Goal: Communication & Community: Answer question/provide support

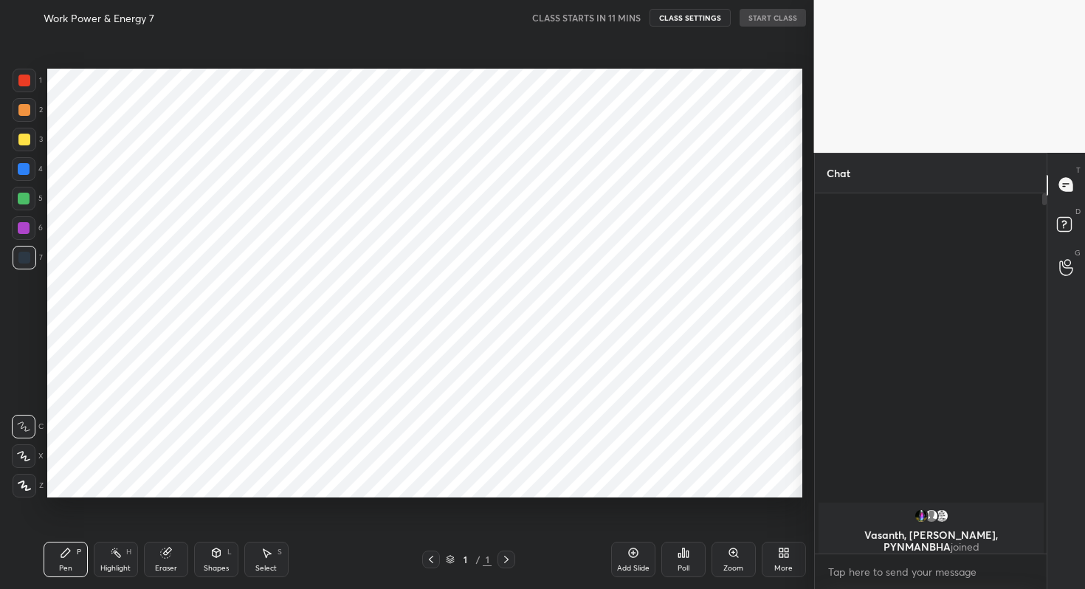
scroll to position [73326, 73066]
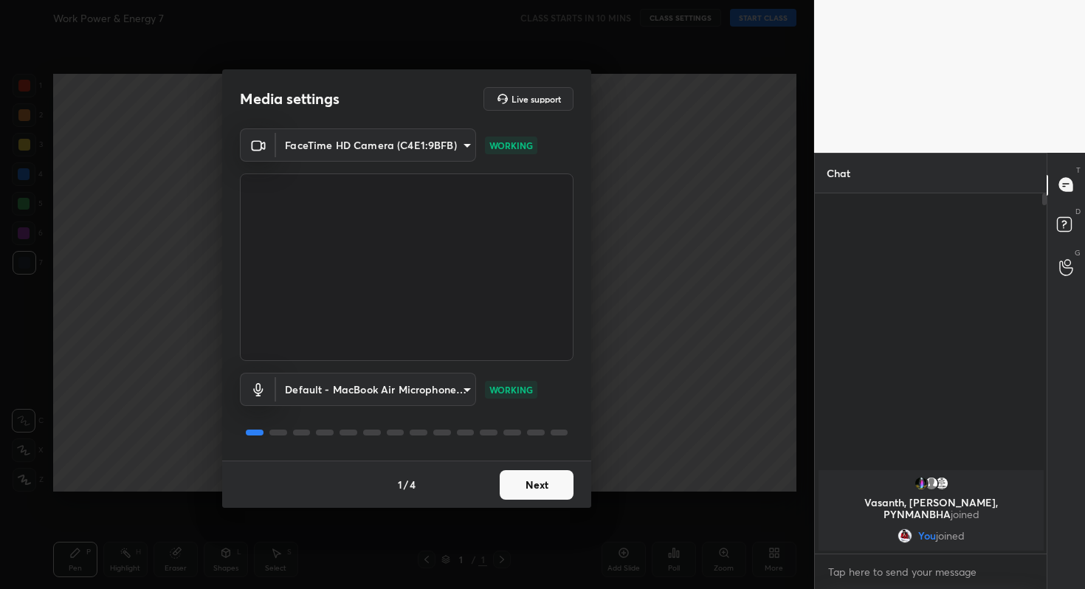
click at [542, 484] on button "Next" at bounding box center [537, 485] width 74 height 30
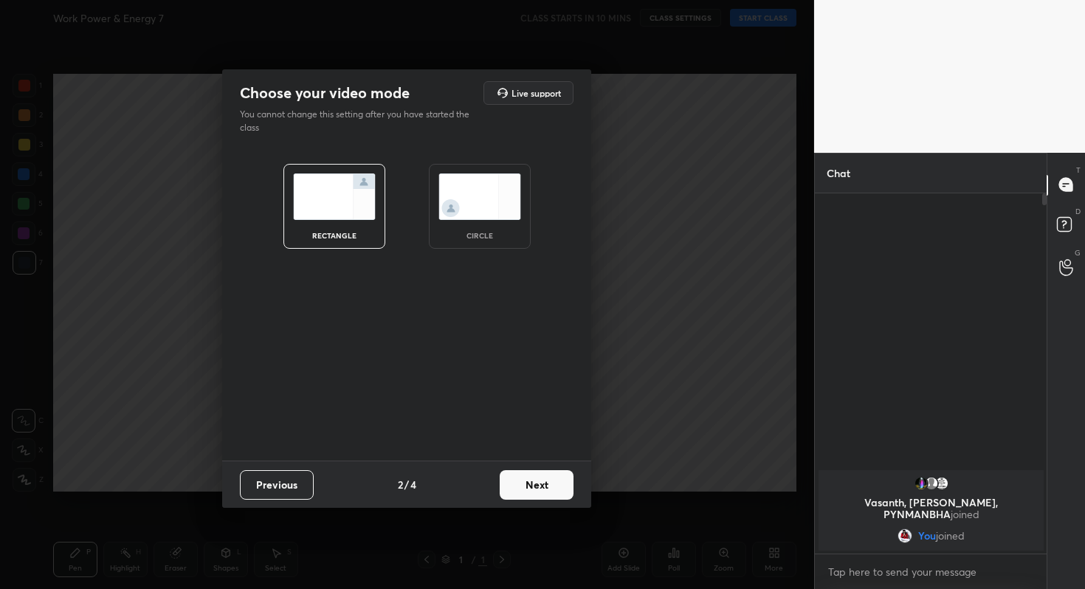
click at [542, 484] on button "Next" at bounding box center [537, 485] width 74 height 30
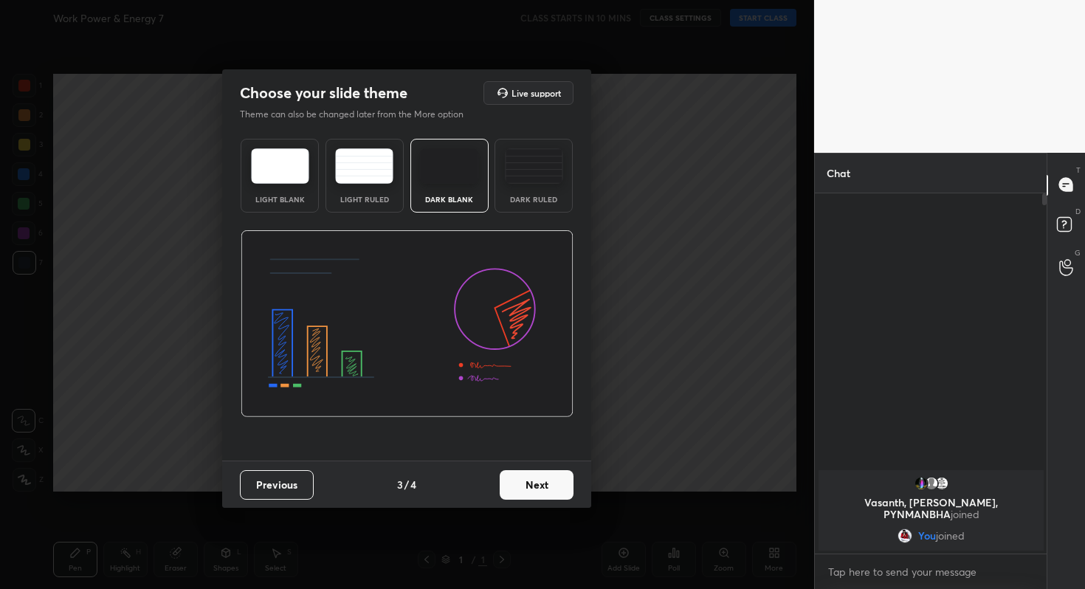
click at [542, 484] on button "Next" at bounding box center [537, 485] width 74 height 30
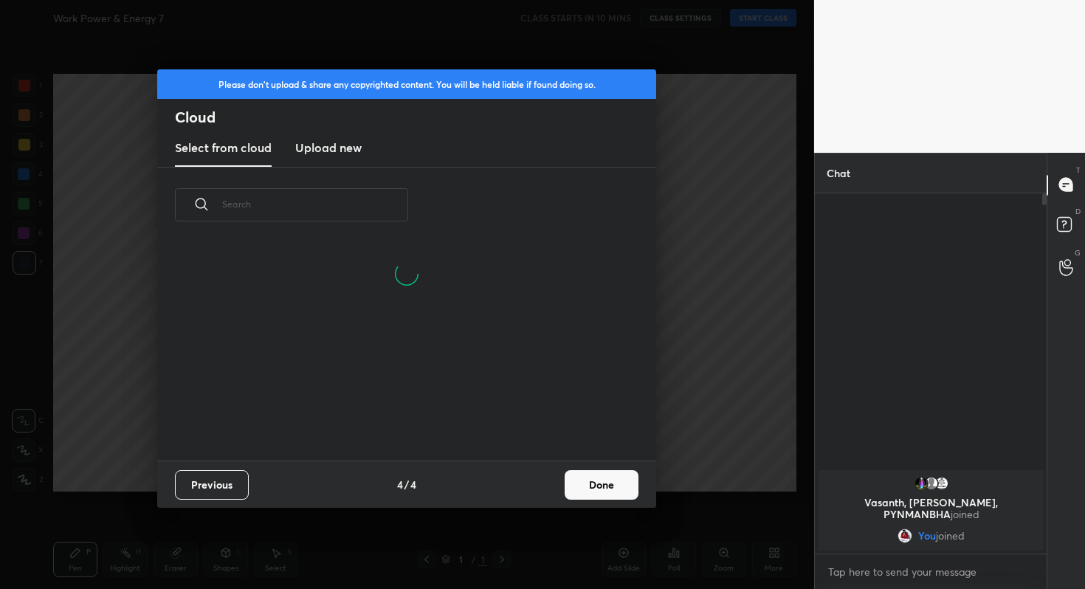
click at [596, 483] on button "Done" at bounding box center [602, 485] width 74 height 30
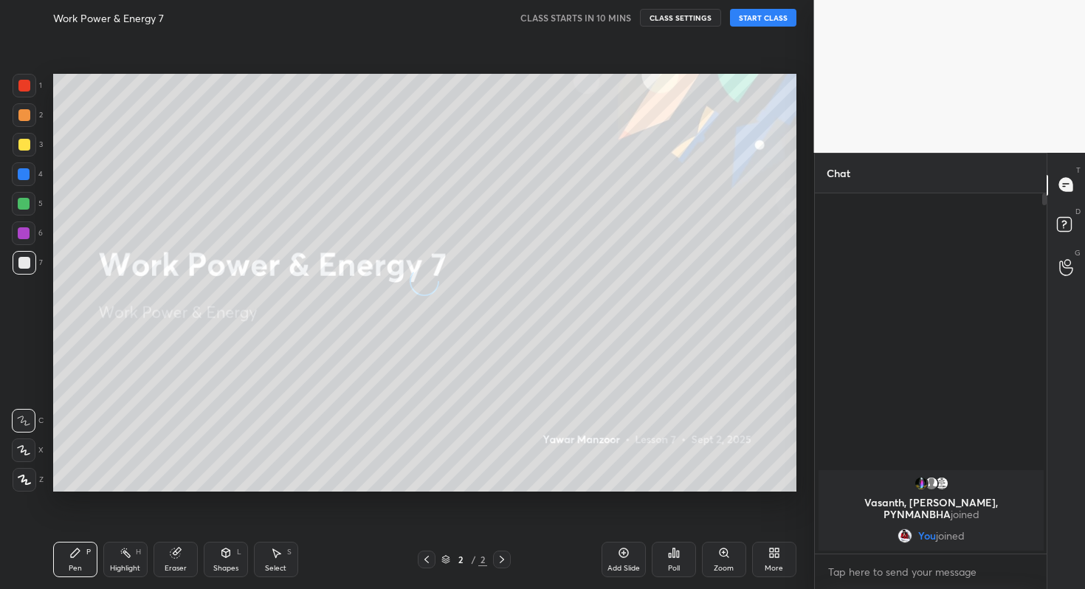
click at [760, 18] on button "START CLASS" at bounding box center [763, 18] width 66 height 18
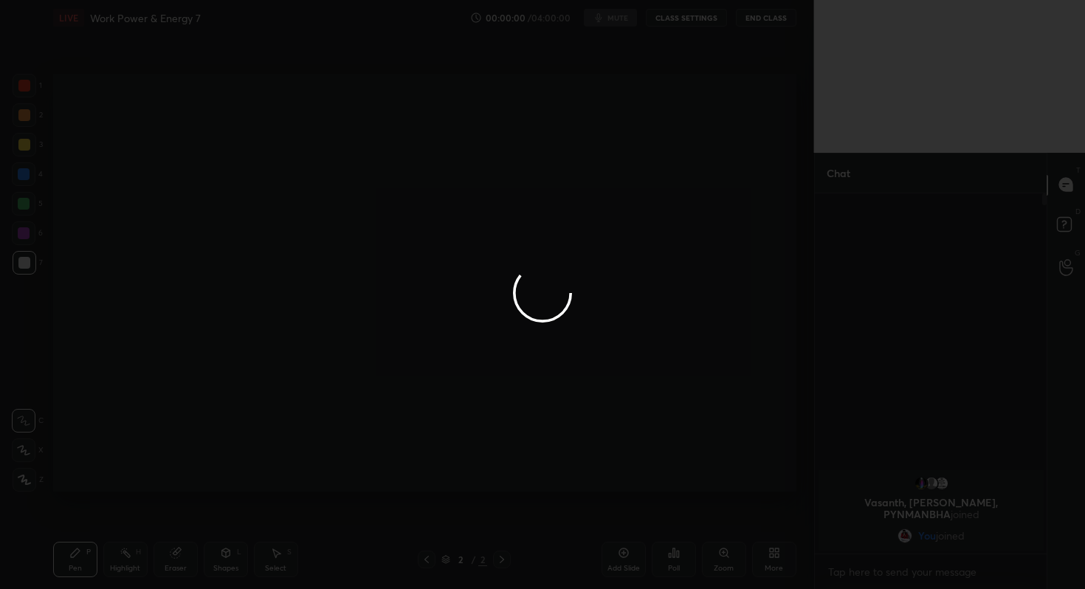
click at [611, 202] on div at bounding box center [542, 294] width 1085 height 589
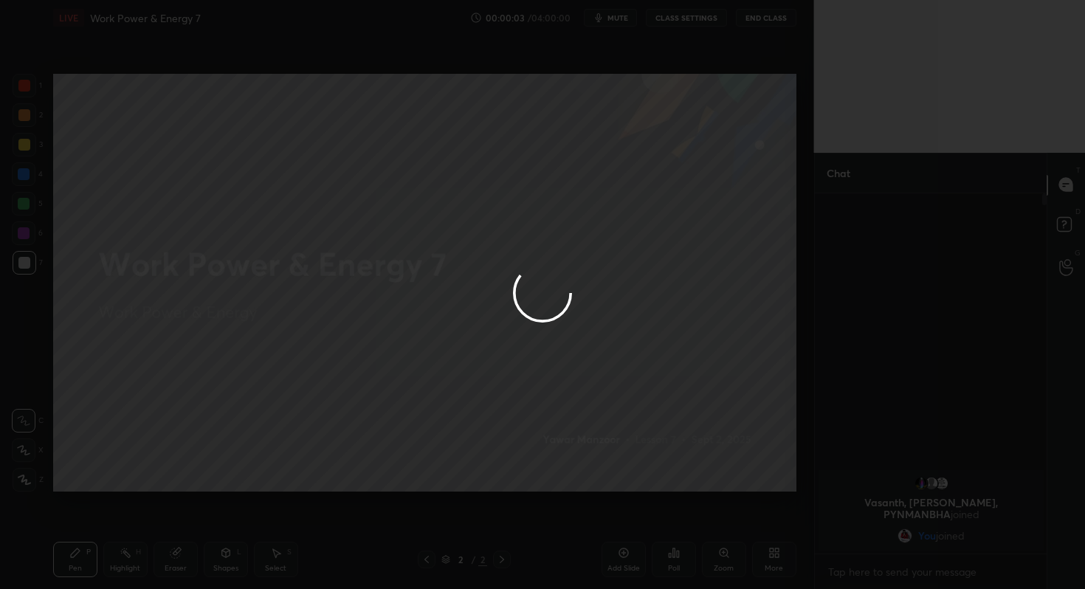
click at [627, 24] on div at bounding box center [542, 294] width 1085 height 589
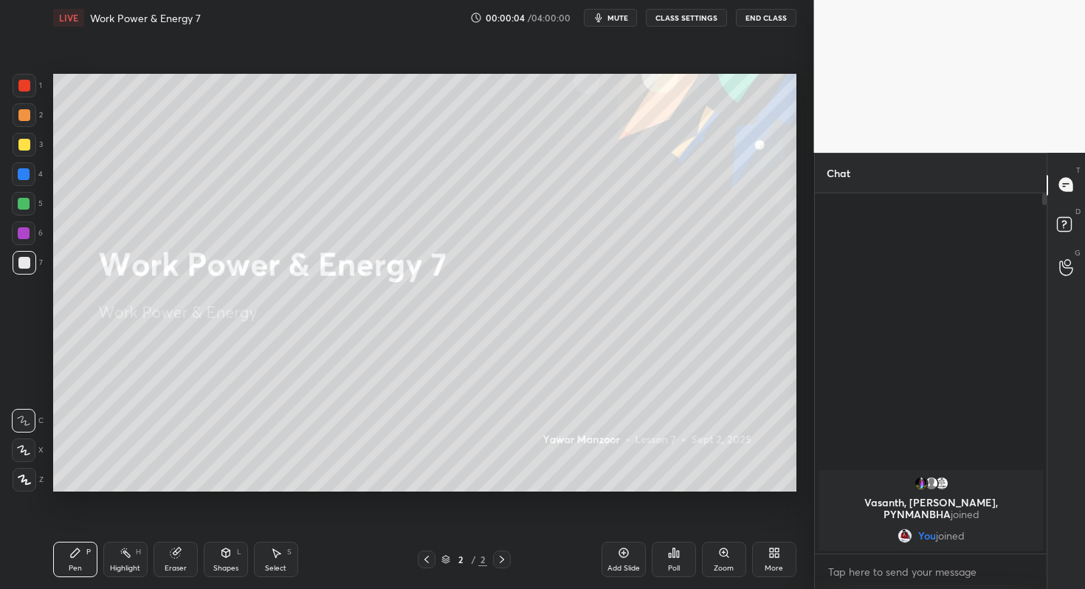
click at [627, 24] on button "mute" at bounding box center [610, 18] width 53 height 18
click at [672, 560] on div "Poll" at bounding box center [674, 559] width 44 height 35
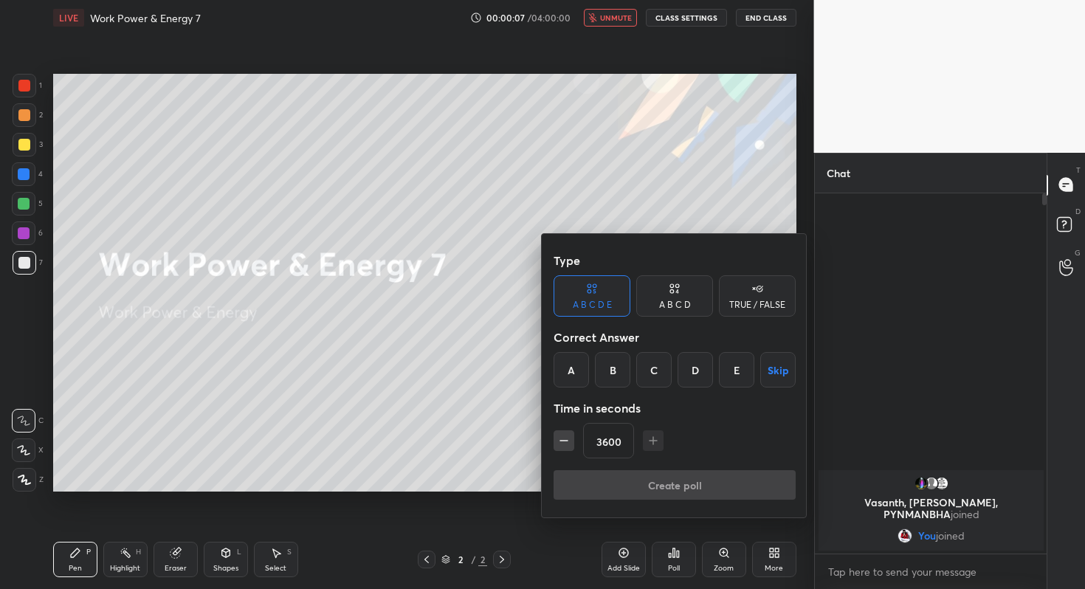
click at [783, 368] on button "Skip" at bounding box center [777, 369] width 35 height 35
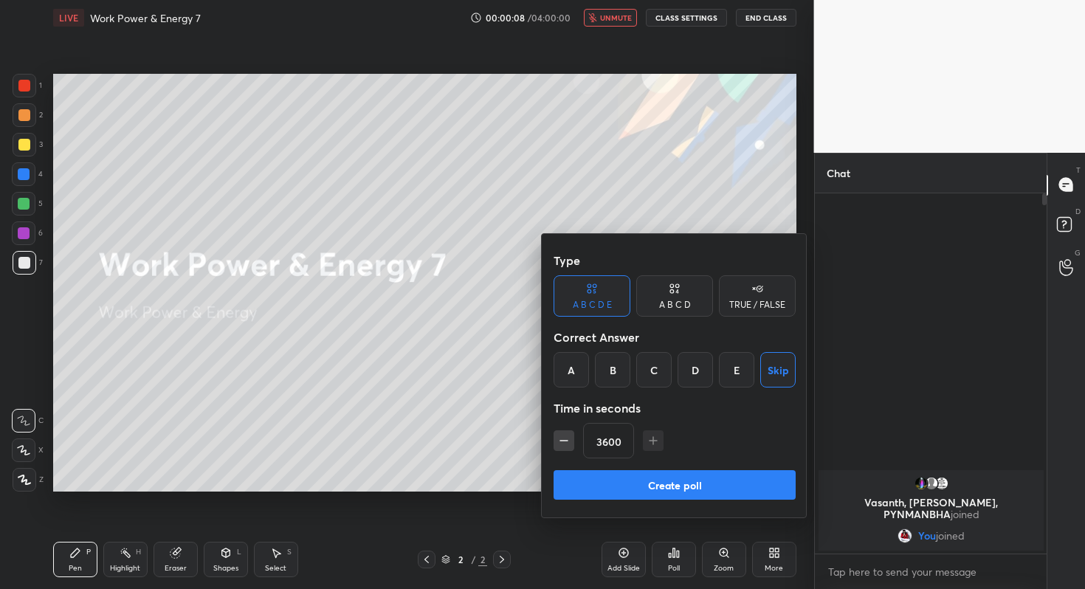
click at [651, 492] on button "Create poll" at bounding box center [675, 485] width 242 height 30
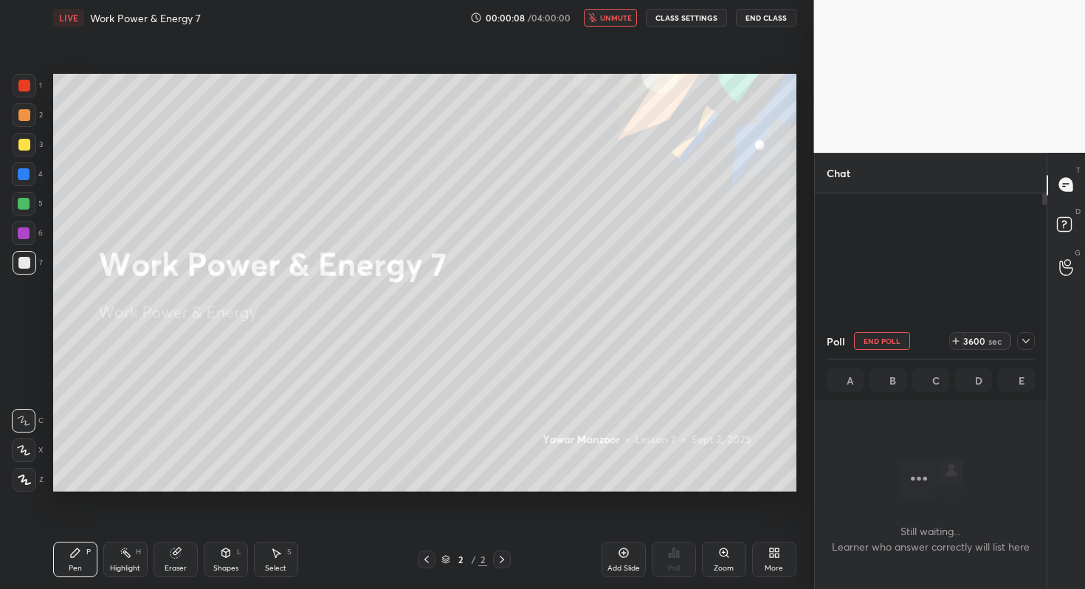
scroll to position [0, 0]
click at [1031, 343] on icon at bounding box center [1026, 341] width 12 height 12
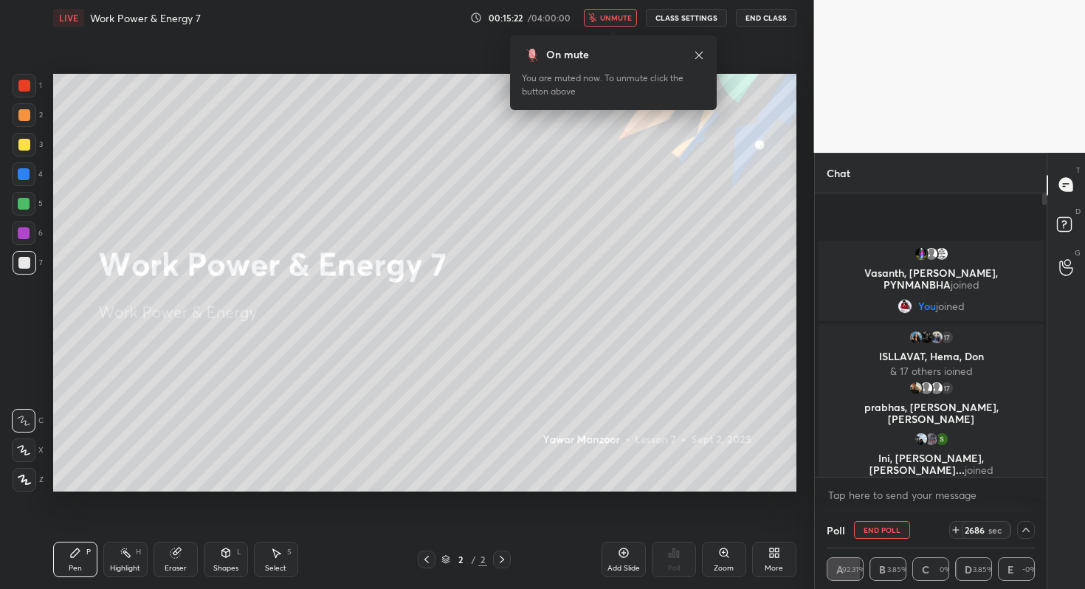
click at [884, 529] on button "End Poll" at bounding box center [882, 530] width 56 height 18
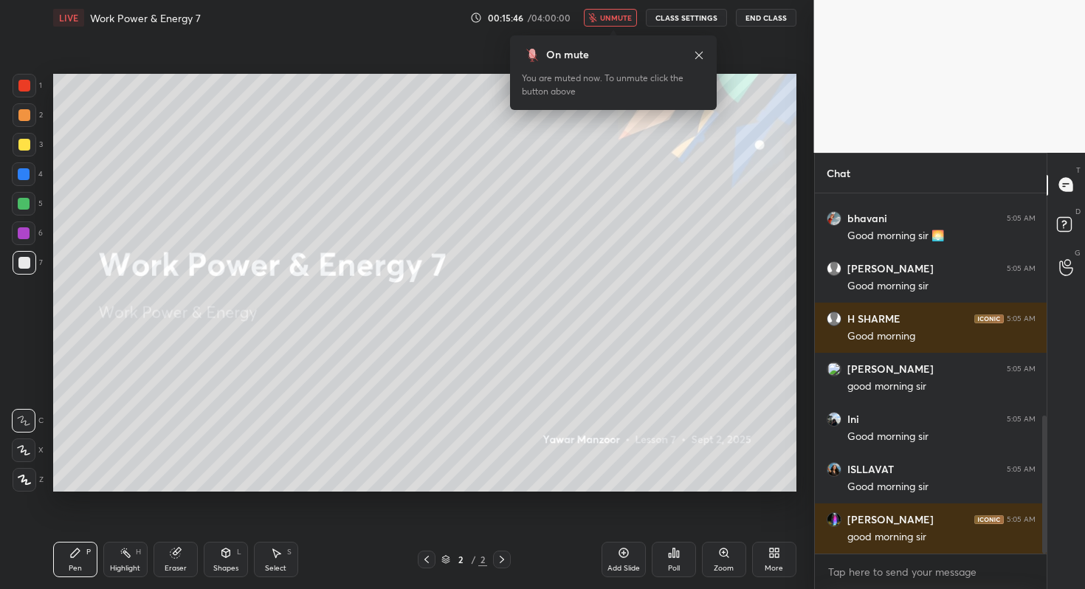
scroll to position [582, 0]
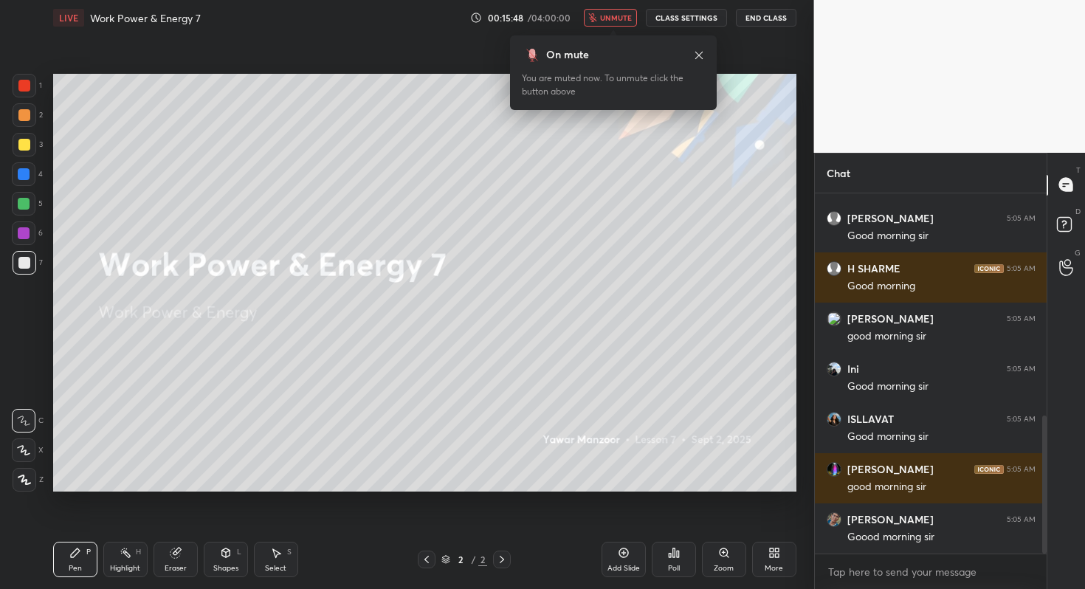
click at [765, 565] on div "More" at bounding box center [774, 568] width 18 height 7
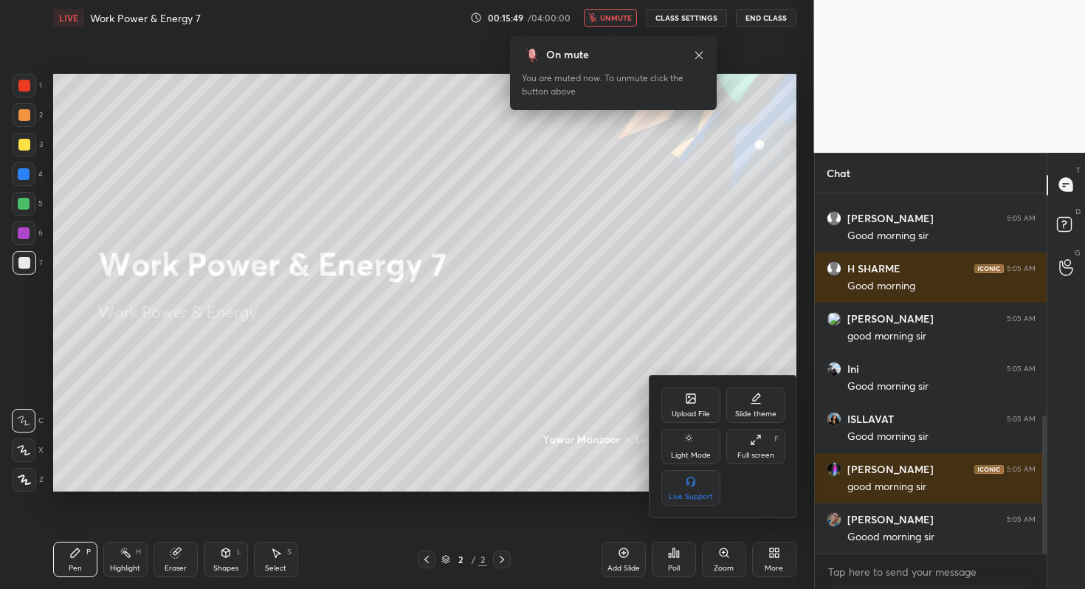
click at [664, 406] on div "Upload File" at bounding box center [690, 405] width 59 height 35
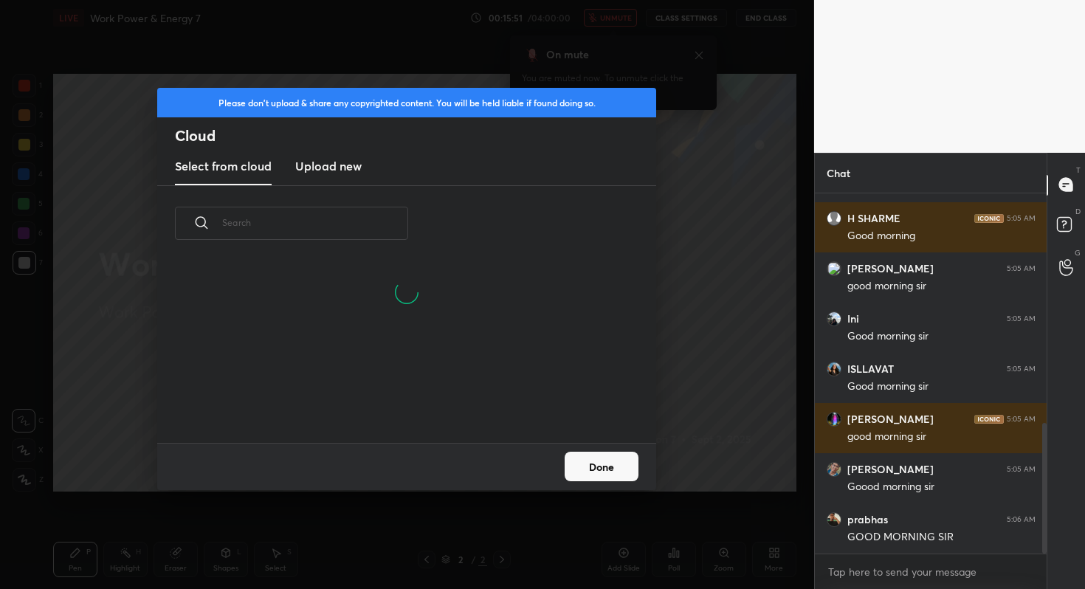
click at [332, 170] on h3 "Upload new" at bounding box center [328, 166] width 66 height 18
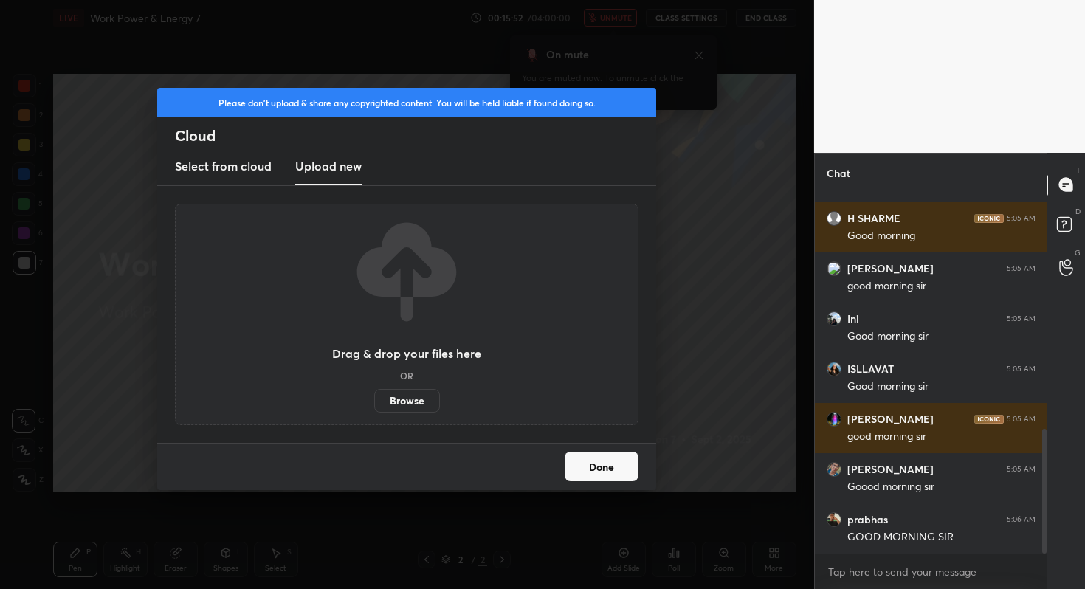
scroll to position [682, 0]
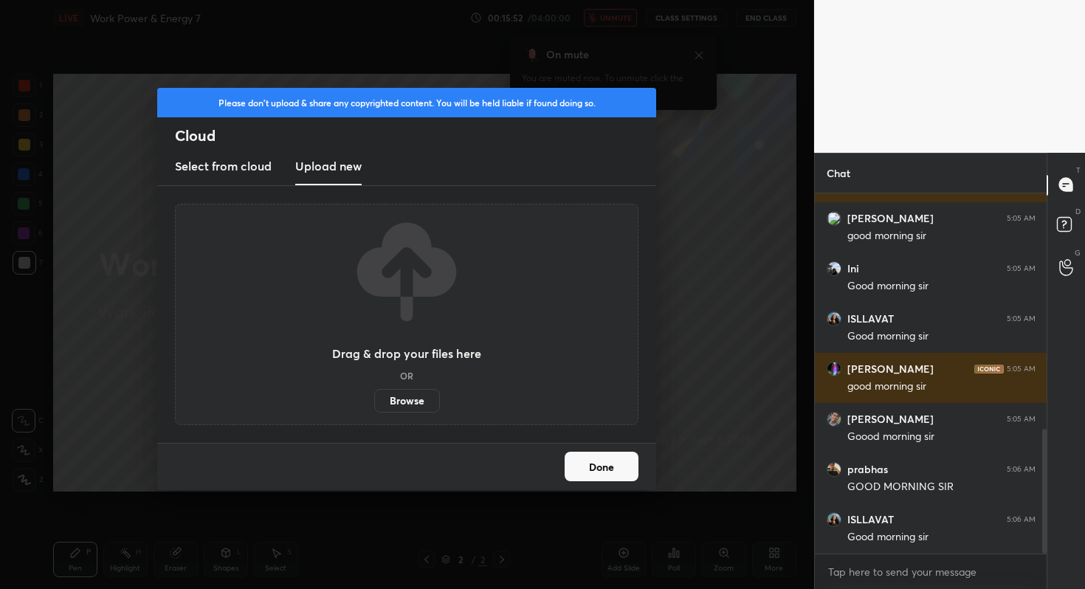
click at [402, 399] on label "Browse" at bounding box center [407, 401] width 66 height 24
click at [374, 399] on input "Browse" at bounding box center [374, 401] width 0 height 24
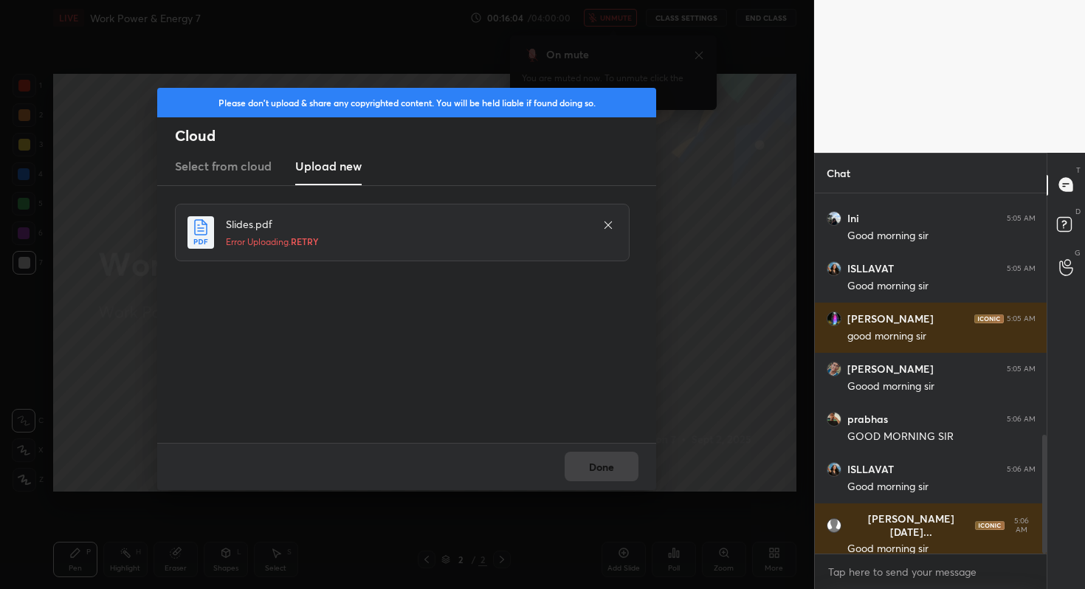
click at [310, 235] on span "RETRY" at bounding box center [305, 241] width 28 height 12
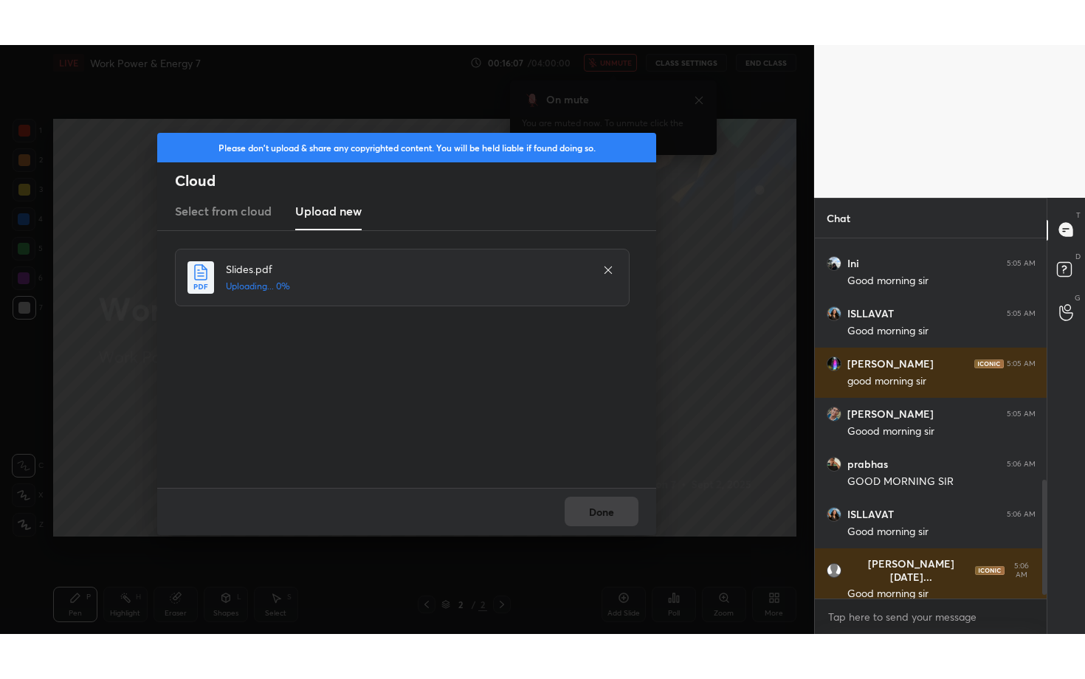
scroll to position [783, 0]
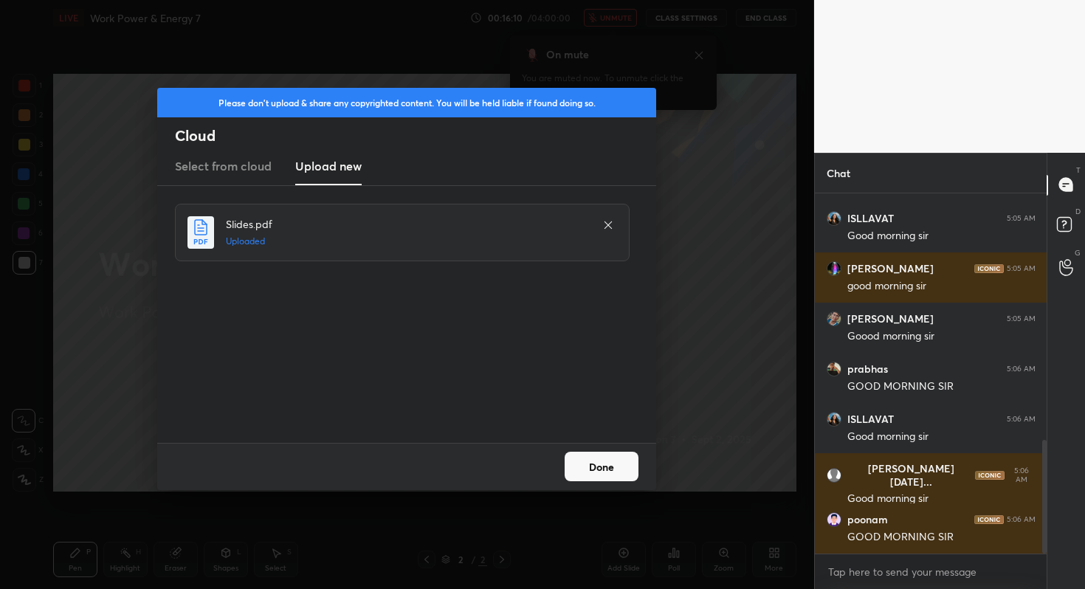
click at [595, 460] on button "Done" at bounding box center [602, 467] width 74 height 30
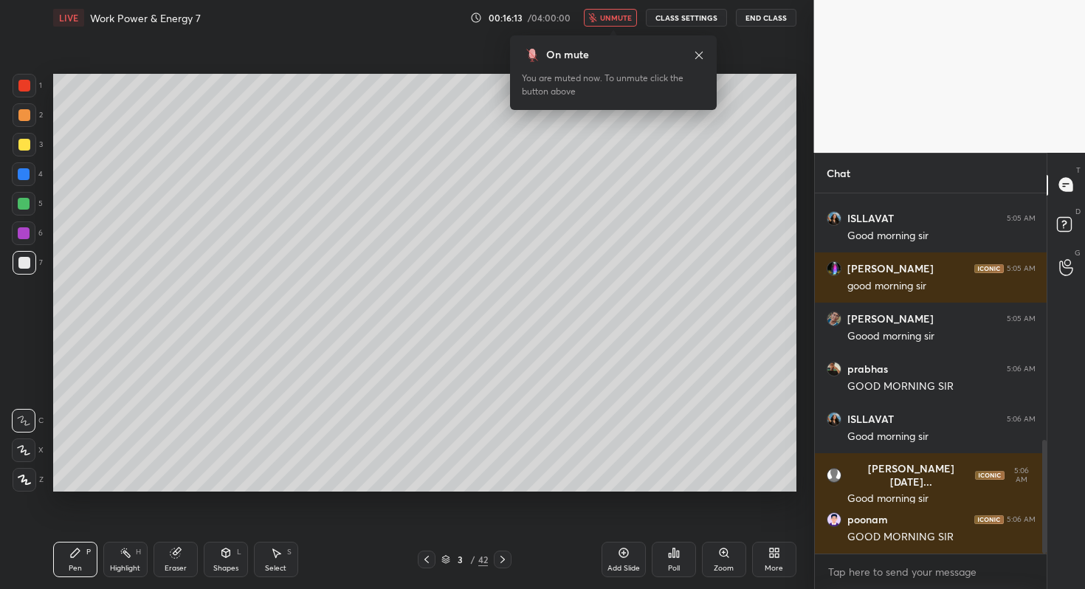
click at [607, 15] on span "unmute" at bounding box center [616, 18] width 32 height 10
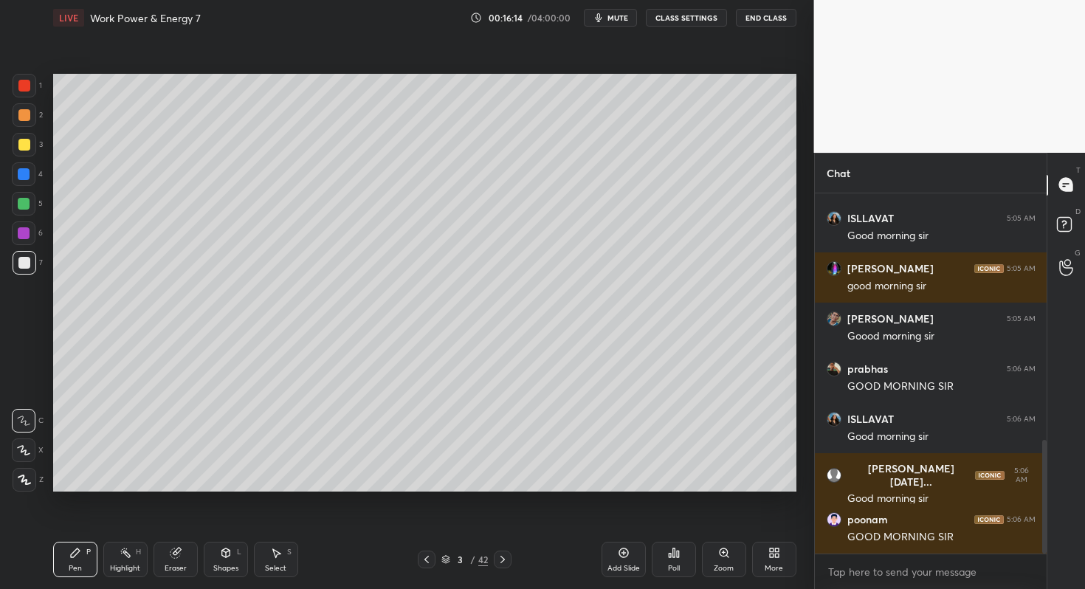
click at [768, 542] on div "More" at bounding box center [774, 559] width 44 height 35
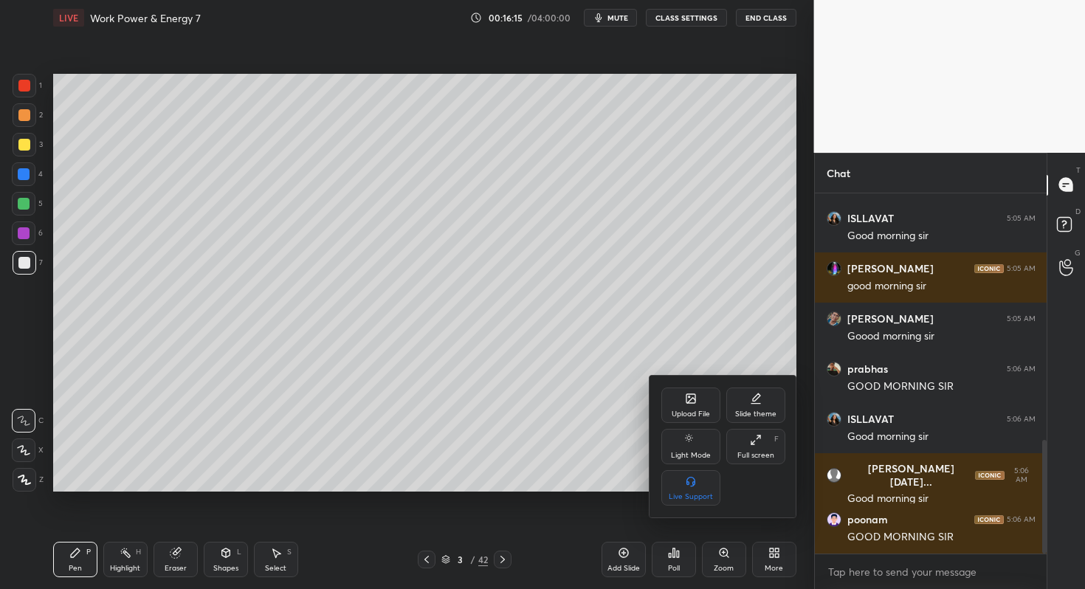
click at [763, 440] on div "Full screen F" at bounding box center [755, 446] width 59 height 35
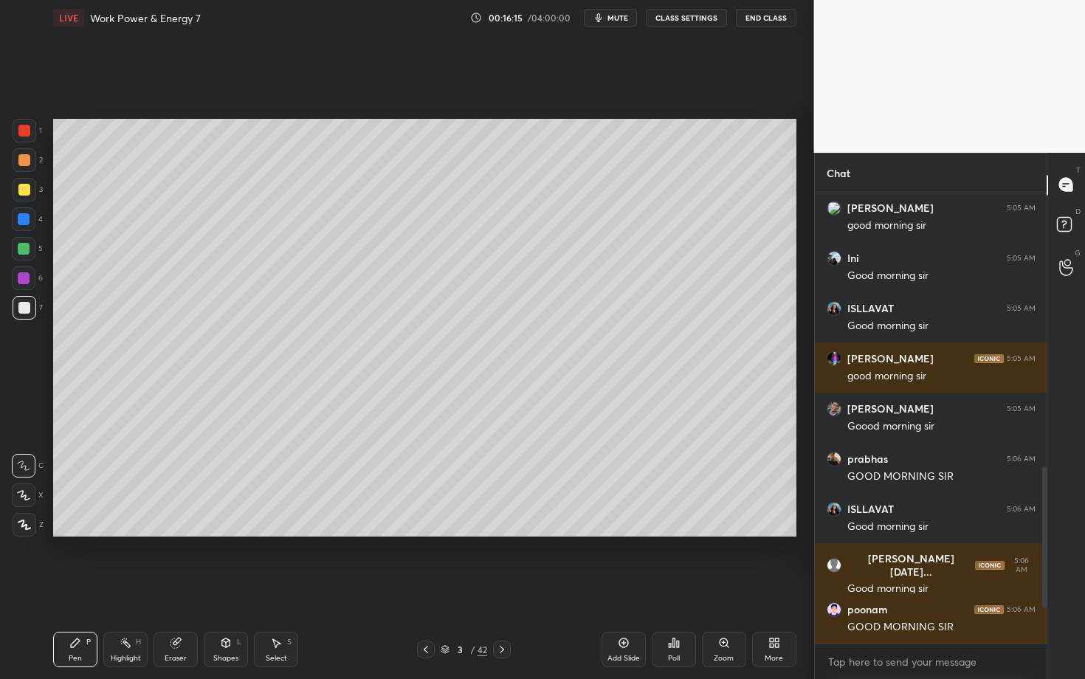
scroll to position [692, 0]
click at [23, 524] on icon at bounding box center [24, 525] width 13 height 10
click at [24, 165] on div at bounding box center [25, 160] width 24 height 24
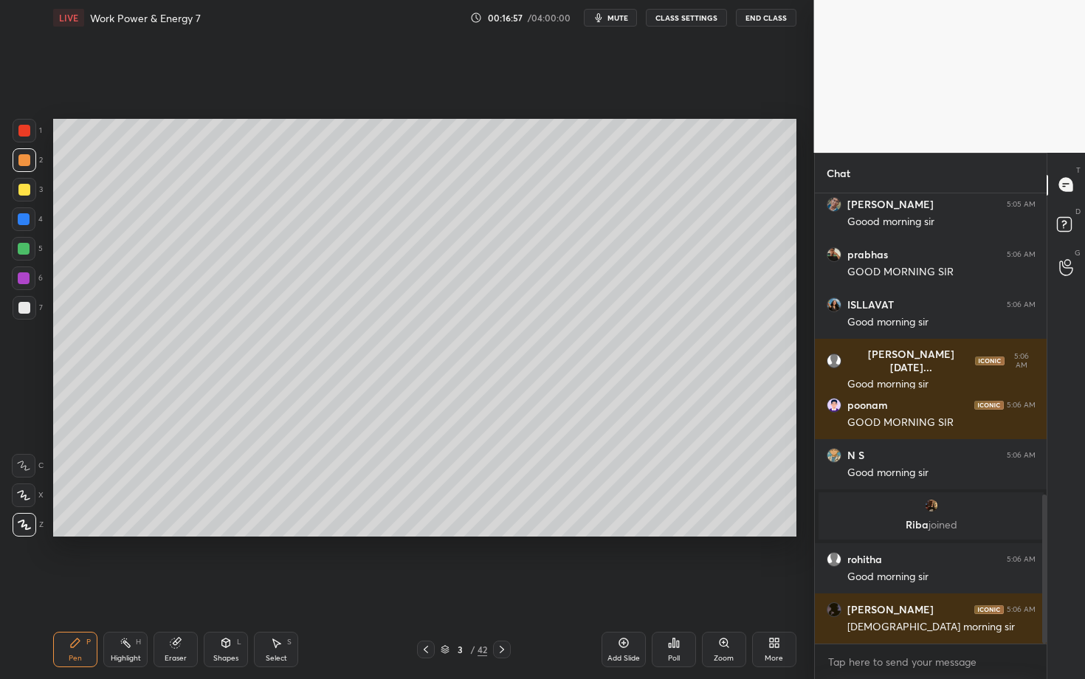
scroll to position [910, 0]
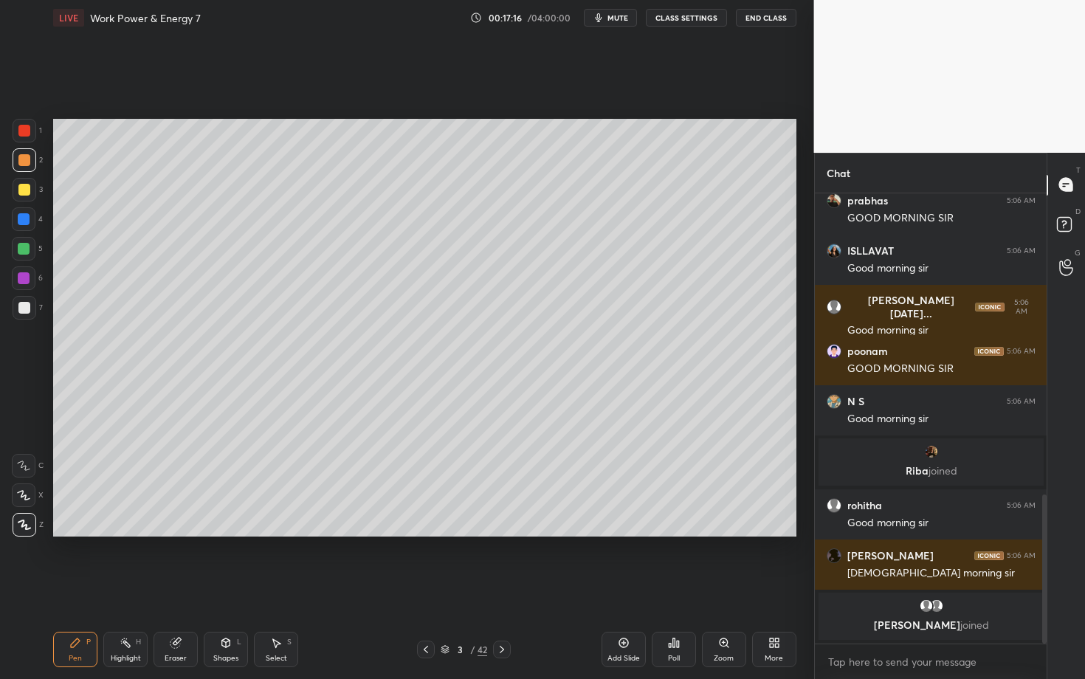
click at [24, 154] on div at bounding box center [25, 160] width 24 height 24
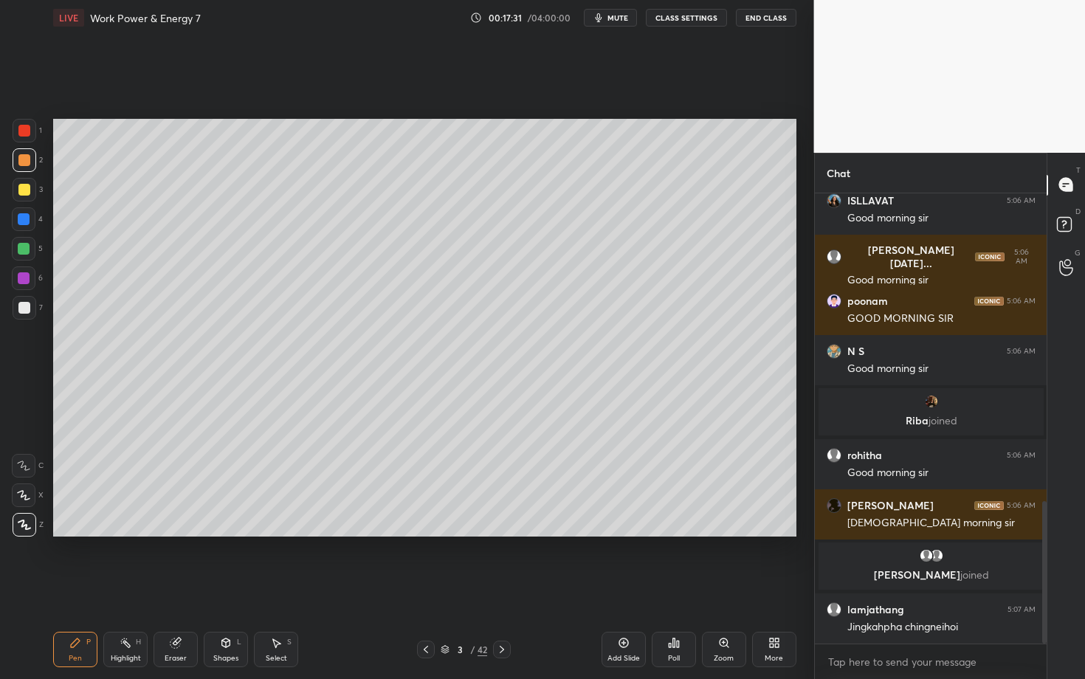
scroll to position [970, 0]
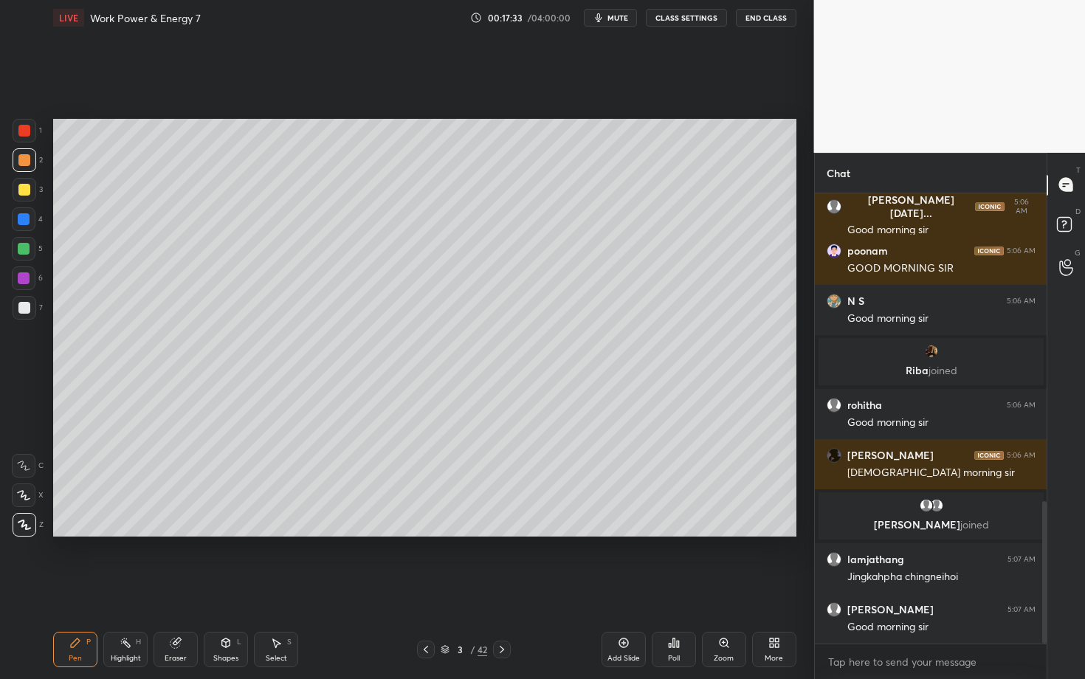
click at [24, 163] on div at bounding box center [24, 160] width 12 height 12
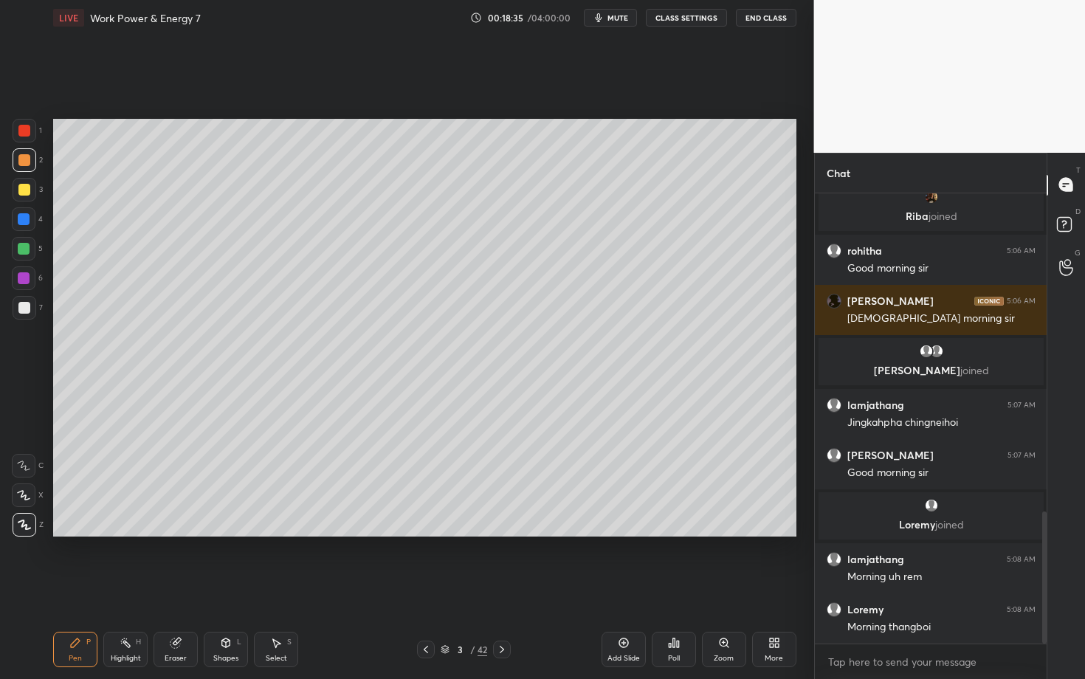
scroll to position [1138, 0]
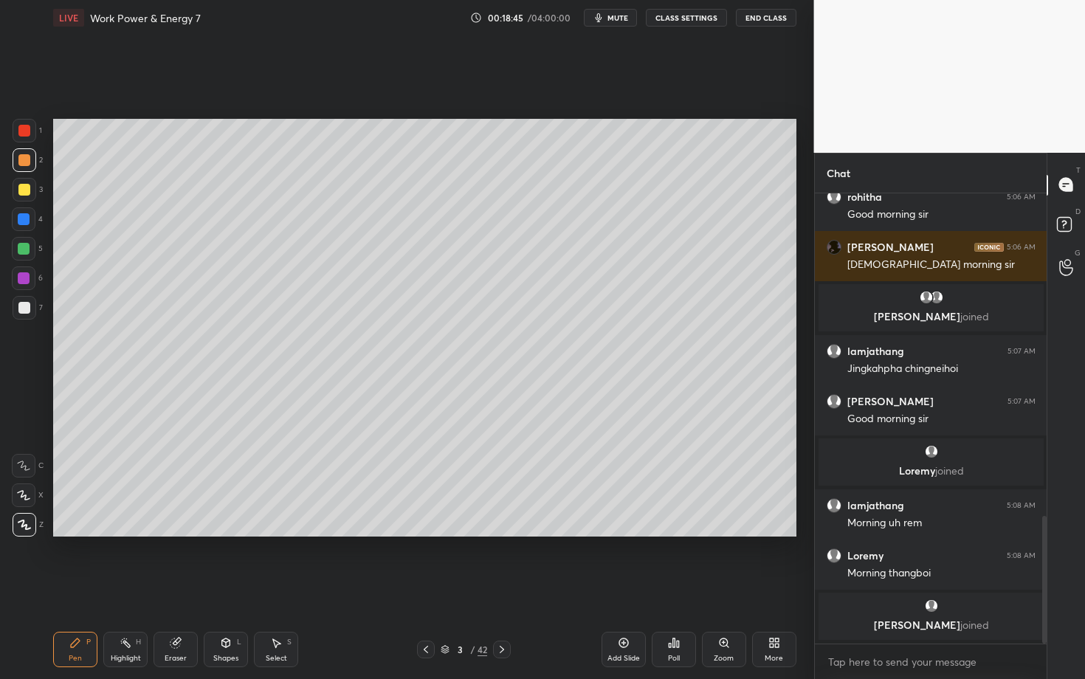
click at [227, 588] on div "Shapes" at bounding box center [225, 658] width 25 height 7
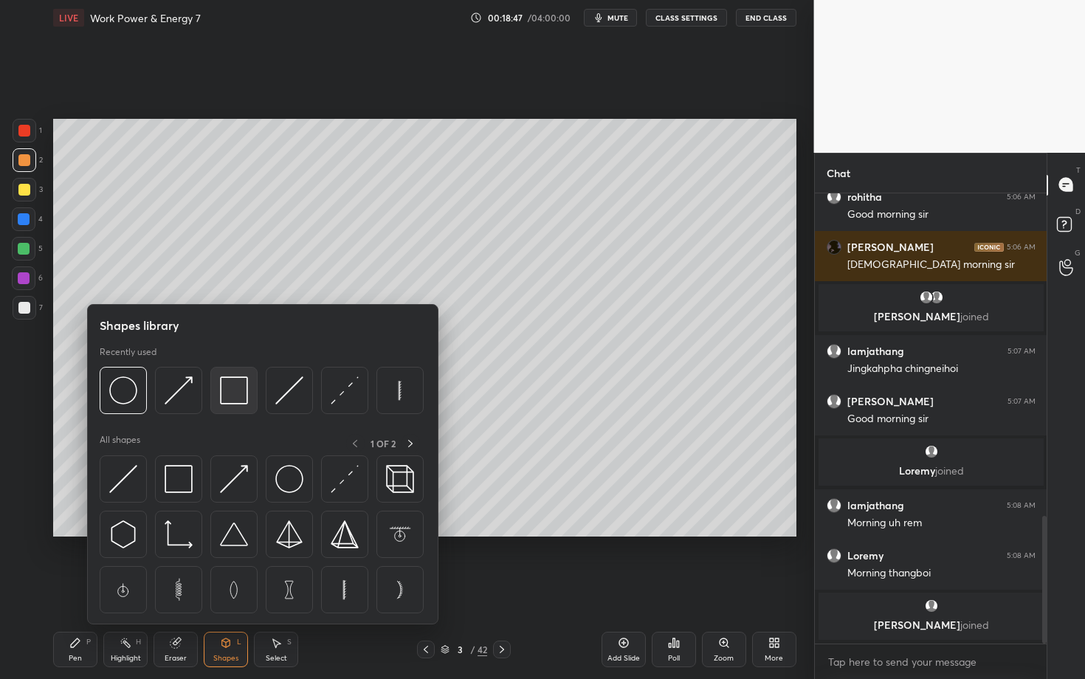
click at [230, 398] on img at bounding box center [234, 390] width 28 height 28
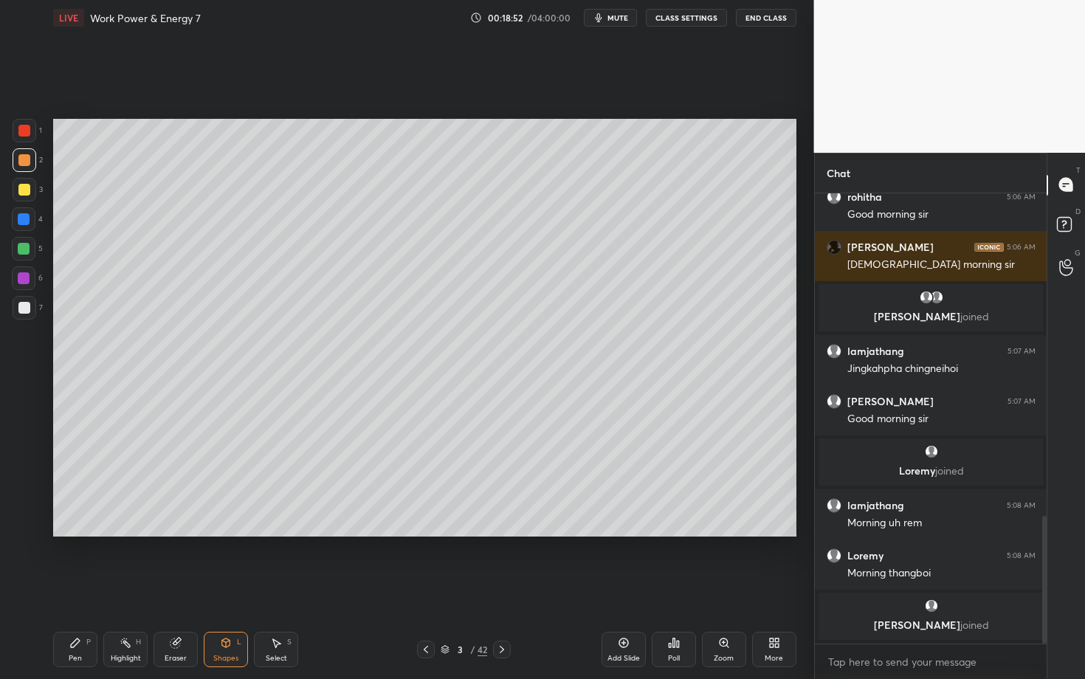
click at [280, 588] on div "Select" at bounding box center [276, 658] width 21 height 7
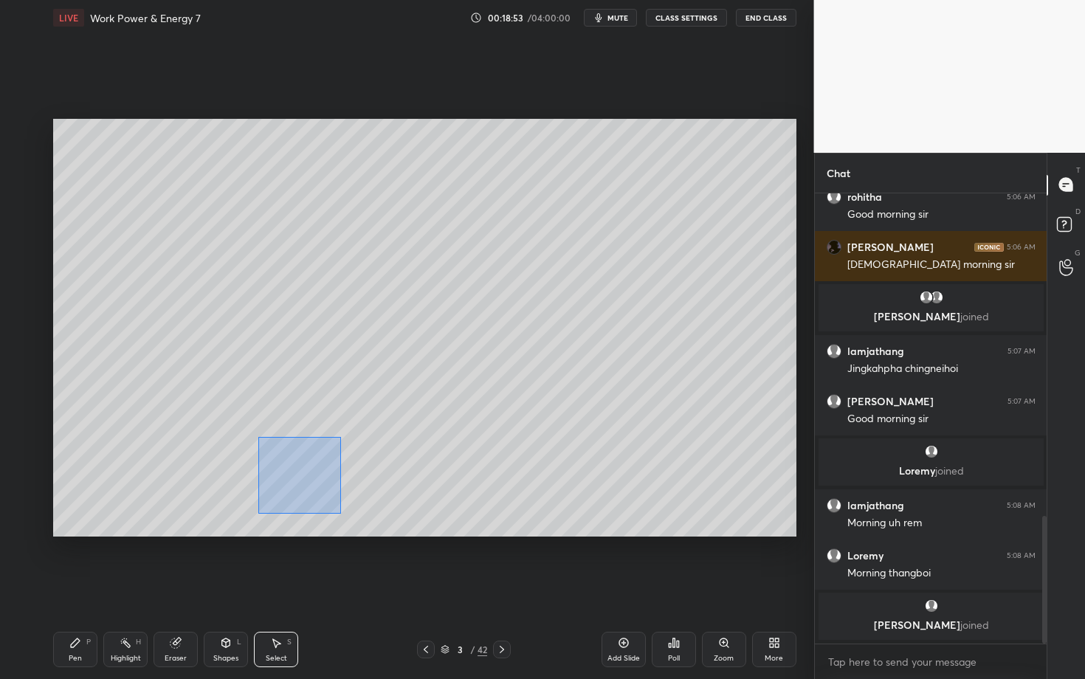
drag, startPoint x: 340, startPoint y: 513, endPoint x: 371, endPoint y: 530, distance: 35.3
click at [371, 529] on div "0 ° Undo Copy Duplicate Duplicate to new slide Delete" at bounding box center [424, 328] width 743 height 418
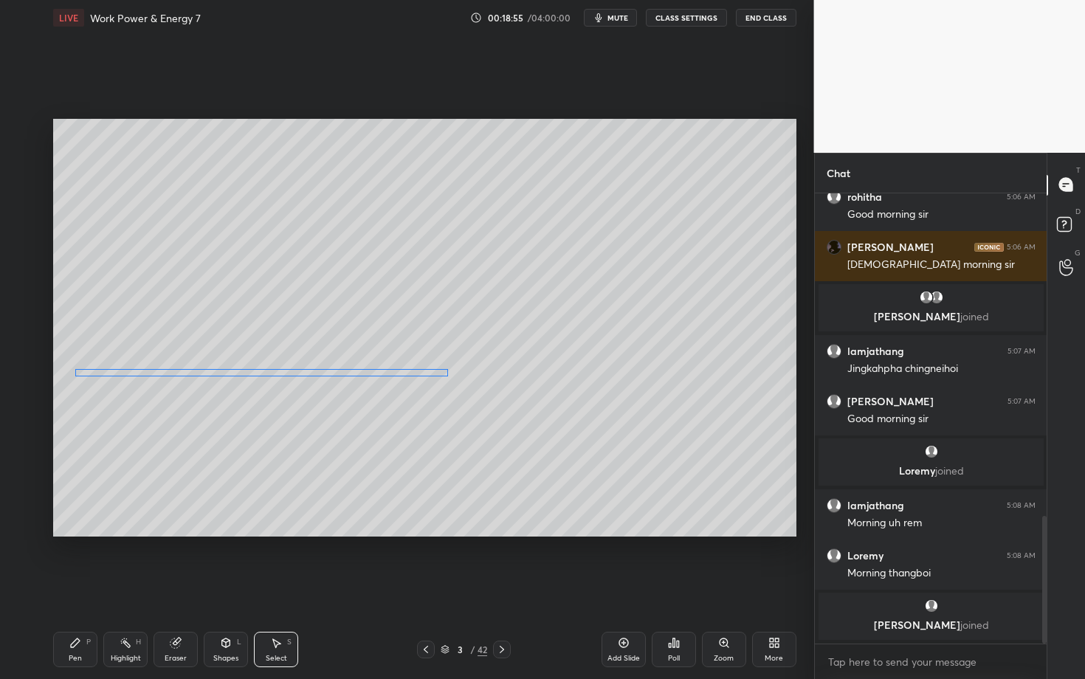
drag, startPoint x: 252, startPoint y: 458, endPoint x: 240, endPoint y: 374, distance: 85.1
click at [240, 373] on div "0 ° Undo Copy Duplicate Duplicate to new slide Delete" at bounding box center [424, 328] width 743 height 418
drag, startPoint x: 441, startPoint y: 379, endPoint x: 374, endPoint y: 376, distance: 68.0
click at [374, 376] on div at bounding box center [376, 377] width 6 height 6
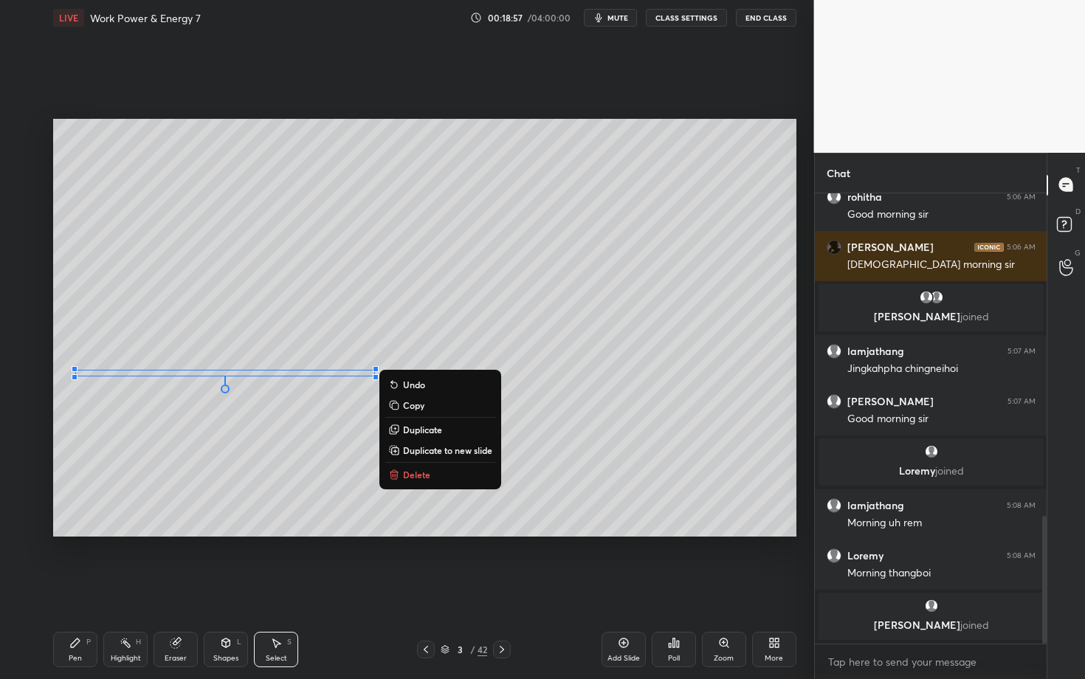
click at [83, 588] on div "Pen P" at bounding box center [75, 649] width 44 height 35
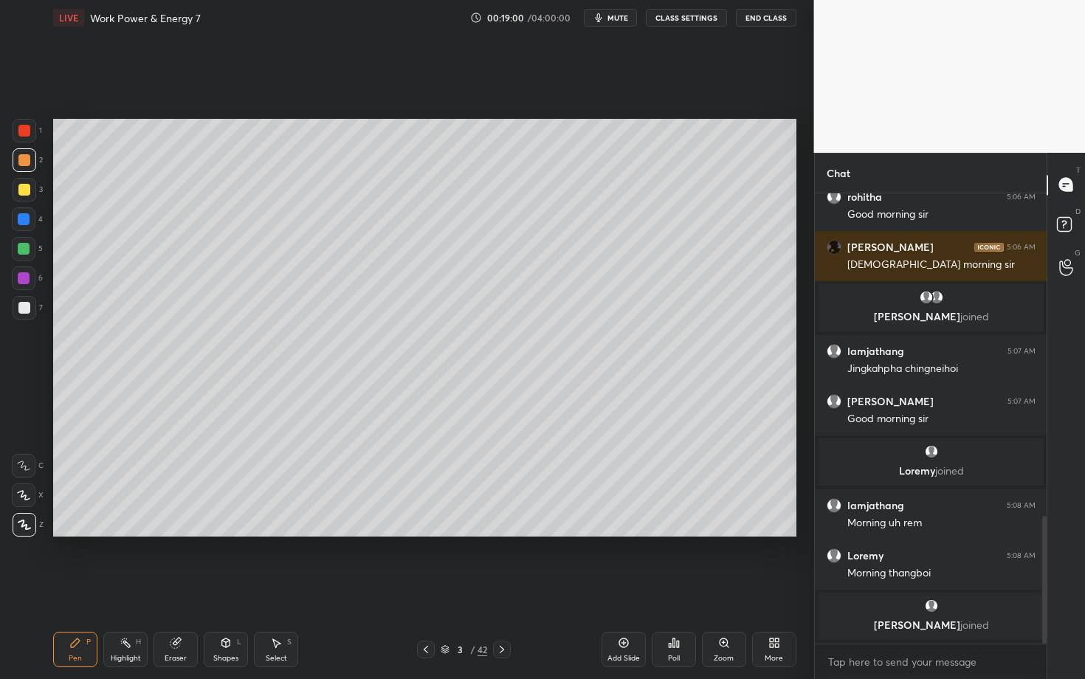
click at [276, 588] on div "Select S" at bounding box center [276, 649] width 44 height 35
drag, startPoint x: 309, startPoint y: 434, endPoint x: 324, endPoint y: 449, distance: 20.9
click at [323, 449] on div "0 ° Undo Copy Duplicate Duplicate to new slide Delete" at bounding box center [424, 328] width 743 height 418
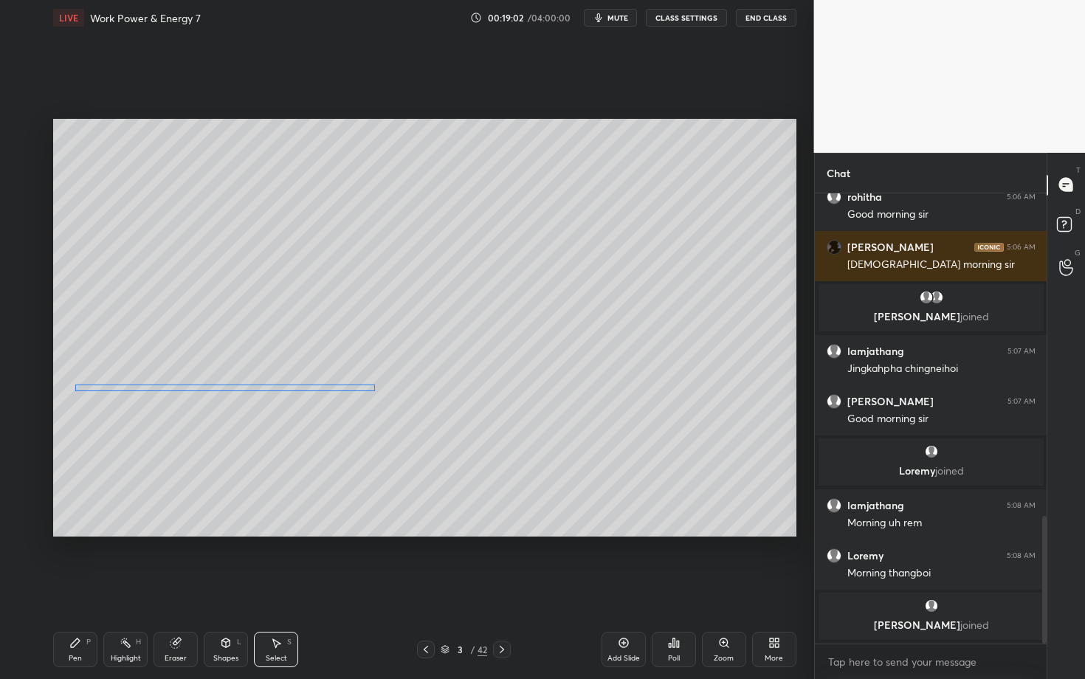
drag, startPoint x: 219, startPoint y: 375, endPoint x: 218, endPoint y: 390, distance: 14.8
click at [218, 389] on div "0 ° Undo Copy Duplicate Duplicate to new slide Delete" at bounding box center [424, 328] width 743 height 418
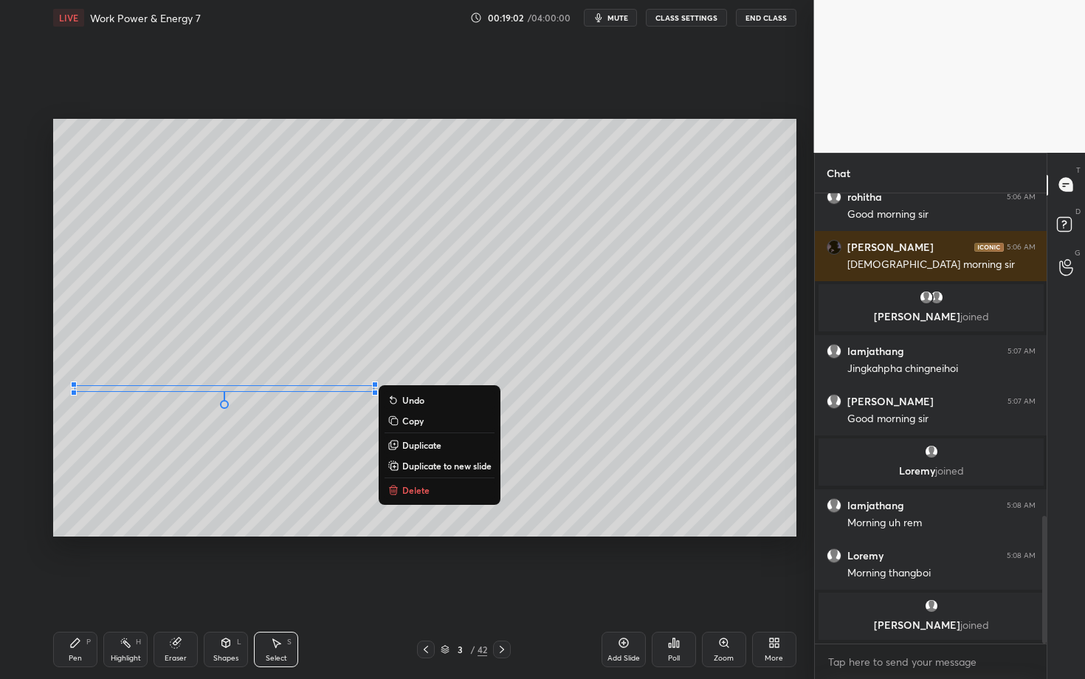
click at [87, 588] on div "Pen P" at bounding box center [75, 649] width 44 height 35
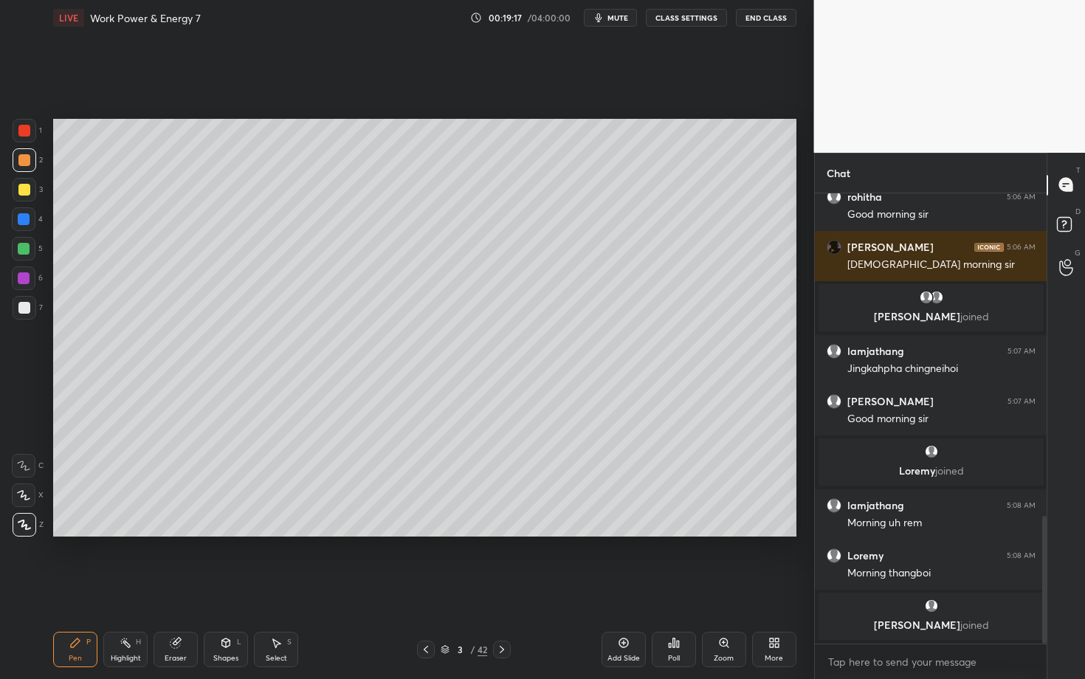
click at [77, 588] on div "Pen" at bounding box center [75, 658] width 13 height 7
click at [224, 588] on icon at bounding box center [226, 643] width 8 height 9
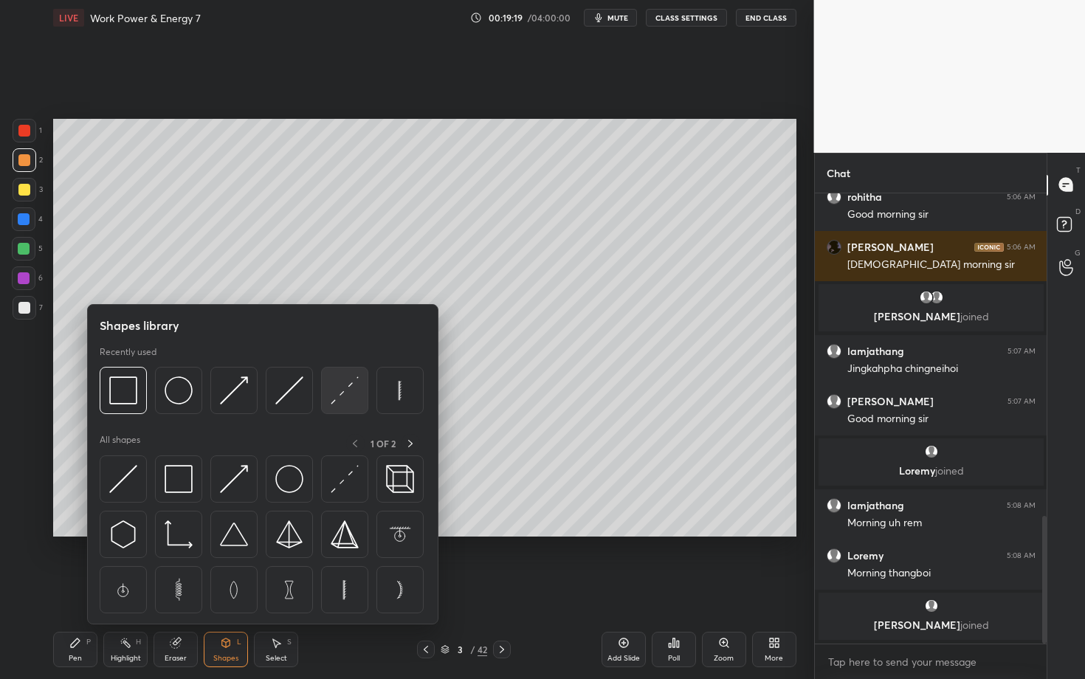
click at [333, 396] on img at bounding box center [345, 390] width 28 height 28
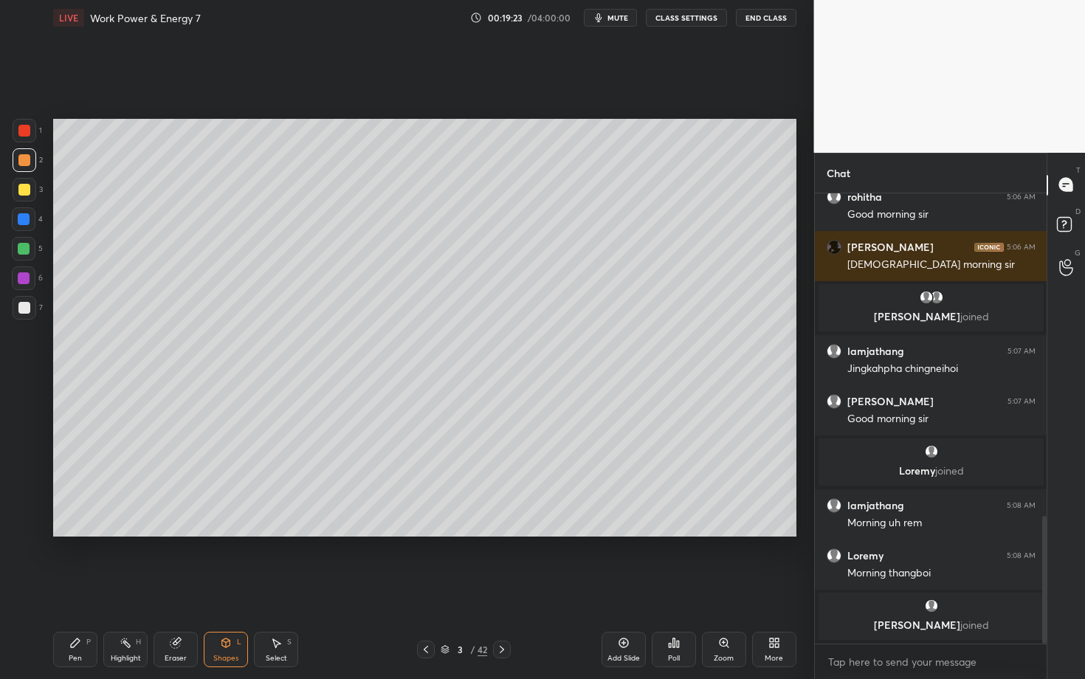
click at [73, 588] on div "Pen P" at bounding box center [75, 649] width 44 height 35
click at [225, 588] on div "Shapes L" at bounding box center [226, 649] width 44 height 35
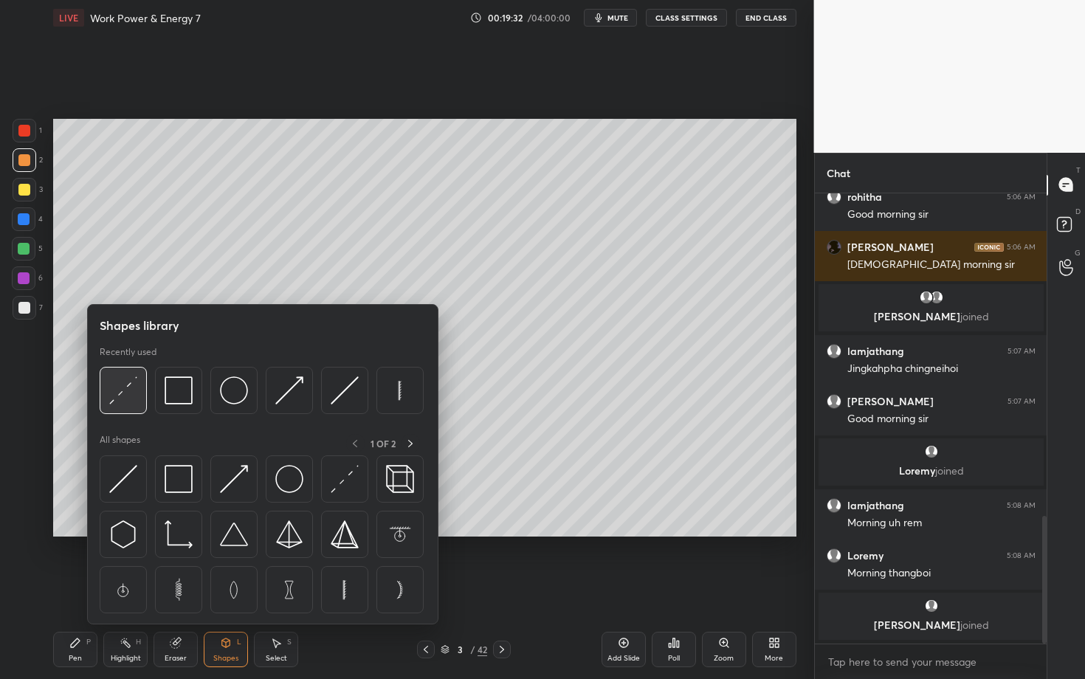
click at [121, 391] on img at bounding box center [123, 390] width 28 height 28
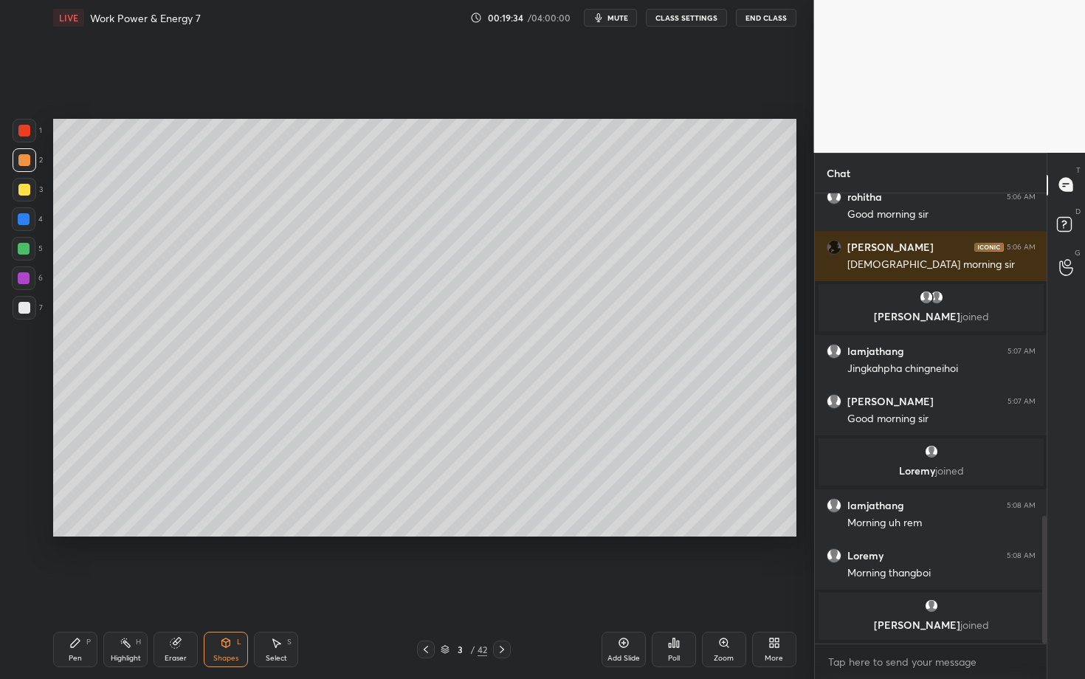
click at [75, 588] on icon at bounding box center [75, 643] width 12 height 12
click at [241, 588] on div "Shapes L" at bounding box center [226, 649] width 44 height 35
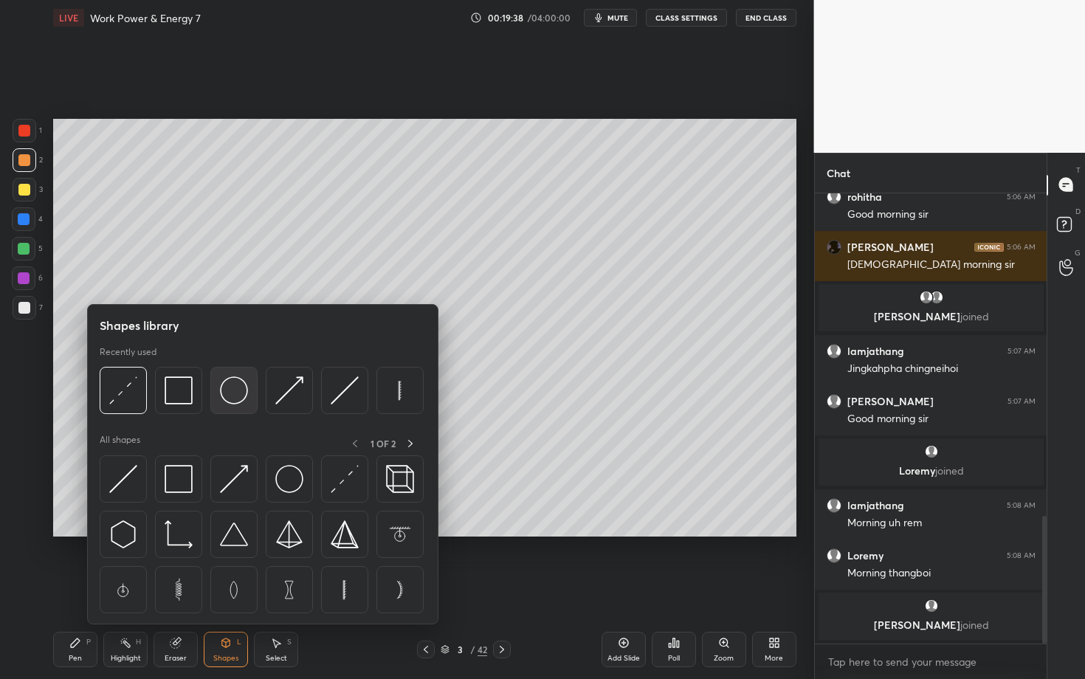
click at [235, 390] on img at bounding box center [234, 390] width 28 height 28
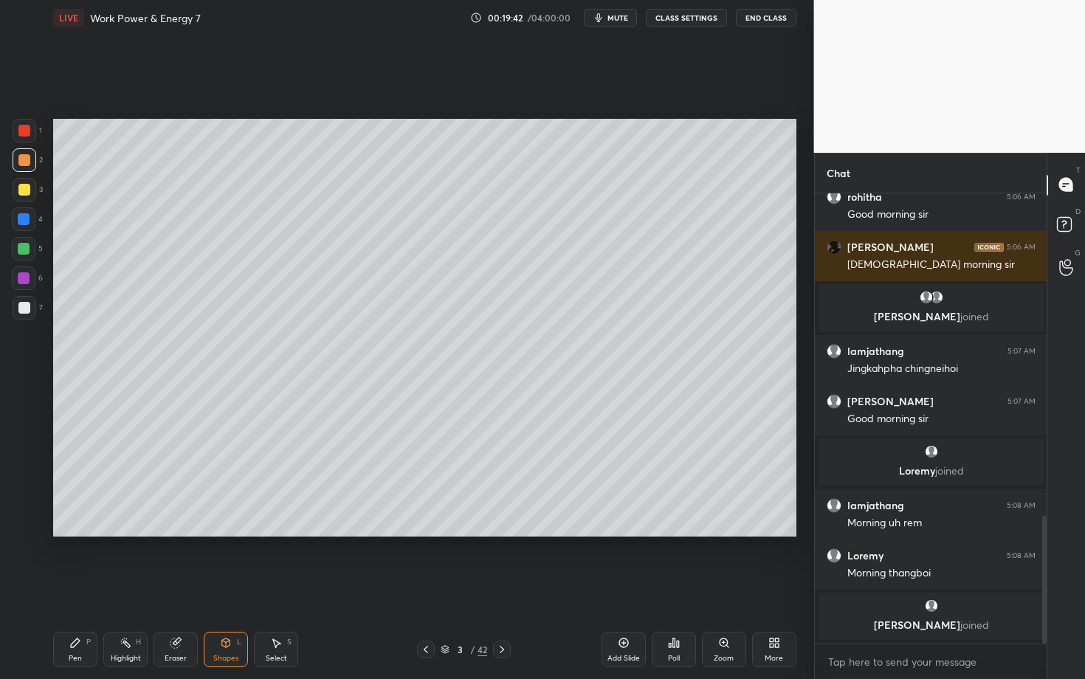
click at [72, 588] on div "Pen P" at bounding box center [75, 649] width 44 height 35
click at [26, 307] on div at bounding box center [24, 308] width 12 height 12
click at [67, 588] on div "Pen P" at bounding box center [75, 649] width 44 height 35
click at [133, 588] on div "Highlight" at bounding box center [126, 658] width 30 height 7
click at [75, 588] on icon at bounding box center [75, 643] width 9 height 9
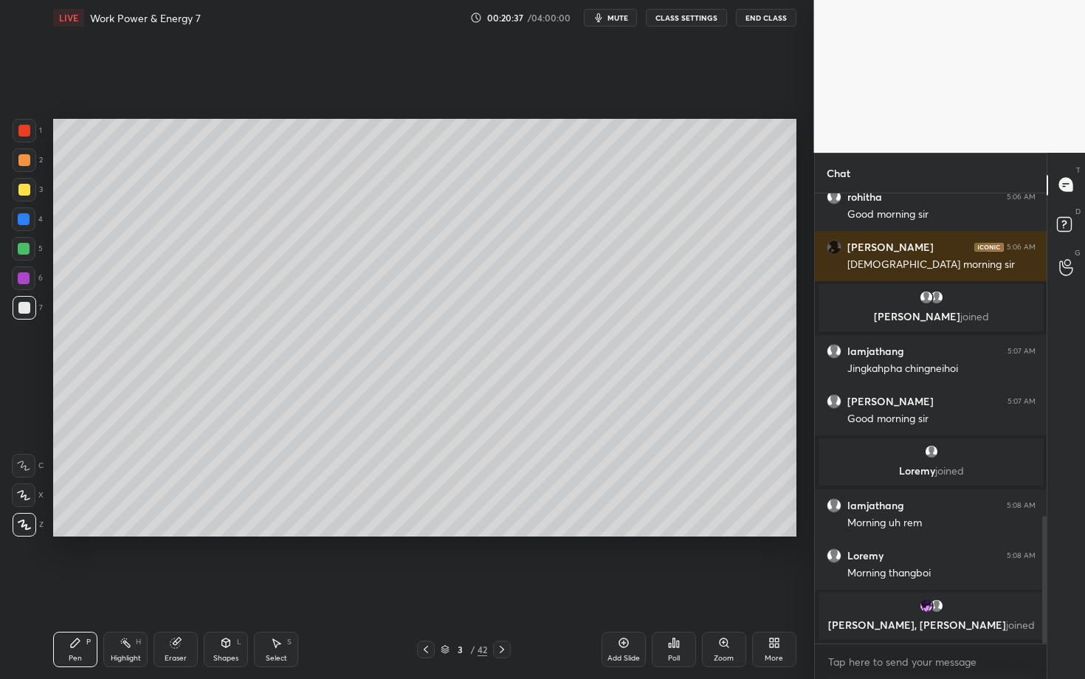
click at [125, 588] on div "Highlight" at bounding box center [126, 658] width 30 height 7
click at [320, 588] on div "Setting up your live class Poll for secs No correct answer Start poll" at bounding box center [424, 327] width 755 height 585
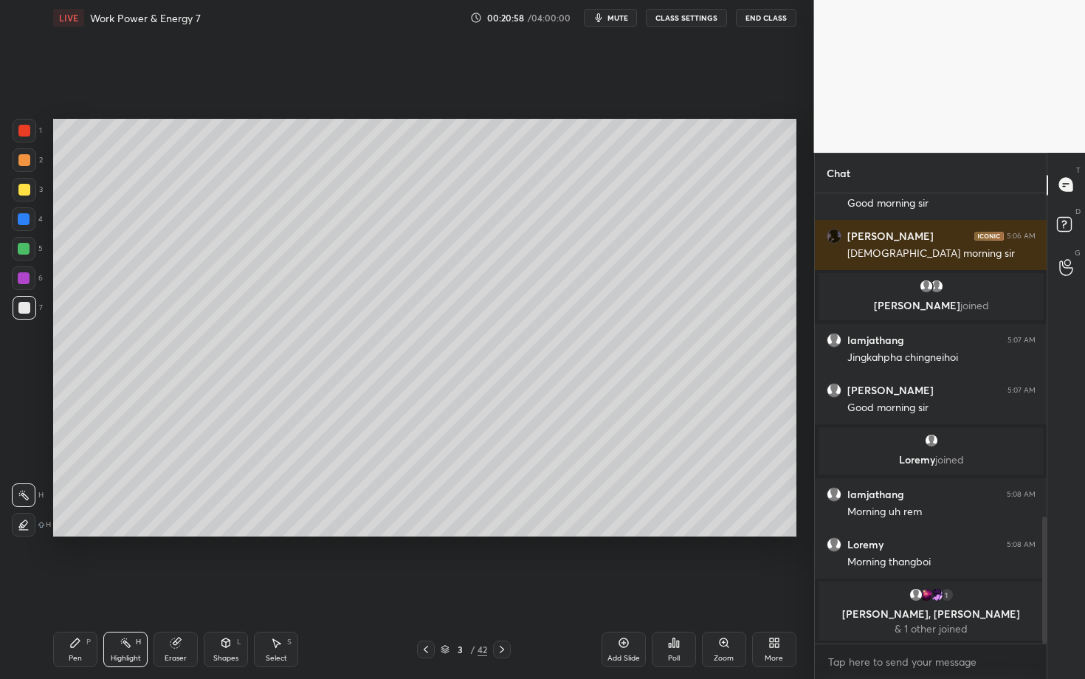
click at [80, 588] on div "Pen" at bounding box center [75, 658] width 13 height 7
click at [179, 588] on div "Eraser" at bounding box center [176, 658] width 22 height 7
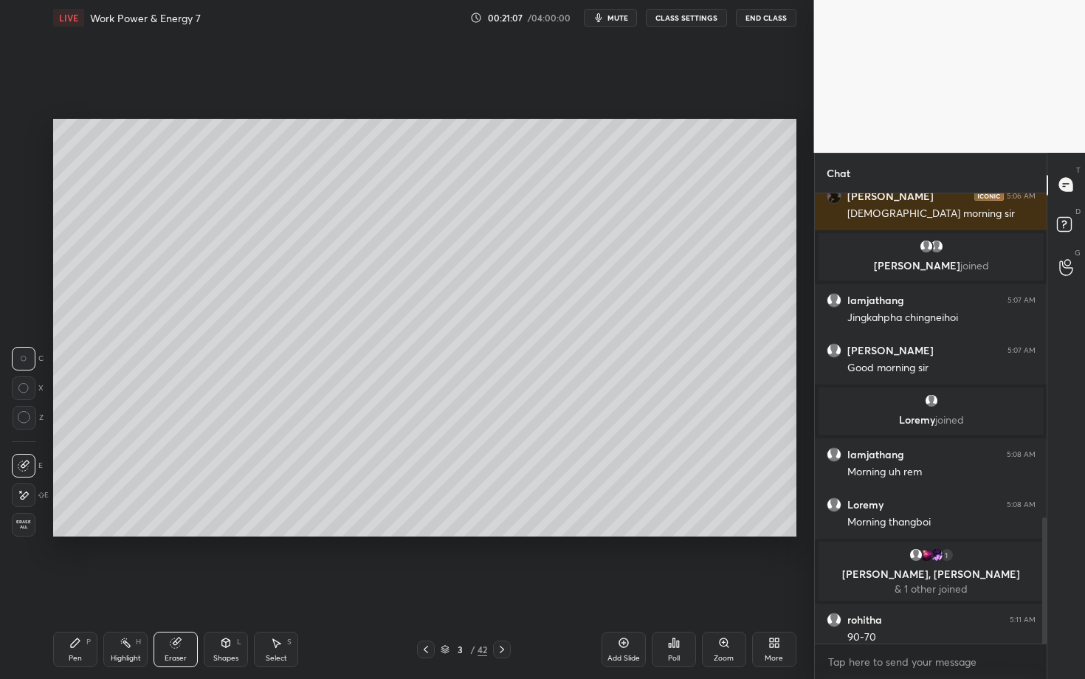
scroll to position [1160, 0]
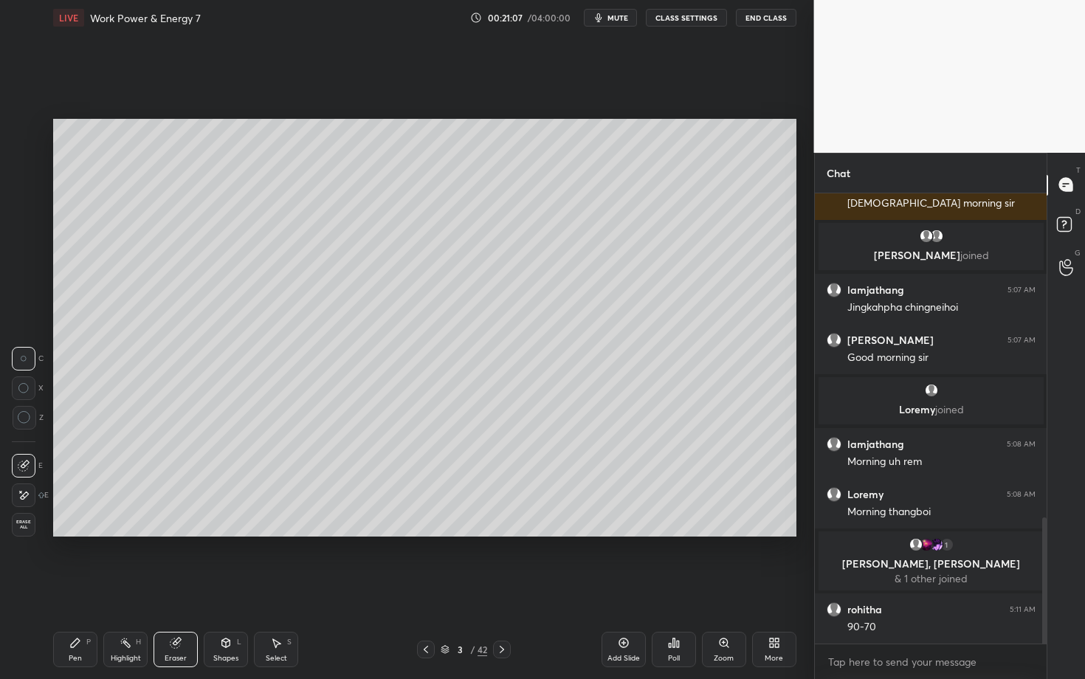
click at [109, 588] on div "Highlight H" at bounding box center [125, 649] width 44 height 35
click at [70, 588] on div "Pen" at bounding box center [75, 658] width 13 height 7
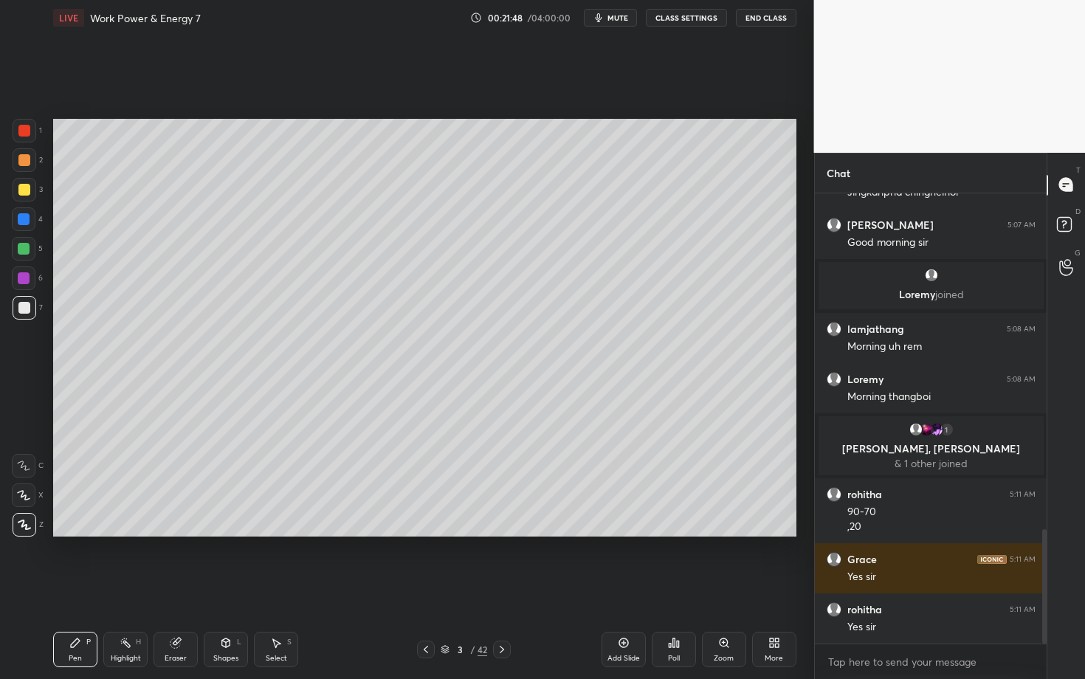
scroll to position [1325, 0]
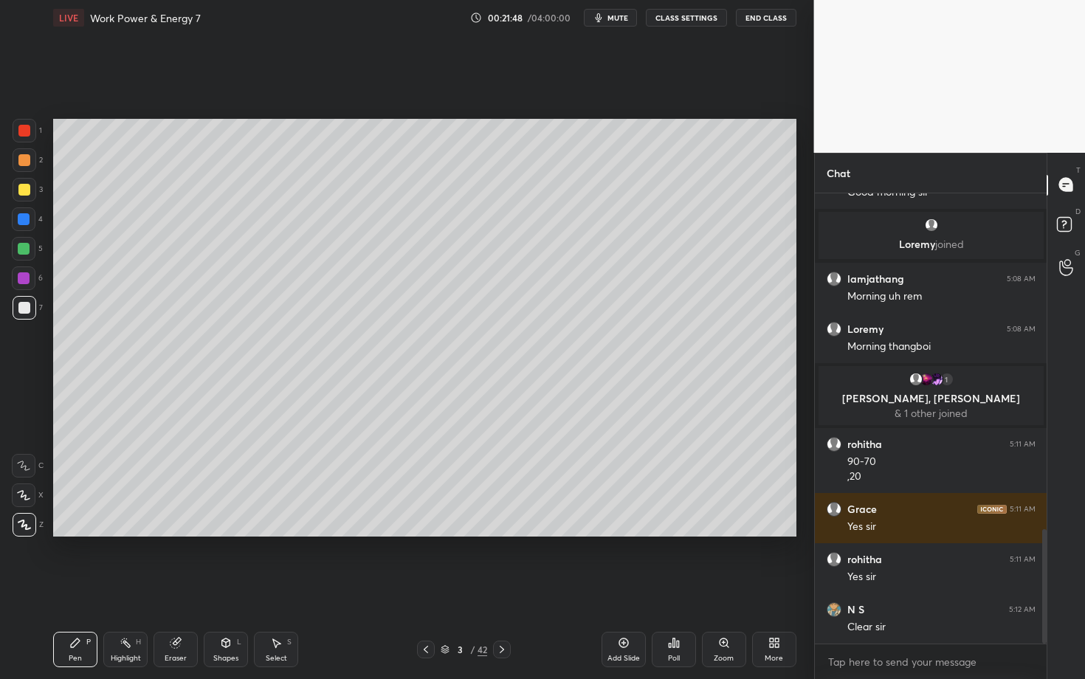
click at [19, 253] on div at bounding box center [24, 249] width 12 height 12
click at [136, 588] on div "Highlight H" at bounding box center [125, 649] width 44 height 35
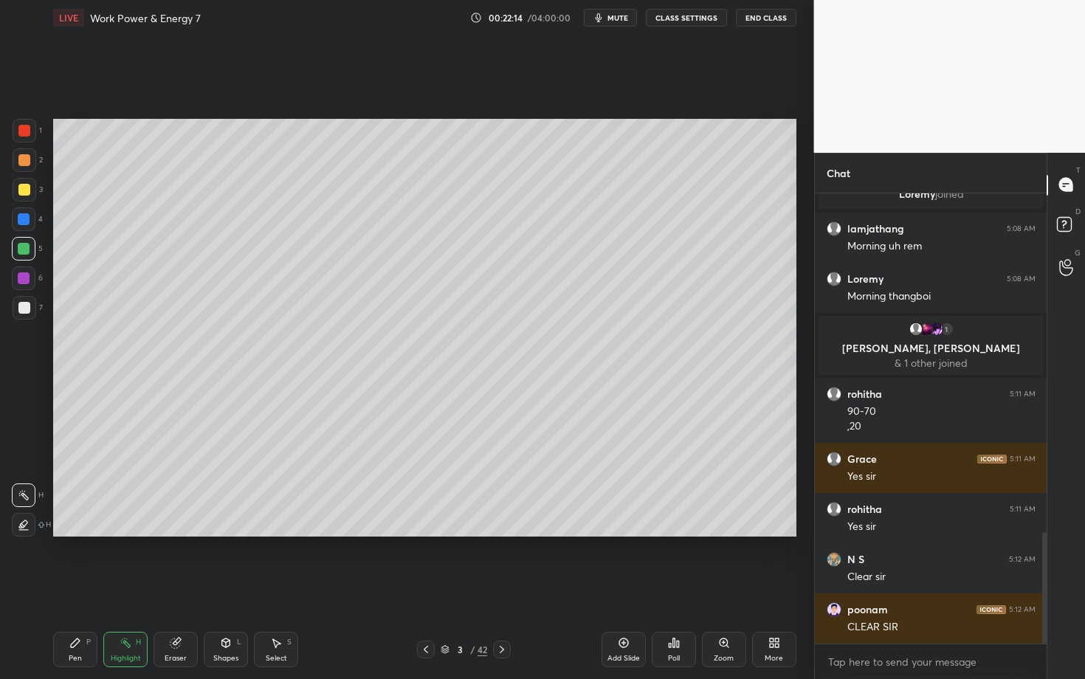
click at [499, 588] on icon at bounding box center [502, 650] width 12 height 12
click at [57, 588] on div "Pen P" at bounding box center [75, 649] width 44 height 35
click at [25, 159] on div at bounding box center [24, 160] width 12 height 12
click at [419, 588] on div at bounding box center [426, 650] width 18 height 18
click at [79, 588] on div "Pen P" at bounding box center [75, 649] width 44 height 35
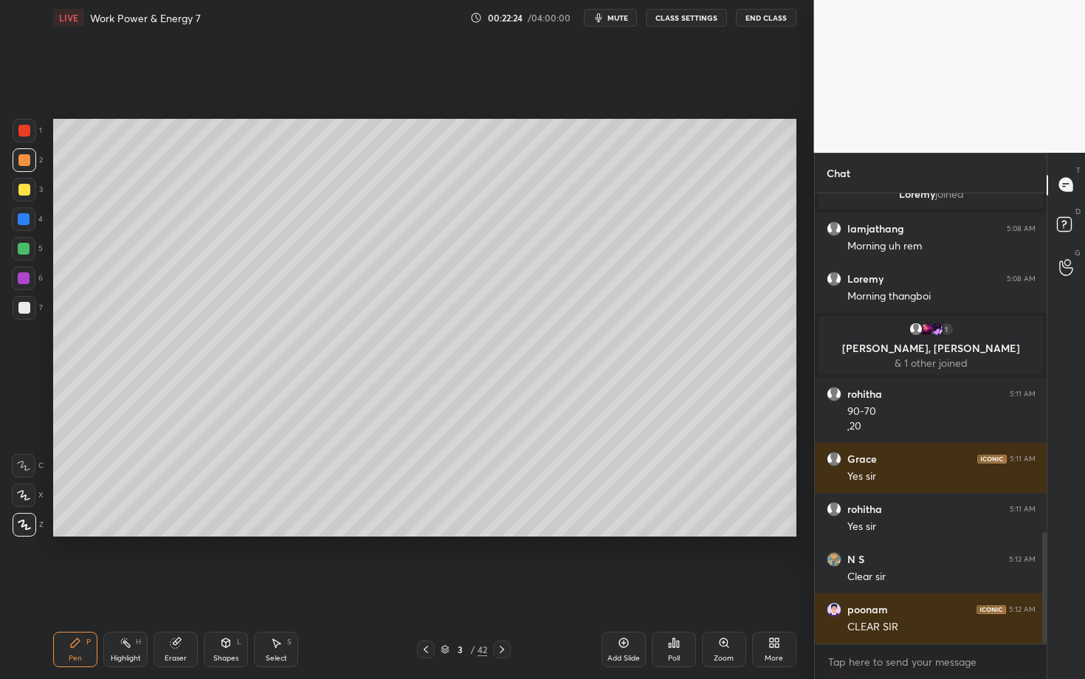
click at [284, 588] on div "Select S" at bounding box center [276, 649] width 44 height 35
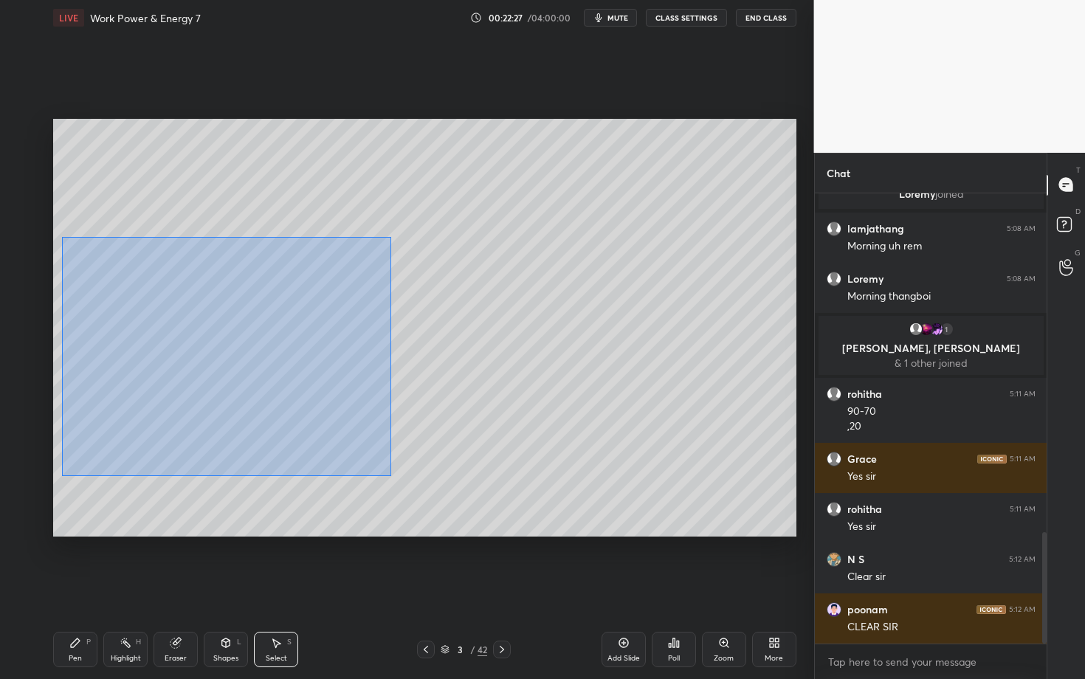
drag, startPoint x: 69, startPoint y: 264, endPoint x: 391, endPoint y: 476, distance: 385.7
click at [391, 476] on div "0 ° Undo Copy Duplicate Duplicate to new slide Delete" at bounding box center [424, 328] width 743 height 418
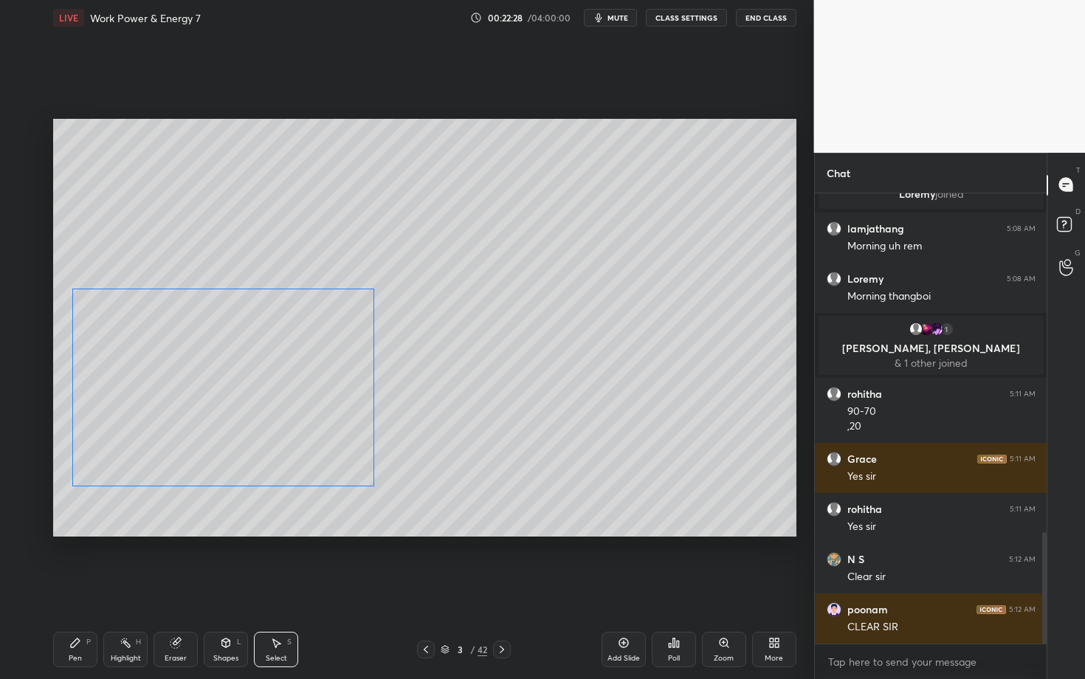
drag, startPoint x: 188, startPoint y: 376, endPoint x: 188, endPoint y: 423, distance: 47.2
click at [188, 423] on div "0 ° Undo Copy Duplicate Duplicate to new slide Delete" at bounding box center [424, 328] width 743 height 418
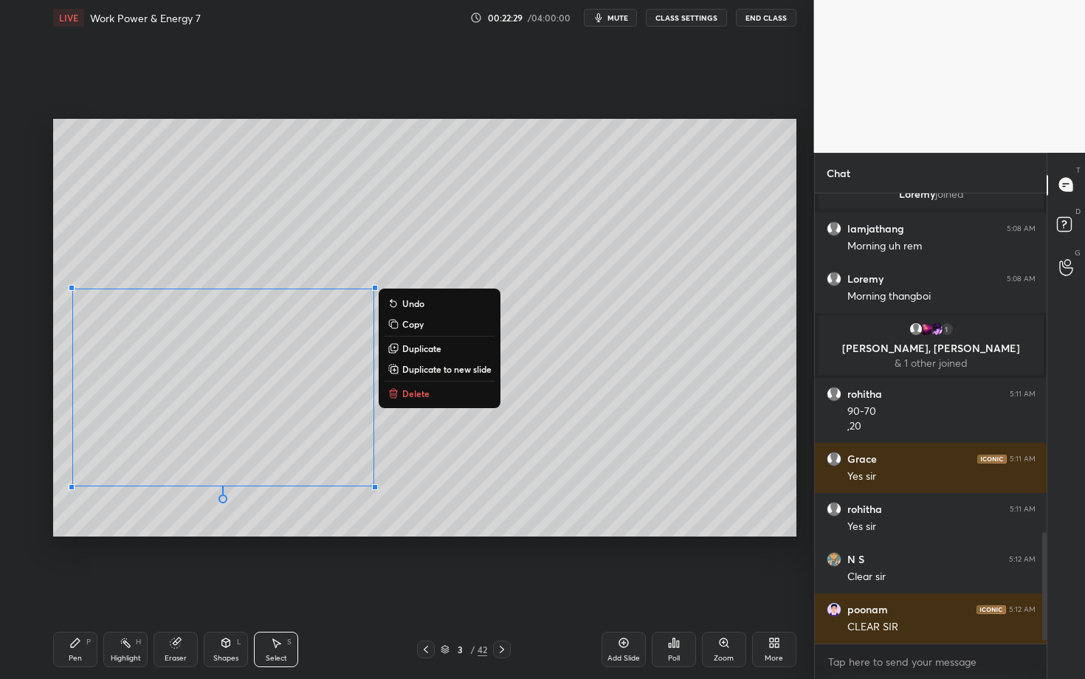
scroll to position [1429, 0]
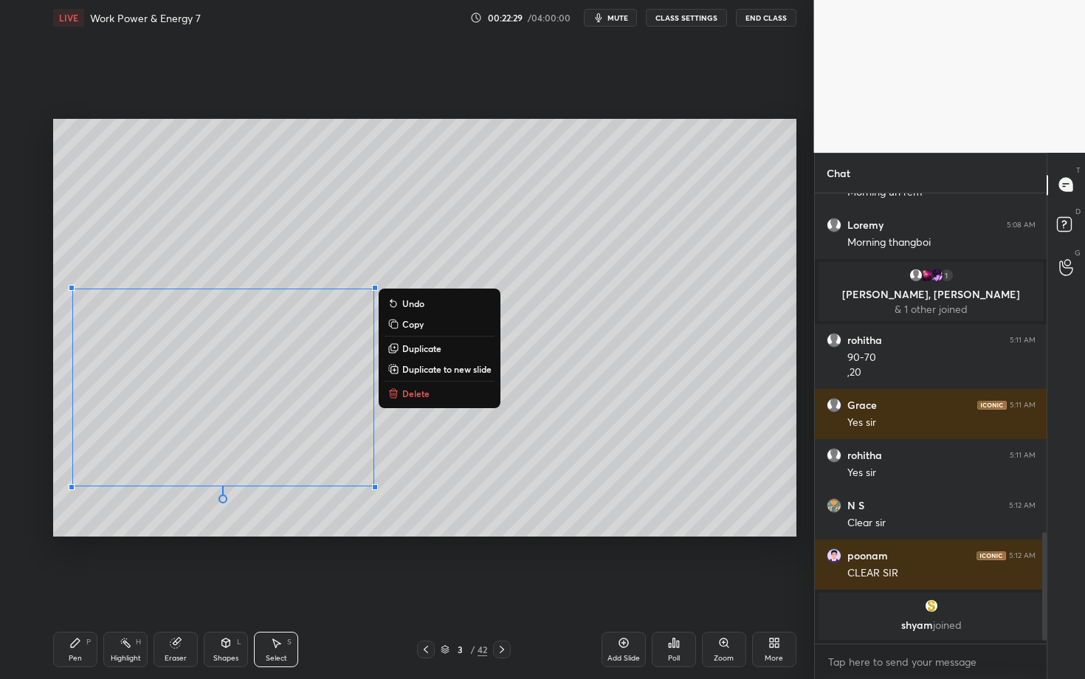
click at [78, 588] on div "Pen P" at bounding box center [75, 649] width 44 height 35
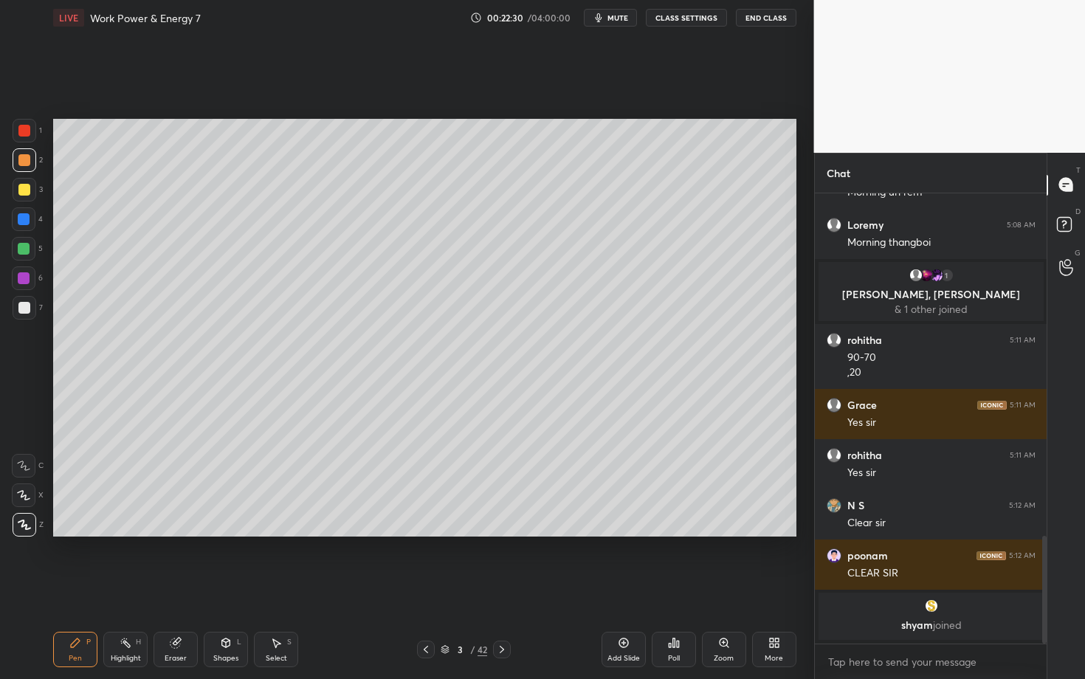
click at [21, 166] on div at bounding box center [25, 160] width 24 height 24
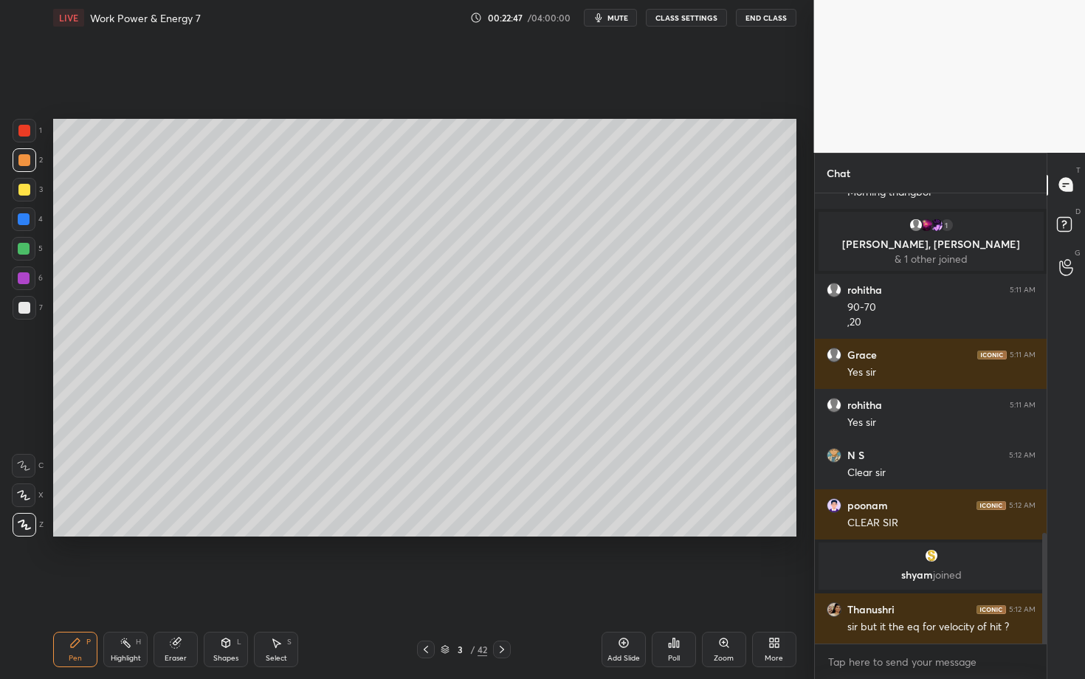
click at [506, 588] on icon at bounding box center [502, 650] width 12 height 12
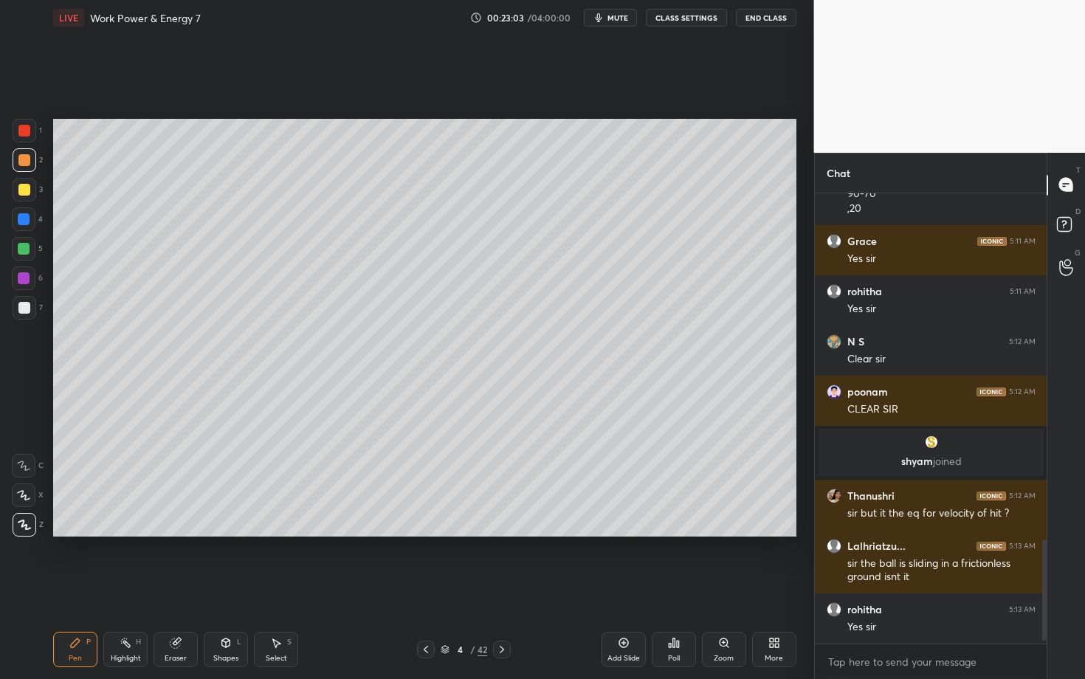
scroll to position [1550, 0]
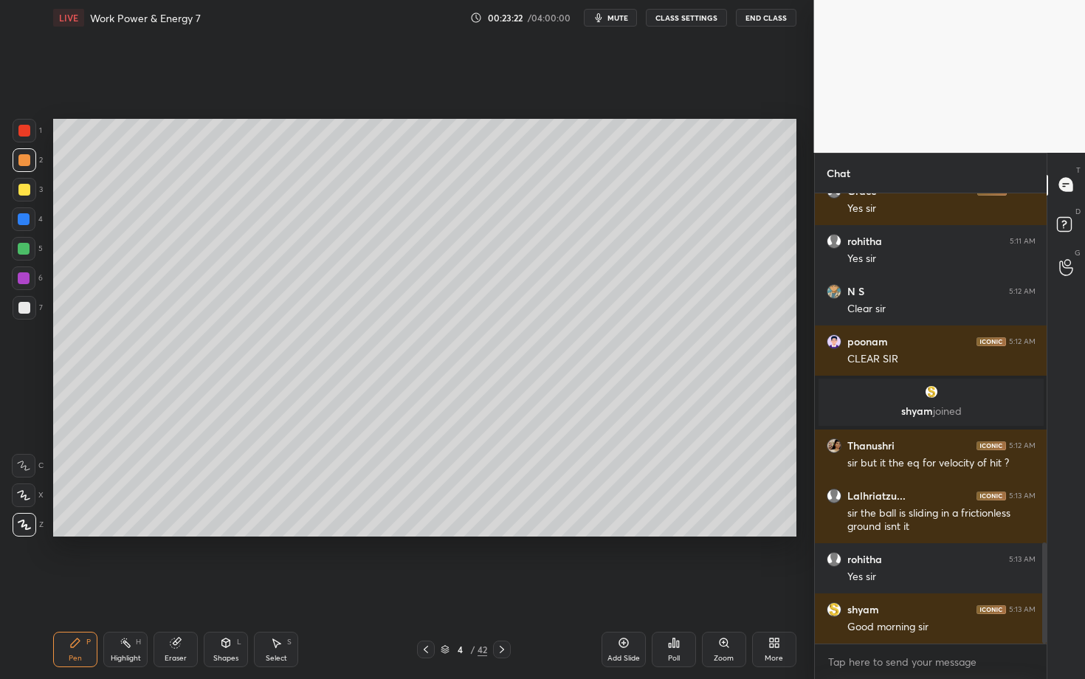
click at [423, 588] on icon at bounding box center [426, 650] width 12 height 12
click at [117, 588] on div "Highlight" at bounding box center [126, 658] width 30 height 7
click at [284, 588] on div "Pen P Highlight H Eraser Shapes L Select S 3 / 42 Add Slide Poll Zoom More" at bounding box center [424, 649] width 743 height 59
click at [501, 588] on icon at bounding box center [502, 650] width 12 height 12
click at [89, 588] on div "Pen P" at bounding box center [75, 649] width 44 height 35
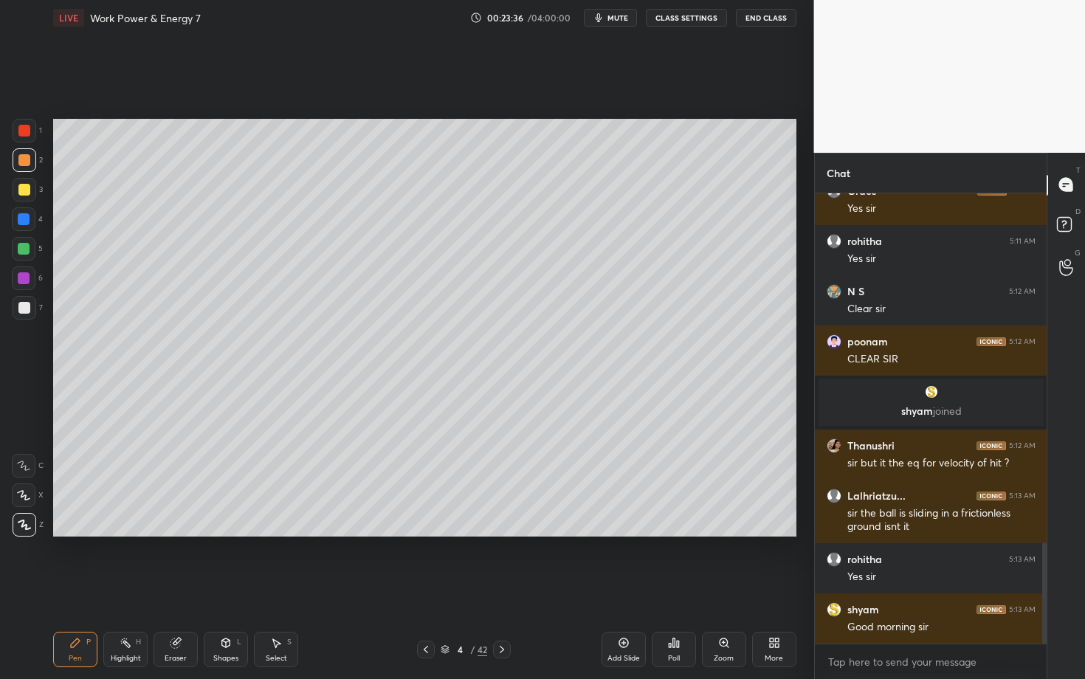
click at [30, 157] on div at bounding box center [25, 160] width 24 height 24
click at [286, 588] on div "Select S" at bounding box center [276, 649] width 44 height 35
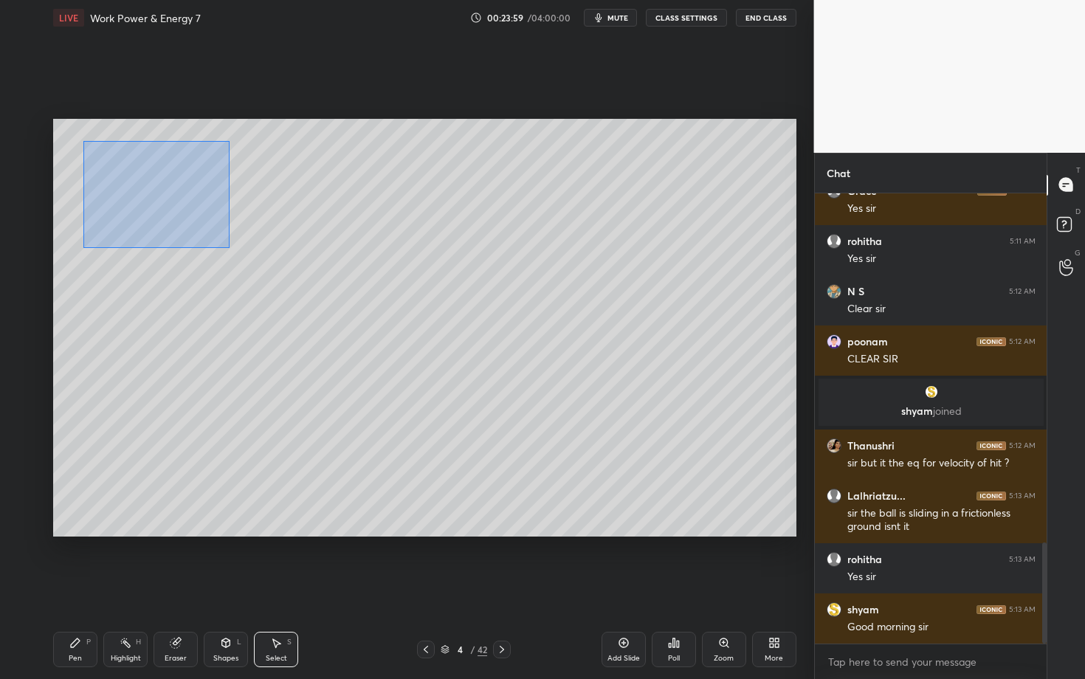
drag, startPoint x: 92, startPoint y: 165, endPoint x: 228, endPoint y: 247, distance: 159.0
click at [227, 247] on div "0 ° Undo Copy Duplicate Duplicate to new slide Delete" at bounding box center [424, 328] width 743 height 418
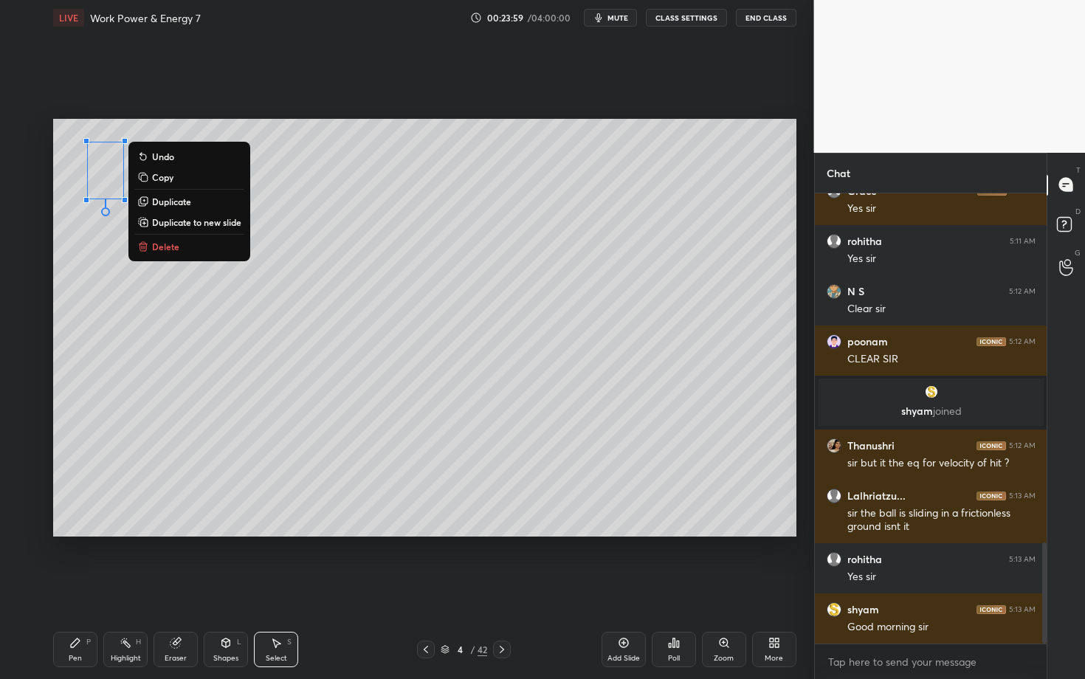
click at [188, 244] on button "Delete" at bounding box center [189, 247] width 110 height 18
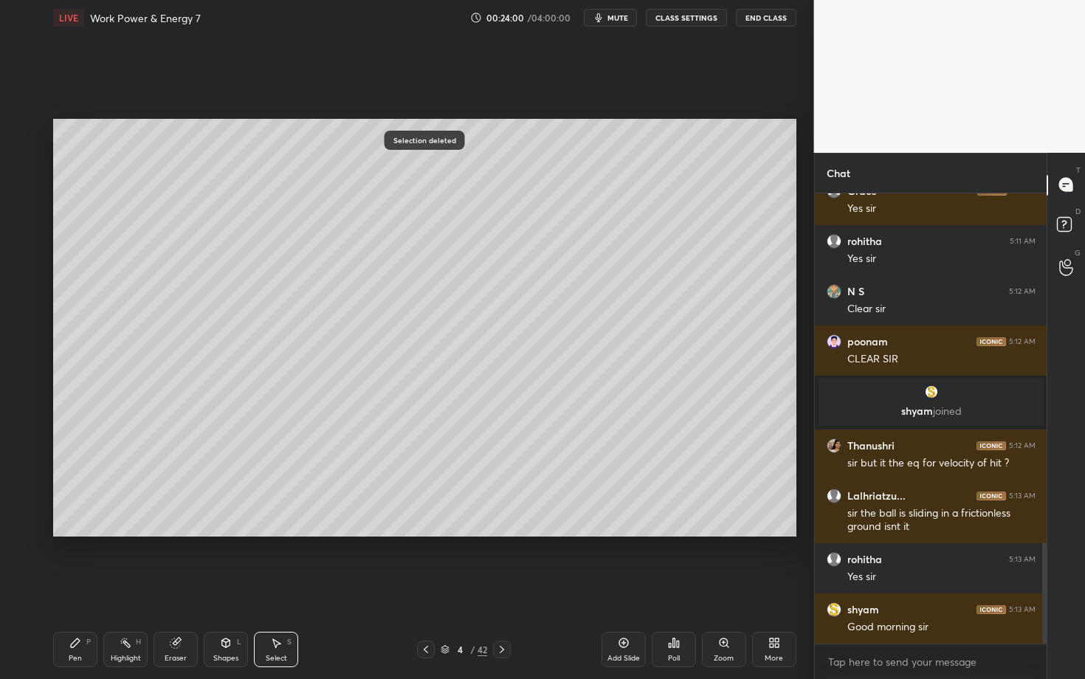
click at [343, 503] on div "0 ° Undo Copy Duplicate Duplicate to new slide Delete" at bounding box center [424, 328] width 743 height 418
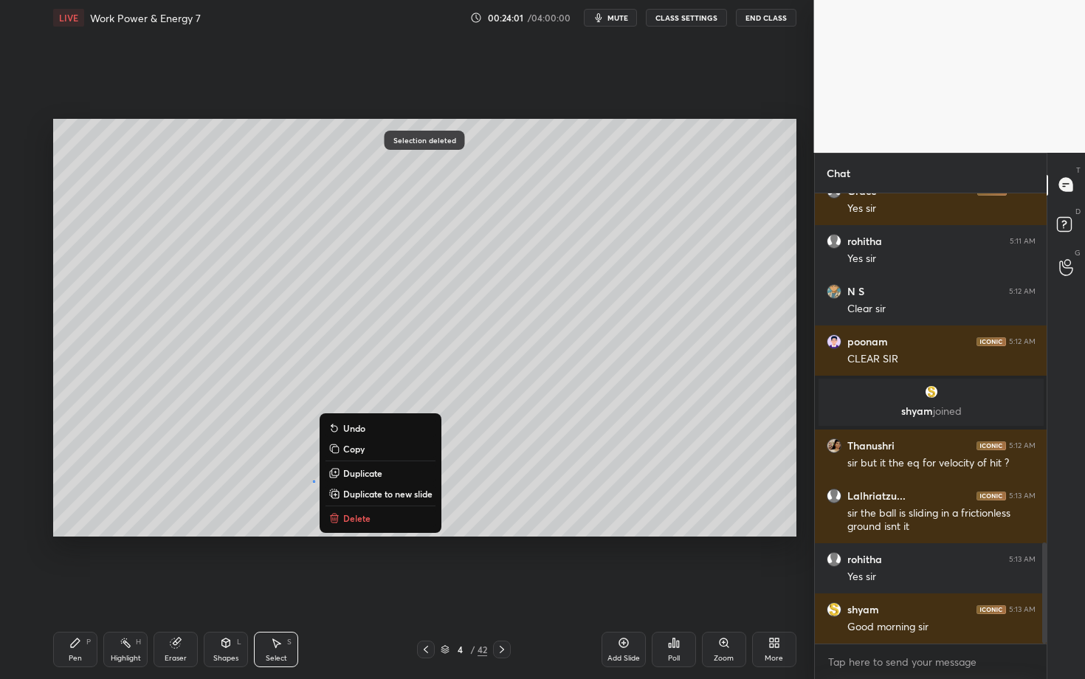
click at [359, 519] on p "Delete" at bounding box center [356, 518] width 27 height 12
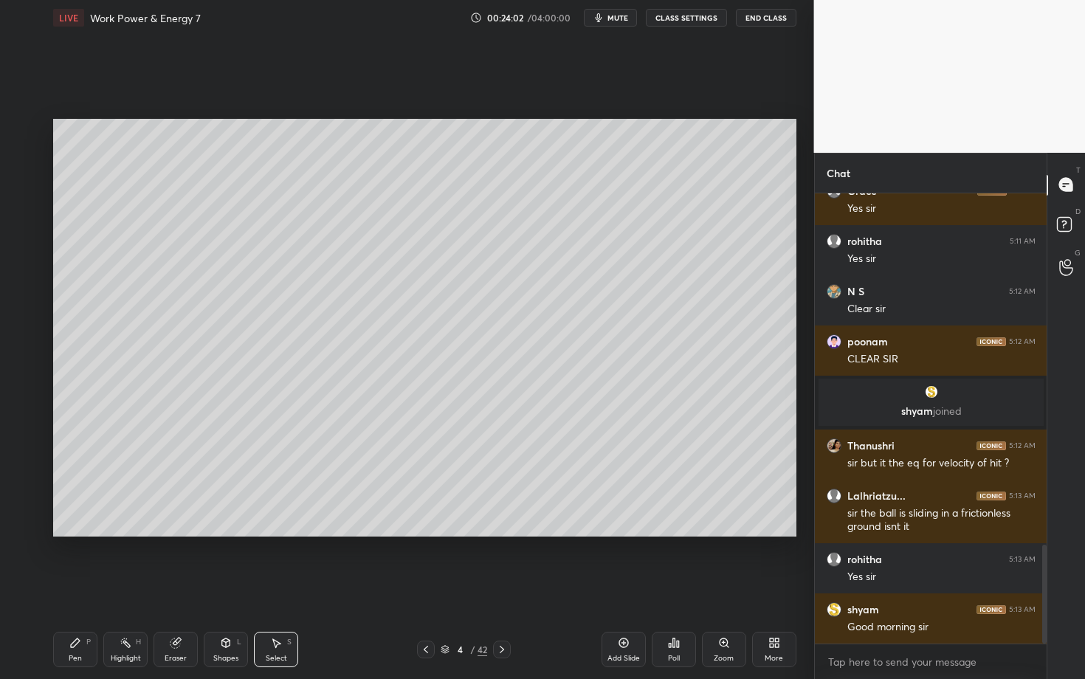
scroll to position [1600, 0]
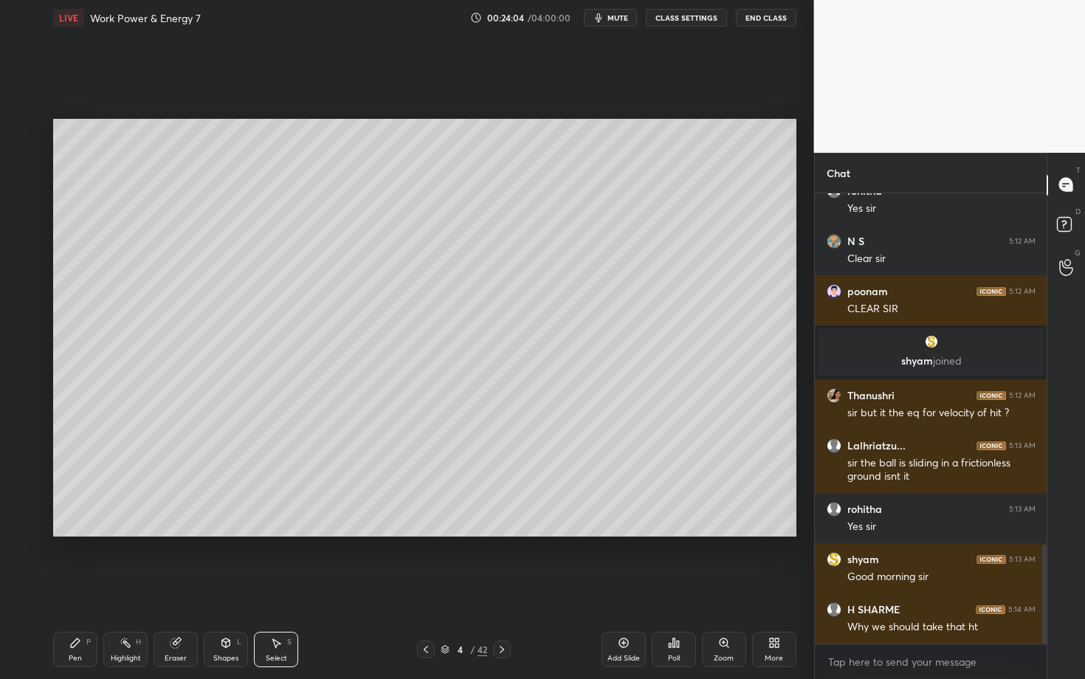
click at [67, 588] on div "Pen P" at bounding box center [75, 649] width 44 height 35
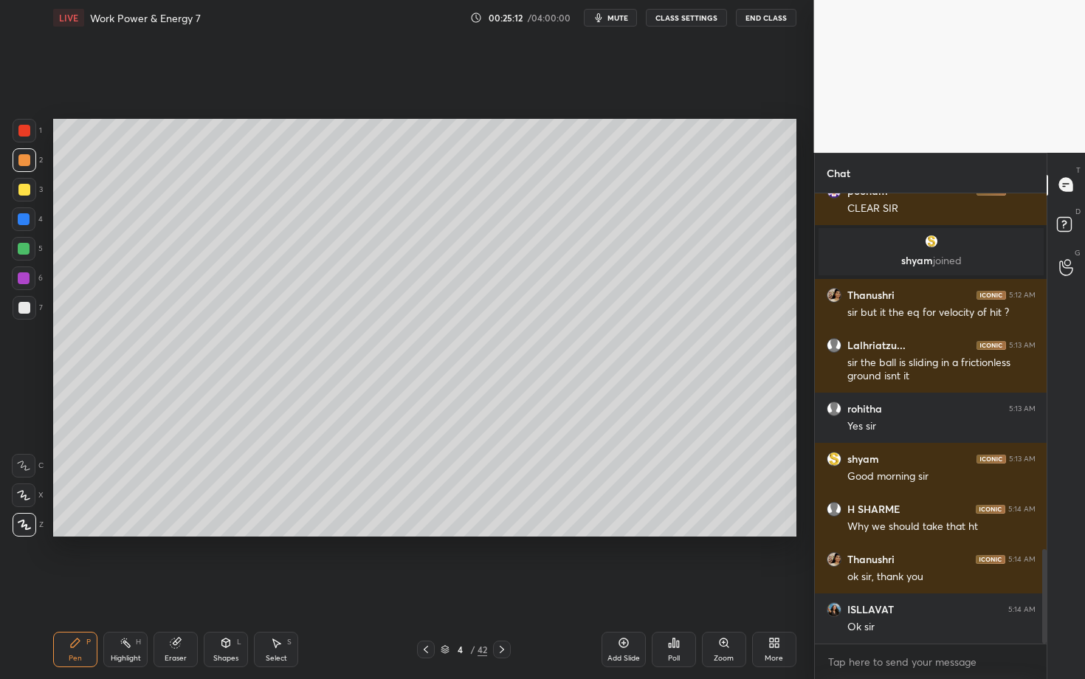
scroll to position [1755, 0]
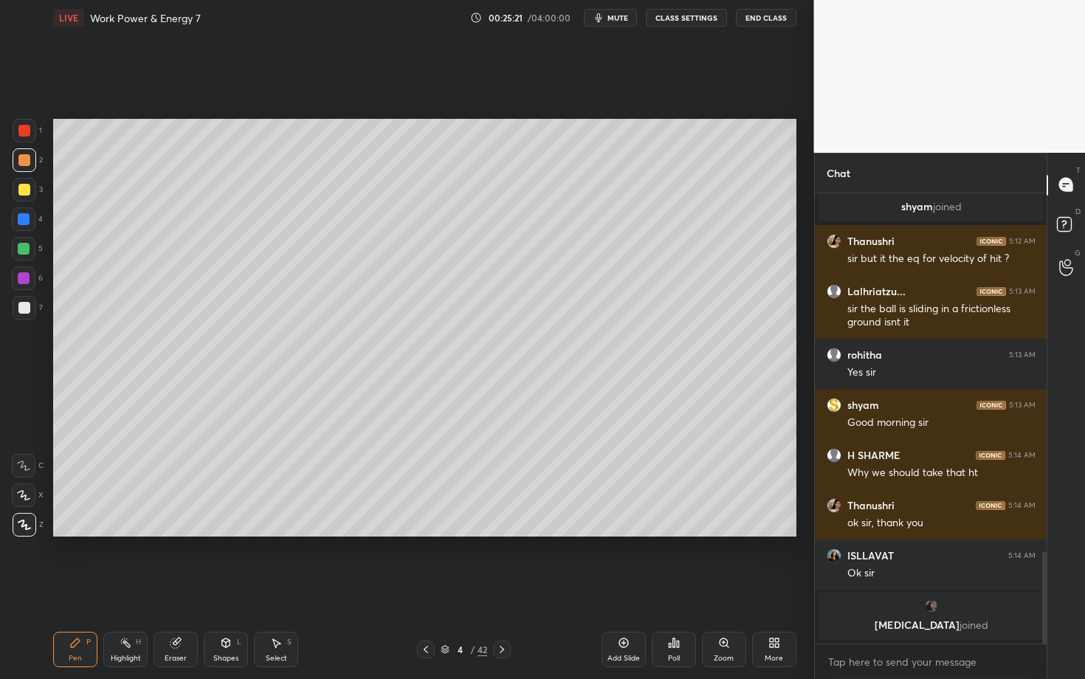
click at [230, 588] on div "Shapes L" at bounding box center [226, 649] width 44 height 35
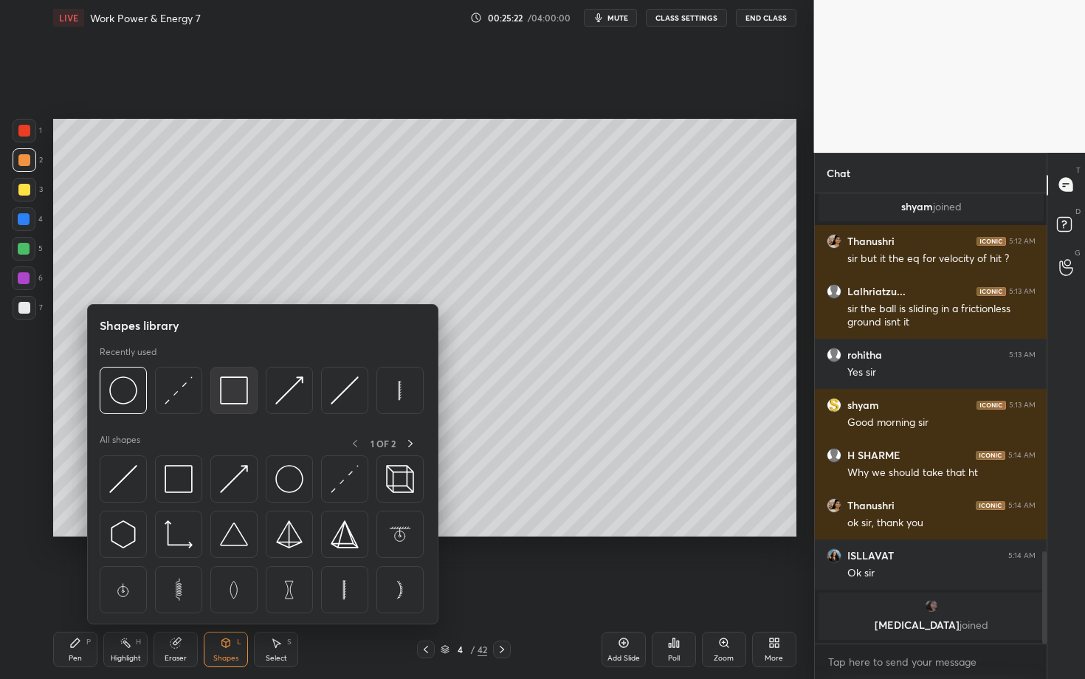
click at [219, 392] on div at bounding box center [233, 390] width 47 height 47
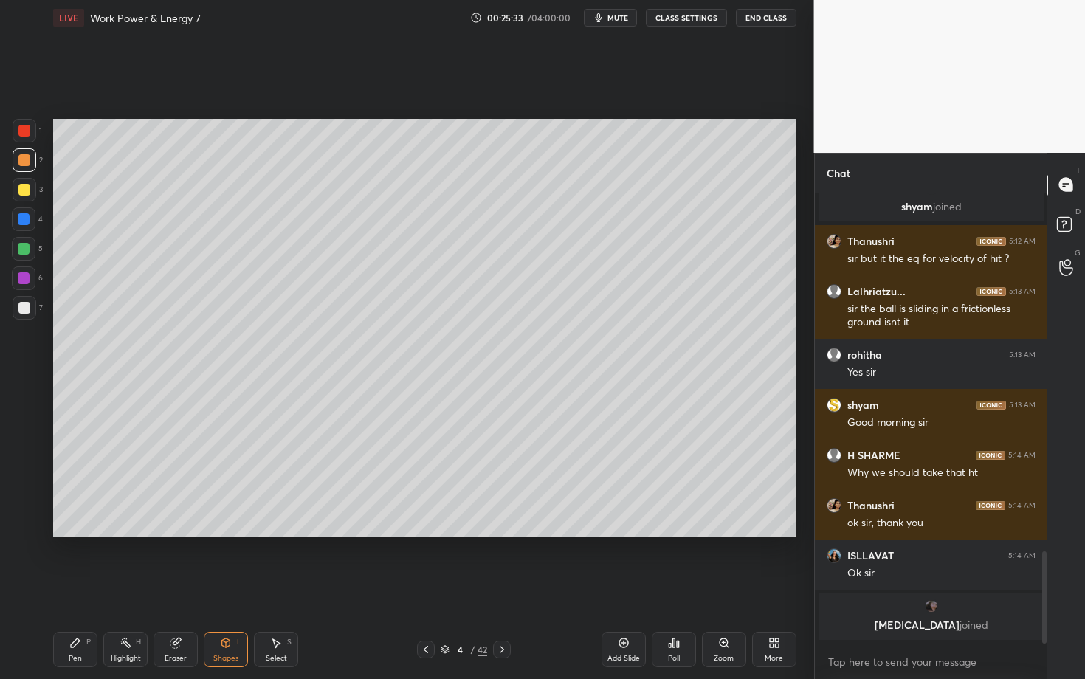
click at [27, 311] on div at bounding box center [24, 308] width 12 height 12
click at [230, 588] on div "Shapes" at bounding box center [225, 658] width 25 height 7
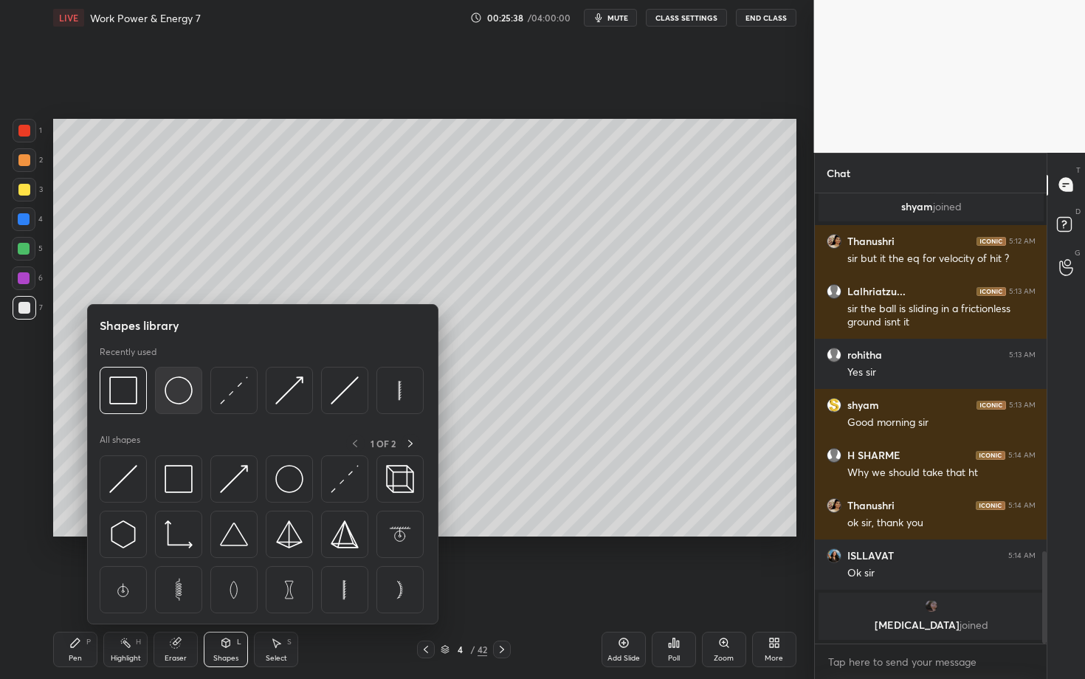
click at [186, 393] on img at bounding box center [179, 390] width 28 height 28
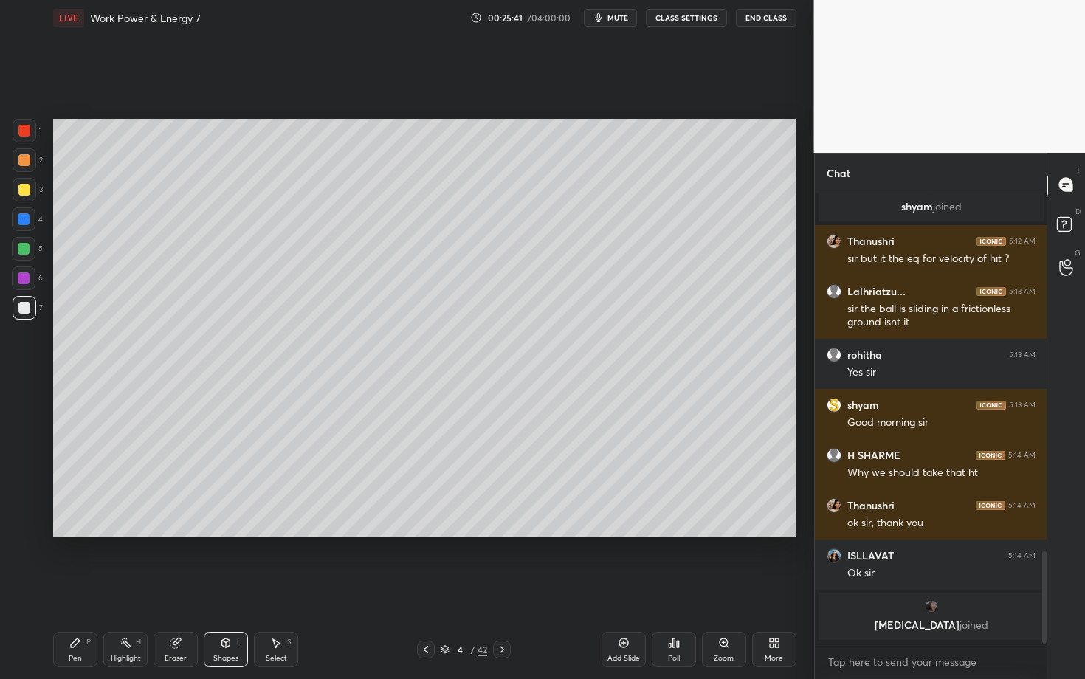
click at [232, 588] on div "Shapes" at bounding box center [225, 658] width 25 height 7
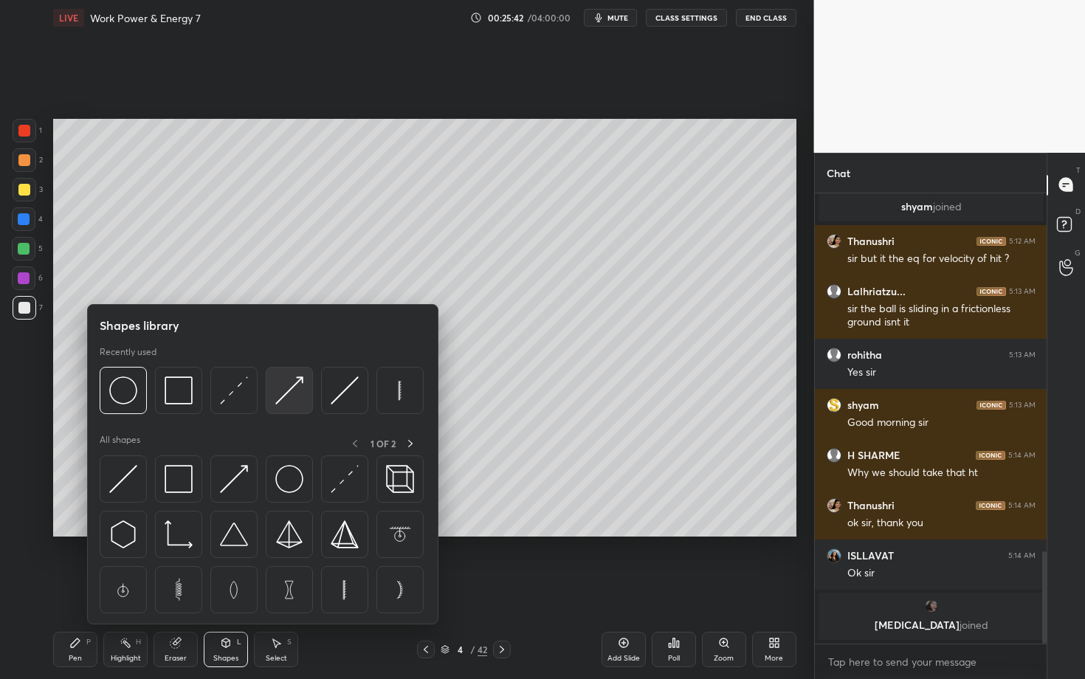
click at [302, 395] on div at bounding box center [289, 390] width 47 height 47
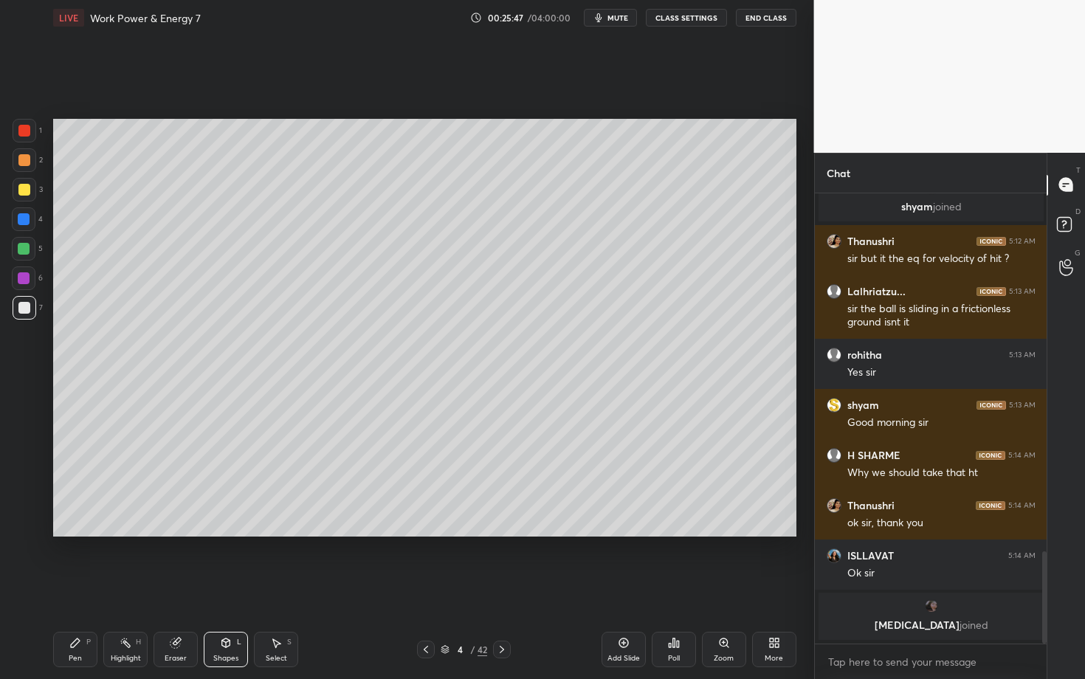
click at [69, 588] on icon at bounding box center [75, 643] width 12 height 12
click at [280, 588] on icon at bounding box center [276, 643] width 12 height 12
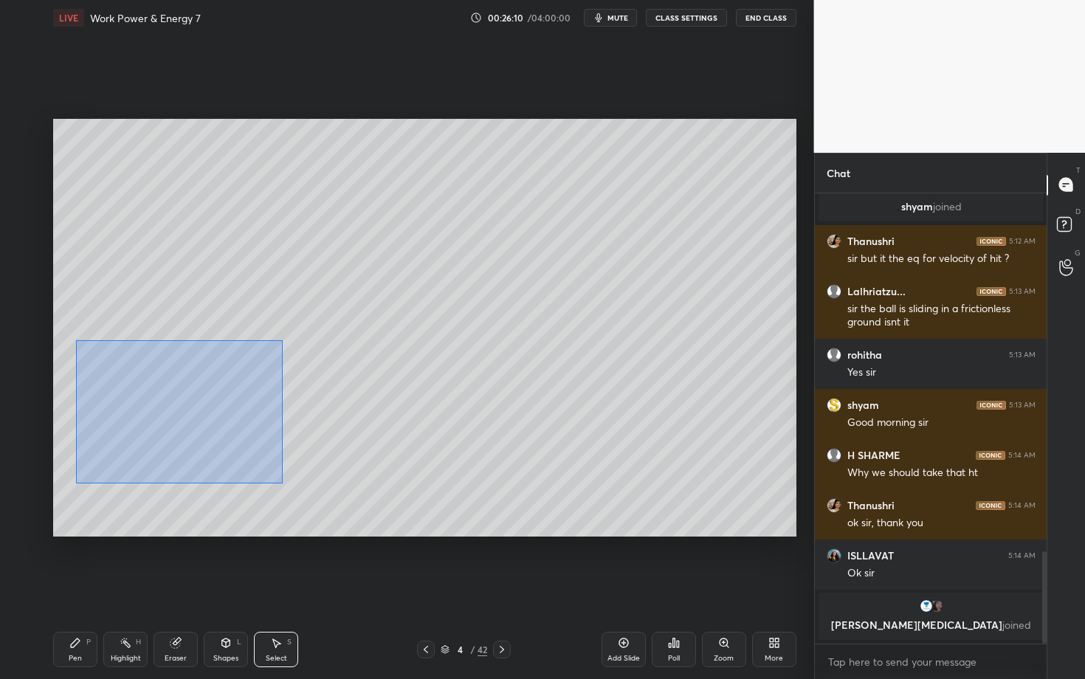
drag, startPoint x: 74, startPoint y: 342, endPoint x: 330, endPoint y: 499, distance: 300.6
click at [329, 499] on div "0 ° Undo Copy Duplicate Duplicate to new slide Delete" at bounding box center [424, 328] width 743 height 418
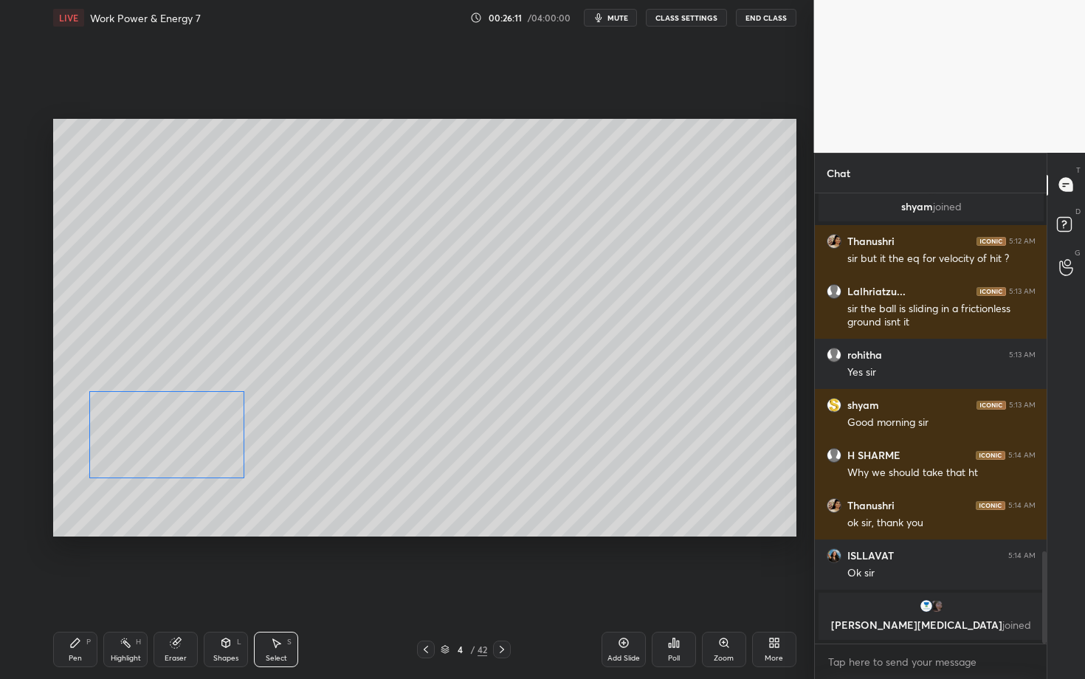
drag, startPoint x: 157, startPoint y: 399, endPoint x: 157, endPoint y: 437, distance: 38.4
click at [157, 437] on div "0 ° Undo Copy Duplicate Duplicate to new slide Delete" at bounding box center [424, 328] width 743 height 418
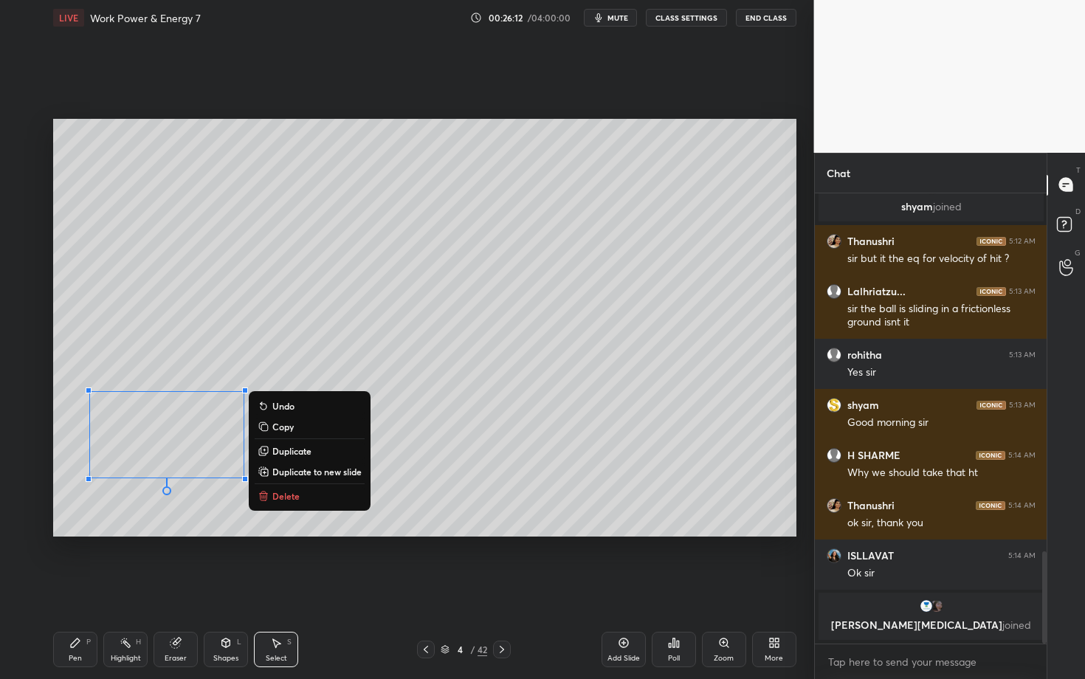
click at [80, 588] on div "Pen" at bounding box center [75, 658] width 13 height 7
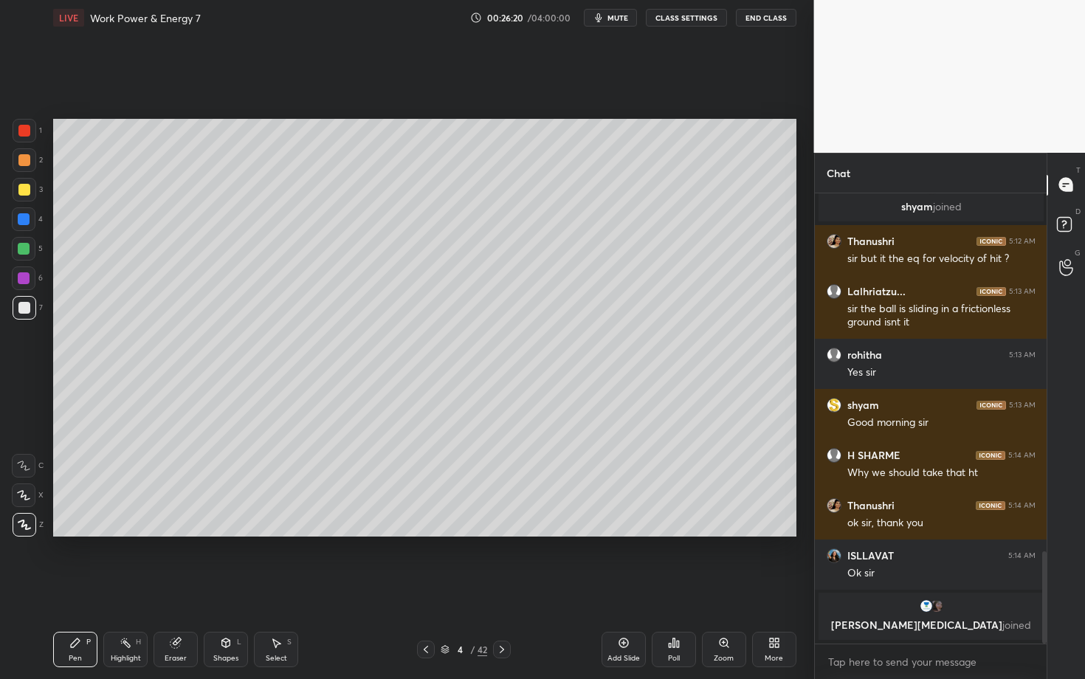
click at [226, 588] on div "Shapes L" at bounding box center [226, 649] width 44 height 35
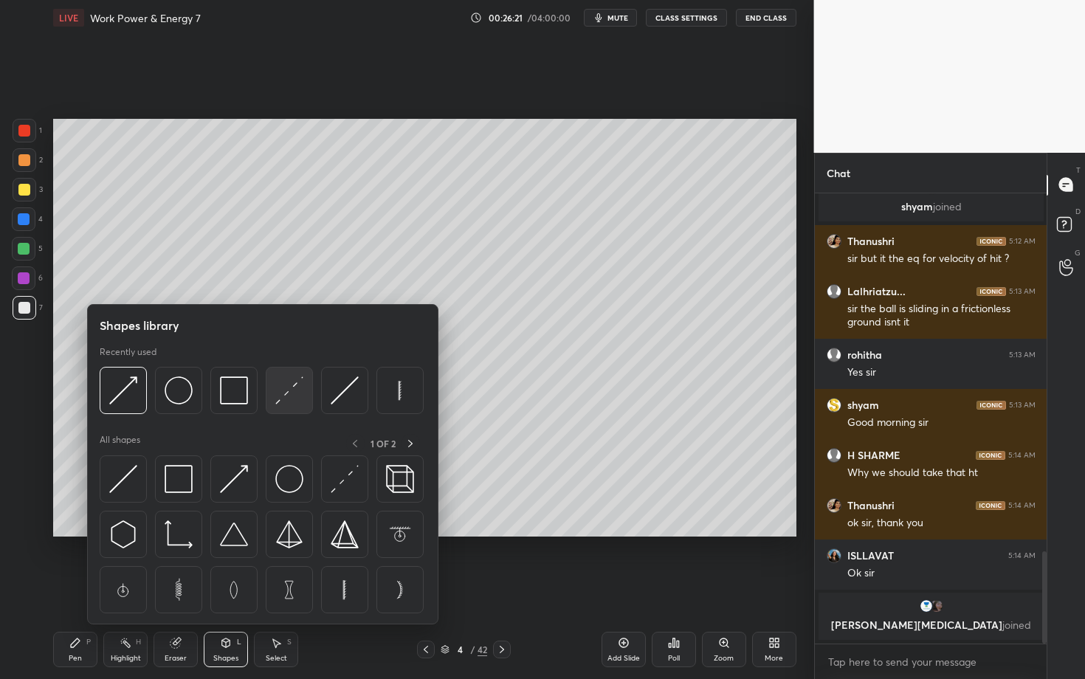
click at [300, 391] on img at bounding box center [289, 390] width 28 height 28
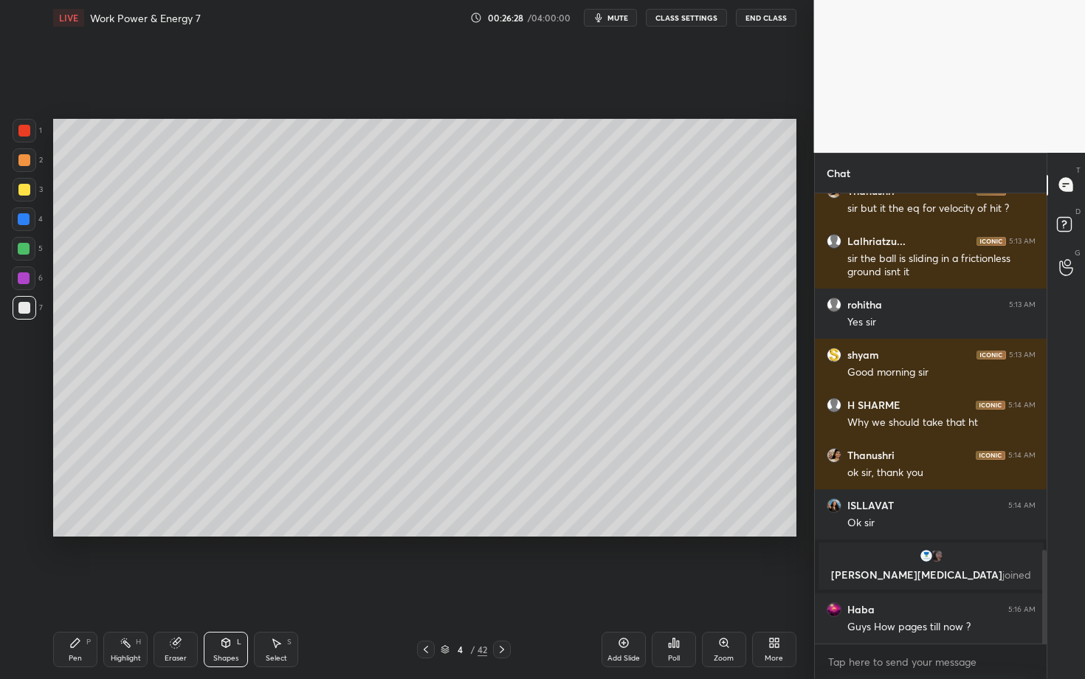
scroll to position [1708, 0]
click at [304, 588] on div "Pen P Highlight H Eraser Shapes L Select S 4 / 42 Add Slide Poll Zoom More" at bounding box center [424, 649] width 743 height 59
click at [86, 588] on div "Pen P" at bounding box center [75, 649] width 44 height 35
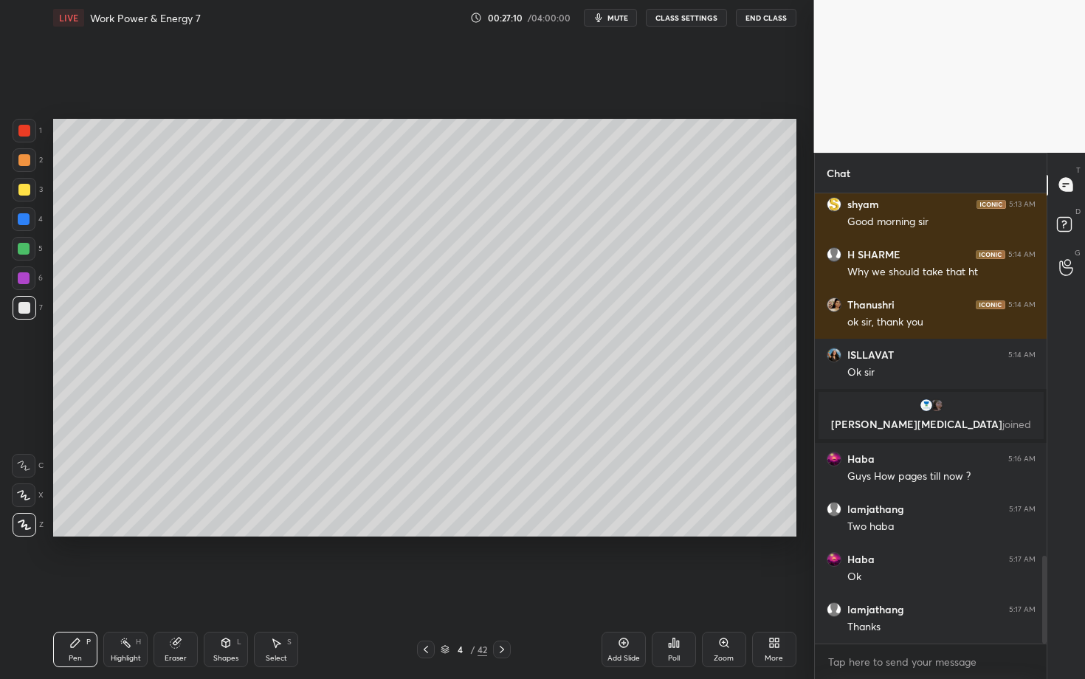
scroll to position [1909, 0]
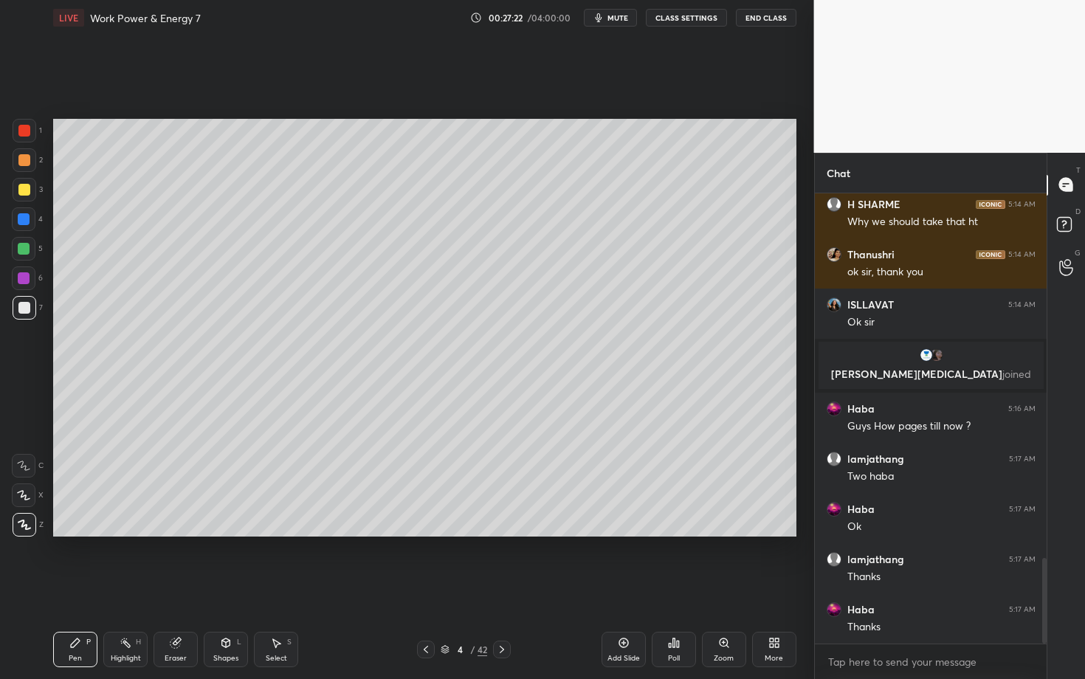
click at [71, 588] on div "Pen" at bounding box center [75, 658] width 13 height 7
click at [127, 588] on div "Highlight H" at bounding box center [125, 649] width 44 height 35
click at [78, 588] on div "Pen" at bounding box center [75, 658] width 13 height 7
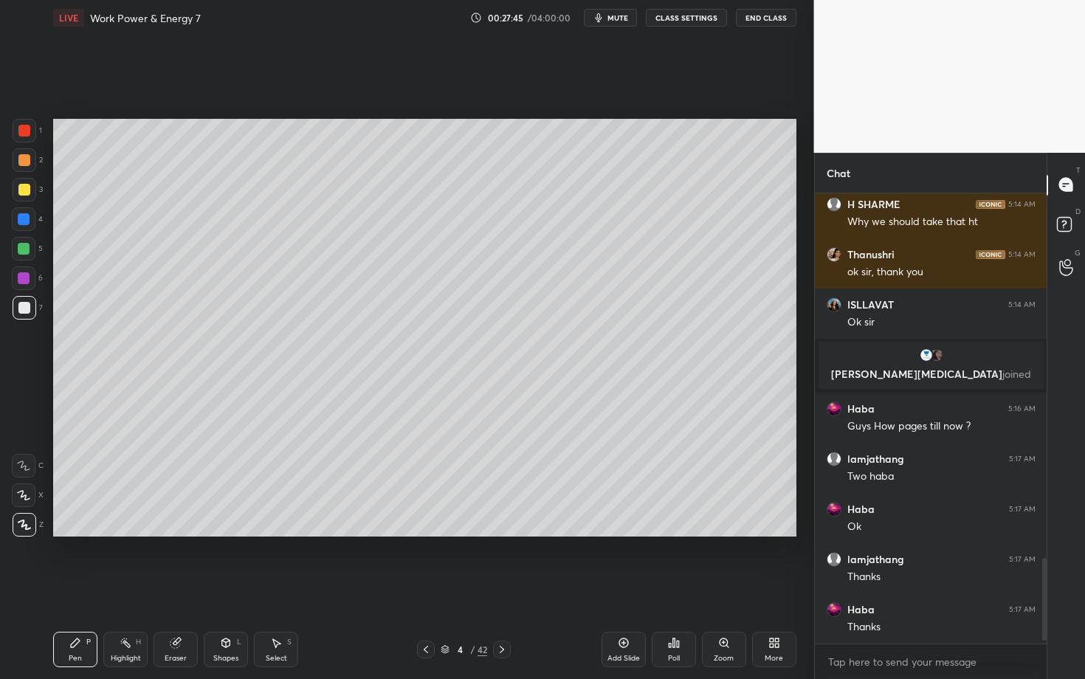
click at [275, 588] on div "Select S" at bounding box center [276, 649] width 44 height 35
click at [470, 560] on div "0 ° Undo Copy Duplicate Duplicate to new slide Delete Setting up your live clas…" at bounding box center [424, 327] width 755 height 585
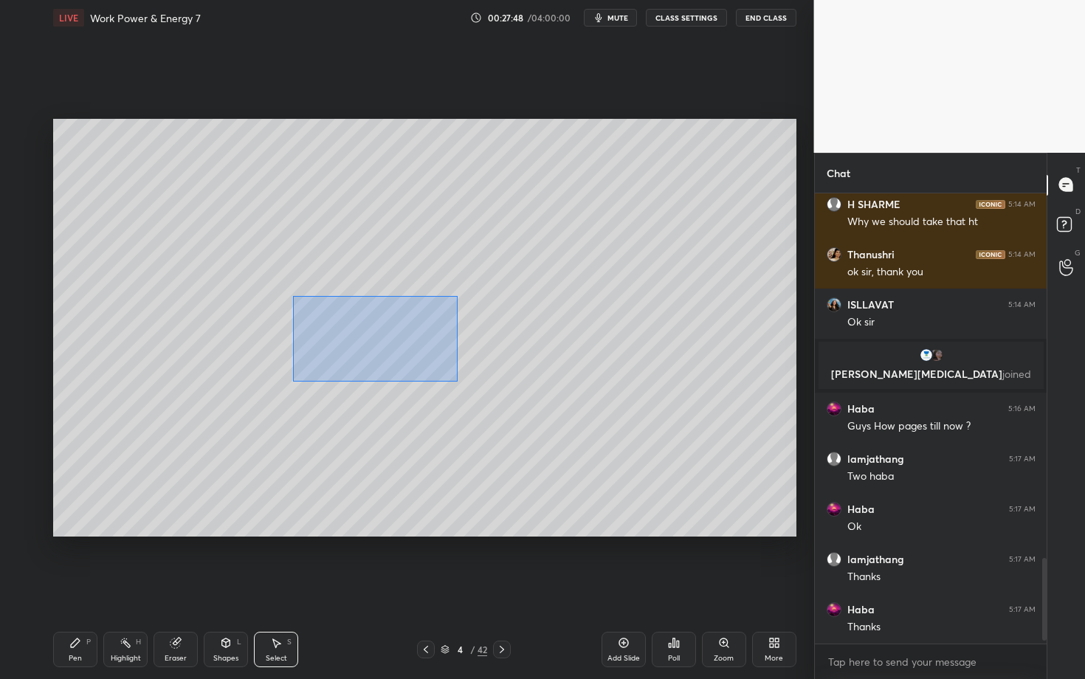
drag, startPoint x: 293, startPoint y: 297, endPoint x: 457, endPoint y: 381, distance: 184.2
click at [457, 381] on div "0 ° Undo Copy Duplicate Duplicate to new slide Delete" at bounding box center [424, 328] width 743 height 418
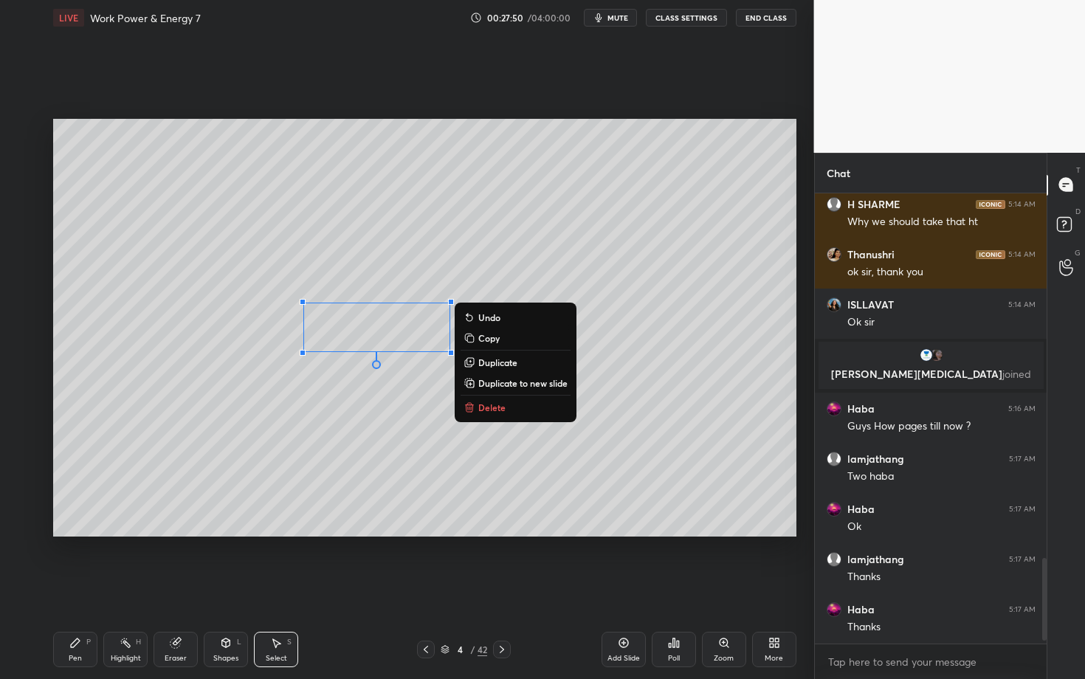
click at [492, 409] on p "Delete" at bounding box center [491, 408] width 27 height 12
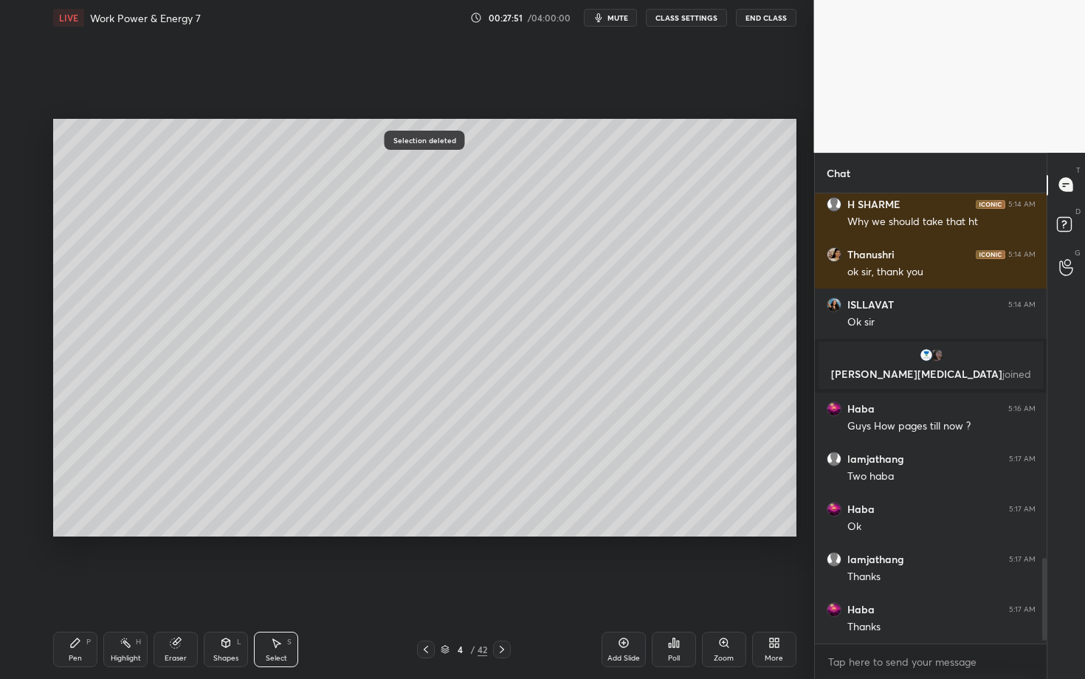
click at [72, 588] on div "Pen P" at bounding box center [75, 649] width 44 height 35
click at [217, 588] on div "Shapes L" at bounding box center [226, 649] width 44 height 35
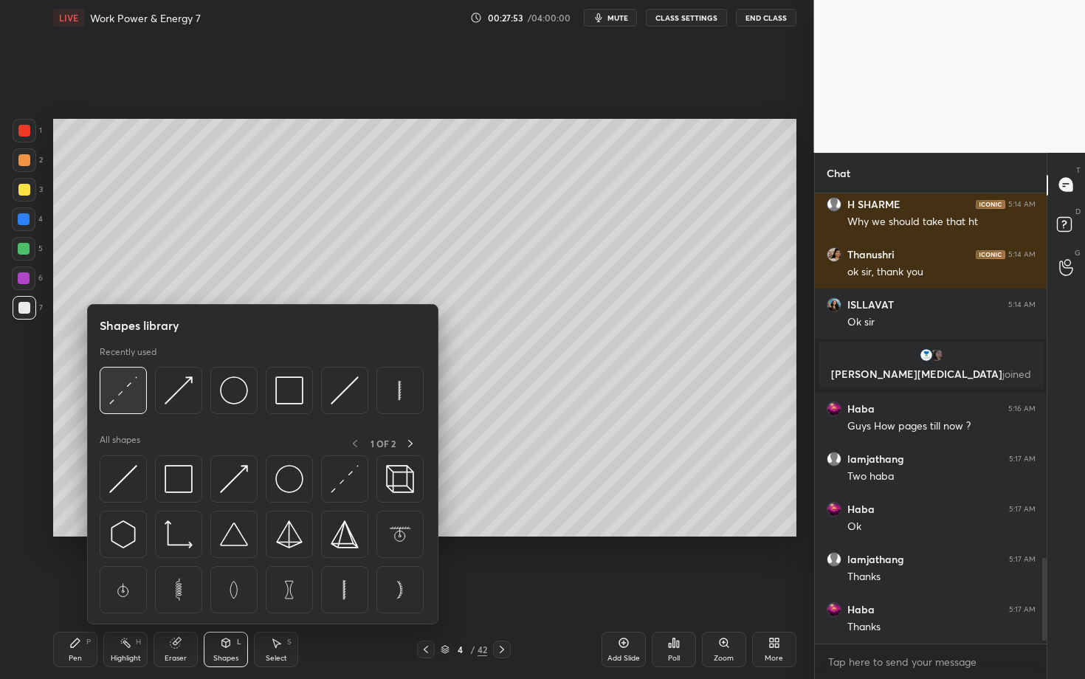
click at [124, 389] on img at bounding box center [123, 390] width 28 height 28
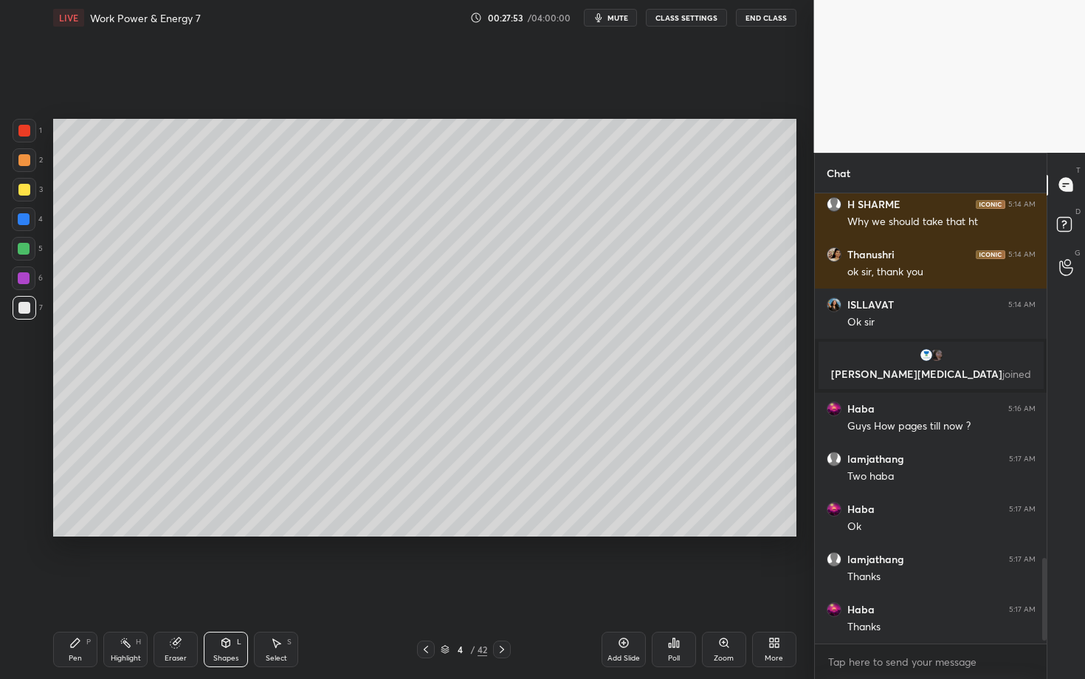
click at [23, 251] on div at bounding box center [24, 249] width 12 height 12
click at [78, 588] on div "Pen" at bounding box center [75, 658] width 13 height 7
click at [67, 588] on div "Pen P" at bounding box center [75, 649] width 44 height 35
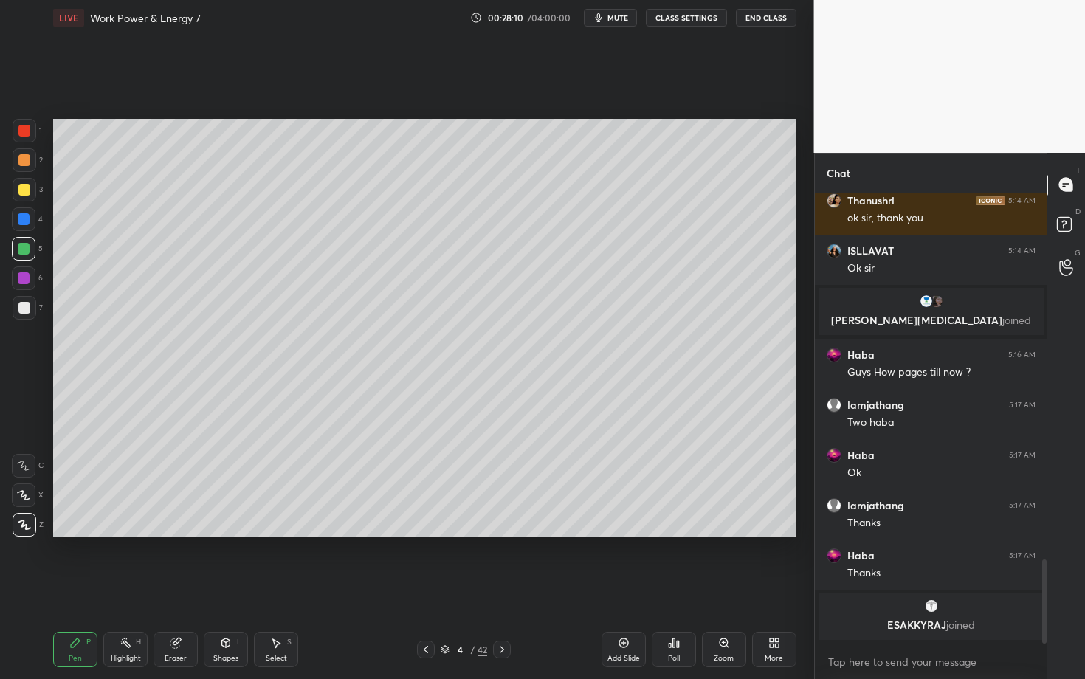
click at [178, 588] on div "Eraser" at bounding box center [176, 649] width 44 height 35
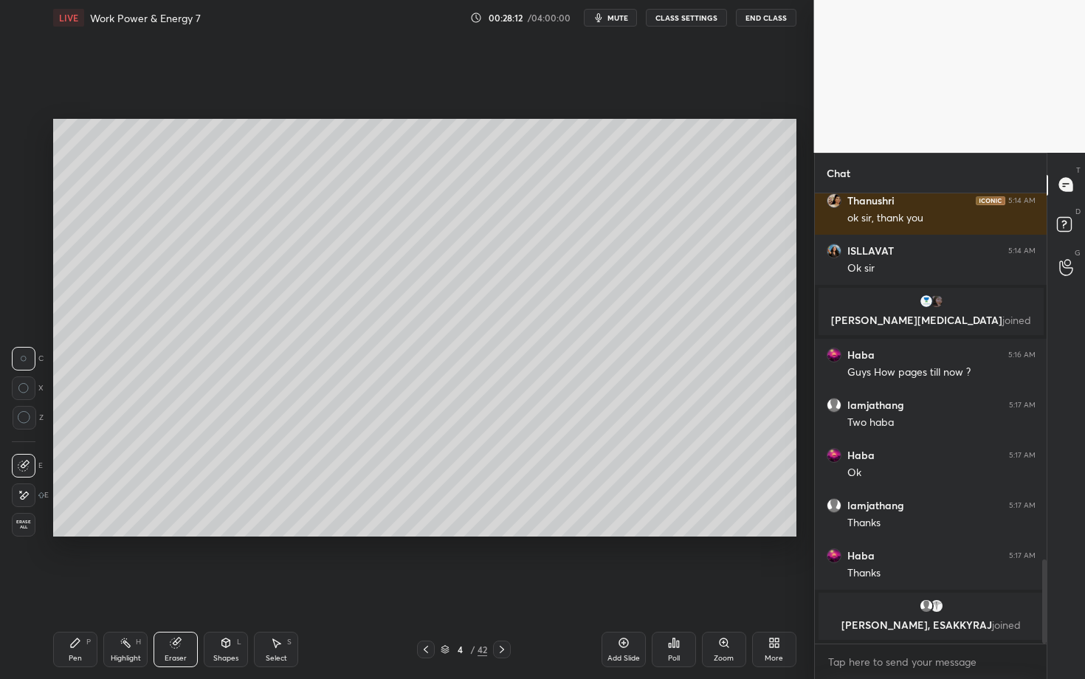
click at [253, 568] on div "Setting up your live class Poll for secs No correct answer Start poll" at bounding box center [424, 327] width 755 height 585
click at [80, 588] on div "Pen P" at bounding box center [75, 649] width 44 height 35
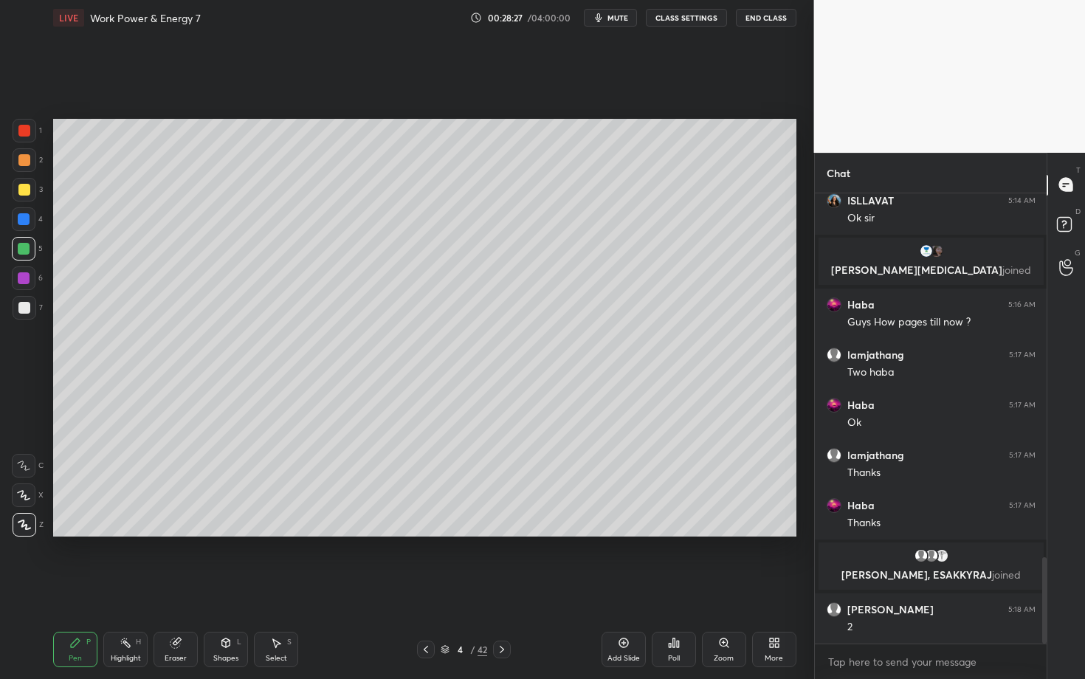
click at [22, 314] on div at bounding box center [25, 308] width 24 height 24
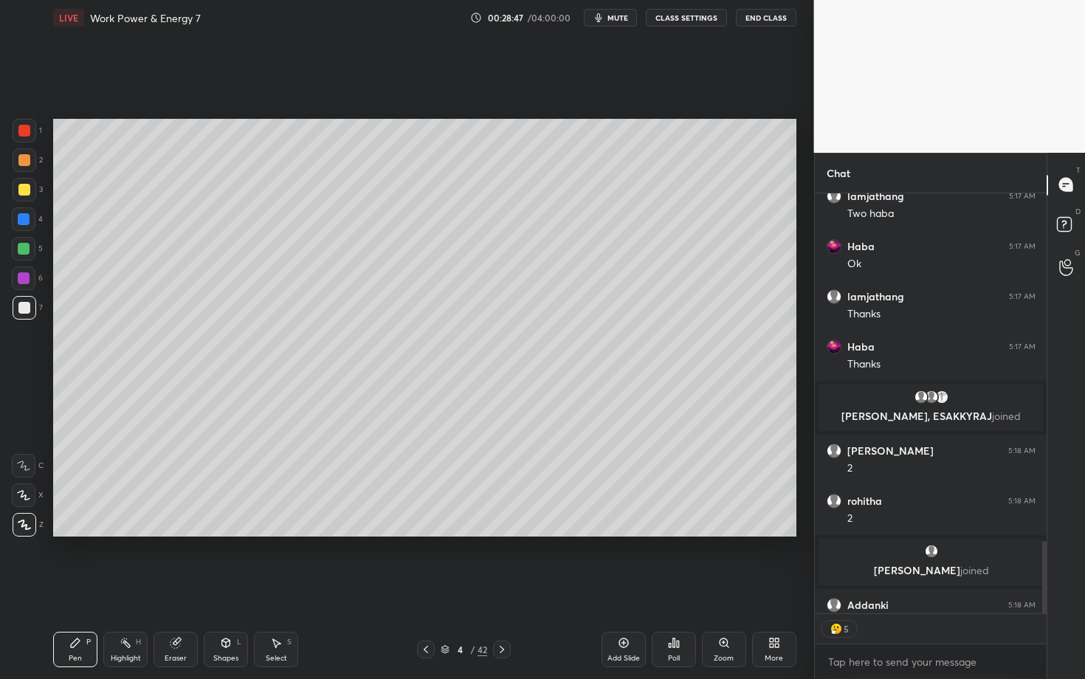
scroll to position [2028, 0]
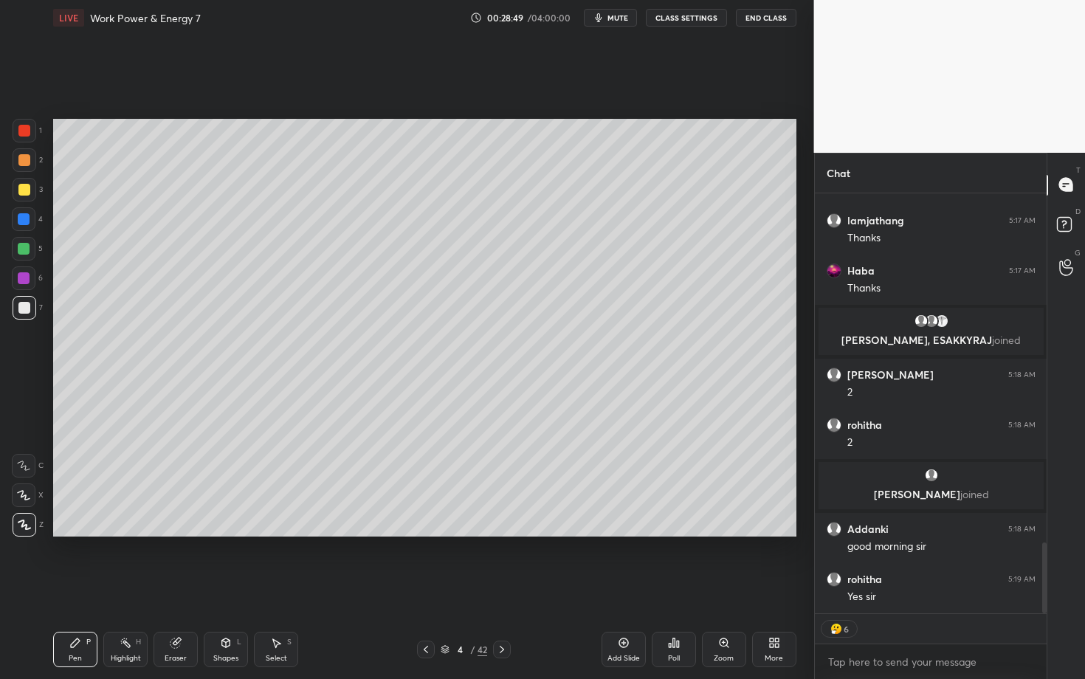
click at [503, 588] on icon at bounding box center [502, 650] width 12 height 12
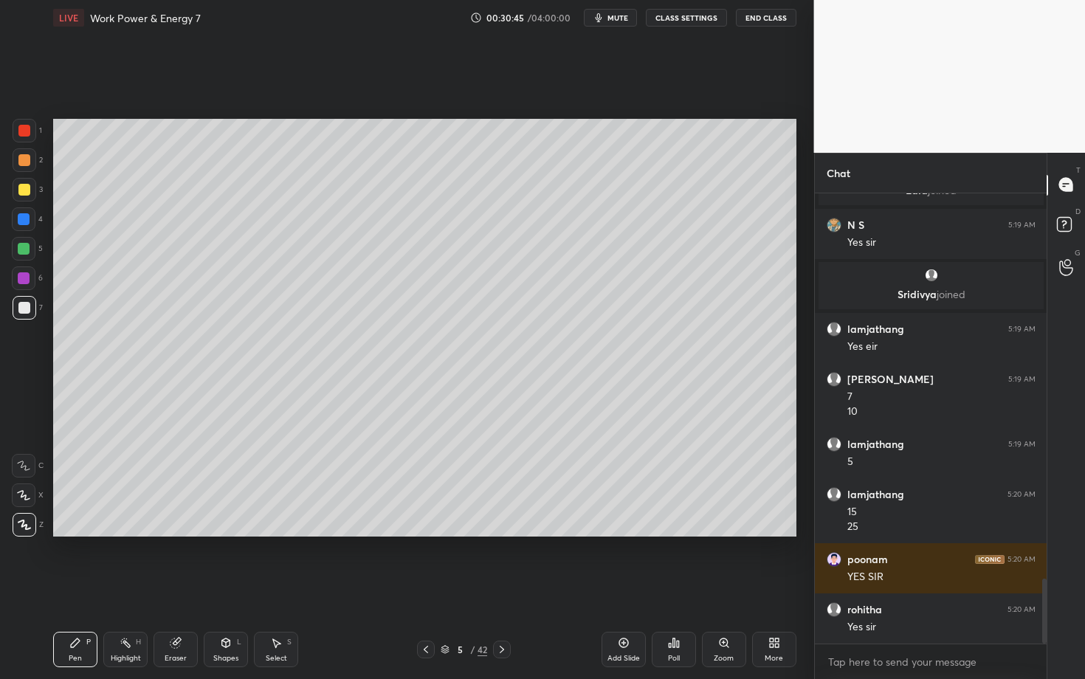
scroll to position [2688, 0]
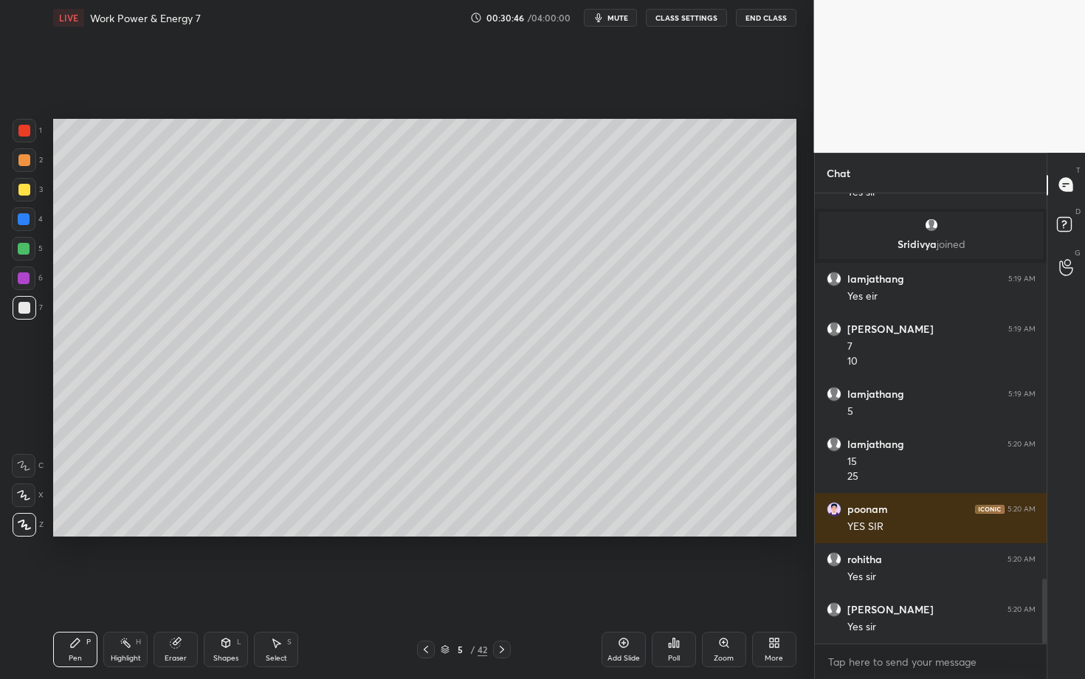
click at [269, 588] on div "Select S" at bounding box center [276, 649] width 44 height 35
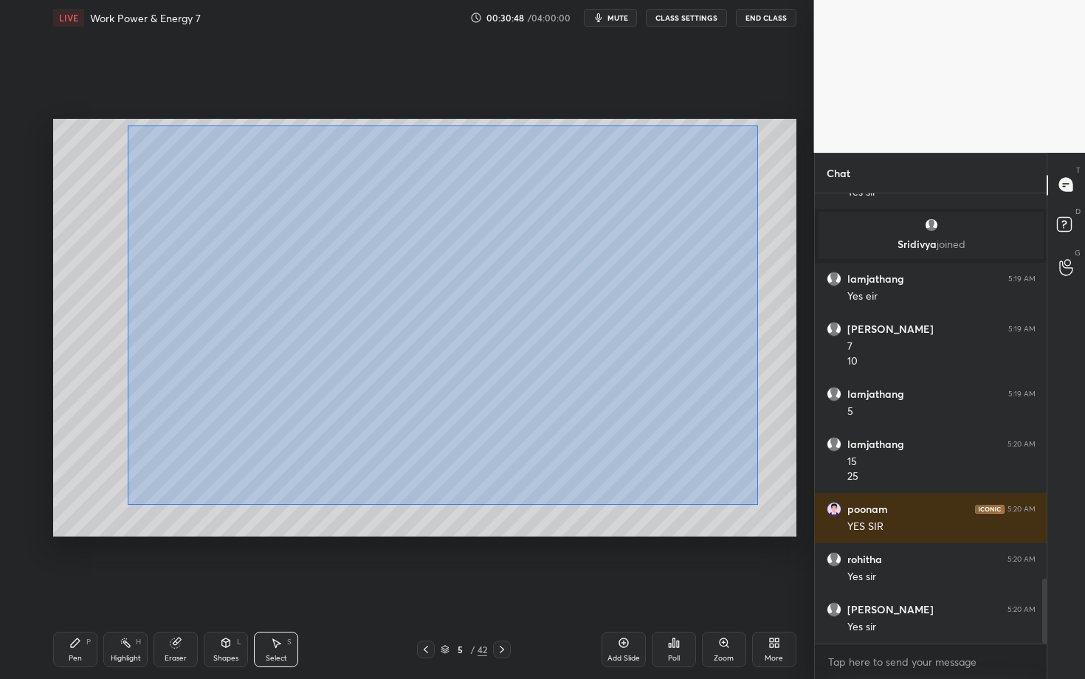
drag, startPoint x: 128, startPoint y: 125, endPoint x: 757, endPoint y: 508, distance: 736.1
click at [756, 508] on div "0 ° Undo Copy Duplicate Duplicate to new slide Delete" at bounding box center [424, 328] width 743 height 418
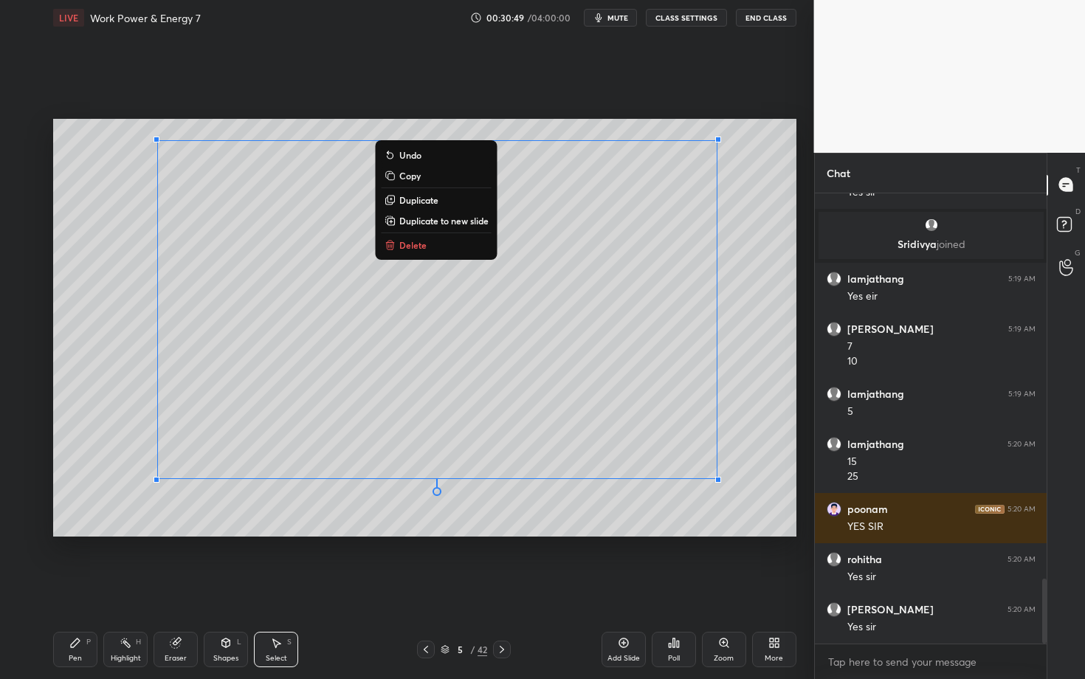
click at [96, 466] on div "0 ° Undo Copy Duplicate Duplicate to new slide Delete" at bounding box center [424, 328] width 743 height 418
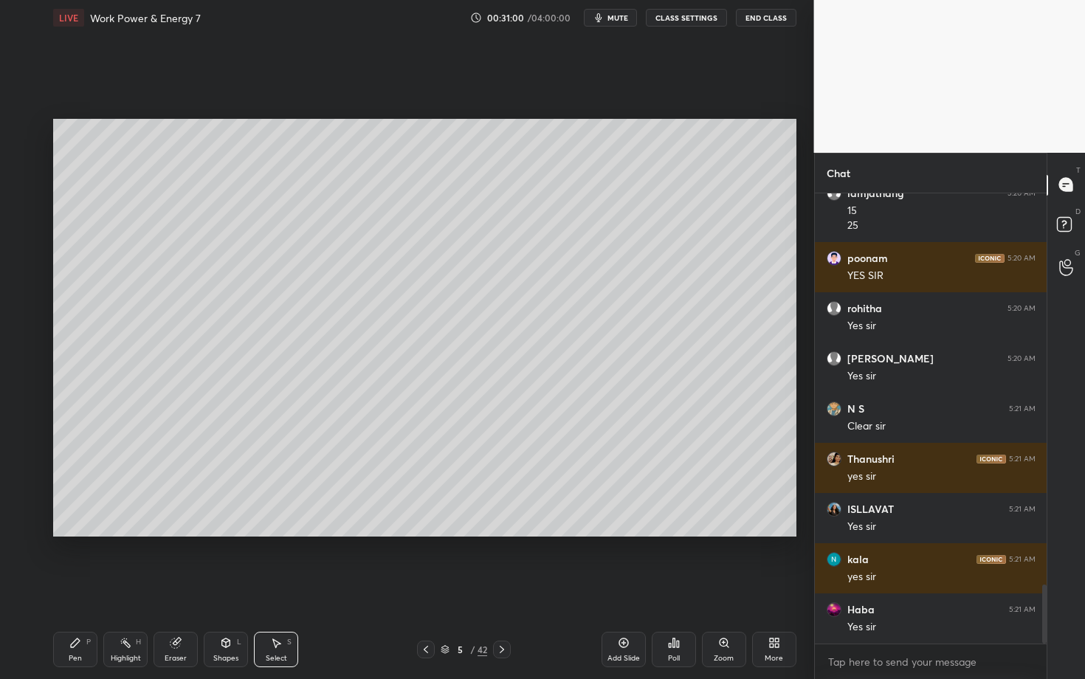
scroll to position [2989, 0]
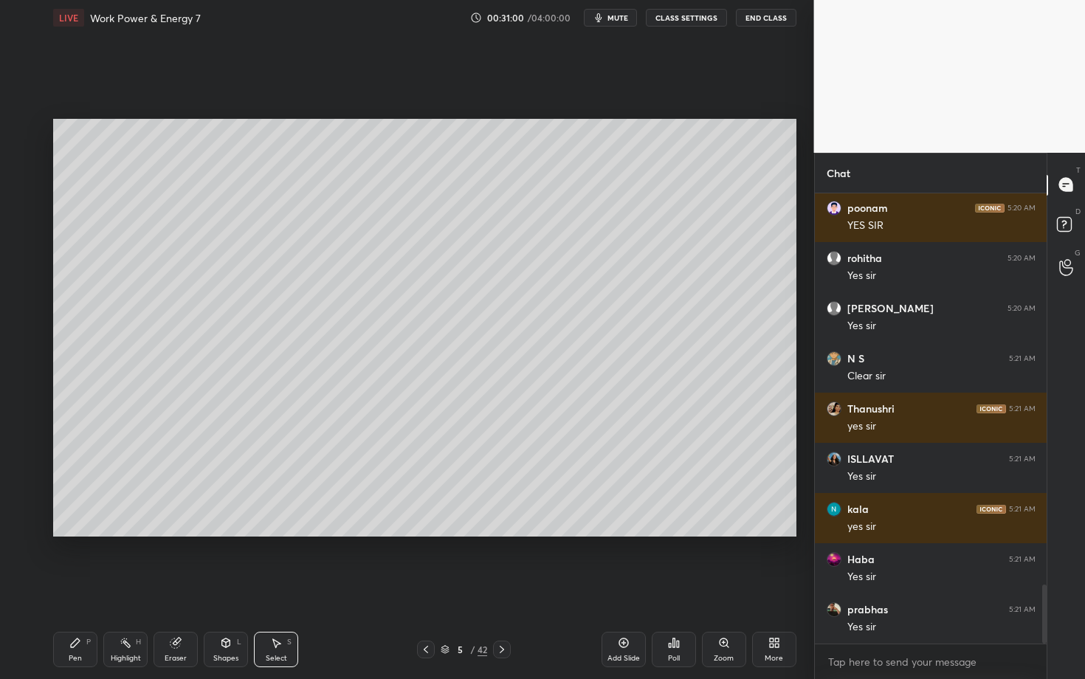
click at [424, 588] on icon at bounding box center [426, 650] width 12 height 12
click at [136, 588] on div "Highlight" at bounding box center [126, 658] width 30 height 7
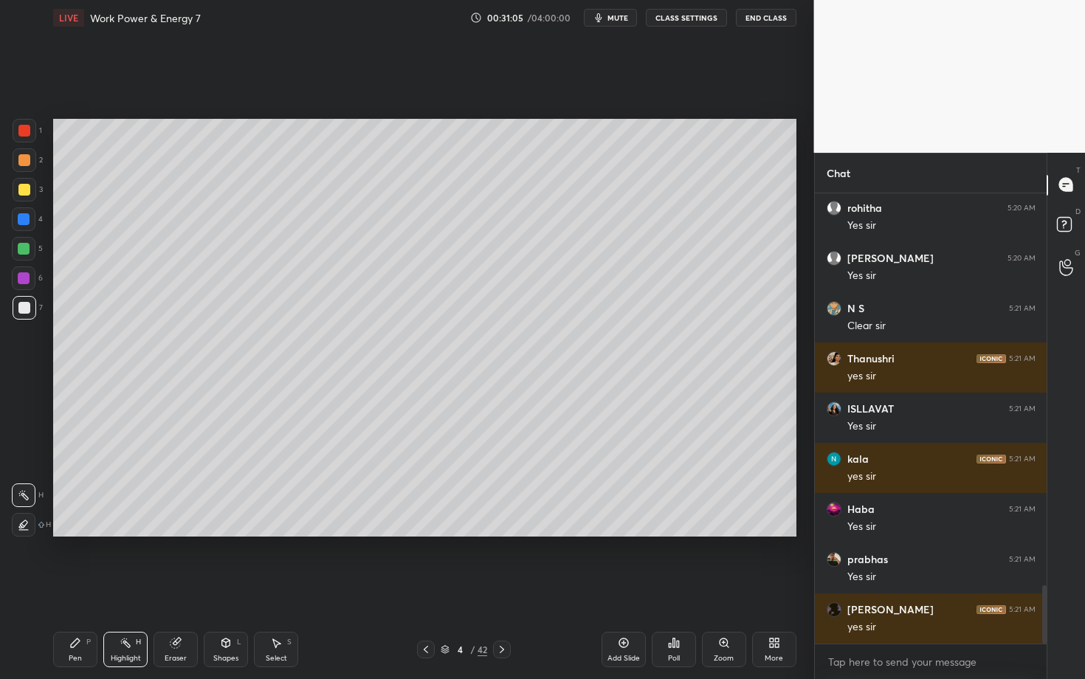
click at [504, 588] on icon at bounding box center [502, 650] width 12 height 12
click at [277, 588] on div "Select S" at bounding box center [276, 649] width 44 height 35
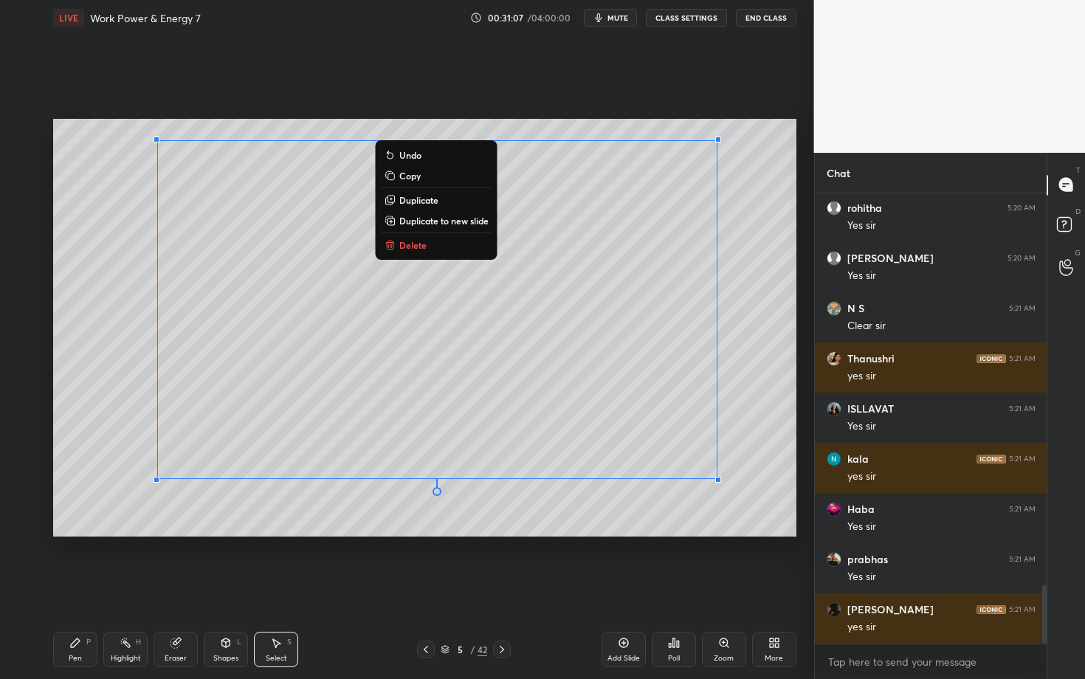
drag, startPoint x: 135, startPoint y: 177, endPoint x: 756, endPoint y: 537, distance: 717.4
click at [756, 537] on div "0 ° Undo Copy Duplicate Duplicate to new slide Delete Setting up your live clas…" at bounding box center [424, 327] width 755 height 585
click at [411, 248] on p "Delete" at bounding box center [412, 245] width 27 height 12
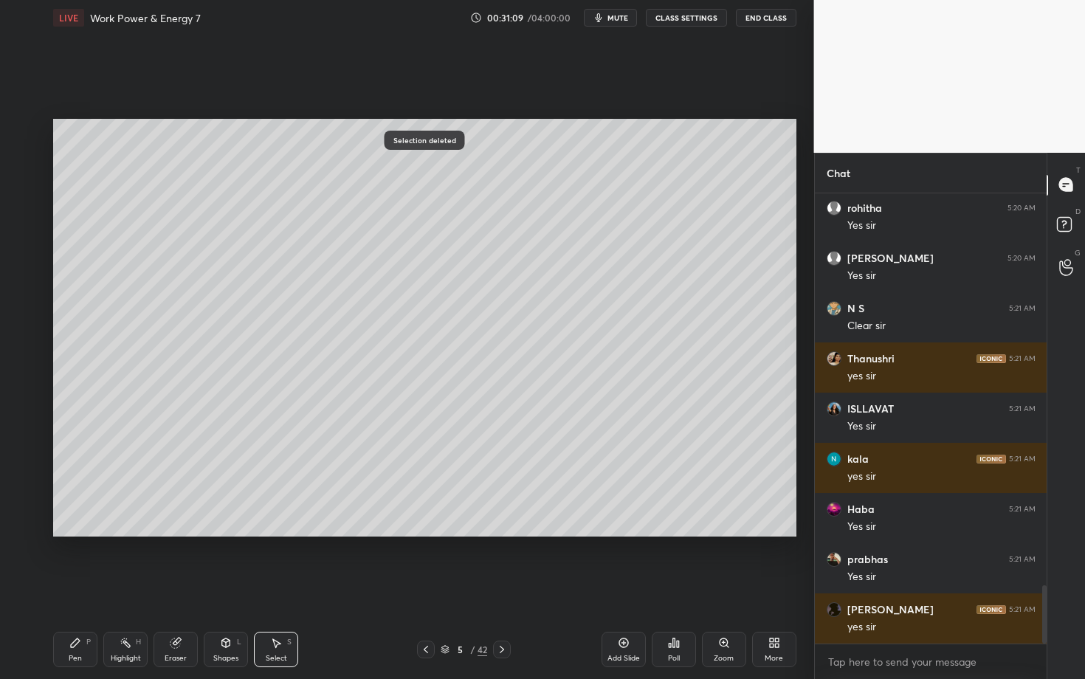
click at [73, 588] on div "Pen P" at bounding box center [75, 649] width 44 height 35
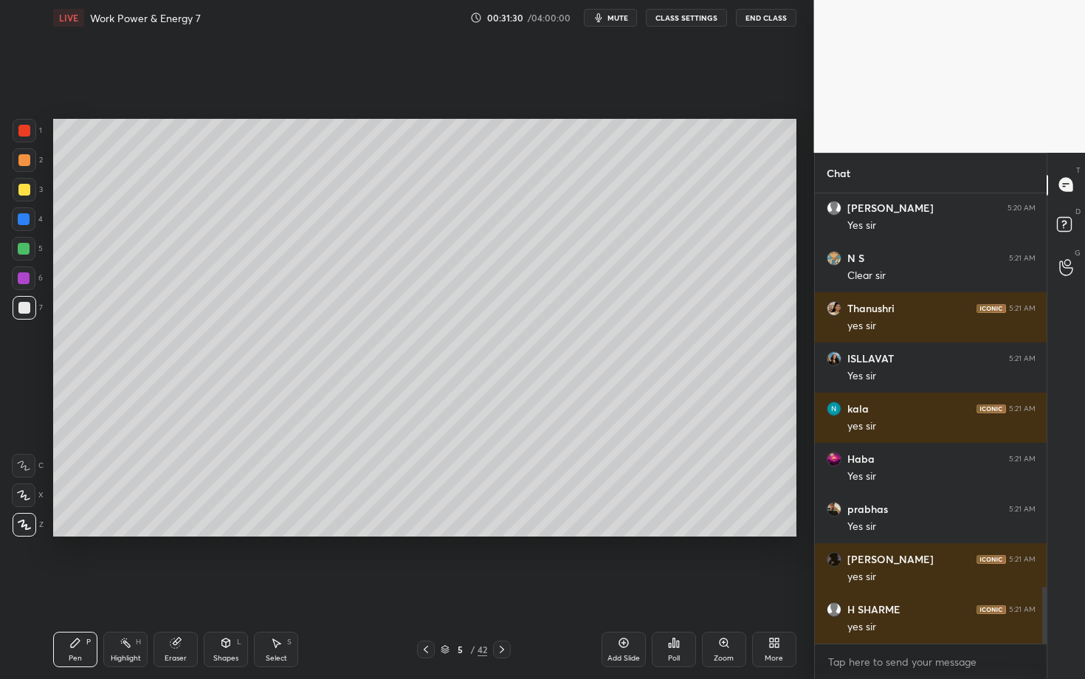
scroll to position [3140, 0]
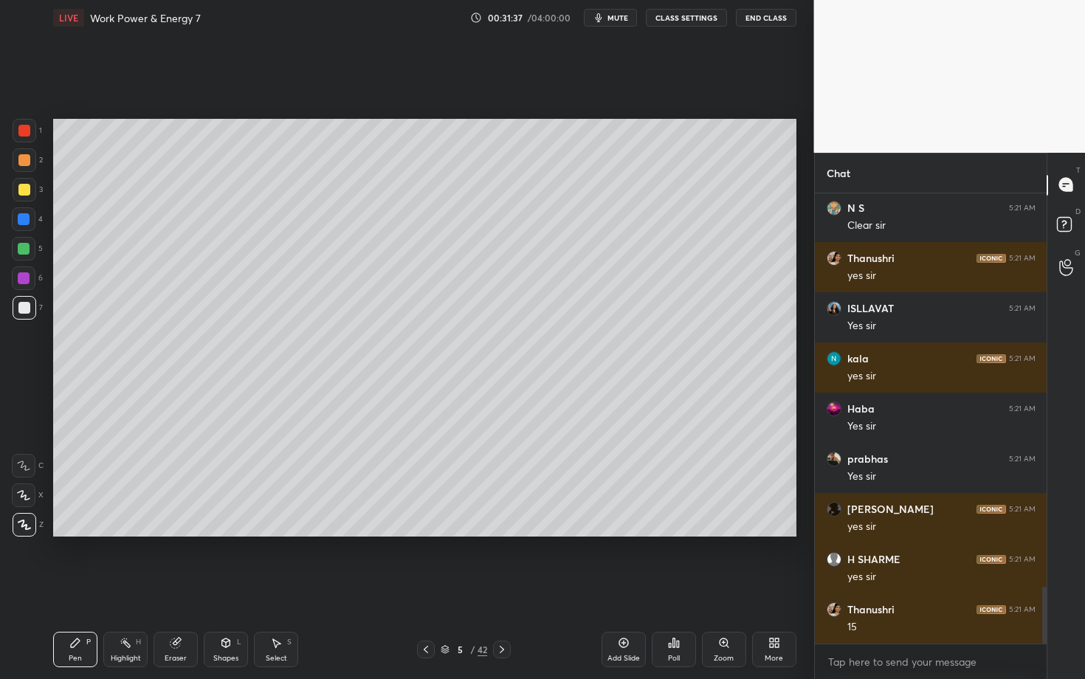
click at [422, 588] on icon at bounding box center [426, 650] width 12 height 12
click at [79, 588] on div "Pen" at bounding box center [75, 658] width 13 height 7
click at [266, 588] on div "Setting up your live class Poll for secs No correct answer Start poll" at bounding box center [424, 327] width 755 height 585
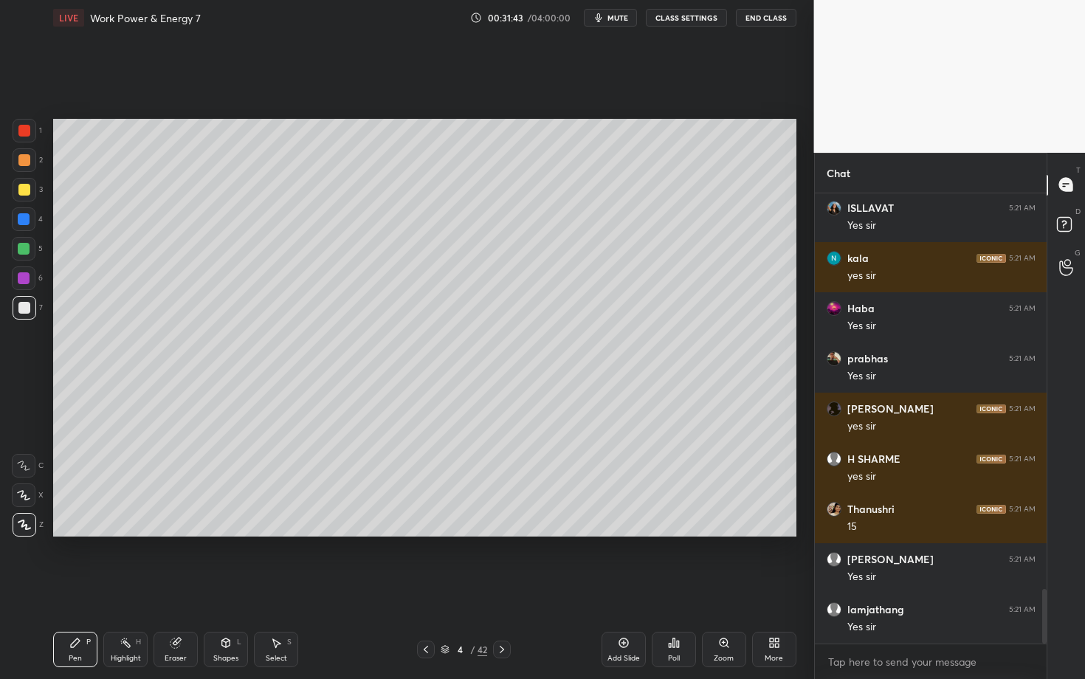
scroll to position [3290, 0]
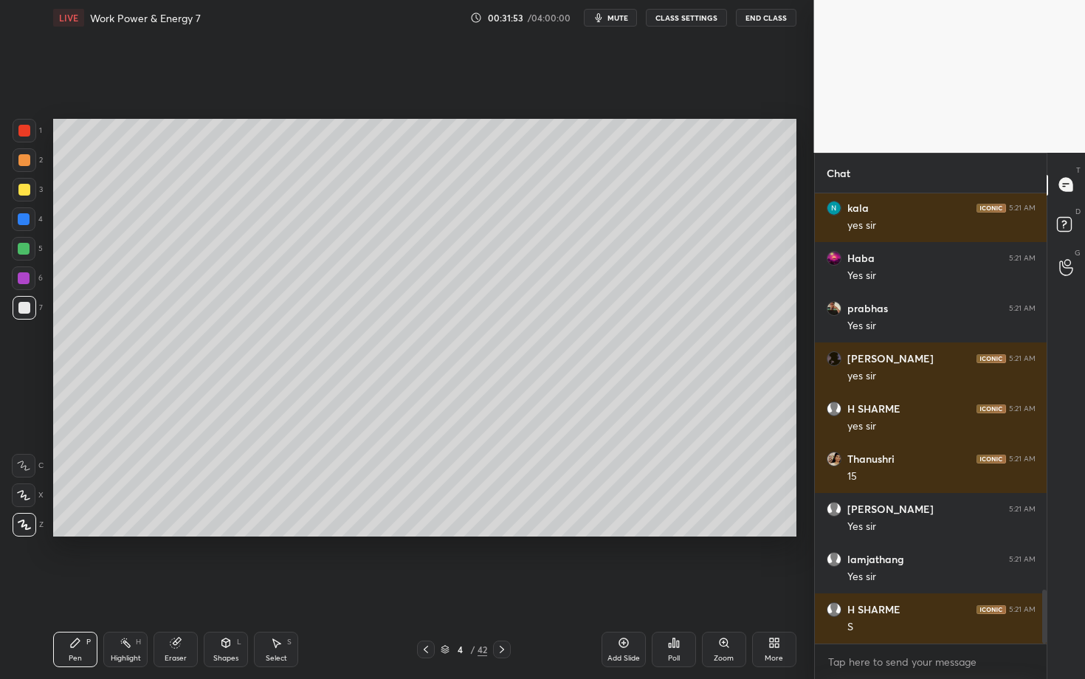
click at [249, 568] on div "Setting up your live class Poll for secs No correct answer Start poll" at bounding box center [424, 327] width 755 height 585
click at [25, 311] on div at bounding box center [24, 308] width 12 height 12
click at [279, 588] on div "Select S" at bounding box center [276, 649] width 44 height 35
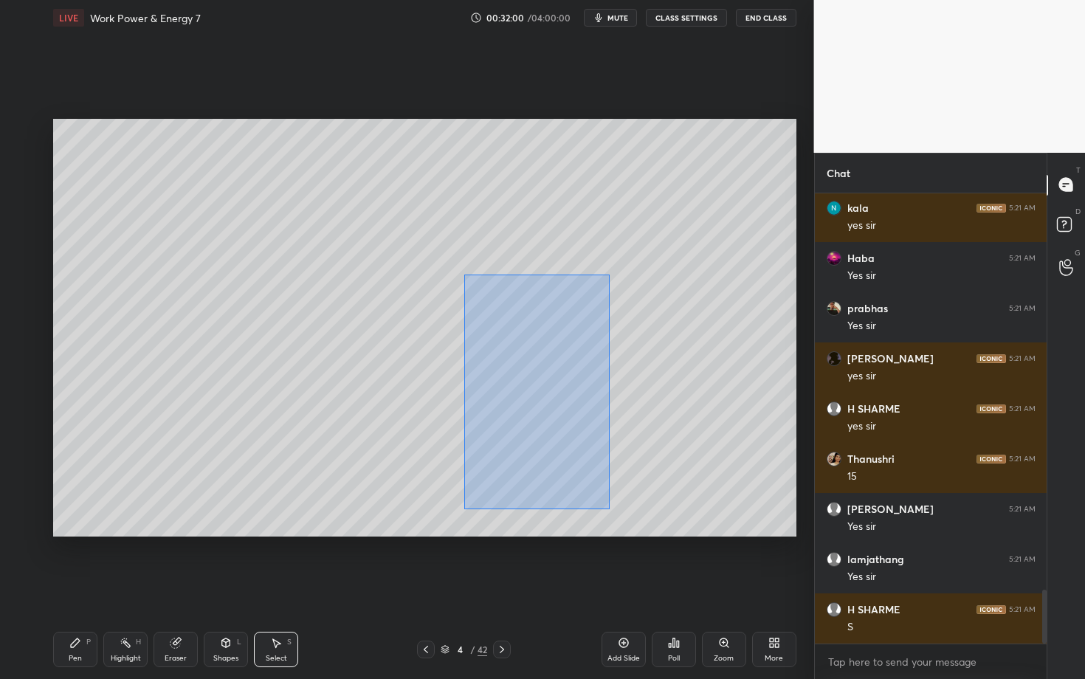
drag, startPoint x: 477, startPoint y: 360, endPoint x: 613, endPoint y: 511, distance: 203.4
click at [612, 510] on div "0 ° Undo Copy Duplicate Duplicate to new slide Delete" at bounding box center [424, 328] width 743 height 418
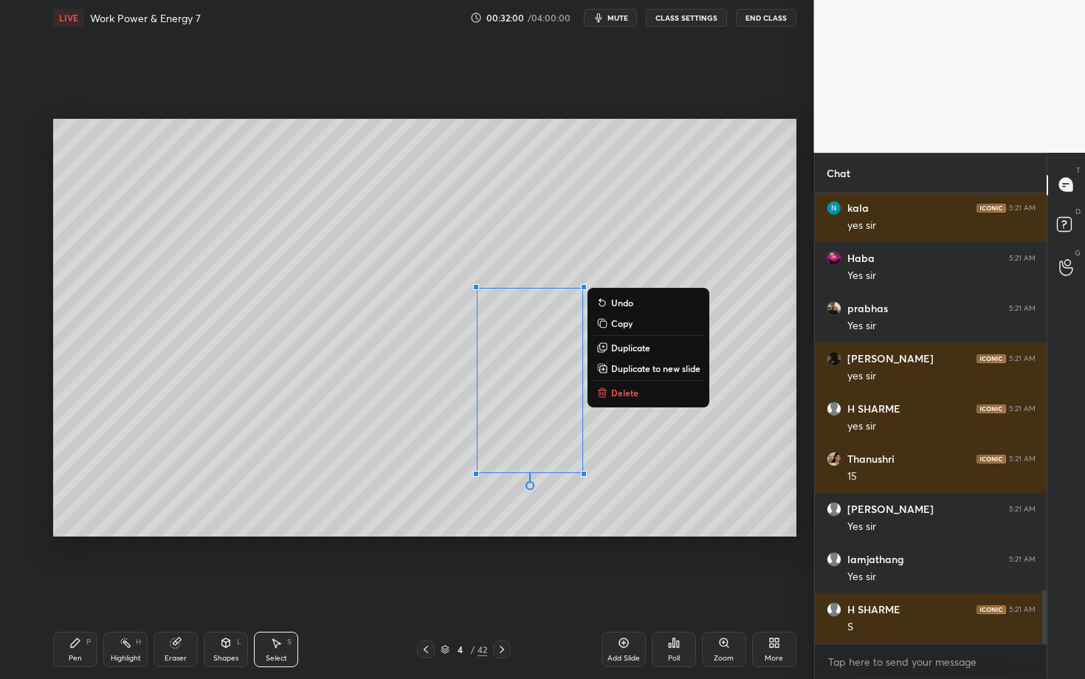
click at [625, 389] on p "Delete" at bounding box center [624, 393] width 27 height 12
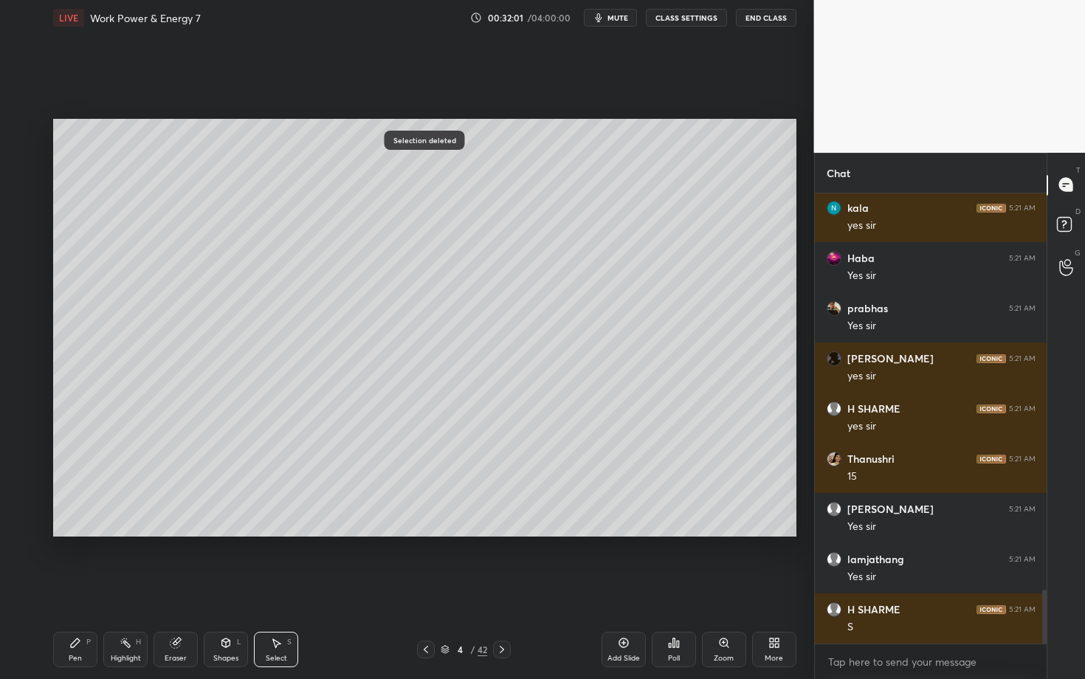
click at [81, 588] on div "Pen P" at bounding box center [75, 649] width 44 height 35
click at [121, 588] on div "Highlight" at bounding box center [126, 658] width 30 height 7
click at [57, 588] on div "Pen P" at bounding box center [75, 649] width 44 height 35
click at [24, 156] on div at bounding box center [24, 160] width 12 height 12
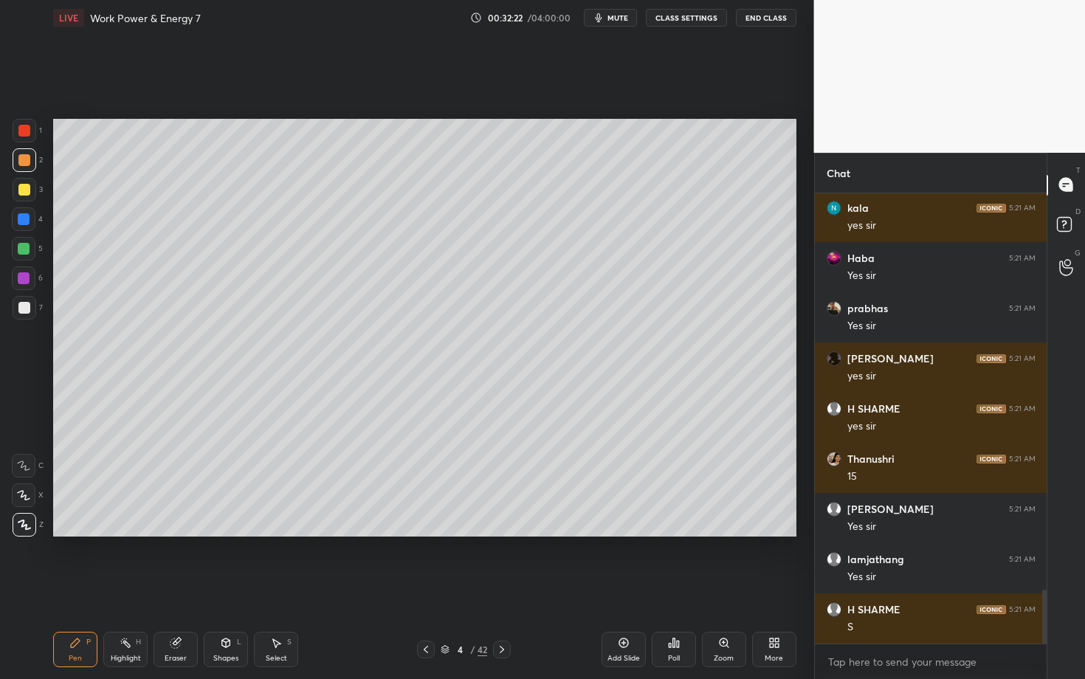
click at [30, 278] on div at bounding box center [24, 278] width 24 height 24
click at [491, 588] on div "Pen P Highlight H Eraser Shapes L Select S 4 / 42 Add Slide Poll Zoom More" at bounding box center [424, 649] width 743 height 59
click at [131, 588] on div "Highlight H" at bounding box center [125, 649] width 44 height 35
click at [80, 588] on div "Pen P" at bounding box center [75, 649] width 44 height 35
click at [75, 588] on div "Pen P" at bounding box center [75, 649] width 44 height 35
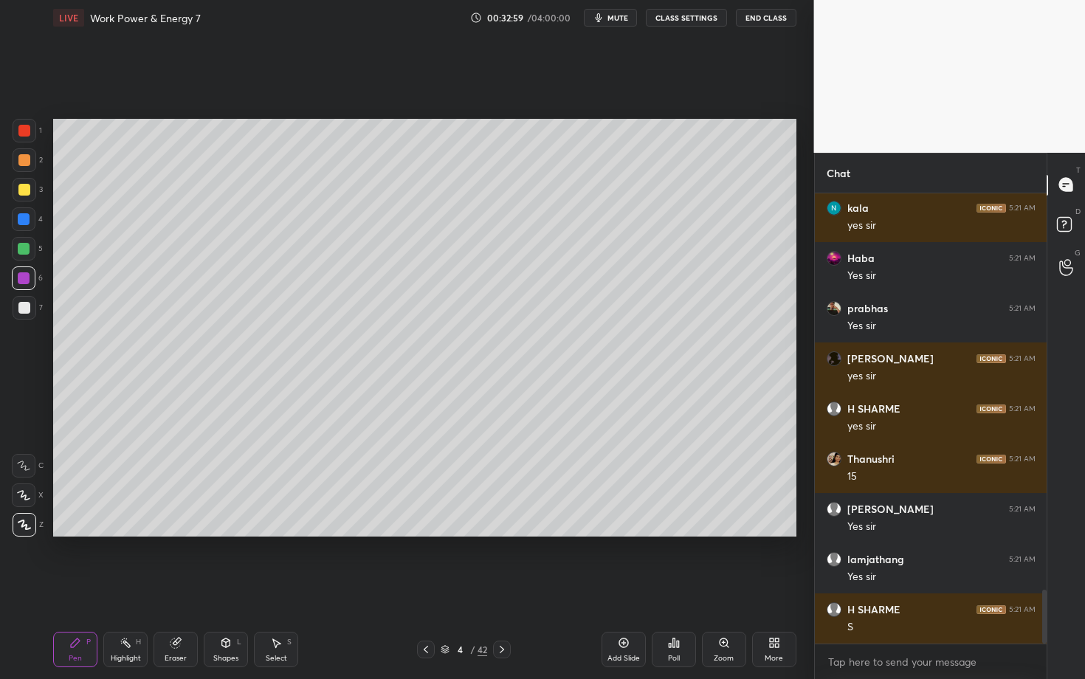
click at [21, 221] on div at bounding box center [24, 219] width 12 height 12
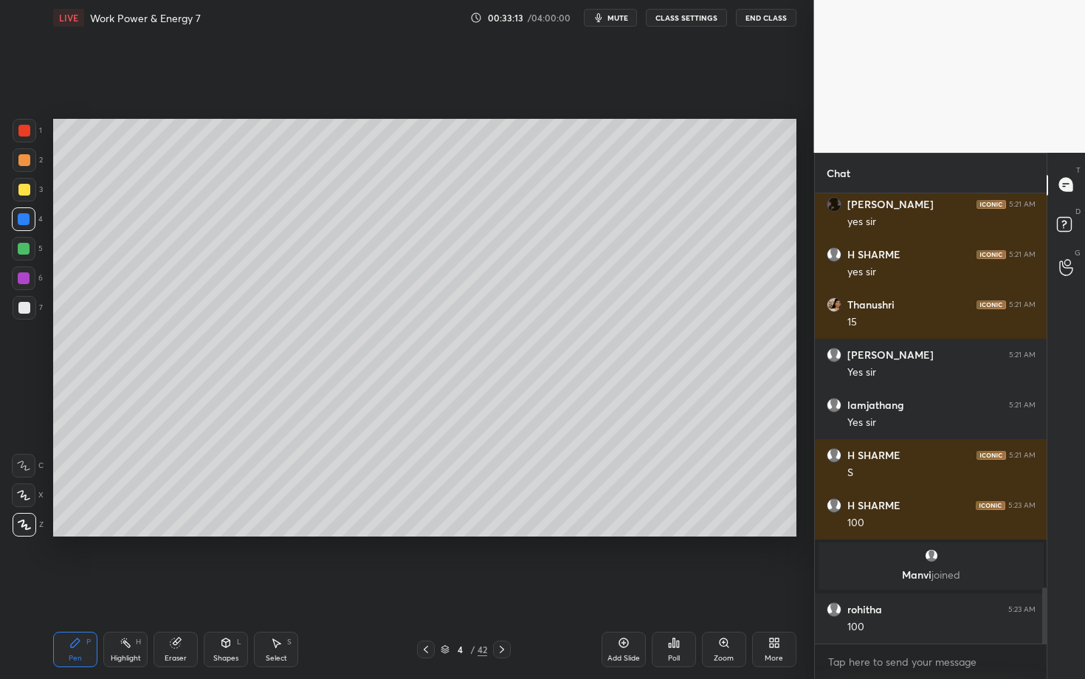
scroll to position [3177, 0]
click at [531, 588] on div "Pen P Highlight H Eraser Shapes L Select S 4 / 42 Add Slide Poll Zoom More" at bounding box center [424, 649] width 743 height 59
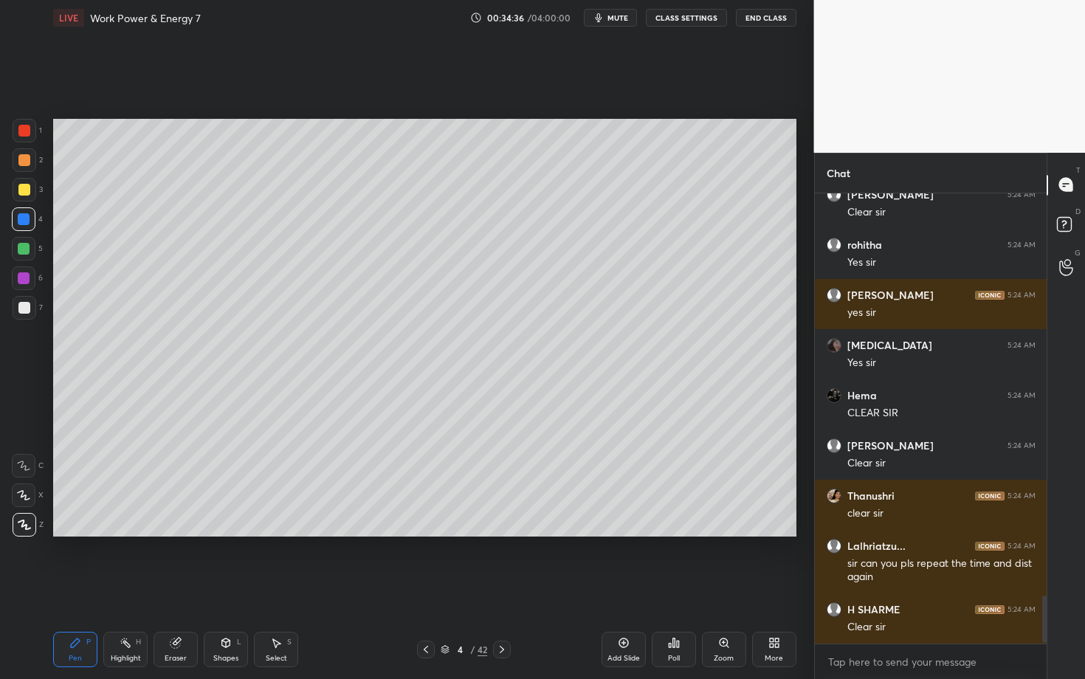
scroll to position [3808, 0]
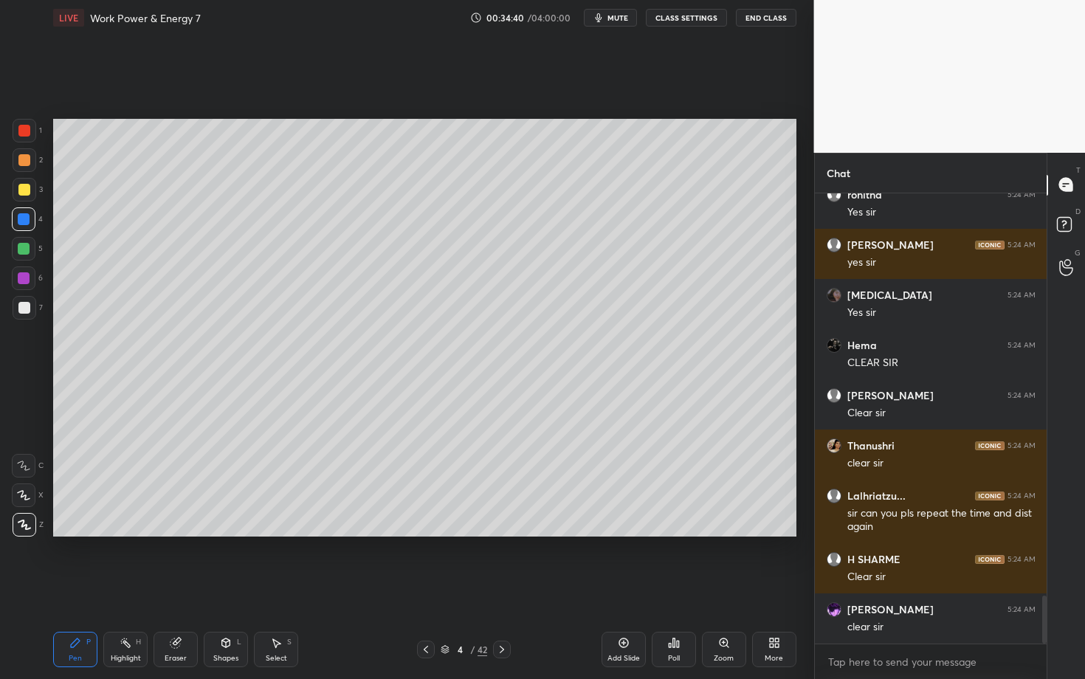
click at [502, 588] on icon at bounding box center [502, 650] width 12 height 12
click at [283, 588] on div "Select S" at bounding box center [276, 649] width 44 height 35
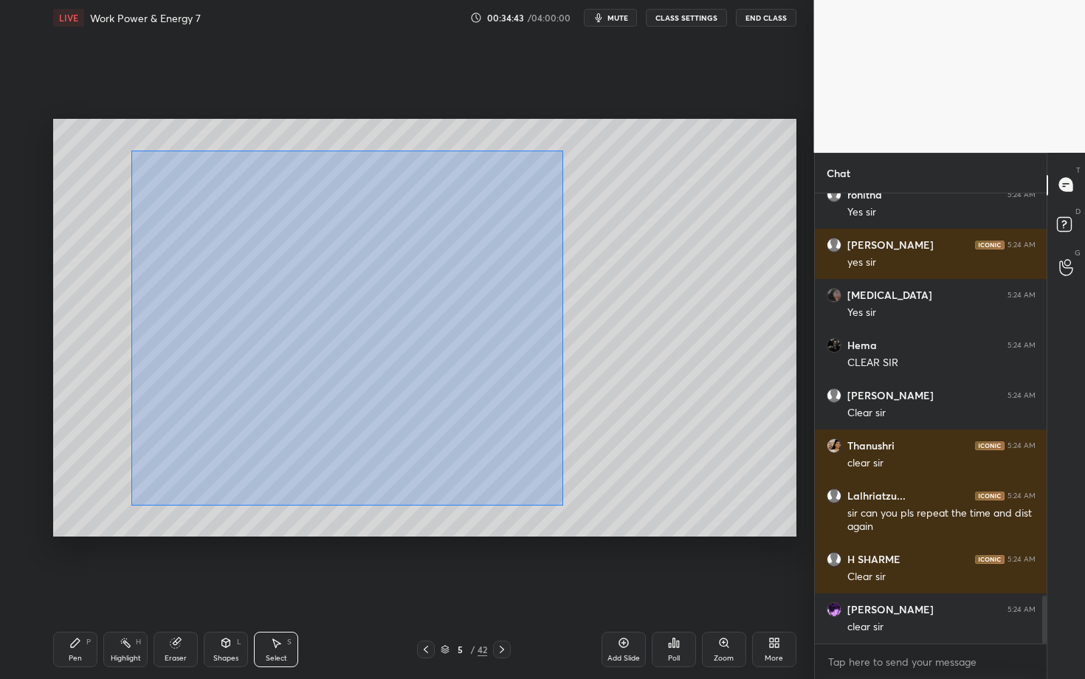
drag, startPoint x: 131, startPoint y: 151, endPoint x: 563, endPoint y: 506, distance: 559.7
click at [563, 506] on div "0 ° Undo Copy Duplicate Duplicate to new slide Delete" at bounding box center [424, 328] width 743 height 418
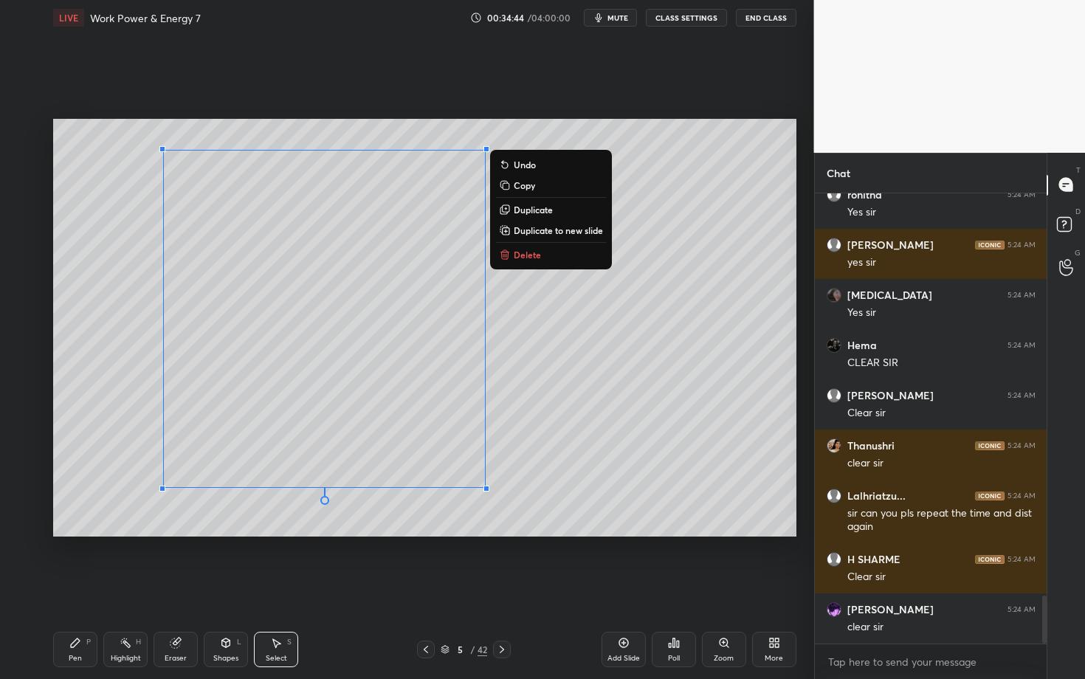
click at [534, 262] on div "0 ° Undo Copy Duplicate Duplicate to new slide Delete" at bounding box center [424, 328] width 743 height 418
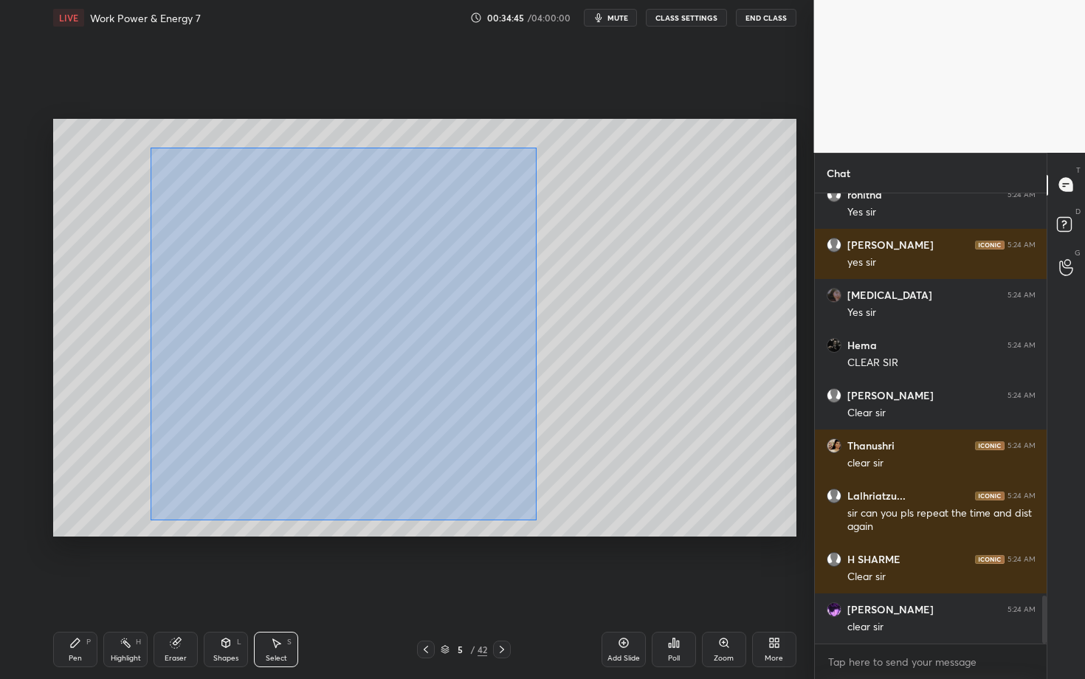
drag, startPoint x: 199, startPoint y: 241, endPoint x: 537, endPoint y: 520, distance: 437.3
click at [536, 520] on div "0 ° Undo Copy Duplicate Duplicate to new slide Delete" at bounding box center [424, 328] width 743 height 418
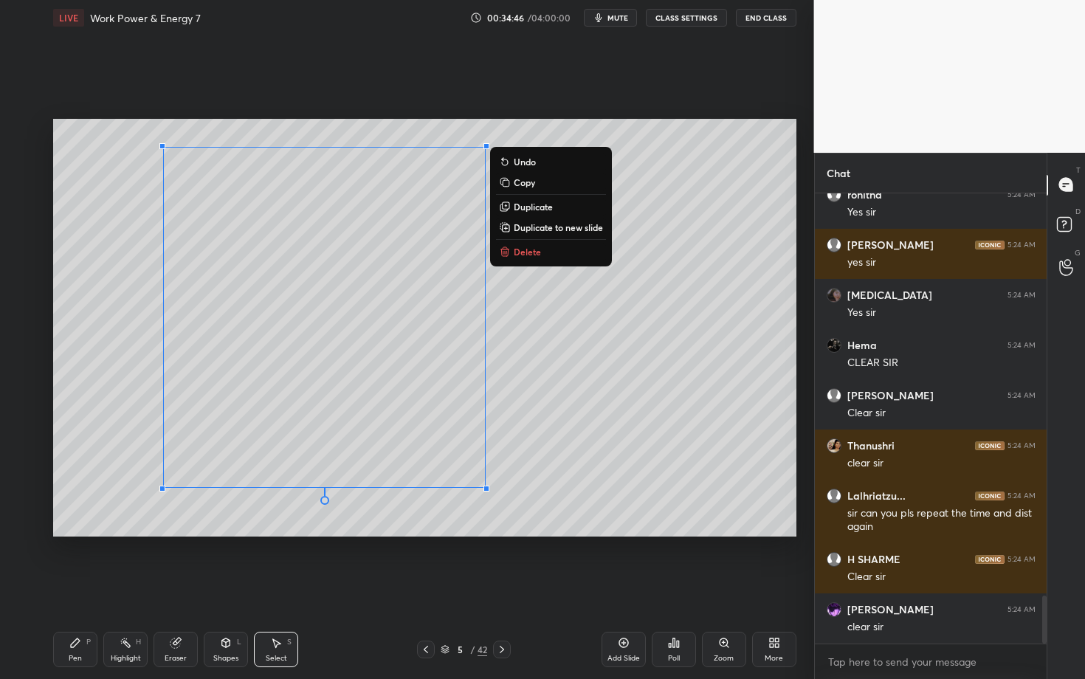
click at [528, 252] on p "Delete" at bounding box center [527, 252] width 27 height 12
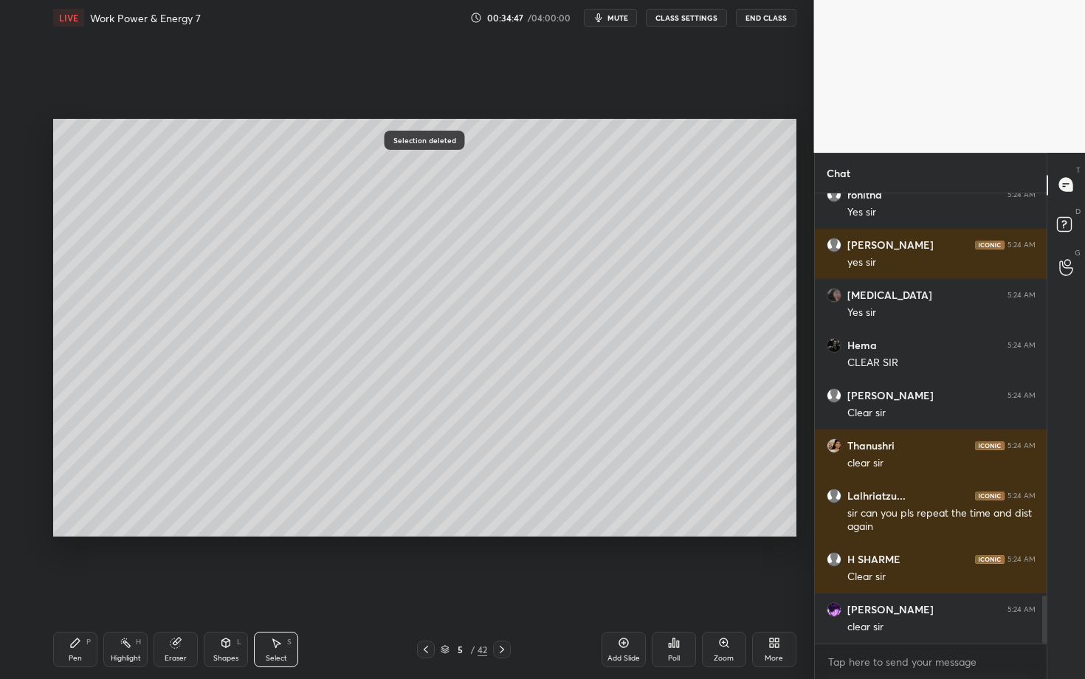
click at [63, 588] on div "Pen P" at bounding box center [75, 649] width 44 height 35
click at [223, 588] on div "Shapes" at bounding box center [225, 658] width 25 height 7
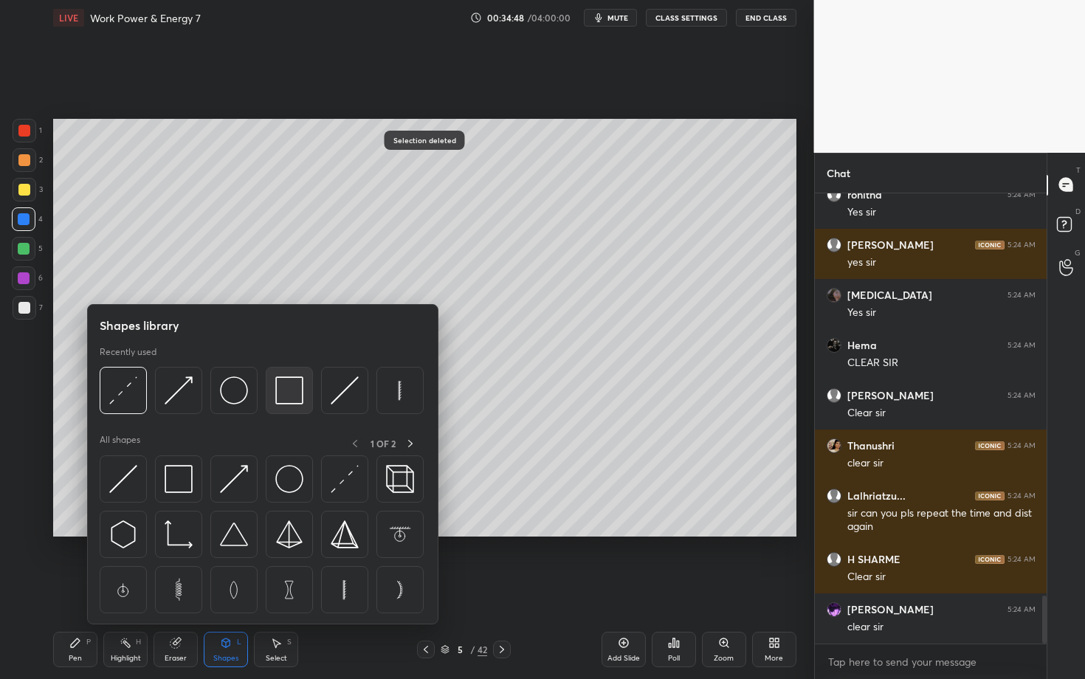
click at [300, 393] on img at bounding box center [289, 390] width 28 height 28
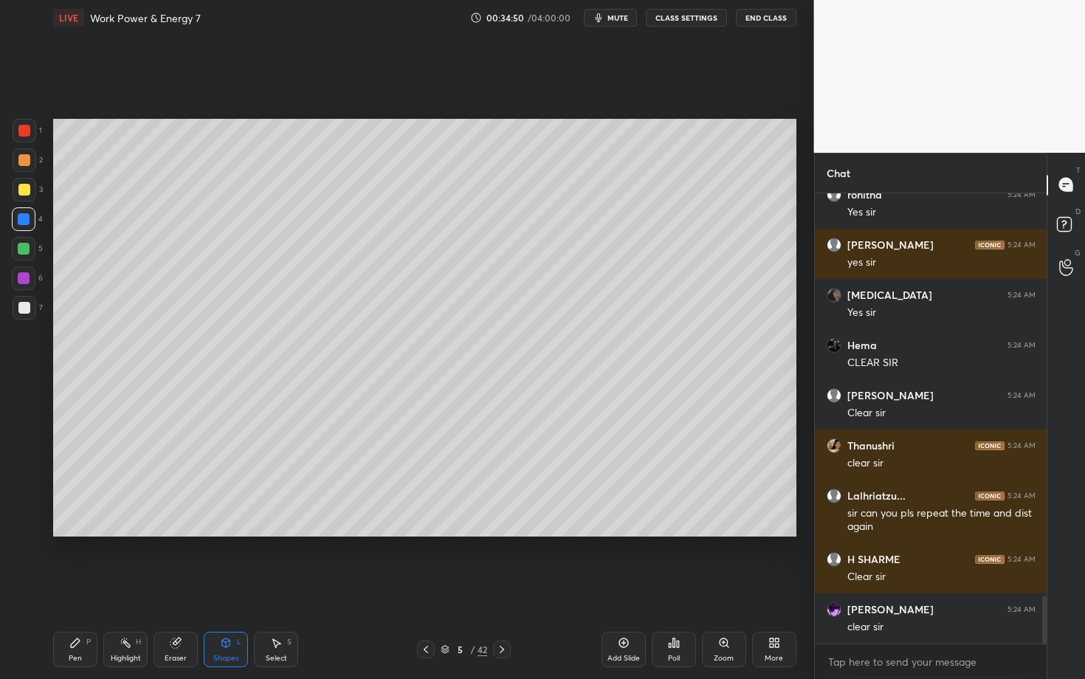
click at [77, 588] on div "Pen P" at bounding box center [75, 649] width 44 height 35
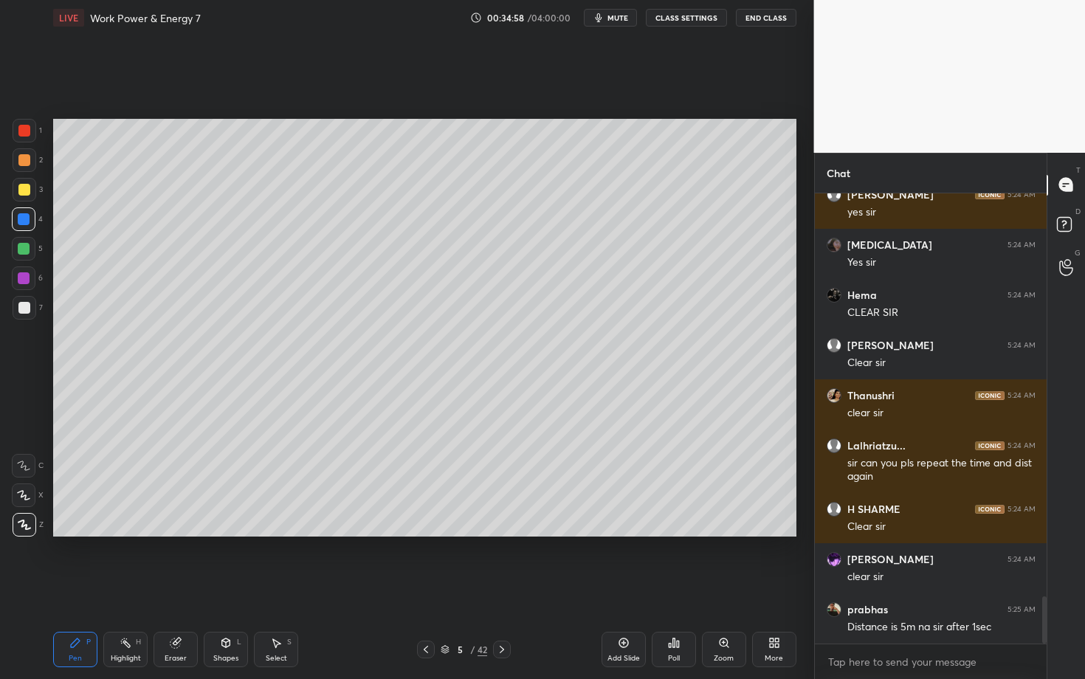
click at [128, 588] on div "Highlight" at bounding box center [126, 658] width 30 height 7
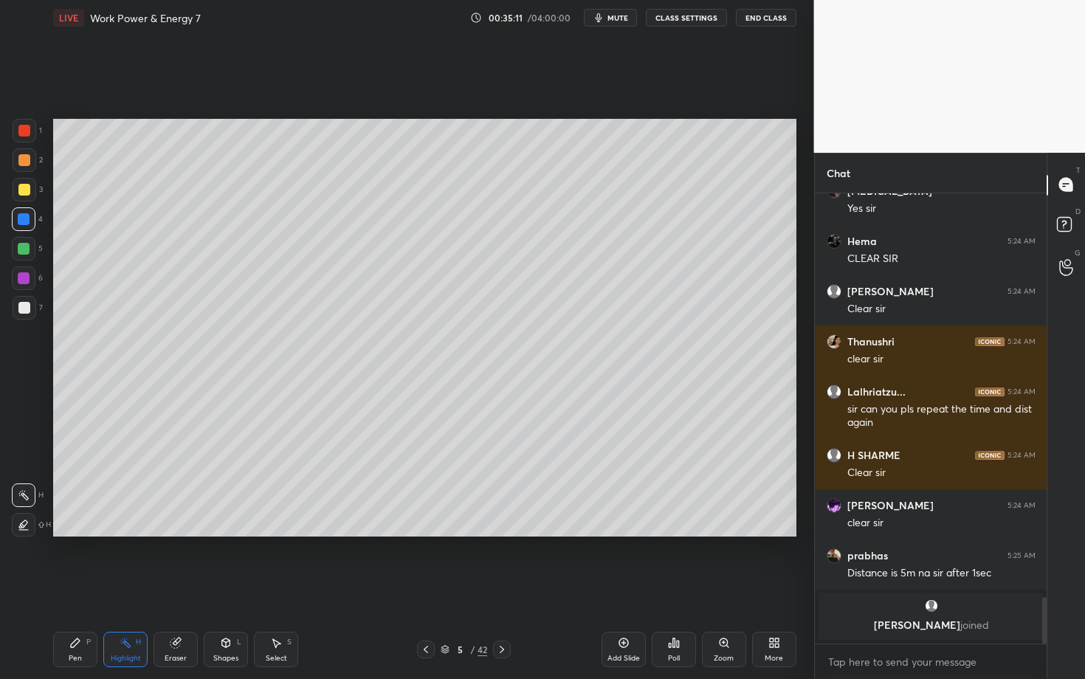
click at [72, 588] on div "Pen" at bounding box center [75, 658] width 13 height 7
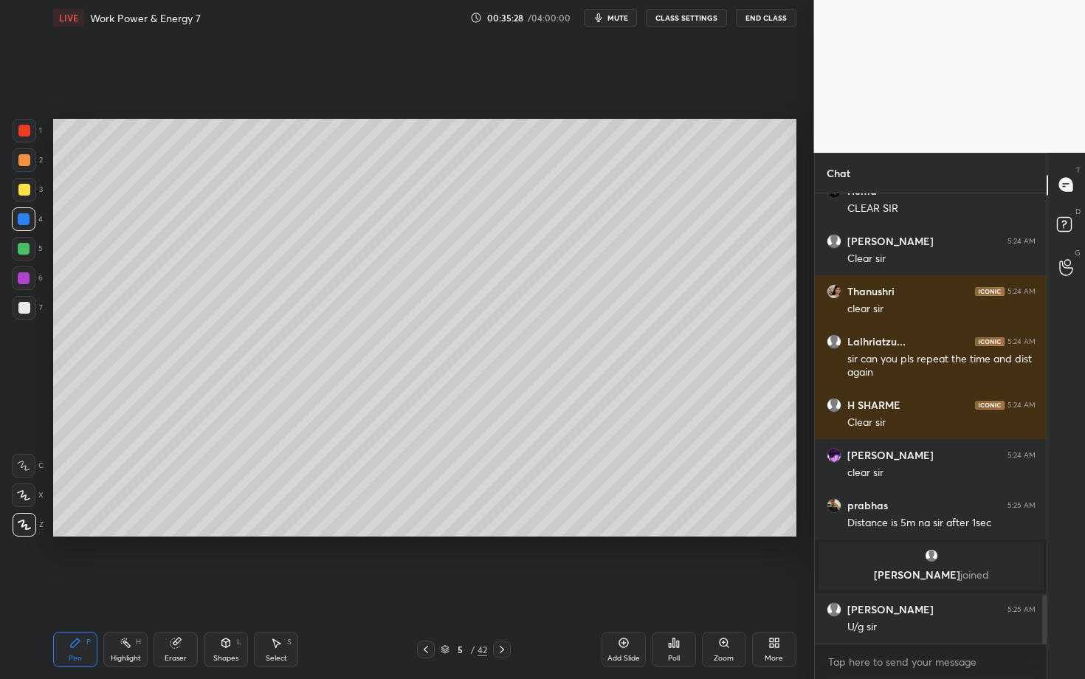
scroll to position [3716, 0]
click at [178, 588] on div "Eraser" at bounding box center [176, 658] width 22 height 7
click at [131, 588] on div "Highlight H" at bounding box center [125, 649] width 44 height 35
click at [82, 588] on div "Pen P" at bounding box center [75, 649] width 44 height 35
click at [125, 588] on div "Highlight" at bounding box center [126, 658] width 30 height 7
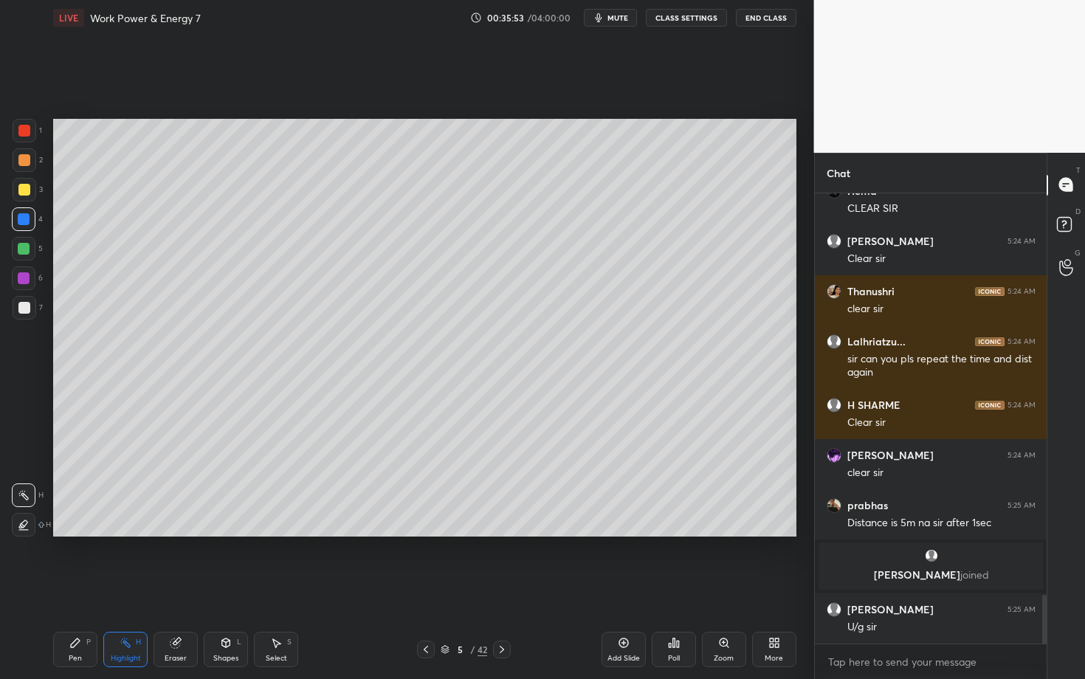
click at [72, 588] on div "Pen" at bounding box center [75, 658] width 13 height 7
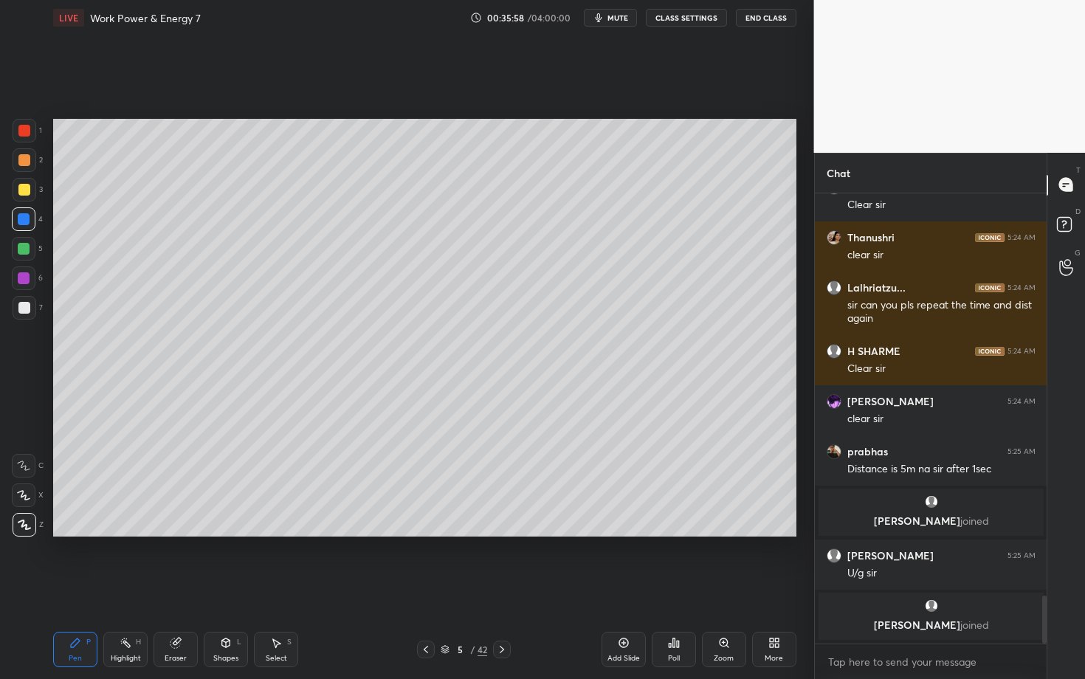
click at [126, 588] on div "Highlight H" at bounding box center [125, 649] width 44 height 35
click at [279, 488] on div "Setting up your live class Poll for secs No correct answer Start poll" at bounding box center [424, 327] width 755 height 585
click at [82, 588] on div "Pen P" at bounding box center [75, 649] width 44 height 35
click at [24, 248] on div at bounding box center [24, 249] width 12 height 12
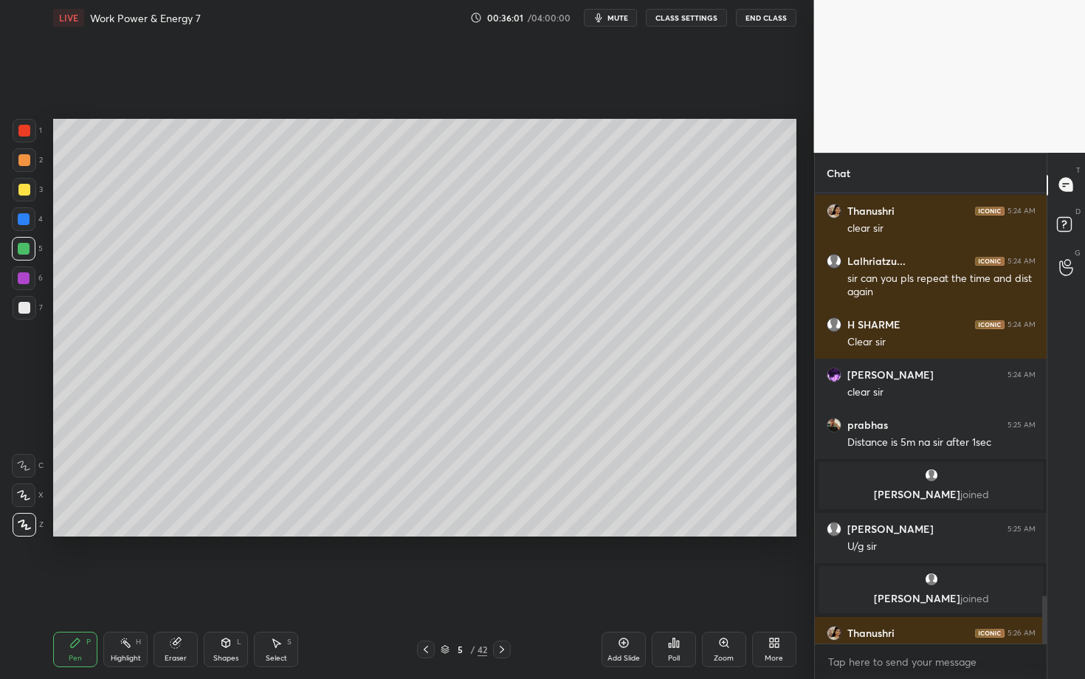
scroll to position [3794, 0]
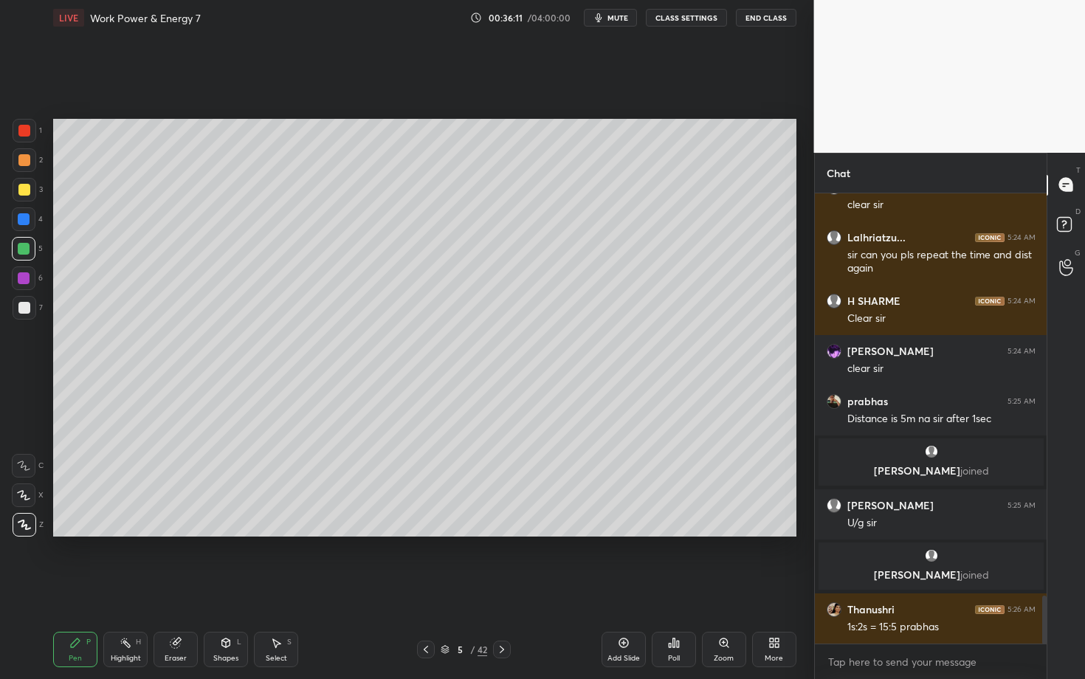
click at [126, 588] on div "Highlight H" at bounding box center [125, 649] width 44 height 35
click at [80, 588] on div "Pen" at bounding box center [75, 658] width 13 height 7
click at [121, 588] on icon at bounding box center [126, 643] width 12 height 12
click at [78, 588] on div "Pen P" at bounding box center [75, 649] width 44 height 35
click at [123, 588] on icon at bounding box center [126, 643] width 12 height 12
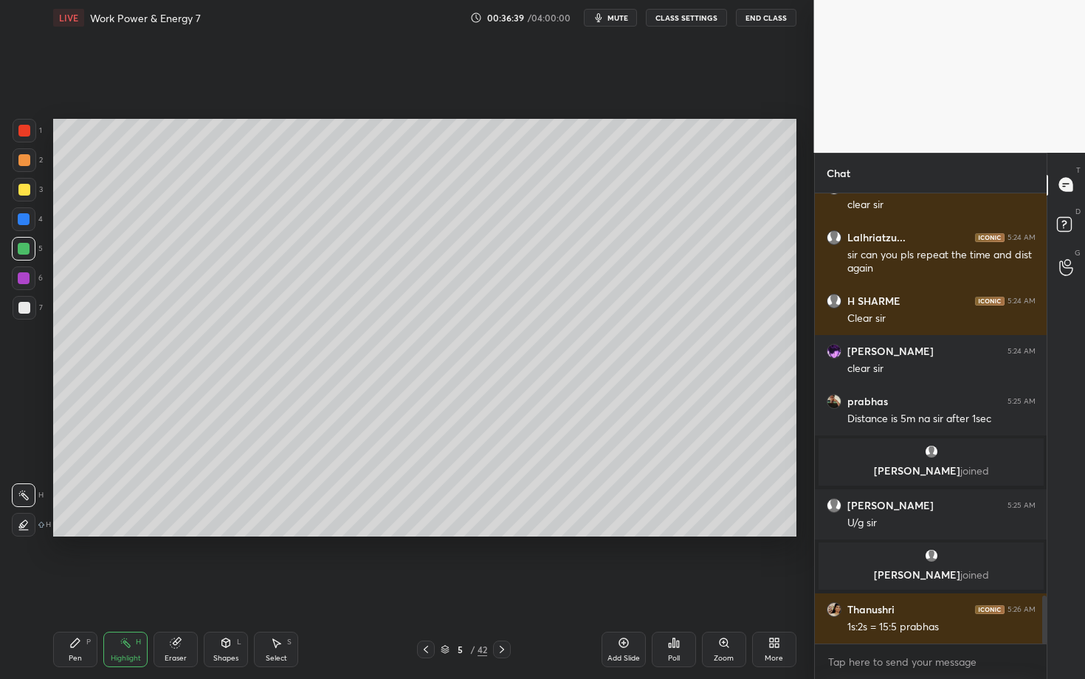
click at [71, 588] on div "Pen P" at bounding box center [75, 649] width 44 height 35
click at [129, 588] on div "Highlight H" at bounding box center [125, 649] width 44 height 35
click at [83, 588] on div "Pen P" at bounding box center [75, 649] width 44 height 35
click at [140, 588] on div "H" at bounding box center [138, 642] width 5 height 7
click at [80, 588] on div "Pen P" at bounding box center [75, 649] width 44 height 35
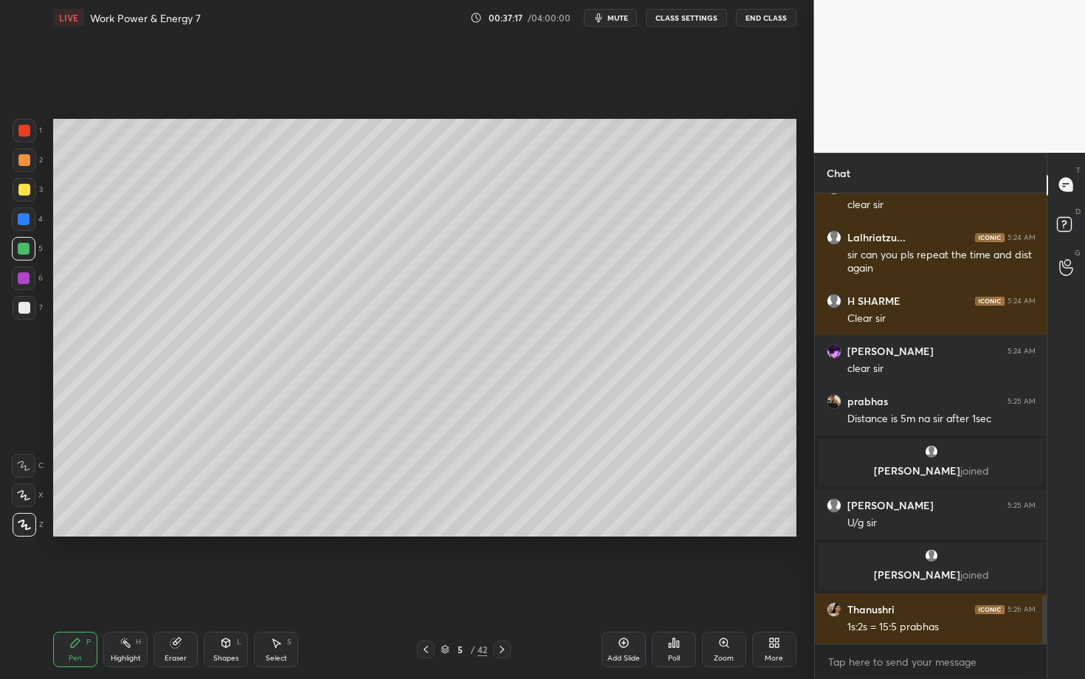
click at [124, 588] on icon at bounding box center [126, 643] width 12 height 12
click at [61, 588] on div "Pen P" at bounding box center [75, 649] width 44 height 35
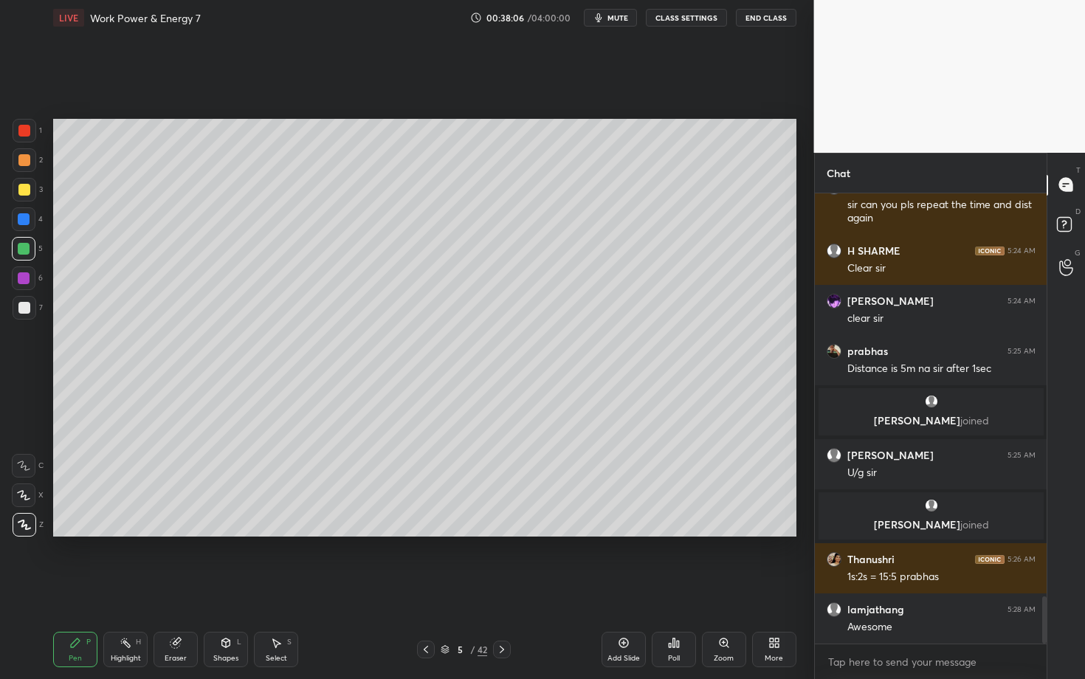
scroll to position [3894, 0]
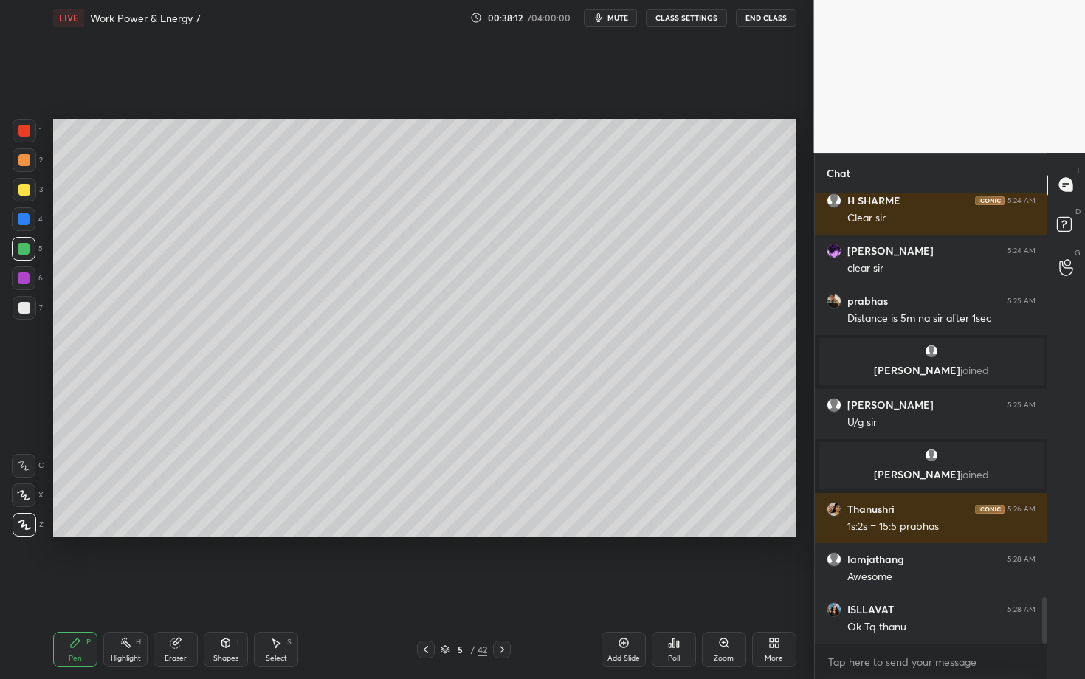
click at [155, 588] on div "Eraser" at bounding box center [176, 649] width 44 height 35
click at [134, 588] on div "Highlight" at bounding box center [126, 658] width 30 height 7
click at [69, 588] on icon at bounding box center [75, 643] width 12 height 12
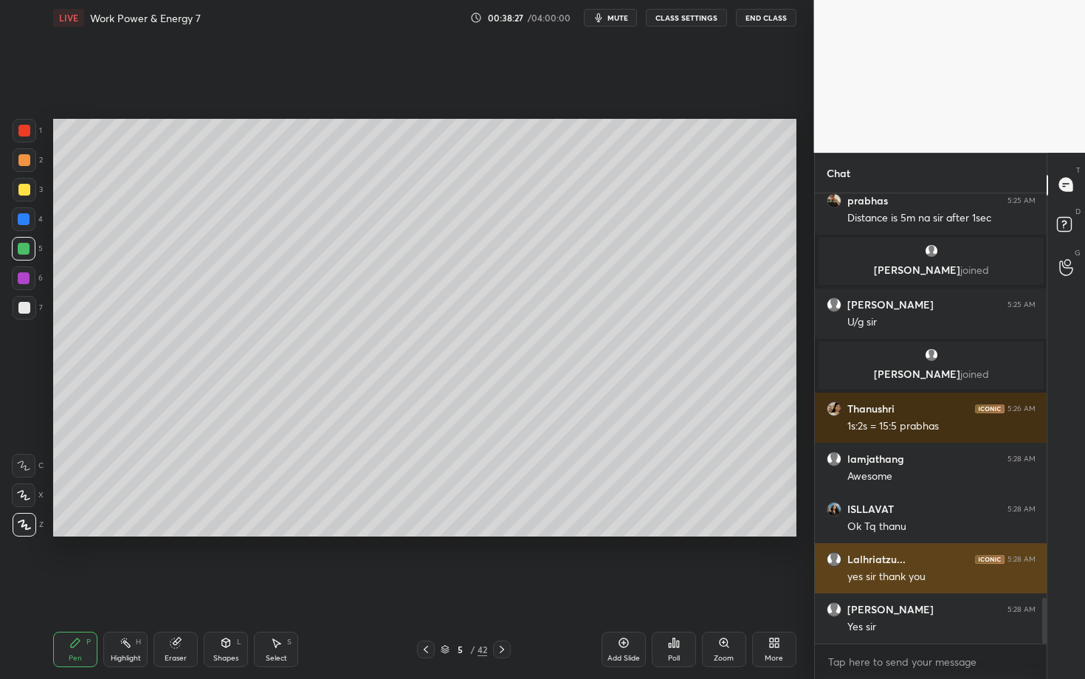
click at [835, 559] on img "grid" at bounding box center [834, 559] width 15 height 15
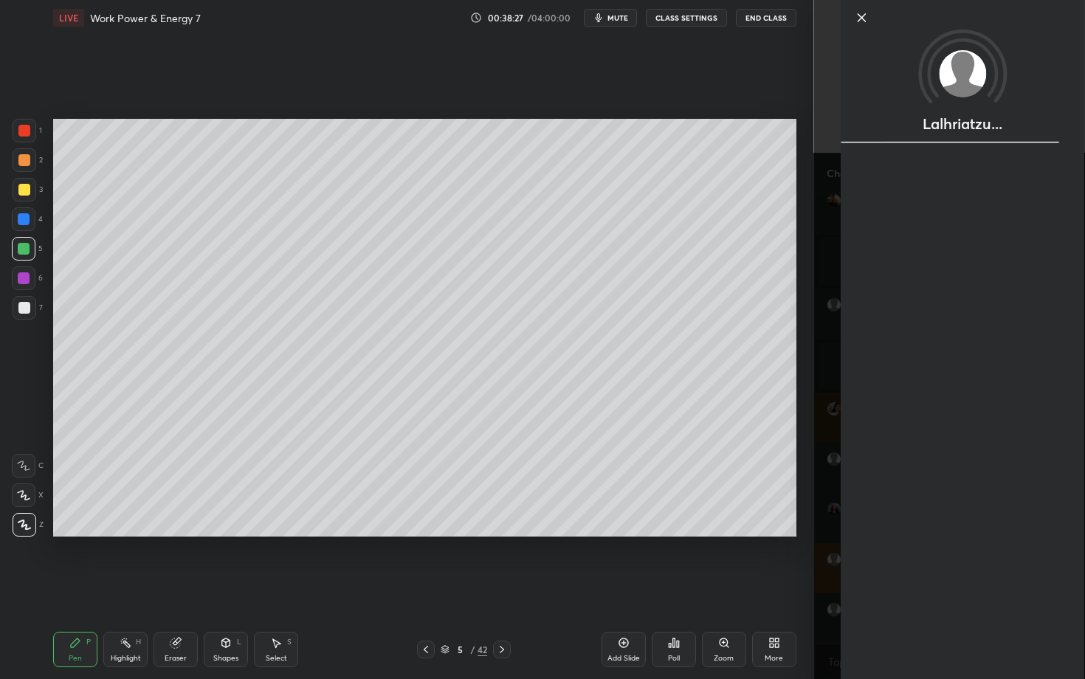
scroll to position [4045, 0]
click at [861, 17] on icon at bounding box center [861, 17] width 7 height 7
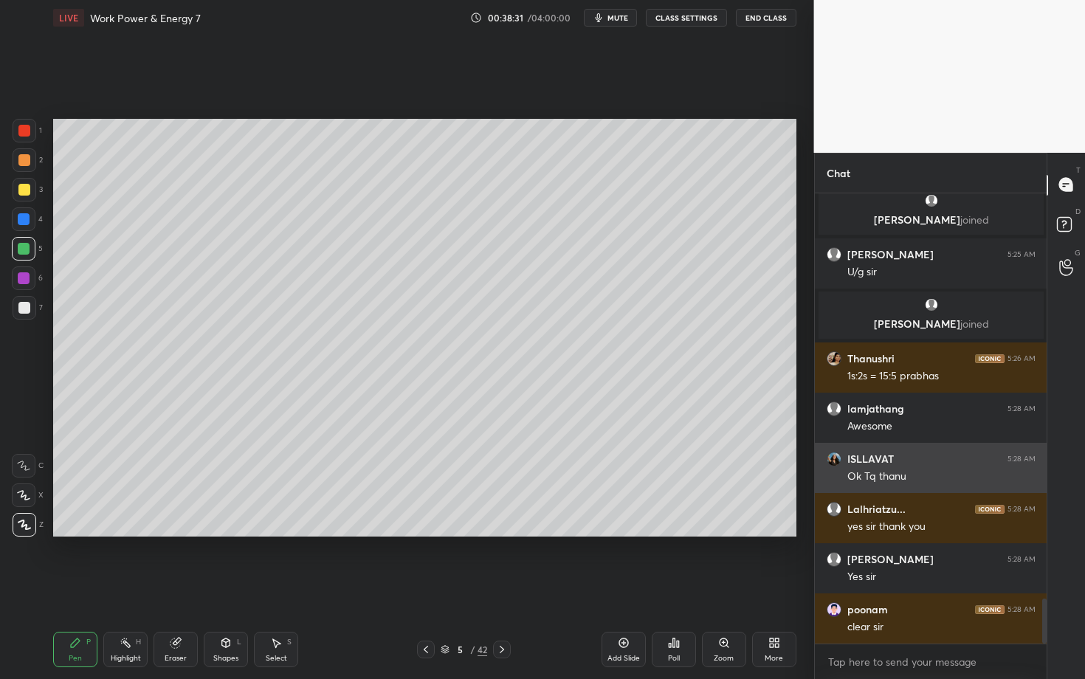
click at [834, 456] on img "grid" at bounding box center [834, 459] width 15 height 15
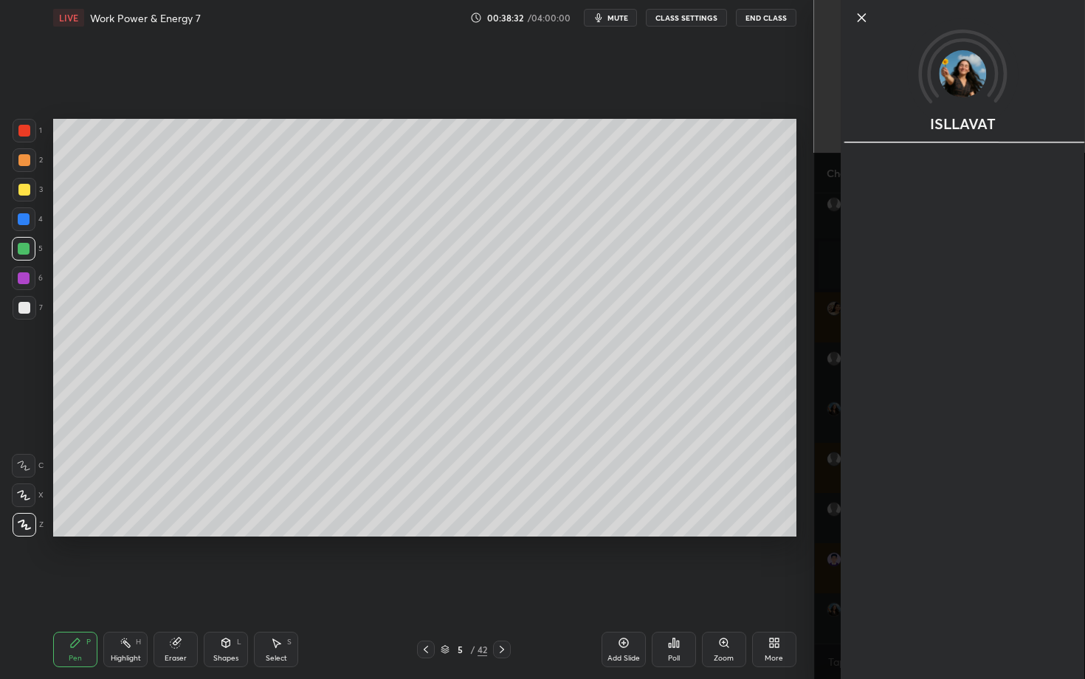
scroll to position [4145, 0]
click at [861, 11] on icon at bounding box center [862, 18] width 18 height 18
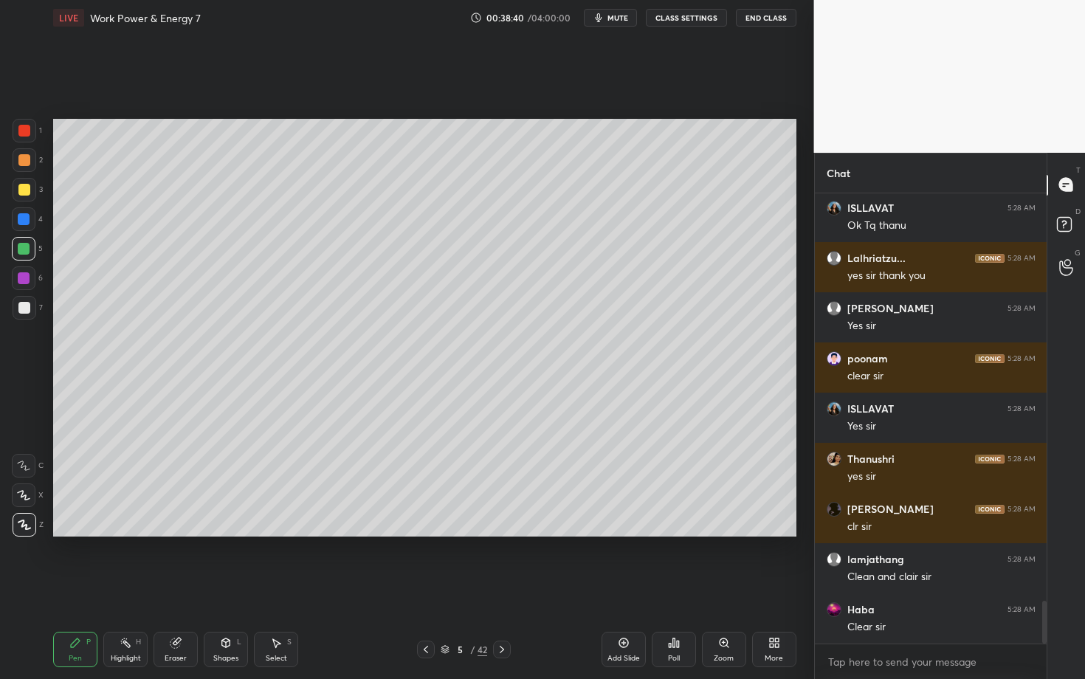
scroll to position [4346, 0]
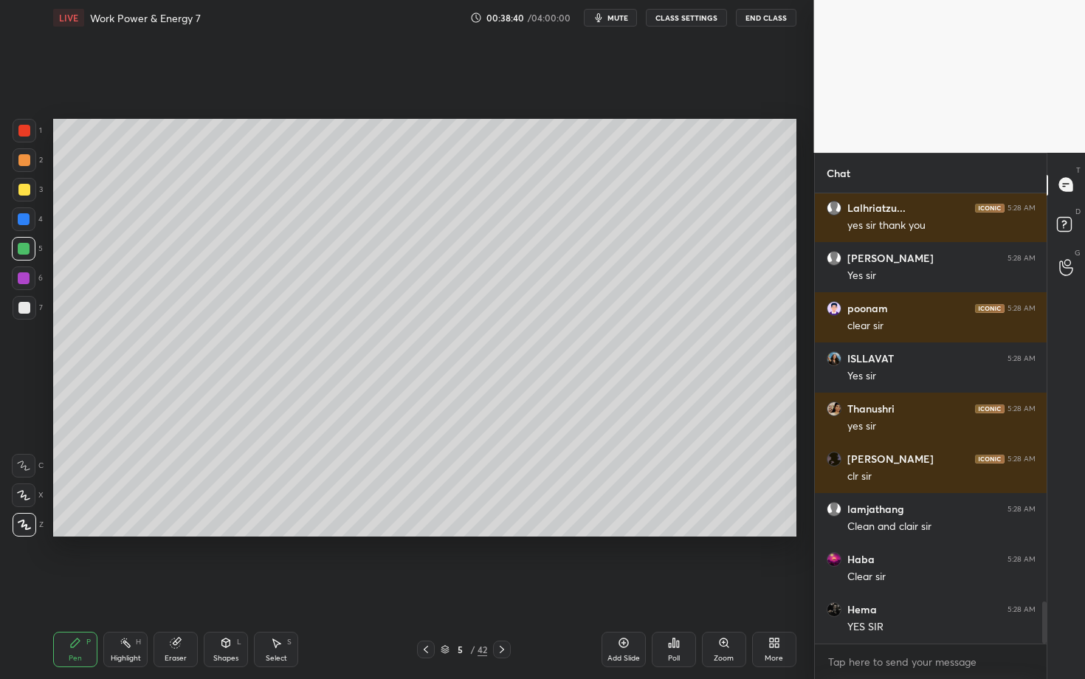
click at [281, 588] on div "Select S" at bounding box center [276, 649] width 44 height 35
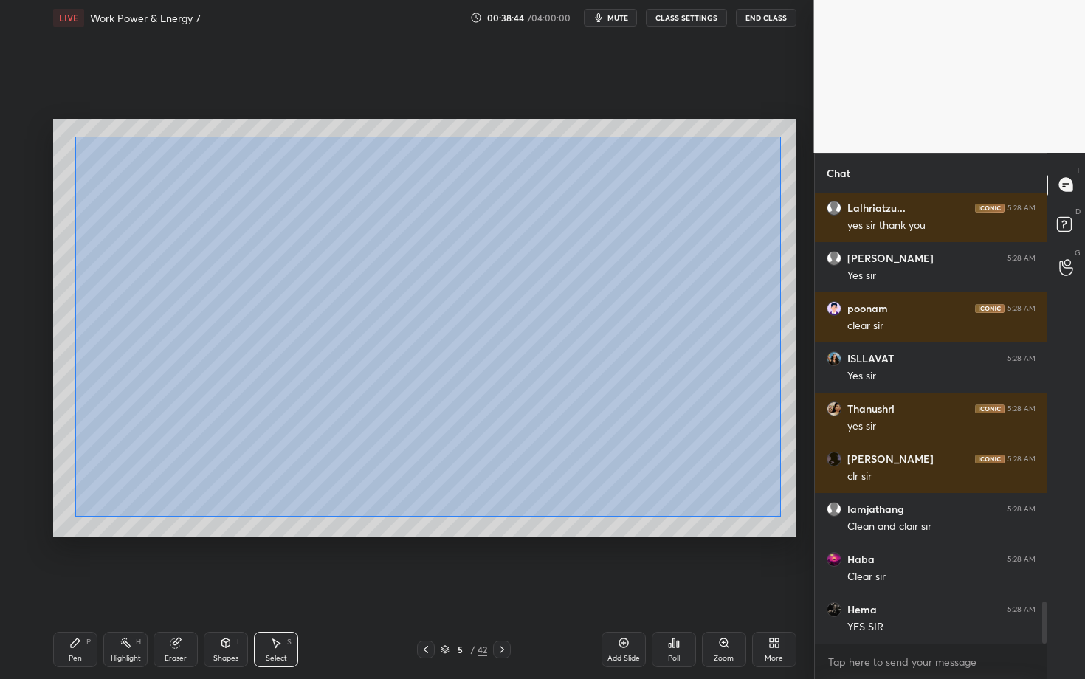
drag, startPoint x: 75, startPoint y: 132, endPoint x: 780, endPoint y: 517, distance: 803.1
click at [780, 516] on div "0 ° Undo Copy Duplicate Duplicate to new slide Delete" at bounding box center [424, 328] width 743 height 418
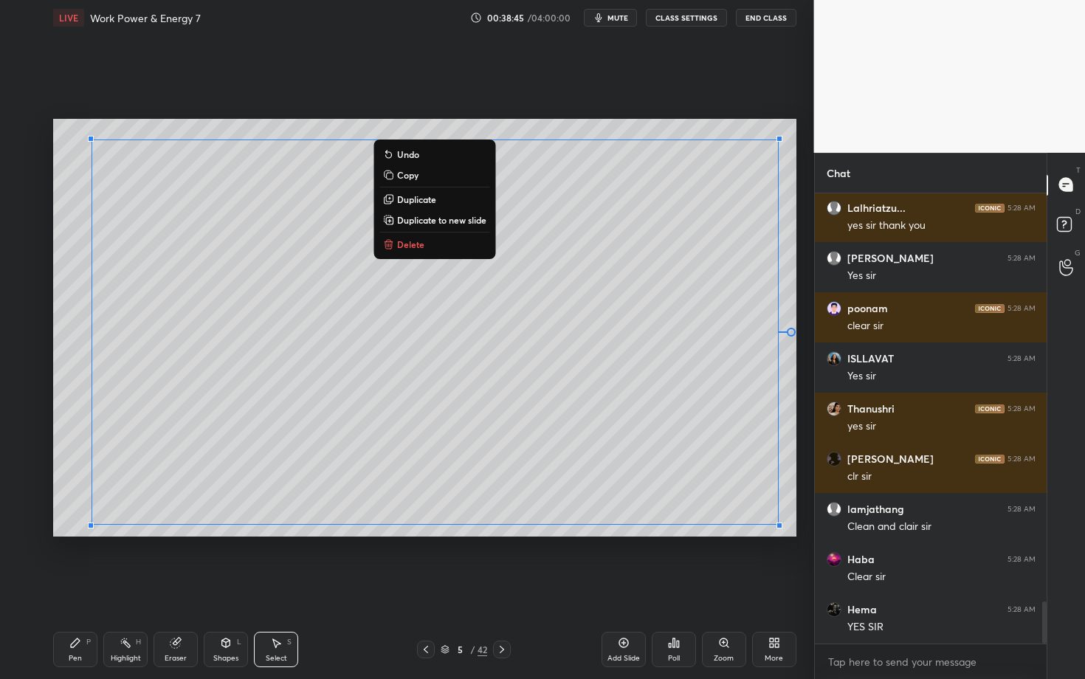
click at [413, 241] on p "Delete" at bounding box center [410, 244] width 27 height 12
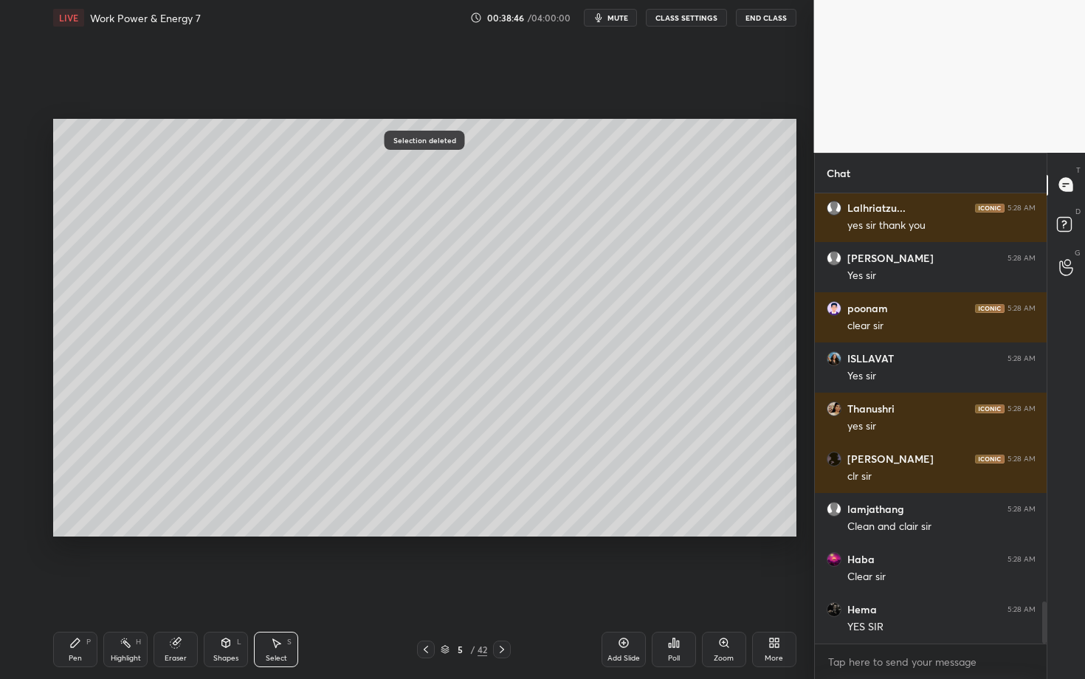
click at [426, 588] on icon at bounding box center [426, 650] width 12 height 12
click at [505, 588] on icon at bounding box center [502, 650] width 12 height 12
click at [275, 588] on icon at bounding box center [277, 643] width 8 height 9
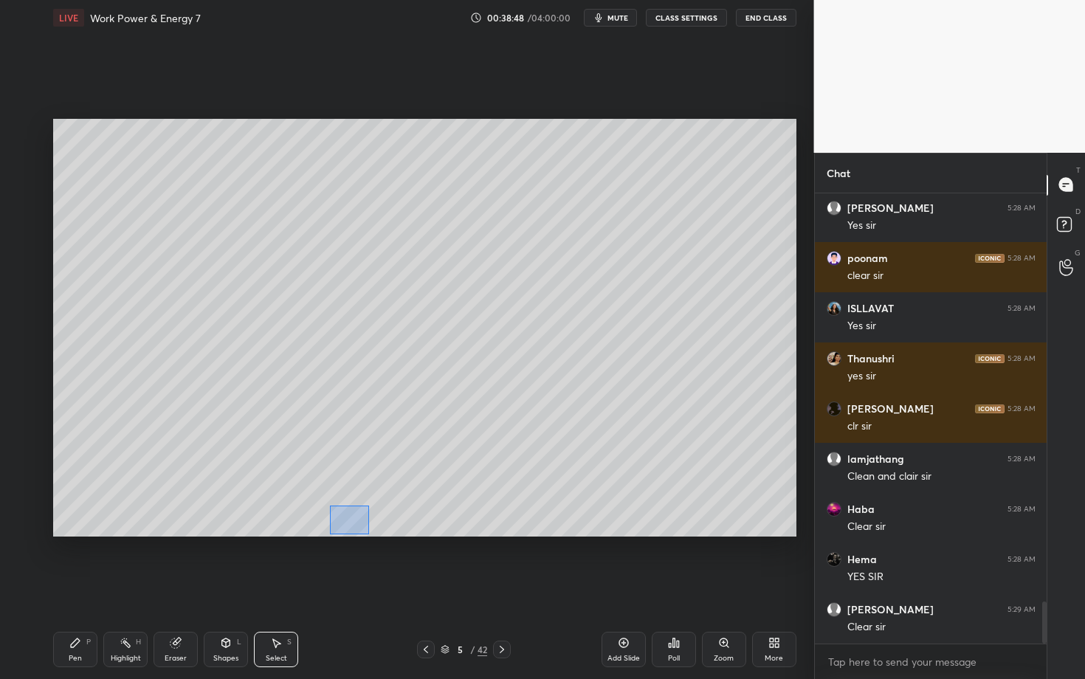
drag, startPoint x: 330, startPoint y: 504, endPoint x: 370, endPoint y: 534, distance: 50.1
click at [370, 534] on div "0 ° Undo Copy Duplicate Duplicate to new slide Delete" at bounding box center [424, 328] width 743 height 418
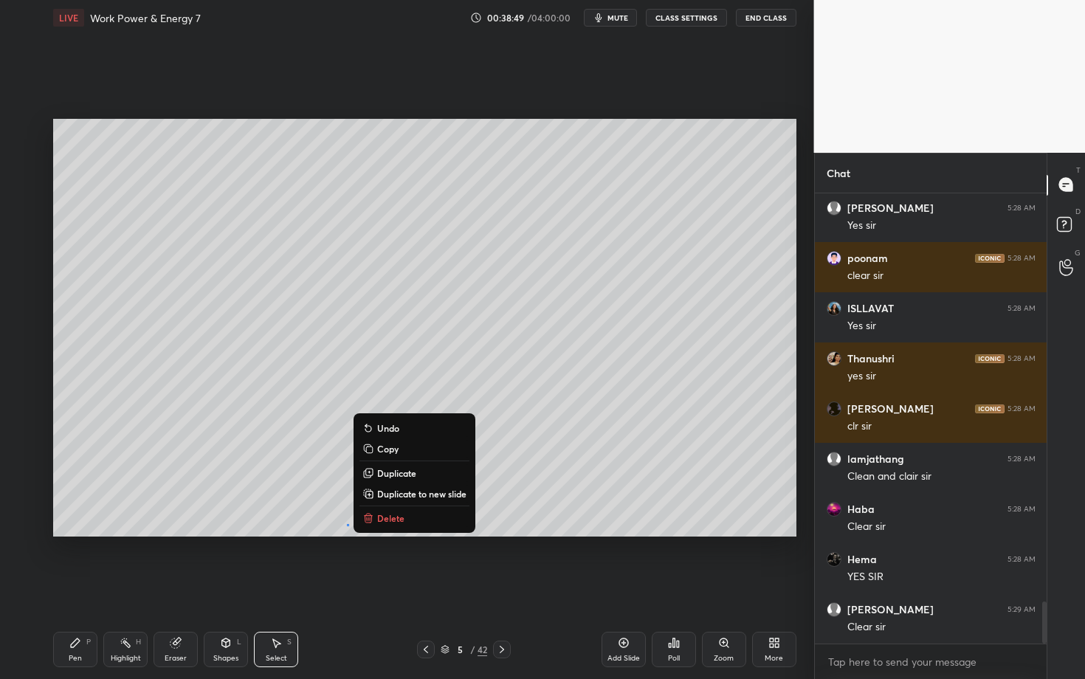
click at [393, 519] on p "Delete" at bounding box center [390, 518] width 27 height 12
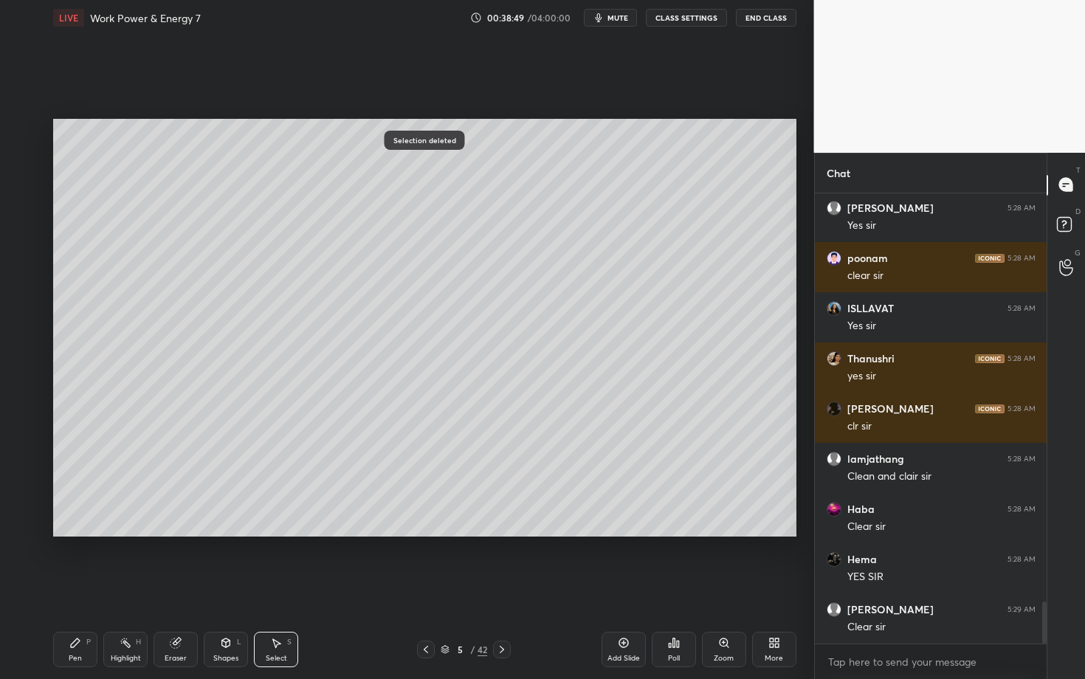
click at [82, 588] on div "Pen P" at bounding box center [75, 649] width 44 height 35
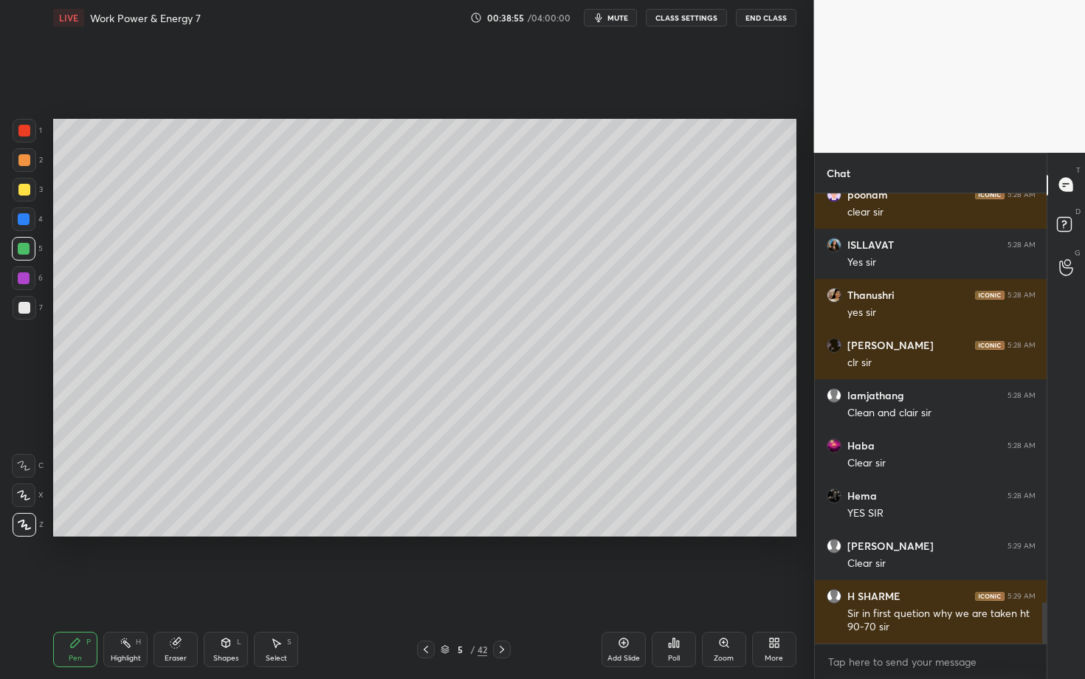
click at [26, 165] on div at bounding box center [24, 160] width 12 height 12
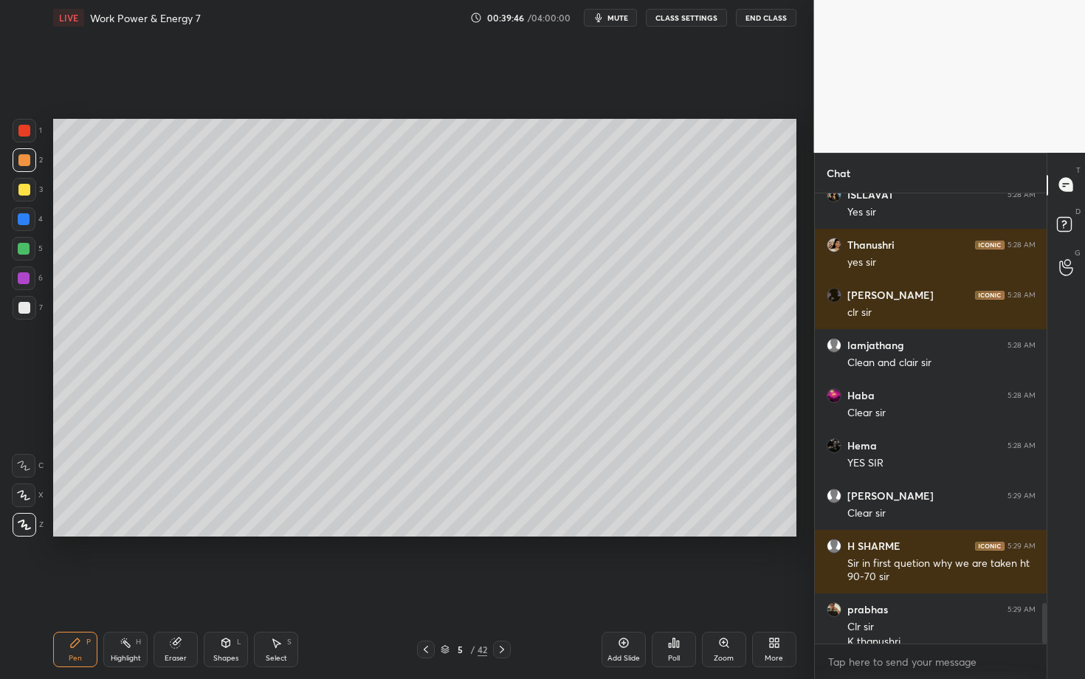
scroll to position [4524, 0]
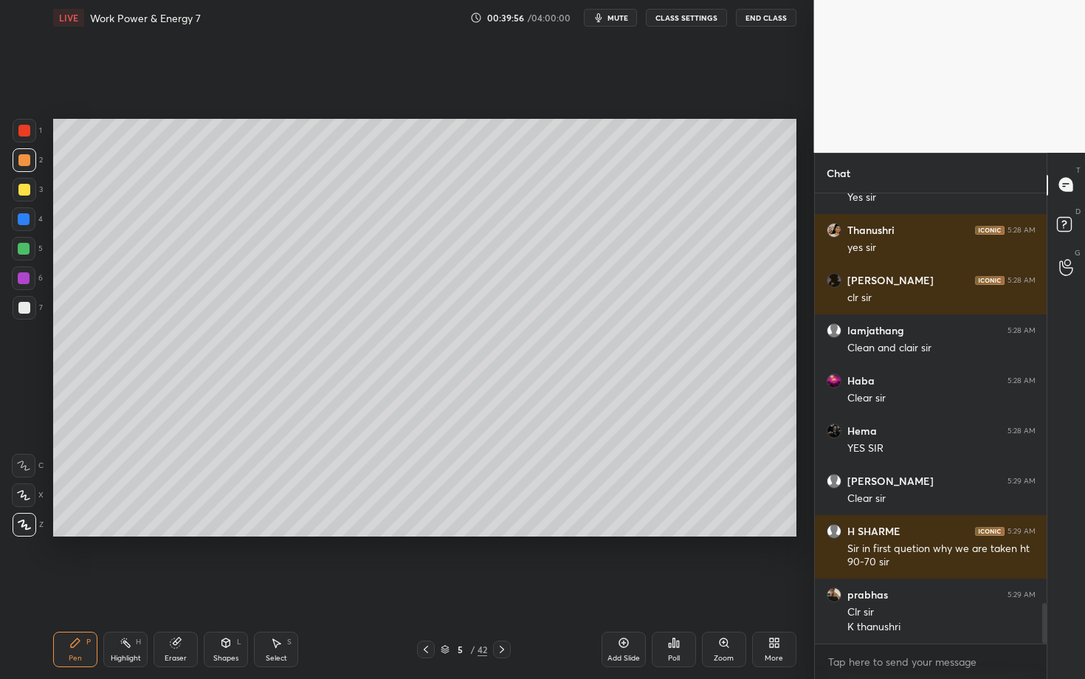
click at [424, 588] on icon at bounding box center [426, 650] width 12 height 12
click at [422, 588] on icon at bounding box center [426, 650] width 12 height 12
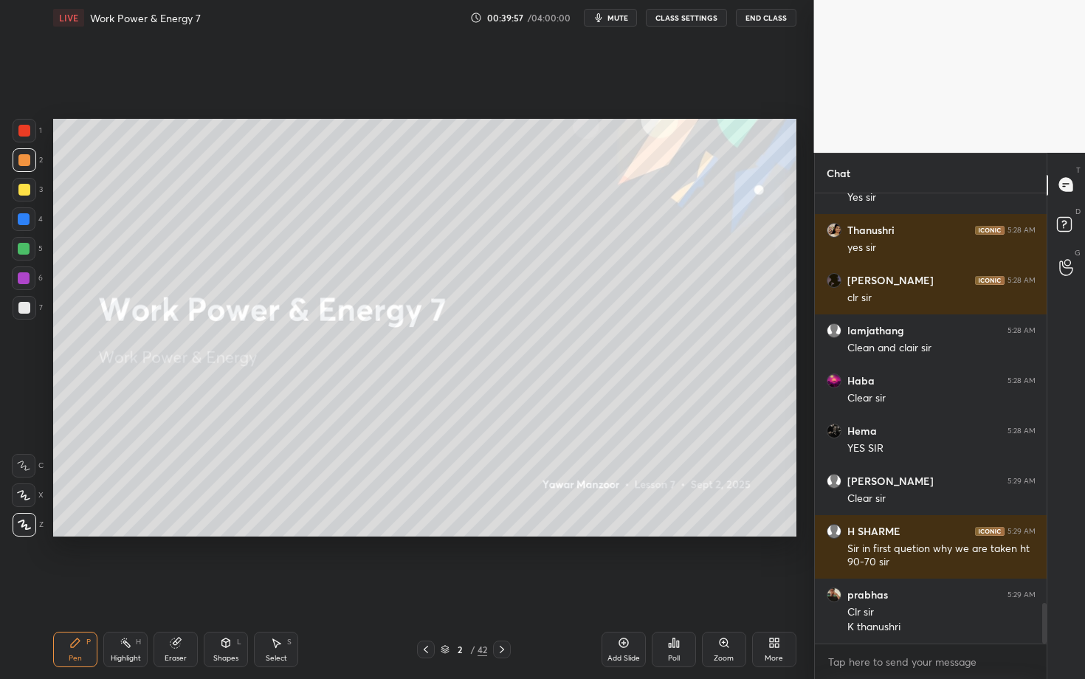
click at [503, 588] on icon at bounding box center [502, 650] width 12 height 12
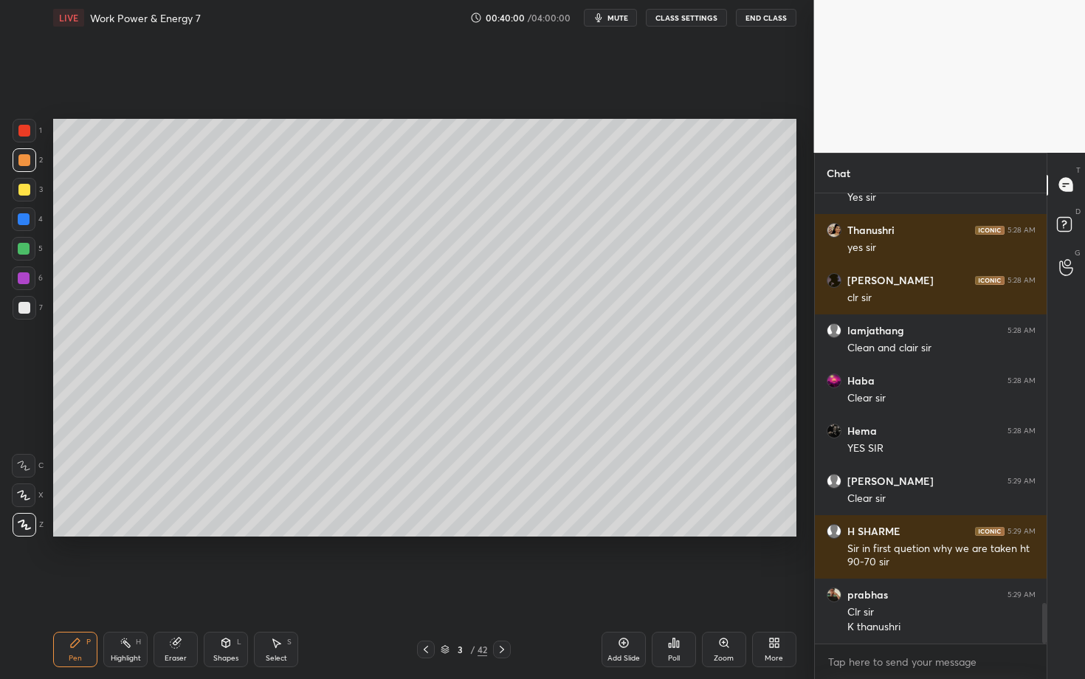
click at [501, 588] on icon at bounding box center [502, 650] width 12 height 12
click at [502, 588] on icon at bounding box center [502, 650] width 12 height 12
click at [427, 588] on icon at bounding box center [426, 649] width 4 height 7
click at [86, 588] on div "Pen P" at bounding box center [75, 649] width 44 height 35
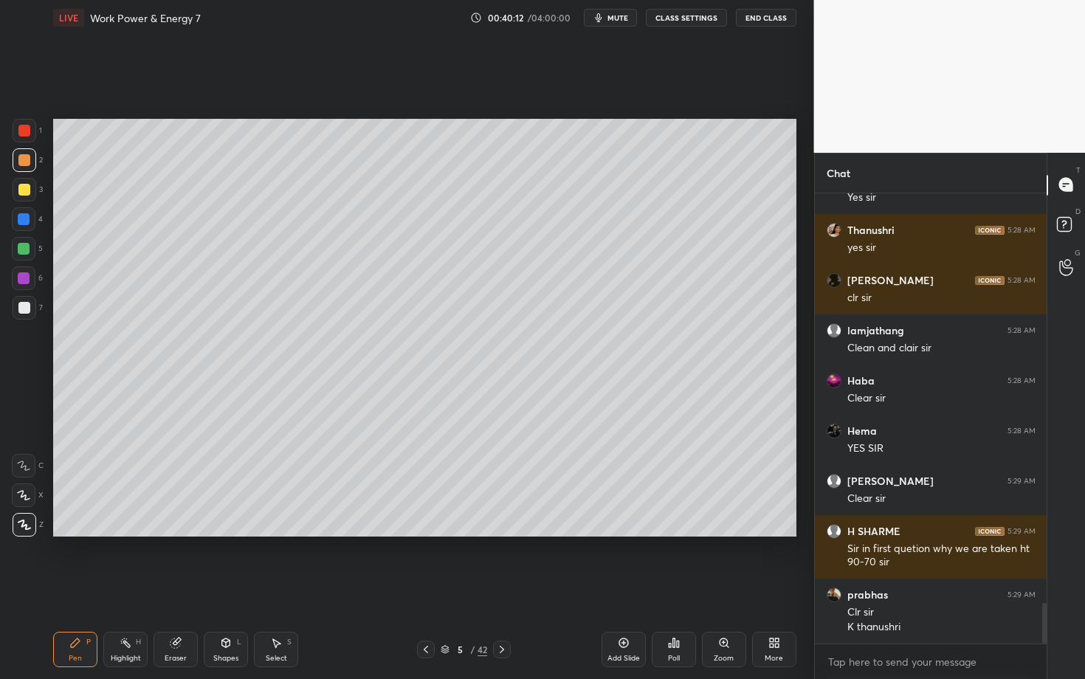
click at [321, 563] on div "Setting up your live class Poll for secs No correct answer Start poll" at bounding box center [424, 327] width 755 height 585
click at [23, 312] on div at bounding box center [24, 308] width 12 height 12
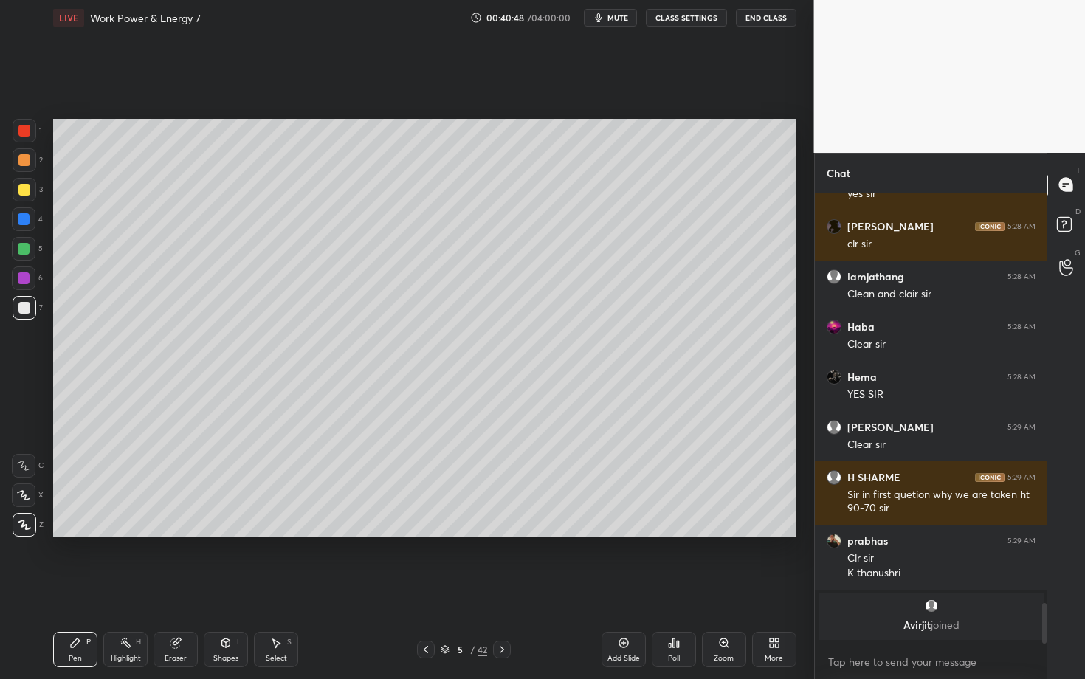
click at [285, 588] on div "Select S" at bounding box center [276, 649] width 44 height 35
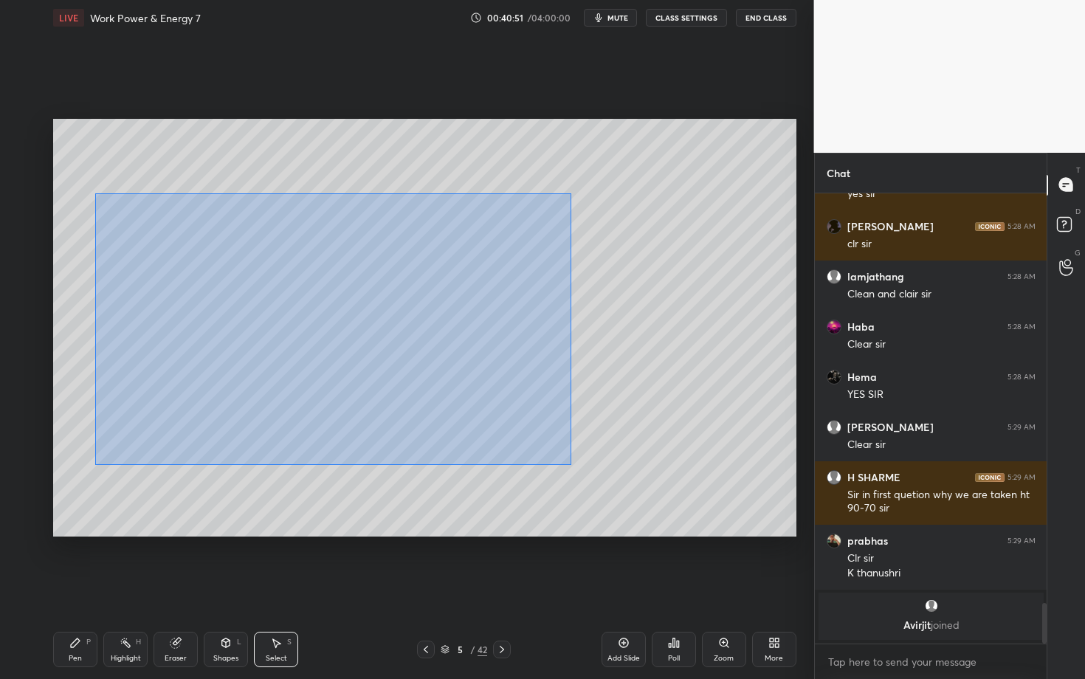
drag, startPoint x: 109, startPoint y: 248, endPoint x: 570, endPoint y: 464, distance: 509.6
click at [570, 464] on div "0 ° Undo Copy Duplicate Duplicate to new slide Delete" at bounding box center [424, 328] width 743 height 418
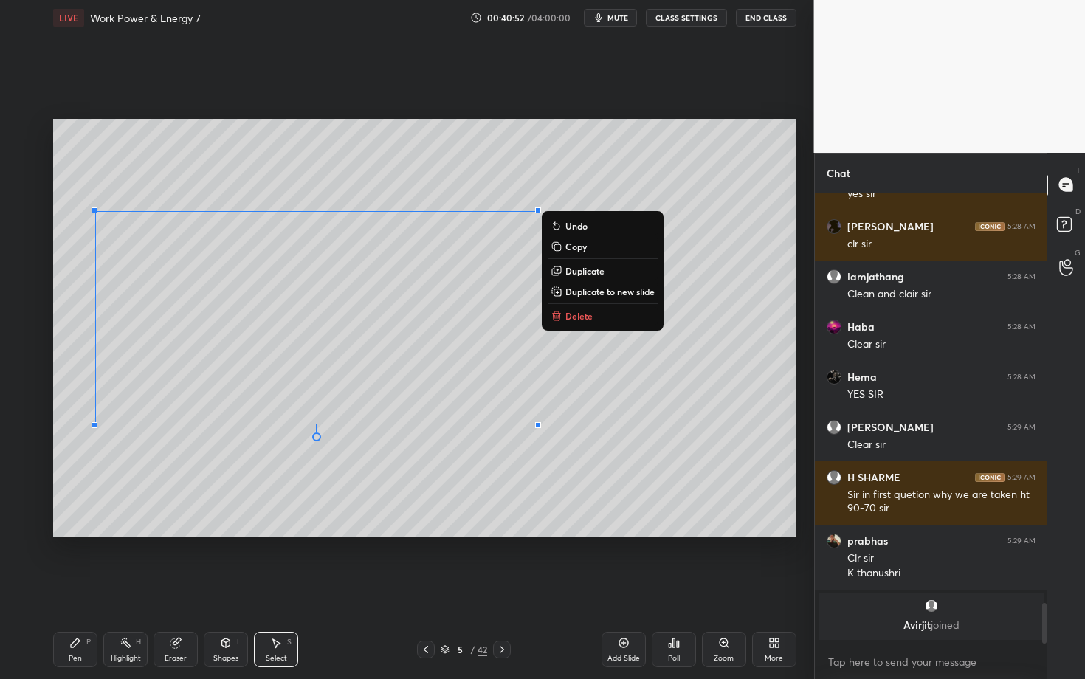
click at [554, 315] on icon at bounding box center [556, 317] width 7 height 7
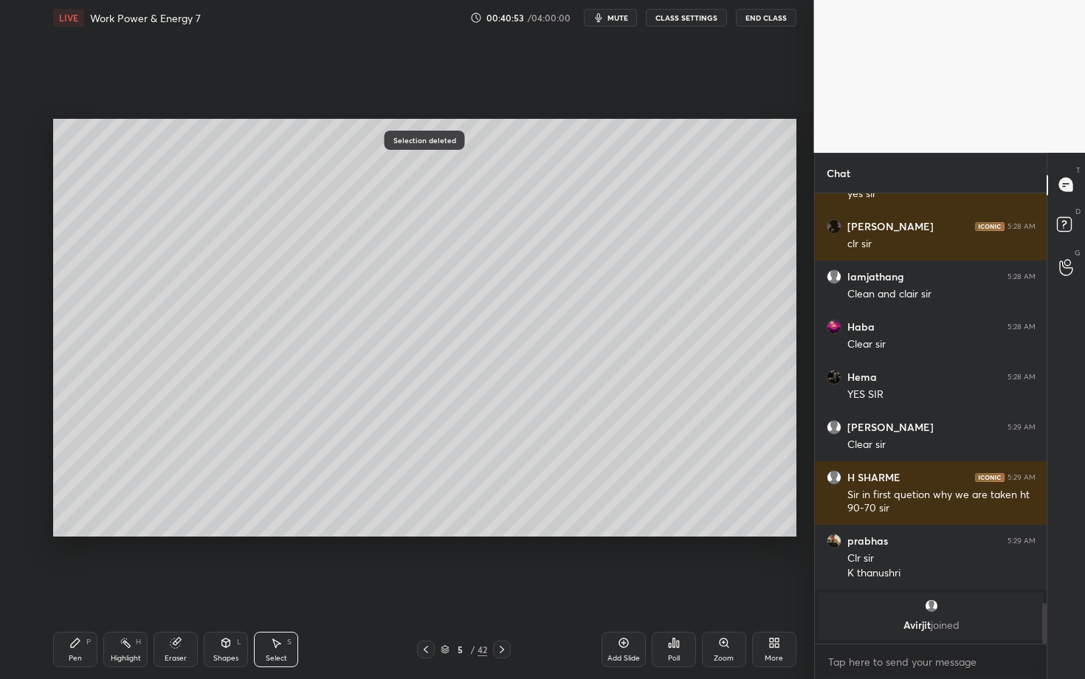
click at [75, 588] on div "Pen P" at bounding box center [75, 649] width 44 height 35
click at [24, 164] on div at bounding box center [25, 160] width 24 height 24
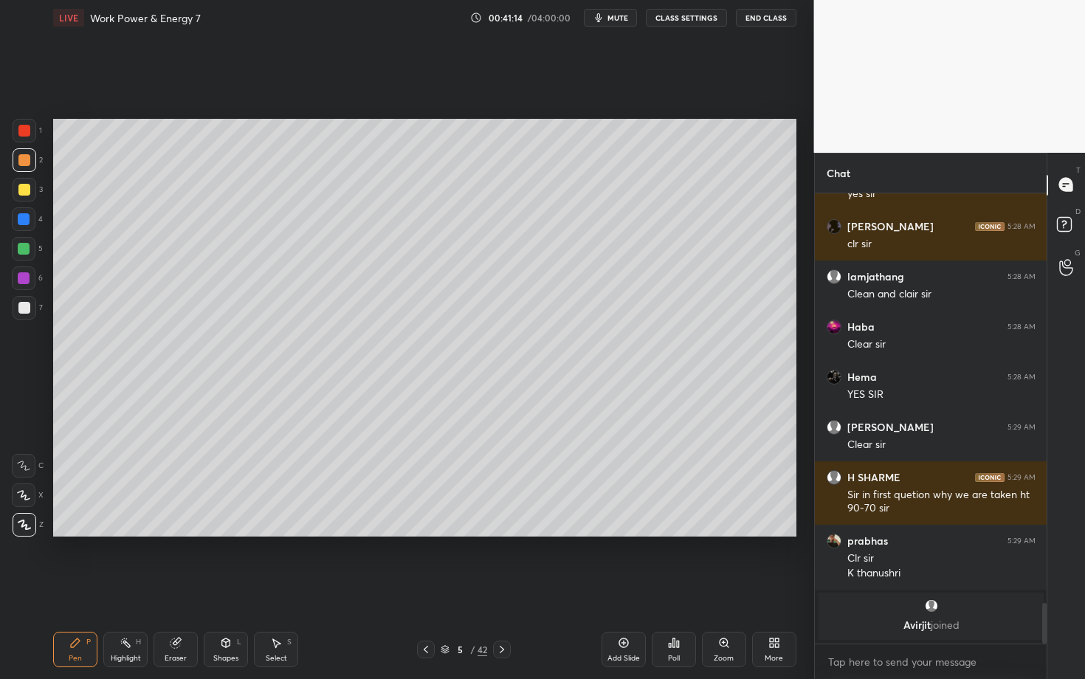
click at [264, 588] on div "Select S" at bounding box center [276, 649] width 44 height 35
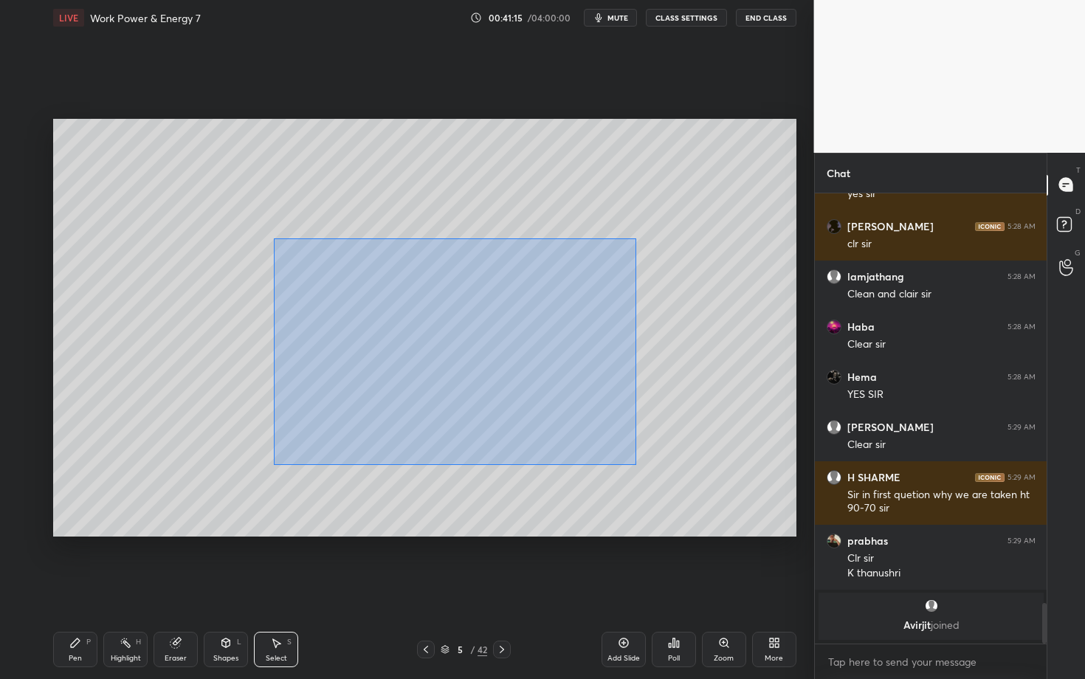
drag, startPoint x: 305, startPoint y: 276, endPoint x: 646, endPoint y: 465, distance: 389.9
click at [647, 464] on div "0 ° Undo Copy Duplicate Duplicate to new slide Delete" at bounding box center [424, 328] width 743 height 418
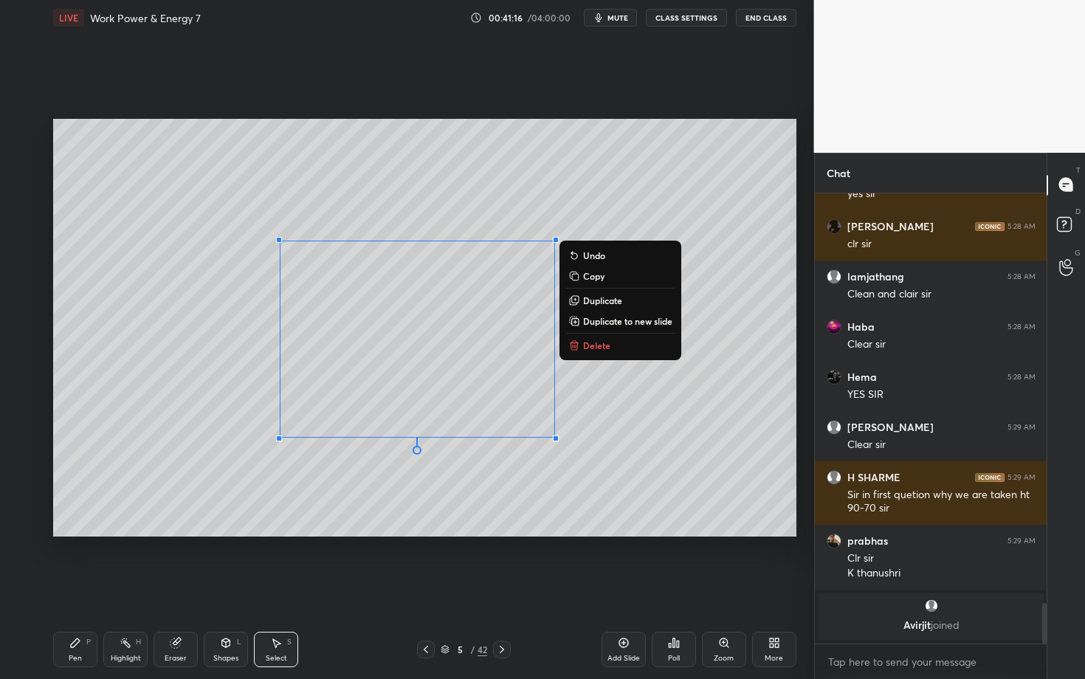
click at [605, 348] on p "Delete" at bounding box center [596, 346] width 27 height 12
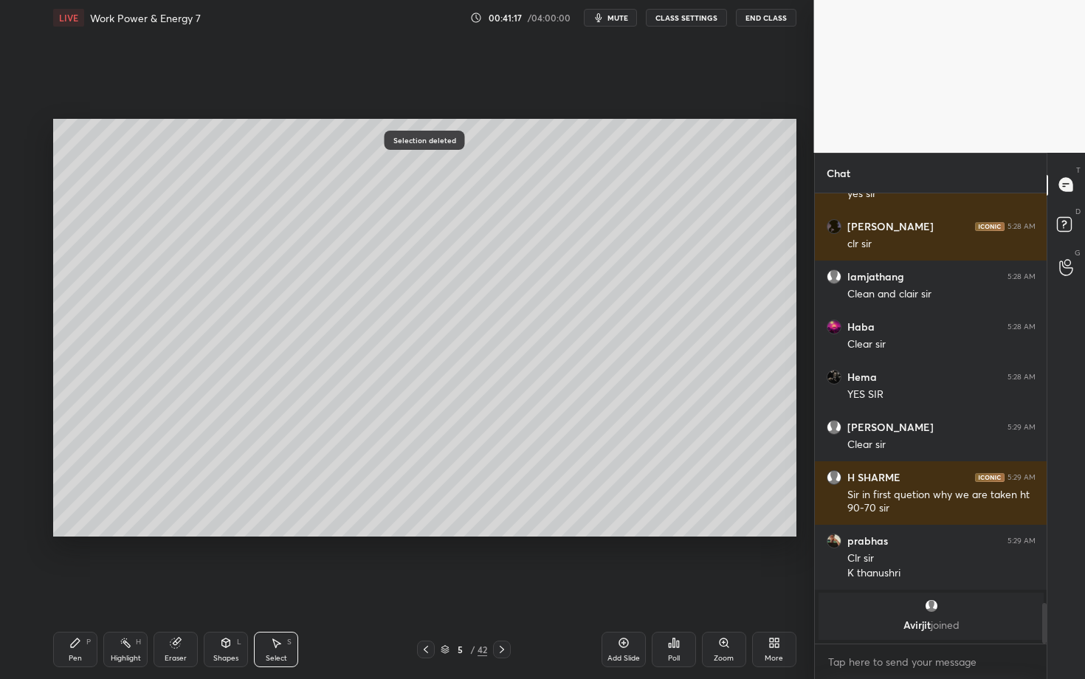
click at [79, 588] on div "Pen P" at bounding box center [75, 649] width 44 height 35
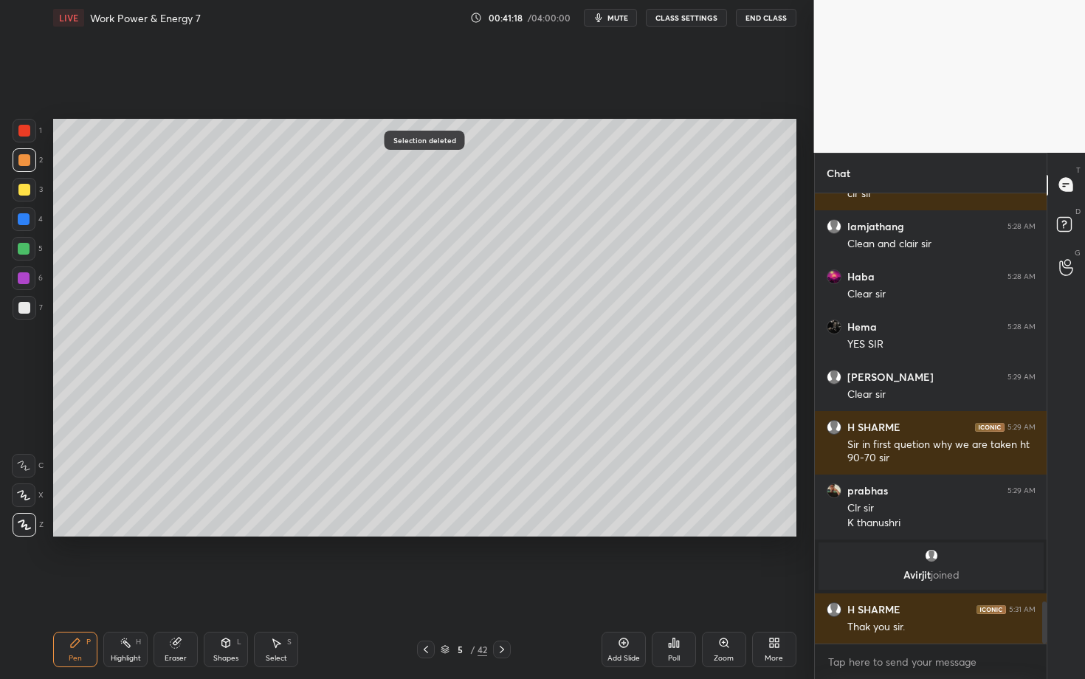
scroll to position [4371, 0]
click at [44, 332] on div "1 2 3 4 5 6 7 C X Z C X Z E E Erase all H H" at bounding box center [23, 328] width 47 height 418
click at [226, 588] on div "Shapes" at bounding box center [225, 658] width 25 height 7
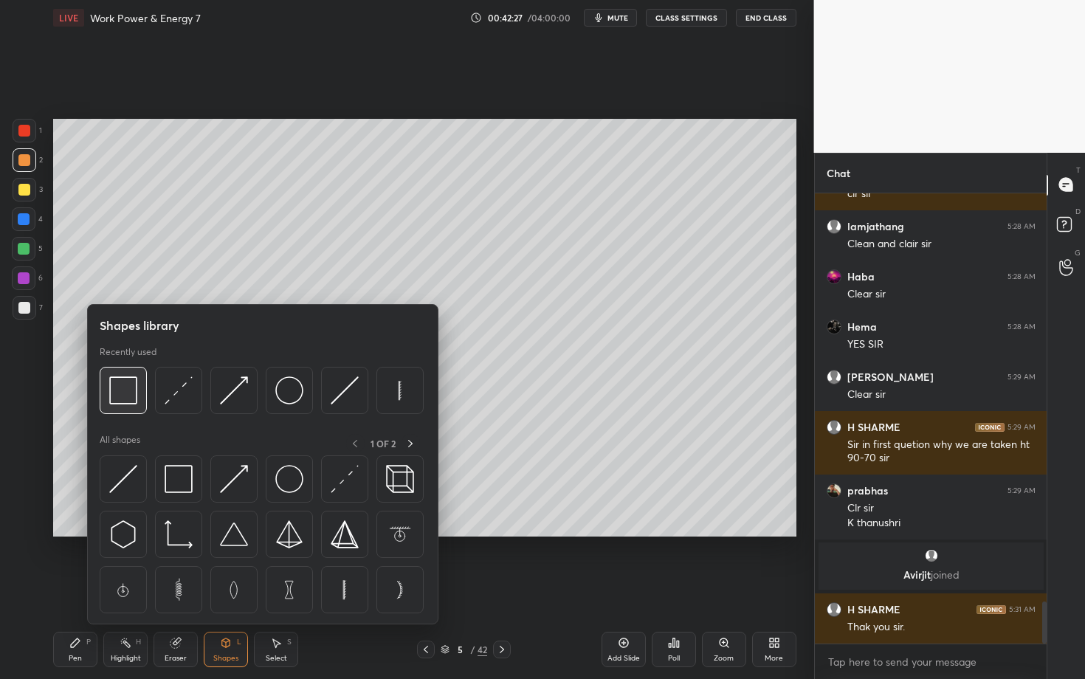
click at [119, 391] on img at bounding box center [123, 390] width 28 height 28
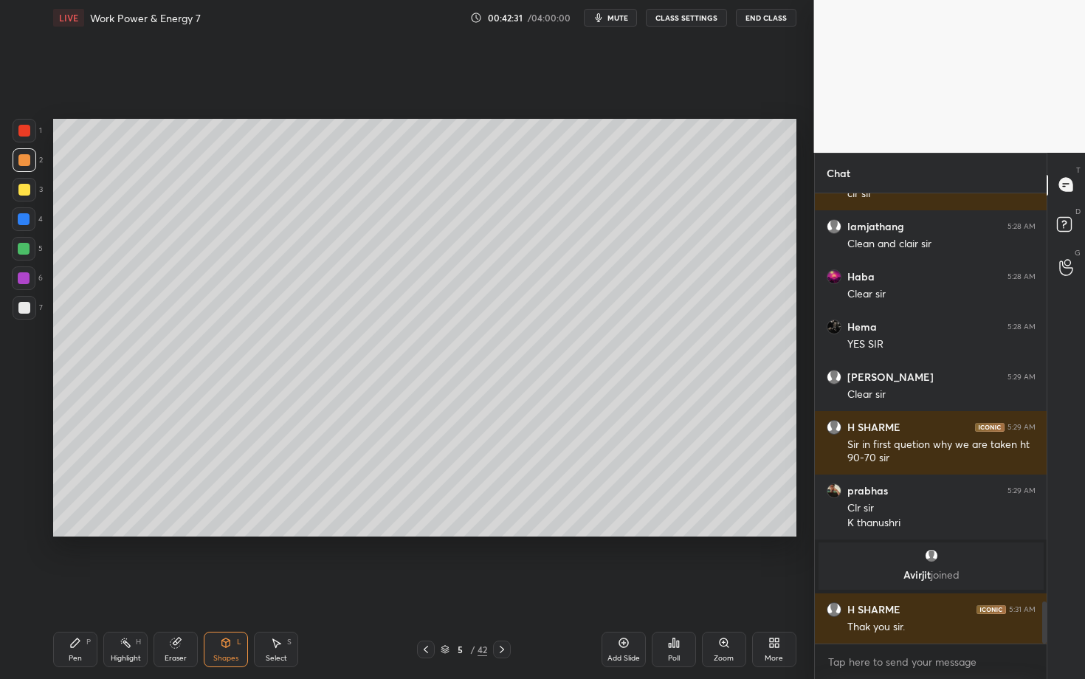
click at [228, 588] on div "Shapes L" at bounding box center [226, 649] width 44 height 35
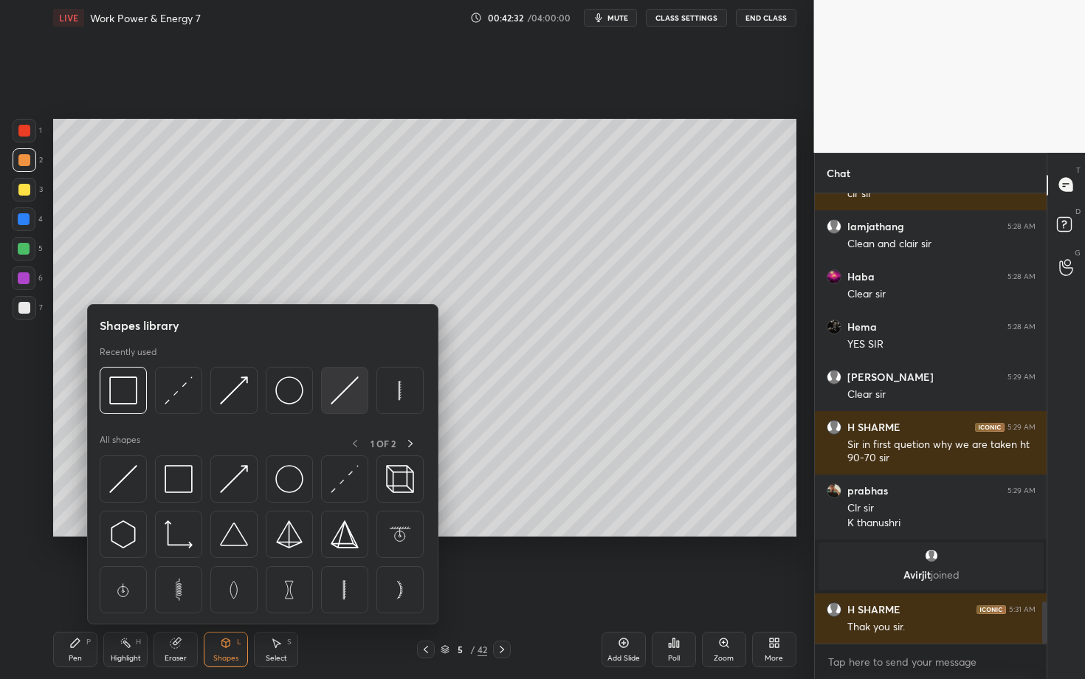
click at [353, 391] on img at bounding box center [345, 390] width 28 height 28
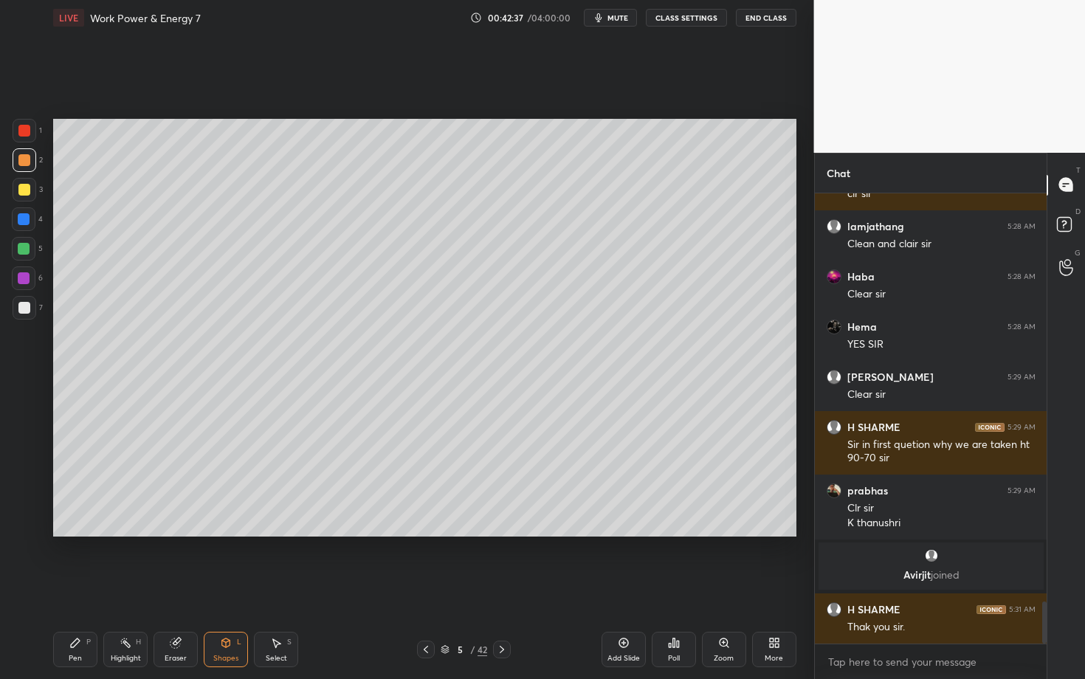
click at [281, 588] on div "Select S" at bounding box center [276, 649] width 44 height 35
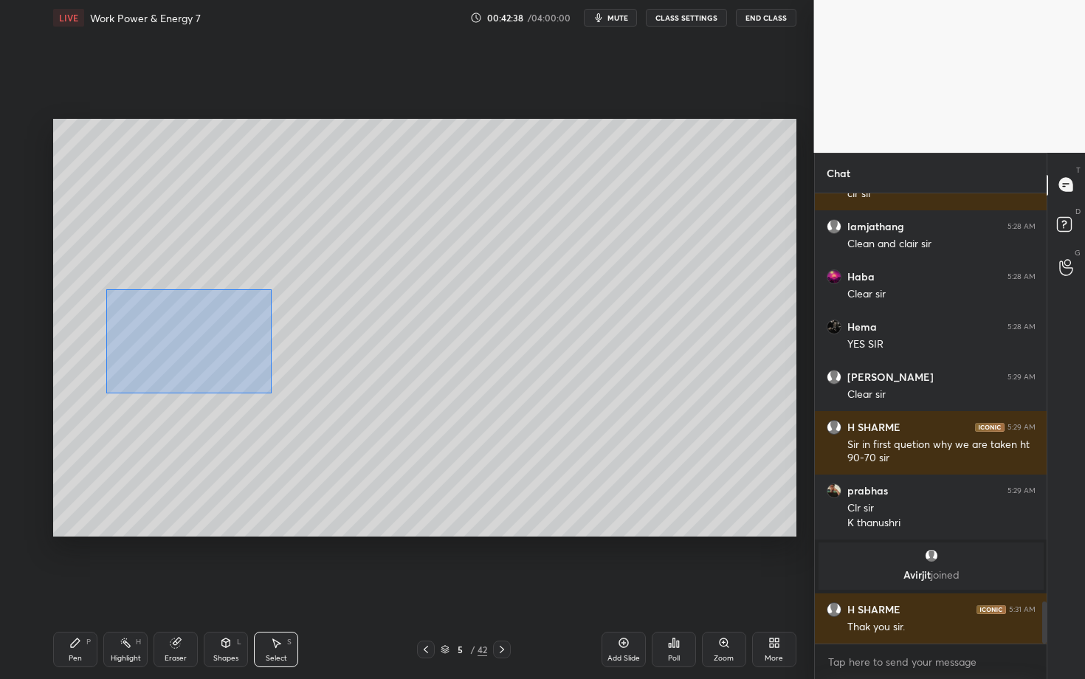
drag, startPoint x: 106, startPoint y: 289, endPoint x: 301, endPoint y: 405, distance: 226.7
click at [300, 405] on div "0 ° Undo Copy Duplicate Duplicate to new slide Delete" at bounding box center [424, 328] width 743 height 418
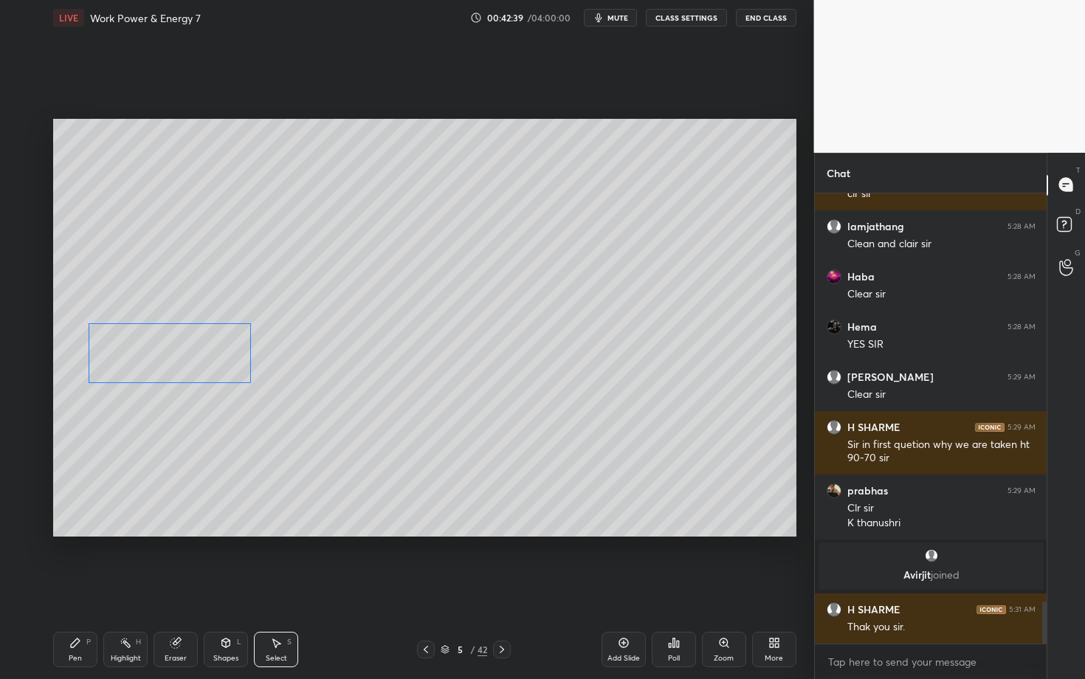
drag, startPoint x: 181, startPoint y: 326, endPoint x: 164, endPoint y: 343, distance: 24.0
click at [164, 343] on div "0 ° Undo Copy Duplicate Duplicate to new slide Delete" at bounding box center [424, 328] width 743 height 418
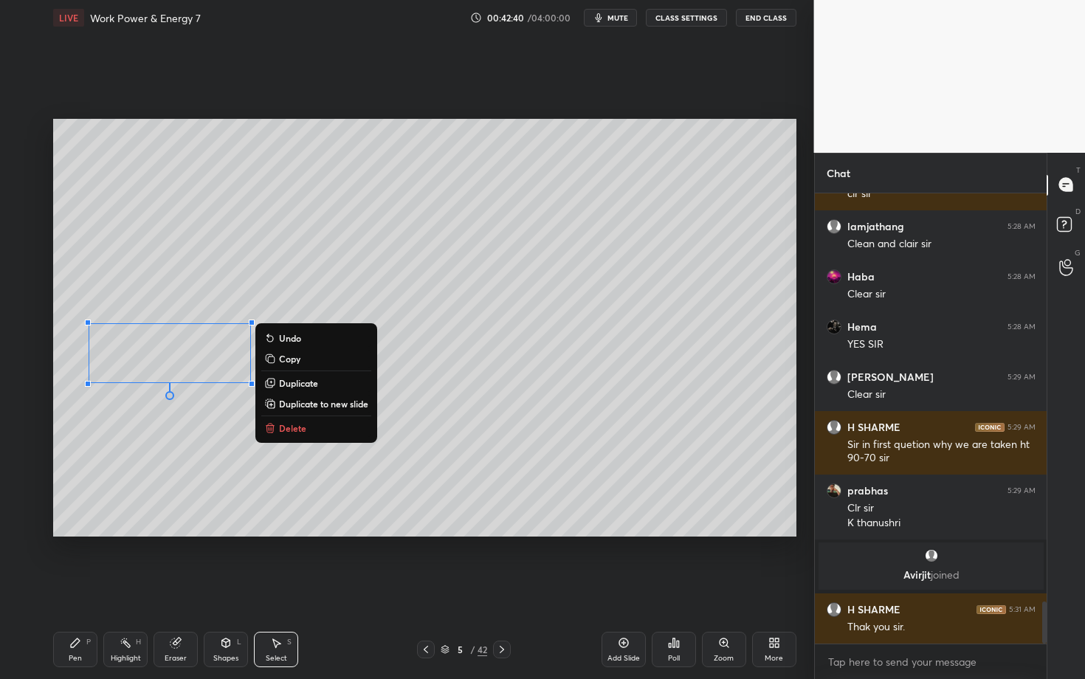
click at [66, 588] on div "Pen P" at bounding box center [75, 649] width 44 height 35
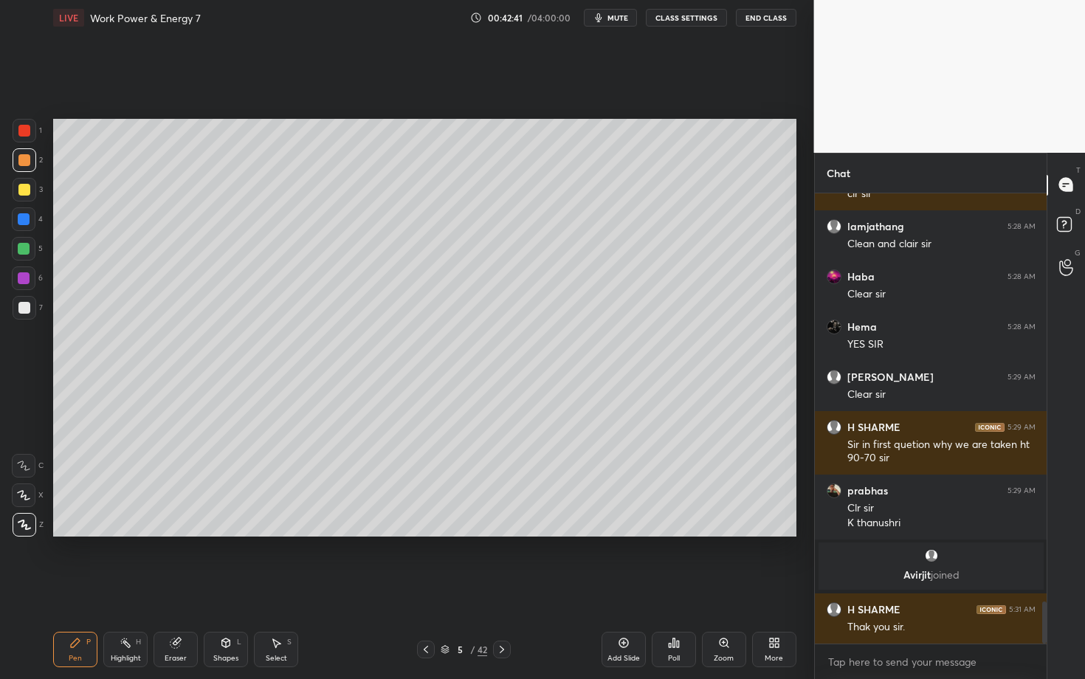
click at [29, 312] on div at bounding box center [24, 308] width 12 height 12
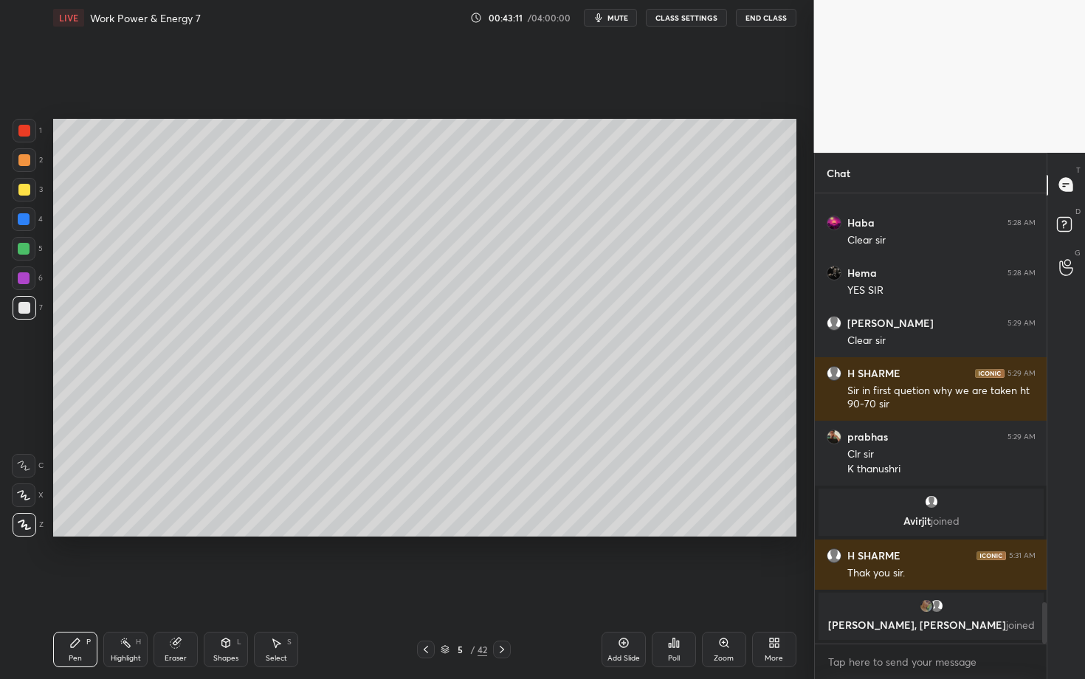
click at [182, 588] on div "Eraser" at bounding box center [176, 649] width 44 height 35
click at [58, 588] on div "Pen P" at bounding box center [75, 649] width 44 height 35
click at [280, 588] on div "Select" at bounding box center [276, 658] width 21 height 7
click at [82, 290] on div "0 ° Undo Copy Duplicate Duplicate to new slide Delete" at bounding box center [424, 328] width 743 height 418
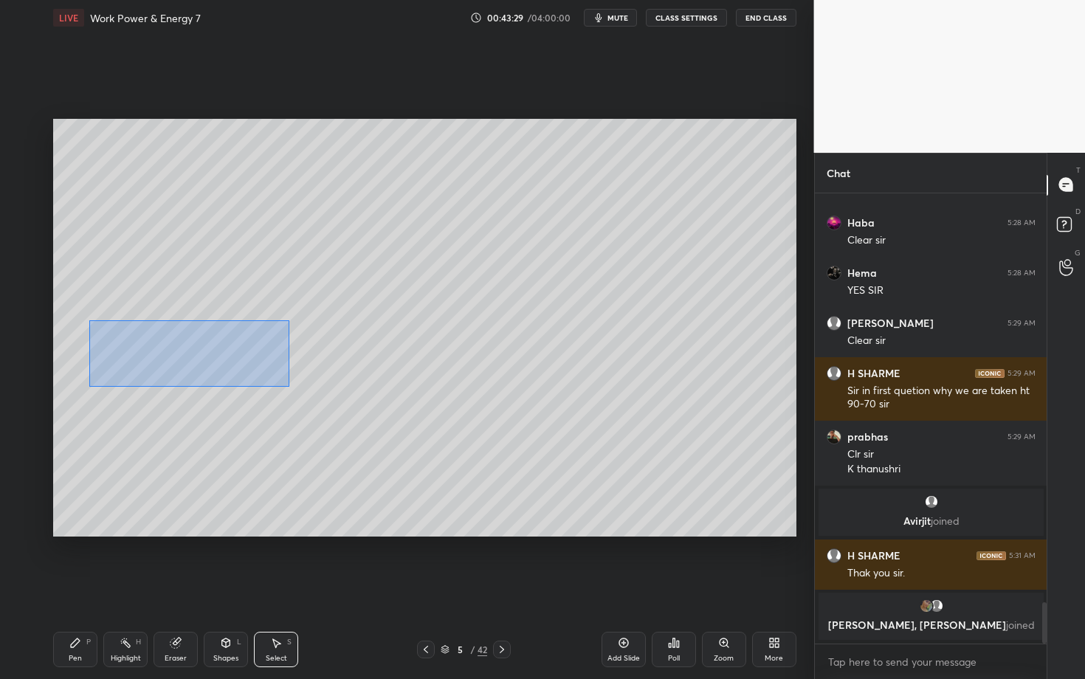
drag, startPoint x: 94, startPoint y: 327, endPoint x: 289, endPoint y: 386, distance: 203.6
click at [289, 385] on div "0 ° Undo Copy Duplicate Duplicate to new slide Delete" at bounding box center [424, 328] width 743 height 418
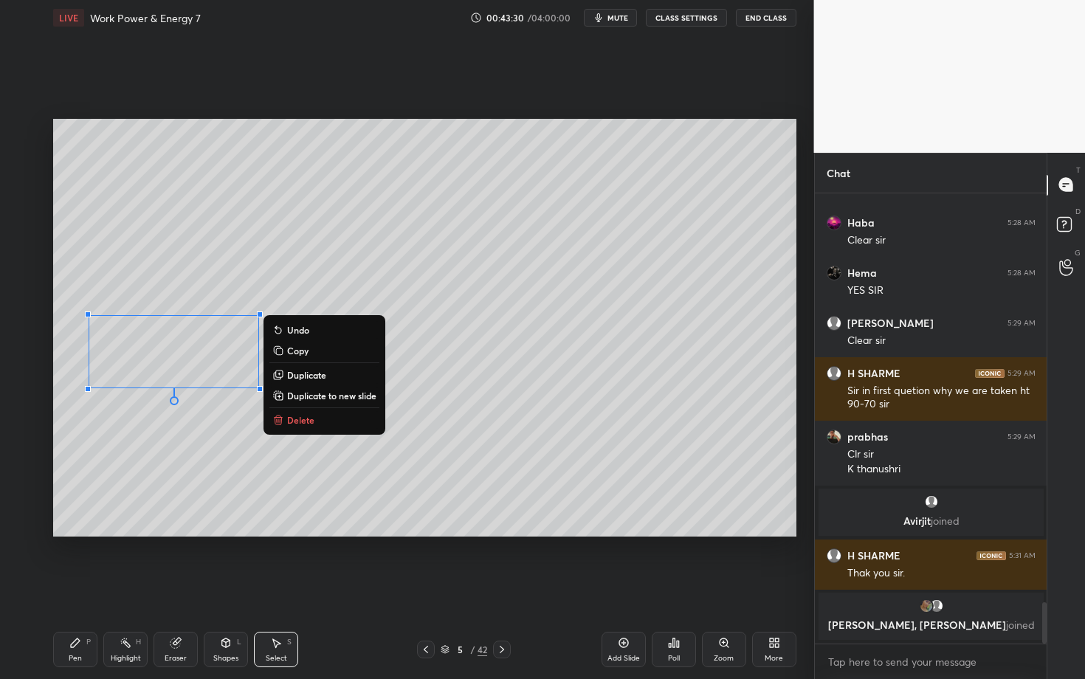
click at [315, 377] on p "Duplicate" at bounding box center [306, 375] width 39 height 12
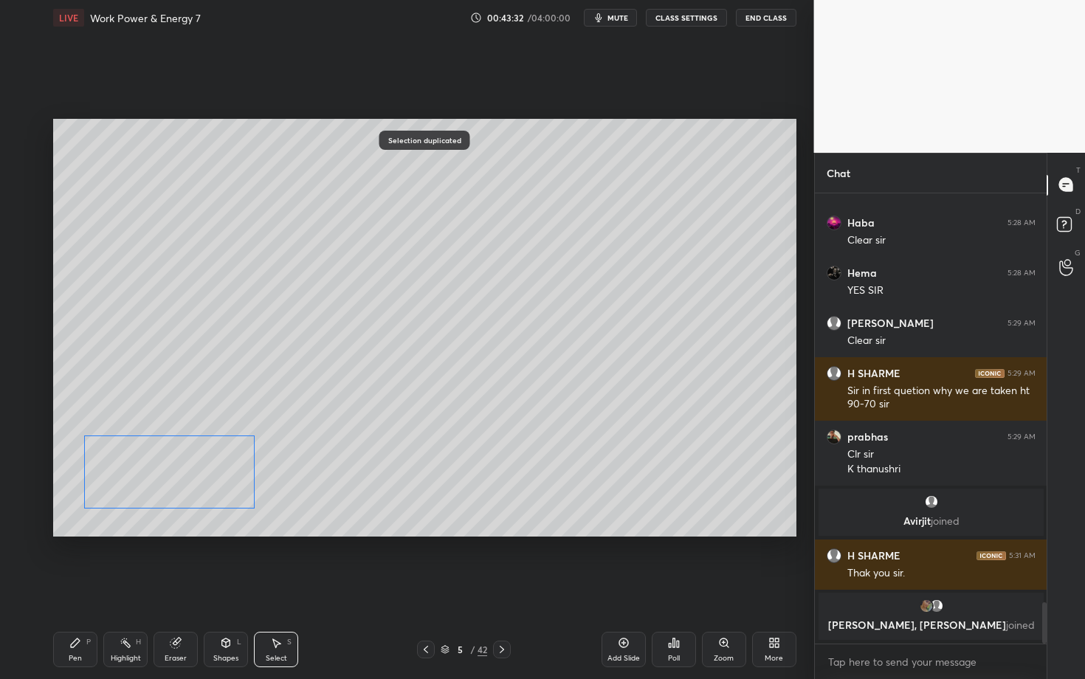
drag, startPoint x: 217, startPoint y: 392, endPoint x: 194, endPoint y: 470, distance: 80.8
click at [195, 470] on div "0 ° Undo Copy Duplicate Duplicate to new slide Delete" at bounding box center [424, 328] width 743 height 418
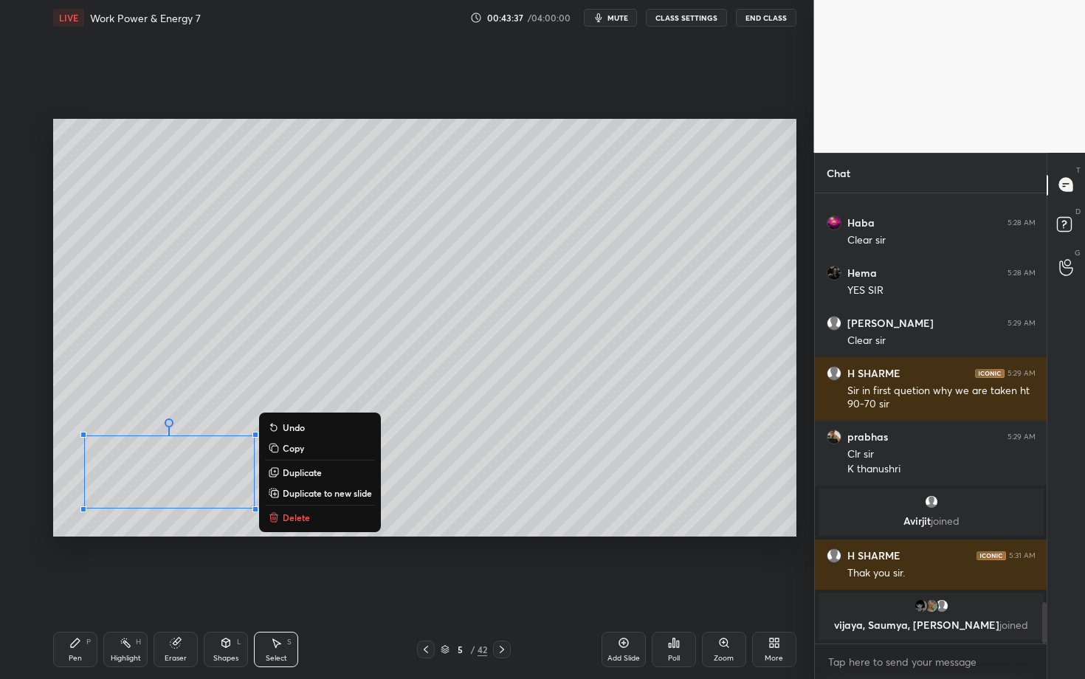
click at [183, 520] on div "0 ° Undo Copy Duplicate Duplicate to new slide Delete" at bounding box center [424, 328] width 743 height 418
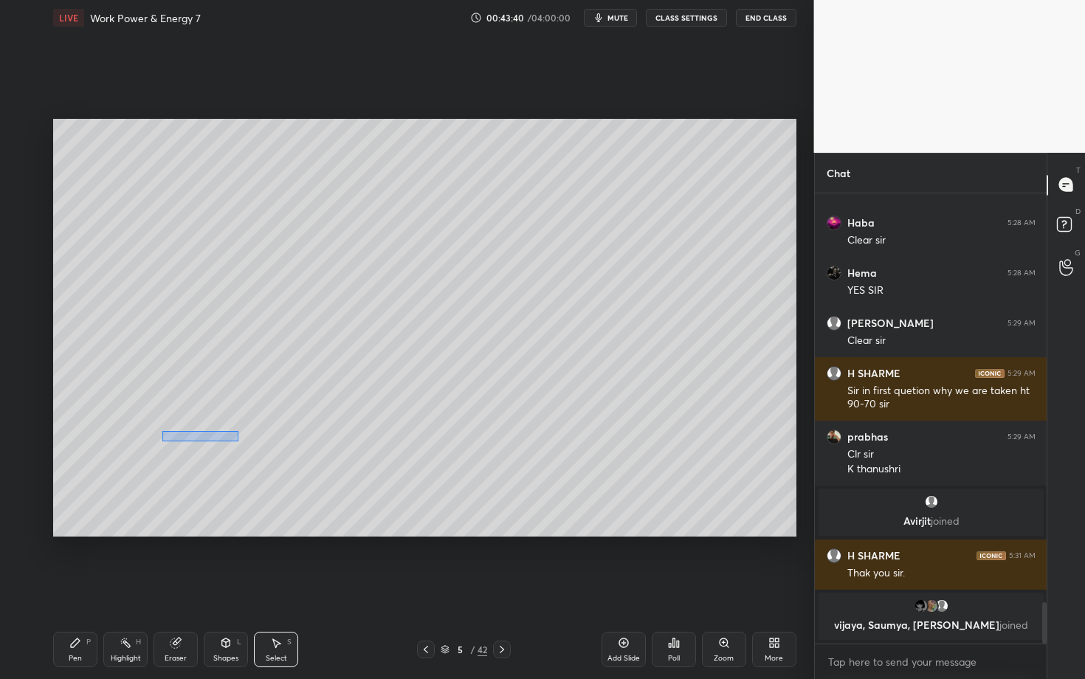
drag, startPoint x: 171, startPoint y: 437, endPoint x: 238, endPoint y: 441, distance: 66.5
click at [238, 441] on div "0 ° Undo Copy Duplicate Duplicate to new slide Delete" at bounding box center [424, 328] width 743 height 418
drag, startPoint x: 202, startPoint y: 459, endPoint x: 95, endPoint y: 445, distance: 107.2
click at [96, 446] on div "82 ° Undo Copy Duplicate Duplicate to new slide Delete" at bounding box center [424, 328] width 743 height 418
drag, startPoint x: 196, startPoint y: 493, endPoint x: 186, endPoint y: 493, distance: 9.6
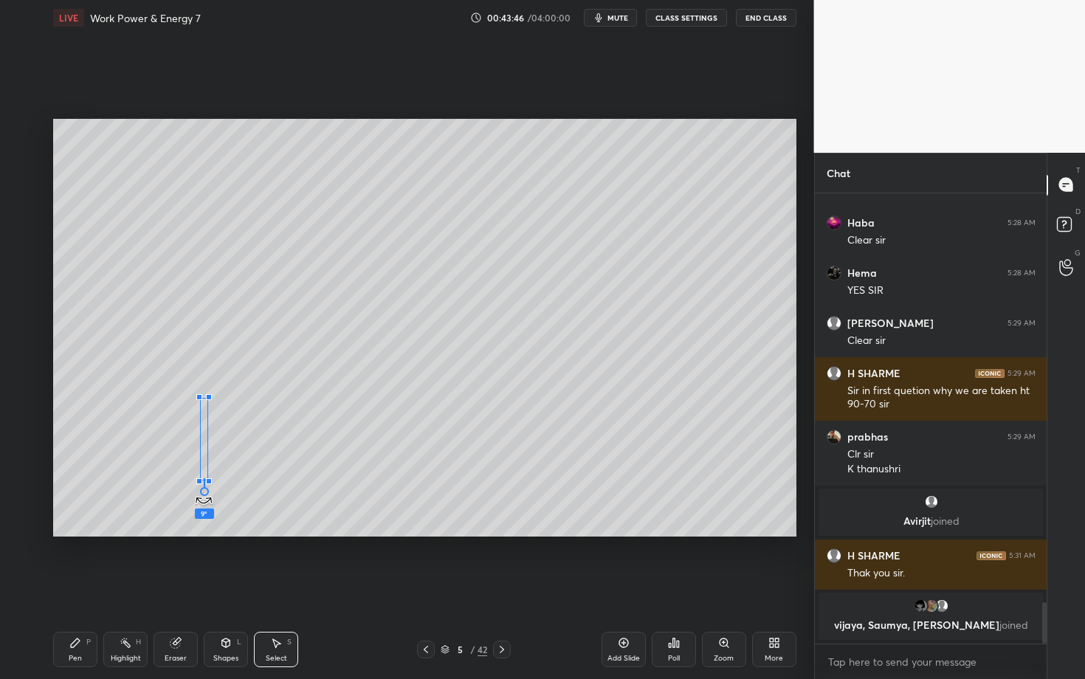
click at [186, 493] on div "9 ° Undo Copy Duplicate Duplicate to new slide Delete" at bounding box center [424, 328] width 743 height 418
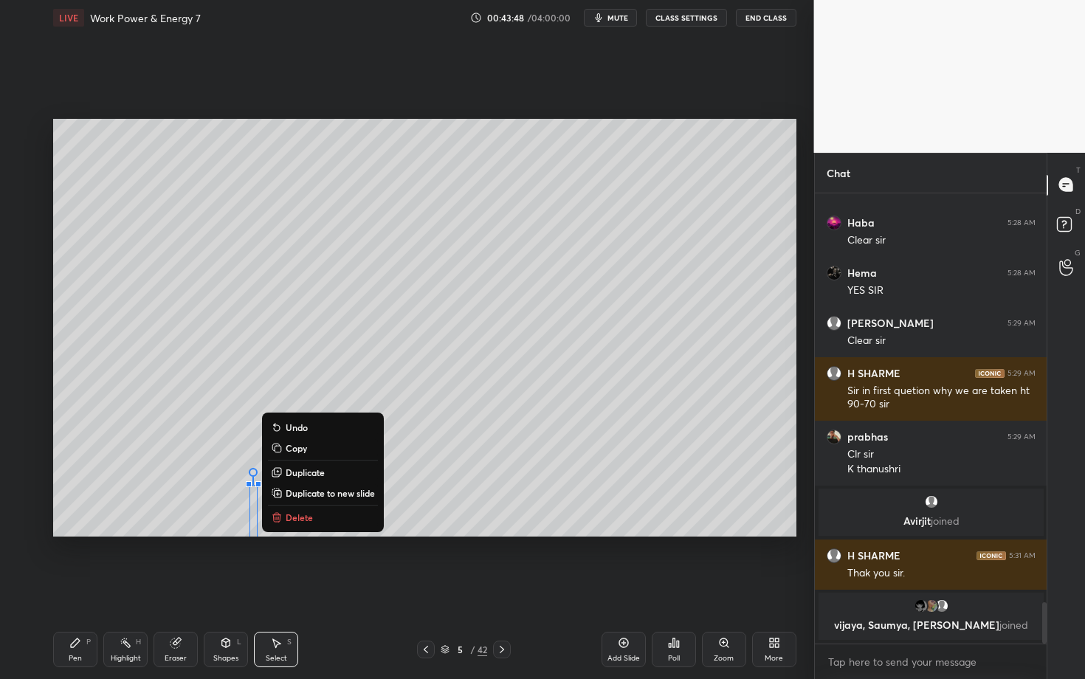
drag, startPoint x: 205, startPoint y: 450, endPoint x: 250, endPoint y: 546, distance: 105.0
click at [250, 545] on div "0 ° Undo Copy Duplicate Duplicate to new slide Delete Setting up your live clas…" at bounding box center [424, 327] width 755 height 585
drag, startPoint x: 252, startPoint y: 525, endPoint x: 255, endPoint y: 540, distance: 15.9
click at [255, 540] on div "0 ° Undo Copy Duplicate Duplicate to new slide Delete Setting up your live clas…" at bounding box center [424, 327] width 755 height 585
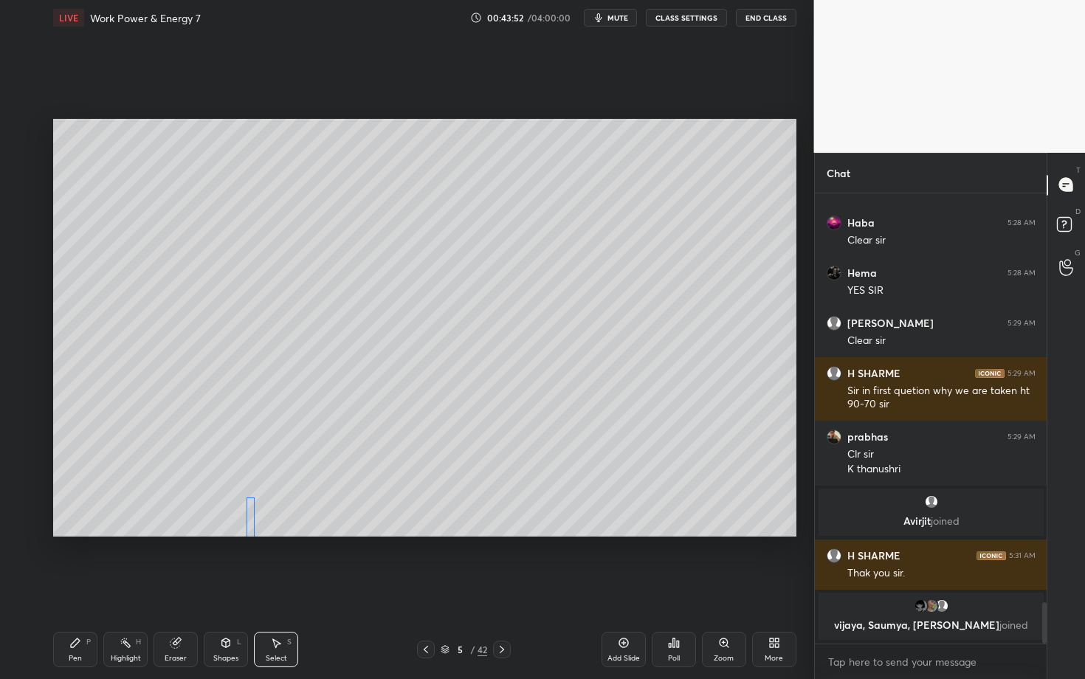
drag, startPoint x: 255, startPoint y: 523, endPoint x: 250, endPoint y: 517, distance: 8.0
click at [250, 517] on div "0 ° Undo Copy Duplicate Duplicate to new slide Delete" at bounding box center [424, 328] width 743 height 418
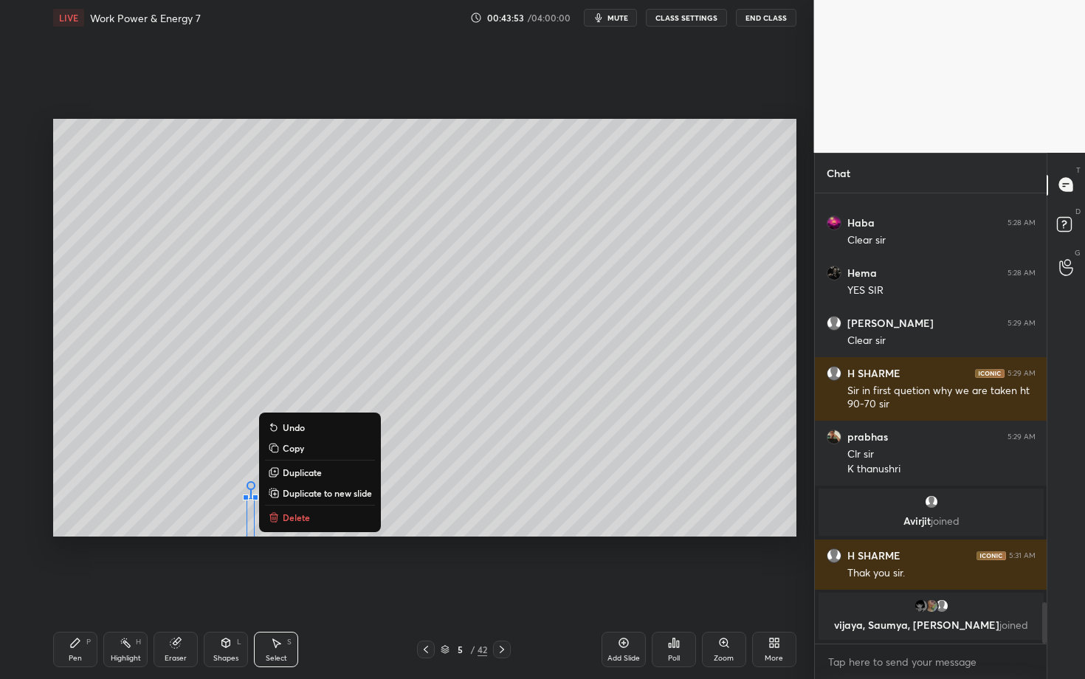
click at [134, 588] on div "Highlight H" at bounding box center [125, 649] width 44 height 35
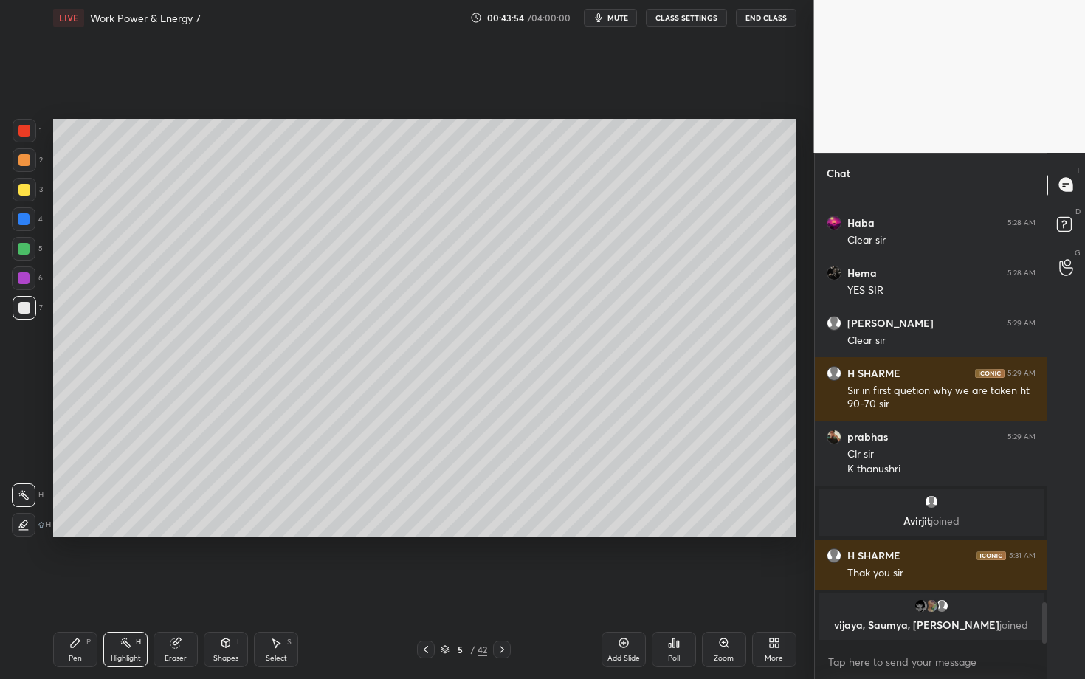
click at [80, 588] on div "Pen P" at bounding box center [75, 649] width 44 height 35
click at [286, 588] on div "Select S" at bounding box center [276, 649] width 44 height 35
click at [197, 472] on div "0 ° Undo Copy Duplicate Duplicate to new slide Delete" at bounding box center [424, 328] width 743 height 418
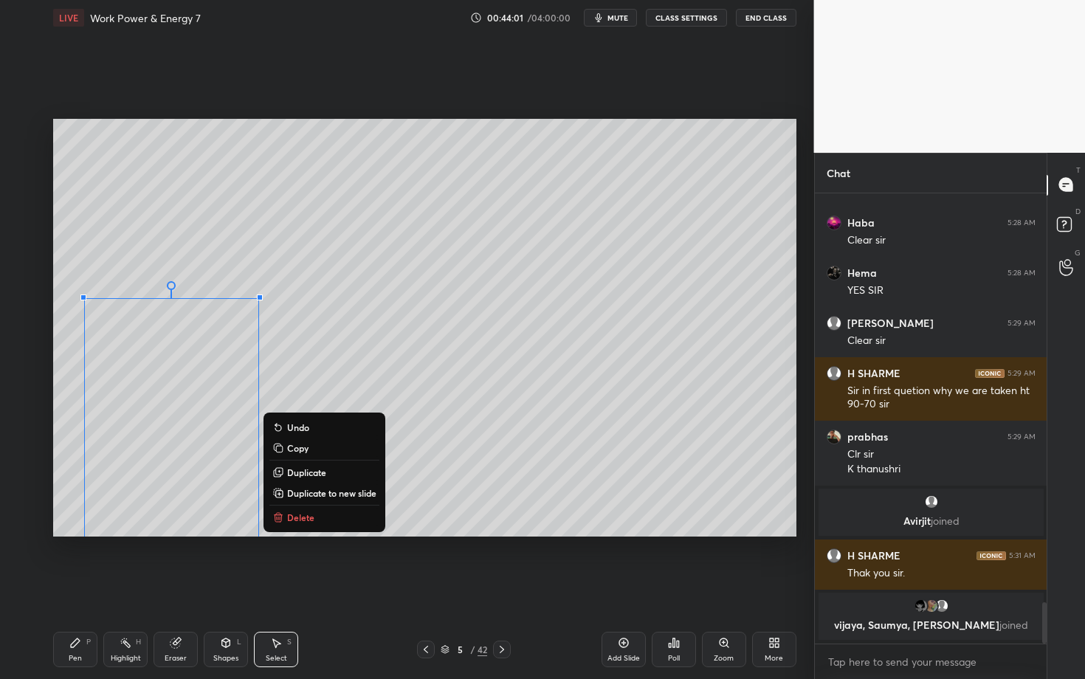
drag, startPoint x: 86, startPoint y: 314, endPoint x: 319, endPoint y: 567, distance: 344.3
click at [318, 567] on div "0 ° Undo Copy Duplicate Duplicate to new slide Delete Setting up your live clas…" at bounding box center [424, 327] width 755 height 585
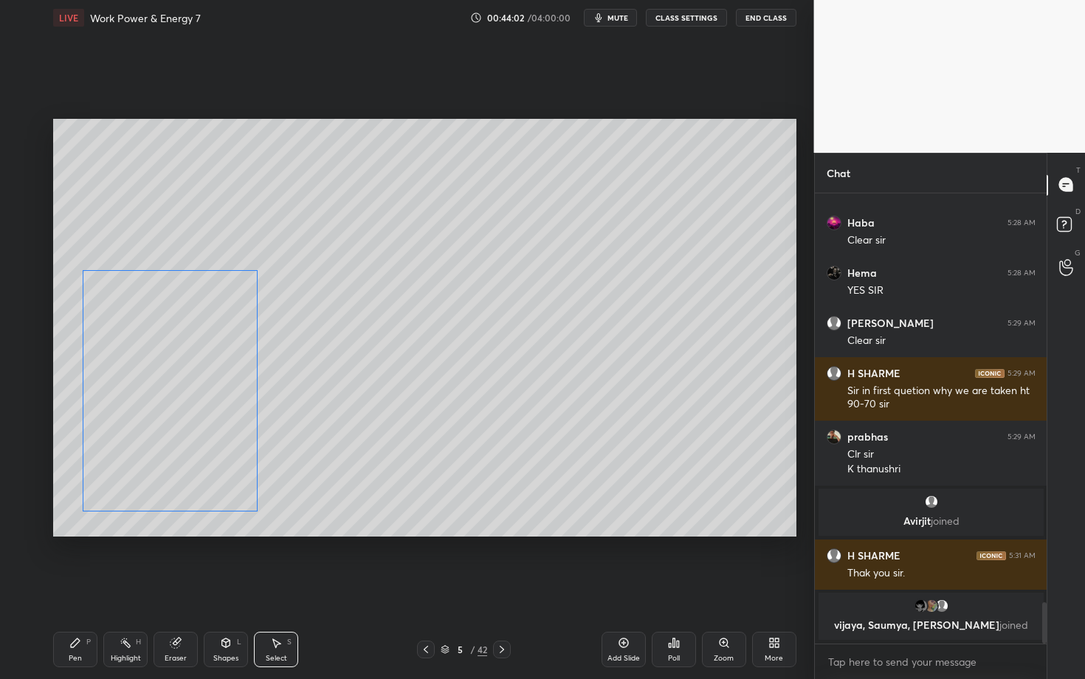
drag, startPoint x: 161, startPoint y: 481, endPoint x: 162, endPoint y: 467, distance: 14.0
click at [162, 467] on div "0 ° Undo Copy Duplicate Duplicate to new slide Delete" at bounding box center [424, 328] width 743 height 418
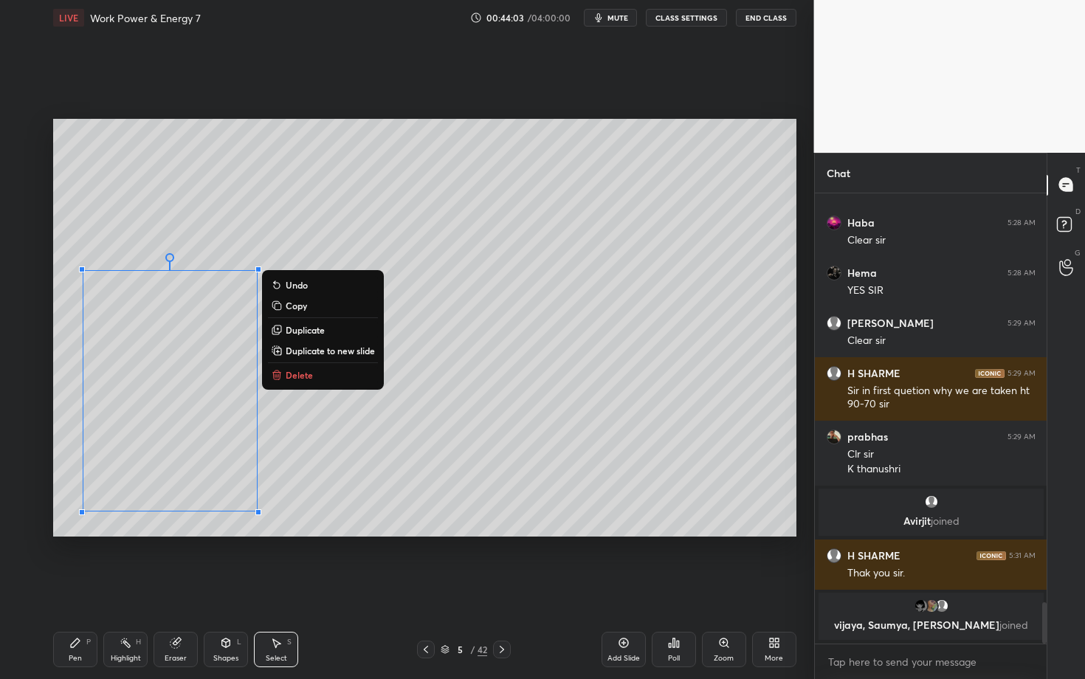
click at [343, 477] on div "0 ° Undo Copy Duplicate Duplicate to new slide Delete" at bounding box center [424, 328] width 743 height 418
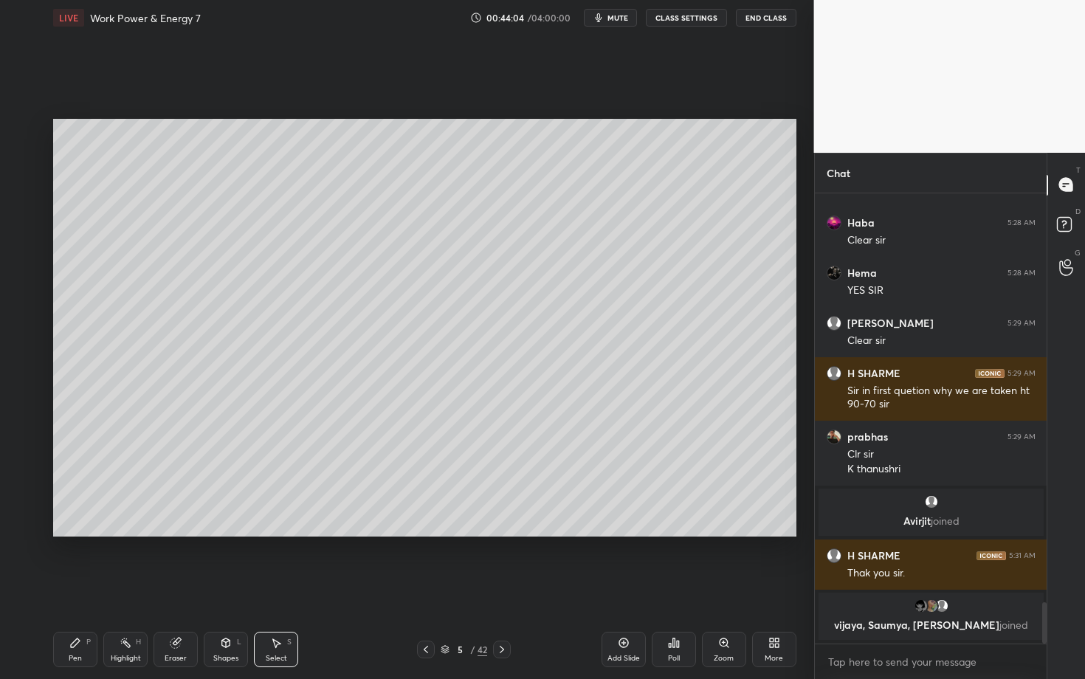
click at [82, 588] on div "Pen P" at bounding box center [75, 649] width 44 height 35
click at [26, 307] on div at bounding box center [24, 308] width 12 height 12
click at [20, 250] on div at bounding box center [24, 249] width 12 height 12
click at [124, 588] on div "Highlight H" at bounding box center [125, 649] width 44 height 35
click at [67, 588] on div "Pen P" at bounding box center [75, 649] width 44 height 35
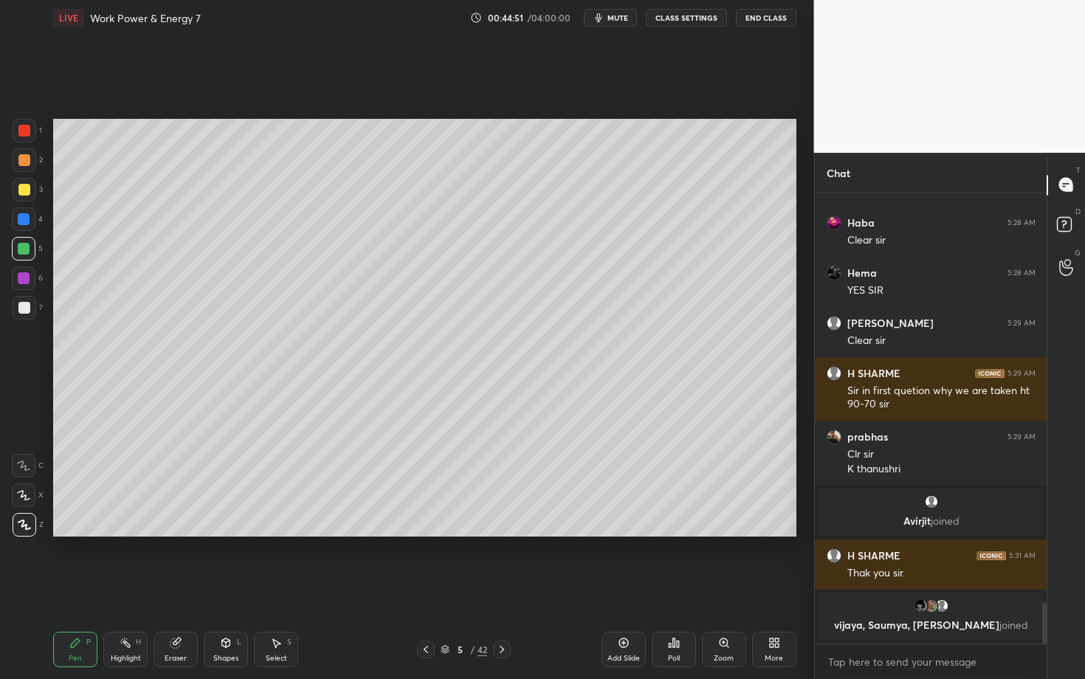
click at [32, 314] on div at bounding box center [25, 308] width 24 height 24
click at [19, 283] on div at bounding box center [24, 278] width 24 height 24
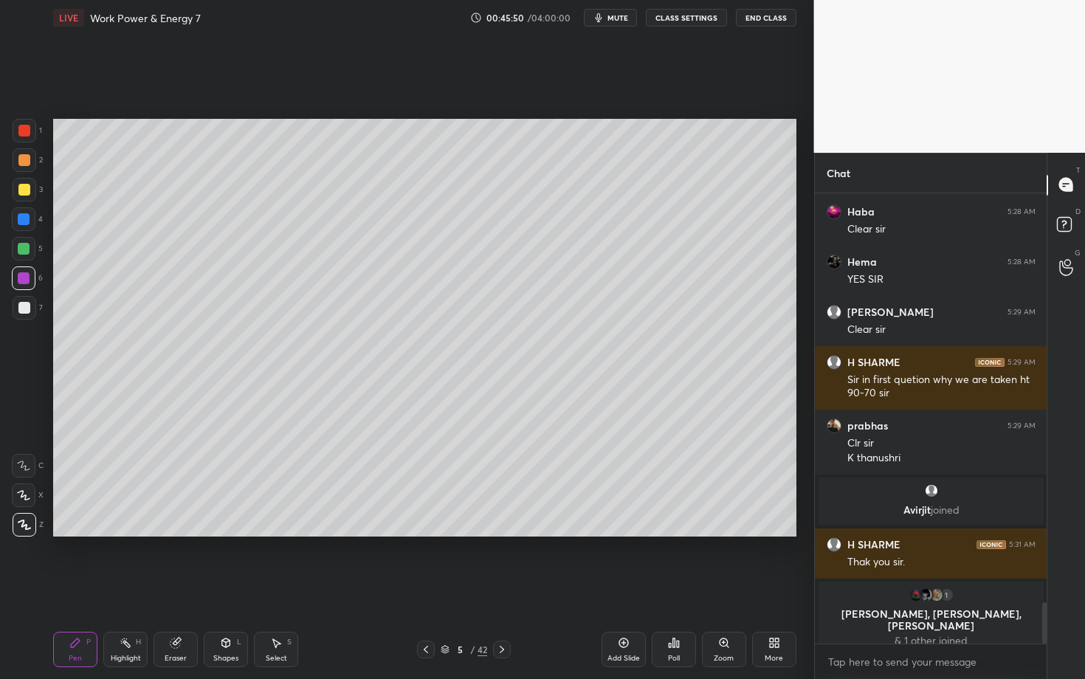
click at [126, 588] on div "Highlight H" at bounding box center [125, 649] width 44 height 35
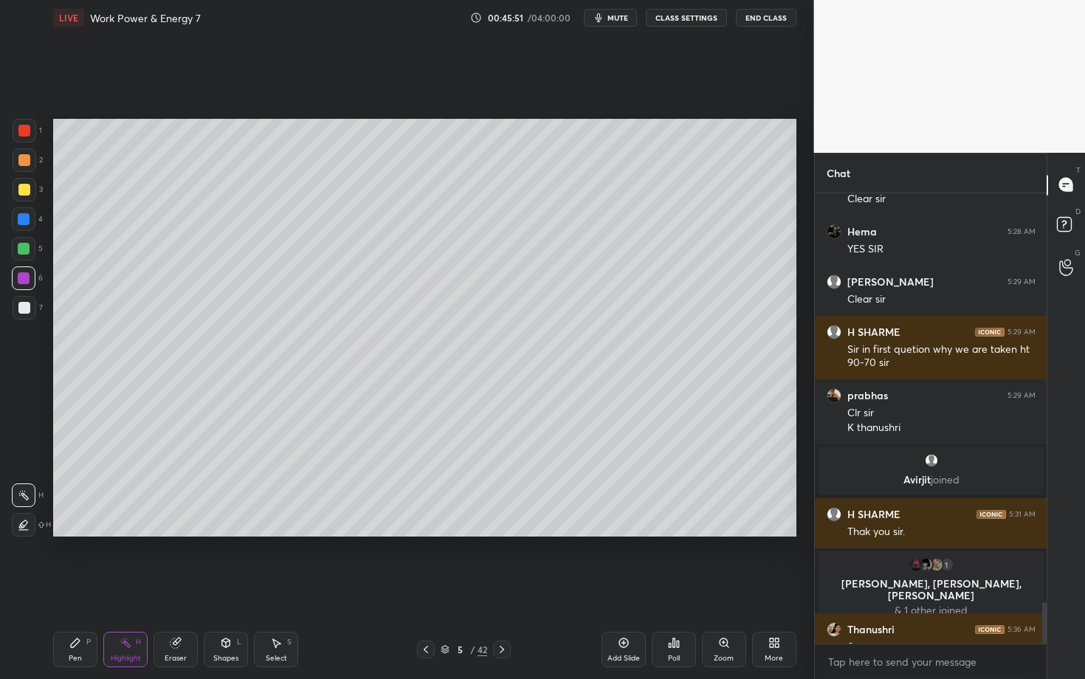
scroll to position [4456, 0]
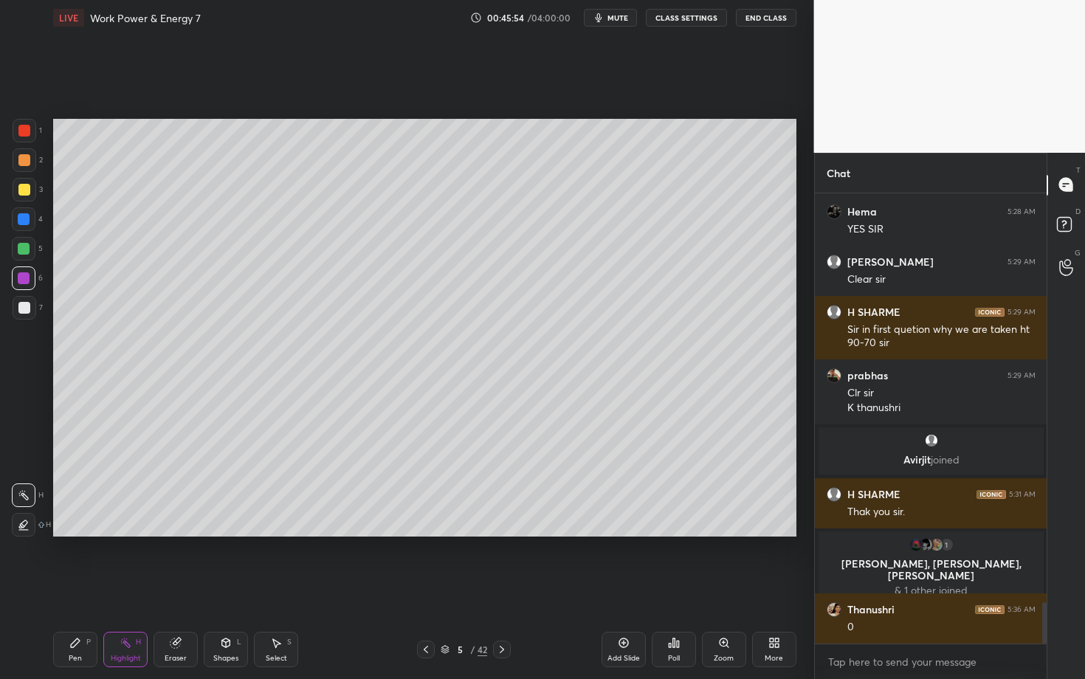
click at [70, 588] on div "Pen P" at bounding box center [75, 649] width 44 height 35
click at [171, 588] on icon at bounding box center [176, 644] width 10 height 10
click at [75, 588] on div "Pen P" at bounding box center [75, 649] width 44 height 35
click at [128, 588] on div "Highlight" at bounding box center [126, 658] width 30 height 7
click at [77, 588] on div "Pen P" at bounding box center [75, 649] width 44 height 35
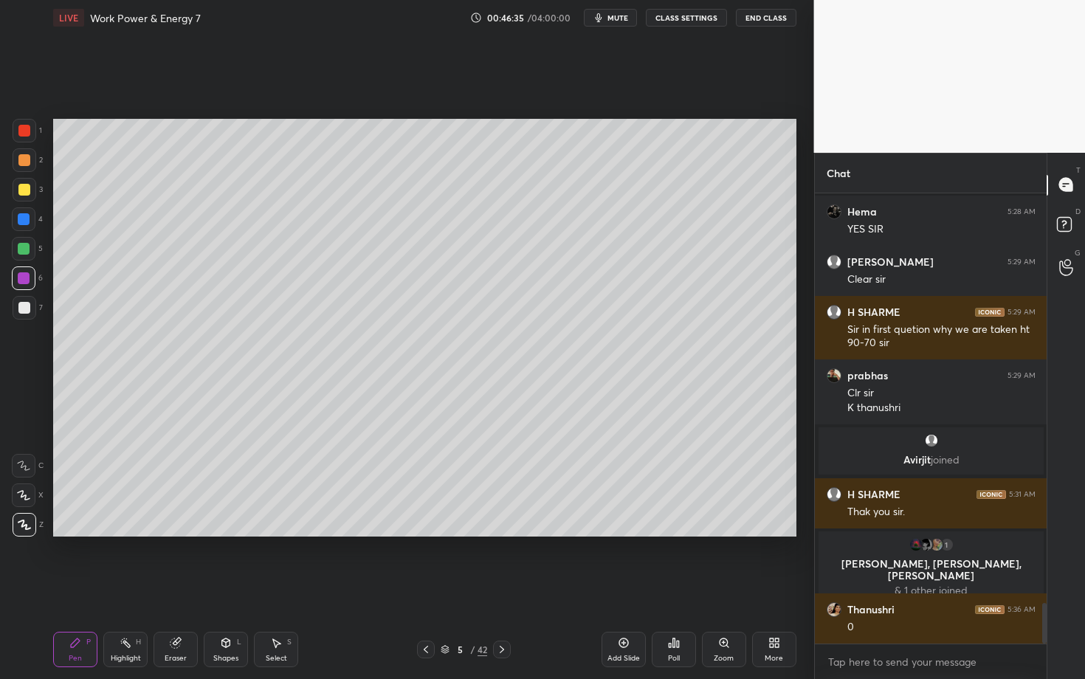
scroll to position [4510, 0]
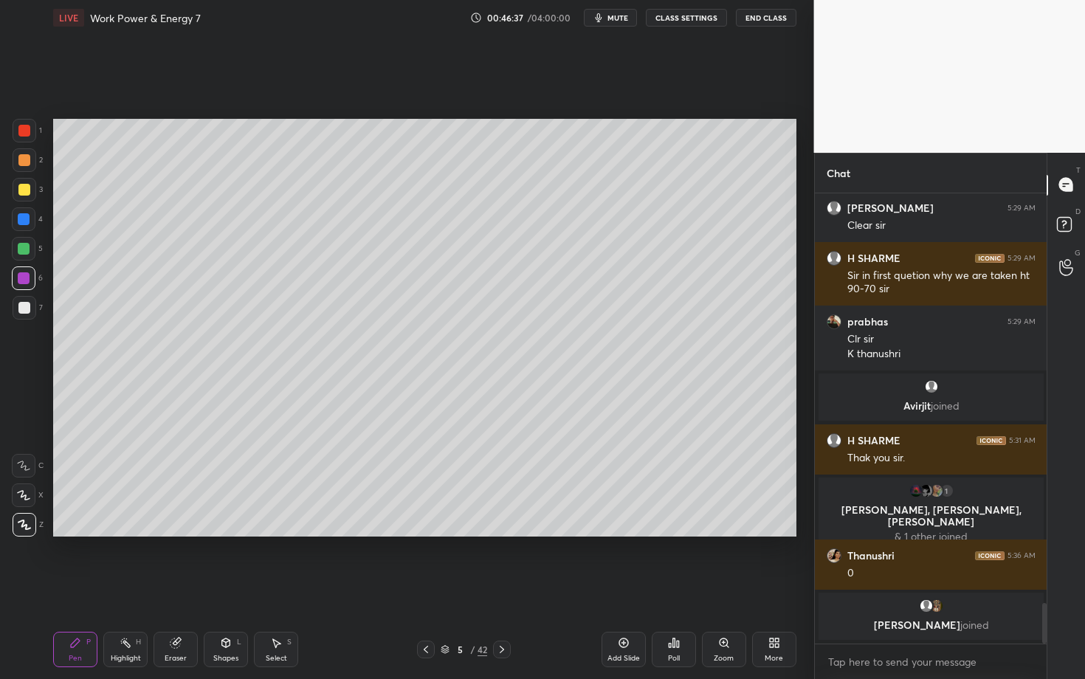
click at [26, 278] on div at bounding box center [24, 278] width 12 height 12
click at [18, 308] on div at bounding box center [24, 308] width 12 height 12
click at [482, 588] on div "5 / 42" at bounding box center [464, 650] width 94 height 18
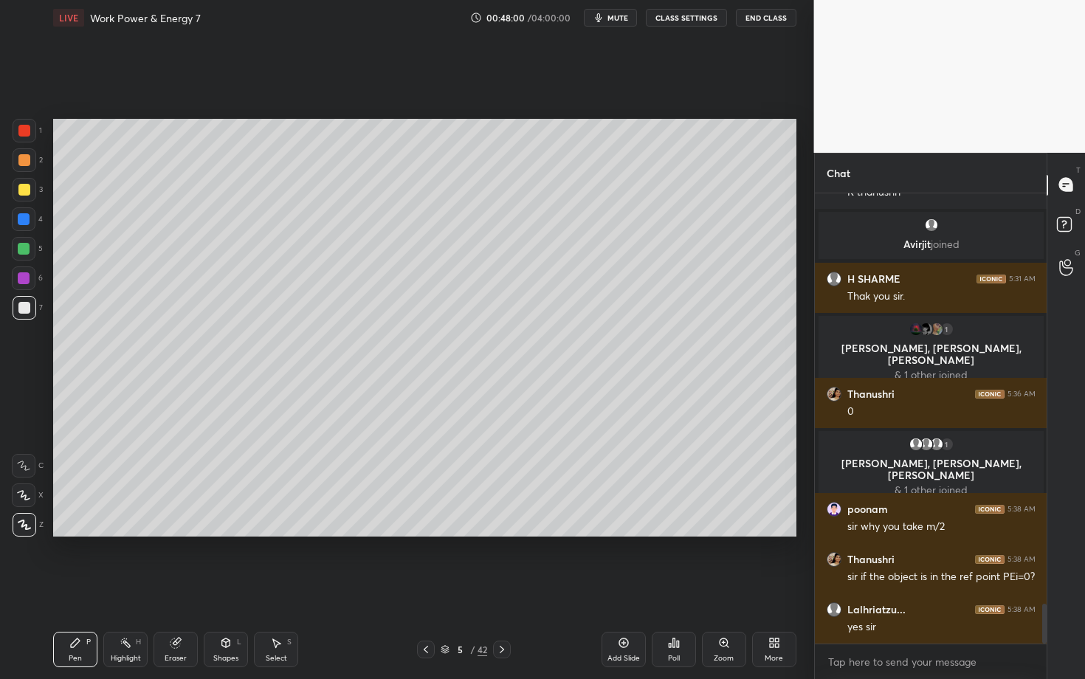
scroll to position [4691, 0]
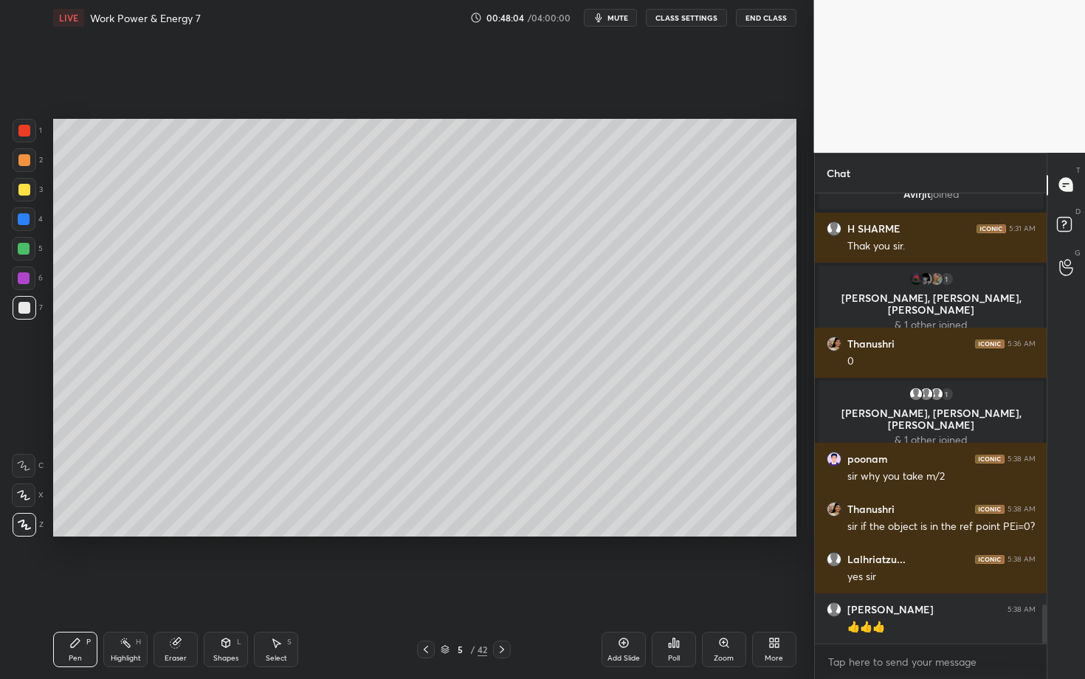
click at [134, 588] on div "Highlight H" at bounding box center [125, 649] width 44 height 35
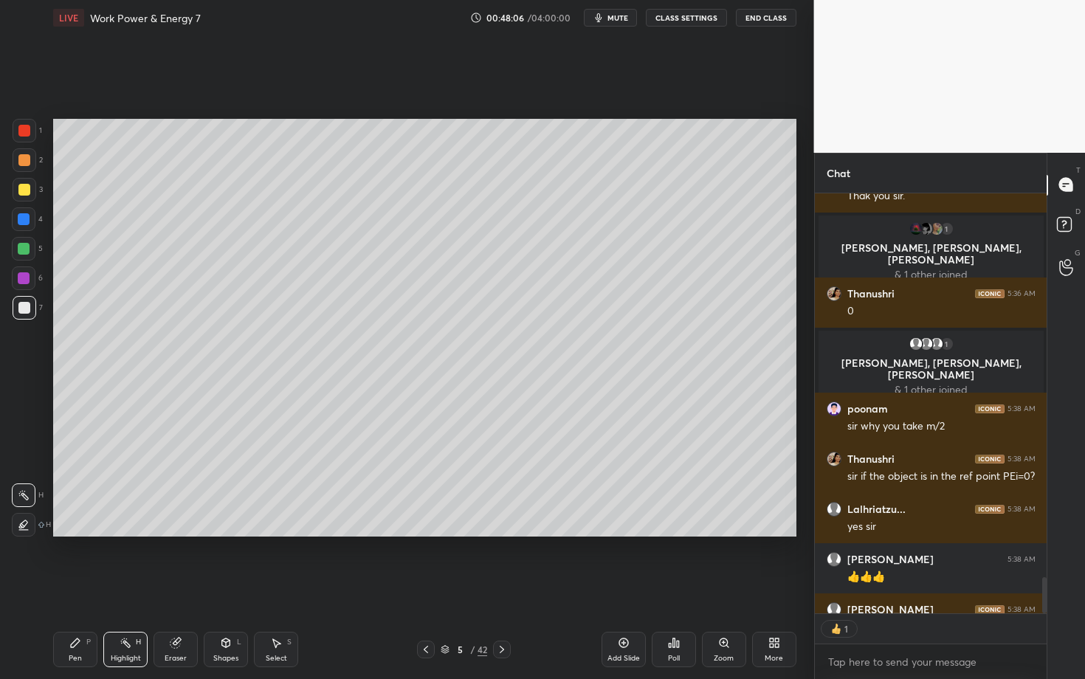
scroll to position [4, 5]
click at [72, 588] on div "Pen P" at bounding box center [75, 649] width 44 height 35
click at [24, 251] on div at bounding box center [24, 249] width 12 height 12
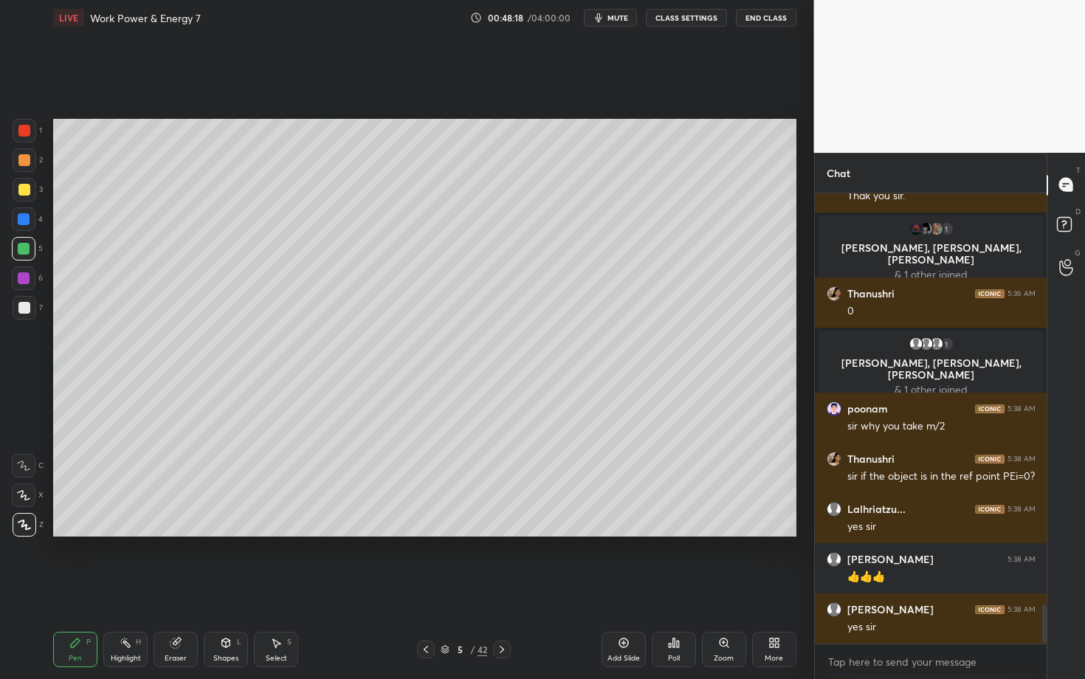
click at [111, 588] on div "Highlight H" at bounding box center [125, 649] width 44 height 35
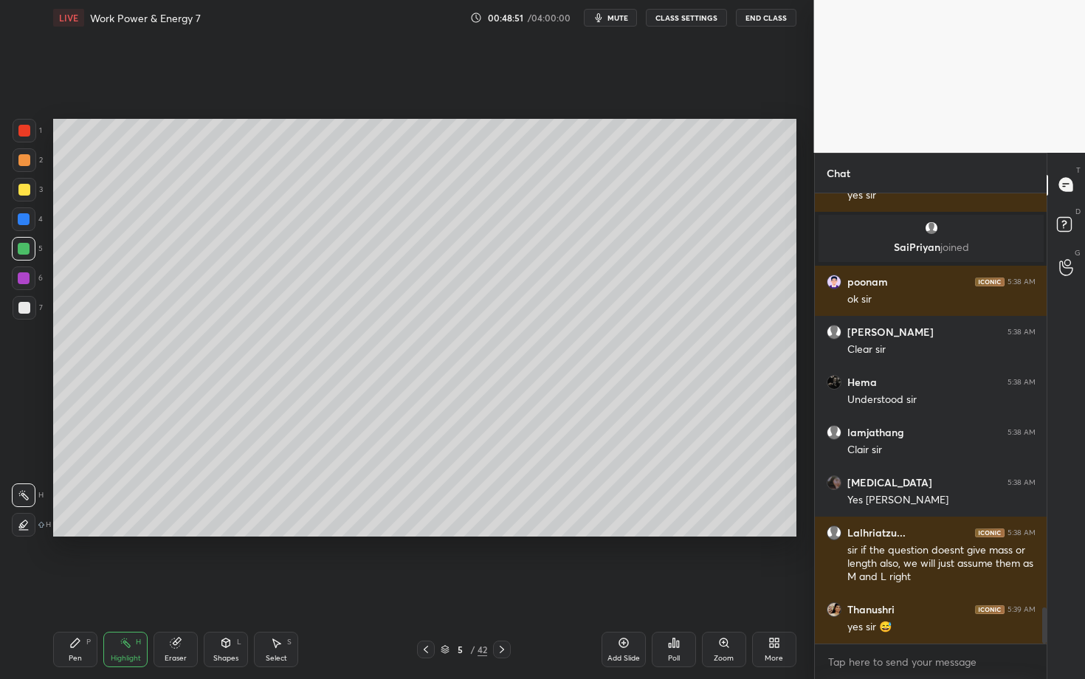
scroll to position [5148, 0]
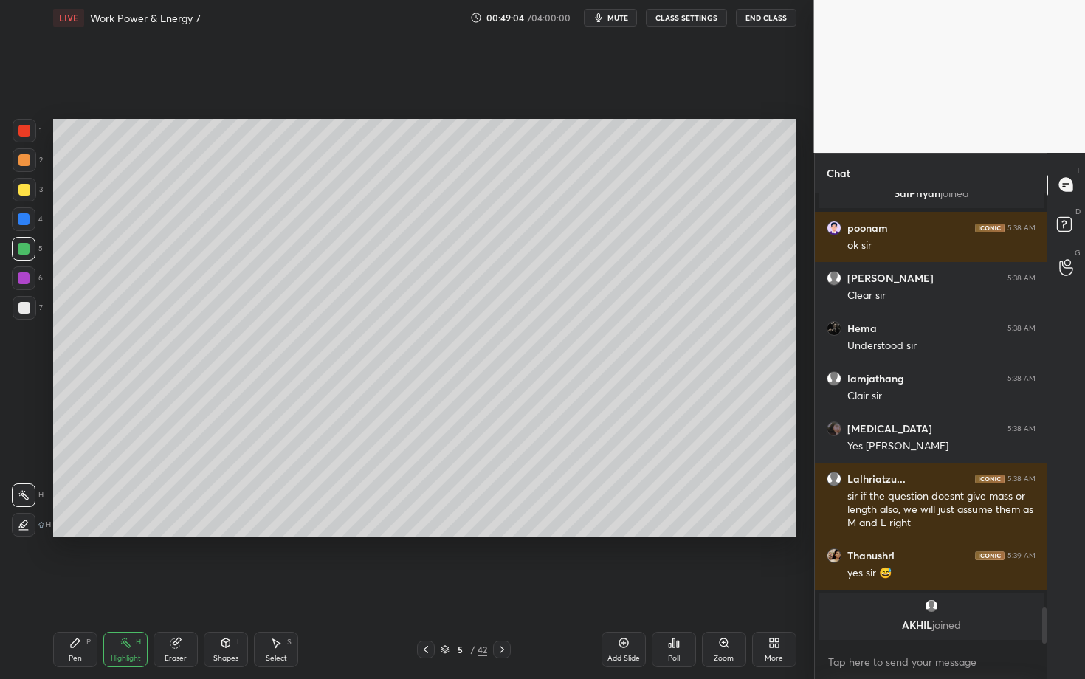
click at [78, 588] on icon at bounding box center [75, 643] width 12 height 12
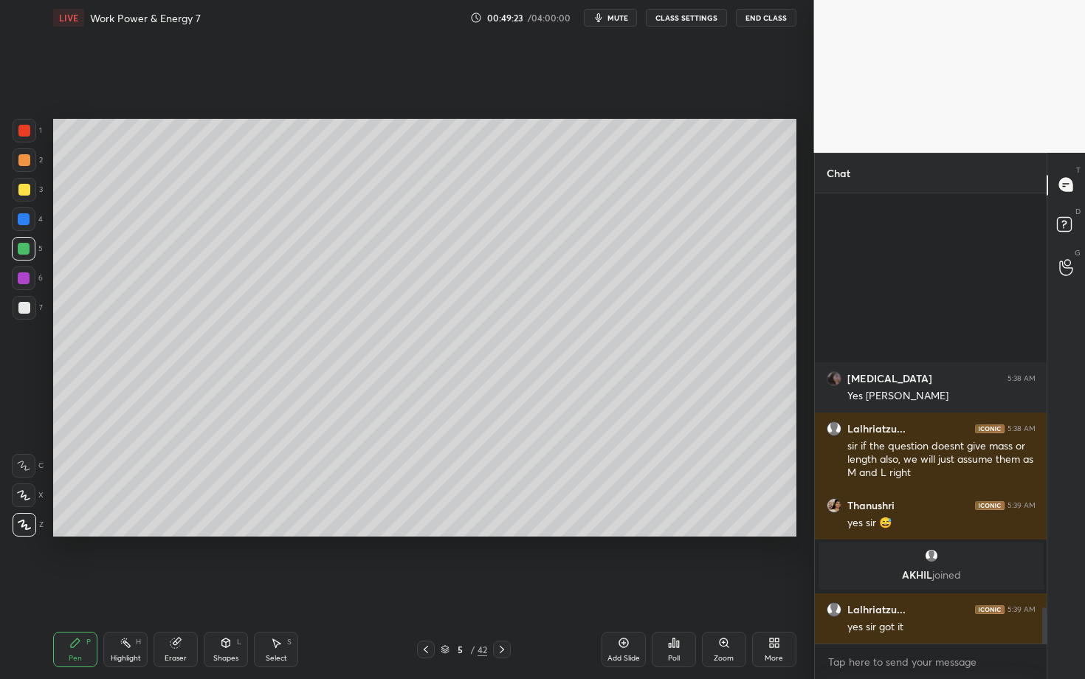
scroll to position [5118, 0]
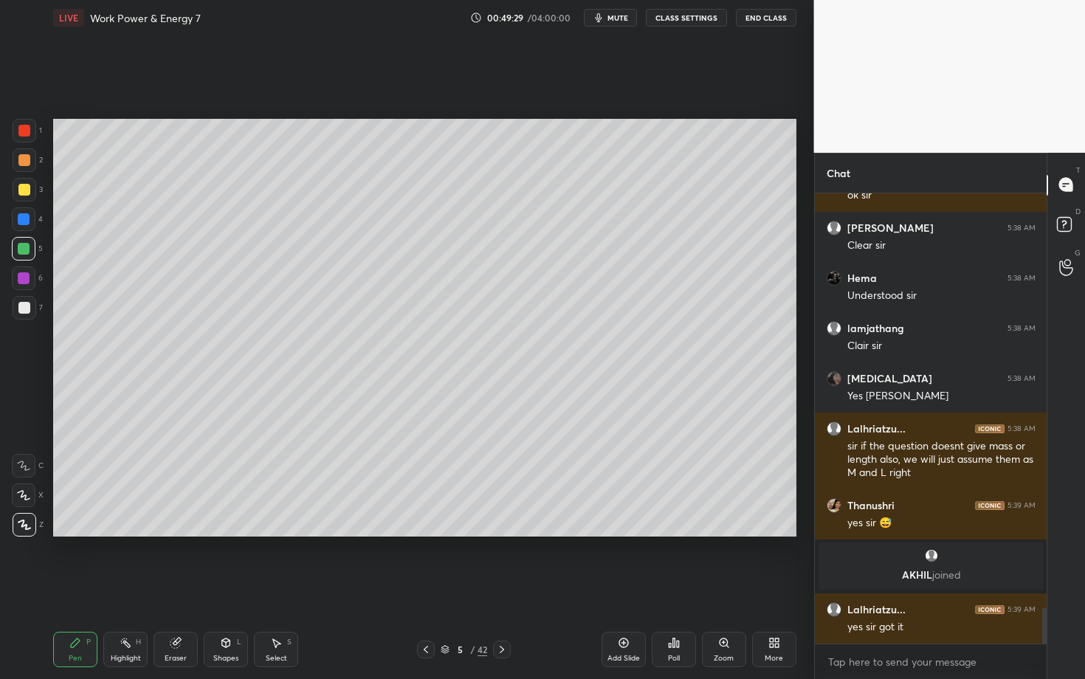
click at [499, 588] on icon at bounding box center [502, 650] width 12 height 12
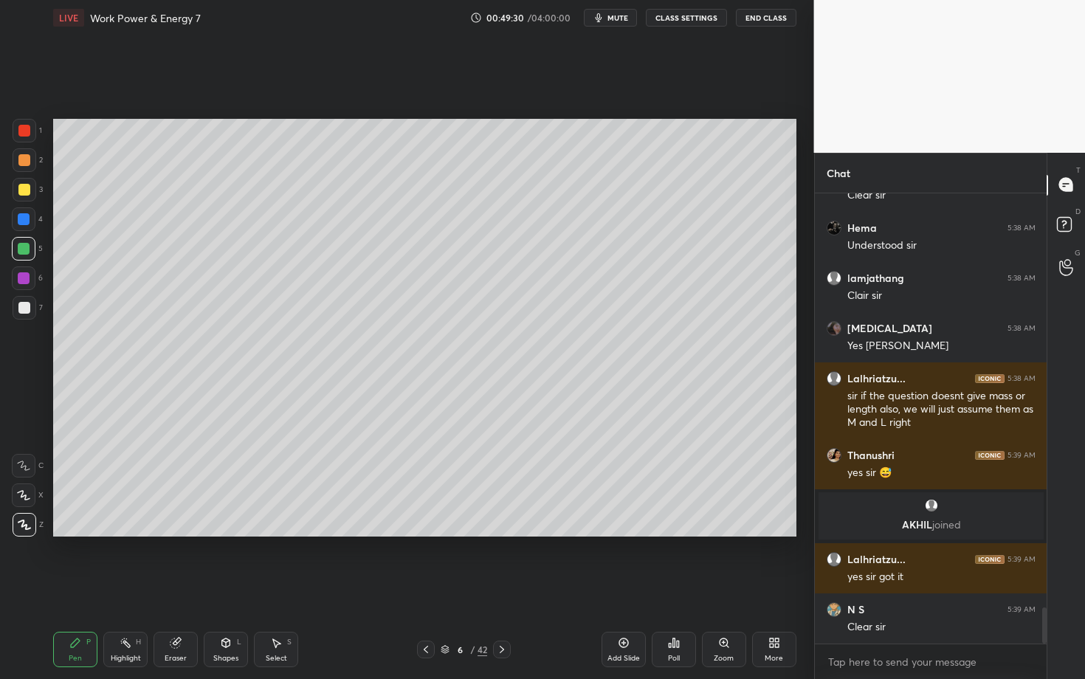
click at [22, 163] on div at bounding box center [24, 160] width 12 height 12
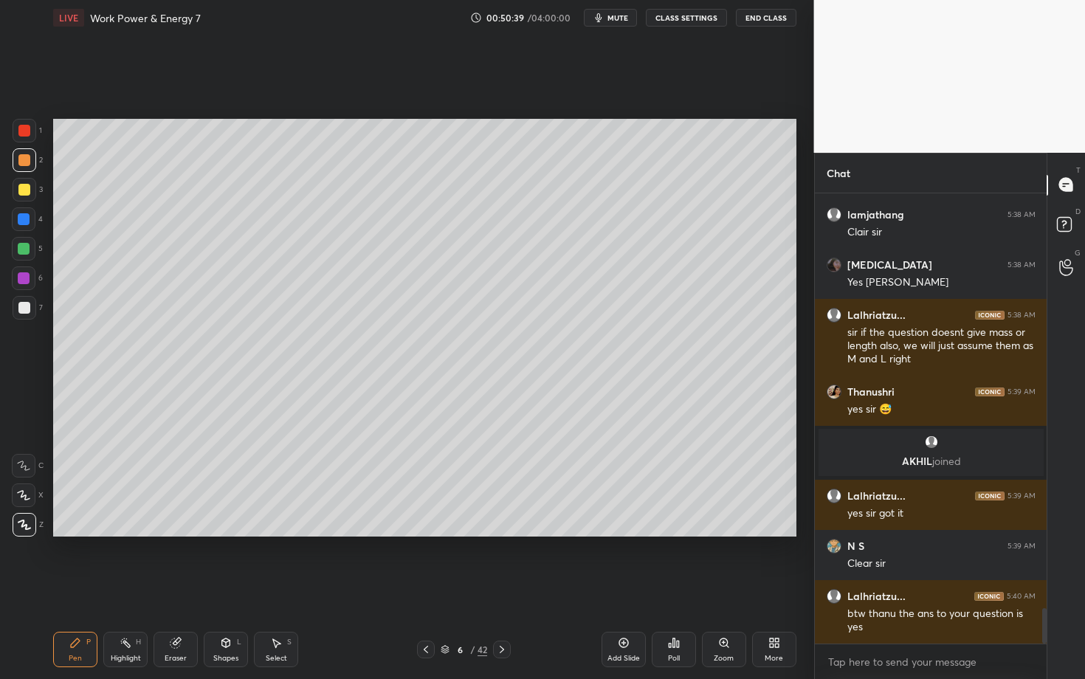
click at [320, 548] on div "Setting up your live class Poll for secs No correct answer Start poll" at bounding box center [424, 327] width 755 height 585
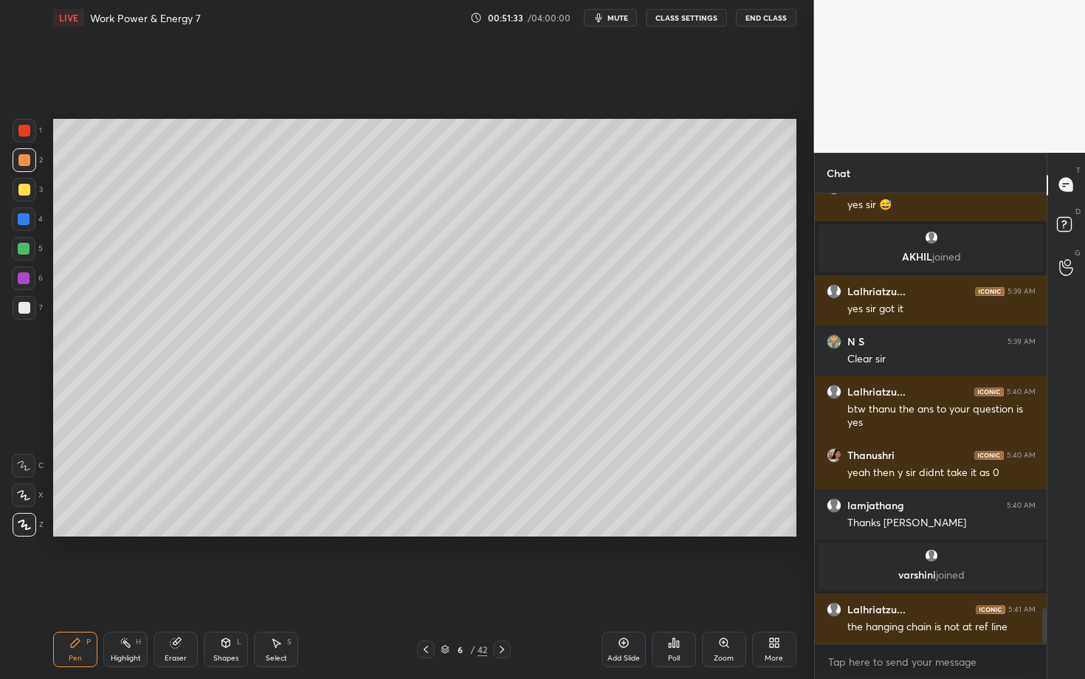
scroll to position [5319, 0]
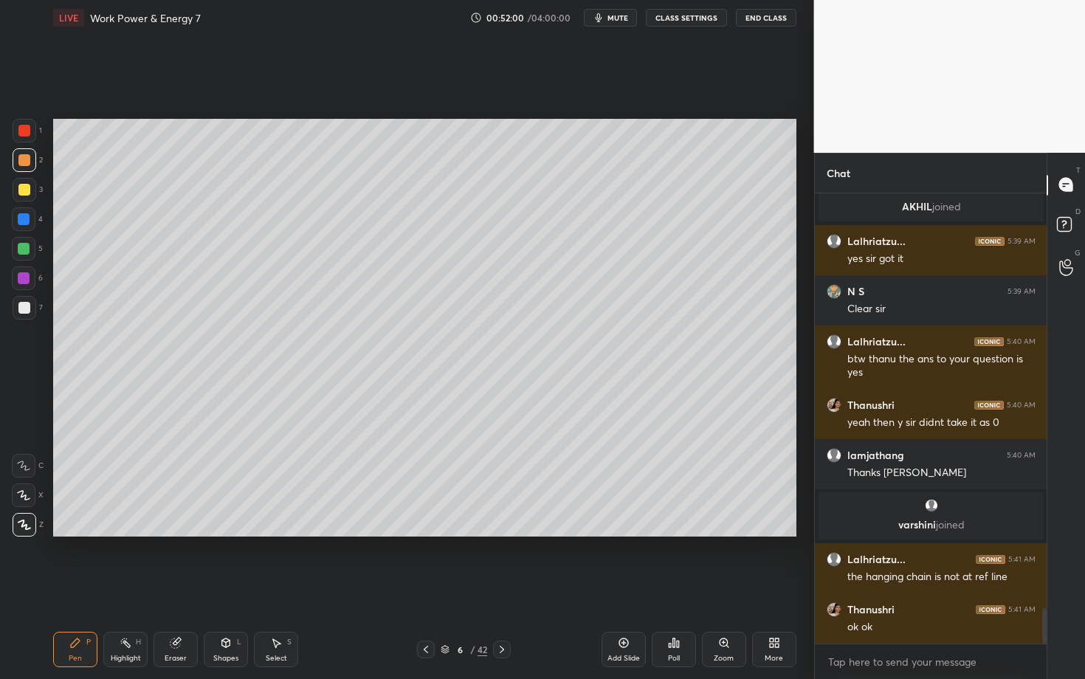
click at [179, 588] on icon at bounding box center [177, 641] width 8 height 7
click at [82, 588] on div "Pen P" at bounding box center [75, 649] width 44 height 35
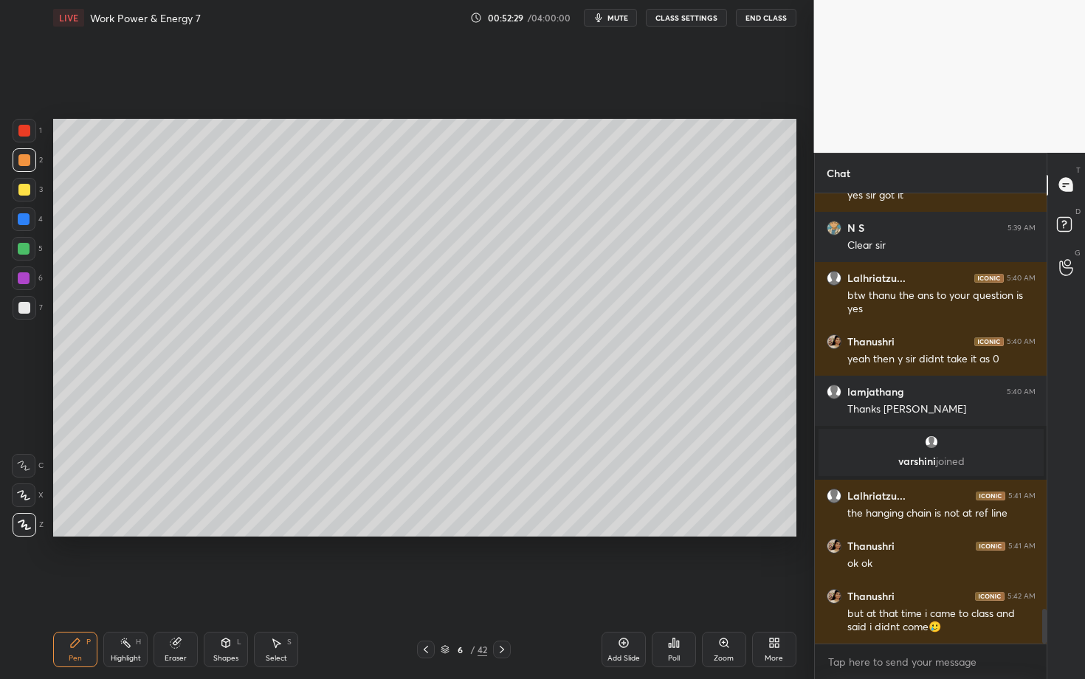
click at [73, 588] on div "Pen P" at bounding box center [75, 649] width 44 height 35
click at [224, 588] on div "Shapes L" at bounding box center [226, 649] width 44 height 35
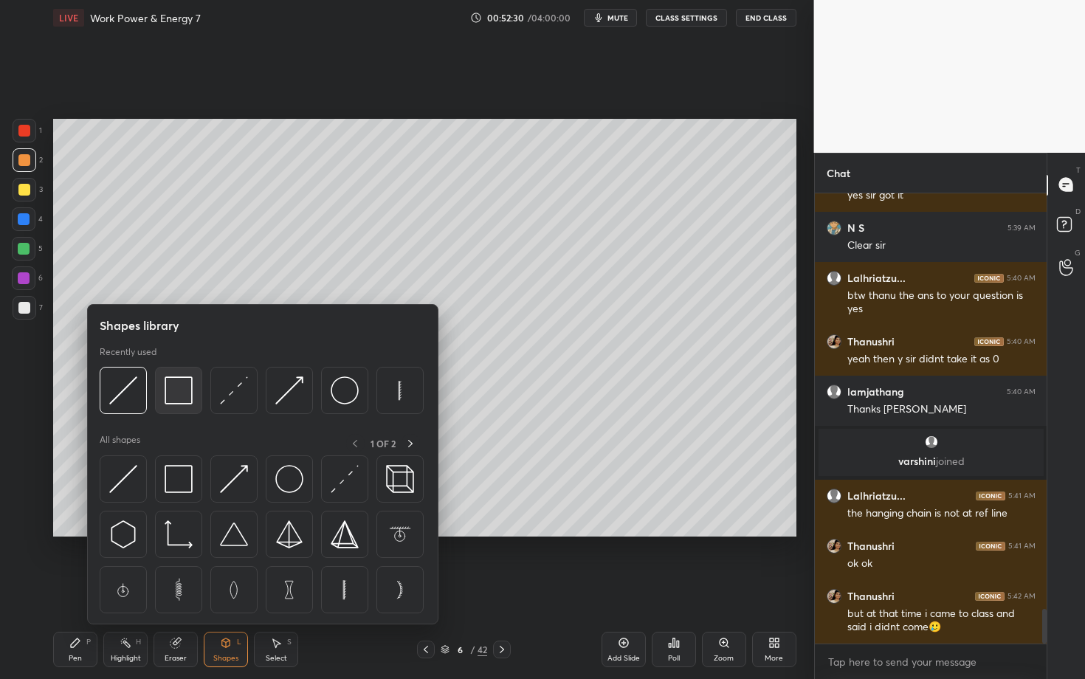
click at [178, 402] on img at bounding box center [179, 390] width 28 height 28
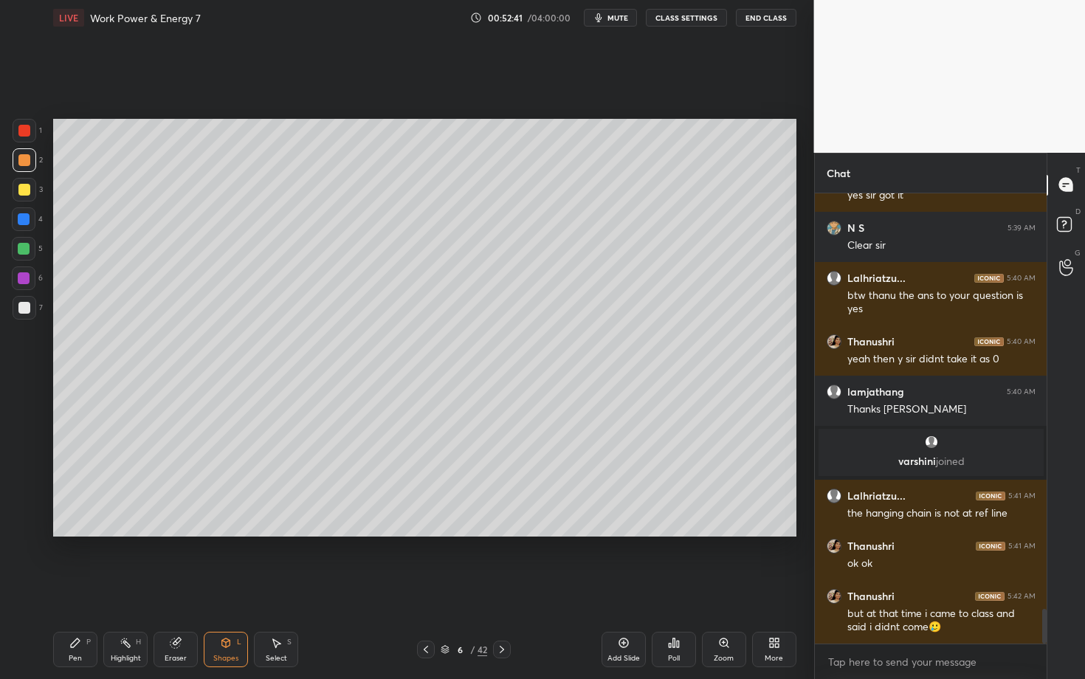
scroll to position [5432, 0]
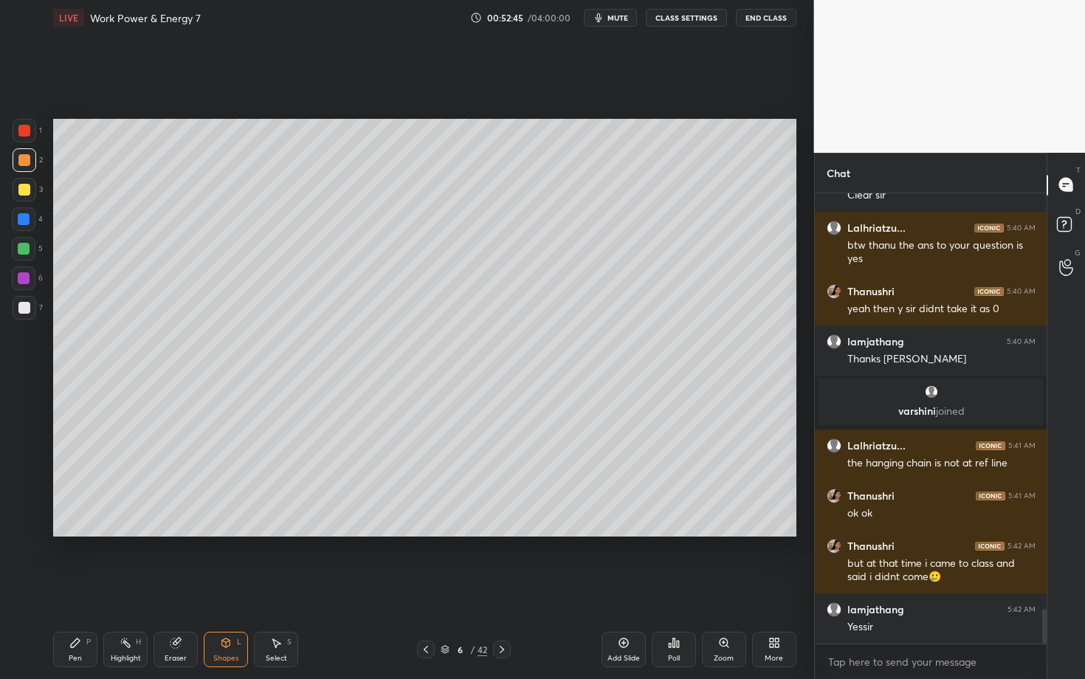
click at [289, 588] on div "Select S" at bounding box center [276, 649] width 44 height 35
drag, startPoint x: 184, startPoint y: 437, endPoint x: 259, endPoint y: 502, distance: 99.4
click at [259, 501] on div "0 ° Undo Copy Duplicate Duplicate to new slide Delete" at bounding box center [424, 328] width 743 height 418
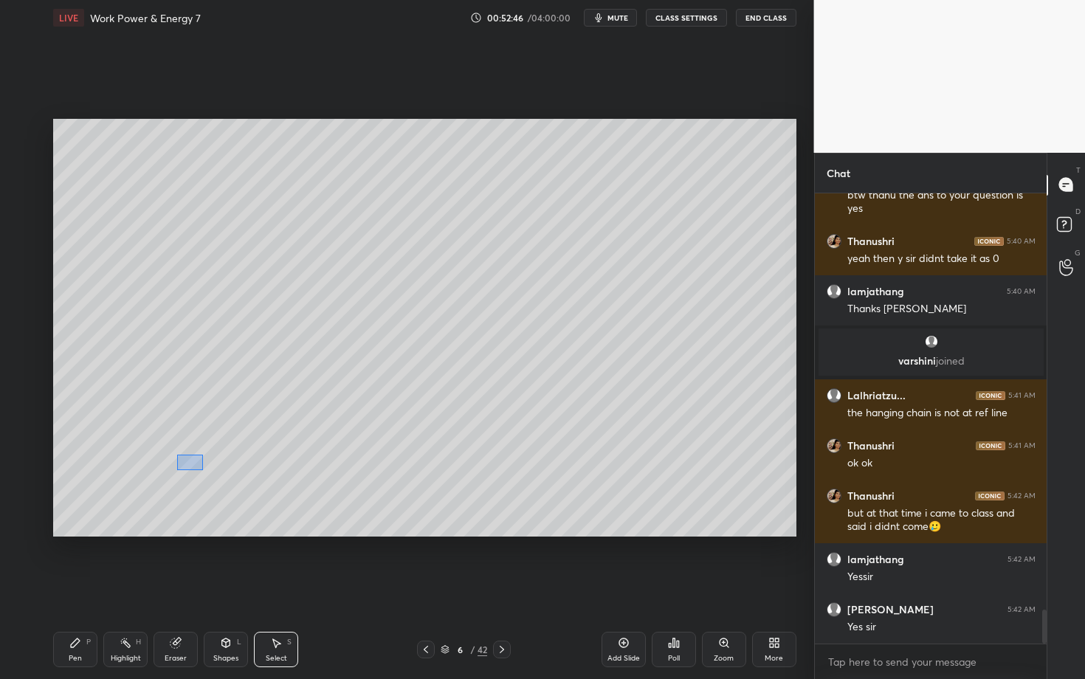
drag, startPoint x: 200, startPoint y: 455, endPoint x: 177, endPoint y: 475, distance: 30.8
click at [177, 475] on div "0 ° Undo Copy Duplicate Duplicate to new slide Delete" at bounding box center [424, 328] width 743 height 418
drag, startPoint x: 210, startPoint y: 459, endPoint x: 196, endPoint y: 479, distance: 24.4
click at [196, 479] on div "0 ° Undo Copy Duplicate Duplicate to new slide Delete" at bounding box center [424, 328] width 743 height 418
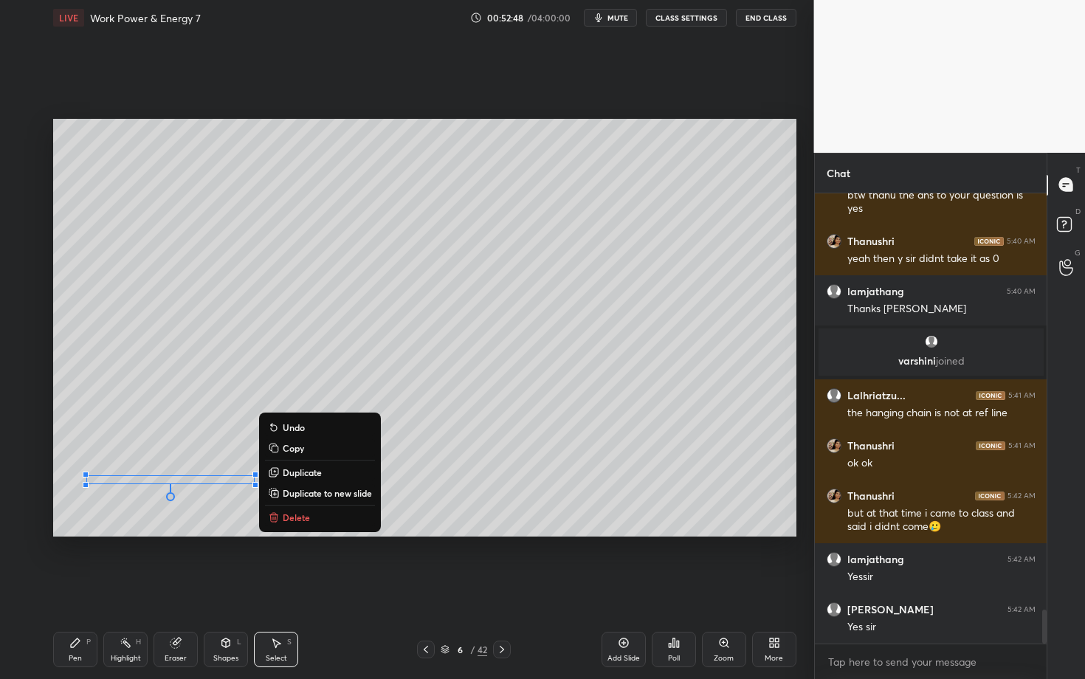
click at [226, 588] on icon at bounding box center [226, 643] width 12 height 12
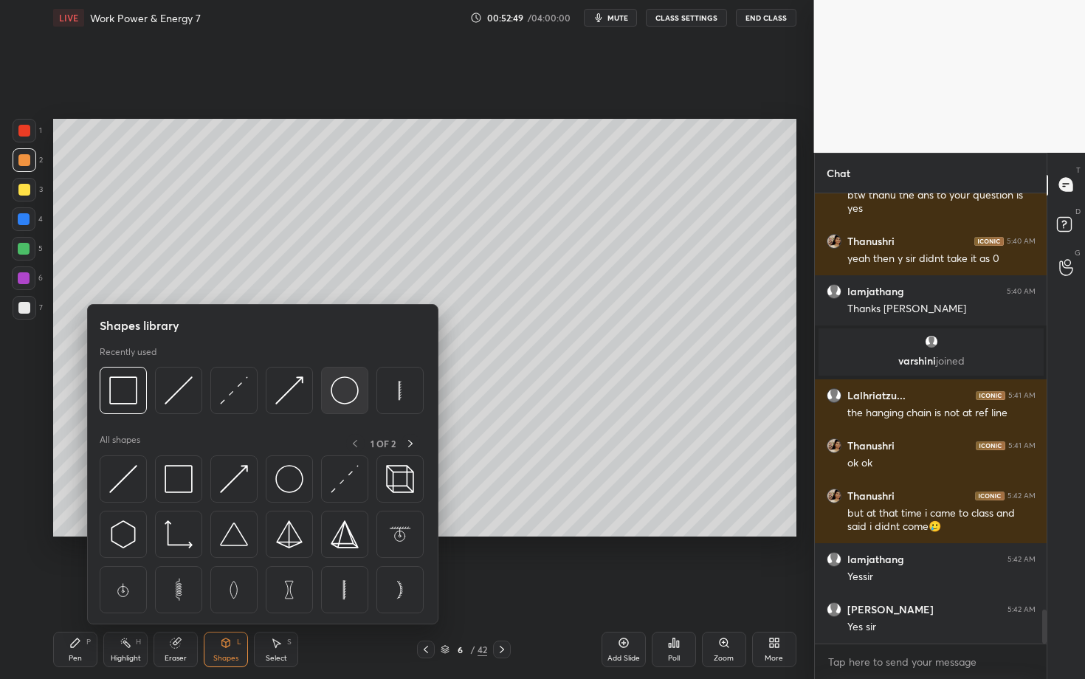
click at [343, 389] on img at bounding box center [345, 390] width 28 height 28
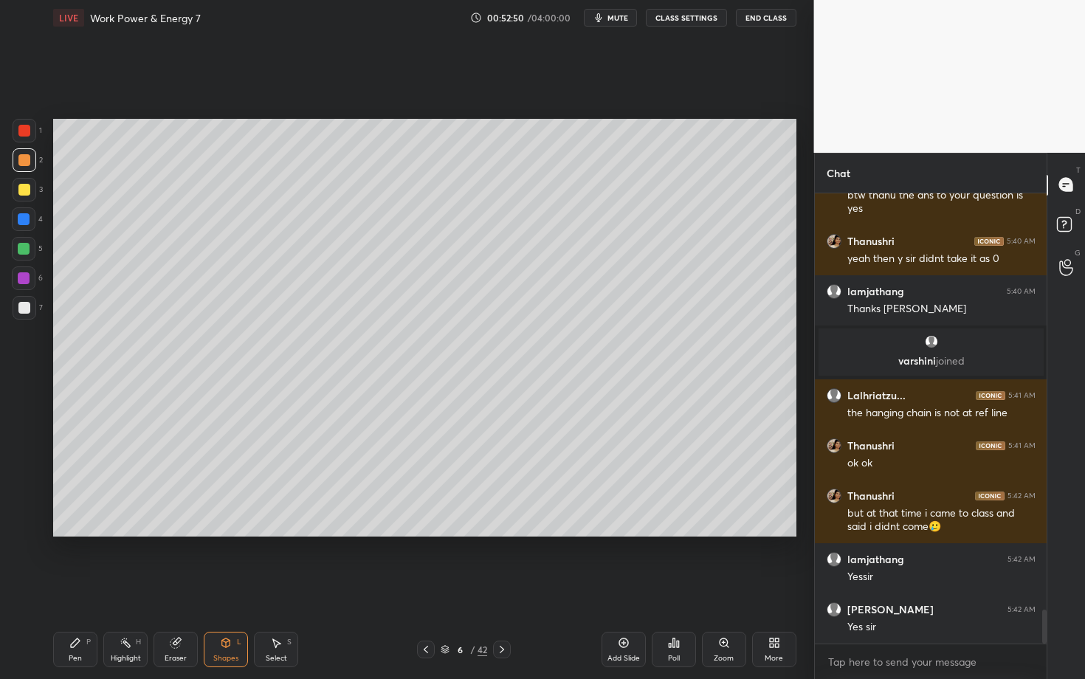
click at [18, 309] on div at bounding box center [24, 308] width 12 height 12
click at [234, 588] on div "Shapes L" at bounding box center [226, 649] width 44 height 35
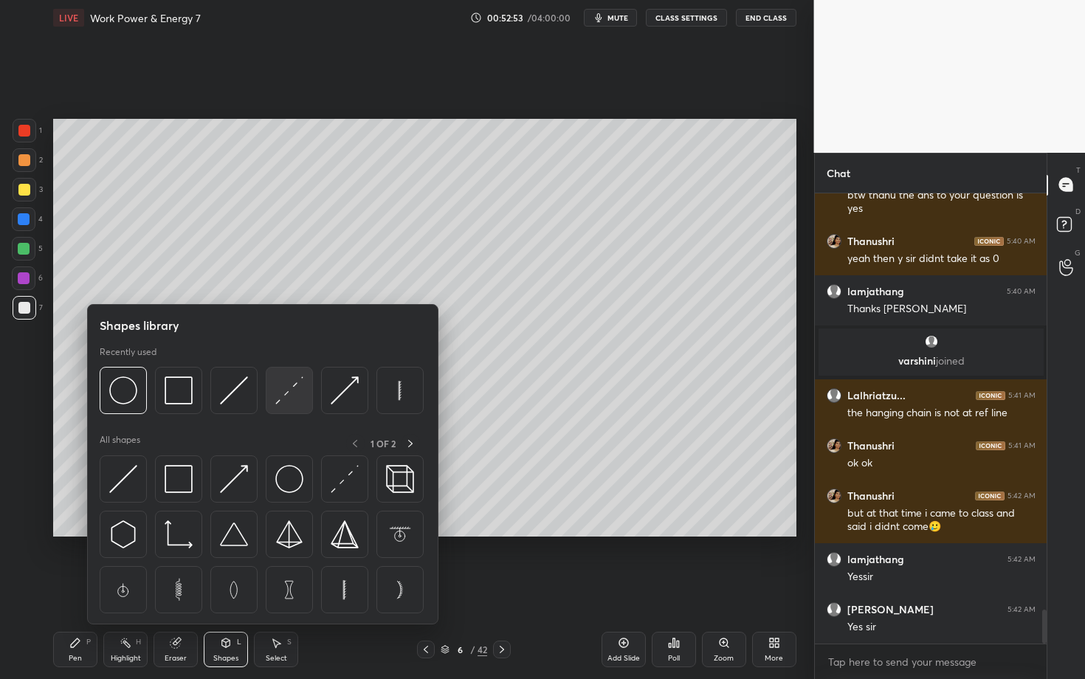
click at [292, 398] on img at bounding box center [289, 390] width 28 height 28
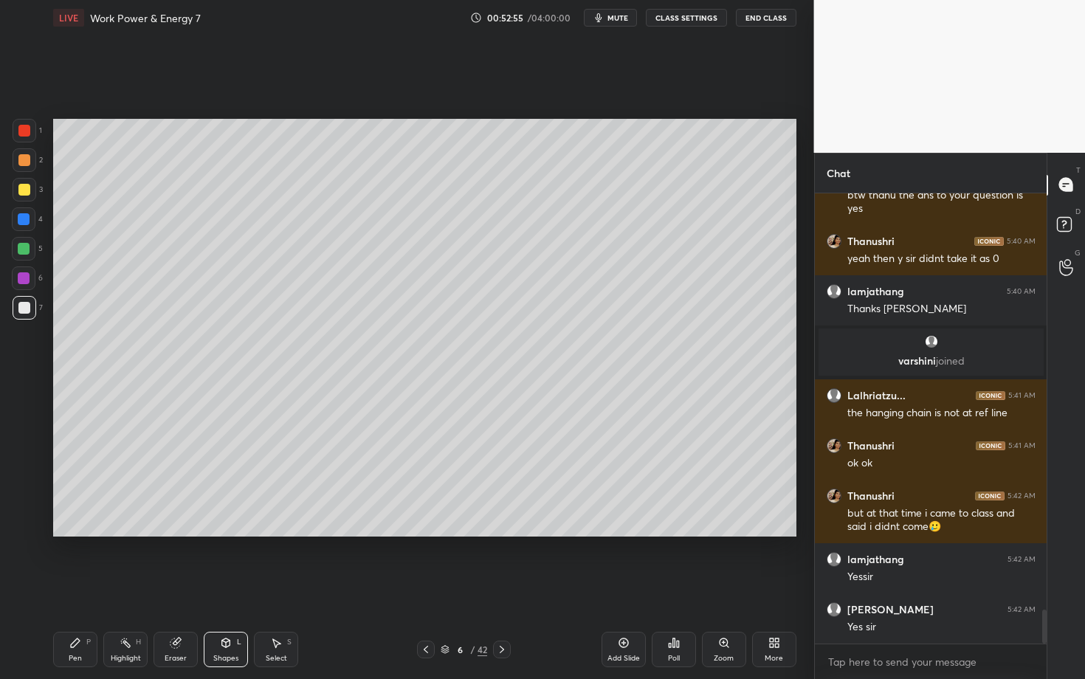
scroll to position [5533, 0]
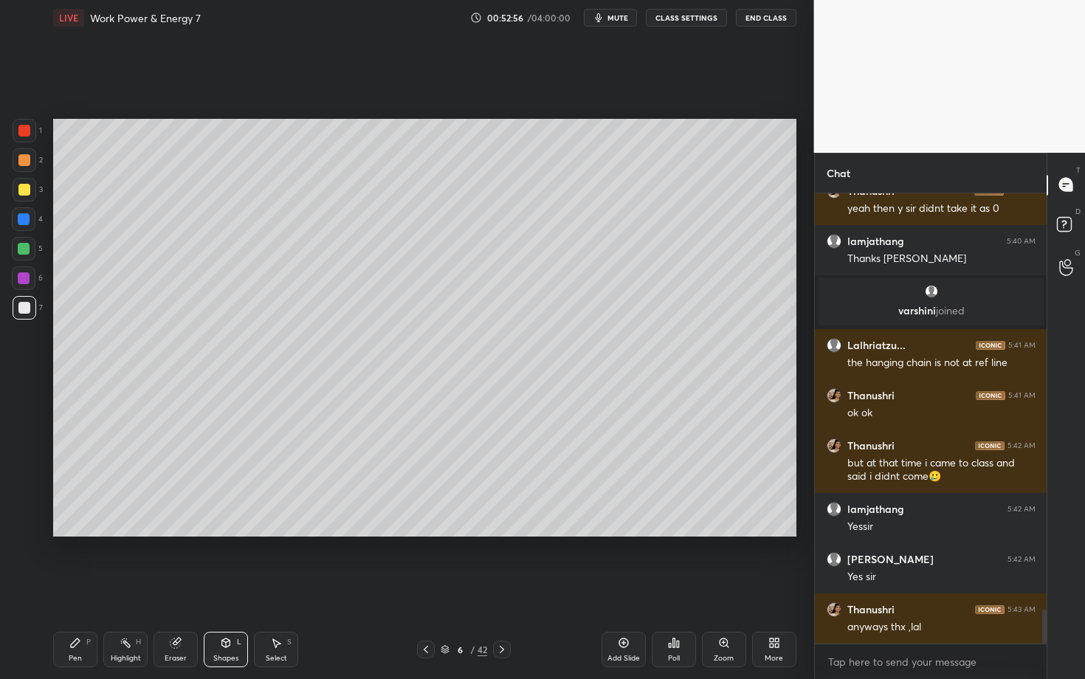
click at [80, 588] on icon at bounding box center [75, 643] width 12 height 12
click at [30, 257] on div at bounding box center [24, 249] width 24 height 24
click at [227, 588] on div "Shapes L" at bounding box center [226, 649] width 44 height 35
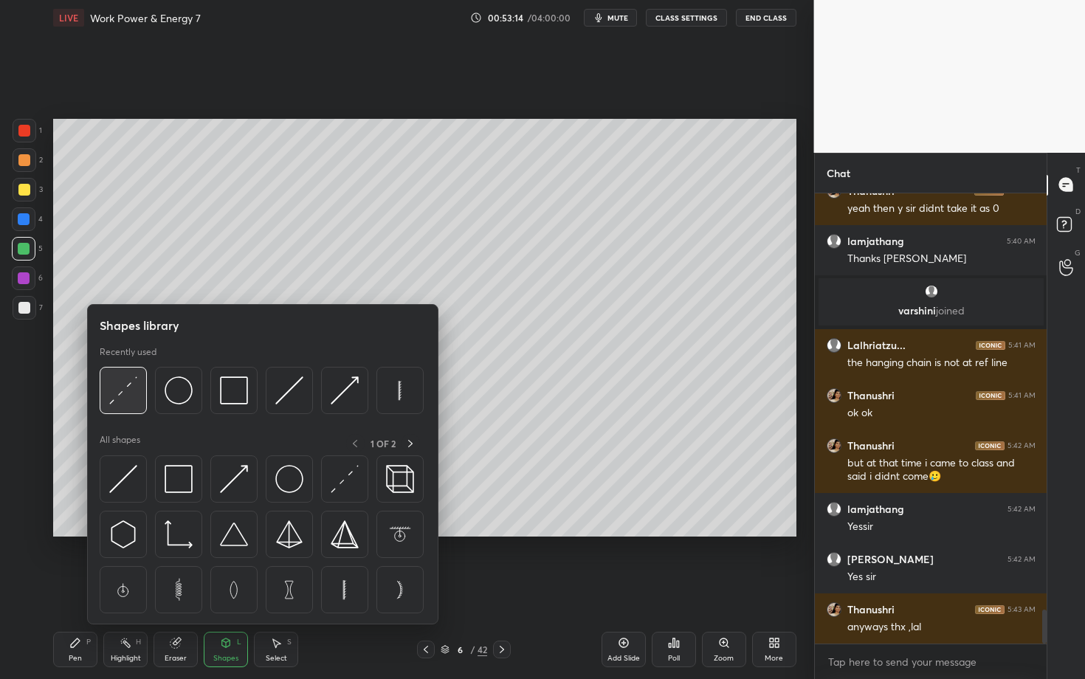
click at [104, 393] on div at bounding box center [123, 390] width 47 height 47
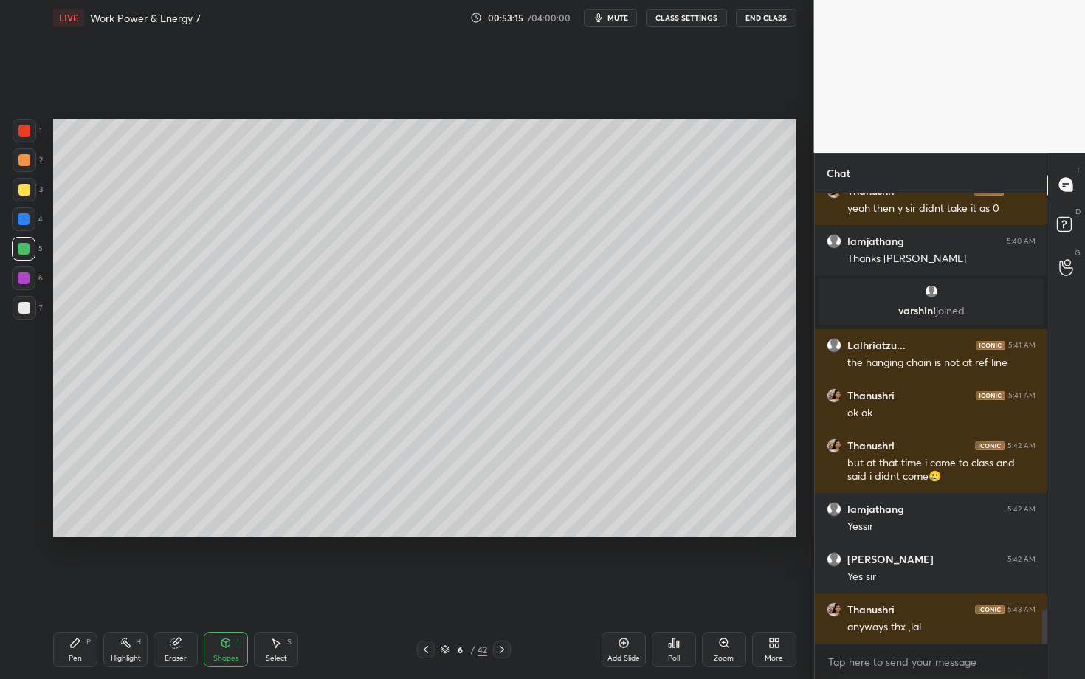
click at [83, 588] on div "Pen P" at bounding box center [75, 649] width 44 height 35
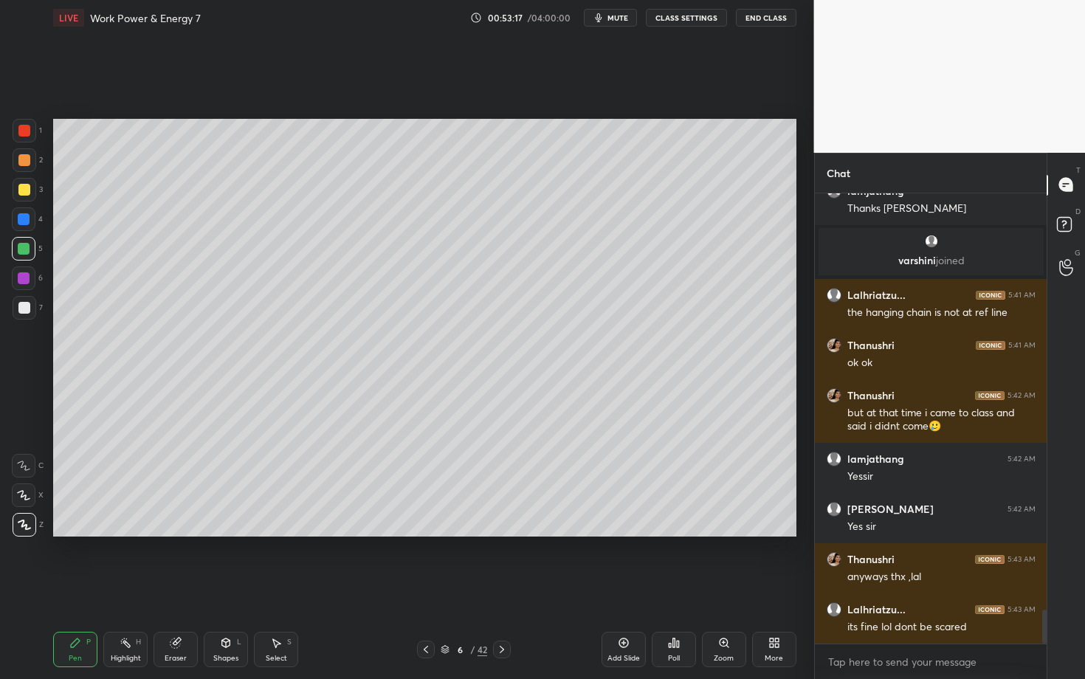
click at [223, 588] on div "Shapes" at bounding box center [225, 658] width 25 height 7
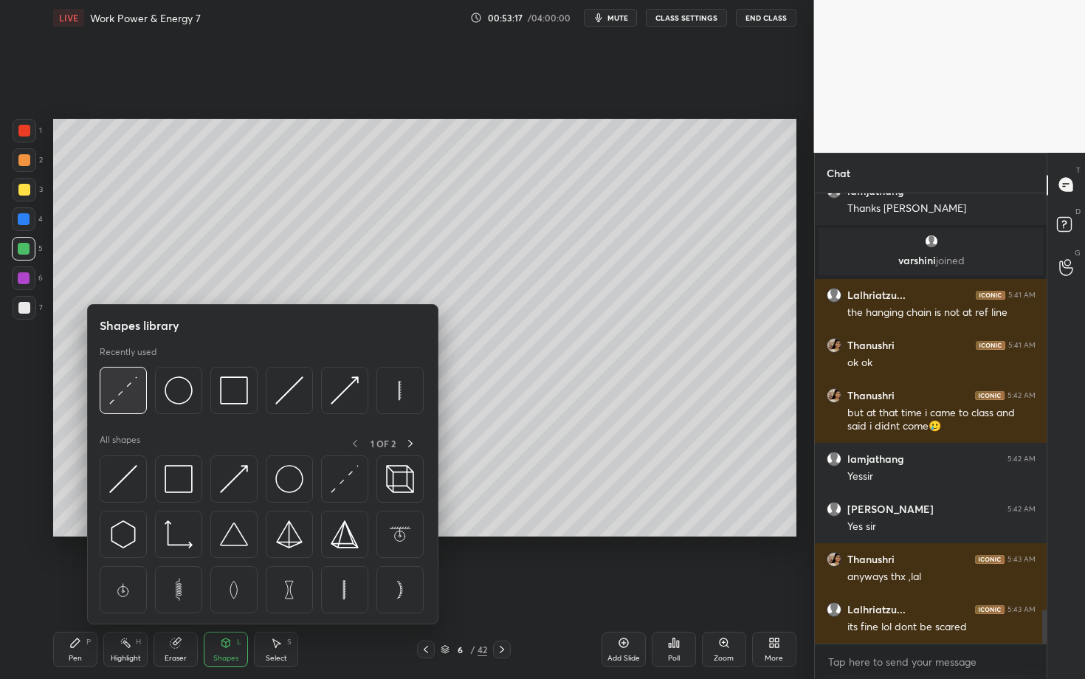
click at [131, 391] on img at bounding box center [123, 390] width 28 height 28
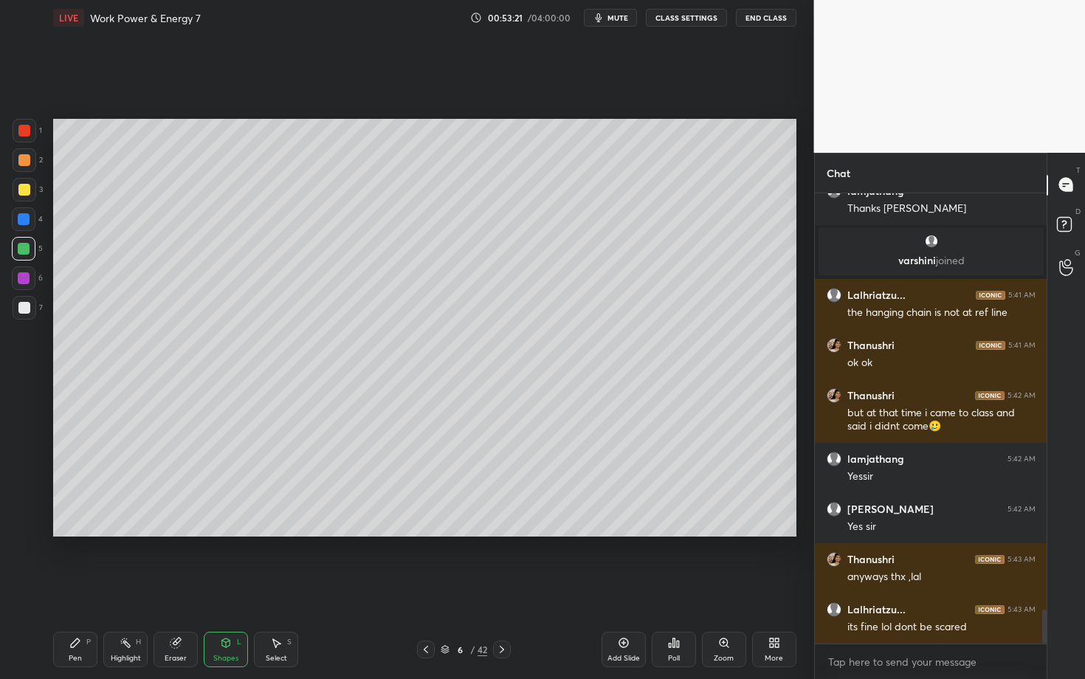
click at [90, 588] on div "Pen P" at bounding box center [75, 649] width 44 height 35
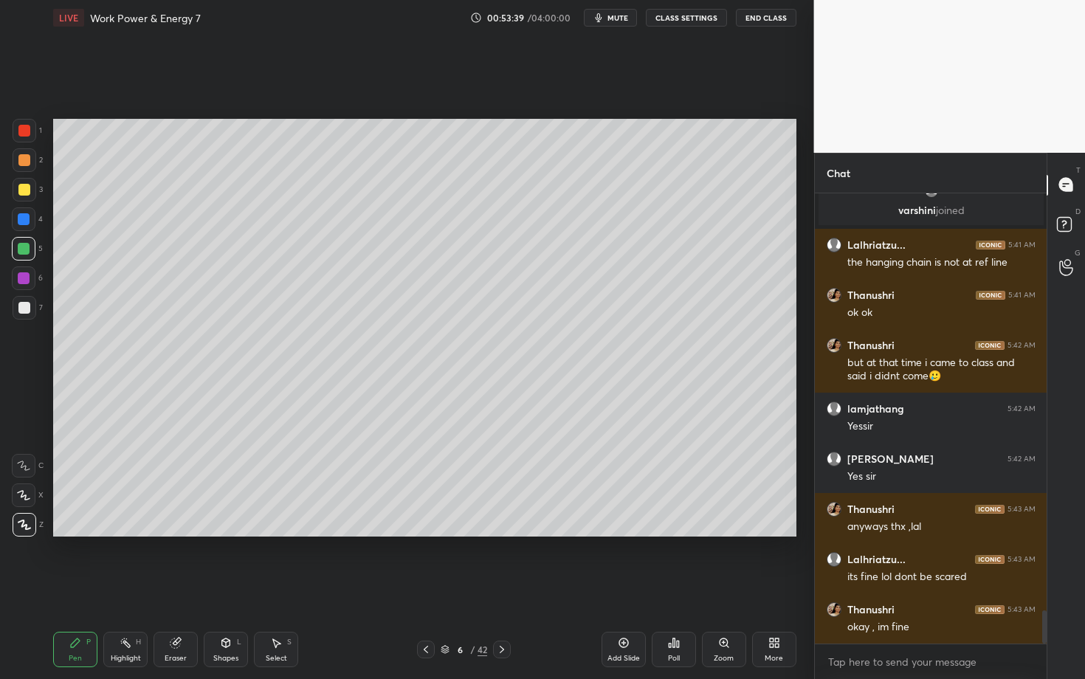
scroll to position [5683, 0]
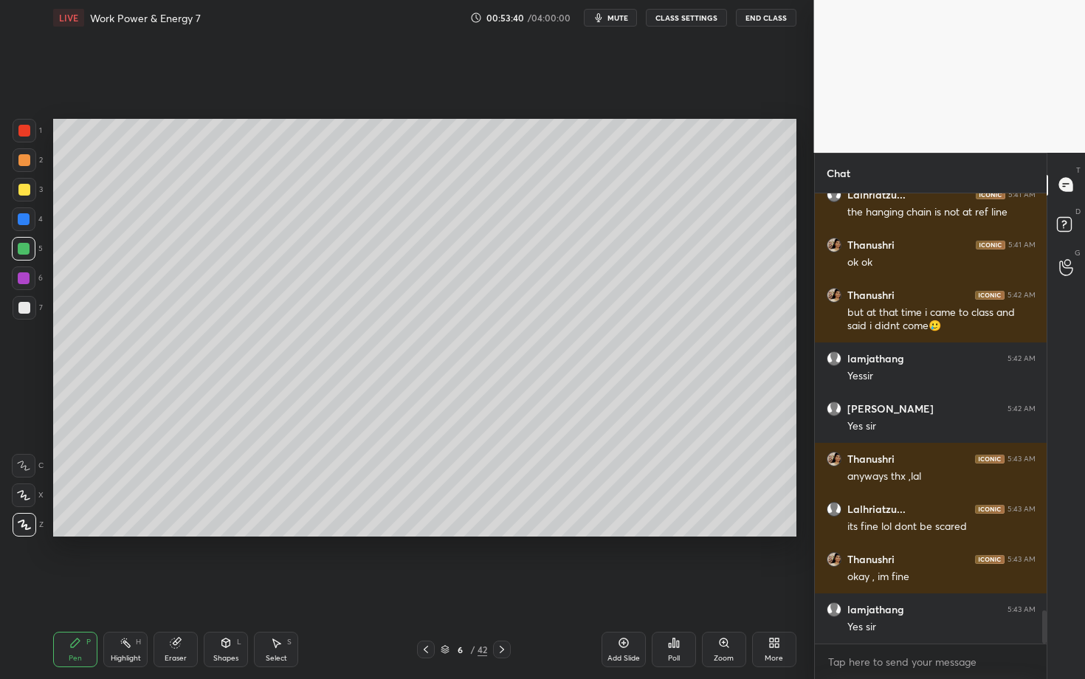
click at [123, 588] on div "Highlight H" at bounding box center [125, 649] width 44 height 35
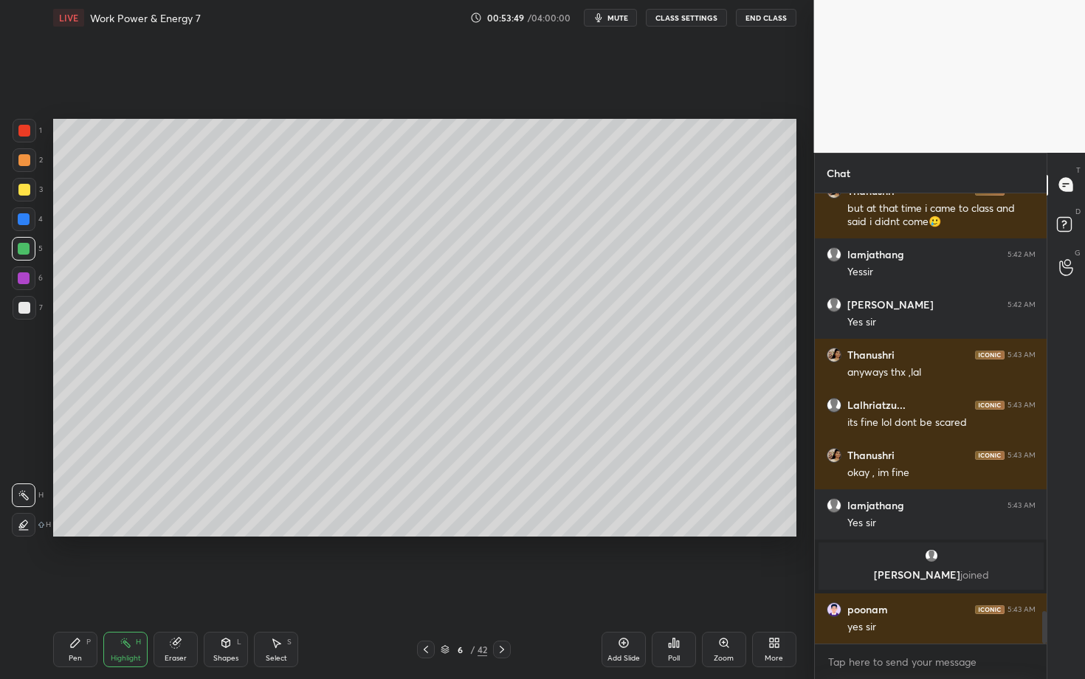
click at [83, 588] on div "Pen P" at bounding box center [75, 649] width 44 height 35
click at [29, 305] on div at bounding box center [25, 308] width 24 height 24
click at [29, 250] on div at bounding box center [24, 249] width 24 height 24
click at [31, 302] on div at bounding box center [25, 308] width 24 height 24
click at [331, 588] on div "LIVE Work Power & Energy 7 00:54:28 / 04:00:00 mute CLASS SETTINGS End Class Se…" at bounding box center [424, 339] width 755 height 679
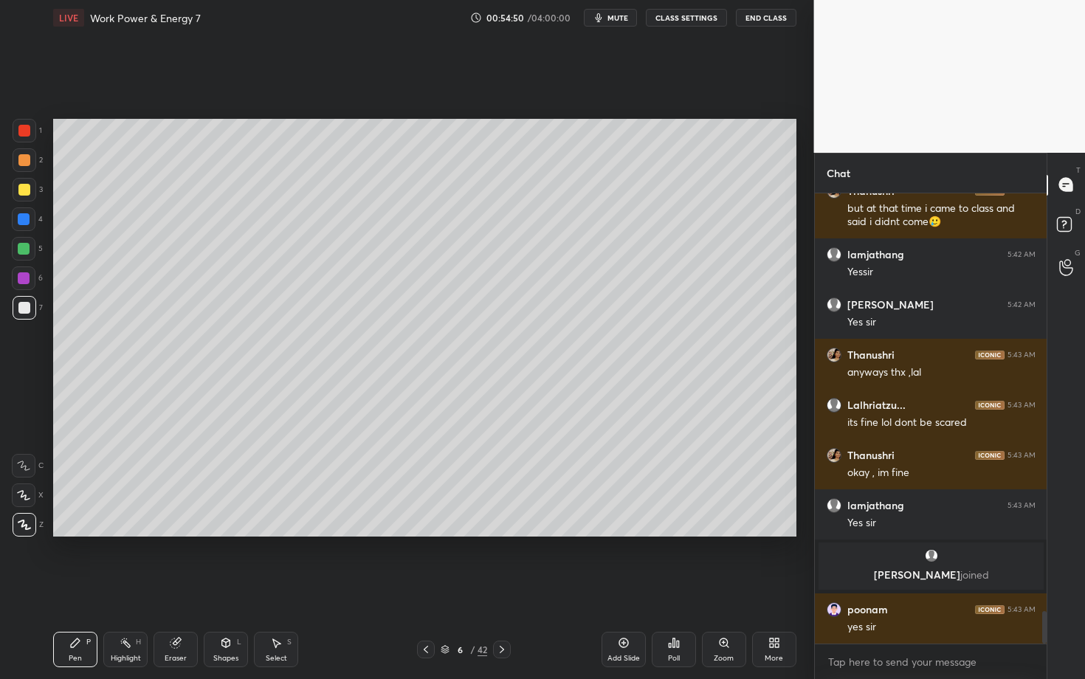
click at [126, 588] on icon at bounding box center [126, 643] width 12 height 12
click at [80, 588] on div "Pen P" at bounding box center [75, 649] width 44 height 35
click at [137, 588] on div "H" at bounding box center [138, 642] width 5 height 7
click at [356, 588] on div "Setting up your live class Poll for secs No correct answer Start poll" at bounding box center [424, 327] width 755 height 585
click at [83, 588] on div "Pen P" at bounding box center [75, 649] width 44 height 35
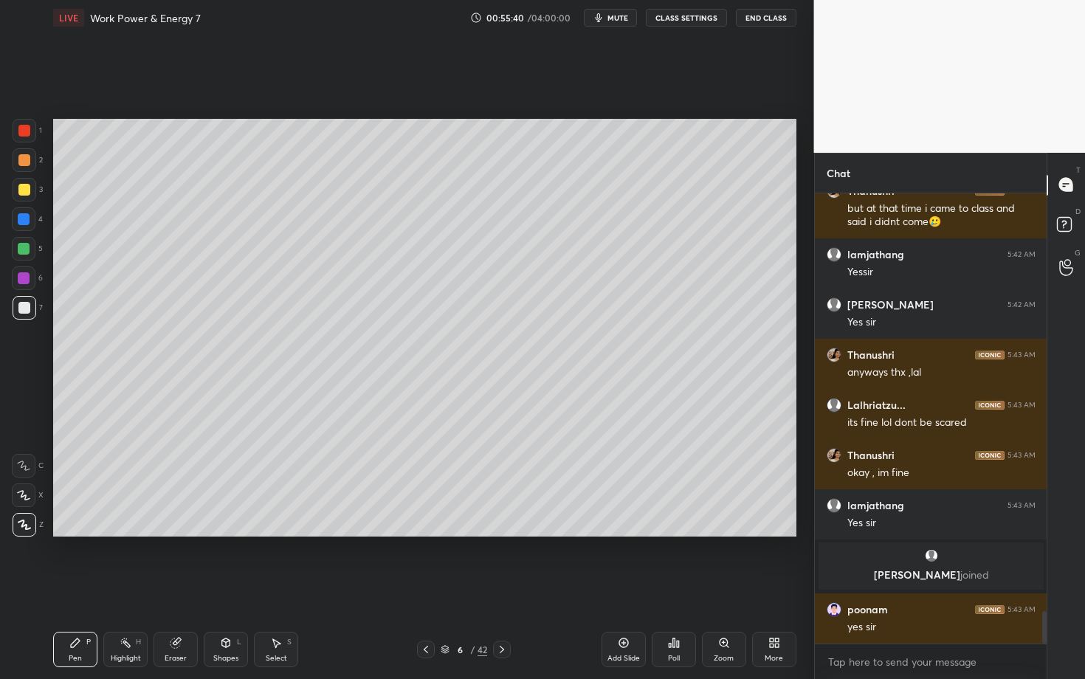
click at [134, 588] on div "Highlight H" at bounding box center [125, 649] width 44 height 35
click at [87, 588] on div "Pen P" at bounding box center [75, 649] width 44 height 35
click at [27, 278] on div at bounding box center [24, 278] width 12 height 12
click at [24, 247] on div at bounding box center [24, 249] width 12 height 12
click at [25, 307] on div at bounding box center [24, 308] width 12 height 12
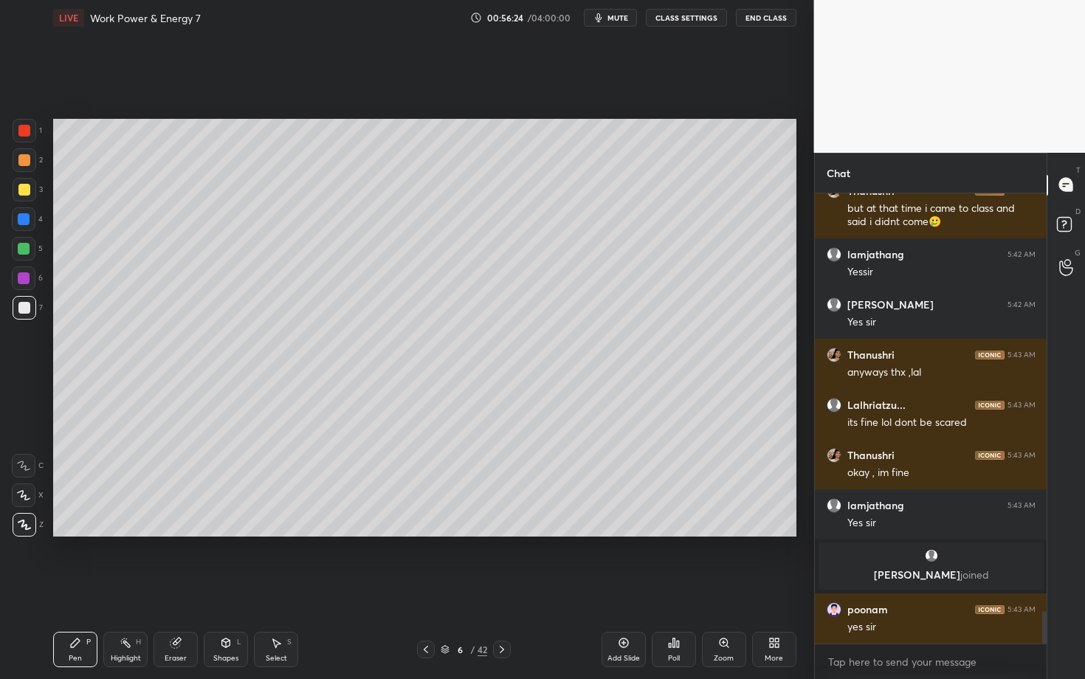
scroll to position [5838, 0]
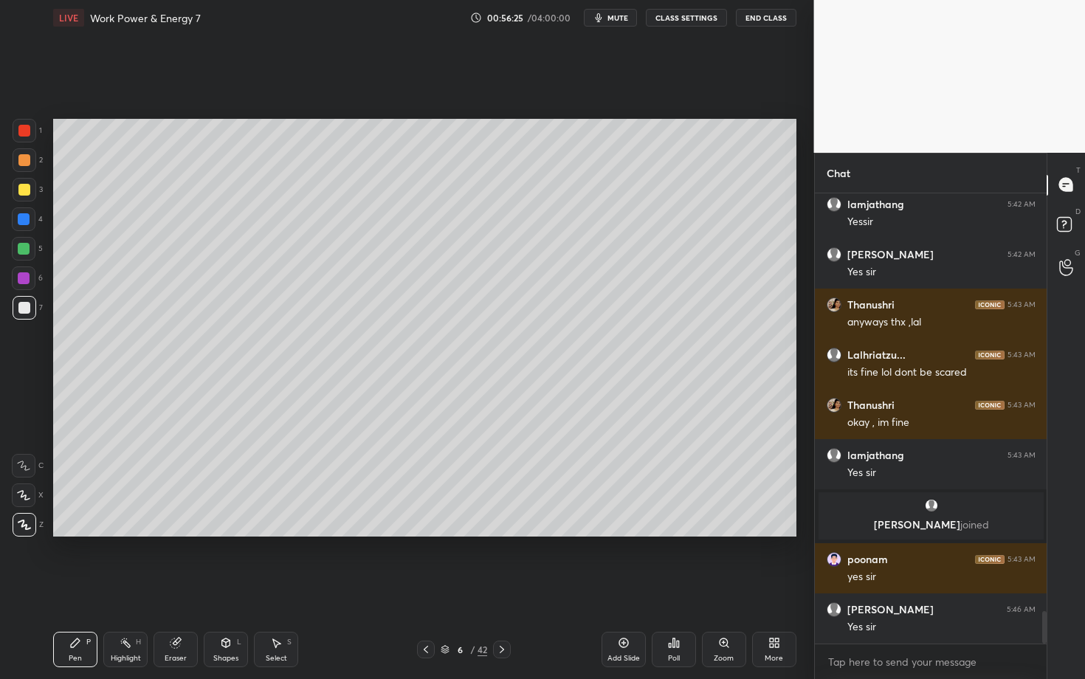
click at [282, 588] on div "Select S" at bounding box center [276, 649] width 44 height 35
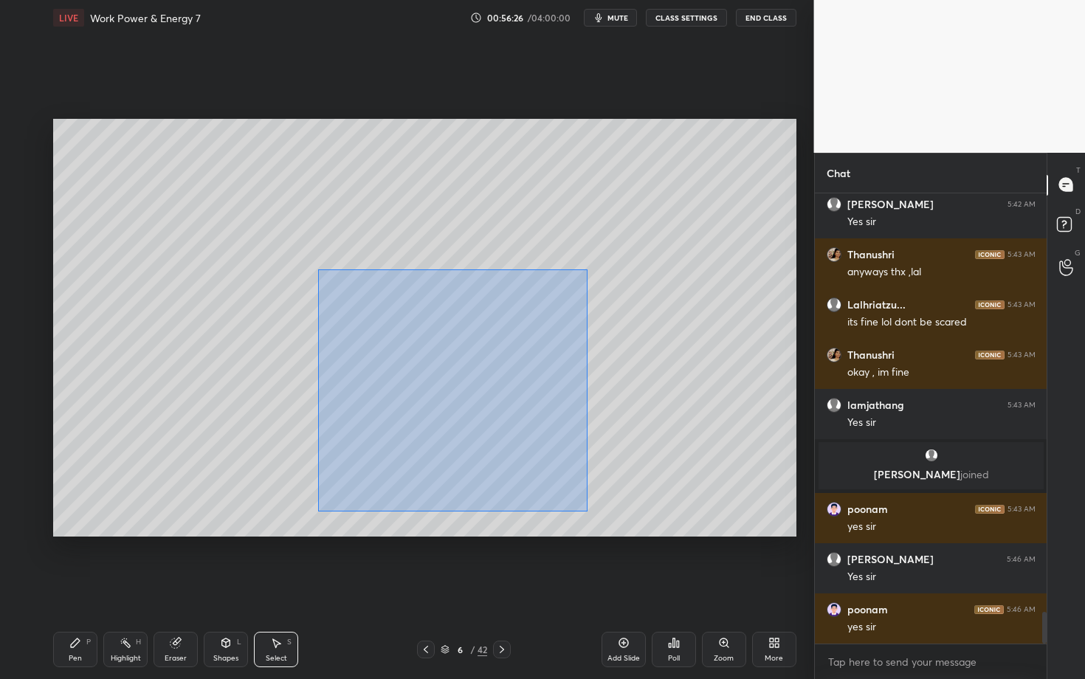
drag, startPoint x: 339, startPoint y: 312, endPoint x: 587, endPoint y: 510, distance: 317.3
click at [586, 510] on div "0 ° Undo Copy Duplicate Duplicate to new slide Delete" at bounding box center [424, 328] width 743 height 418
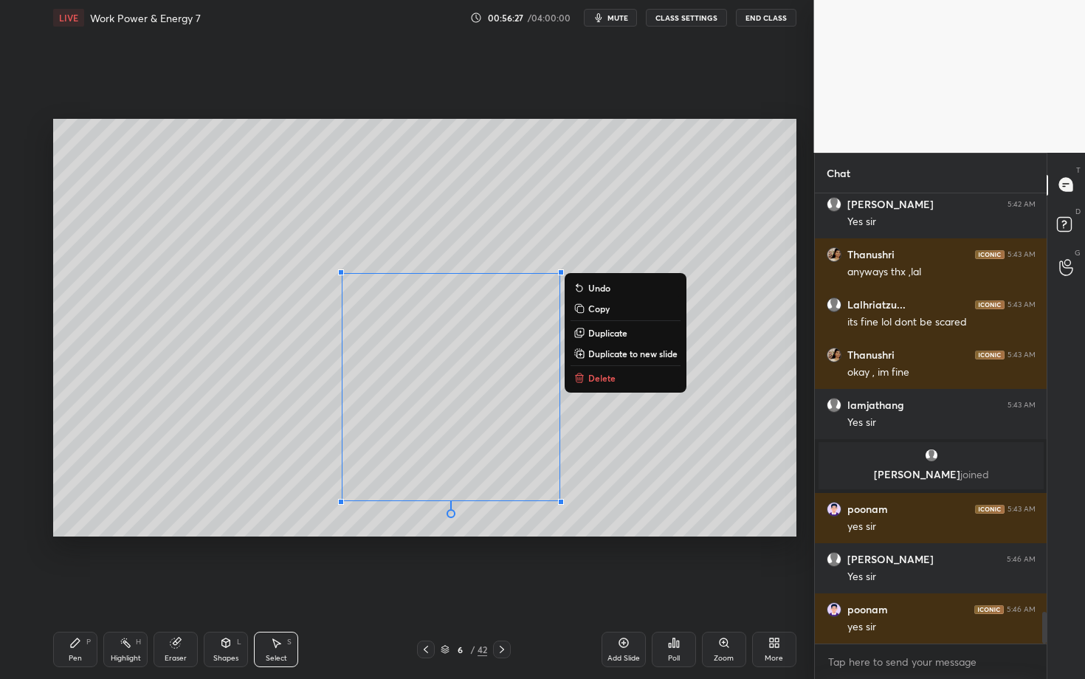
scroll to position [5938, 0]
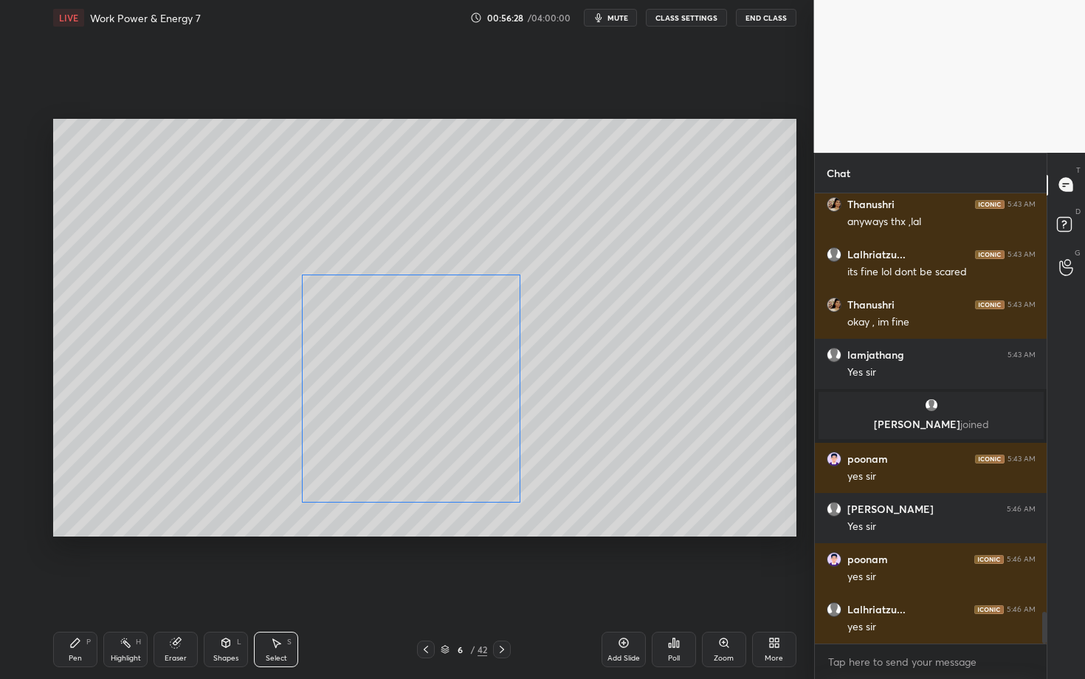
drag, startPoint x: 428, startPoint y: 419, endPoint x: 404, endPoint y: 420, distance: 24.4
click at [404, 420] on div "0 ° Undo Copy Duplicate Duplicate to new slide Delete" at bounding box center [424, 328] width 743 height 418
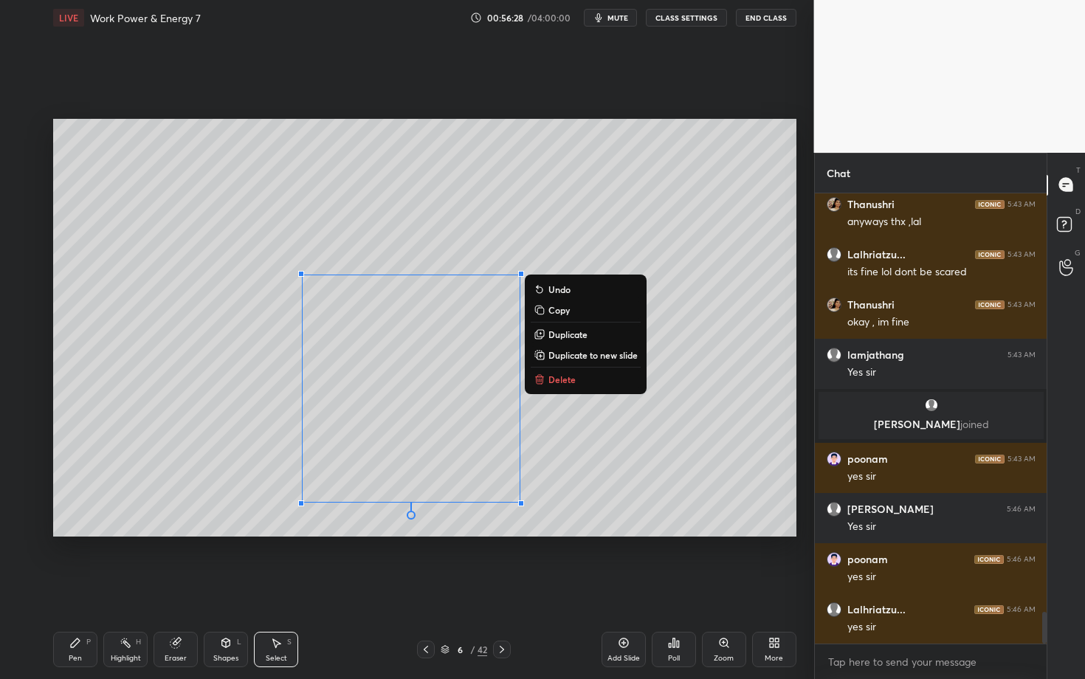
click at [75, 588] on div "Pen" at bounding box center [75, 658] width 13 height 7
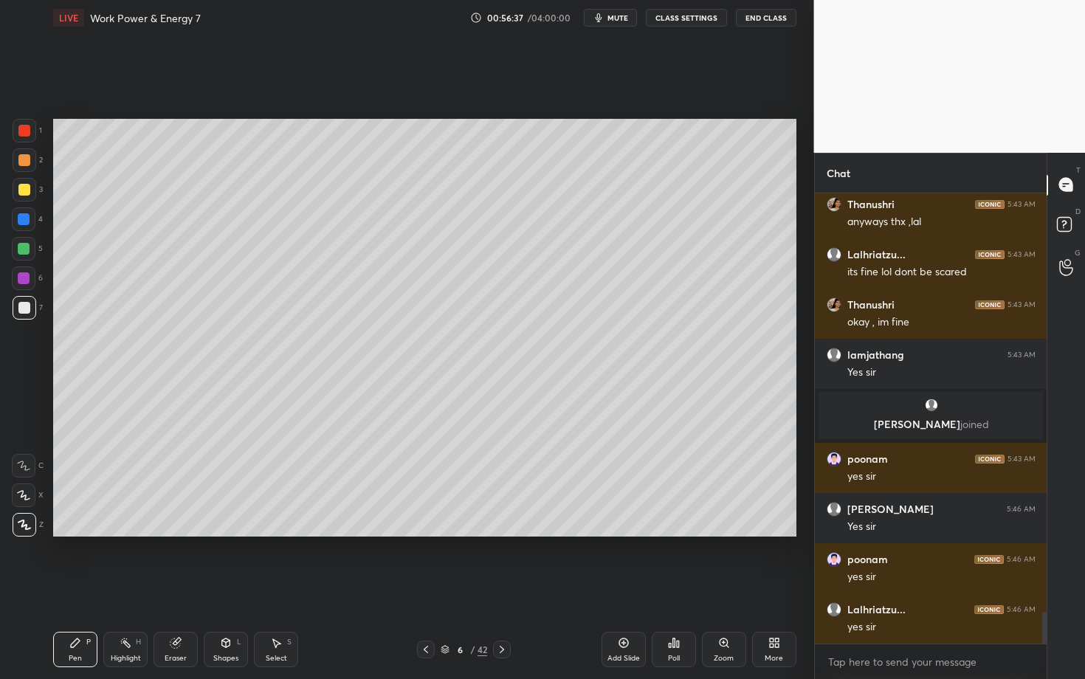
click at [34, 285] on div "6" at bounding box center [27, 278] width 31 height 24
click at [24, 306] on div at bounding box center [24, 308] width 12 height 12
click at [22, 244] on div at bounding box center [24, 249] width 12 height 12
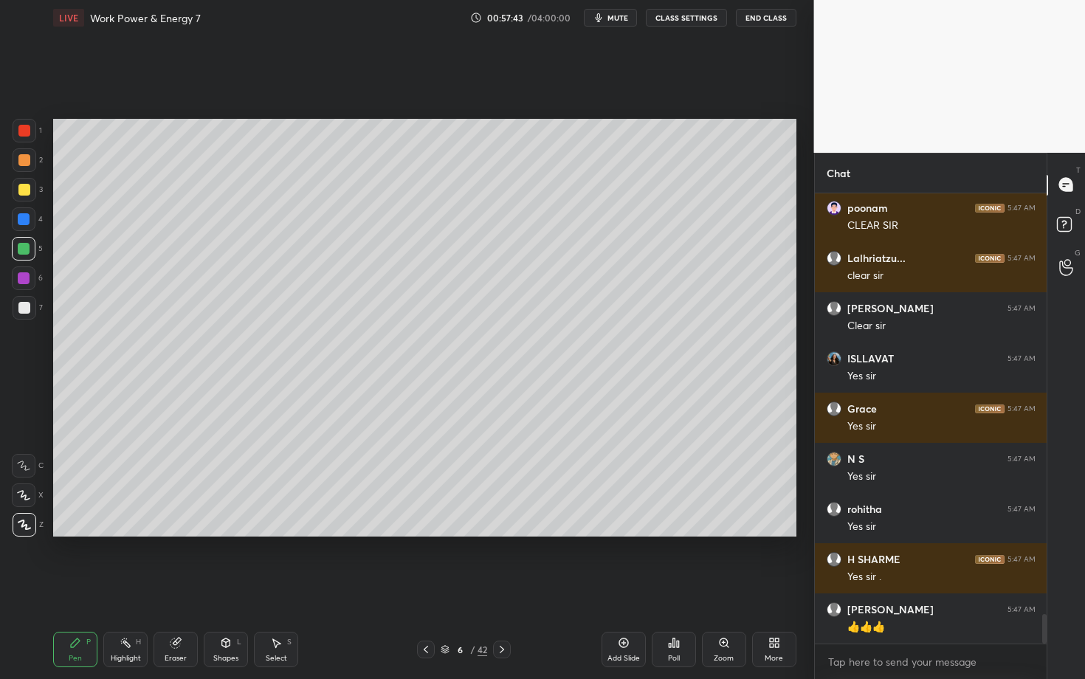
scroll to position [6440, 0]
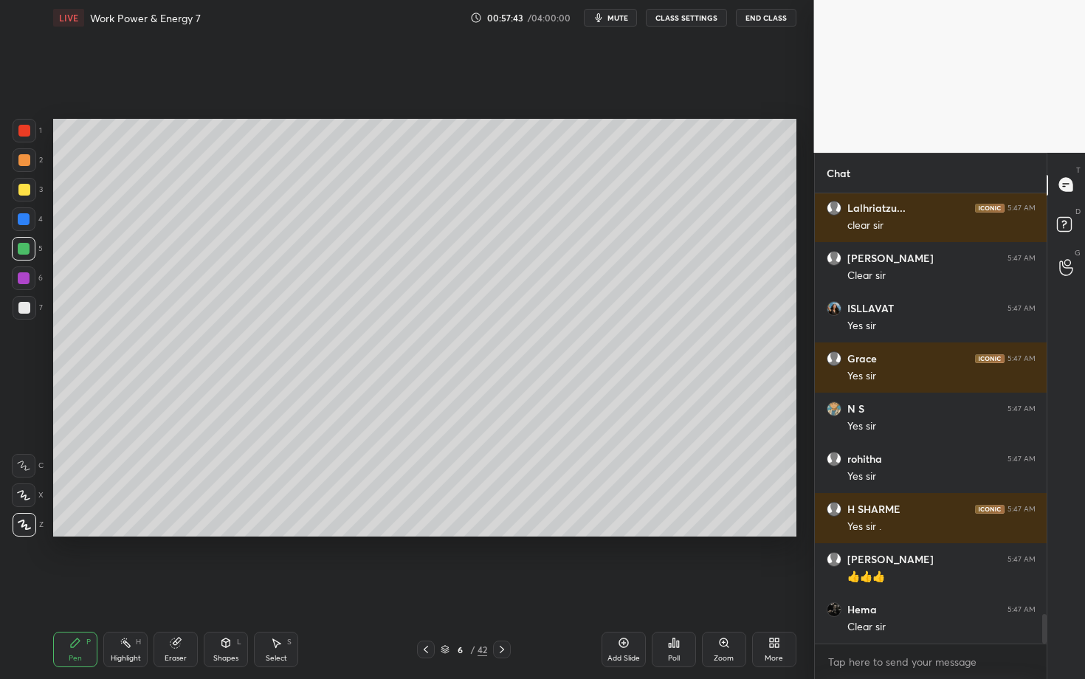
click at [79, 588] on div "Pen P" at bounding box center [75, 649] width 44 height 35
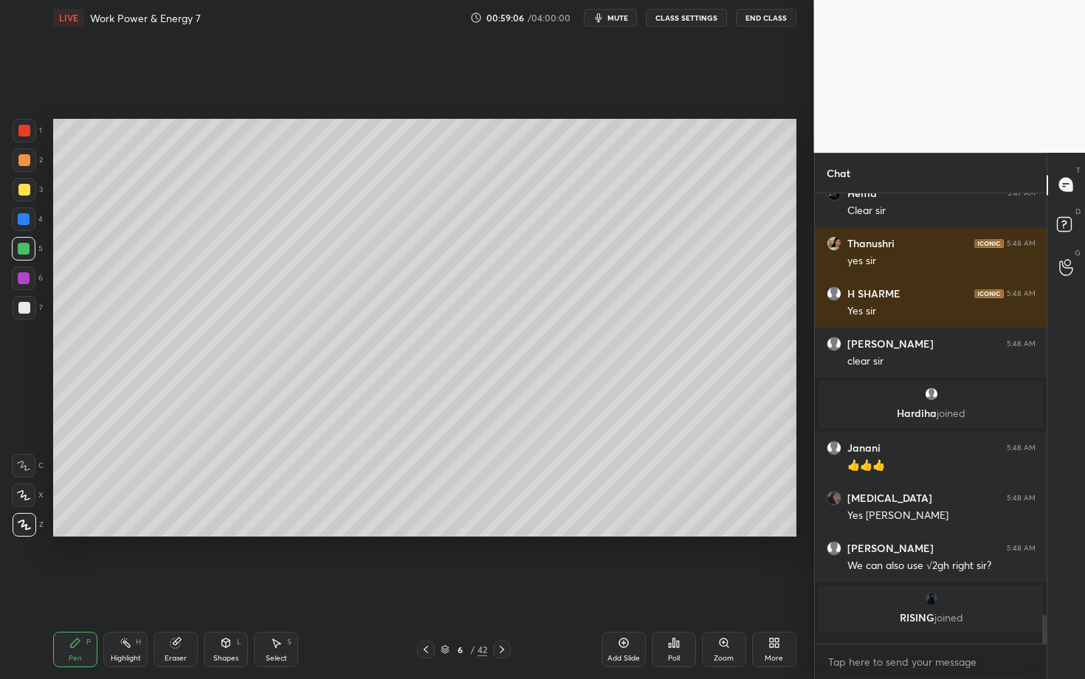
scroll to position [6426, 0]
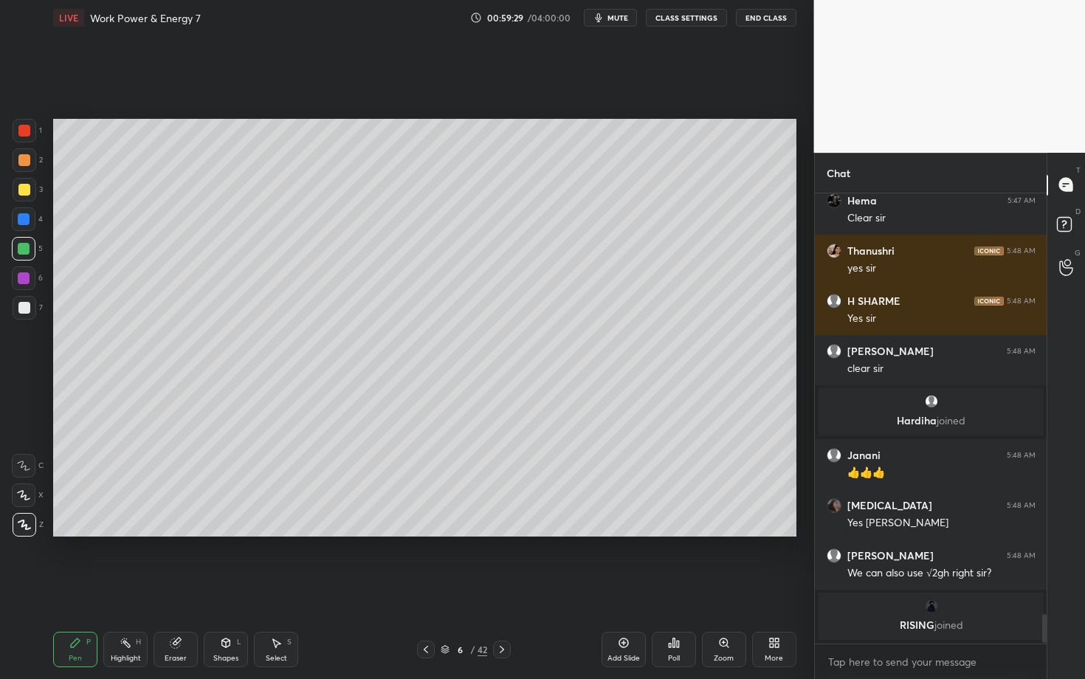
click at [502, 588] on icon at bounding box center [502, 650] width 12 height 12
click at [71, 588] on div "Pen" at bounding box center [75, 658] width 13 height 7
click at [22, 216] on div at bounding box center [24, 219] width 12 height 12
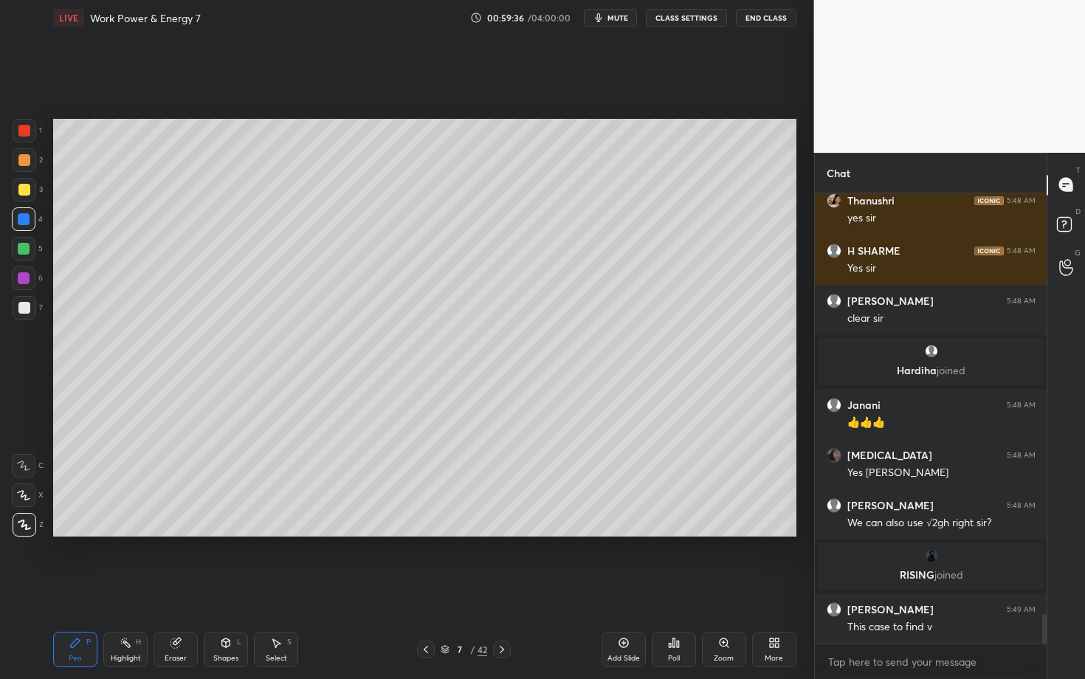
scroll to position [6393, 0]
click at [24, 155] on div at bounding box center [24, 160] width 12 height 12
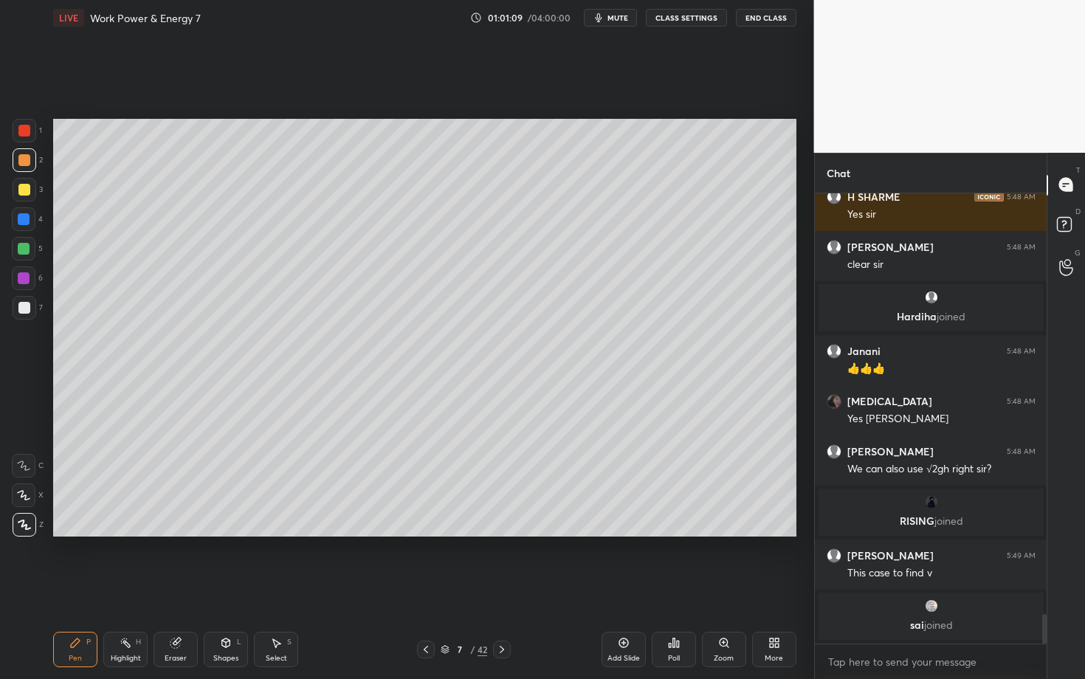
click at [405, 571] on div "Setting up your live class Poll for secs No correct answer Start poll" at bounding box center [424, 327] width 755 height 585
click at [279, 588] on div "Select S" at bounding box center [276, 649] width 44 height 35
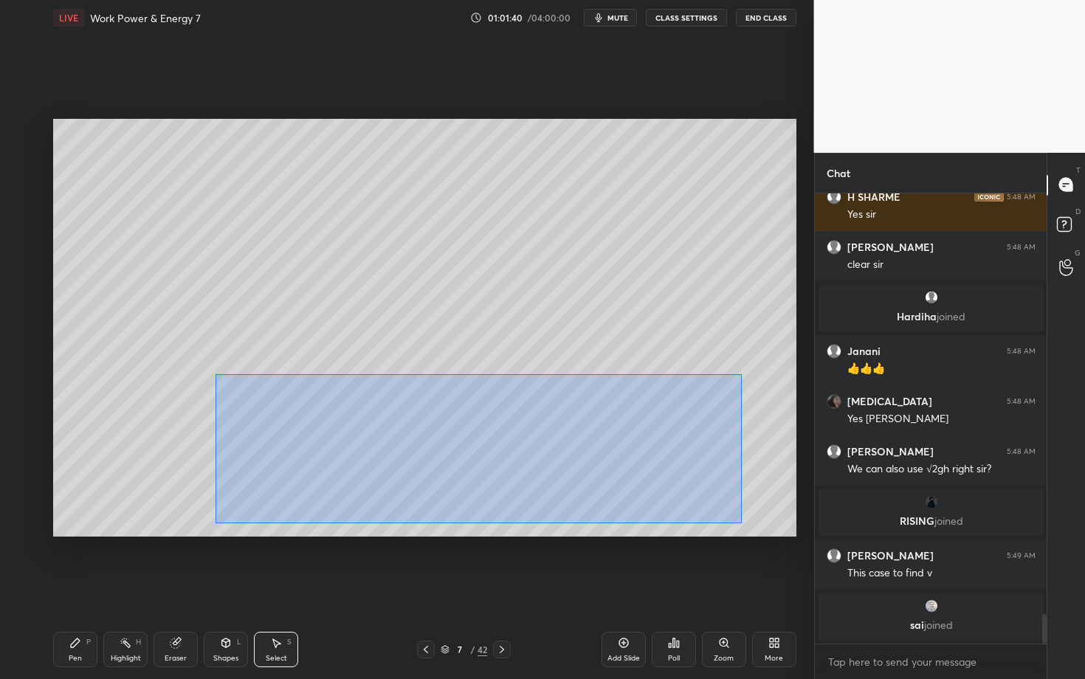
drag, startPoint x: 355, startPoint y: 456, endPoint x: 742, endPoint y: 523, distance: 392.6
click at [742, 523] on div "0 ° Undo Copy Duplicate Duplicate to new slide Delete" at bounding box center [424, 328] width 743 height 418
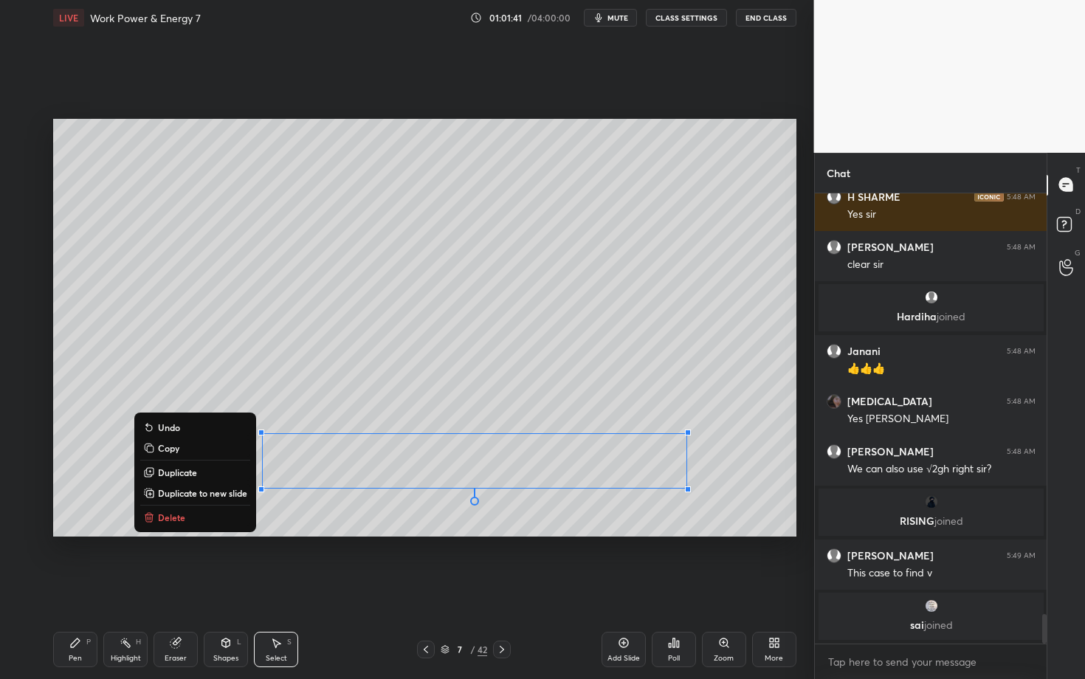
click at [205, 520] on button "Delete" at bounding box center [195, 518] width 110 height 18
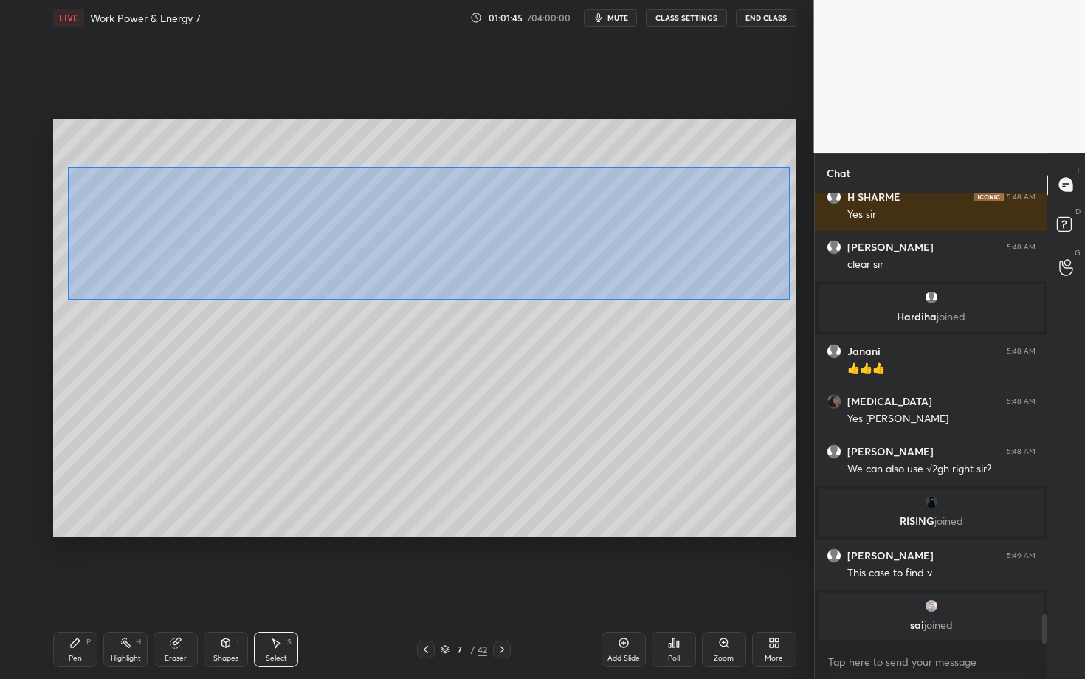
drag, startPoint x: 68, startPoint y: 167, endPoint x: 790, endPoint y: 300, distance: 734.1
click at [789, 300] on div "0 ° Undo Copy Duplicate Duplicate to new slide Delete" at bounding box center [424, 328] width 743 height 418
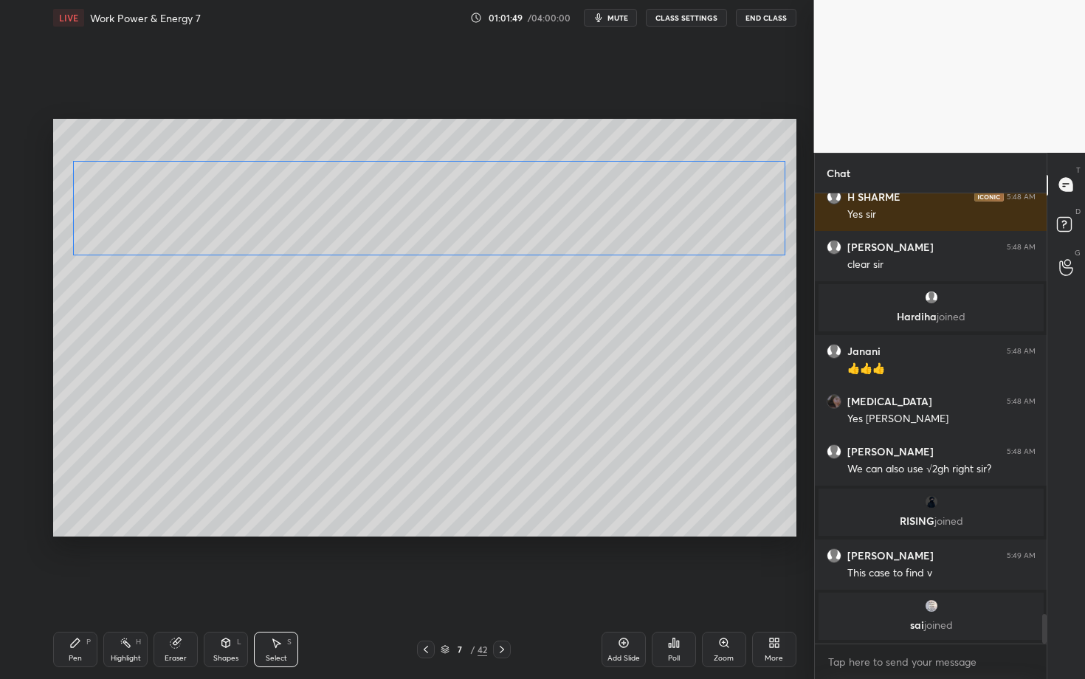
drag, startPoint x: 224, startPoint y: 239, endPoint x: 220, endPoint y: 230, distance: 10.3
click at [220, 230] on div "0 ° Undo Copy Duplicate Duplicate to new slide Delete" at bounding box center [424, 328] width 743 height 418
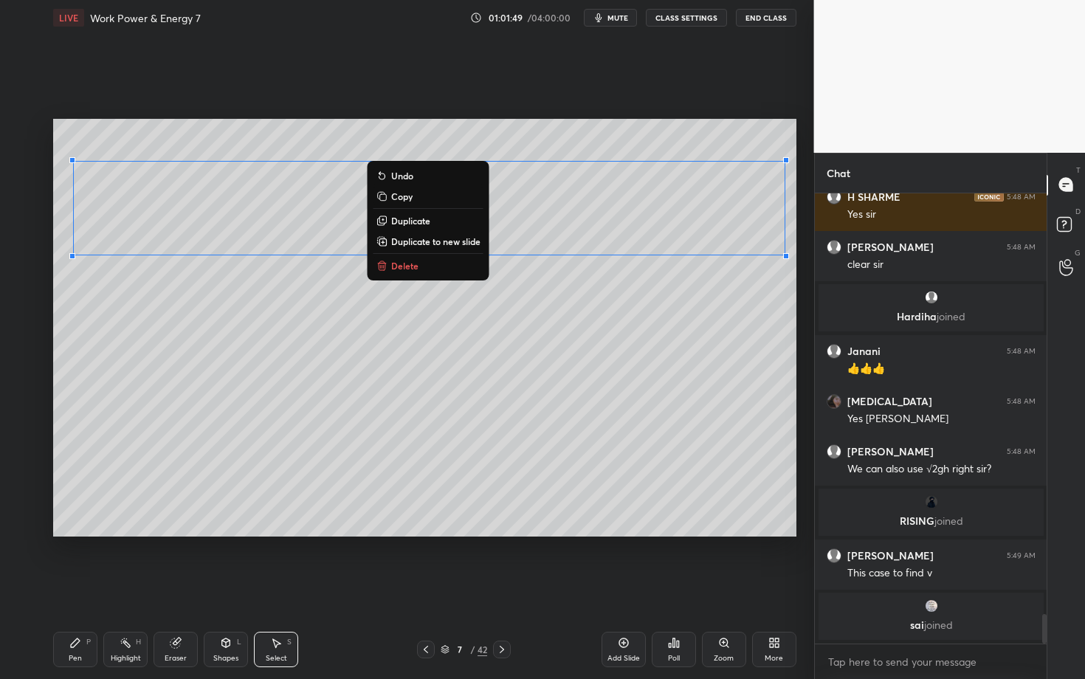
click at [82, 588] on div "Pen P" at bounding box center [75, 649] width 44 height 35
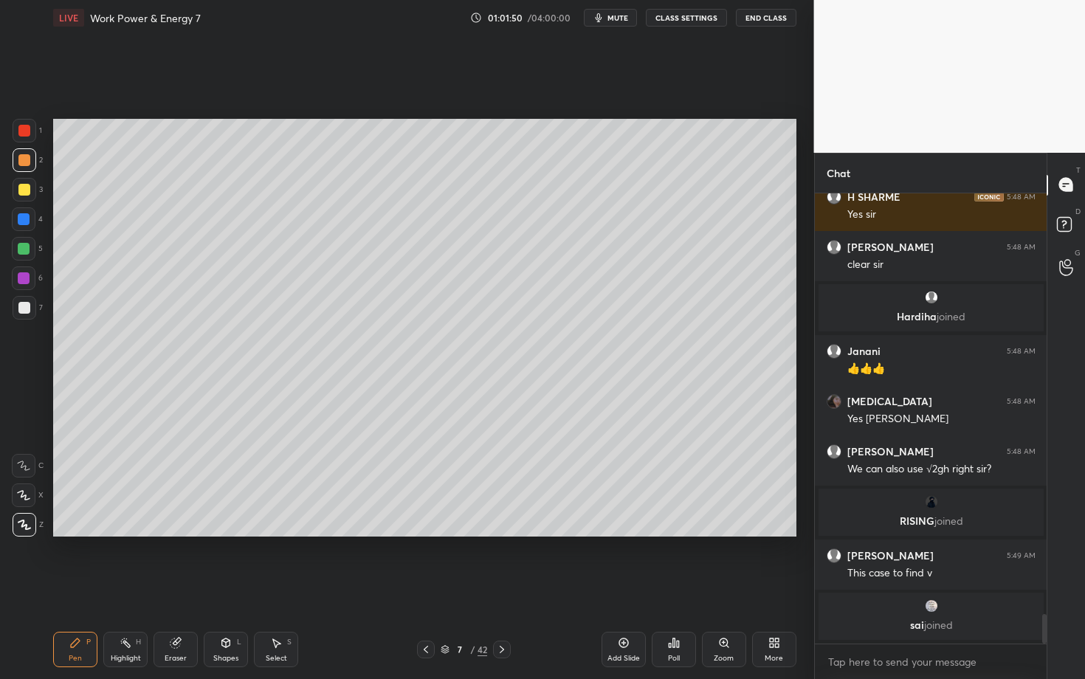
click at [24, 306] on div at bounding box center [24, 308] width 12 height 12
click at [421, 588] on icon at bounding box center [426, 650] width 12 height 12
click at [505, 588] on icon at bounding box center [502, 650] width 12 height 12
click at [232, 588] on div "Shapes L" at bounding box center [226, 649] width 44 height 35
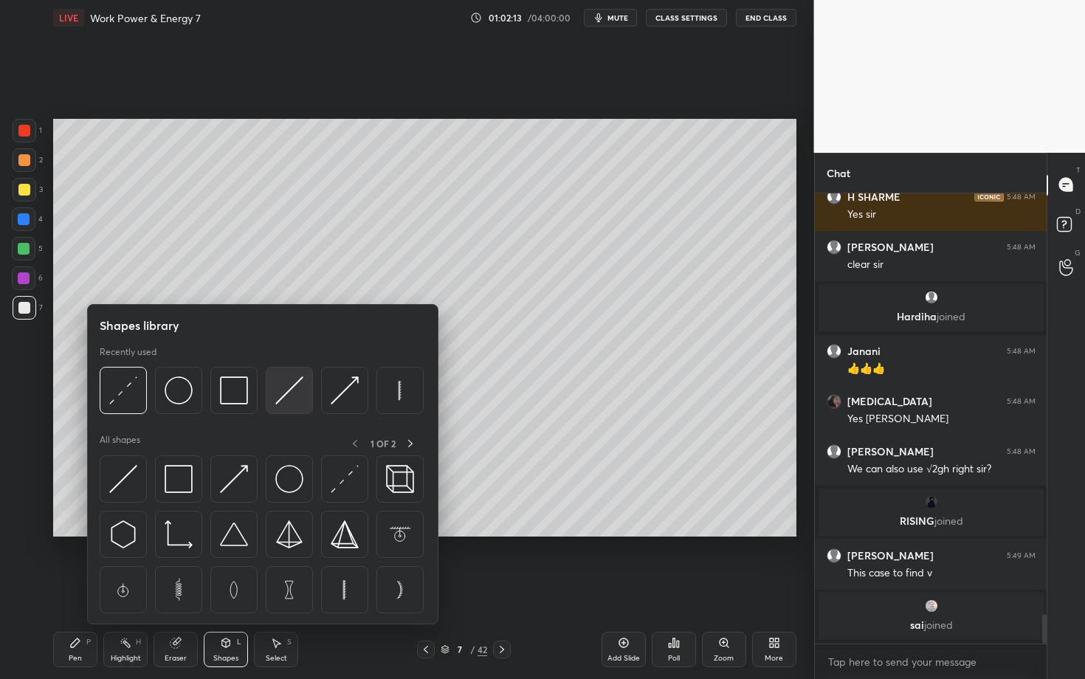
click at [291, 392] on img at bounding box center [289, 390] width 28 height 28
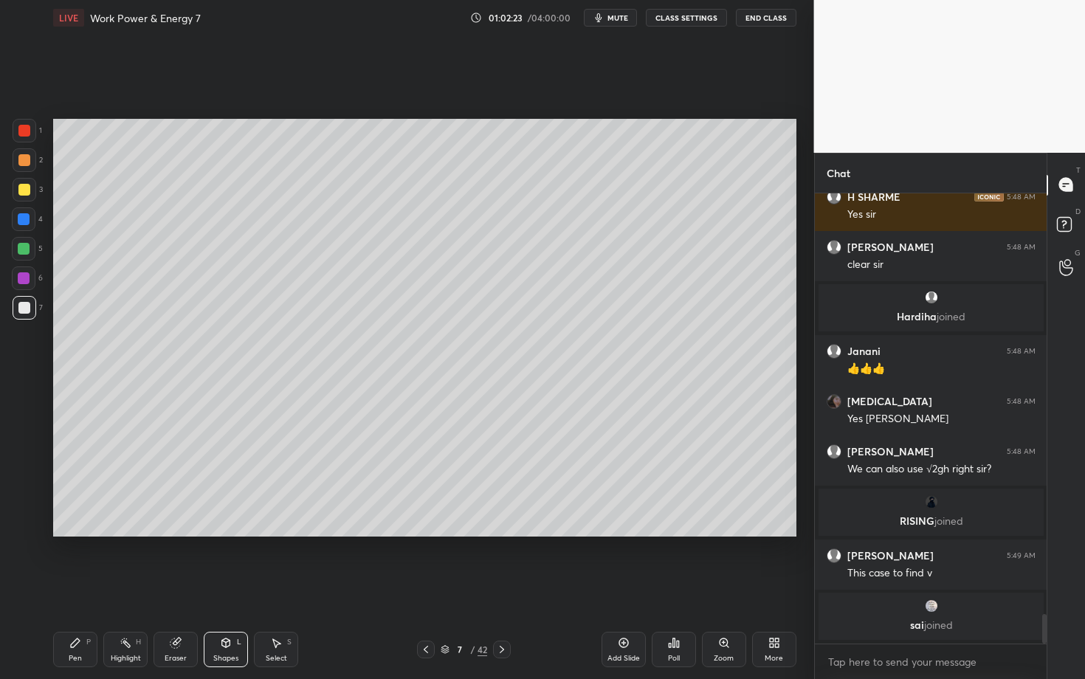
click at [227, 588] on div "Shapes L" at bounding box center [226, 649] width 44 height 35
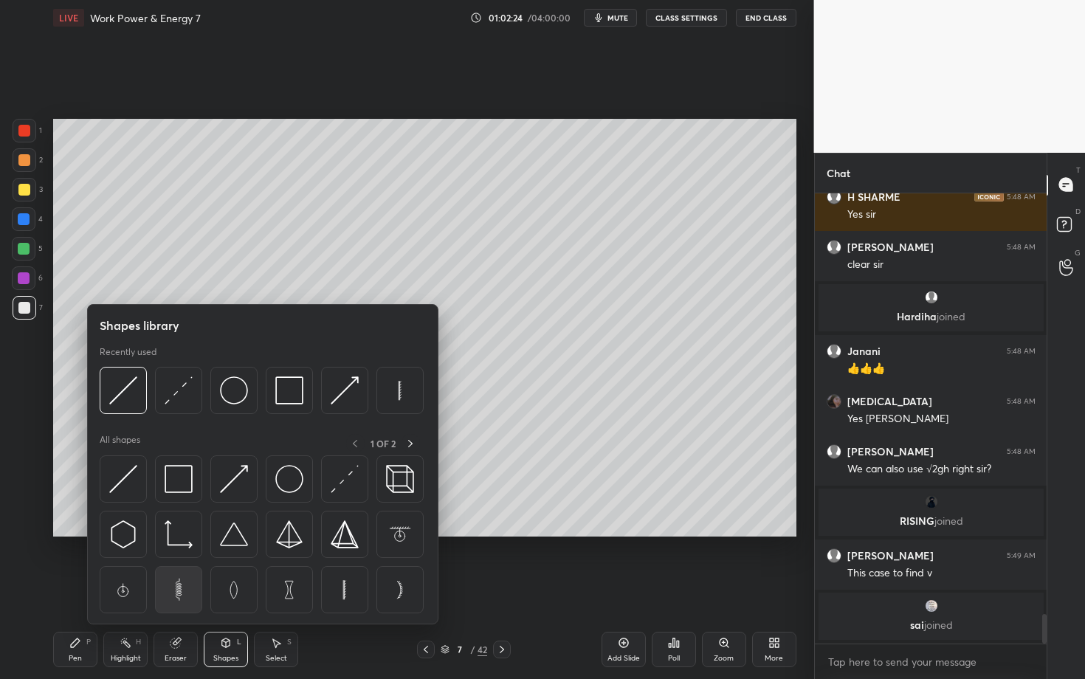
click at [176, 588] on img at bounding box center [179, 590] width 28 height 28
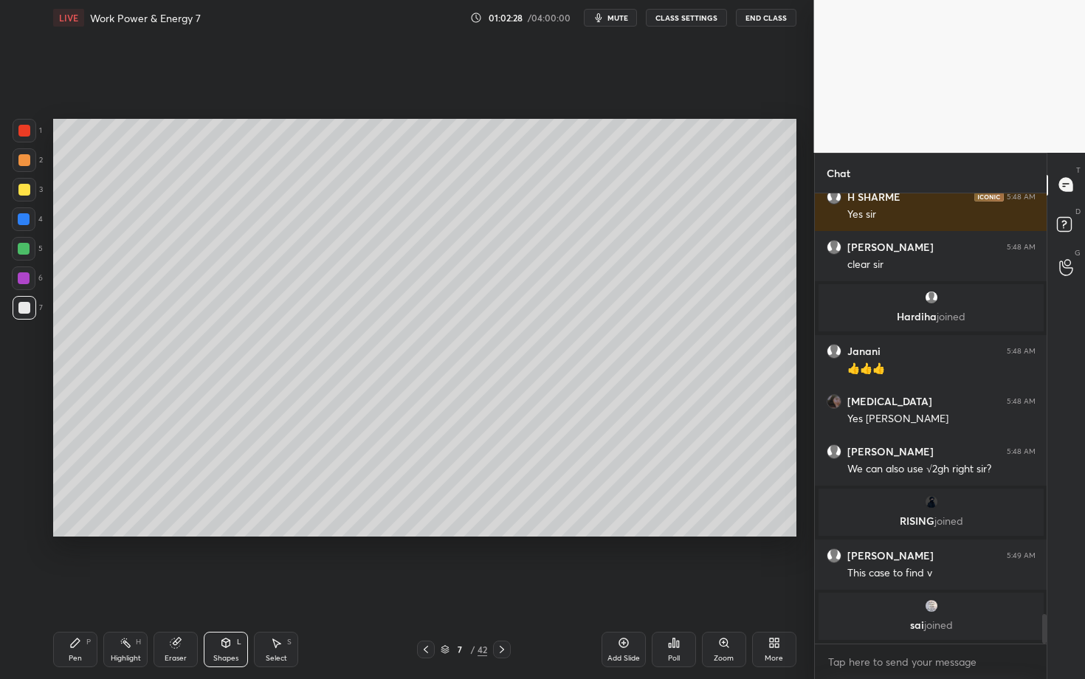
click at [278, 588] on icon at bounding box center [276, 643] width 12 height 12
drag, startPoint x: 196, startPoint y: 435, endPoint x: 239, endPoint y: 501, distance: 78.8
click at [239, 501] on div "0 ° Undo Copy Duplicate Duplicate to new slide Delete" at bounding box center [424, 328] width 743 height 418
drag, startPoint x: 203, startPoint y: 482, endPoint x: 121, endPoint y: 428, distance: 98.1
click at [121, 429] on div "89 ° Undo Copy Duplicate Duplicate to new slide Delete" at bounding box center [424, 328] width 743 height 418
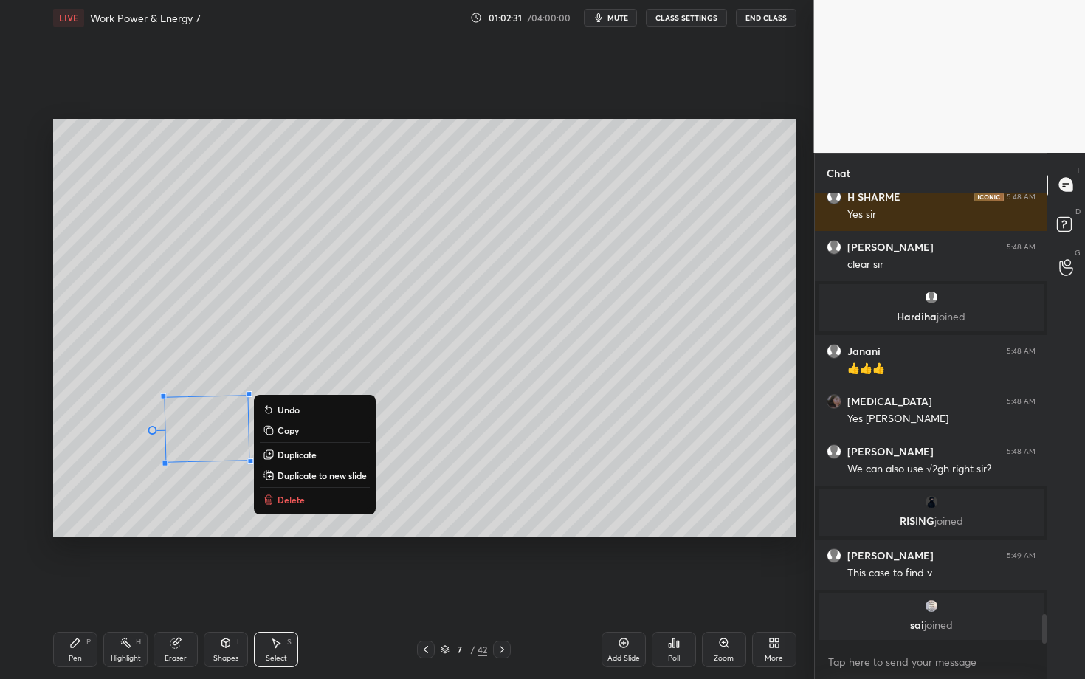
click at [210, 442] on div "89 ° Undo Copy Duplicate Duplicate to new slide Delete" at bounding box center [424, 328] width 743 height 418
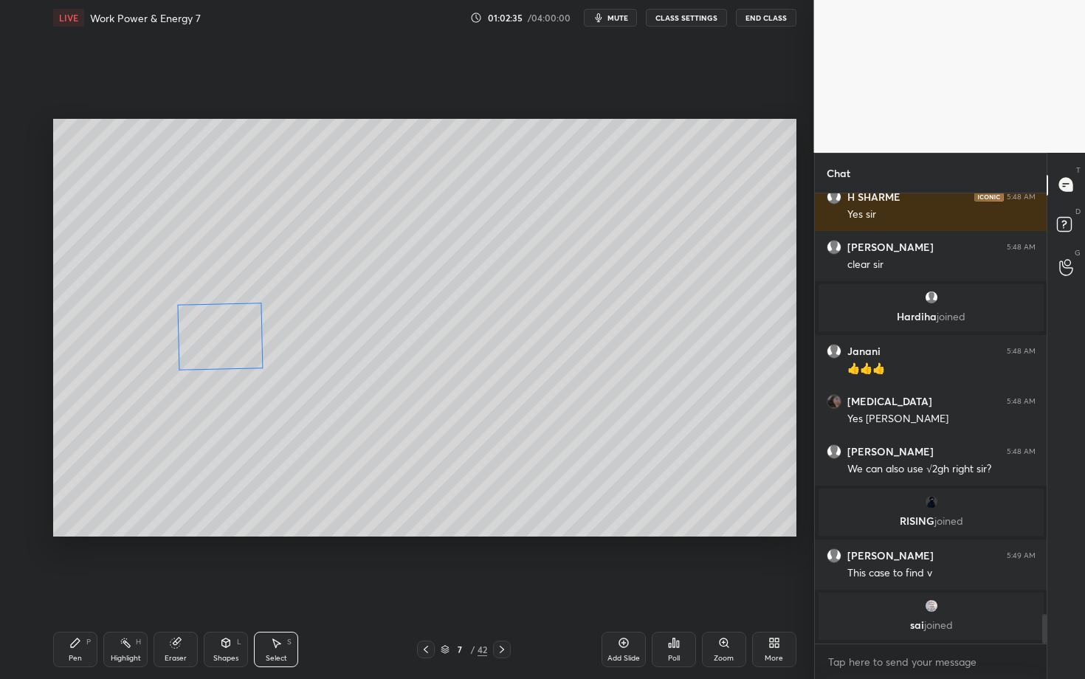
drag, startPoint x: 208, startPoint y: 435, endPoint x: 223, endPoint y: 349, distance: 86.9
click at [223, 348] on div "89 ° Undo Copy Duplicate Duplicate to new slide Delete" at bounding box center [424, 328] width 743 height 418
drag, startPoint x: 175, startPoint y: 371, endPoint x: 162, endPoint y: 369, distance: 12.6
click at [162, 369] on div at bounding box center [162, 371] width 6 height 6
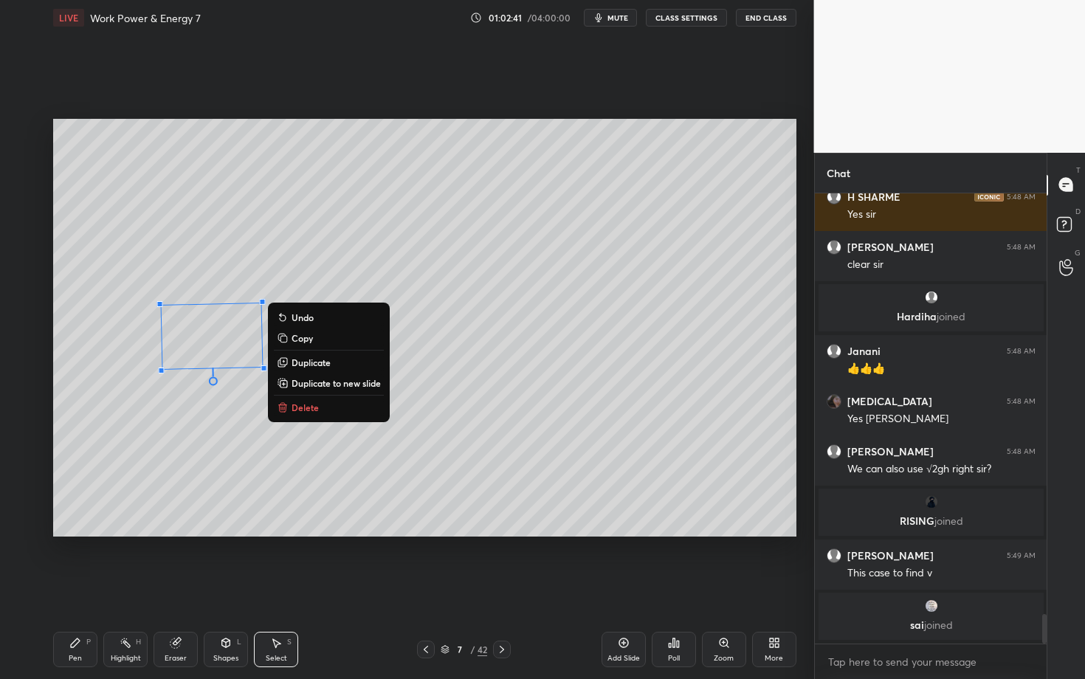
click at [221, 588] on div "Shapes L" at bounding box center [226, 649] width 44 height 35
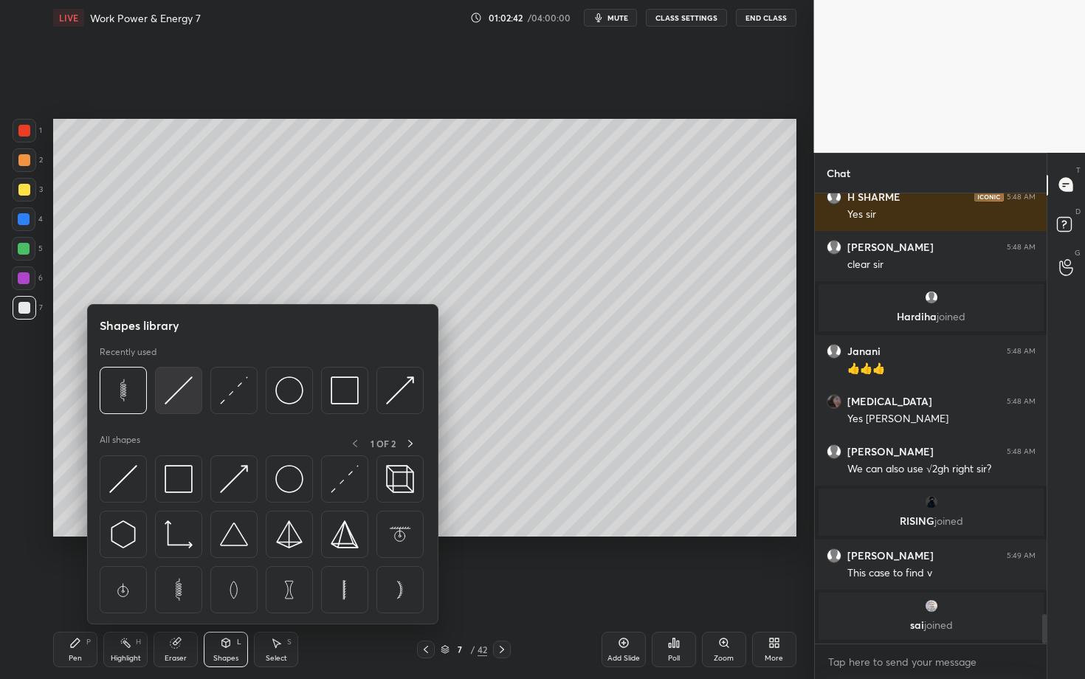
click at [169, 392] on img at bounding box center [179, 390] width 28 height 28
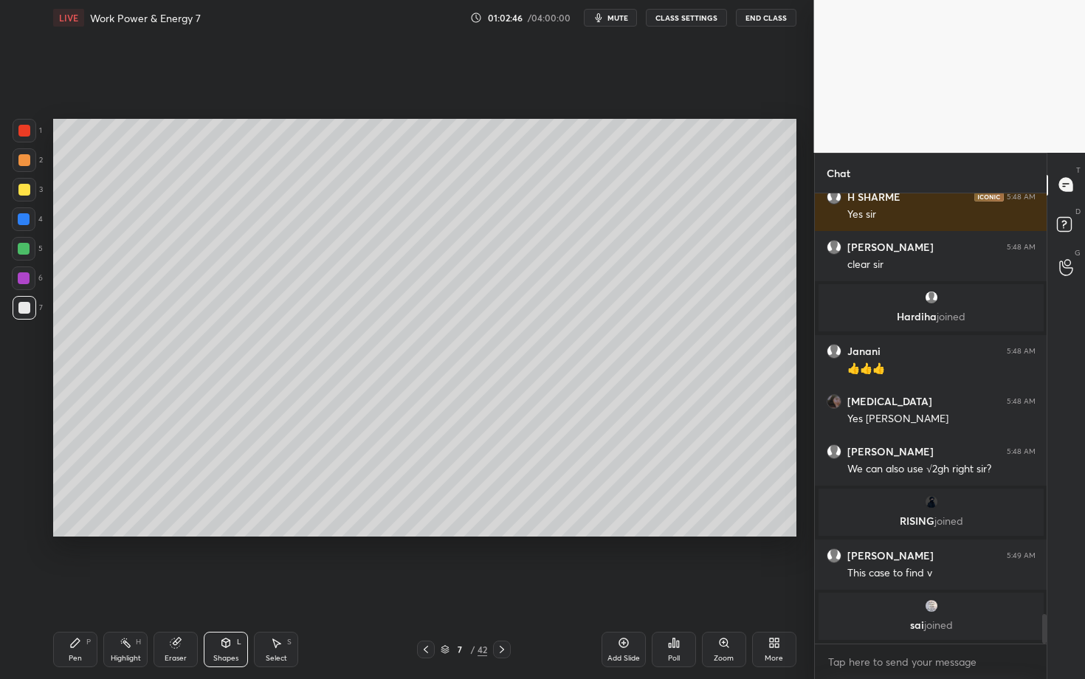
click at [223, 588] on div "Shapes L" at bounding box center [226, 649] width 44 height 35
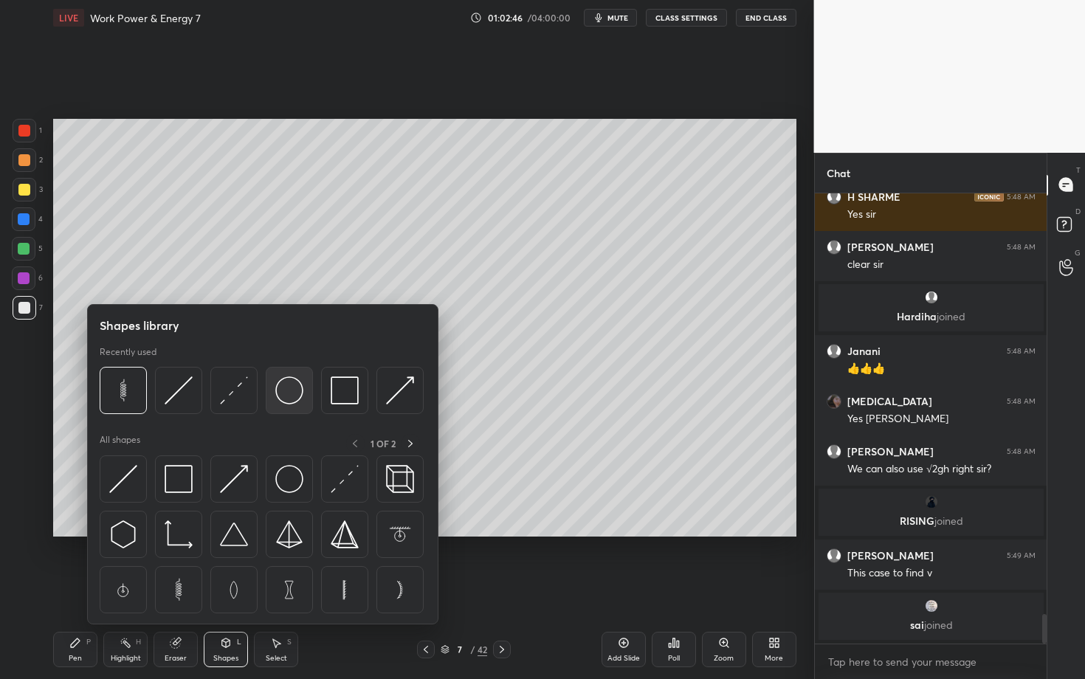
click at [293, 393] on img at bounding box center [289, 390] width 28 height 28
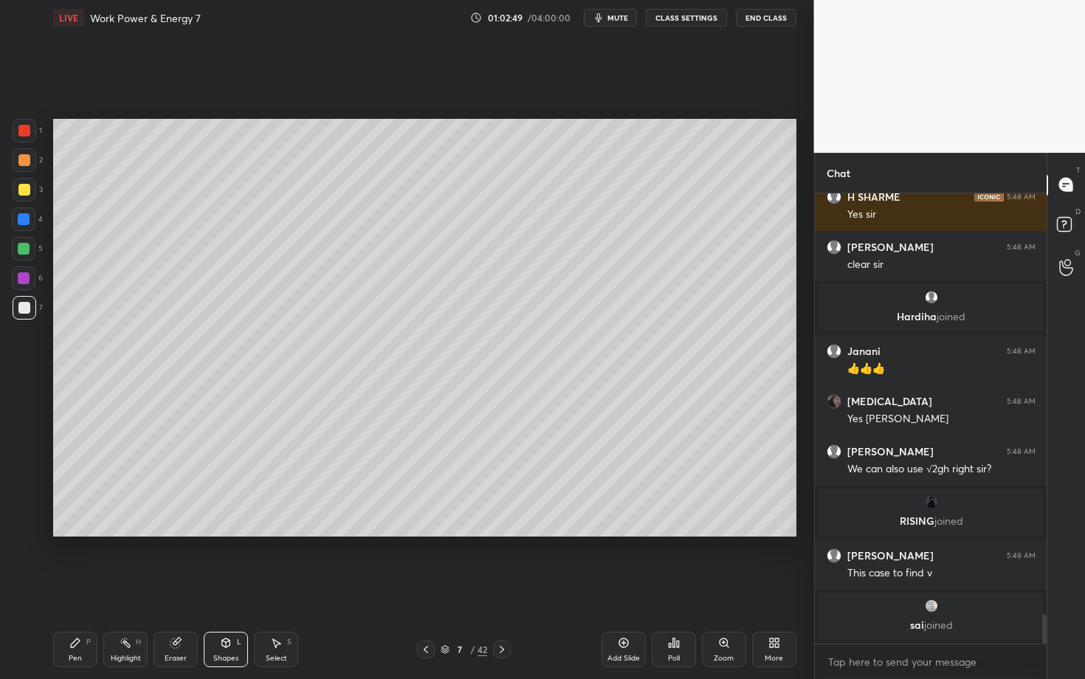
click at [219, 588] on div "Shapes L" at bounding box center [226, 649] width 44 height 35
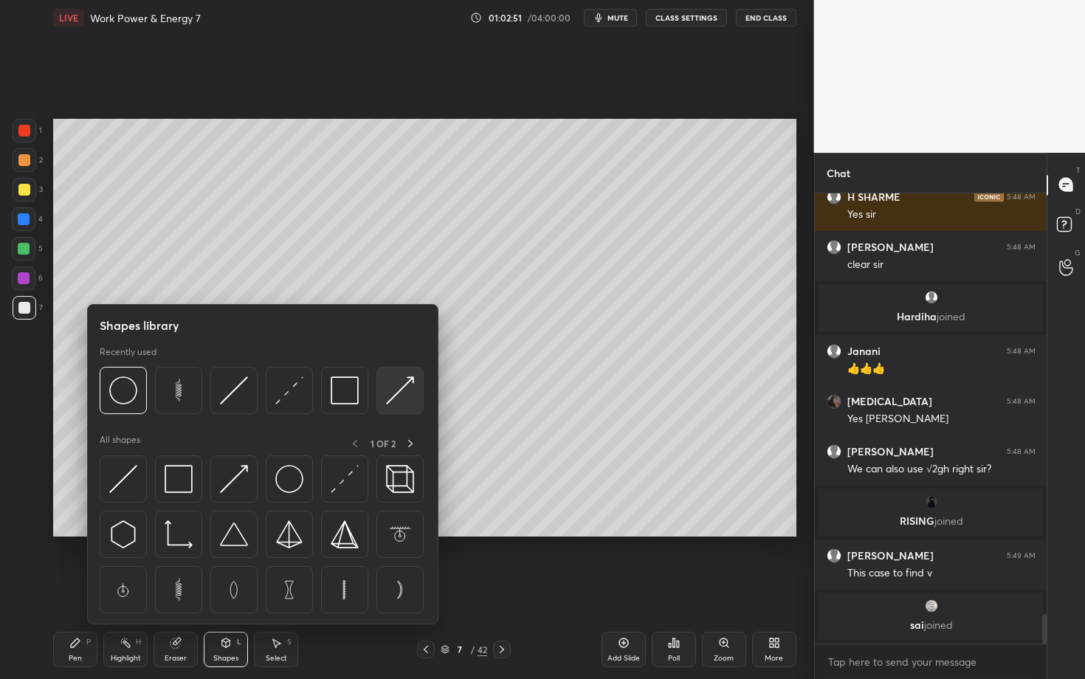
click at [400, 386] on img at bounding box center [400, 390] width 28 height 28
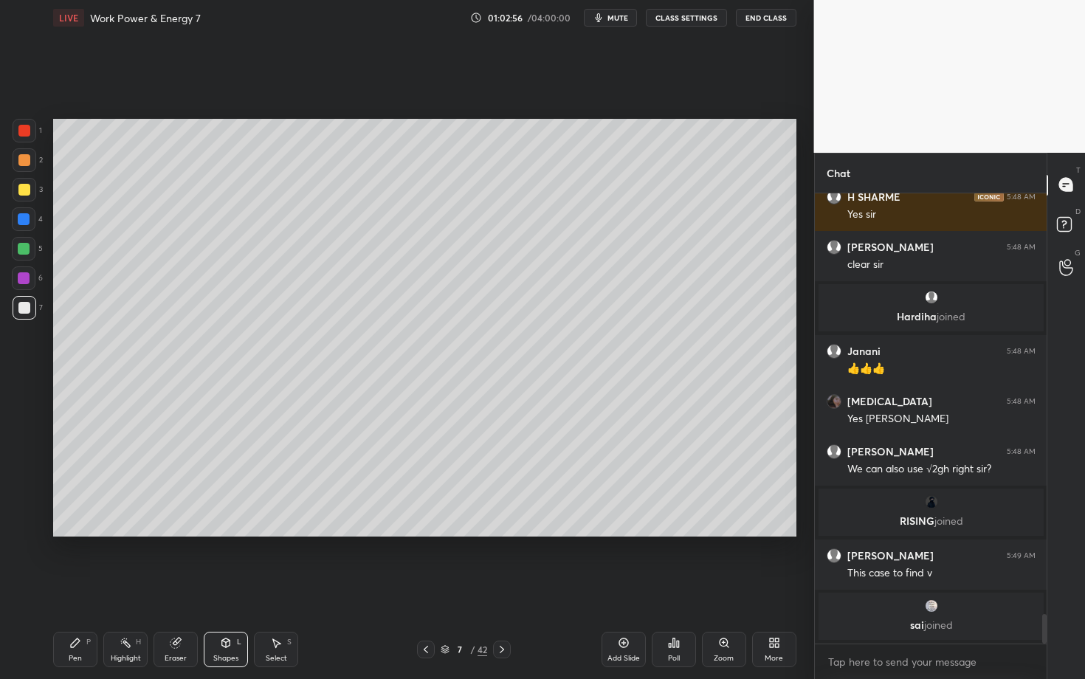
click at [93, 588] on div "Pen P" at bounding box center [75, 649] width 44 height 35
click at [128, 588] on icon at bounding box center [126, 643] width 12 height 12
click at [80, 588] on div "Pen P" at bounding box center [75, 649] width 44 height 35
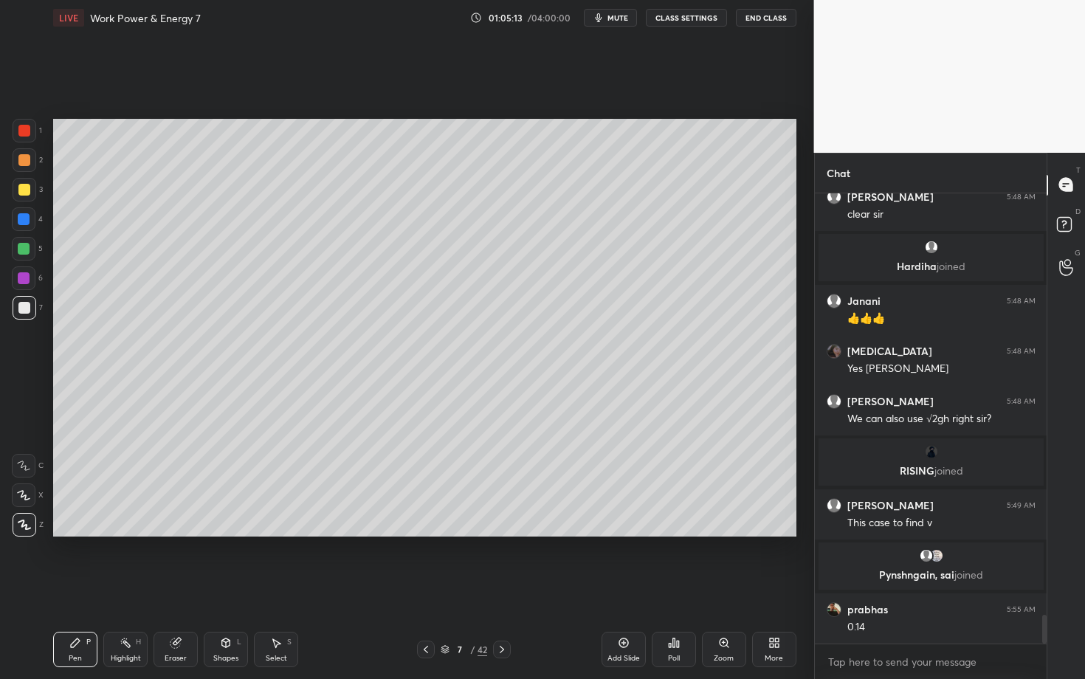
scroll to position [6547, 0]
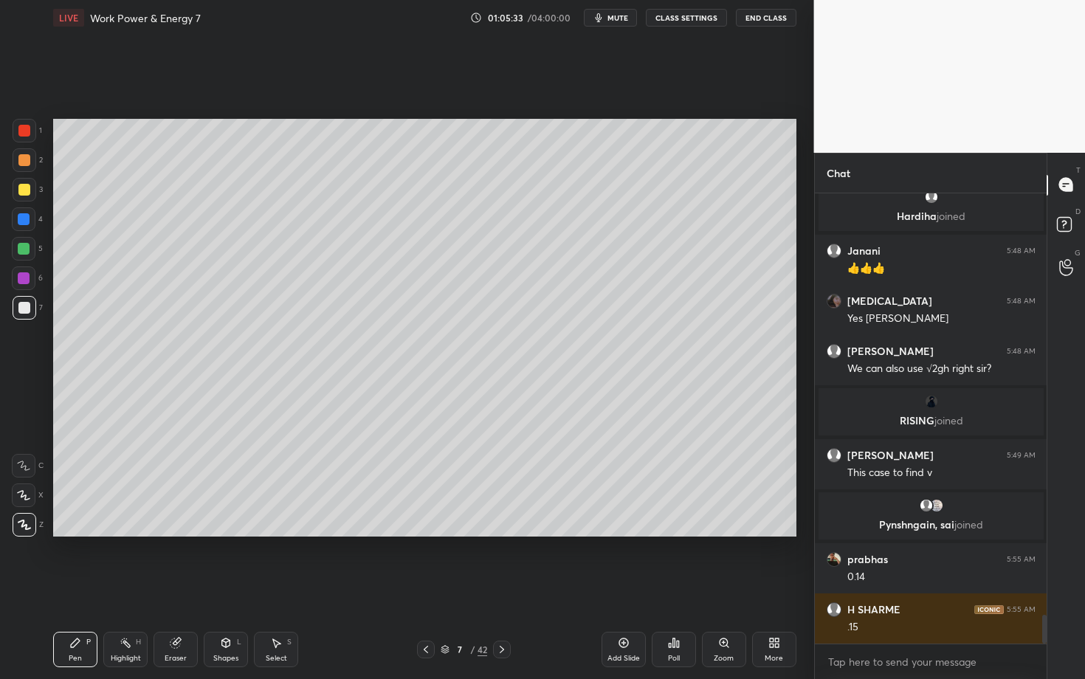
click at [125, 588] on div "Highlight H" at bounding box center [125, 649] width 44 height 35
click at [92, 588] on div "Pen P" at bounding box center [75, 649] width 44 height 35
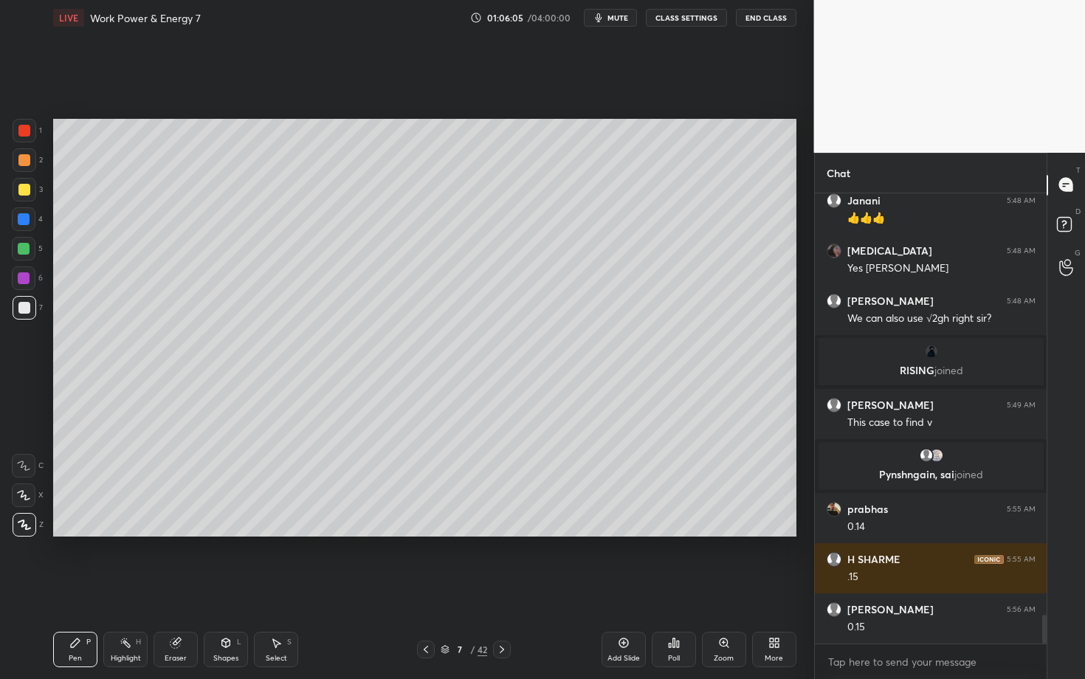
click at [125, 588] on div "Highlight H" at bounding box center [125, 649] width 44 height 35
click at [89, 588] on div "Pen P" at bounding box center [75, 649] width 44 height 35
click at [125, 588] on div "Highlight H" at bounding box center [125, 649] width 44 height 35
click at [83, 588] on div "Pen P" at bounding box center [75, 649] width 44 height 35
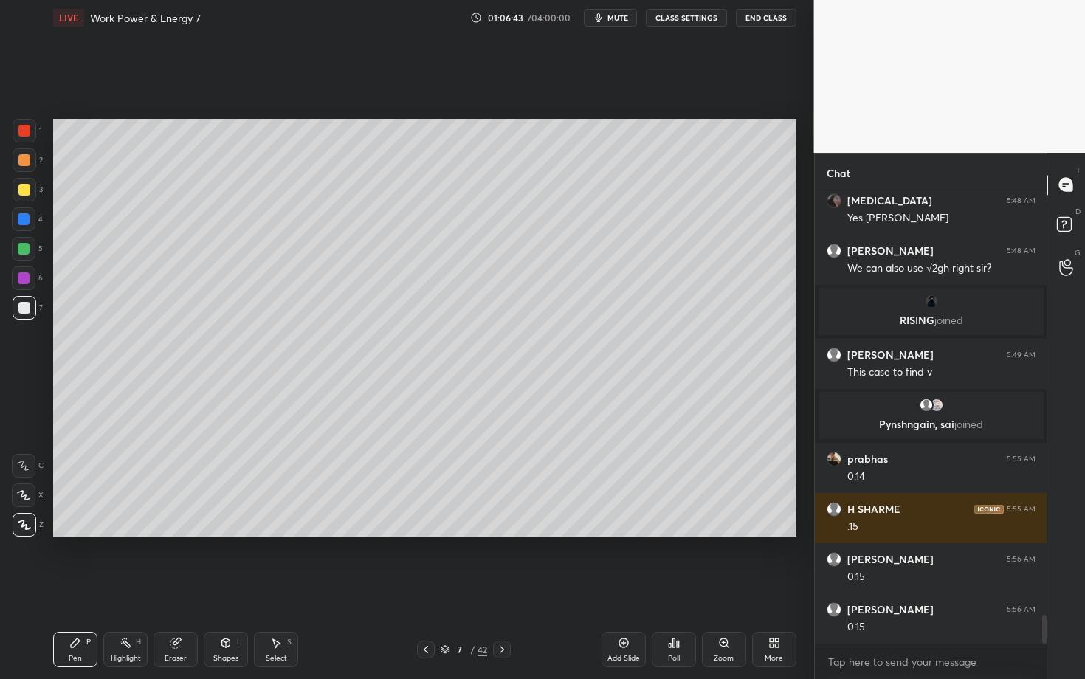
scroll to position [6698, 0]
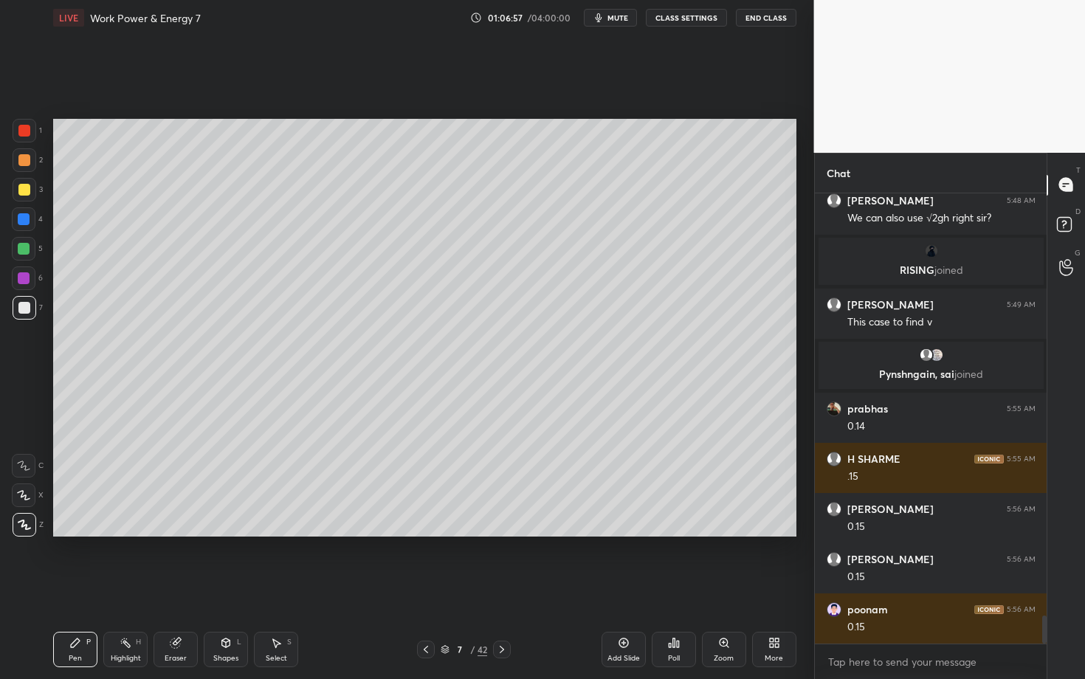
click at [120, 588] on div "Highlight H" at bounding box center [125, 649] width 44 height 35
click at [70, 588] on div "Pen P" at bounding box center [75, 649] width 44 height 35
click at [26, 280] on div at bounding box center [24, 278] width 12 height 12
click at [21, 309] on div at bounding box center [24, 308] width 12 height 12
click at [21, 281] on div at bounding box center [24, 278] width 12 height 12
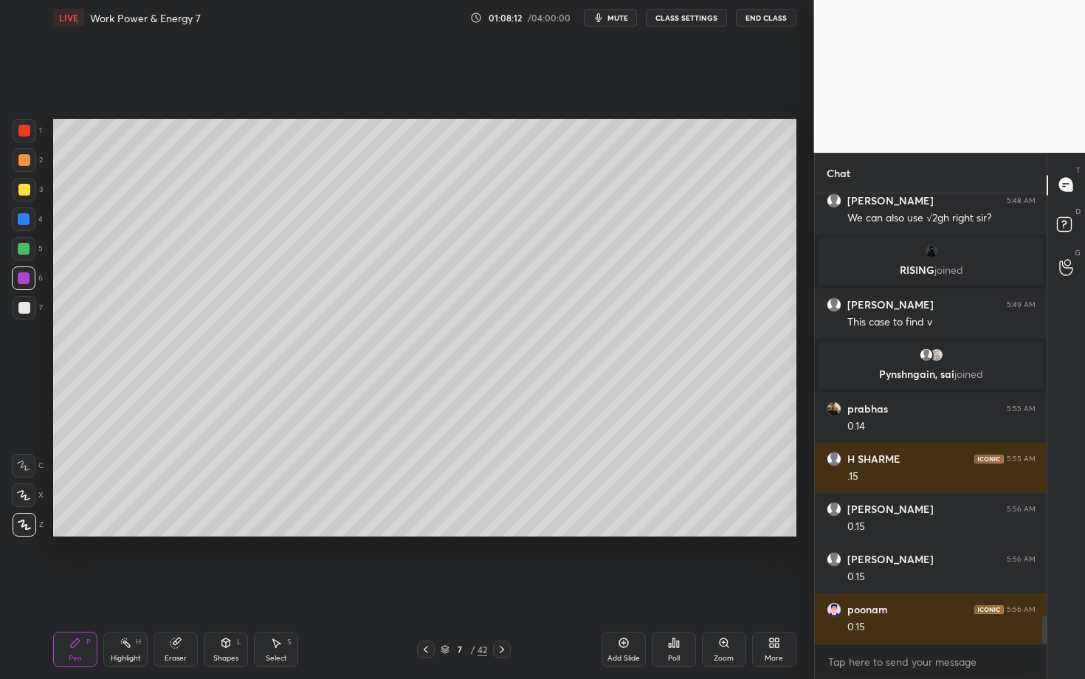
click at [180, 588] on div "Eraser" at bounding box center [176, 649] width 44 height 35
click at [178, 588] on div "Eraser" at bounding box center [176, 658] width 22 height 7
click at [86, 588] on div "Pen P" at bounding box center [75, 649] width 44 height 35
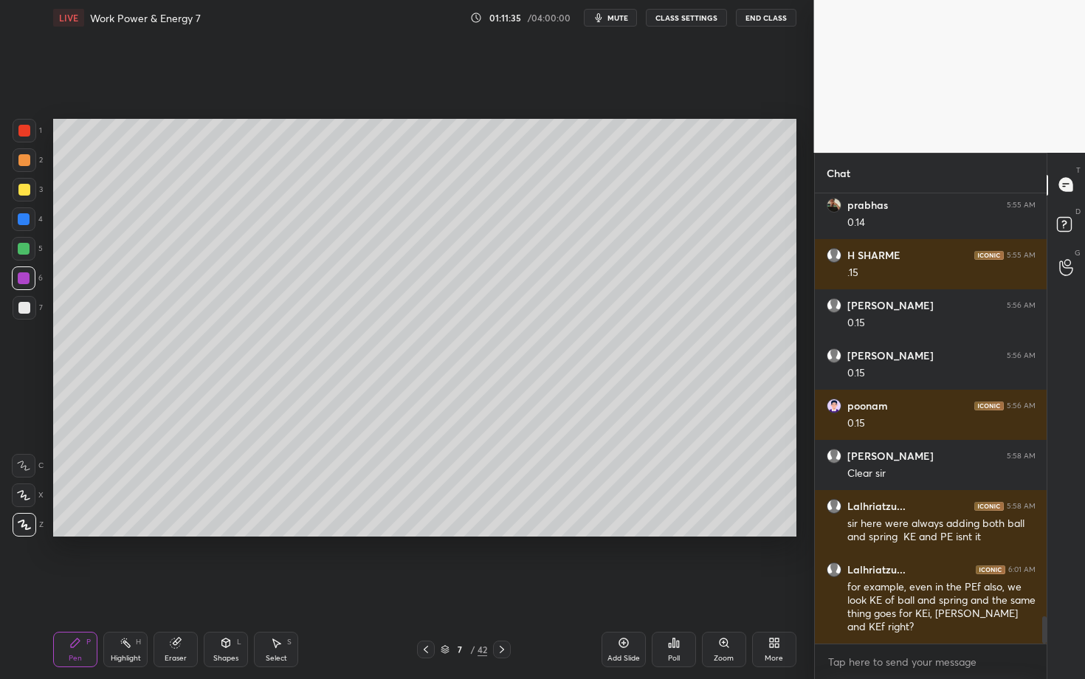
scroll to position [6952, 0]
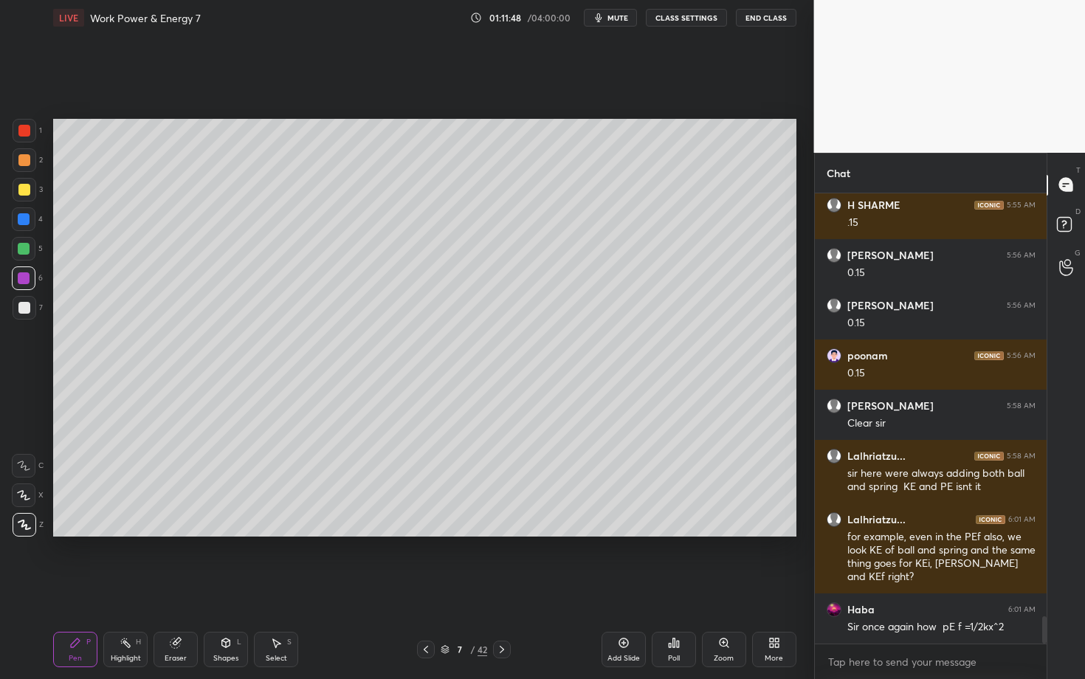
click at [505, 588] on div at bounding box center [502, 650] width 18 height 18
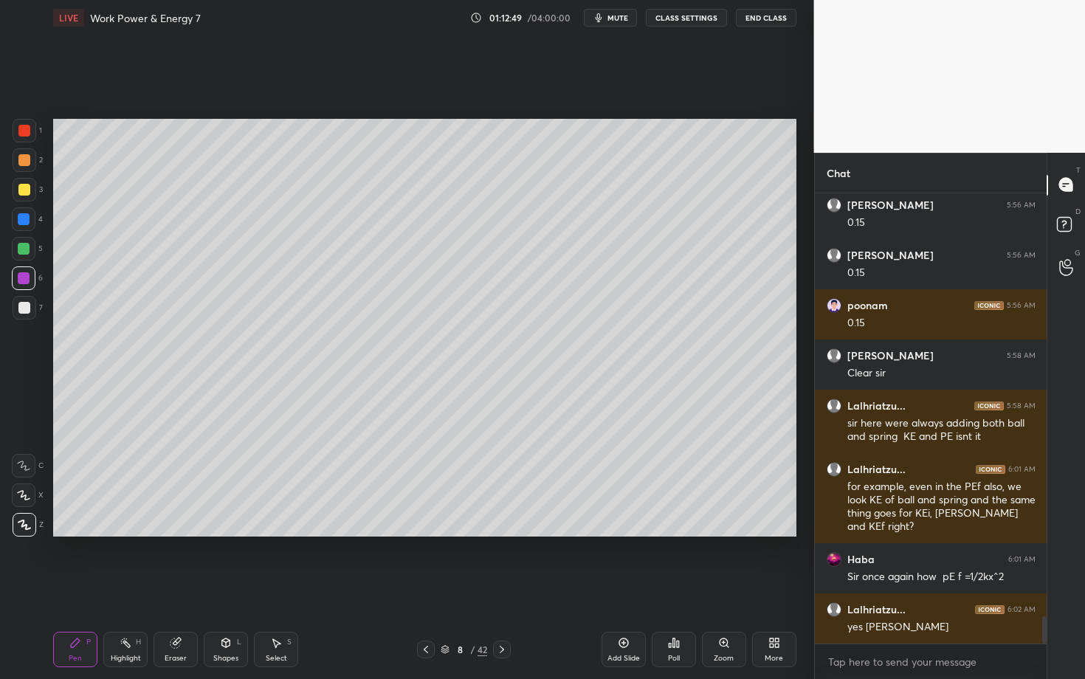
click at [275, 588] on div "Select S" at bounding box center [276, 649] width 44 height 35
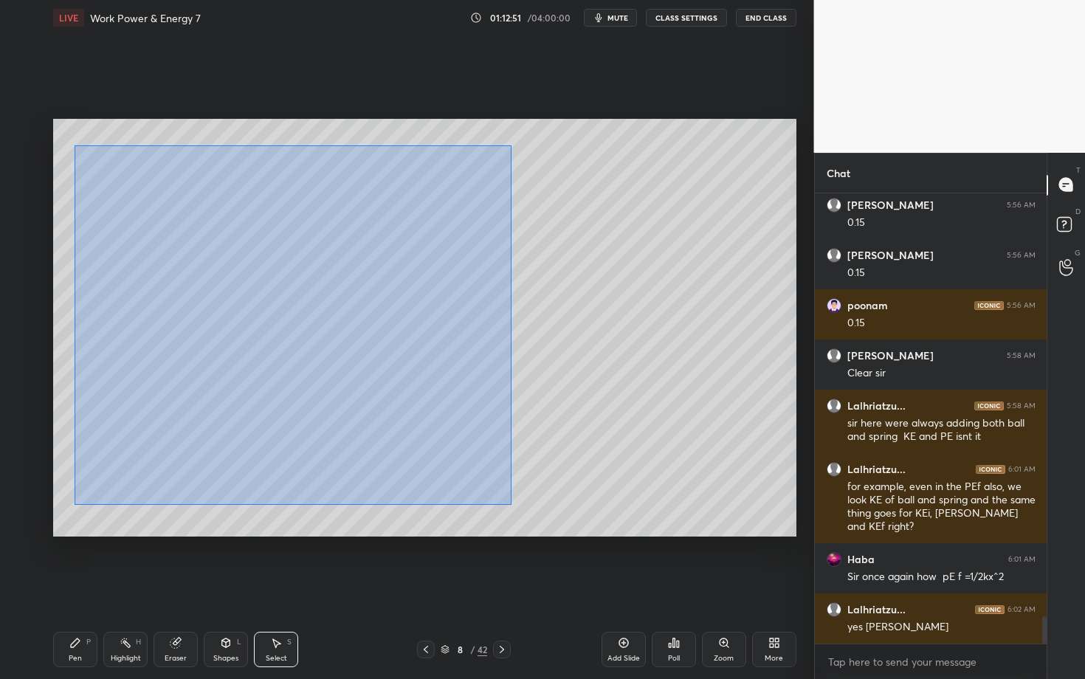
drag, startPoint x: 86, startPoint y: 177, endPoint x: 511, endPoint y: 504, distance: 536.4
click at [511, 503] on div "0 ° Undo Copy Duplicate Duplicate to new slide Delete" at bounding box center [424, 328] width 743 height 418
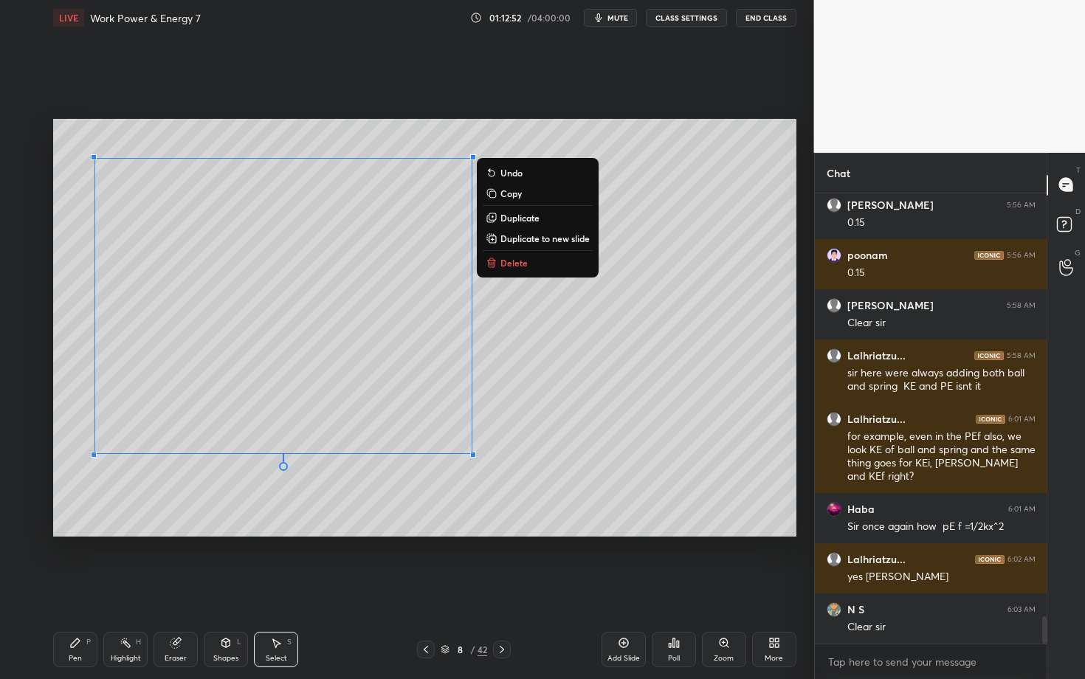
click at [516, 268] on p "Delete" at bounding box center [514, 263] width 27 height 12
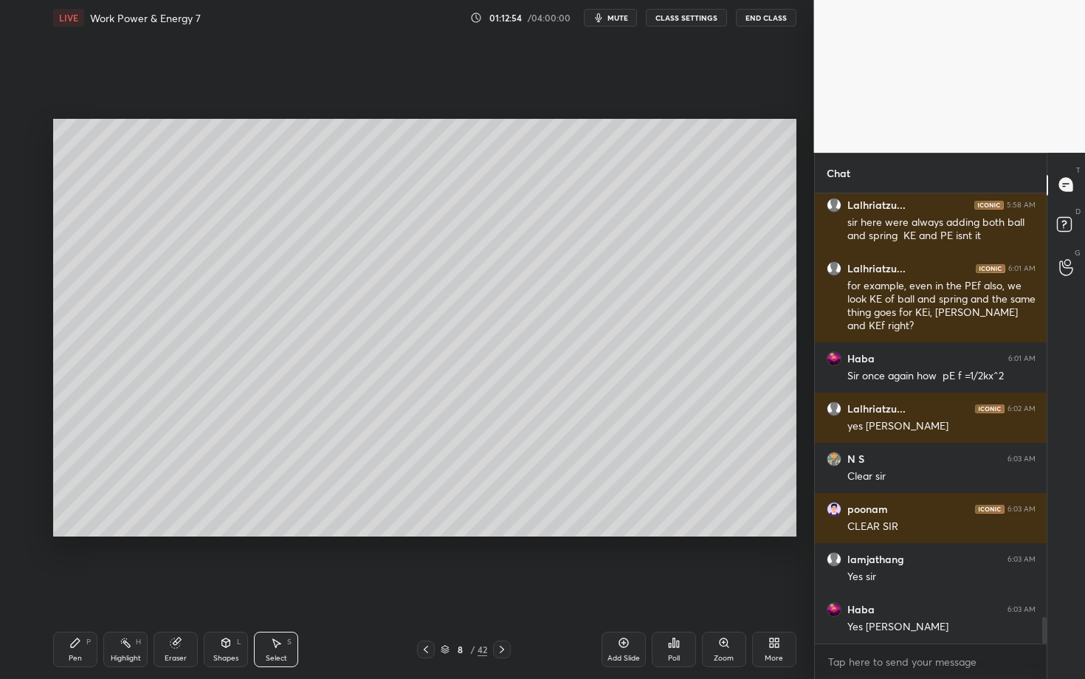
scroll to position [7253, 0]
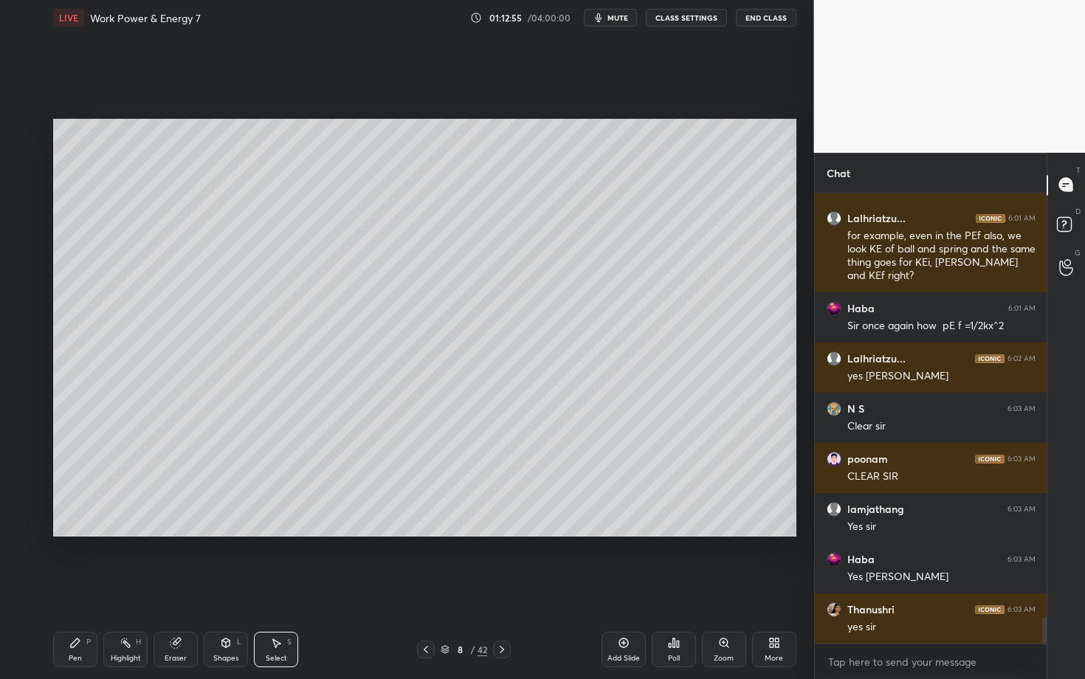
click at [66, 588] on div "Pen P" at bounding box center [75, 649] width 44 height 35
click at [21, 156] on div at bounding box center [24, 160] width 12 height 12
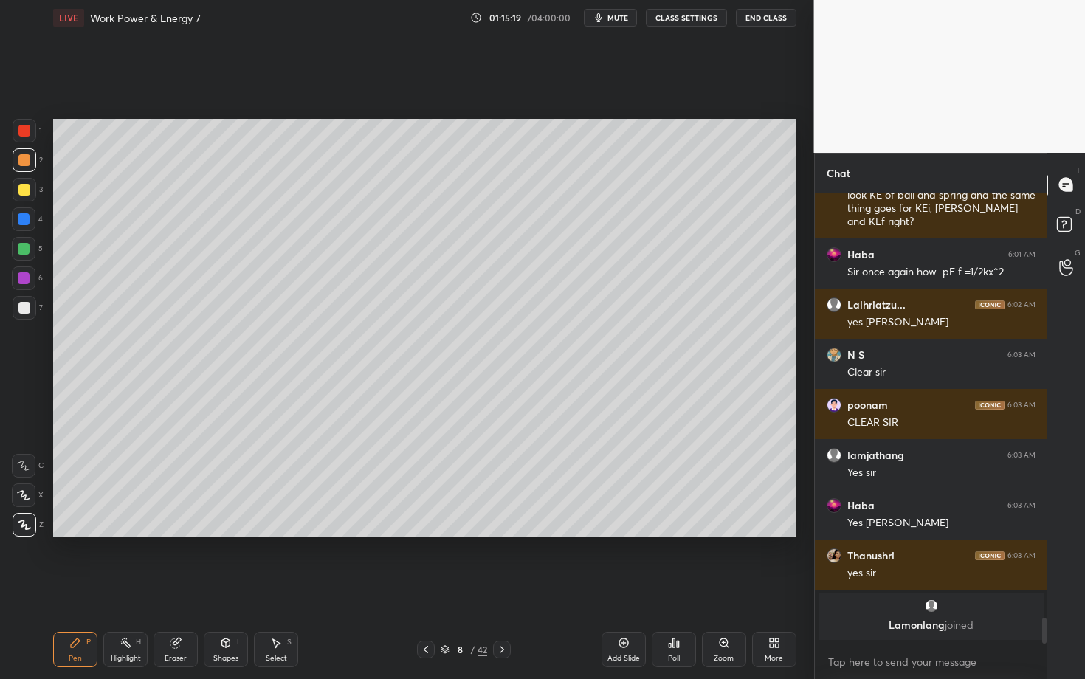
click at [80, 588] on div "Pen P" at bounding box center [75, 649] width 44 height 35
click at [175, 588] on div "Eraser" at bounding box center [176, 658] width 22 height 7
click at [78, 588] on icon at bounding box center [75, 643] width 12 height 12
click at [227, 588] on div "Shapes" at bounding box center [225, 658] width 25 height 7
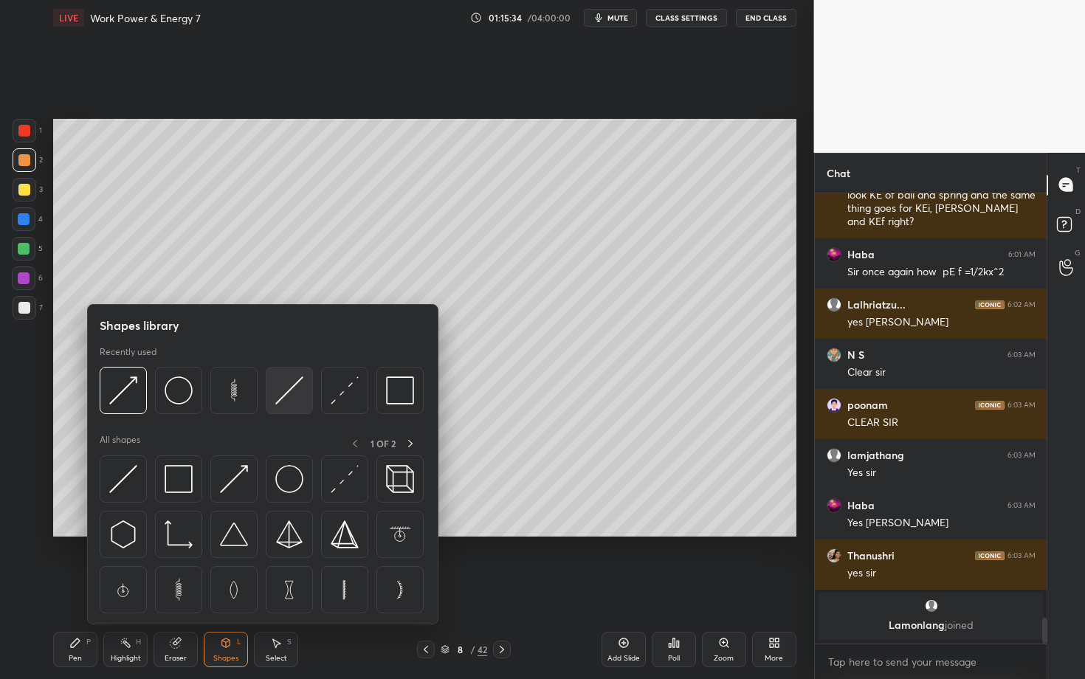
click at [297, 396] on img at bounding box center [289, 390] width 28 height 28
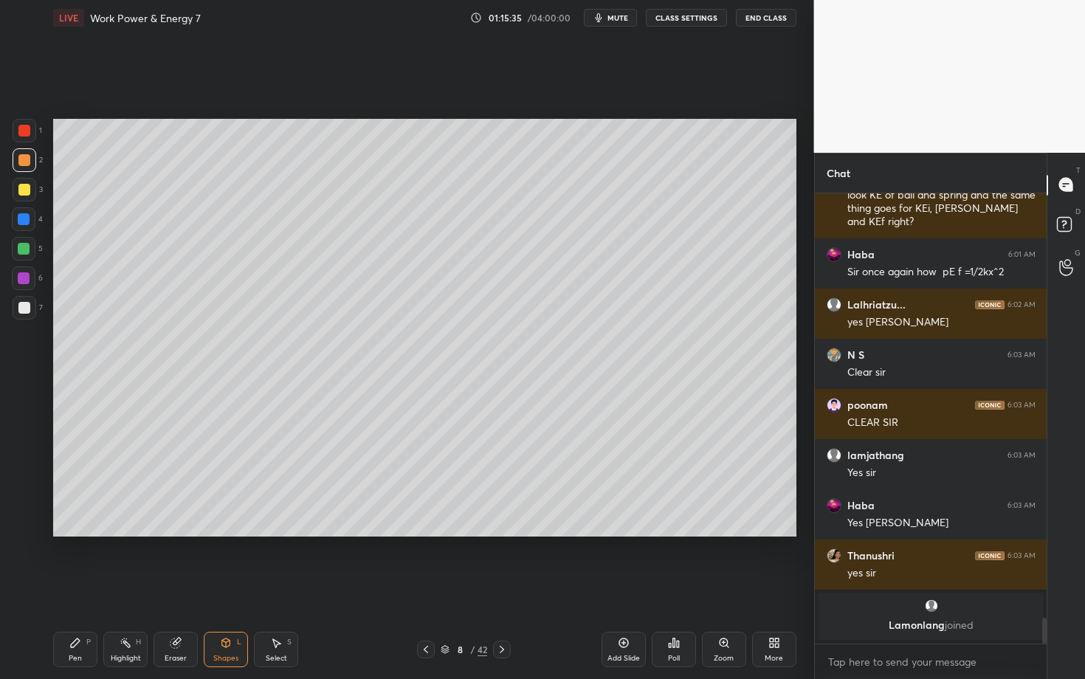
click at [241, 588] on div "Shapes L" at bounding box center [226, 649] width 44 height 35
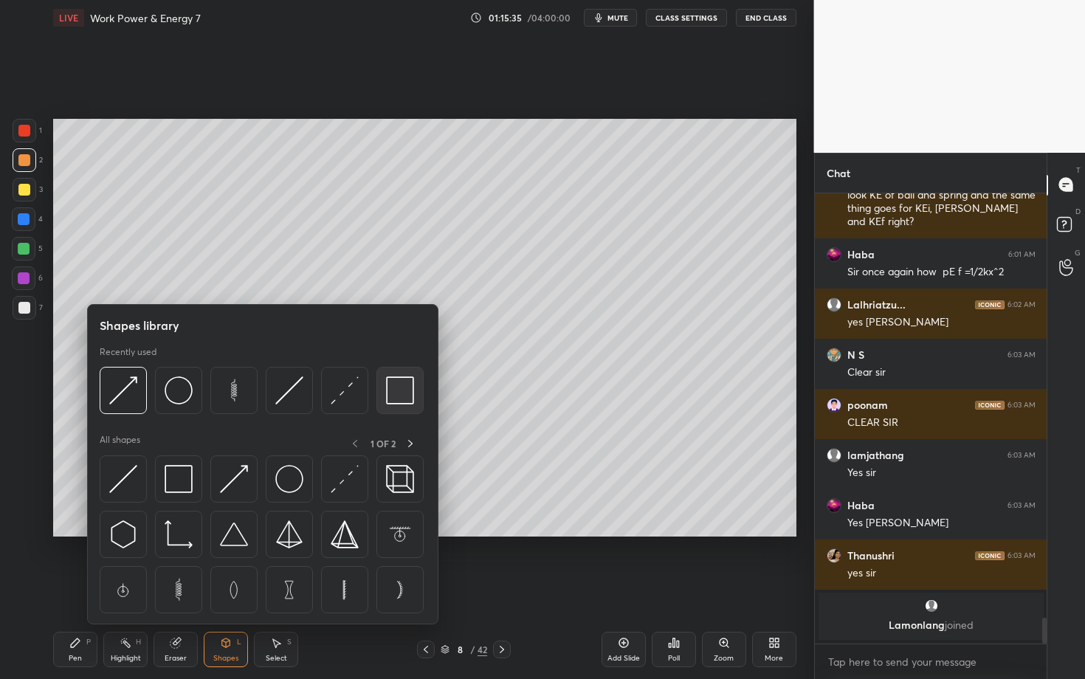
click at [407, 396] on img at bounding box center [400, 390] width 28 height 28
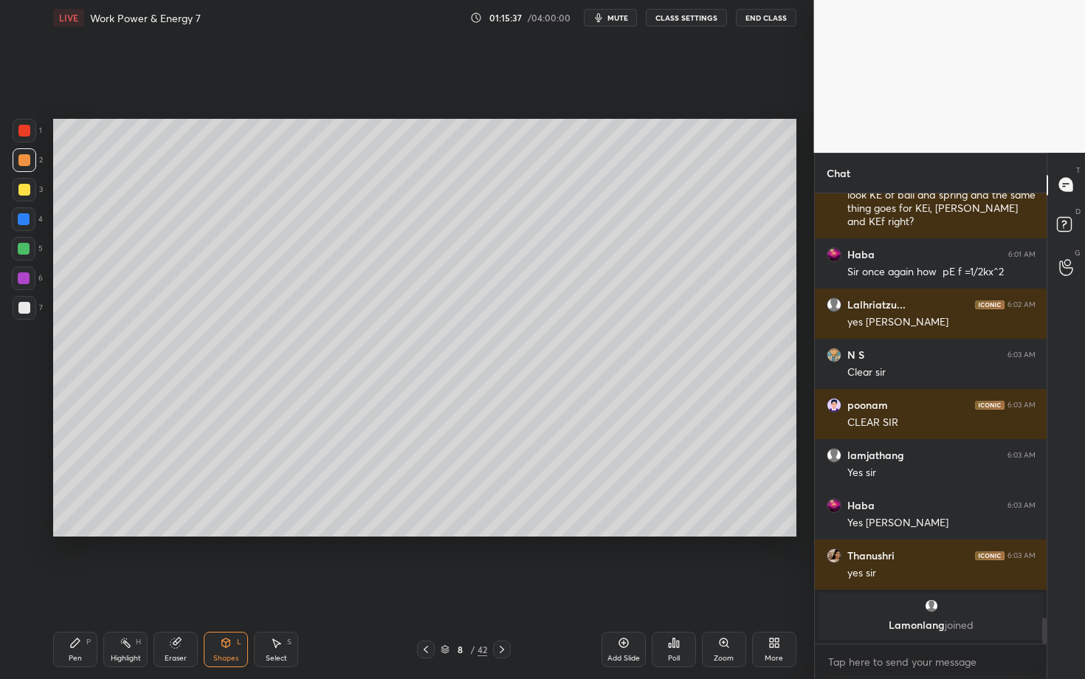
click at [230, 588] on icon at bounding box center [226, 643] width 12 height 12
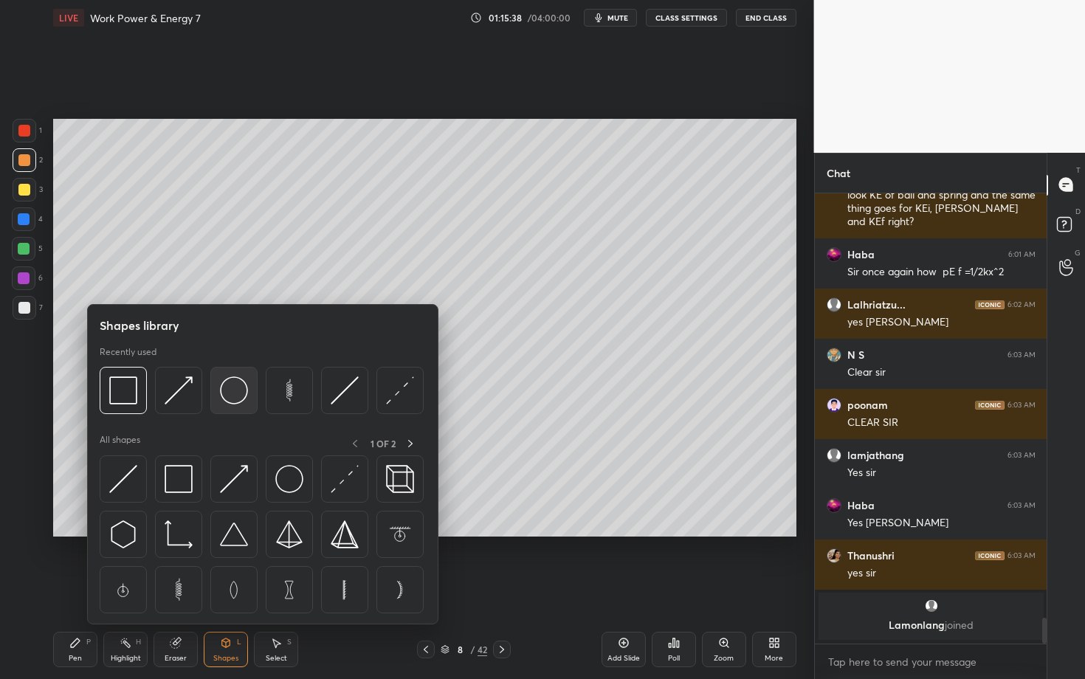
click at [242, 392] on img at bounding box center [234, 390] width 28 height 28
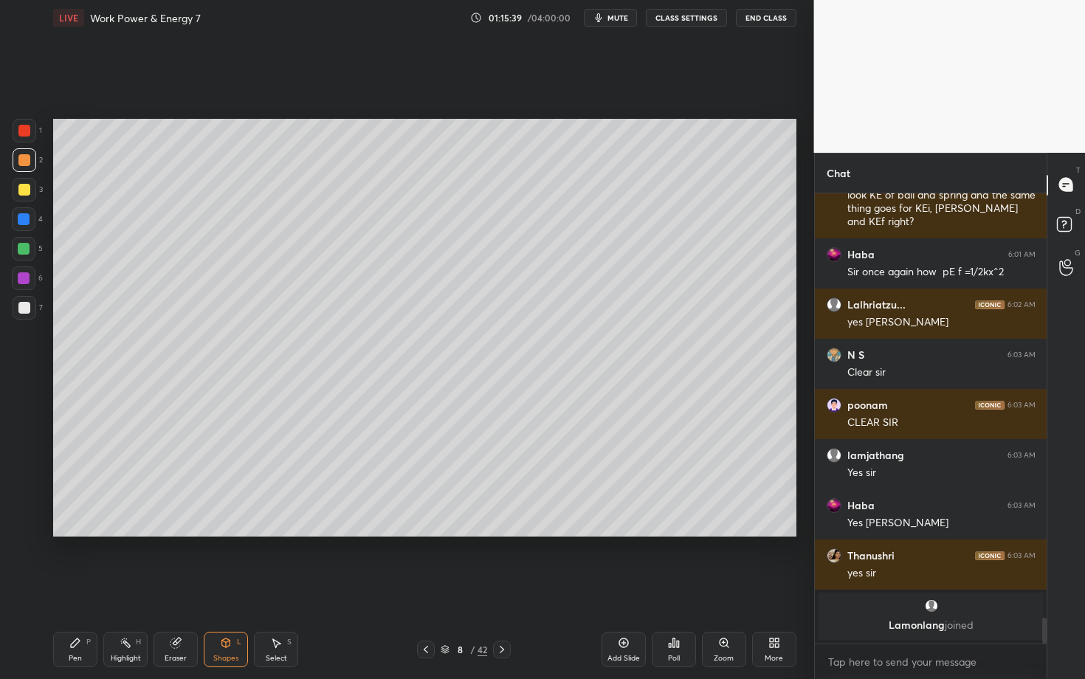
click at [25, 308] on div at bounding box center [24, 308] width 12 height 12
click at [225, 588] on icon at bounding box center [226, 643] width 12 height 12
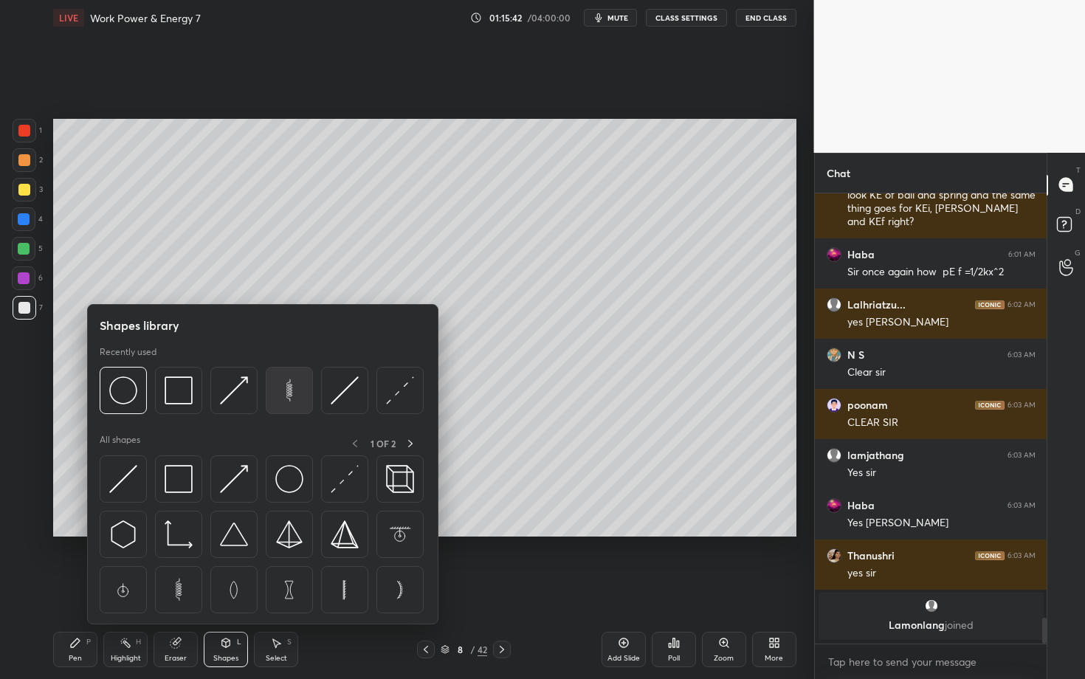
click at [286, 393] on img at bounding box center [289, 390] width 28 height 28
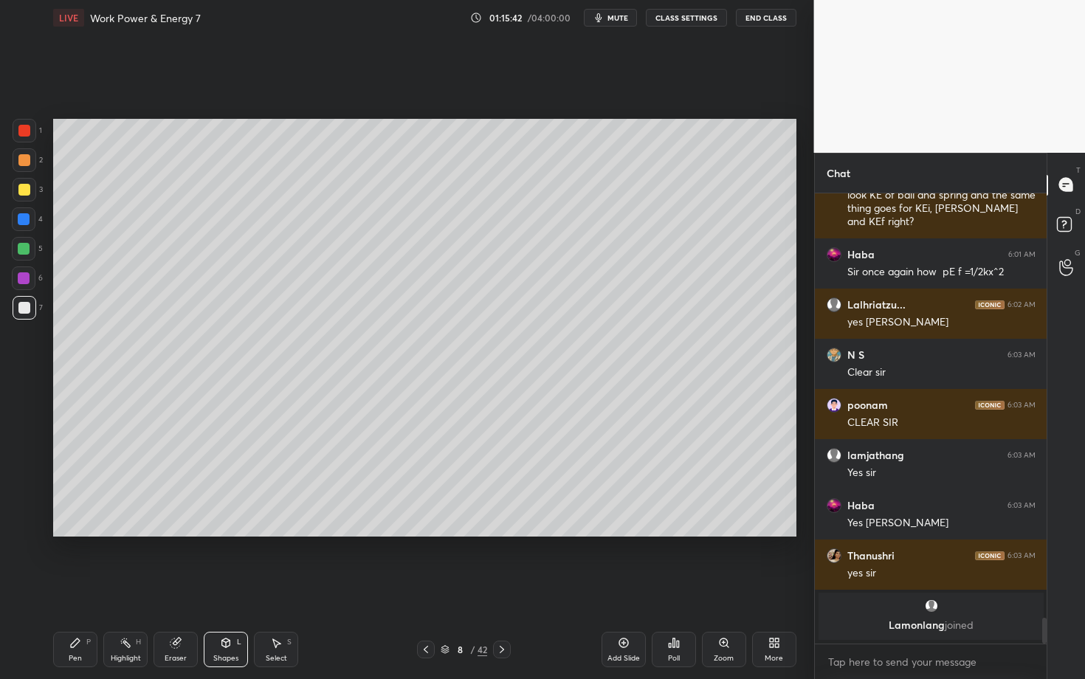
click at [236, 588] on div "Shapes L" at bounding box center [226, 649] width 44 height 35
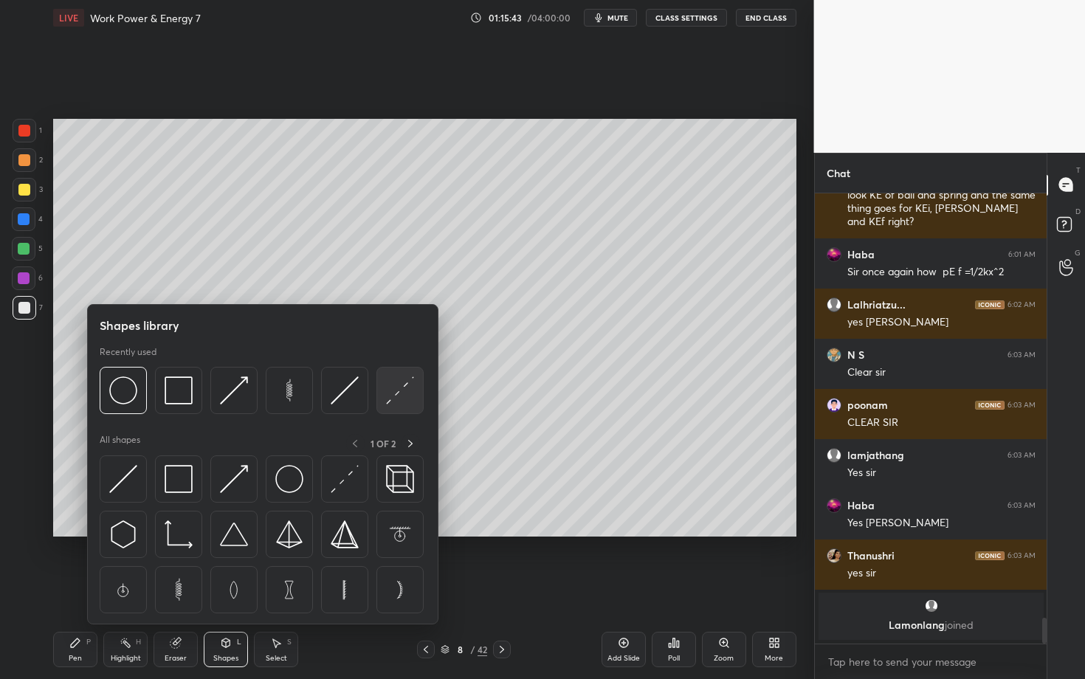
click at [393, 388] on img at bounding box center [400, 390] width 28 height 28
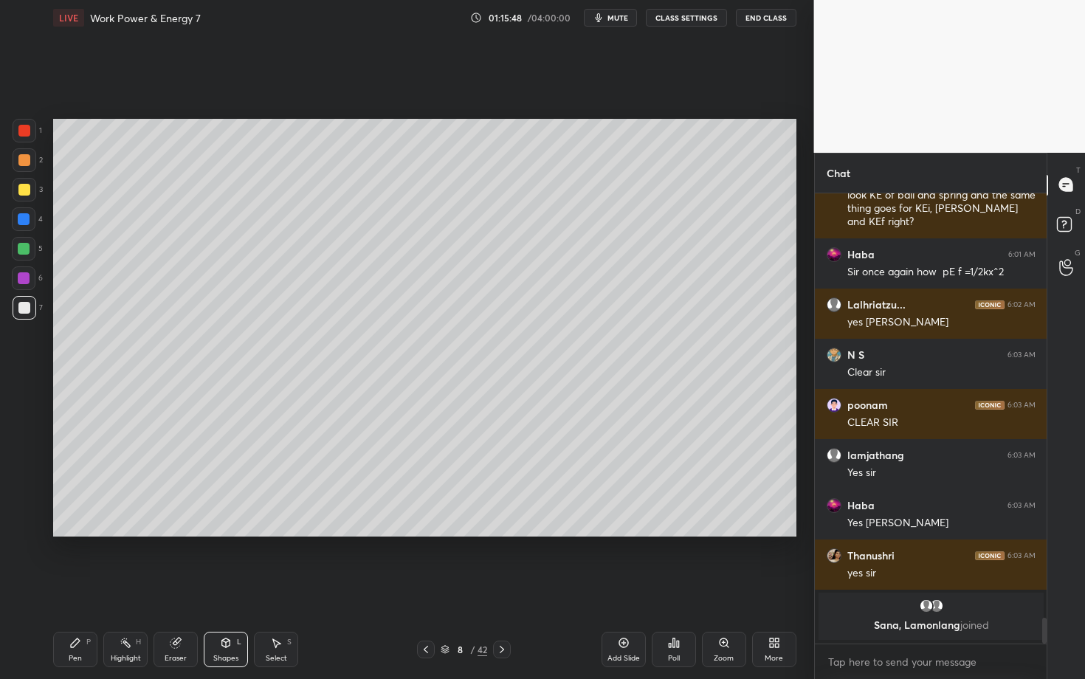
click at [77, 588] on div "Pen P" at bounding box center [75, 649] width 44 height 35
click at [384, 588] on div "Setting up your live class Poll for secs No correct answer Start poll" at bounding box center [424, 327] width 755 height 585
click at [18, 316] on div at bounding box center [25, 308] width 24 height 24
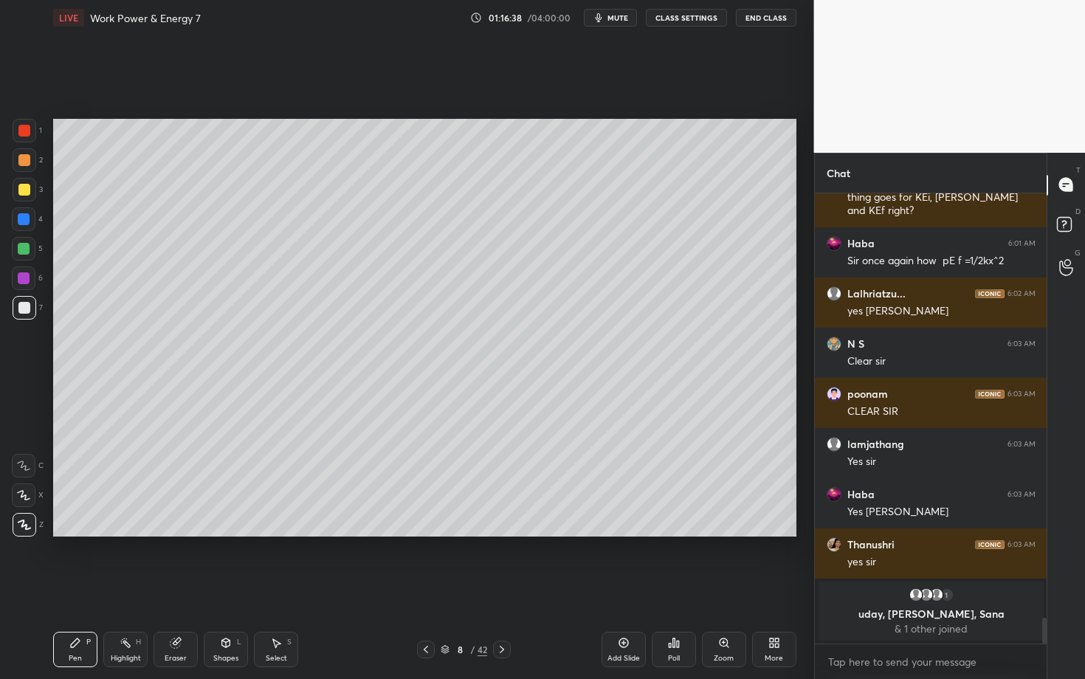
scroll to position [7138, 0]
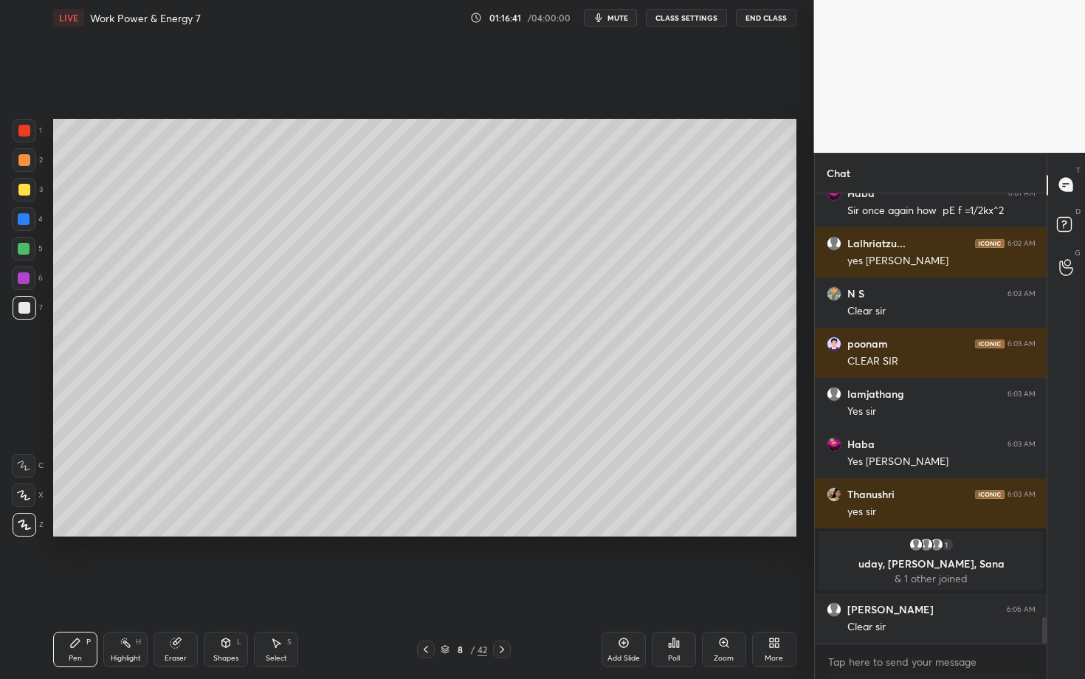
click at [21, 248] on div at bounding box center [24, 249] width 12 height 12
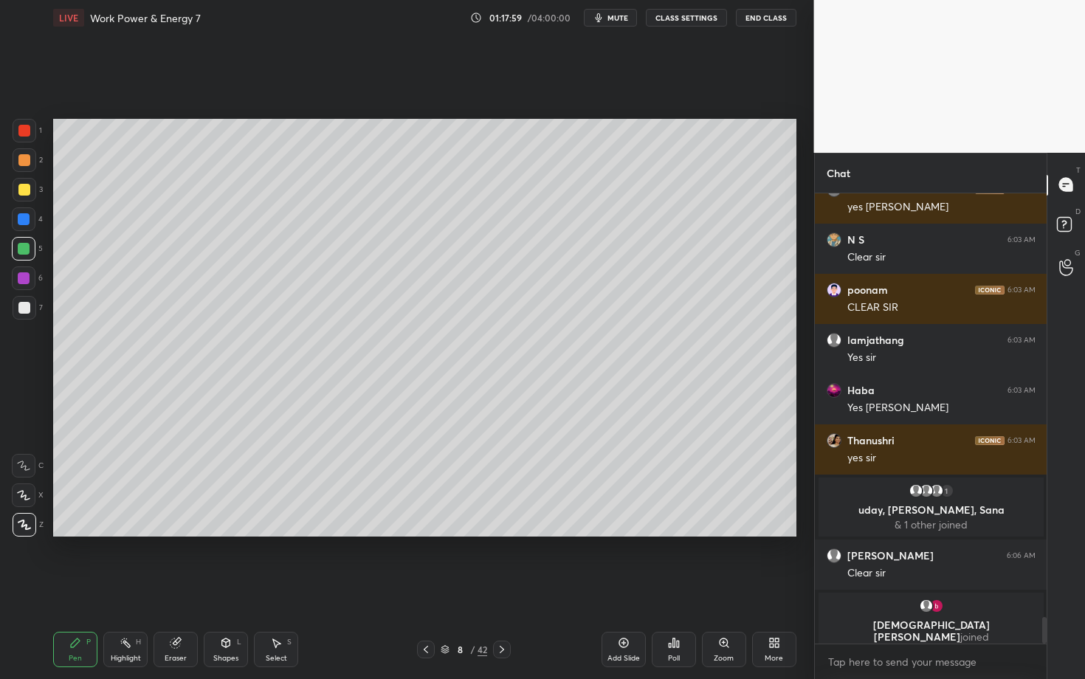
click at [28, 320] on div "7" at bounding box center [28, 311] width 30 height 30
click at [283, 588] on div "Select S" at bounding box center [276, 649] width 44 height 35
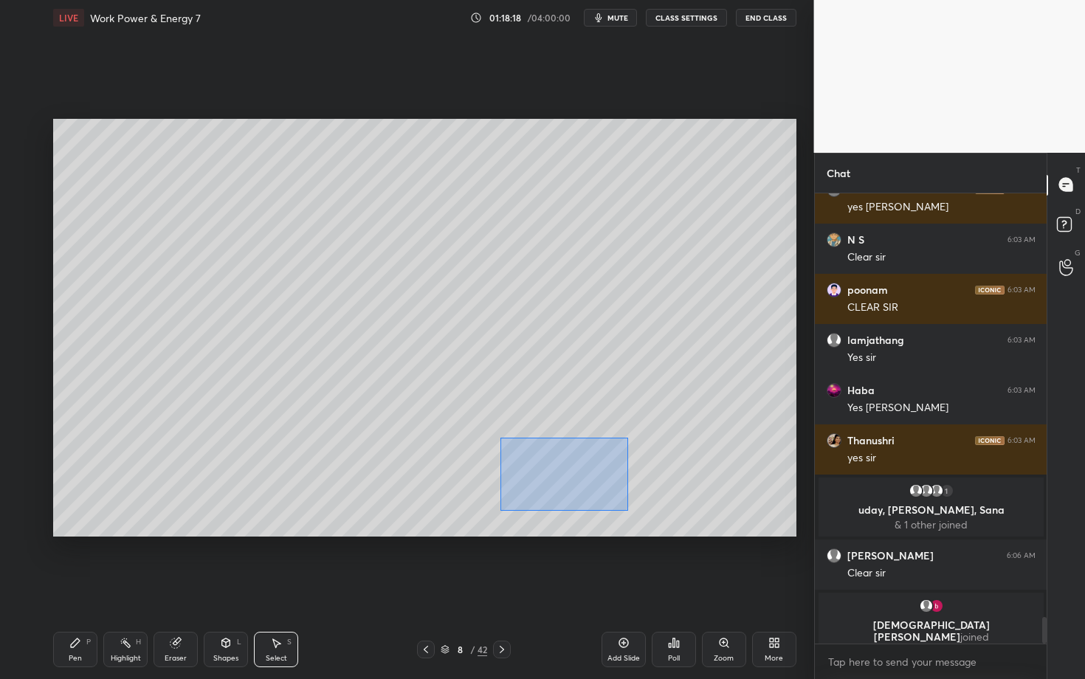
drag, startPoint x: 540, startPoint y: 486, endPoint x: 627, endPoint y: 510, distance: 91.2
click at [627, 510] on div "0 ° Undo Copy Duplicate Duplicate to new slide Delete" at bounding box center [424, 328] width 743 height 418
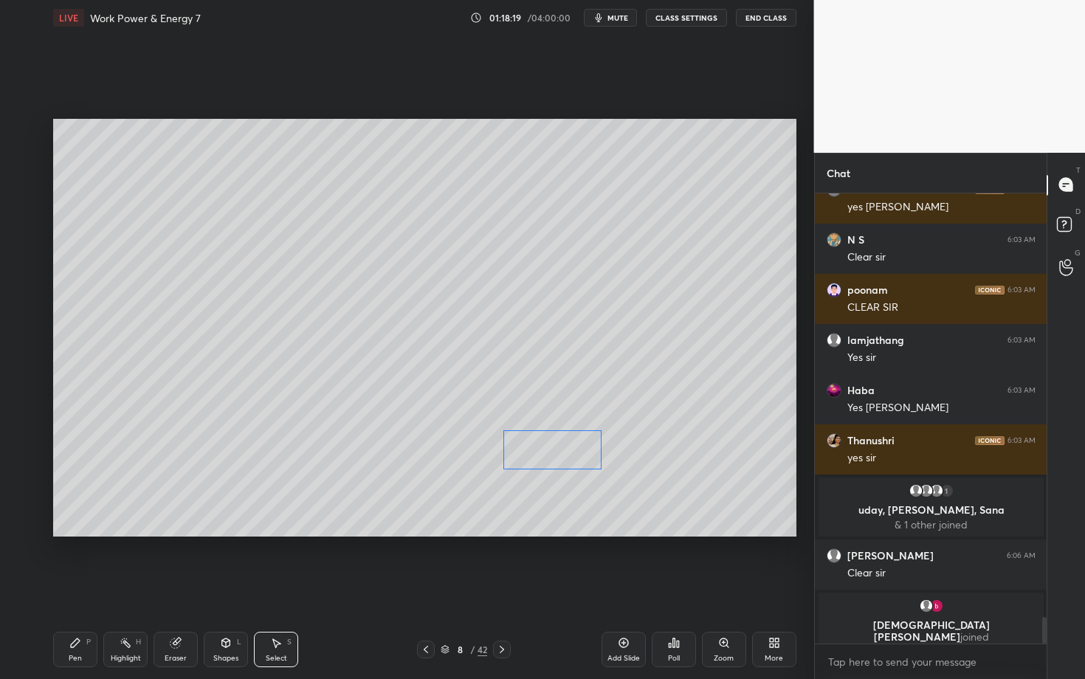
drag, startPoint x: 559, startPoint y: 464, endPoint x: 557, endPoint y: 450, distance: 13.4
click at [557, 450] on div "0 ° Undo Copy Duplicate Duplicate to new slide Delete" at bounding box center [424, 328] width 743 height 418
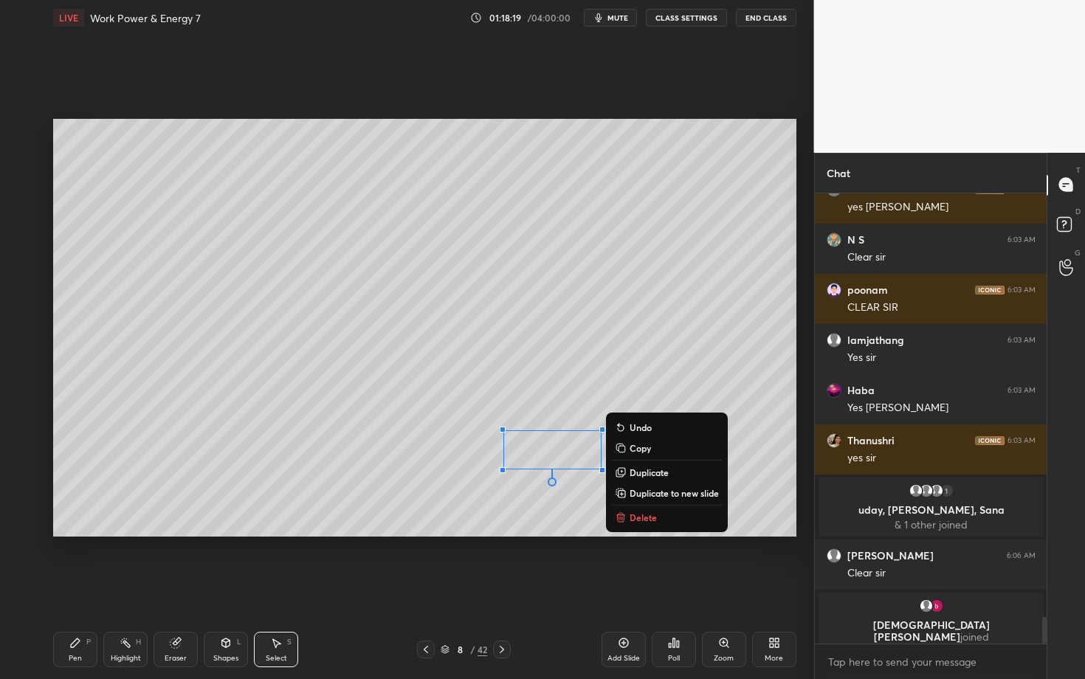
click at [80, 588] on div "Pen P" at bounding box center [75, 649] width 44 height 35
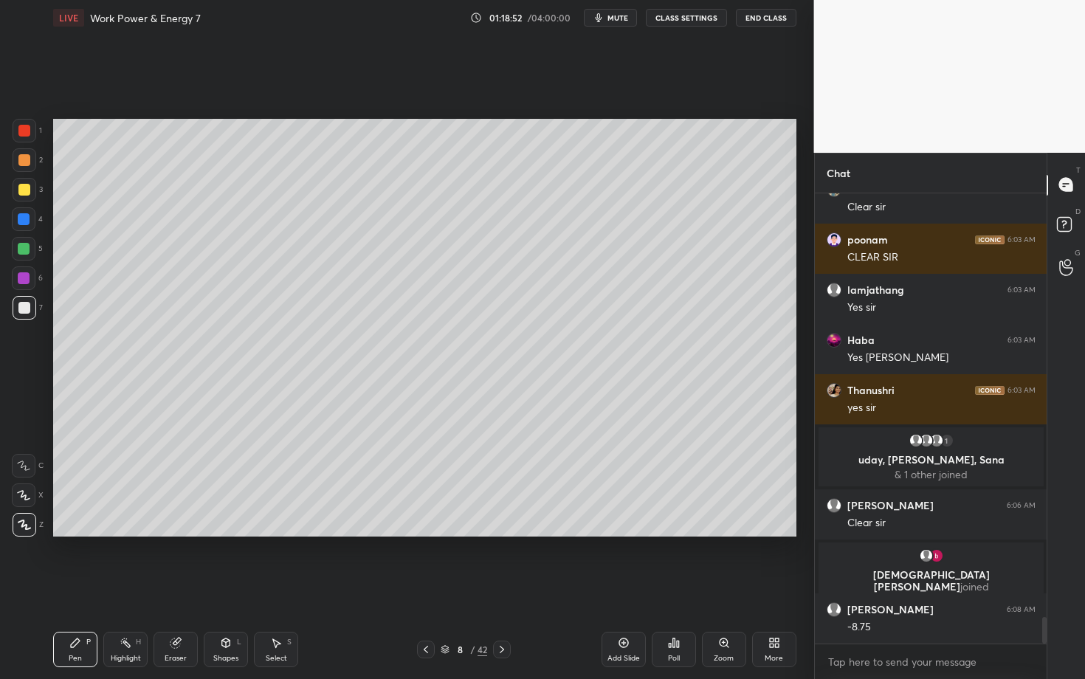
scroll to position [7279, 0]
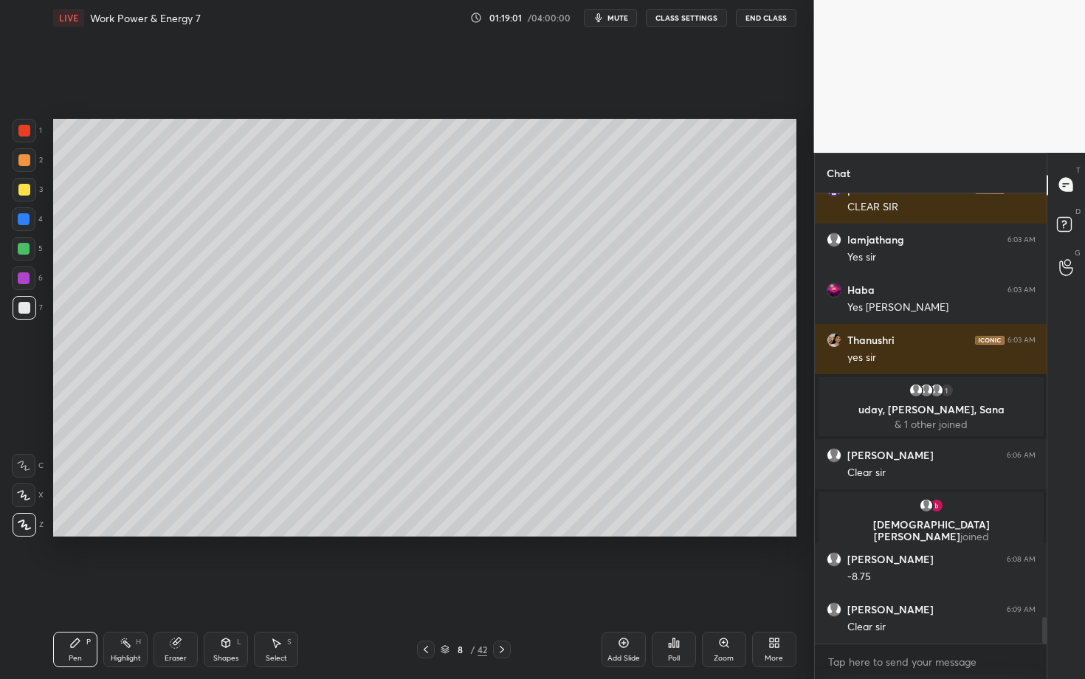
click at [504, 588] on icon at bounding box center [502, 650] width 12 height 12
click at [89, 588] on div "Pen P" at bounding box center [75, 649] width 44 height 35
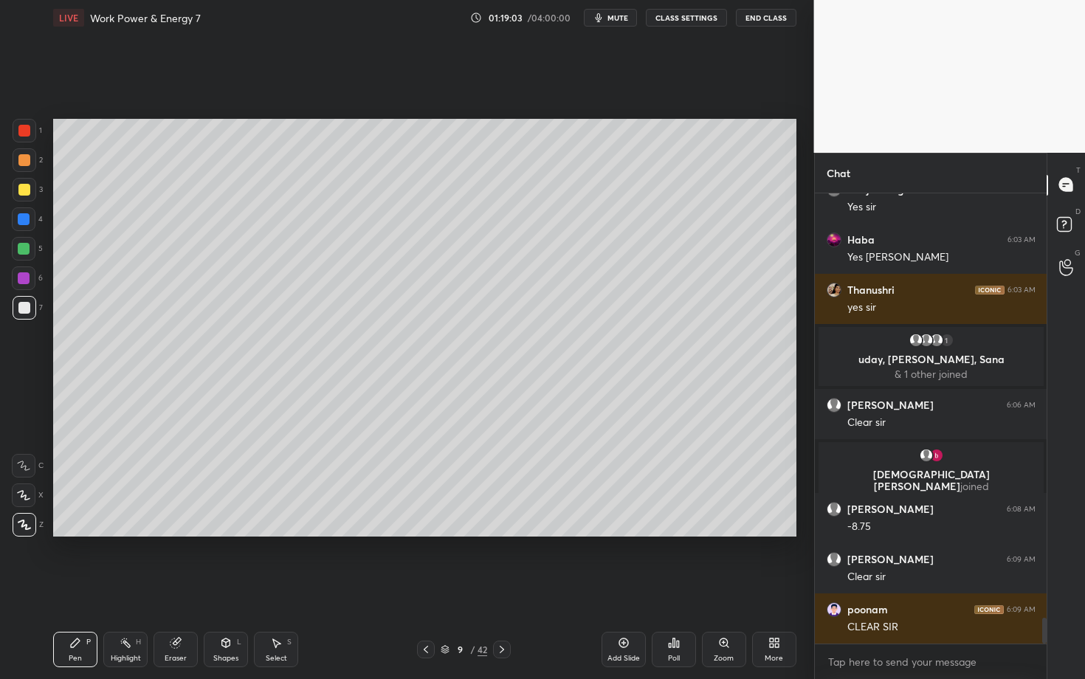
click at [24, 157] on div at bounding box center [24, 160] width 12 height 12
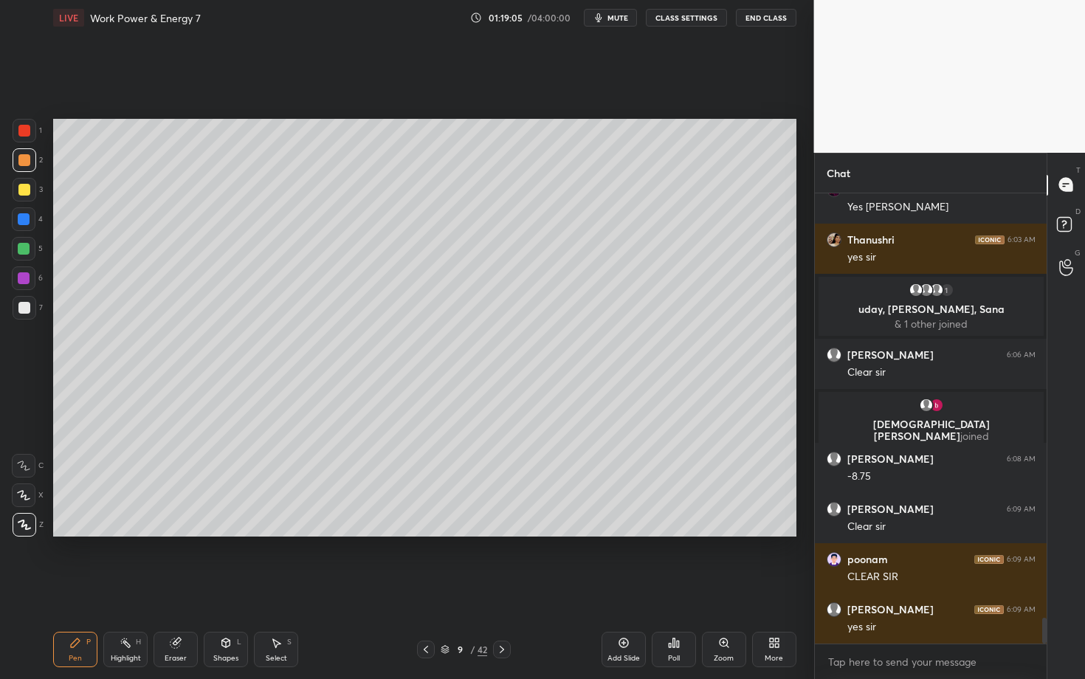
click at [175, 588] on div "Eraser" at bounding box center [176, 649] width 44 height 35
click at [75, 588] on div "Pen P" at bounding box center [75, 649] width 44 height 35
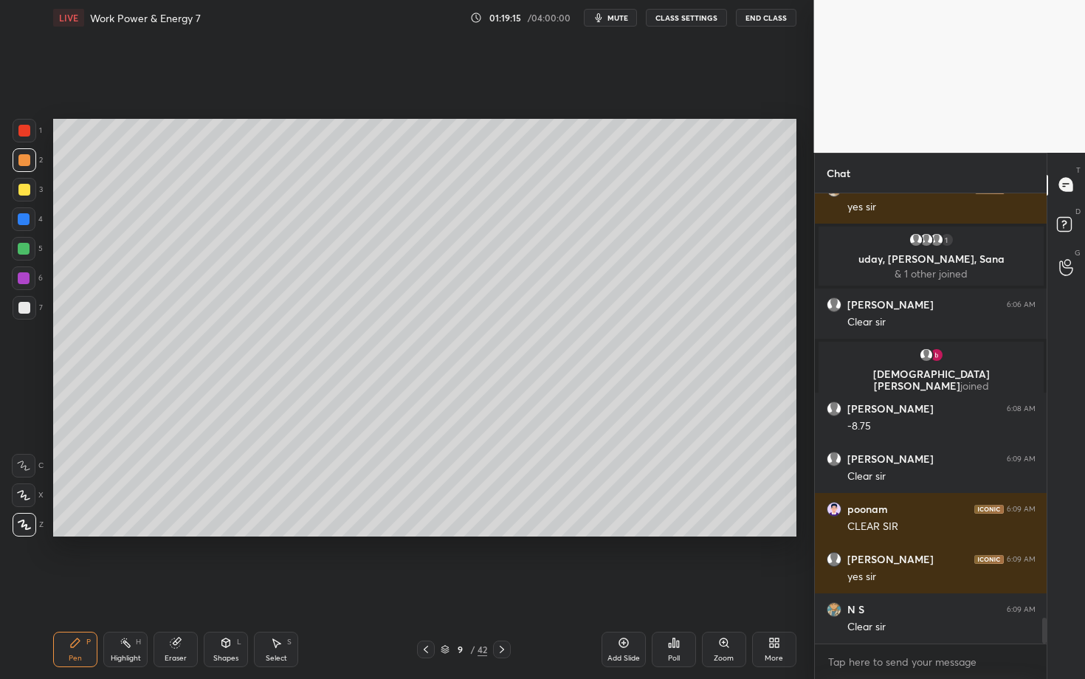
click at [23, 166] on div at bounding box center [25, 160] width 24 height 24
click at [38, 464] on div "C" at bounding box center [28, 466] width 32 height 24
click at [179, 588] on div "Eraser" at bounding box center [176, 649] width 44 height 35
click at [87, 588] on div "P" at bounding box center [88, 642] width 4 height 7
click at [22, 303] on div at bounding box center [24, 308] width 12 height 12
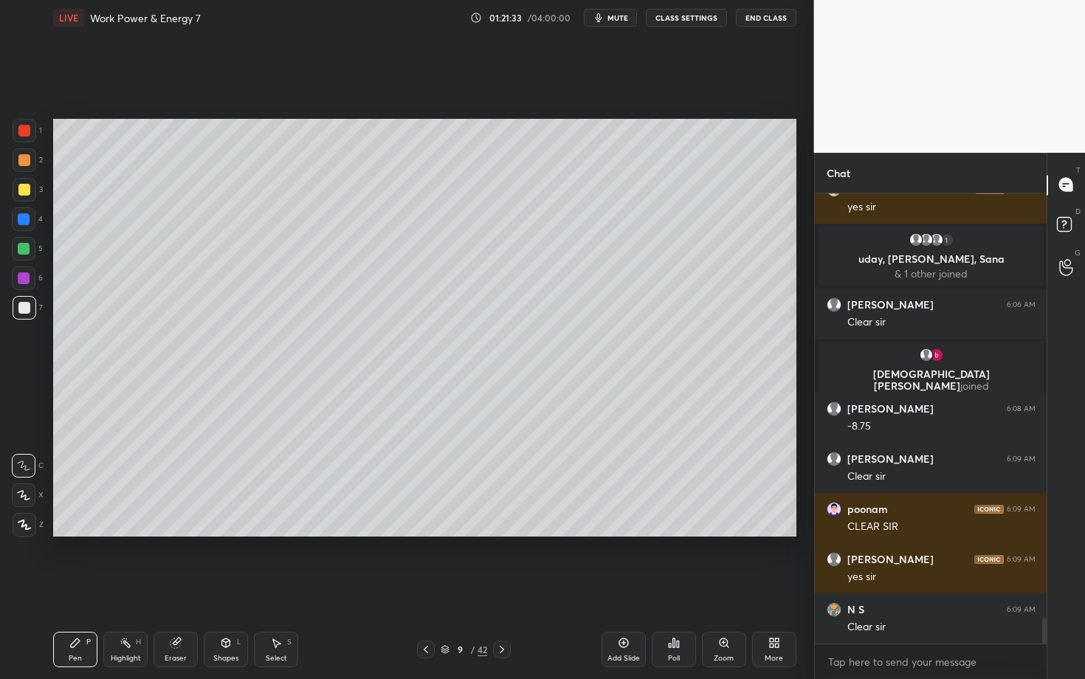
click at [217, 588] on div "Shapes L" at bounding box center [226, 649] width 44 height 35
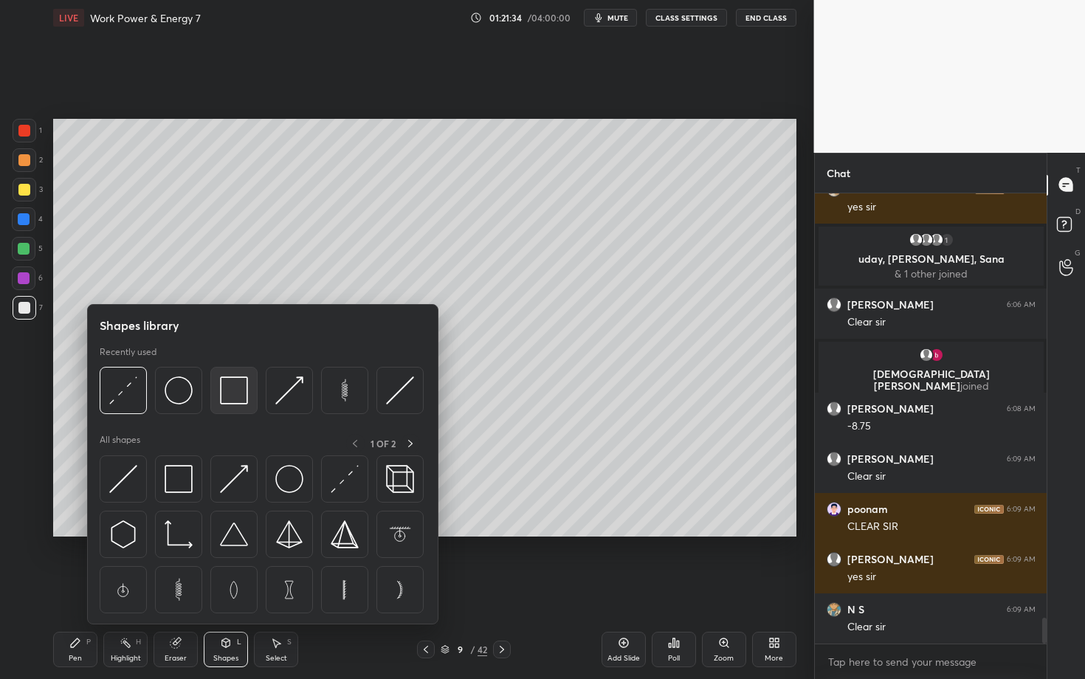
click at [229, 396] on img at bounding box center [234, 390] width 28 height 28
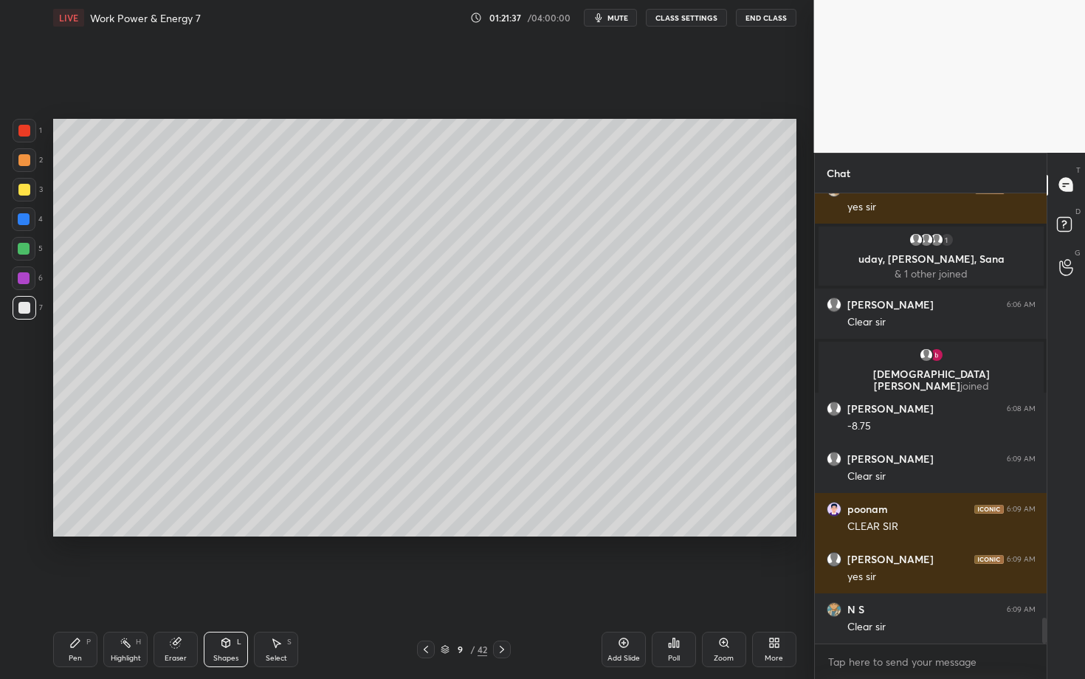
click at [230, 588] on div "Shapes" at bounding box center [225, 658] width 25 height 7
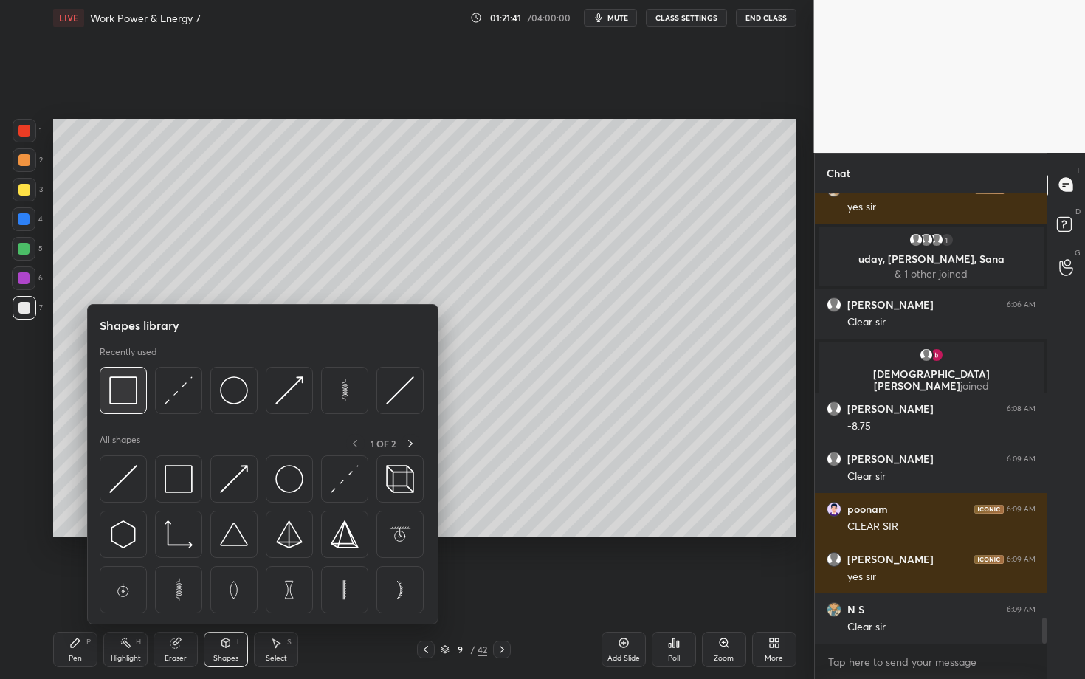
click at [117, 390] on img at bounding box center [123, 390] width 28 height 28
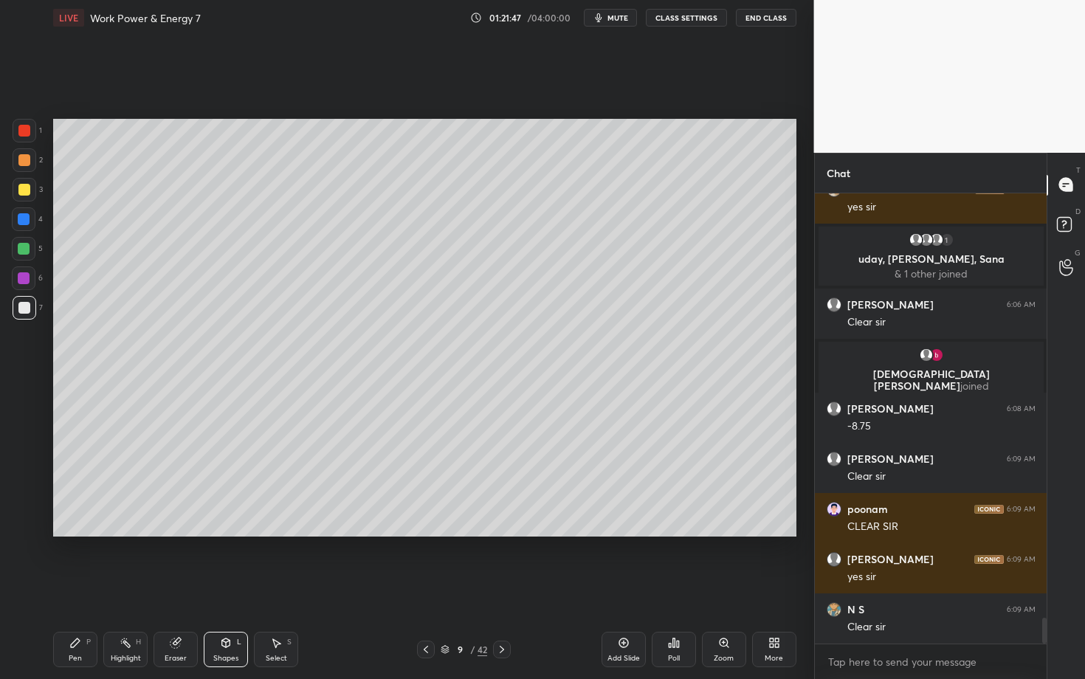
click at [66, 588] on div "Pen P" at bounding box center [75, 649] width 44 height 35
click at [21, 314] on div at bounding box center [25, 308] width 24 height 24
click at [271, 588] on div "Select S" at bounding box center [276, 649] width 44 height 35
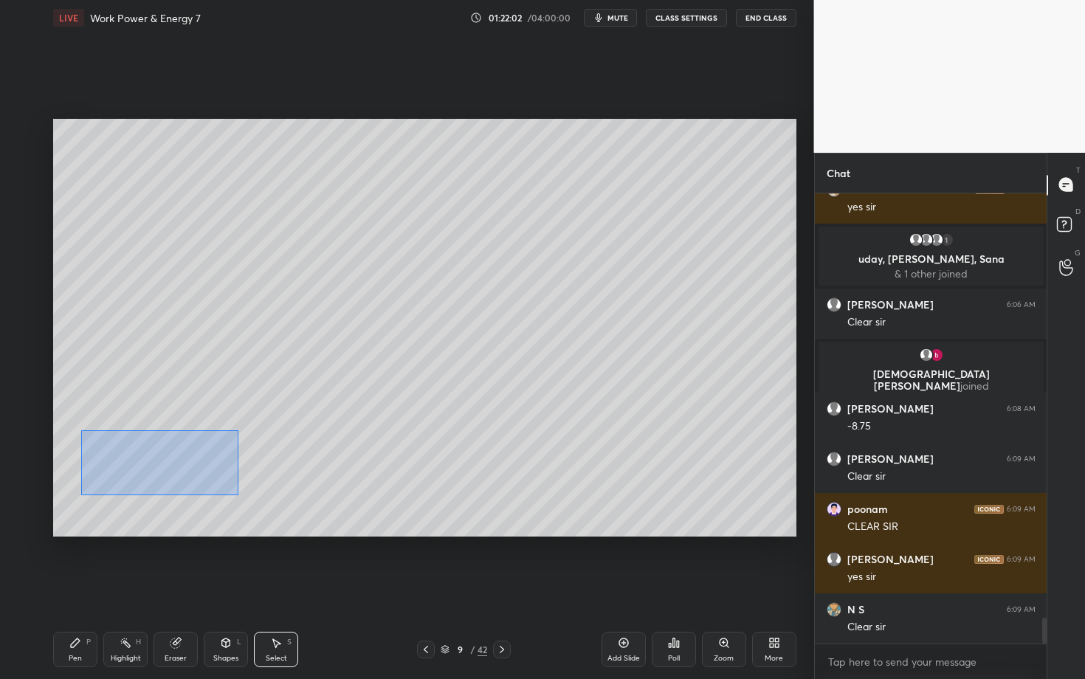
drag, startPoint x: 147, startPoint y: 467, endPoint x: 306, endPoint y: 512, distance: 164.8
click at [305, 512] on div "0 ° Undo Copy Duplicate Duplicate to new slide Delete" at bounding box center [424, 328] width 743 height 418
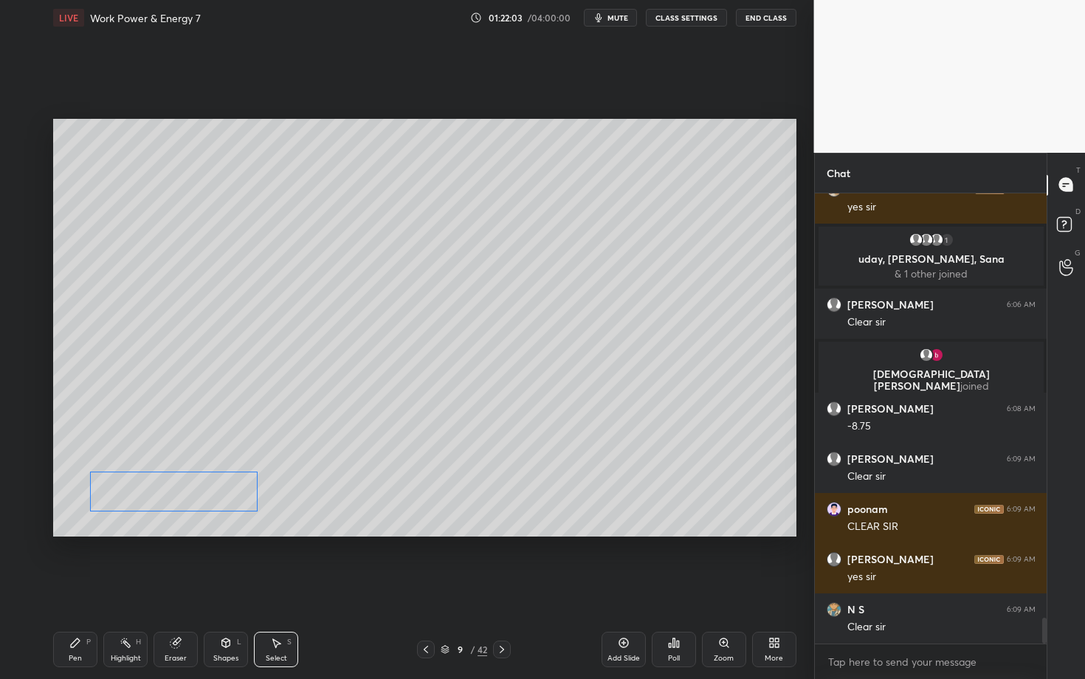
drag, startPoint x: 151, startPoint y: 477, endPoint x: 148, endPoint y: 492, distance: 14.9
click at [148, 492] on div "0 ° Undo Copy Duplicate Duplicate to new slide Delete" at bounding box center [424, 328] width 743 height 418
drag, startPoint x: 193, startPoint y: 341, endPoint x: 206, endPoint y: 350, distance: 16.0
click at [205, 350] on div "0 ° Undo Copy Duplicate Duplicate to new slide Delete" at bounding box center [424, 328] width 743 height 418
click at [161, 316] on div "0 ° Undo Copy Duplicate Duplicate to new slide Delete" at bounding box center [424, 328] width 743 height 418
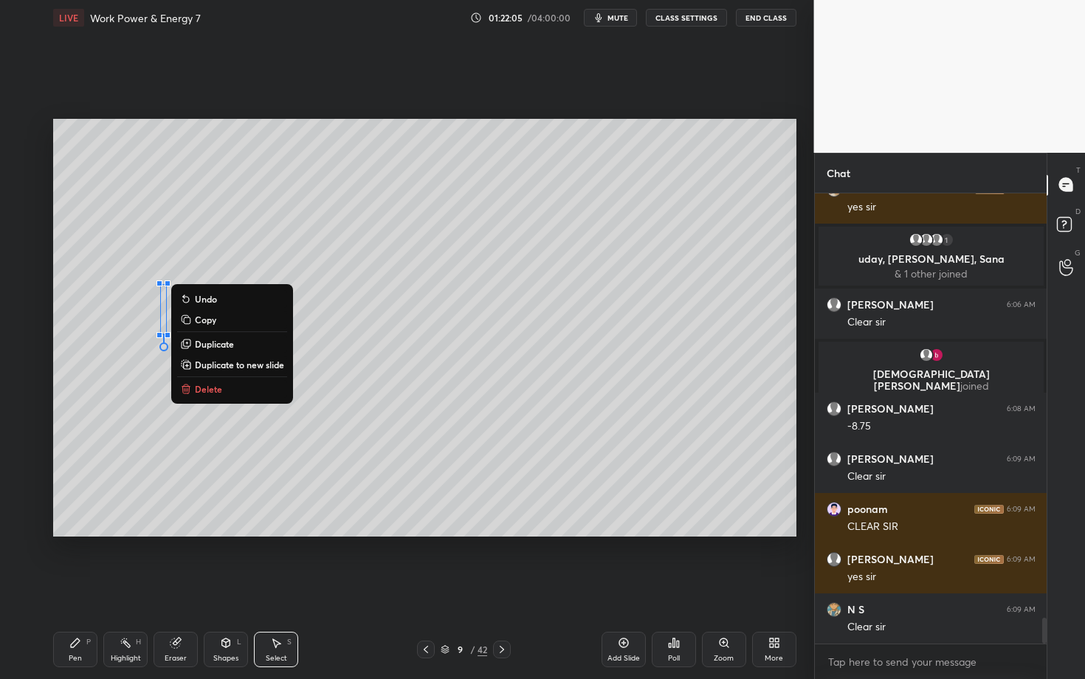
click at [75, 588] on div "Pen P" at bounding box center [75, 649] width 44 height 35
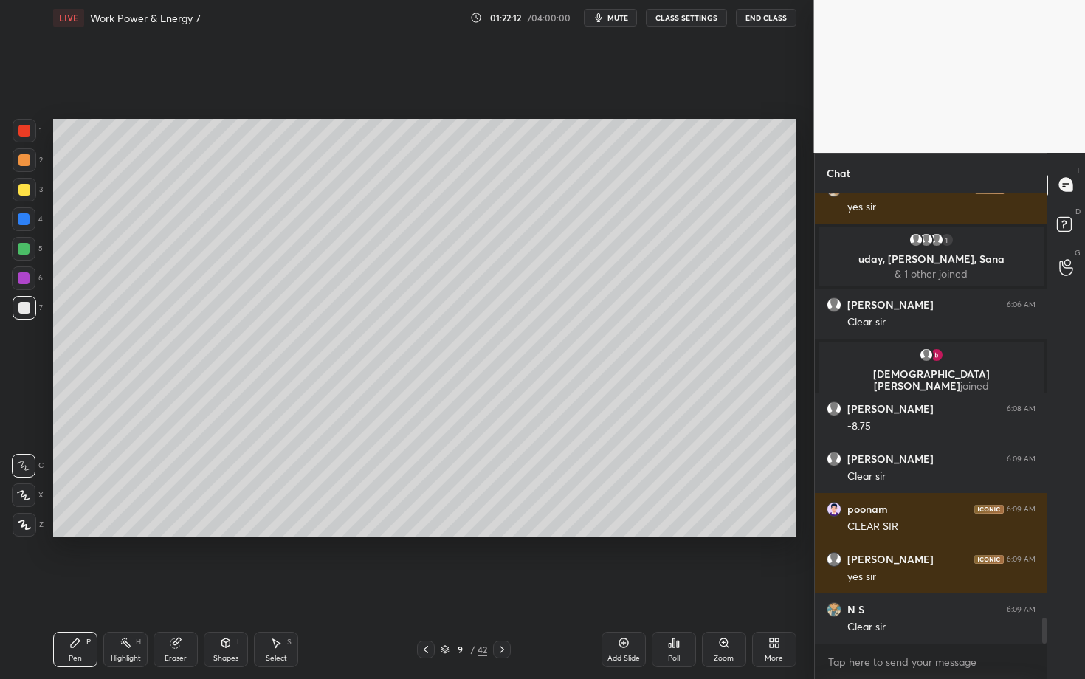
click at [281, 588] on div "Select S" at bounding box center [276, 649] width 44 height 35
drag, startPoint x: 190, startPoint y: 286, endPoint x: 245, endPoint y: 314, distance: 61.4
click at [246, 314] on div "0 ° Undo Copy Duplicate Duplicate to new slide Delete" at bounding box center [424, 328] width 743 height 418
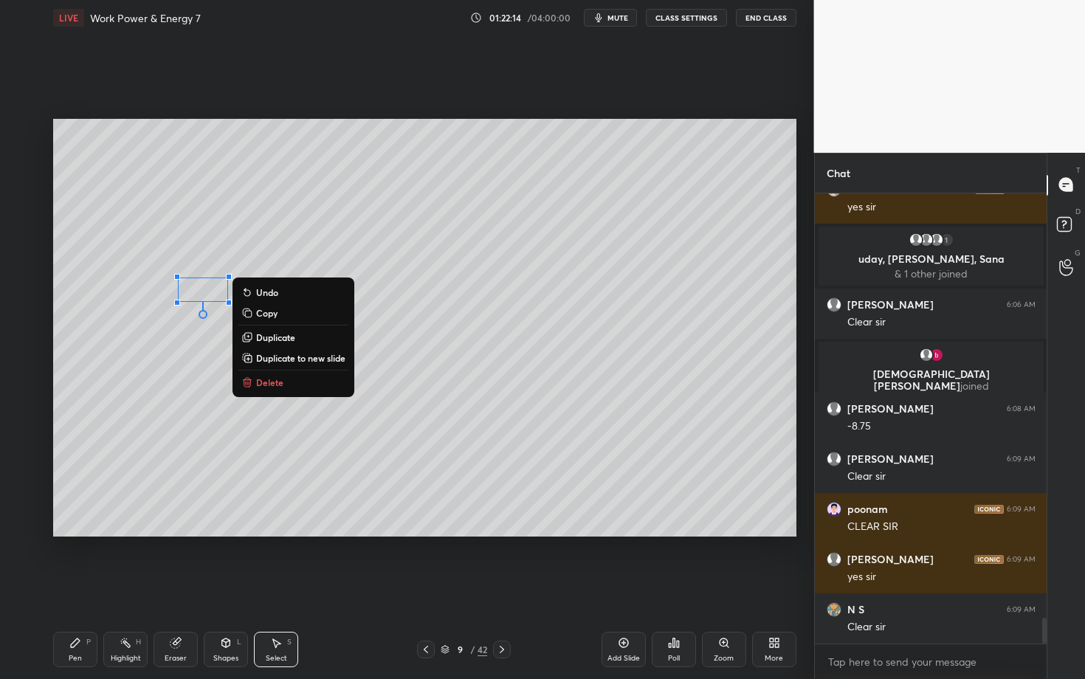
click at [269, 389] on button "Delete" at bounding box center [293, 383] width 110 height 18
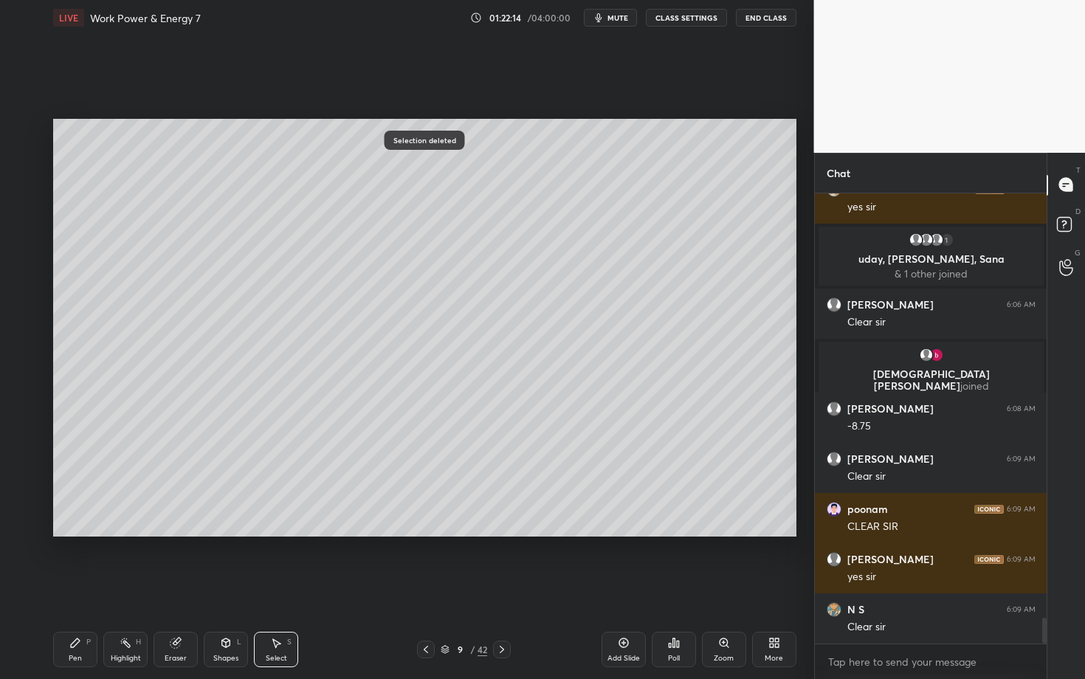
click at [66, 588] on div "Pen P" at bounding box center [75, 649] width 44 height 35
click at [24, 493] on icon at bounding box center [23, 495] width 13 height 10
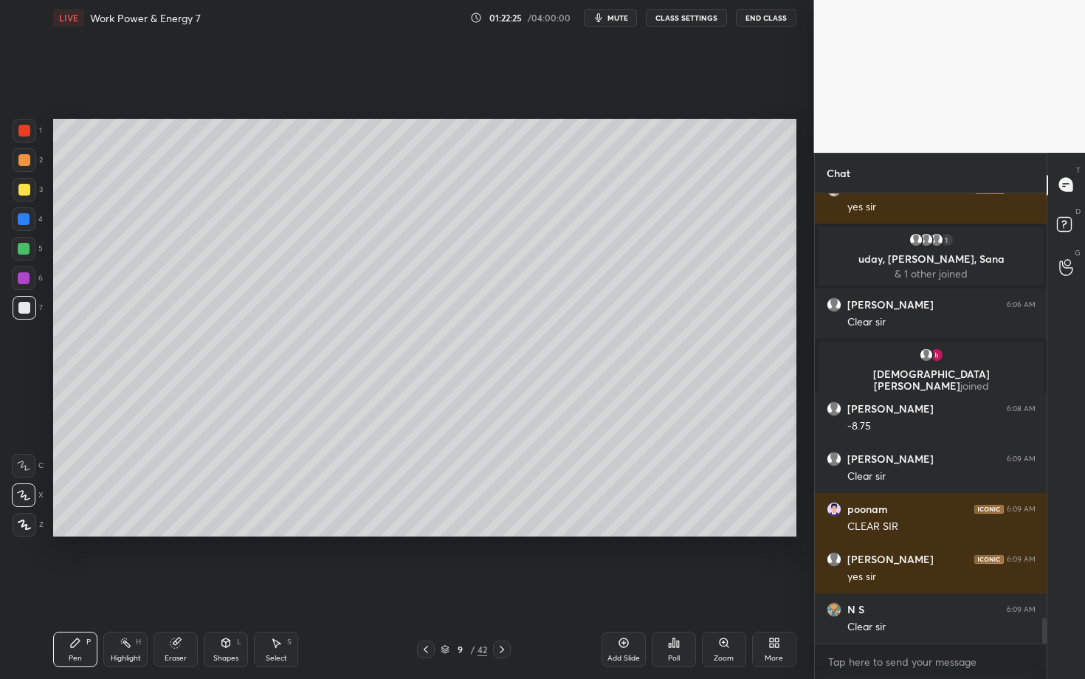
click at [229, 588] on div "Shapes L" at bounding box center [226, 649] width 44 height 35
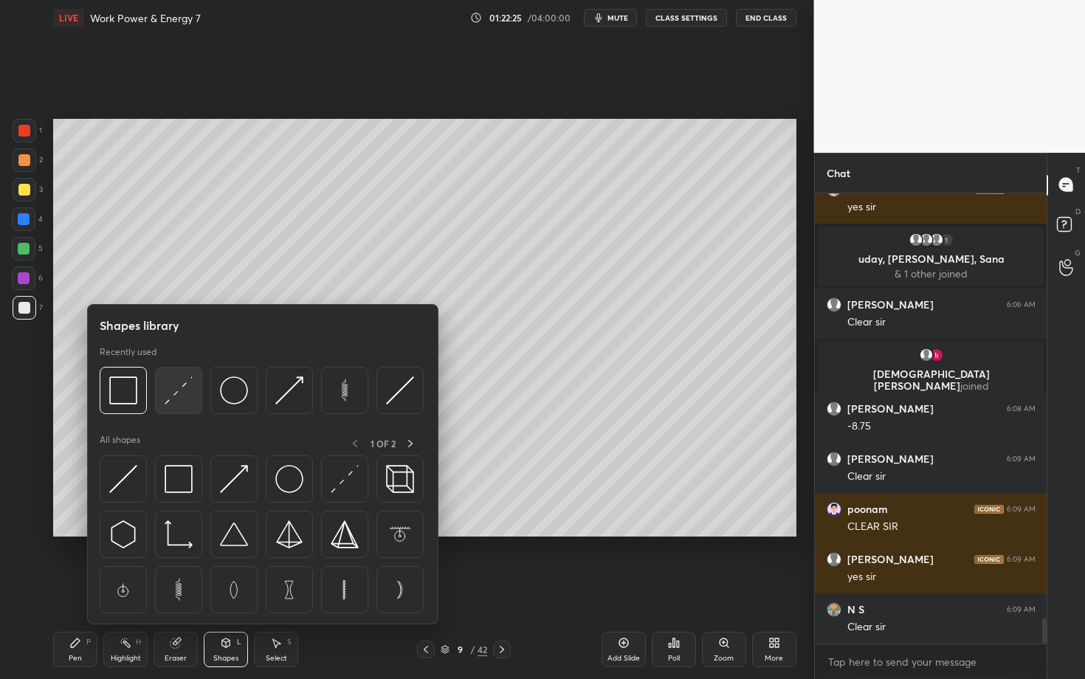
click at [190, 390] on img at bounding box center [179, 390] width 28 height 28
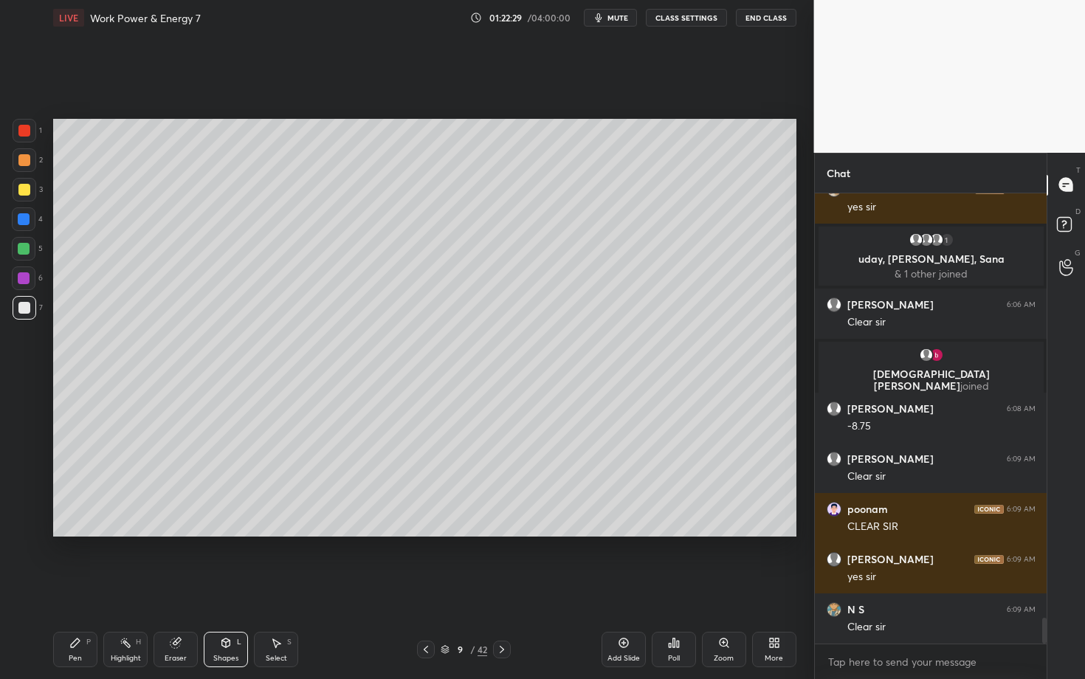
click at [83, 588] on div "Pen P" at bounding box center [75, 649] width 44 height 35
click at [274, 588] on div "Select S" at bounding box center [276, 649] width 44 height 35
drag, startPoint x: 142, startPoint y: 306, endPoint x: 173, endPoint y: 329, distance: 38.1
click at [173, 329] on div "0 ° Undo Copy Duplicate Duplicate to new slide Delete" at bounding box center [424, 328] width 743 height 418
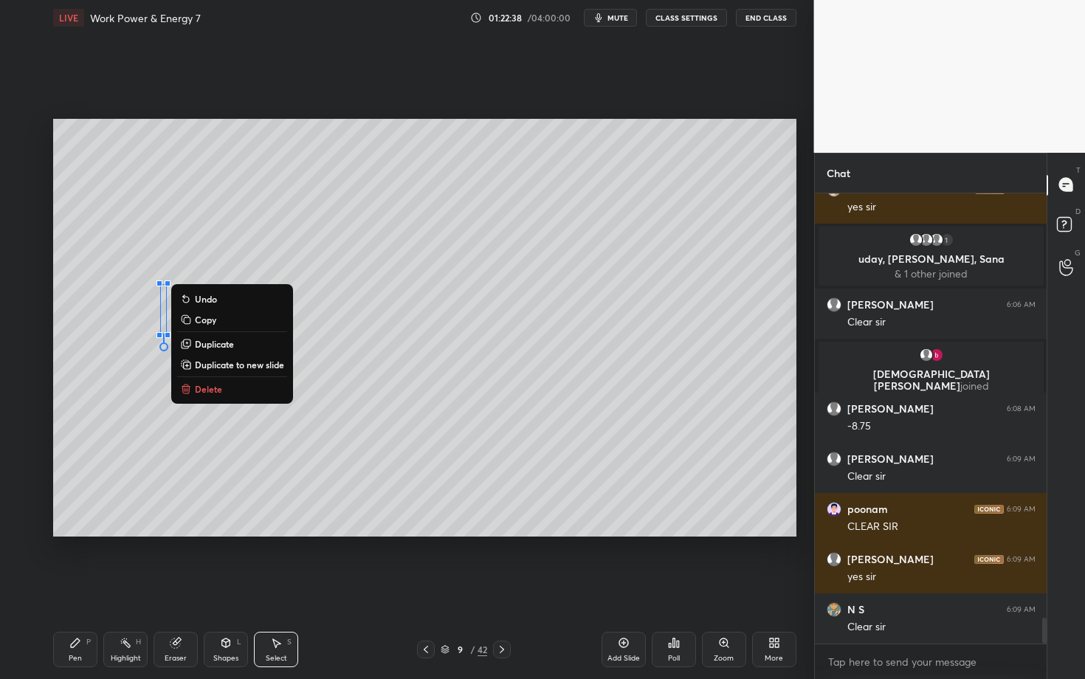
click at [219, 345] on p "Duplicate" at bounding box center [214, 344] width 39 height 12
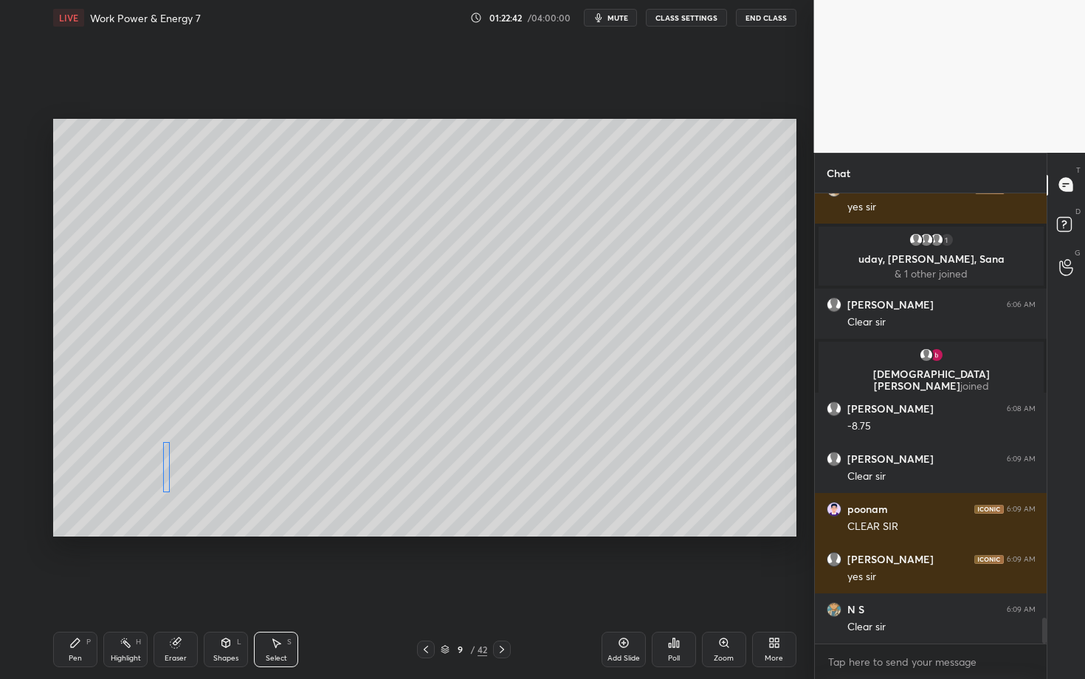
drag, startPoint x: 178, startPoint y: 331, endPoint x: 165, endPoint y: 472, distance: 141.6
click at [165, 472] on div "0 ° Undo Copy Duplicate Duplicate to new slide Delete" at bounding box center [424, 328] width 743 height 418
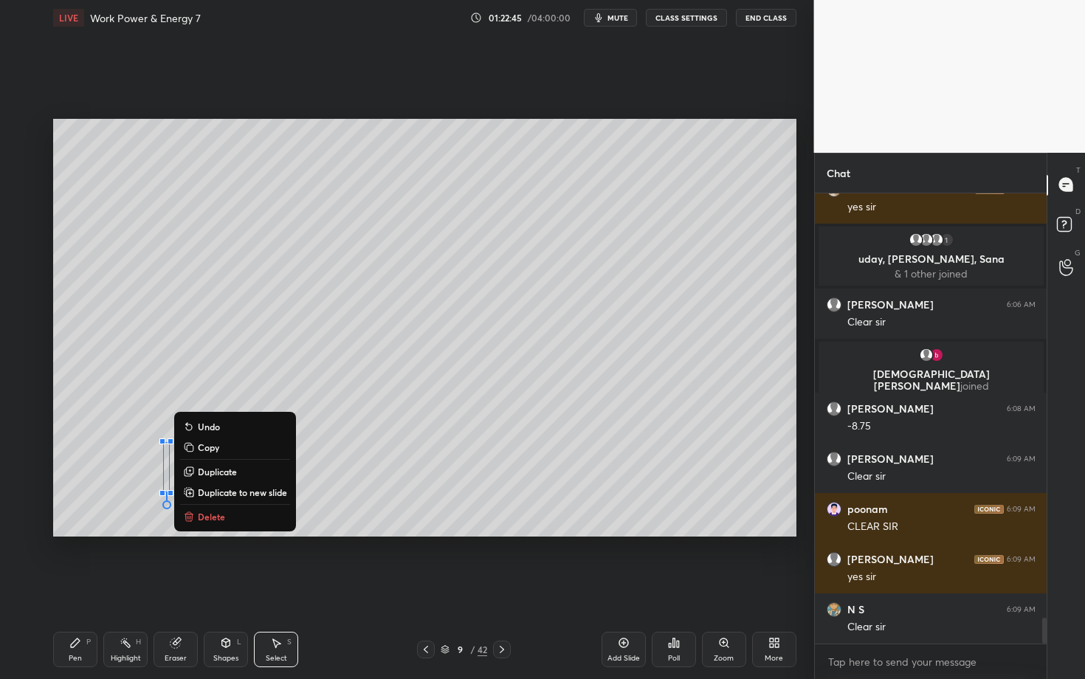
click at [73, 588] on div "Pen" at bounding box center [75, 658] width 13 height 7
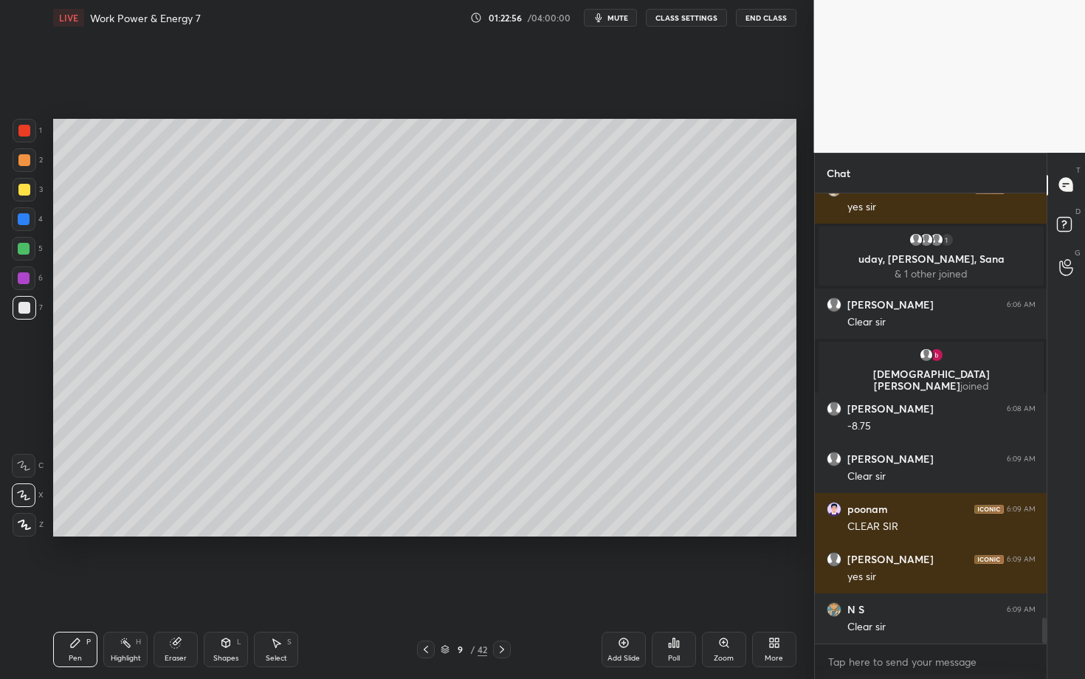
click at [80, 588] on div "Pen P" at bounding box center [75, 649] width 44 height 35
click at [22, 245] on div at bounding box center [24, 249] width 12 height 12
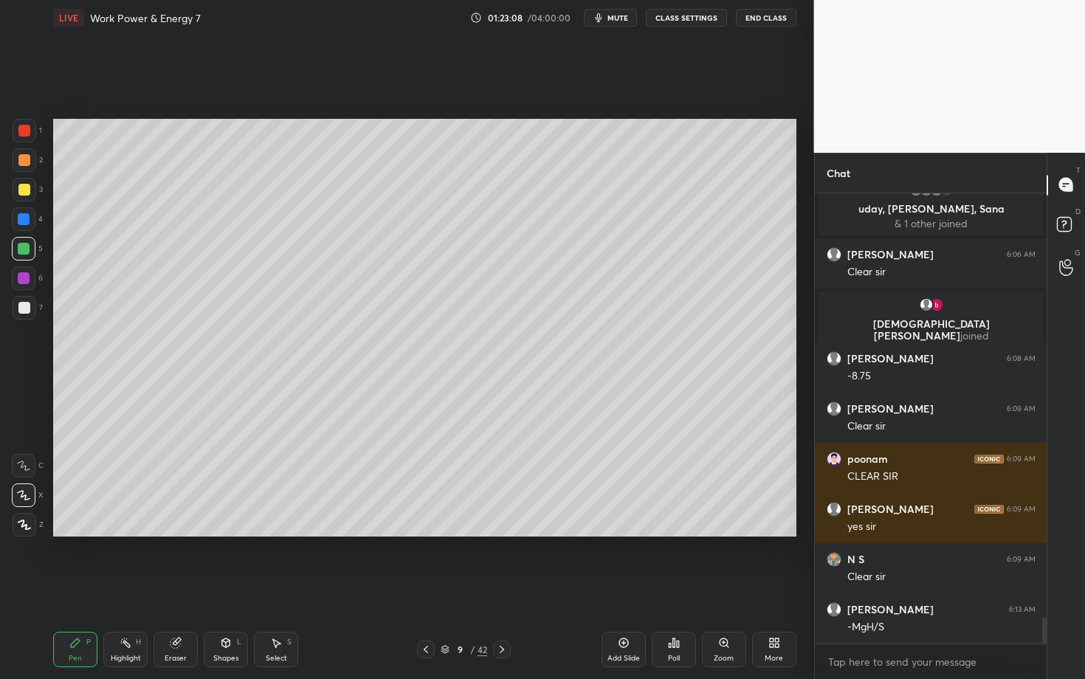
click at [80, 588] on div "Pen P" at bounding box center [75, 649] width 44 height 35
click at [66, 588] on div "Pen P" at bounding box center [75, 649] width 44 height 35
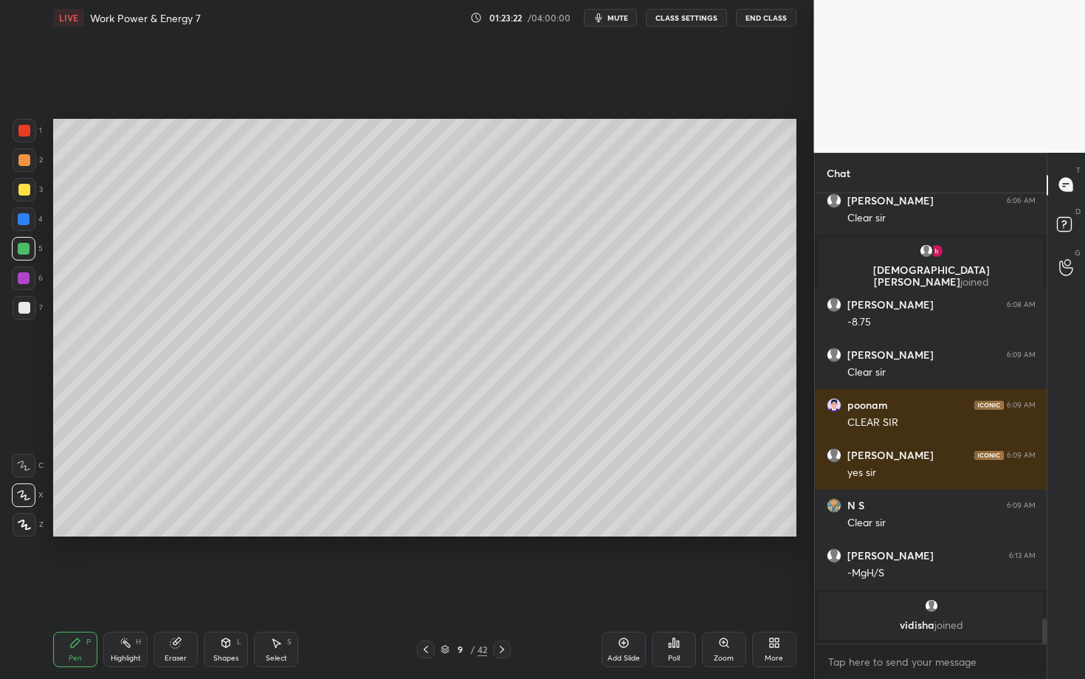
click at [18, 520] on icon at bounding box center [24, 525] width 13 height 10
click at [532, 588] on div "9 / 42" at bounding box center [464, 650] width 274 height 18
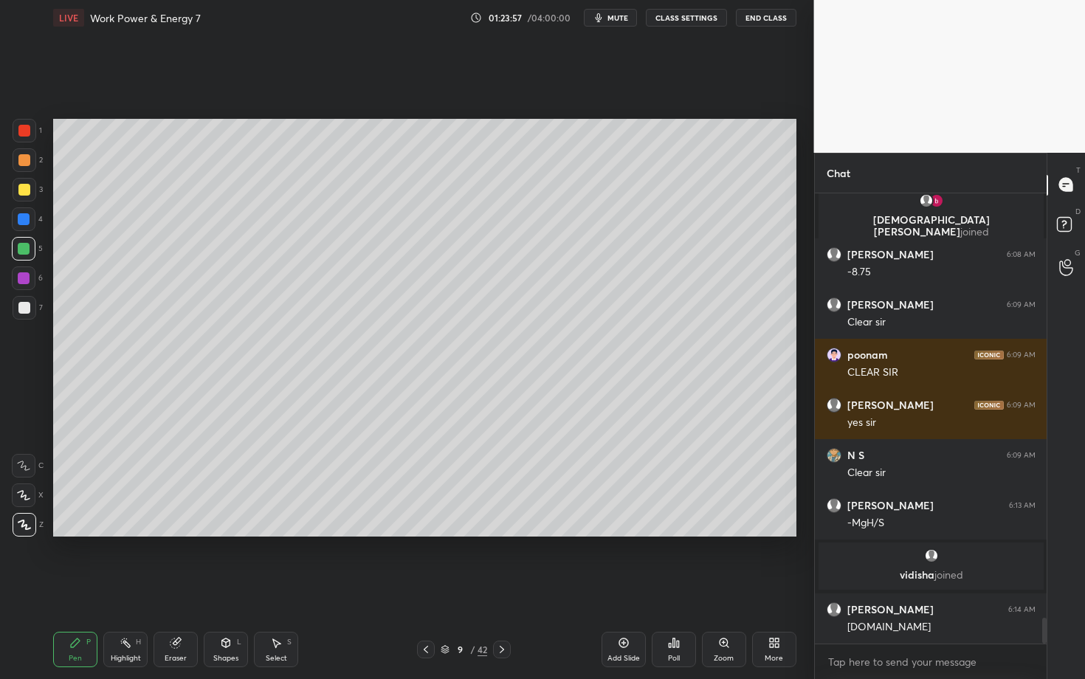
scroll to position [7497, 0]
click at [127, 588] on div "Highlight" at bounding box center [126, 658] width 30 height 7
click at [70, 588] on icon at bounding box center [75, 643] width 12 height 12
click at [137, 588] on div "Highlight H" at bounding box center [125, 649] width 44 height 35
click at [281, 588] on div "Select" at bounding box center [276, 658] width 21 height 7
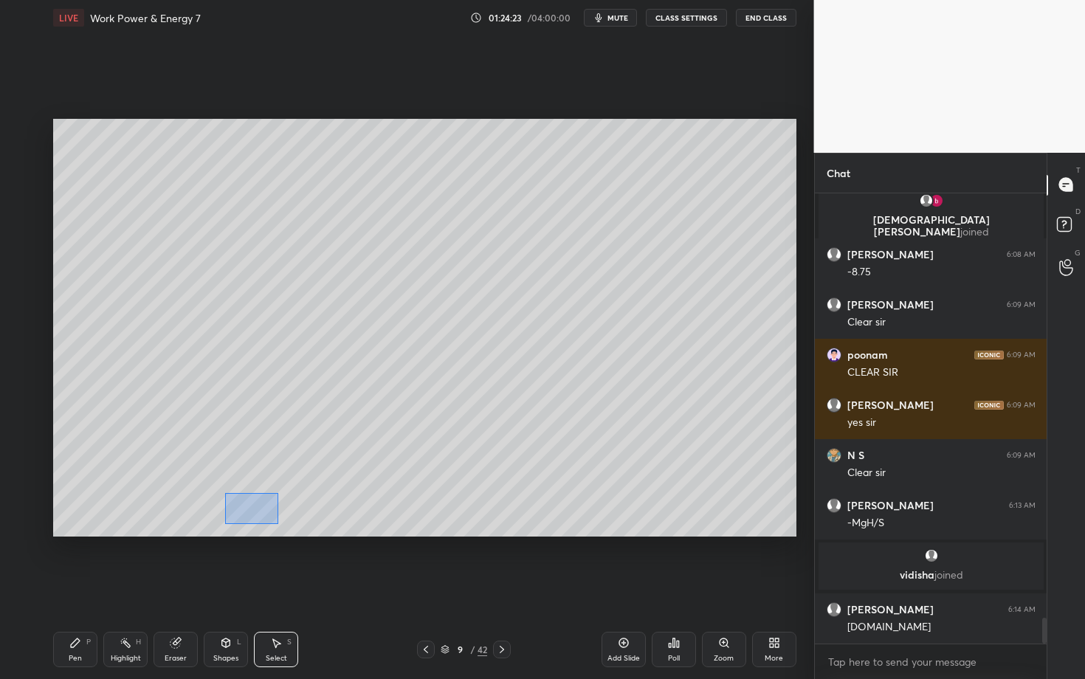
click at [276, 523] on div "0 ° Undo Copy Duplicate Duplicate to new slide Delete" at bounding box center [424, 328] width 743 height 418
click at [259, 524] on div at bounding box center [260, 526] width 6 height 6
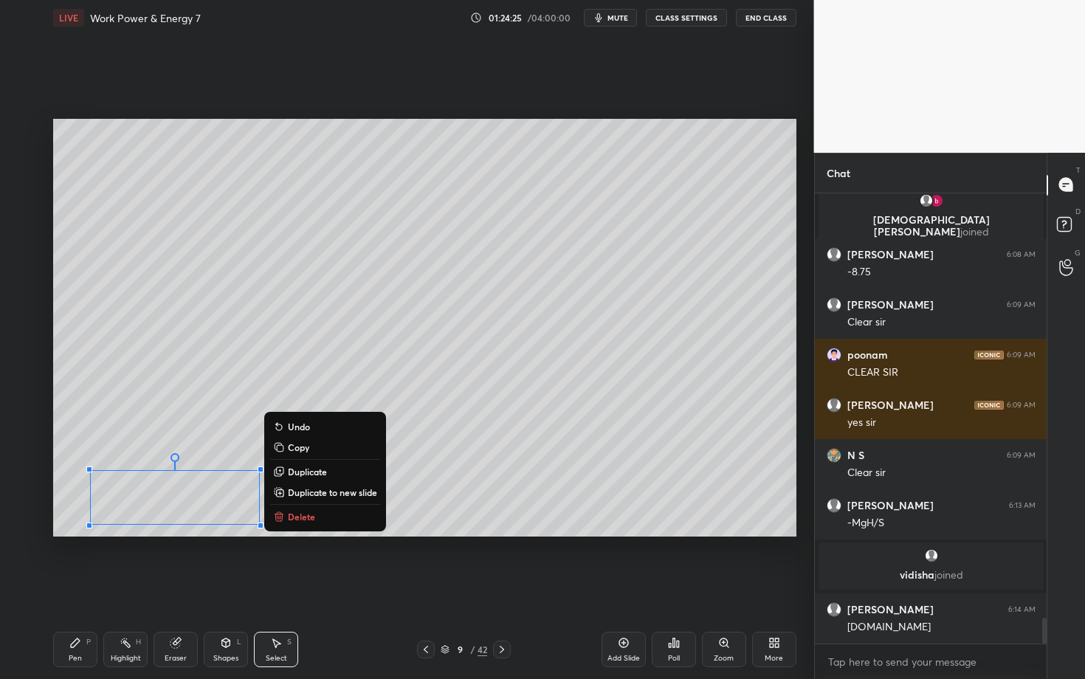
click at [80, 588] on div "Pen P" at bounding box center [75, 649] width 44 height 35
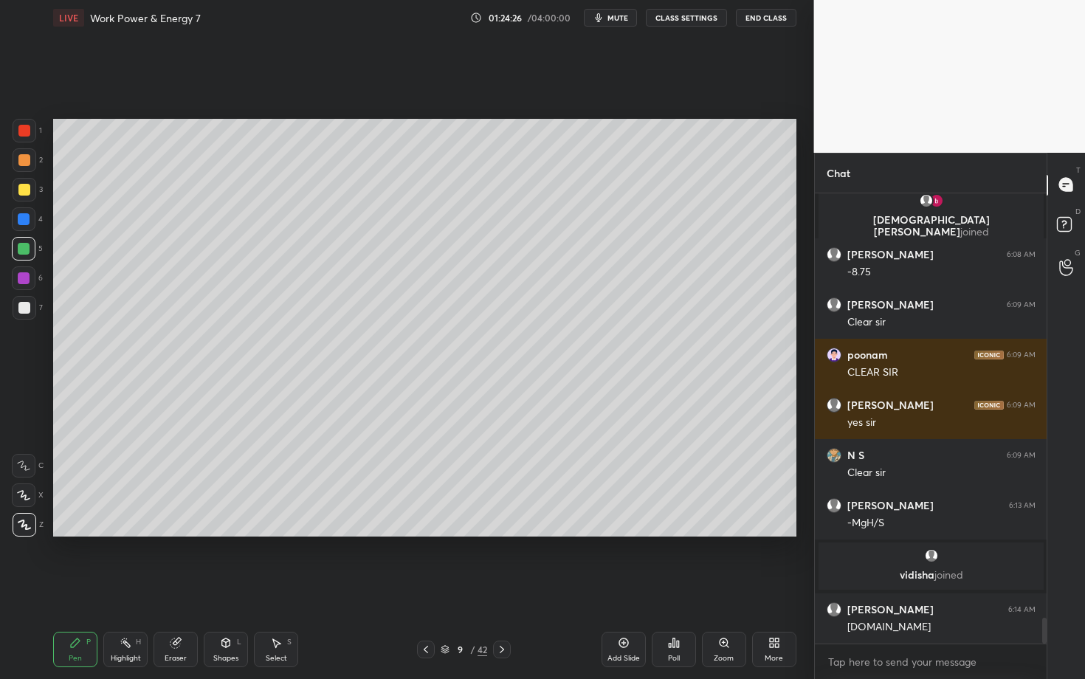
click at [130, 588] on div "Highlight H" at bounding box center [125, 649] width 44 height 35
click at [231, 588] on div "Shapes L" at bounding box center [226, 649] width 44 height 35
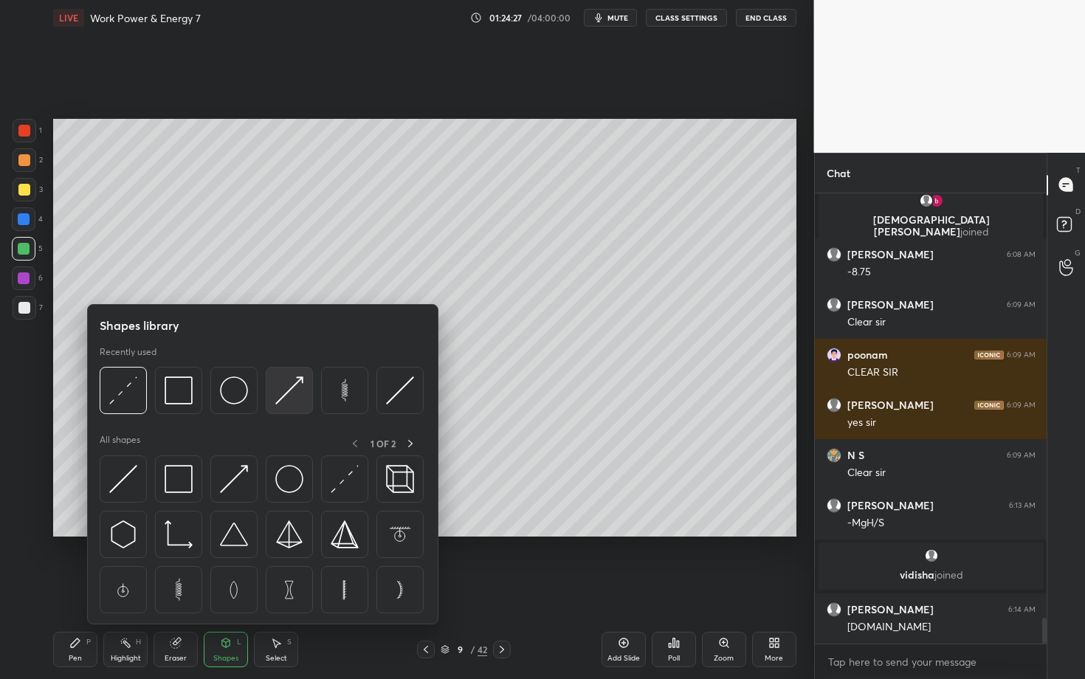
click at [303, 391] on div at bounding box center [289, 390] width 47 height 47
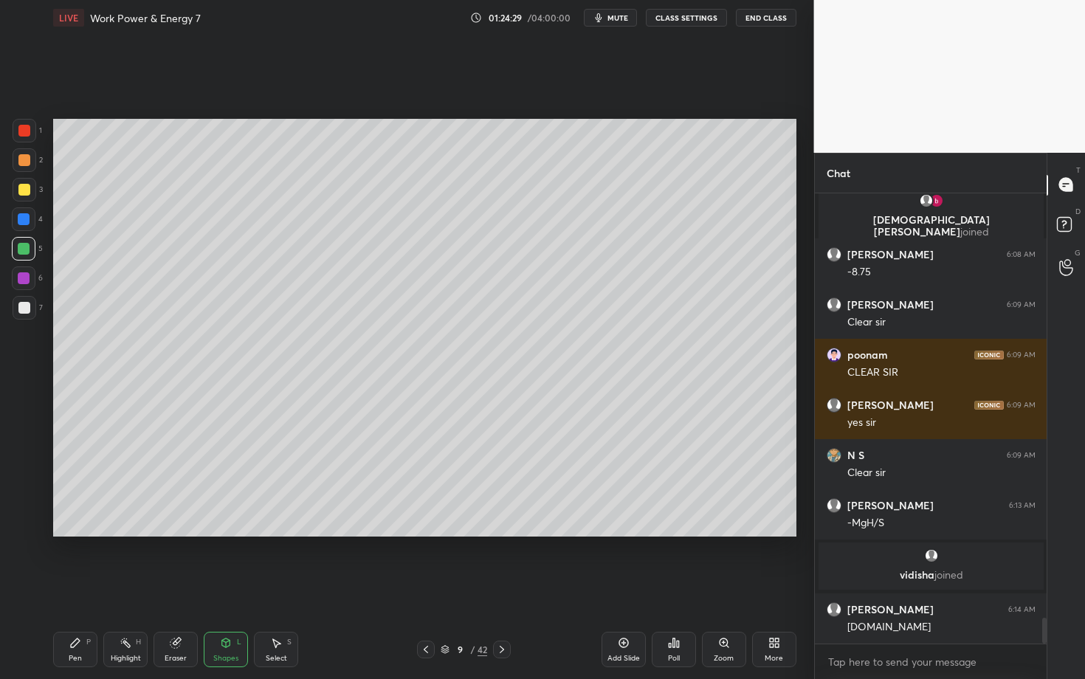
click at [75, 588] on div "Pen" at bounding box center [75, 658] width 13 height 7
click at [80, 588] on div "Pen P" at bounding box center [75, 649] width 44 height 35
click at [178, 588] on div "Eraser" at bounding box center [176, 658] width 22 height 7
click at [83, 588] on div "Pen P" at bounding box center [75, 649] width 44 height 35
click at [183, 588] on div "Eraser" at bounding box center [176, 649] width 44 height 35
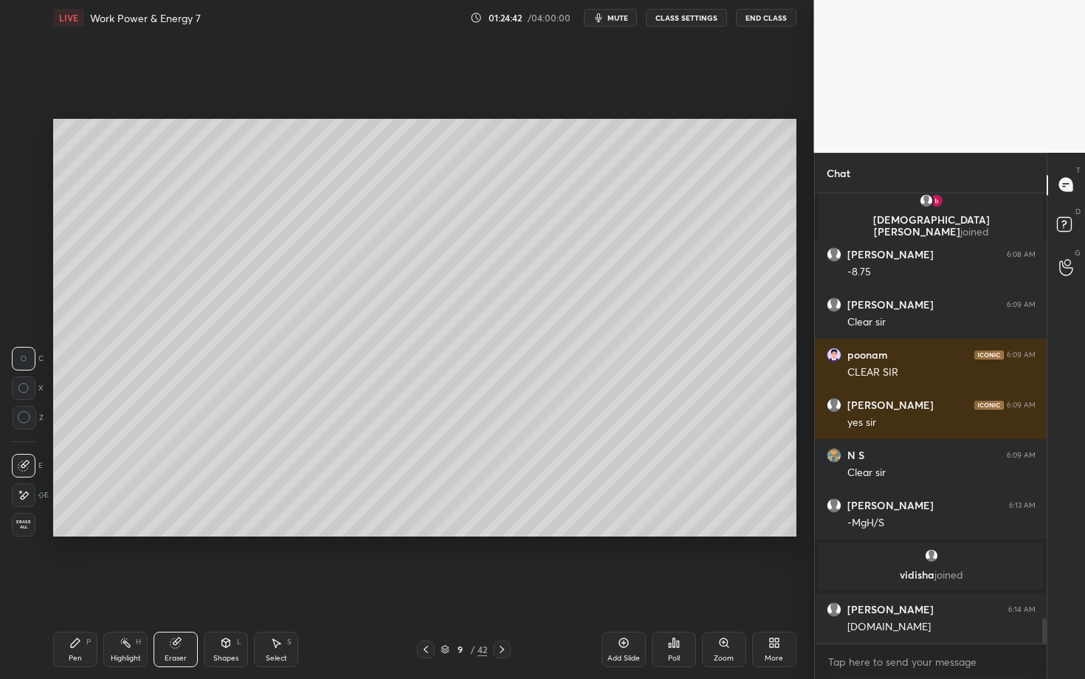
click at [73, 588] on div "Pen P" at bounding box center [75, 649] width 44 height 35
click at [19, 299] on div at bounding box center [25, 308] width 24 height 24
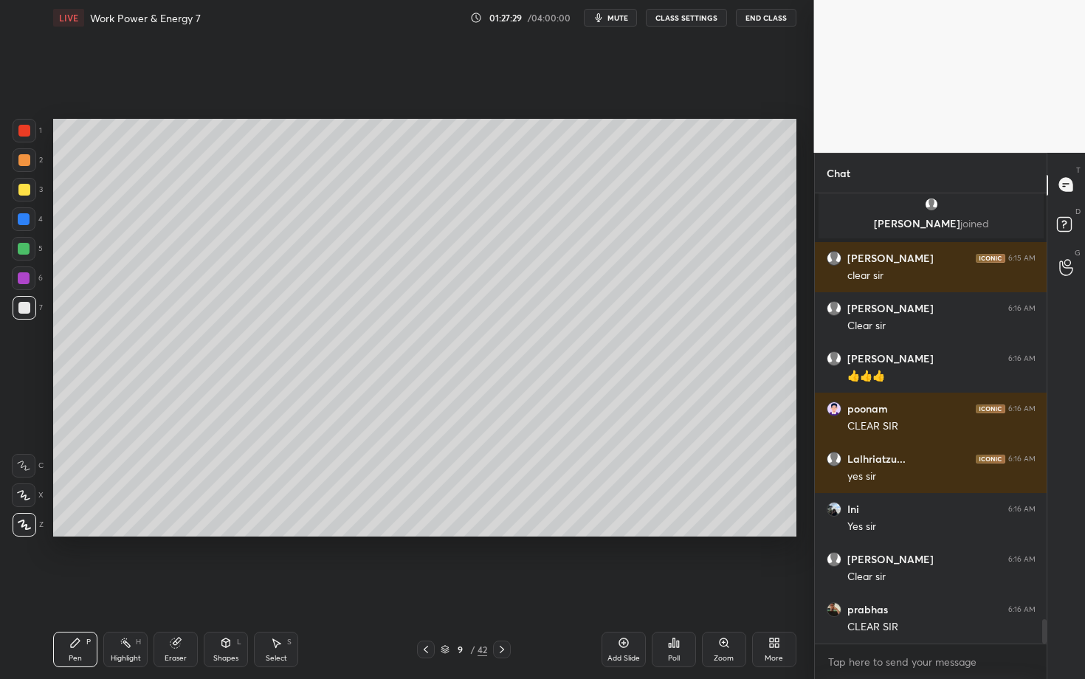
scroll to position [7976, 0]
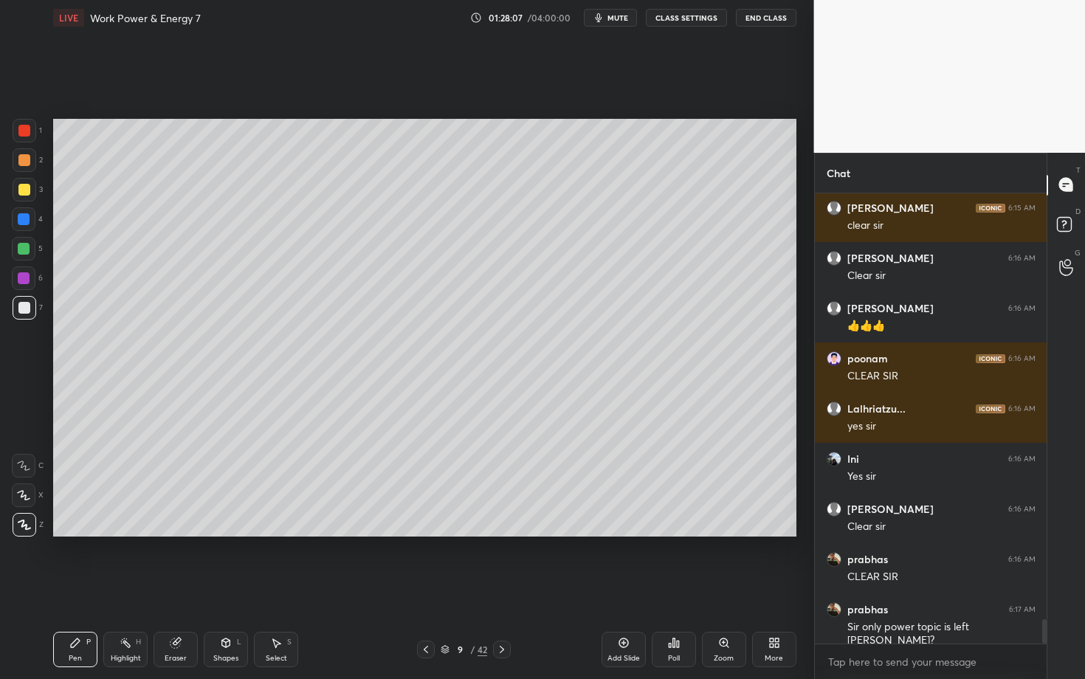
click at [502, 588] on icon at bounding box center [502, 650] width 12 height 12
click at [28, 165] on div at bounding box center [24, 160] width 12 height 12
click at [227, 588] on div "Shapes L" at bounding box center [226, 649] width 44 height 35
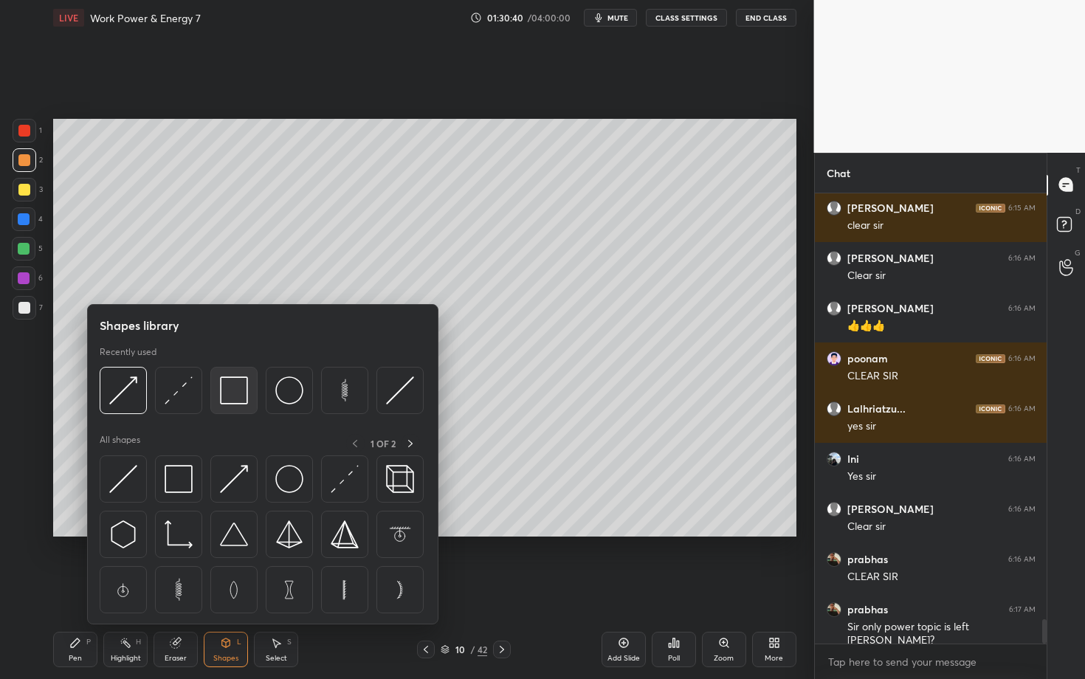
click at [231, 399] on img at bounding box center [234, 390] width 28 height 28
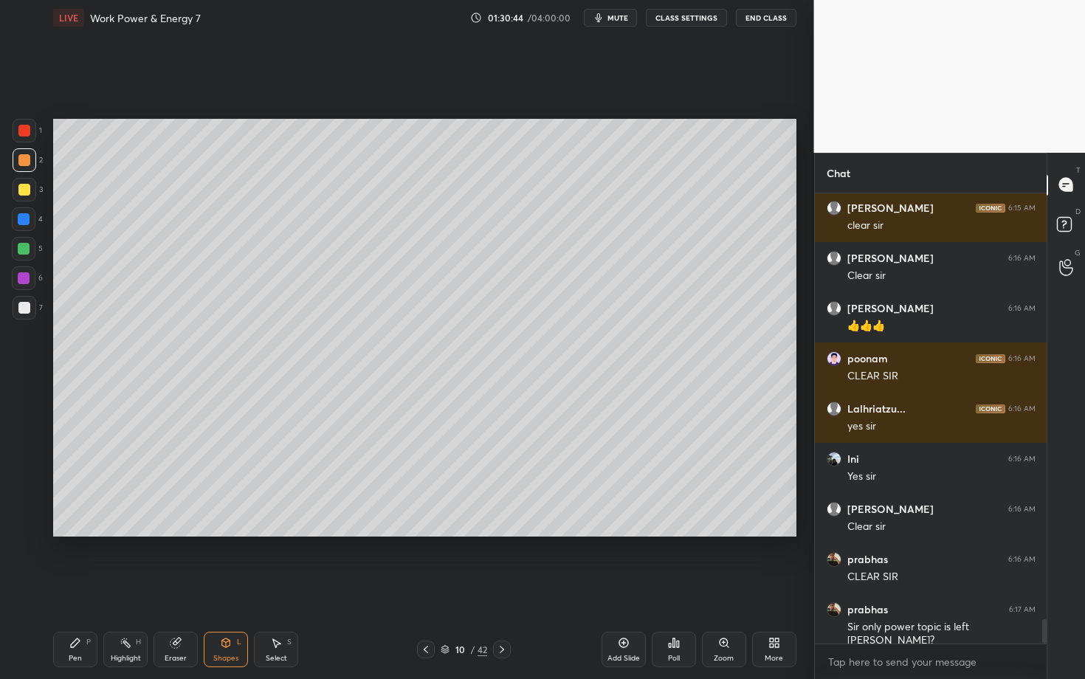
click at [220, 588] on icon at bounding box center [226, 643] width 12 height 12
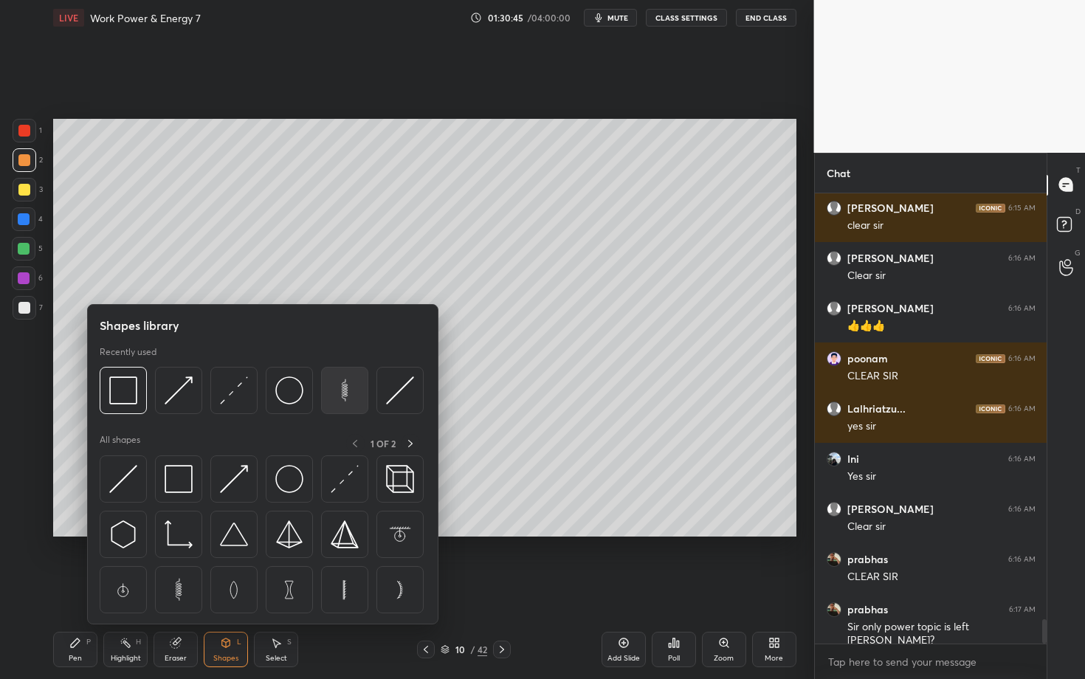
click at [340, 391] on img at bounding box center [345, 390] width 28 height 28
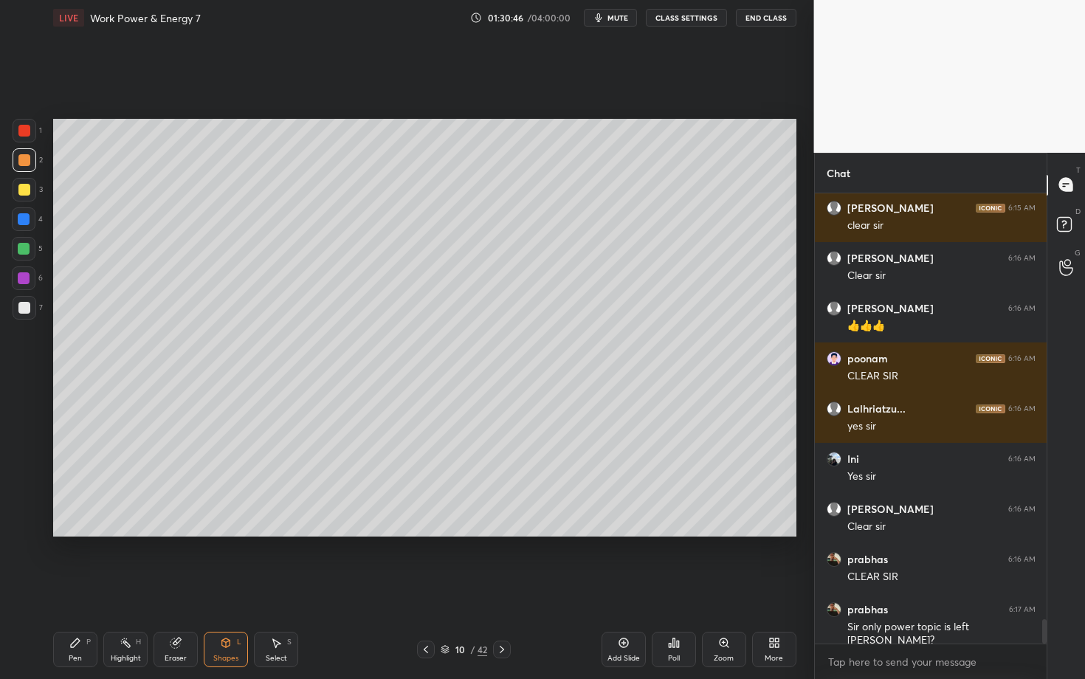
click at [20, 311] on div at bounding box center [24, 308] width 12 height 12
click at [281, 588] on div "Select S" at bounding box center [276, 649] width 44 height 35
drag, startPoint x: 184, startPoint y: 451, endPoint x: 216, endPoint y: 484, distance: 45.4
click at [216, 484] on div "0 ° Undo Copy Duplicate Duplicate to new slide Delete" at bounding box center [424, 328] width 743 height 418
click at [194, 467] on div "0 ° Undo Copy Duplicate Duplicate to new slide Delete" at bounding box center [424, 328] width 743 height 418
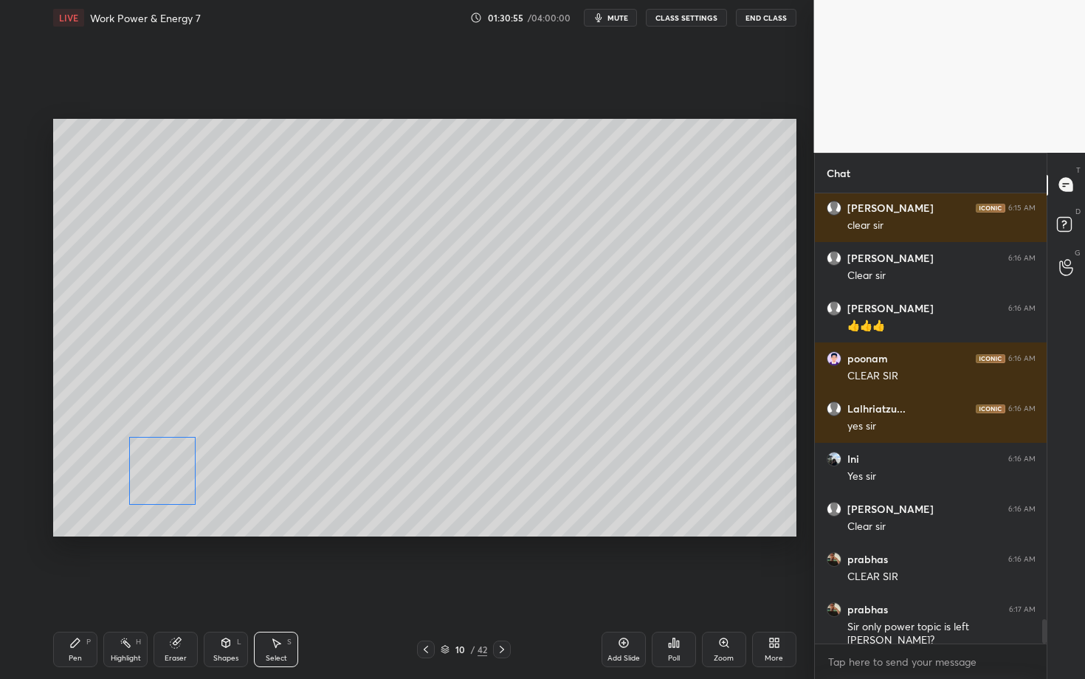
drag, startPoint x: 187, startPoint y: 468, endPoint x: 164, endPoint y: 472, distance: 23.2
click at [164, 471] on div "0 ° Undo Copy Duplicate Duplicate to new slide Delete" at bounding box center [424, 328] width 743 height 418
drag, startPoint x: 194, startPoint y: 434, endPoint x: 201, endPoint y: 423, distance: 12.9
click at [201, 423] on div at bounding box center [203, 422] width 6 height 6
click at [162, 464] on div "0 ° Undo Copy Duplicate Duplicate to new slide Delete" at bounding box center [424, 328] width 743 height 418
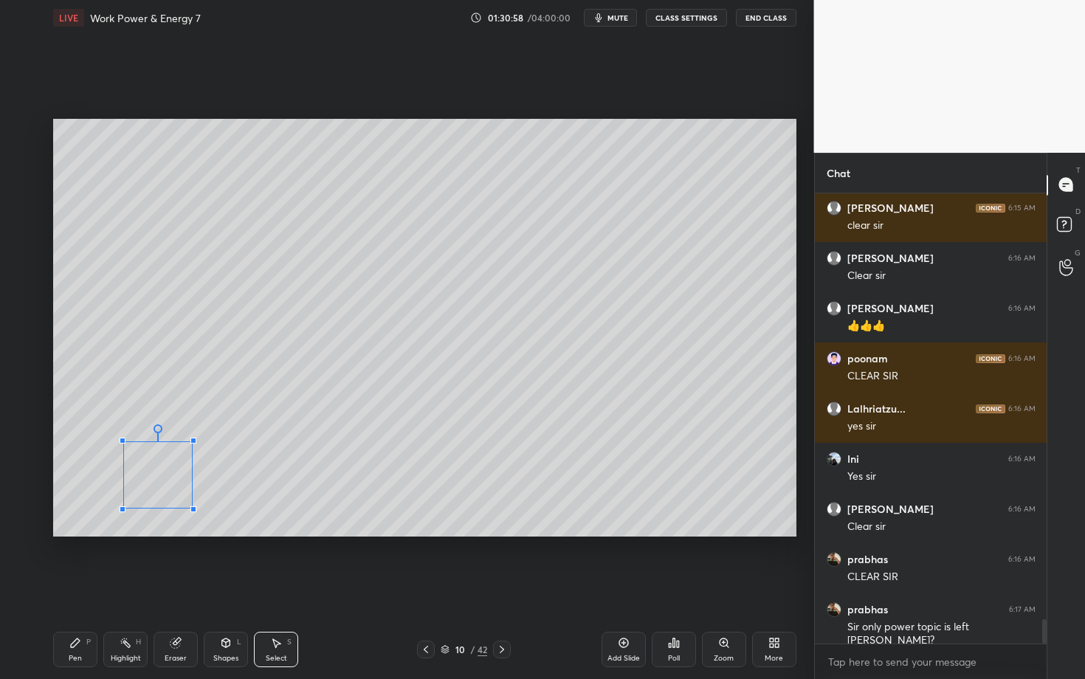
drag, startPoint x: 197, startPoint y: 424, endPoint x: 192, endPoint y: 441, distance: 17.7
click at [192, 441] on div at bounding box center [193, 441] width 6 height 6
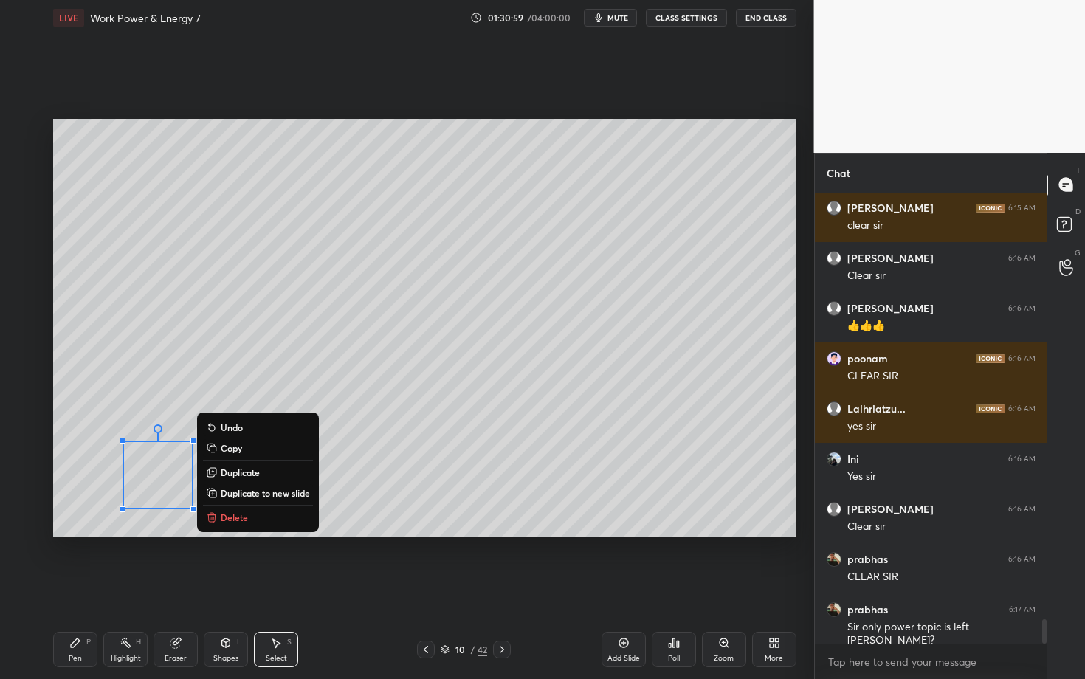
click at [371, 475] on div "0 ° Undo Copy Duplicate Duplicate to new slide Delete" at bounding box center [424, 328] width 743 height 418
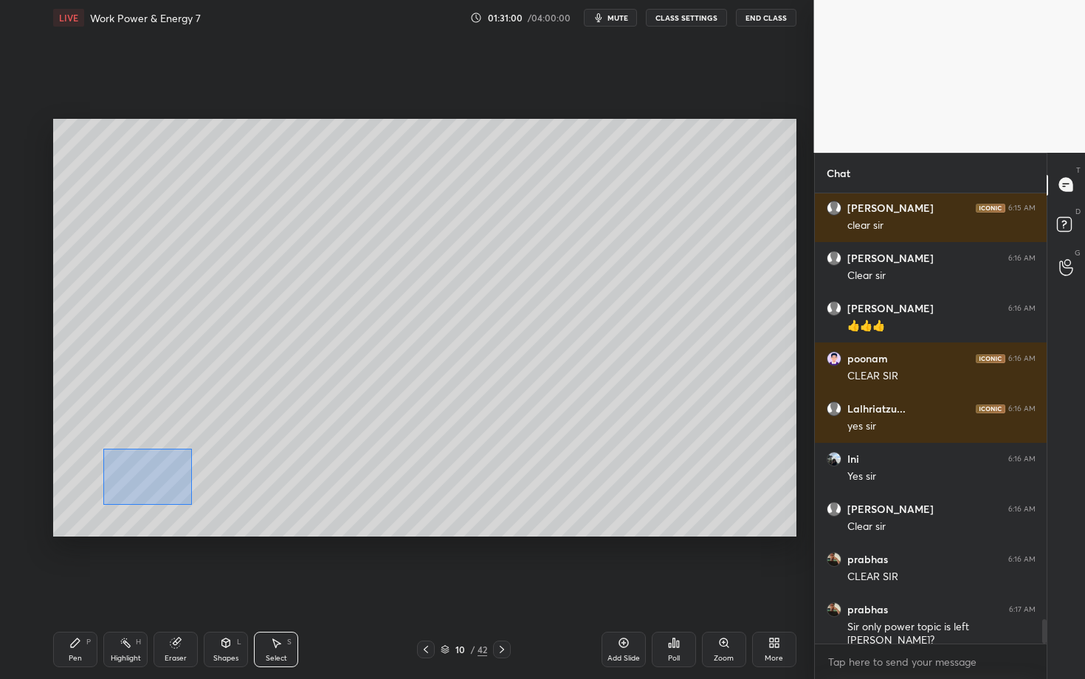
drag, startPoint x: 144, startPoint y: 483, endPoint x: 233, endPoint y: 517, distance: 95.1
click at [232, 517] on div "0 ° Undo Copy Duplicate Duplicate to new slide Delete" at bounding box center [424, 328] width 743 height 418
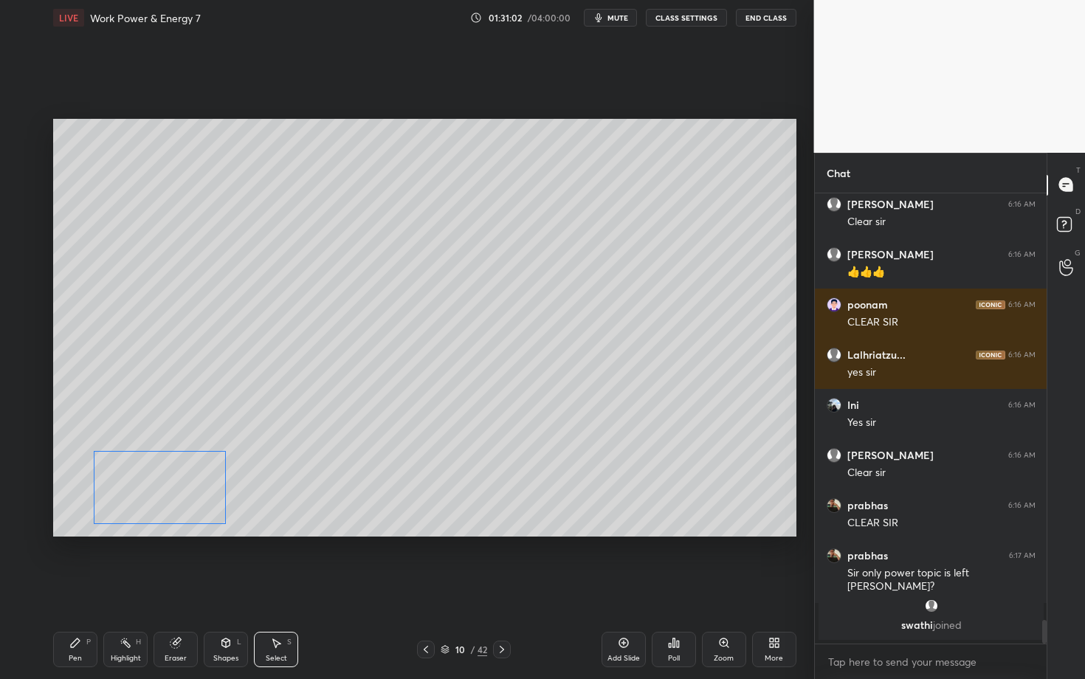
drag, startPoint x: 153, startPoint y: 481, endPoint x: 150, endPoint y: 492, distance: 11.5
click at [149, 492] on div "0 ° Undo Copy Duplicate Duplicate to new slide Delete" at bounding box center [424, 328] width 743 height 418
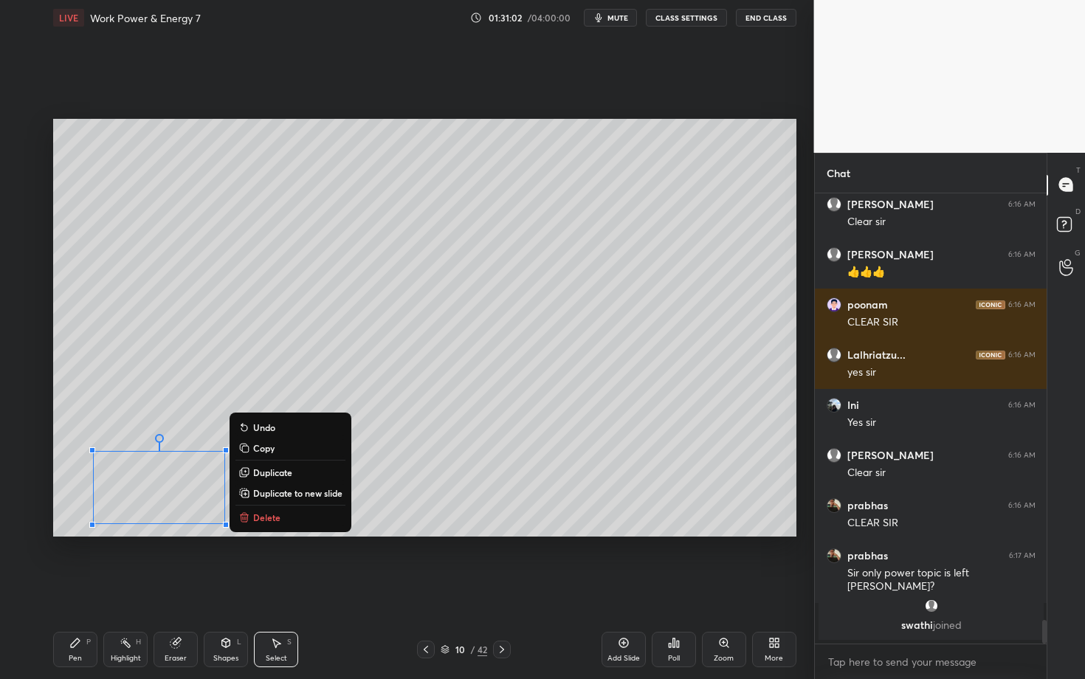
click at [64, 588] on div "Pen P" at bounding box center [75, 649] width 44 height 35
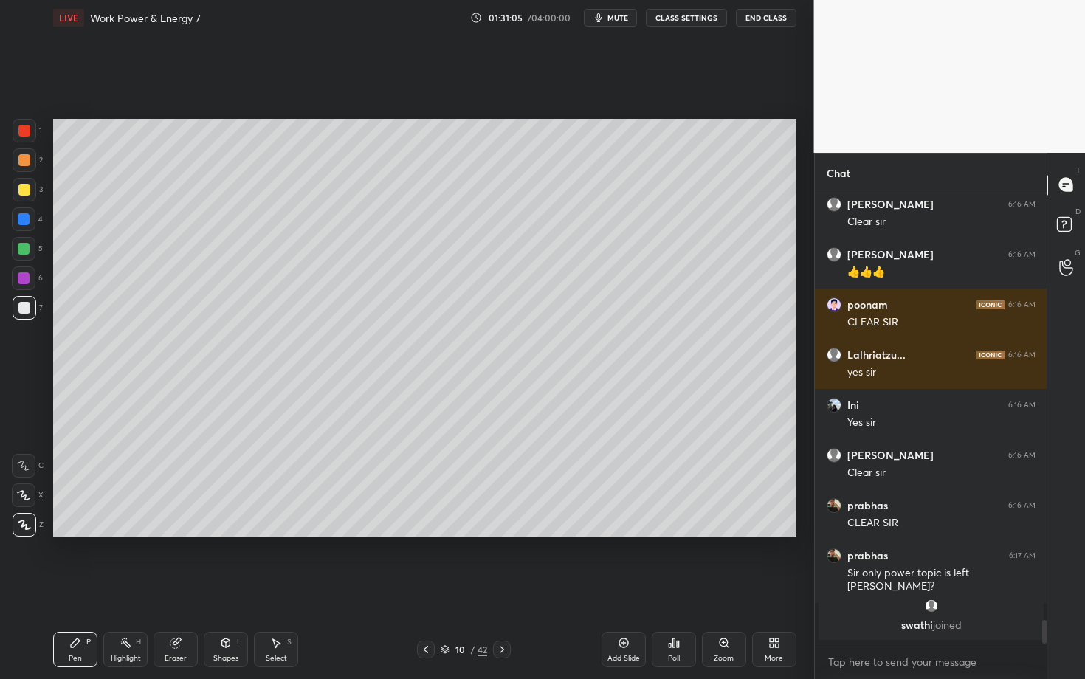
click at [273, 588] on div "Select" at bounding box center [276, 658] width 21 height 7
drag, startPoint x: 145, startPoint y: 468, endPoint x: 174, endPoint y: 494, distance: 38.7
click at [173, 494] on div "0 ° Undo Copy Duplicate Duplicate to new slide Delete" at bounding box center [424, 328] width 743 height 418
click at [182, 494] on div "0 ° Undo Copy Duplicate Duplicate to new slide Delete" at bounding box center [424, 328] width 743 height 418
drag, startPoint x: 183, startPoint y: 492, endPoint x: 193, endPoint y: 495, distance: 10.6
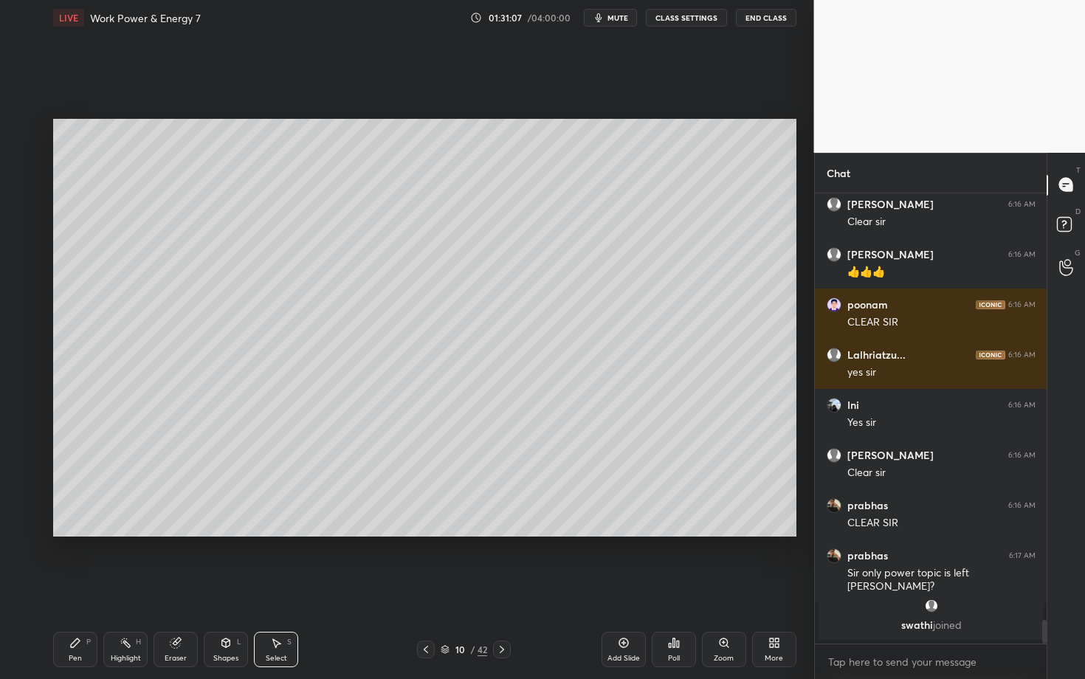
click at [194, 494] on div "0 ° Undo Copy Duplicate Duplicate to new slide Delete" at bounding box center [424, 328] width 743 height 418
click at [193, 433] on div at bounding box center [194, 430] width 6 height 6
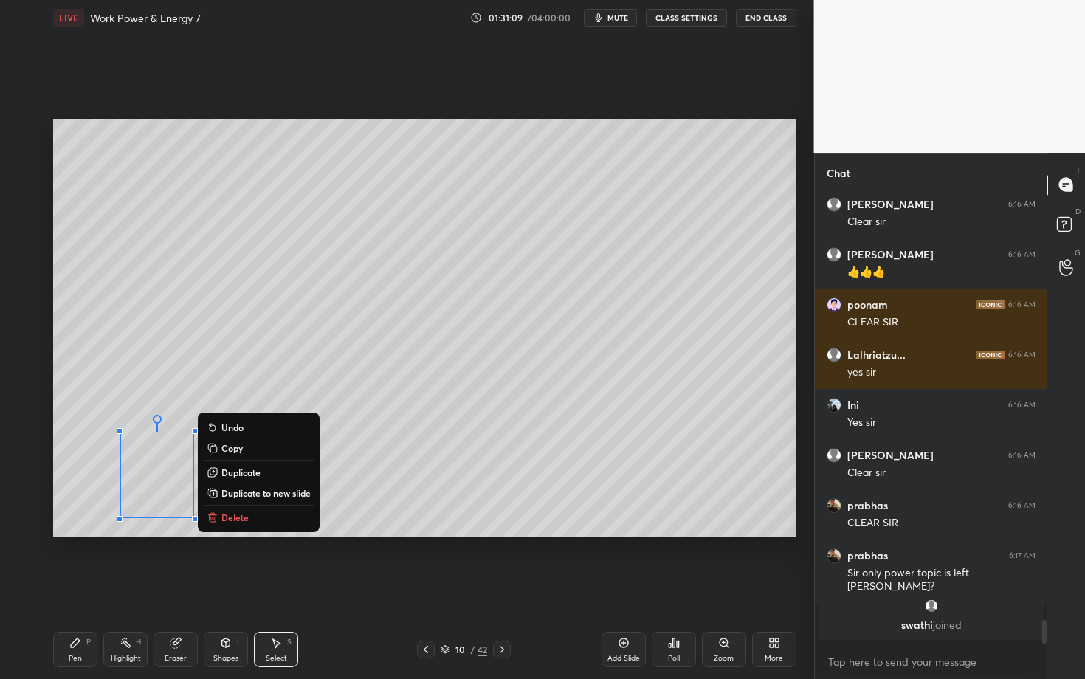
click at [231, 588] on div "Shapes L" at bounding box center [226, 649] width 44 height 35
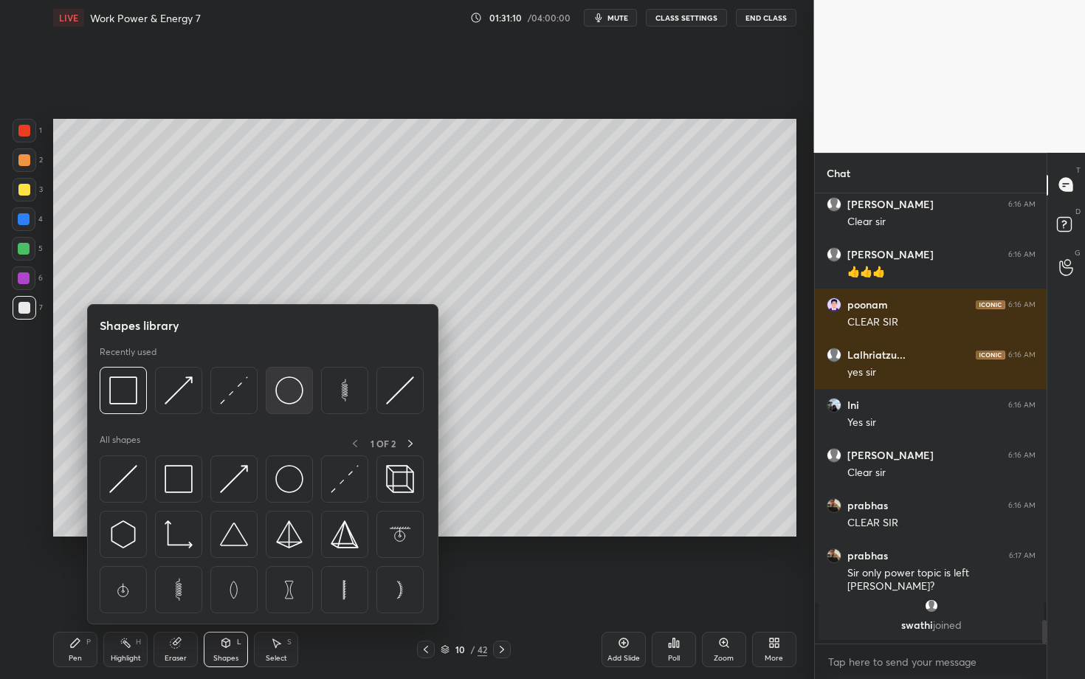
click at [289, 392] on img at bounding box center [289, 390] width 28 height 28
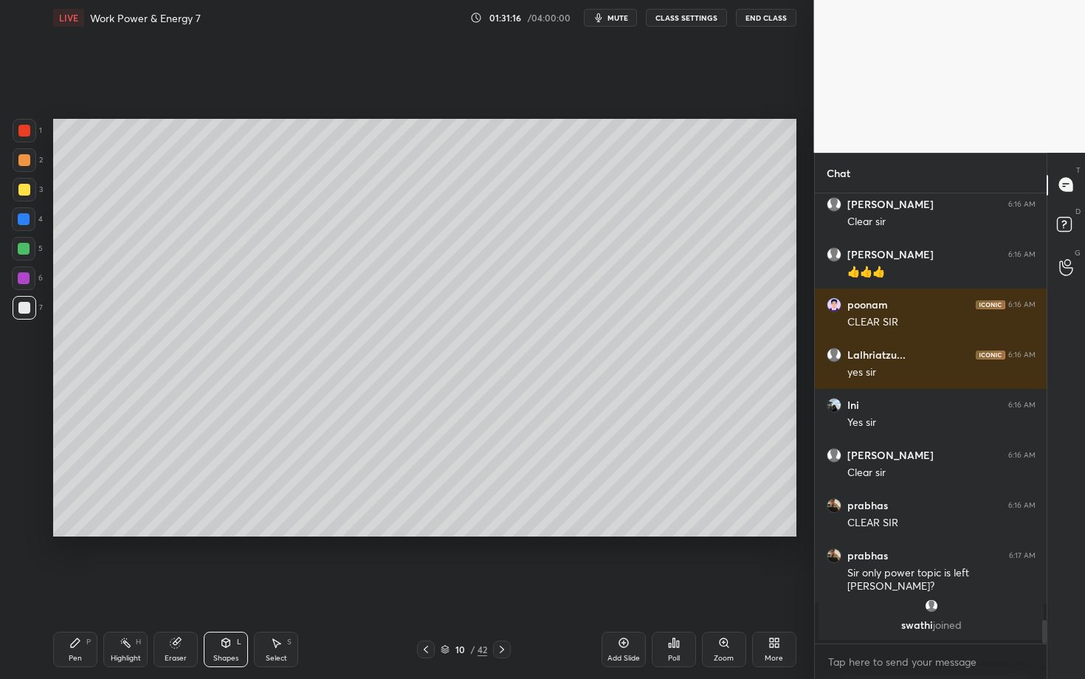
click at [222, 588] on div "Shapes L" at bounding box center [226, 649] width 44 height 35
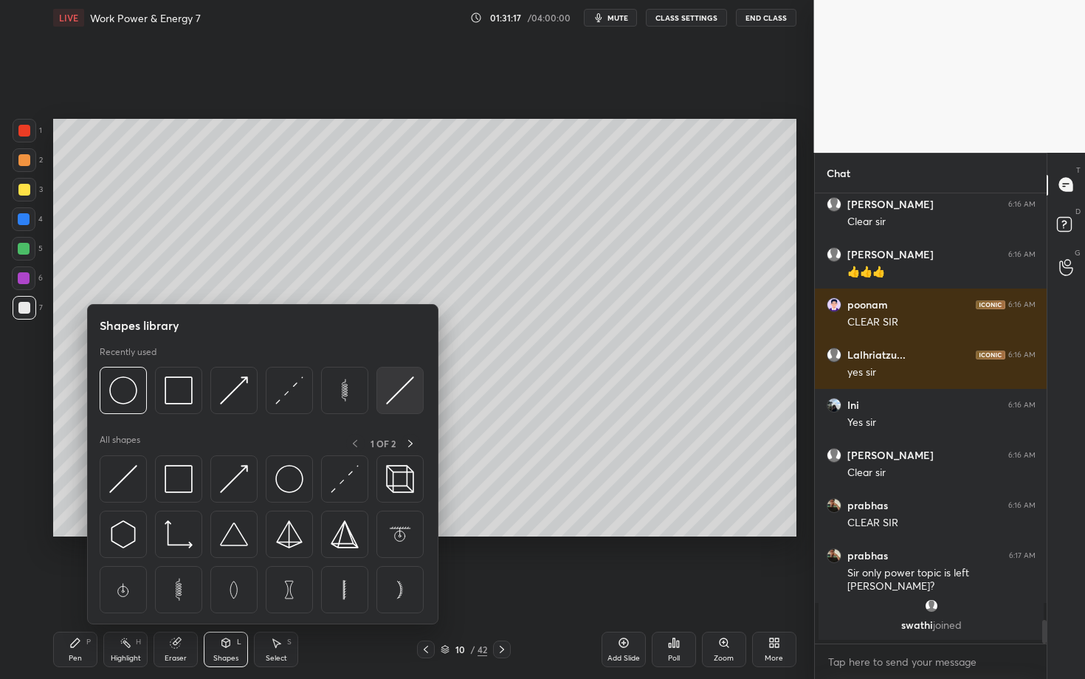
click at [392, 395] on img at bounding box center [400, 390] width 28 height 28
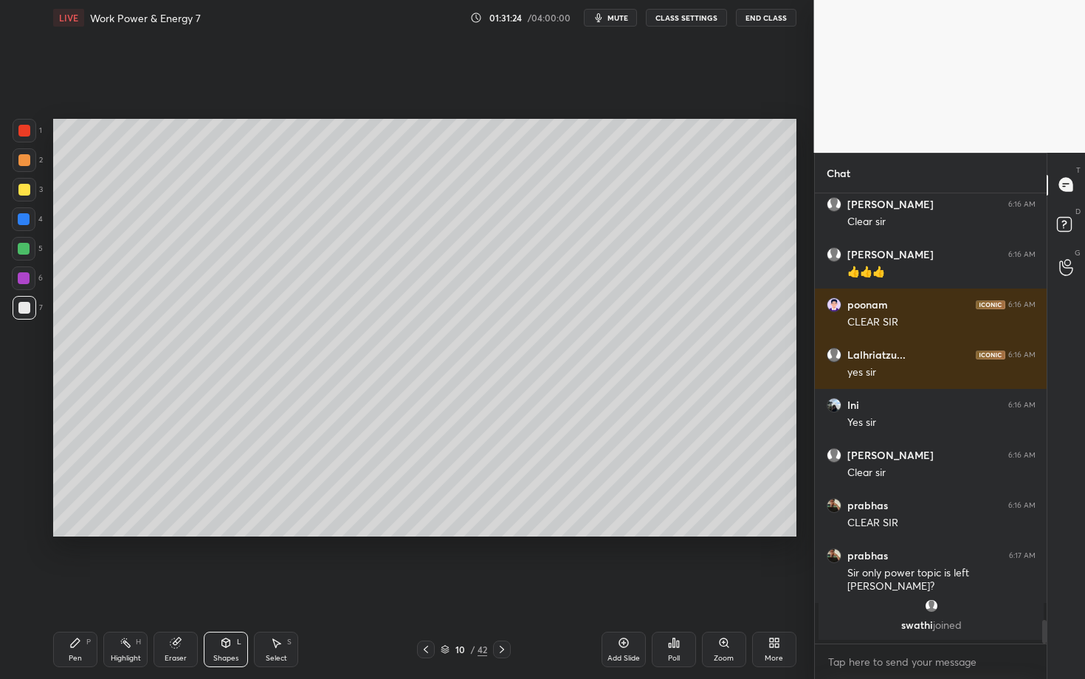
click at [283, 588] on div "Select S" at bounding box center [276, 649] width 44 height 35
drag, startPoint x: 193, startPoint y: 436, endPoint x: 203, endPoint y: 441, distance: 11.6
click at [202, 441] on div "0 ° Undo Copy Duplicate Duplicate to new slide Delete" at bounding box center [424, 328] width 743 height 418
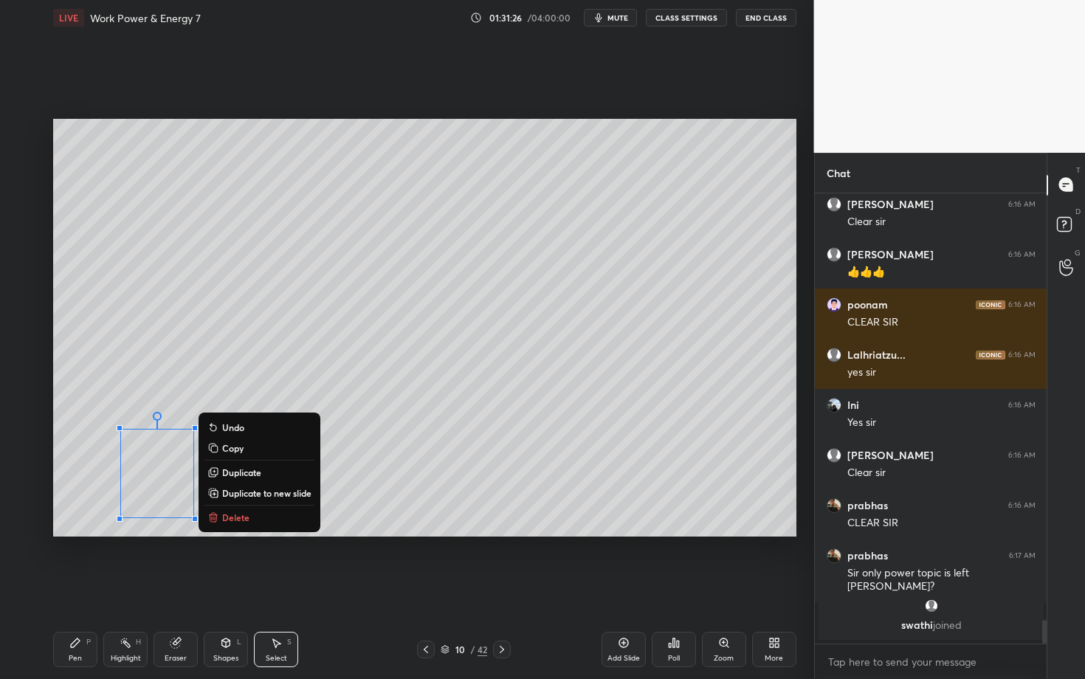
click at [226, 394] on div "0 ° Undo Copy Duplicate Duplicate to new slide Delete" at bounding box center [424, 328] width 743 height 418
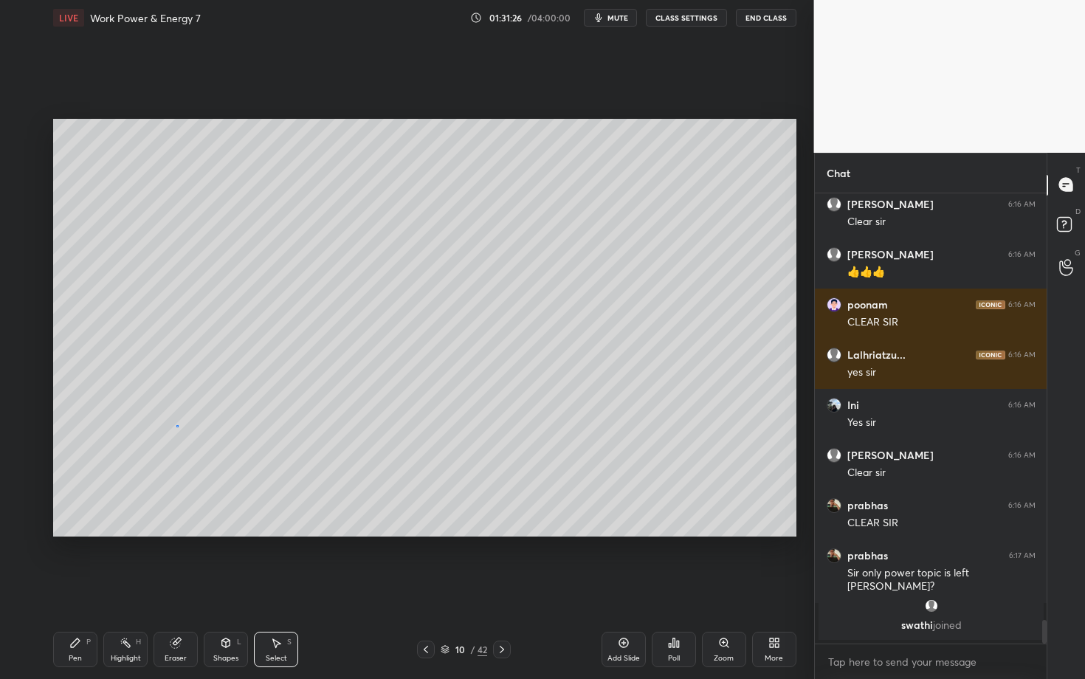
drag, startPoint x: 176, startPoint y: 425, endPoint x: 201, endPoint y: 433, distance: 25.7
click at [201, 433] on div "0 ° Undo Copy Duplicate Duplicate to new slide Delete" at bounding box center [424, 328] width 743 height 418
click at [173, 453] on div "0 ° Undo Copy Duplicate Duplicate to new slide Delete" at bounding box center [424, 328] width 743 height 418
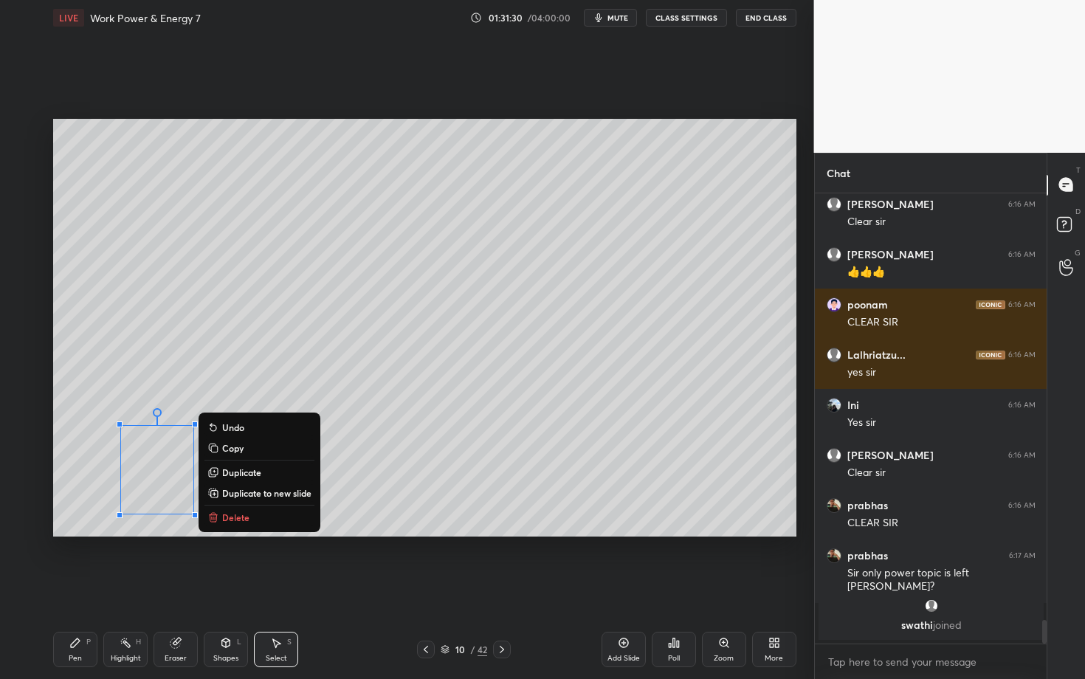
click at [278, 379] on div "0 ° Undo Copy Duplicate Duplicate to new slide Delete" at bounding box center [424, 328] width 743 height 418
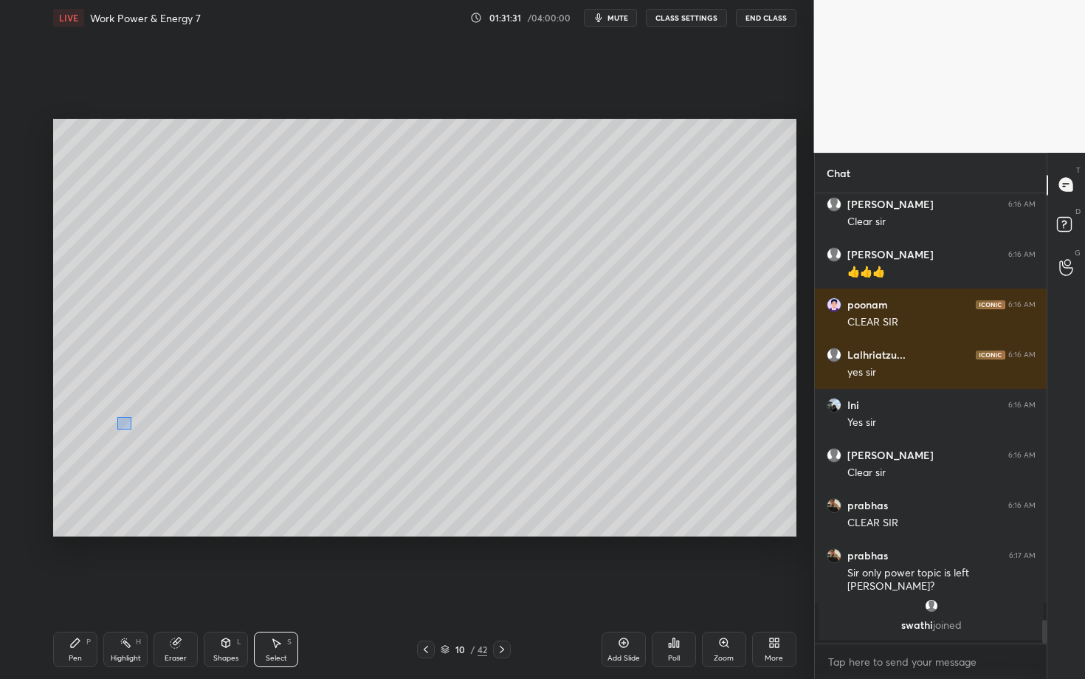
click at [131, 429] on div "0 ° Undo Copy Duplicate Duplicate to new slide Delete" at bounding box center [424, 328] width 743 height 418
click at [162, 429] on div "0 ° Undo Copy Duplicate Duplicate to new slide Delete" at bounding box center [424, 328] width 743 height 418
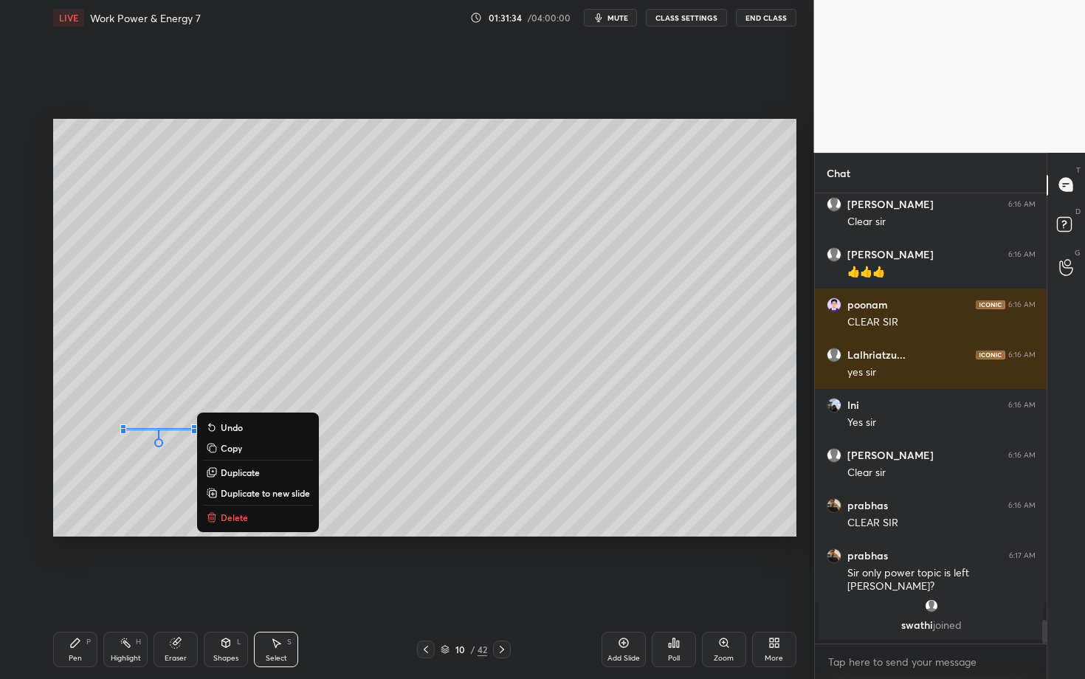
click at [86, 588] on div "P" at bounding box center [88, 642] width 4 height 7
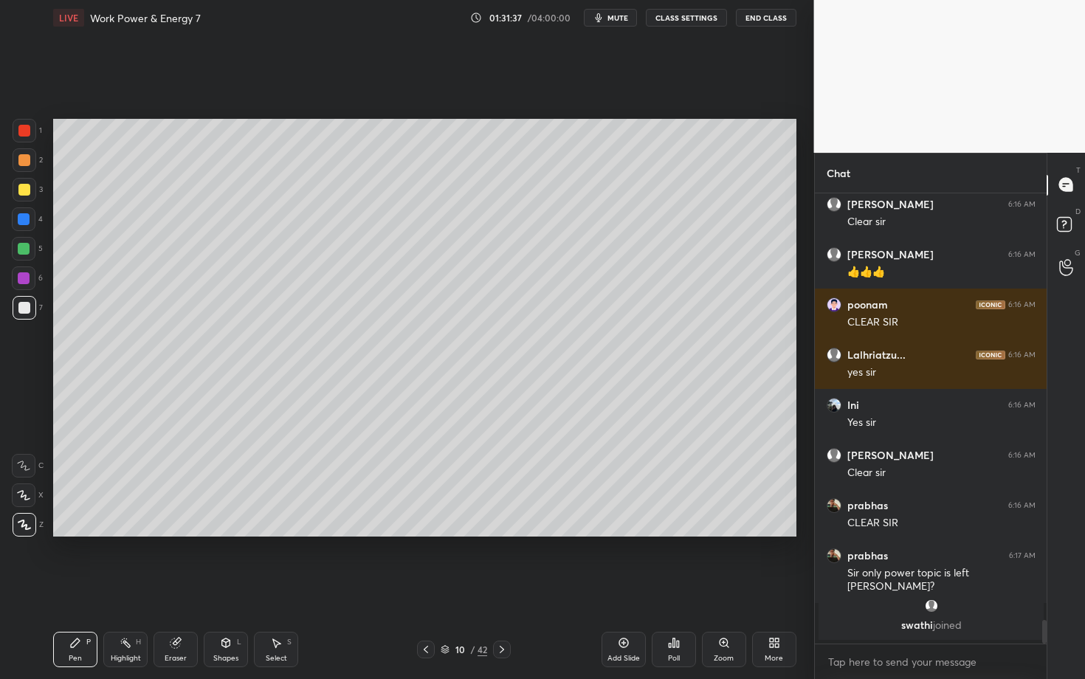
click at [20, 310] on div at bounding box center [24, 308] width 12 height 12
click at [221, 588] on div "Shapes" at bounding box center [225, 658] width 25 height 7
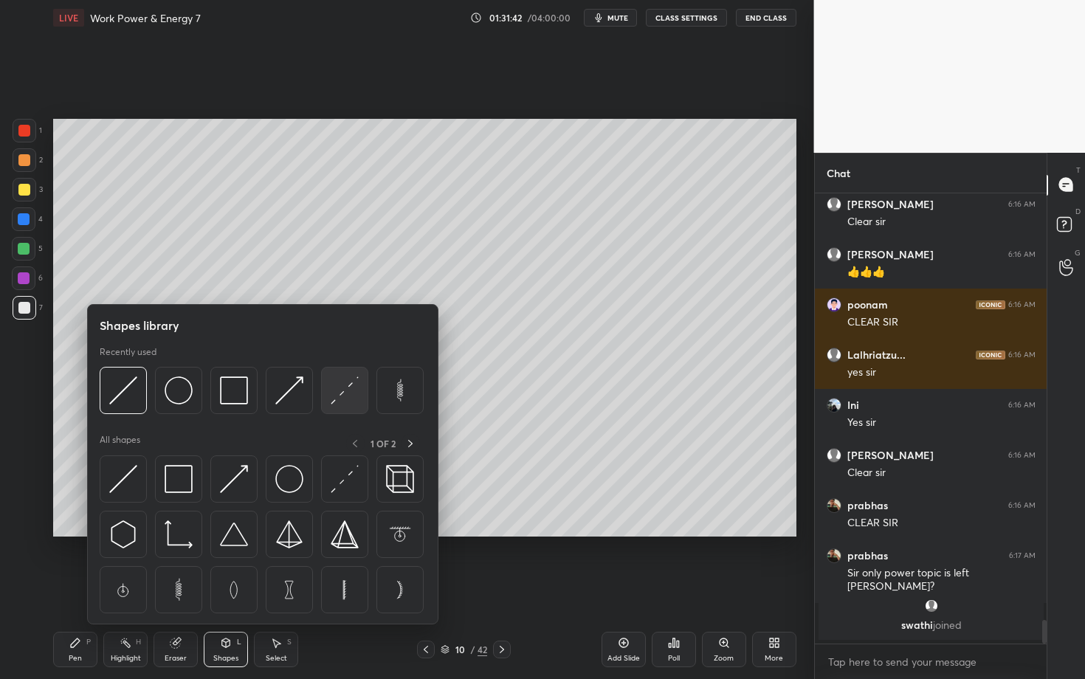
click at [352, 390] on img at bounding box center [345, 390] width 28 height 28
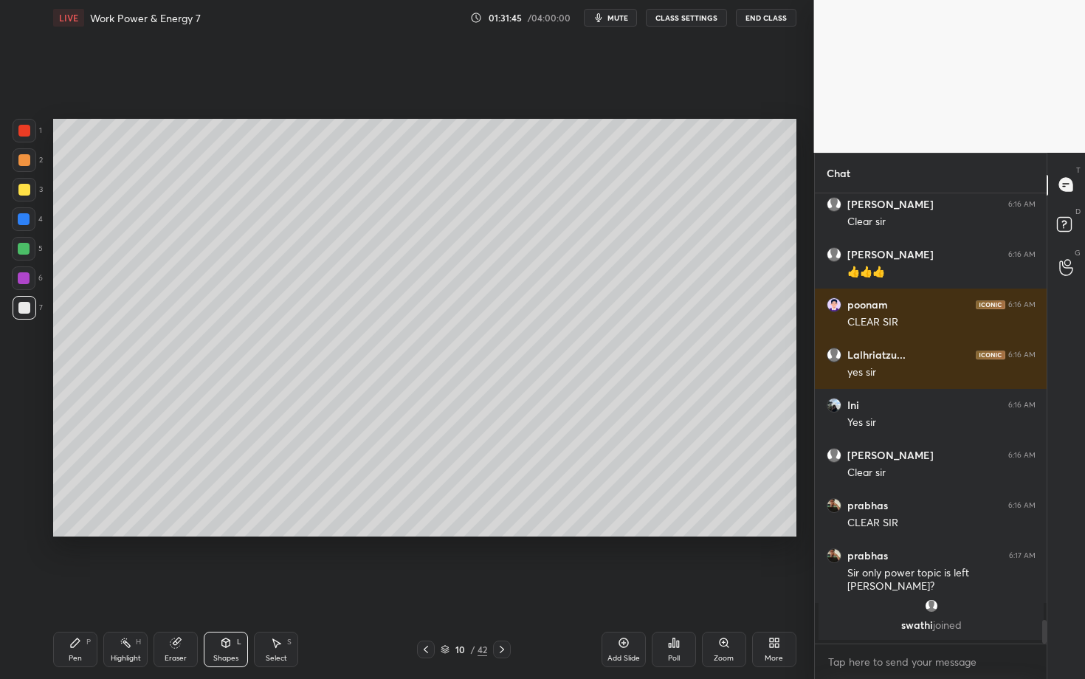
click at [74, 588] on div "Pen" at bounding box center [75, 658] width 13 height 7
click at [83, 588] on div "Pen P" at bounding box center [75, 649] width 44 height 35
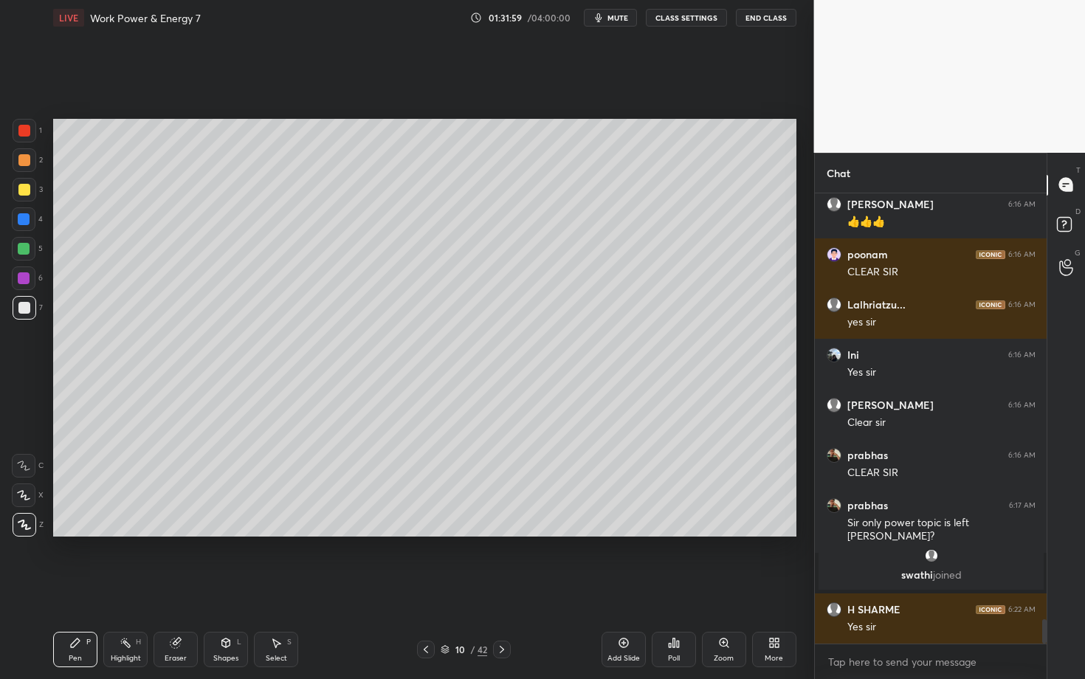
click at [25, 311] on div at bounding box center [24, 308] width 12 height 12
click at [131, 588] on div "Highlight H" at bounding box center [125, 649] width 44 height 35
click at [78, 588] on div "Pen P" at bounding box center [75, 649] width 44 height 35
click at [135, 588] on div "Highlight H" at bounding box center [125, 649] width 44 height 35
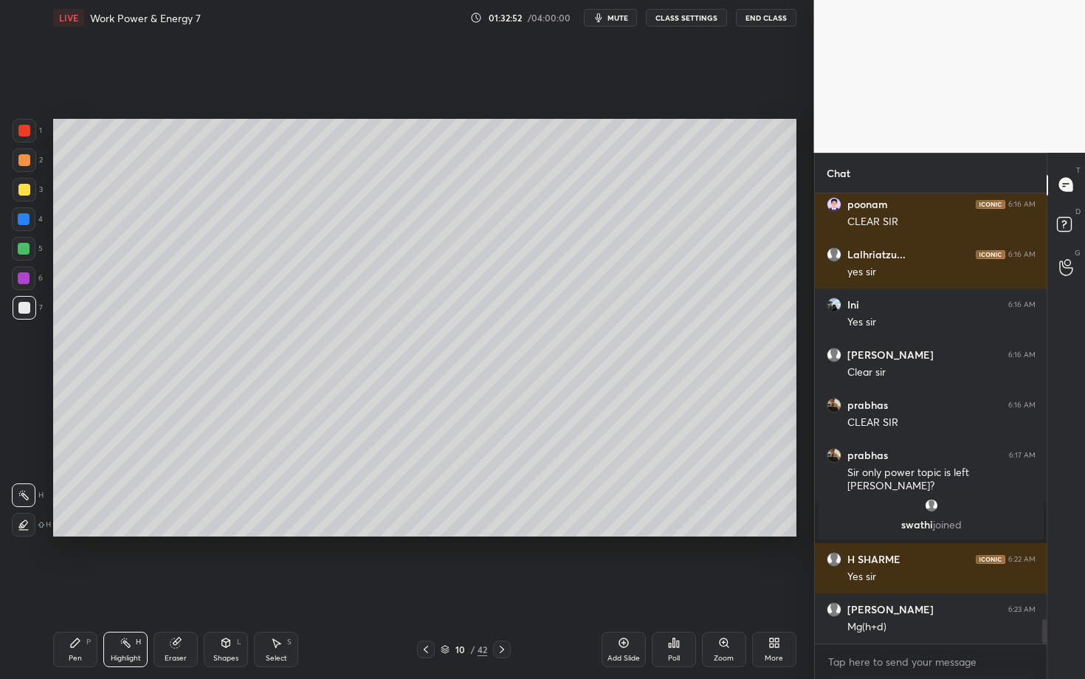
click at [75, 588] on icon at bounding box center [75, 643] width 12 height 12
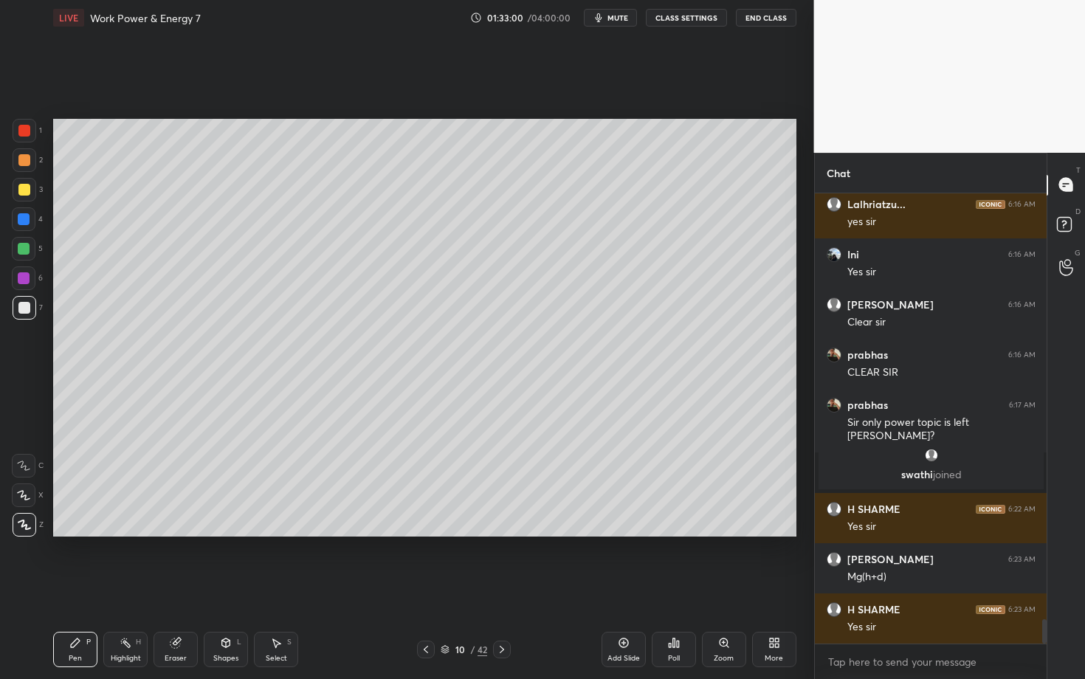
click at [78, 588] on div "Pen P" at bounding box center [75, 649] width 44 height 35
click at [202, 588] on div "Pen P Highlight H Eraser Shapes L Select S" at bounding box center [190, 649] width 274 height 35
click at [176, 588] on div "Eraser" at bounding box center [176, 658] width 22 height 7
click at [228, 588] on div "Shapes L" at bounding box center [226, 649] width 44 height 35
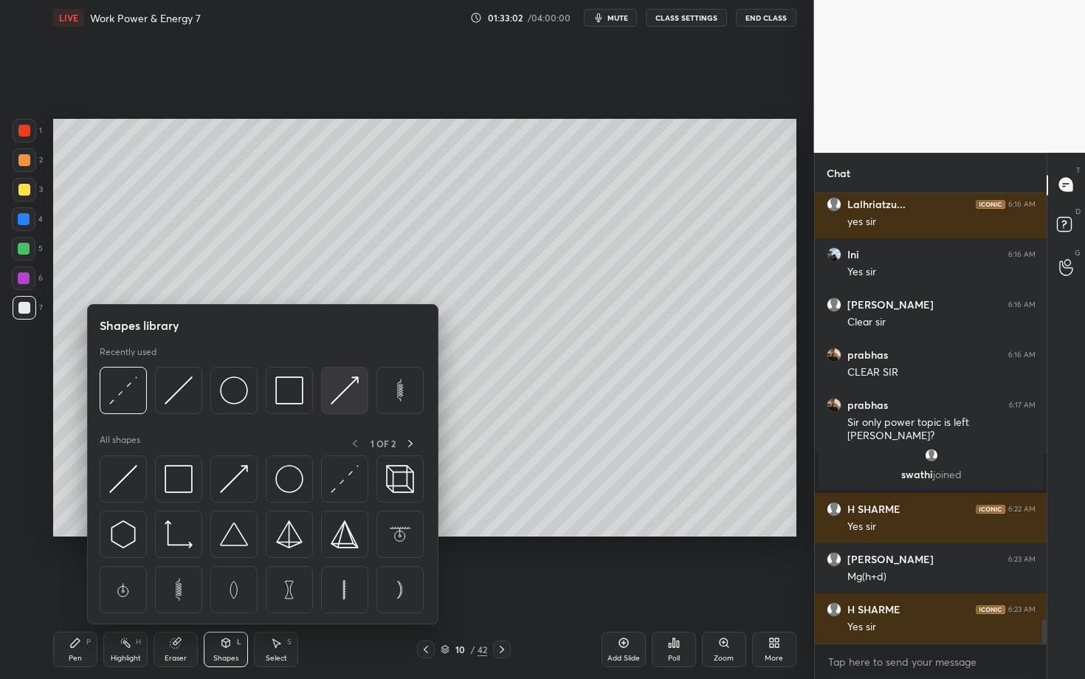
click at [352, 391] on img at bounding box center [345, 390] width 28 height 28
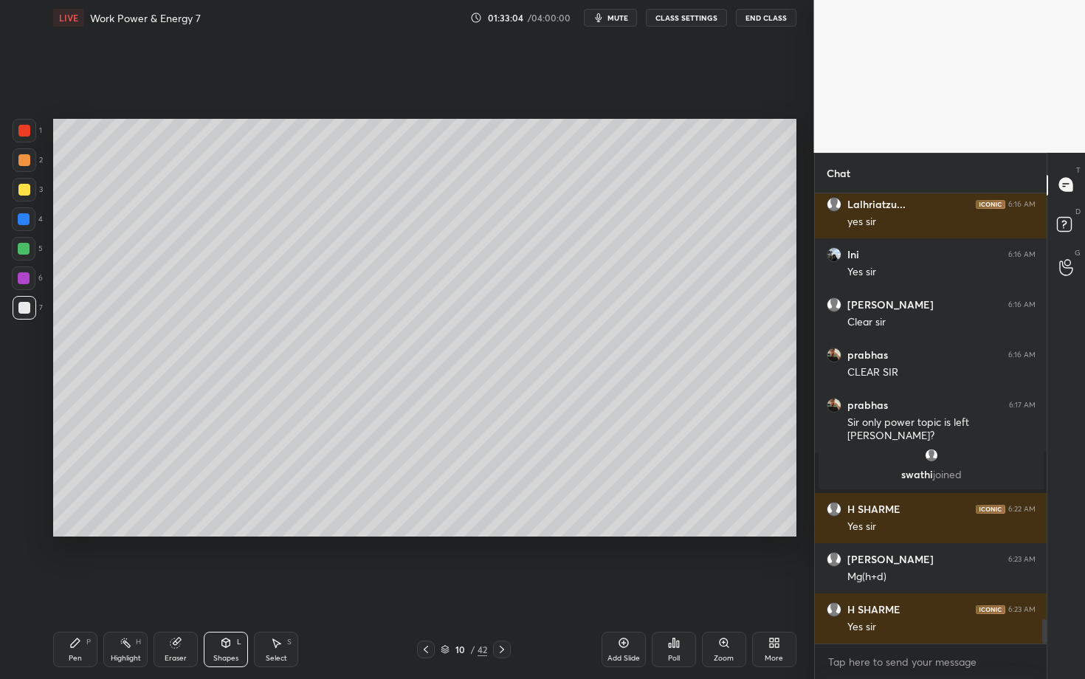
click at [76, 588] on div "Pen P" at bounding box center [75, 649] width 44 height 35
click at [125, 588] on div "Highlight H" at bounding box center [125, 649] width 44 height 35
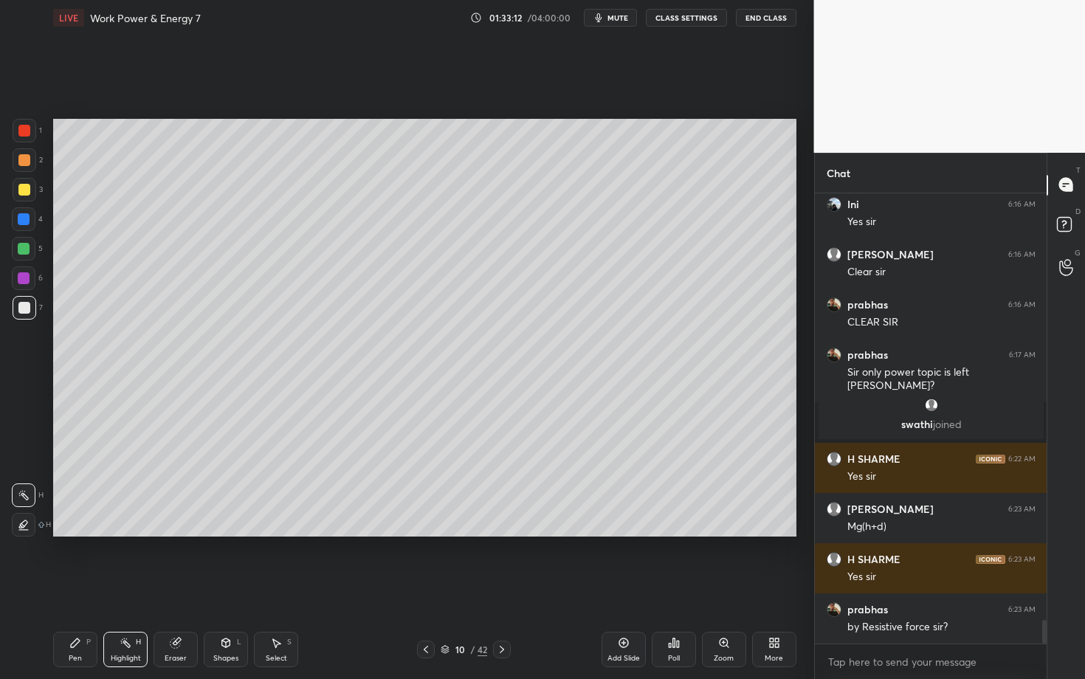
click at [82, 588] on div "Pen P" at bounding box center [75, 649] width 44 height 35
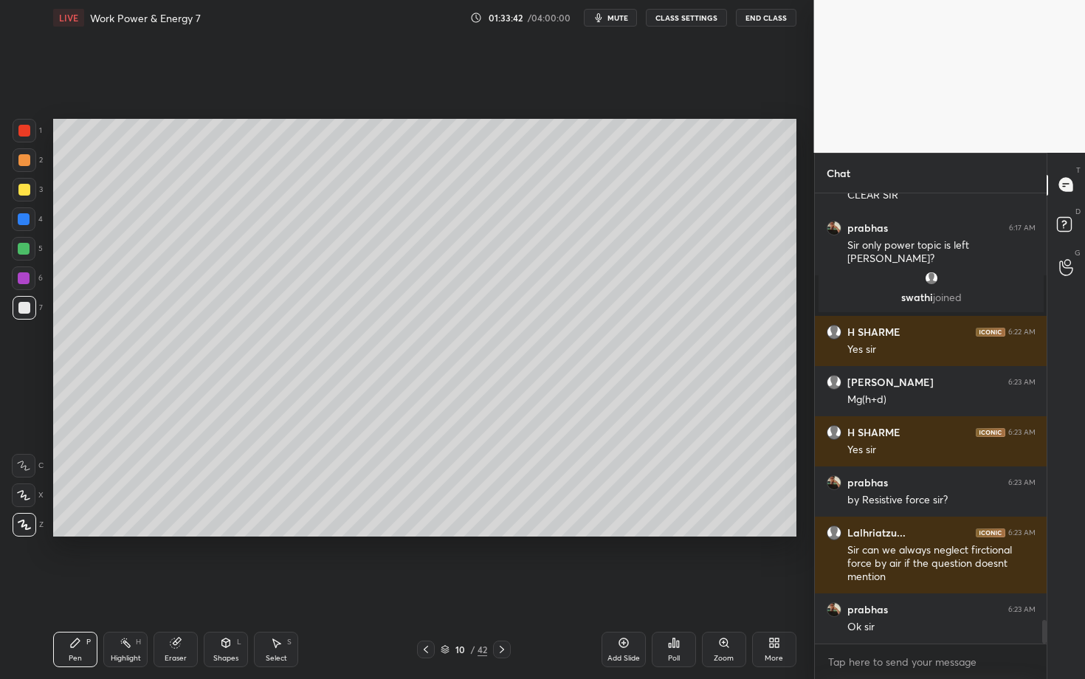
click at [122, 588] on div "Highlight H" at bounding box center [125, 649] width 44 height 35
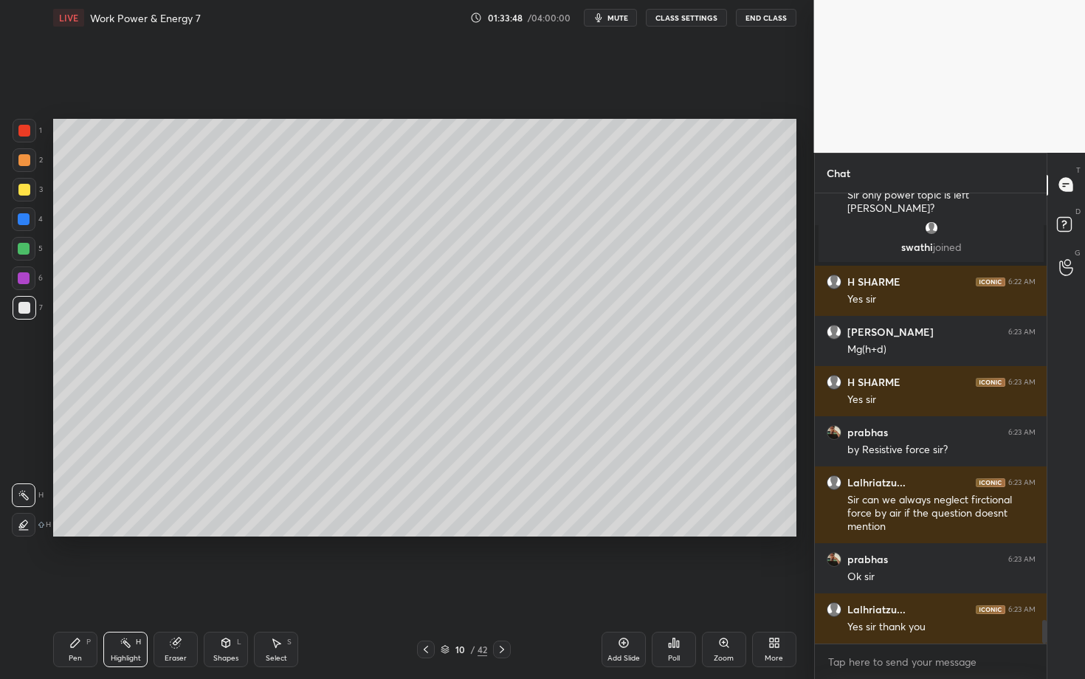
click at [84, 588] on div "Pen P" at bounding box center [75, 649] width 44 height 35
click at [182, 588] on div "Eraser" at bounding box center [176, 658] width 22 height 7
click at [80, 588] on div "Pen P" at bounding box center [75, 649] width 44 height 35
click at [137, 588] on div "Highlight H" at bounding box center [125, 649] width 44 height 35
click at [69, 588] on icon at bounding box center [75, 643] width 12 height 12
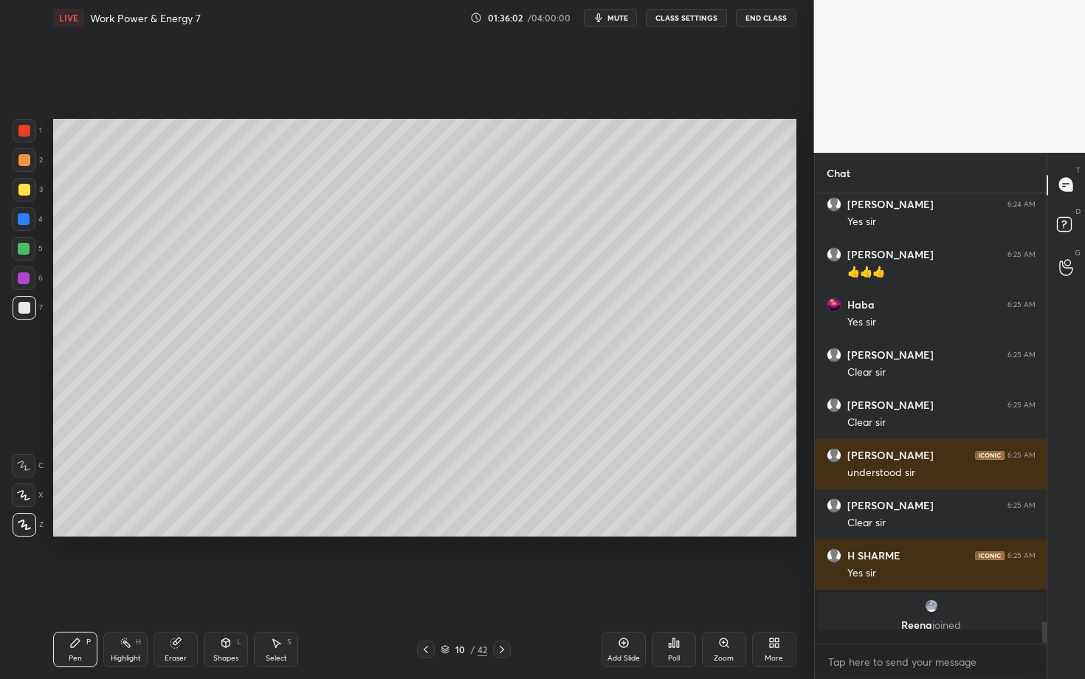
scroll to position [8650, 0]
click at [500, 588] on icon at bounding box center [502, 650] width 12 height 12
click at [29, 158] on div at bounding box center [25, 160] width 24 height 24
click at [44, 334] on div "1 2 3 4 5 6 7 C X Z C X Z E E Erase all H H" at bounding box center [23, 328] width 47 height 418
click at [232, 588] on div "Shapes L" at bounding box center [226, 649] width 44 height 35
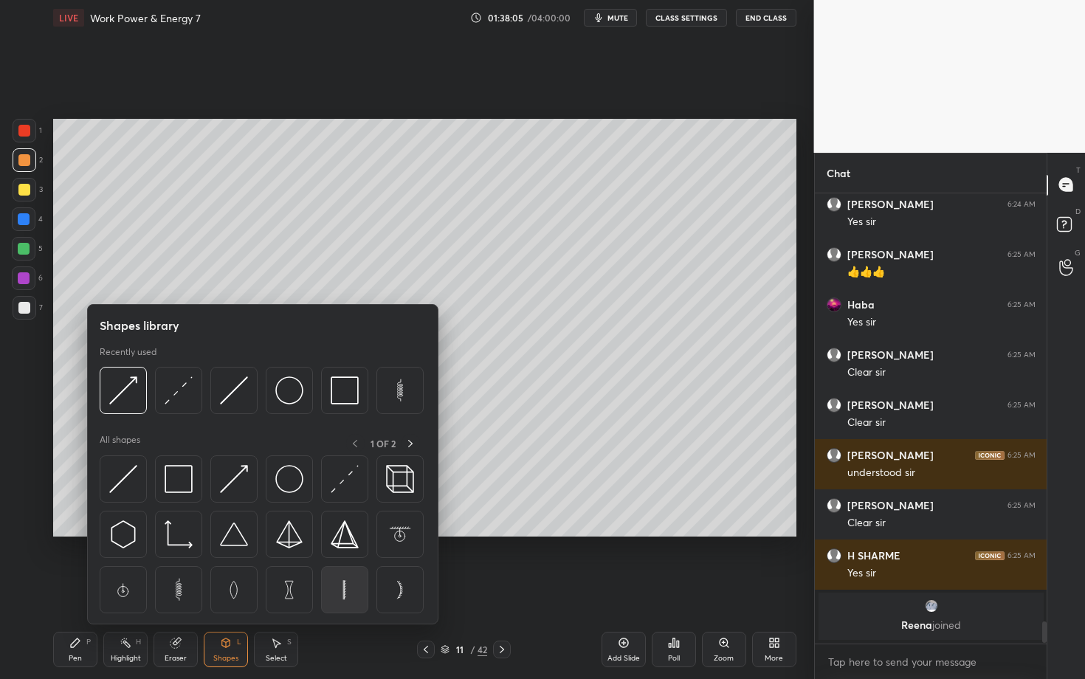
click at [338, 588] on img at bounding box center [345, 590] width 28 height 28
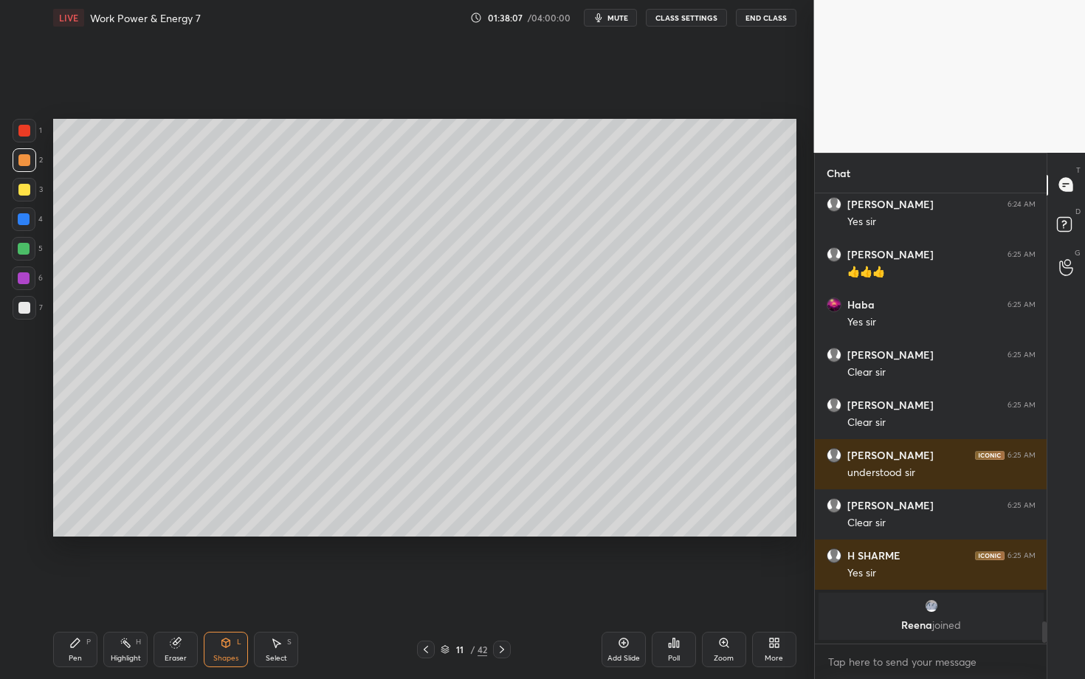
click at [227, 588] on icon at bounding box center [226, 643] width 12 height 12
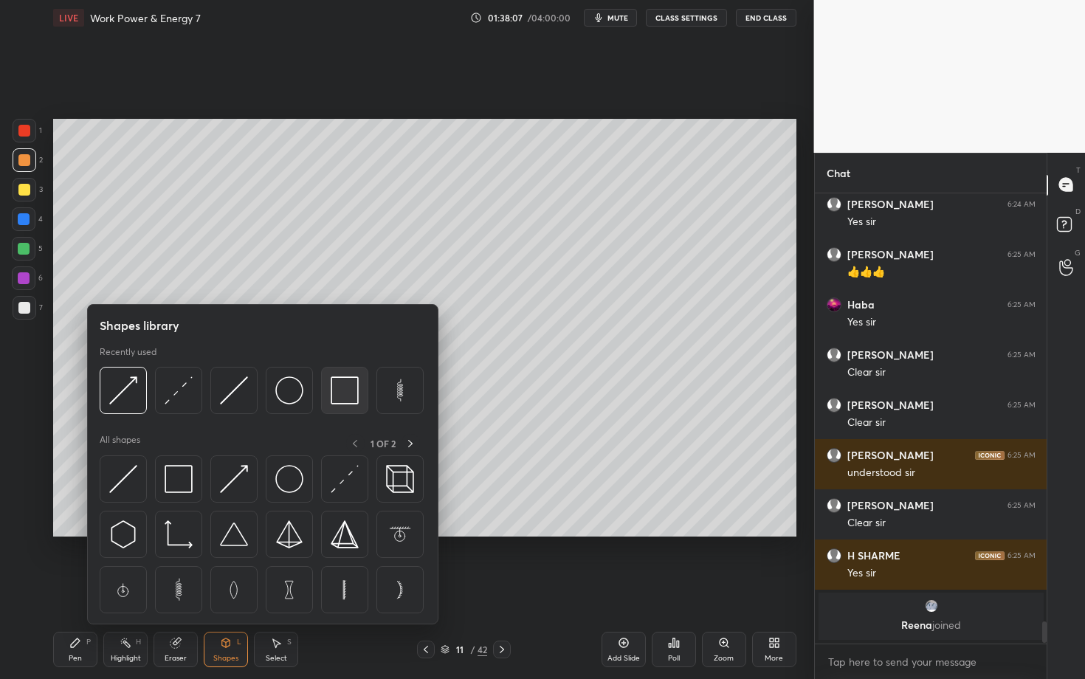
click at [338, 388] on img at bounding box center [345, 390] width 28 height 28
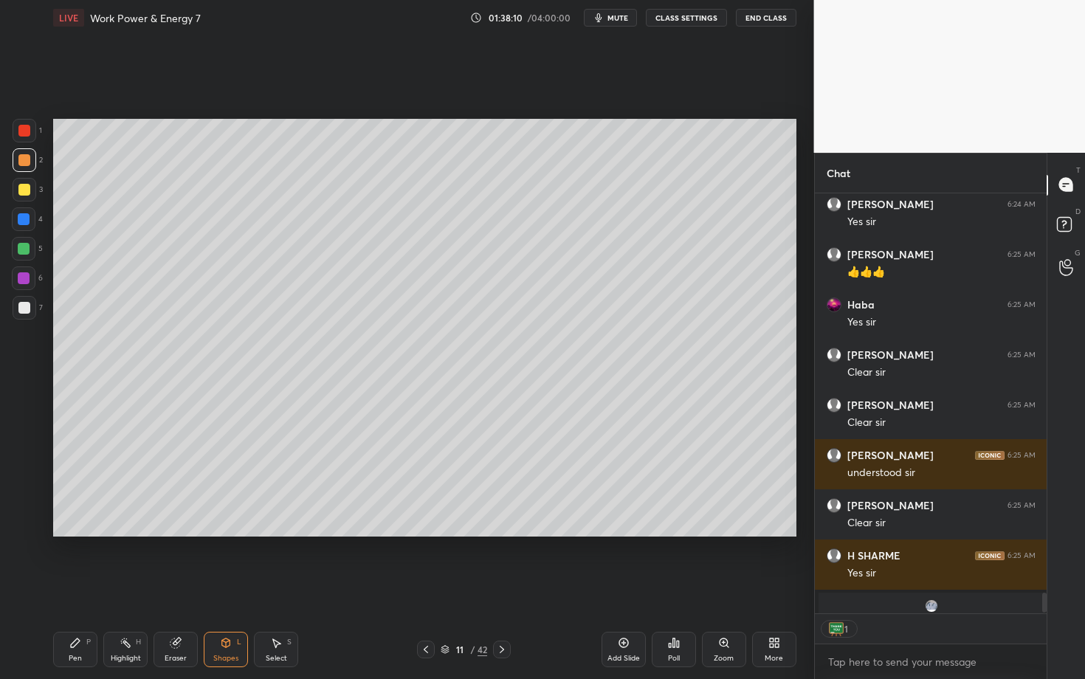
scroll to position [4, 5]
click at [21, 307] on div at bounding box center [24, 308] width 12 height 12
click at [219, 588] on div "Shapes" at bounding box center [225, 658] width 25 height 7
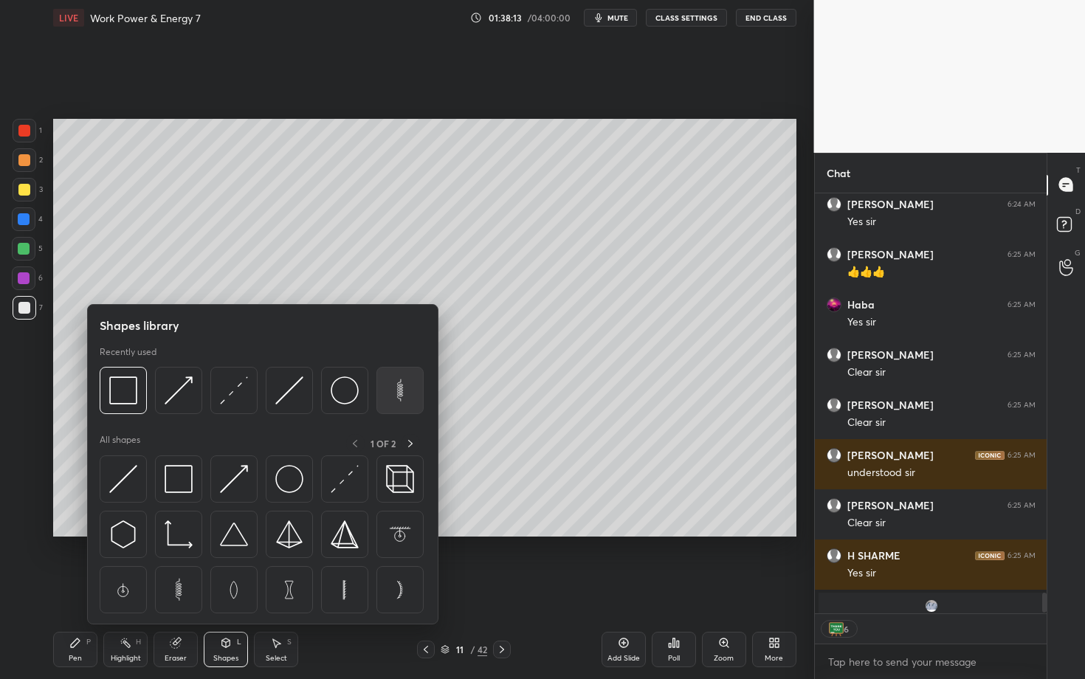
click at [403, 390] on img at bounding box center [400, 390] width 28 height 28
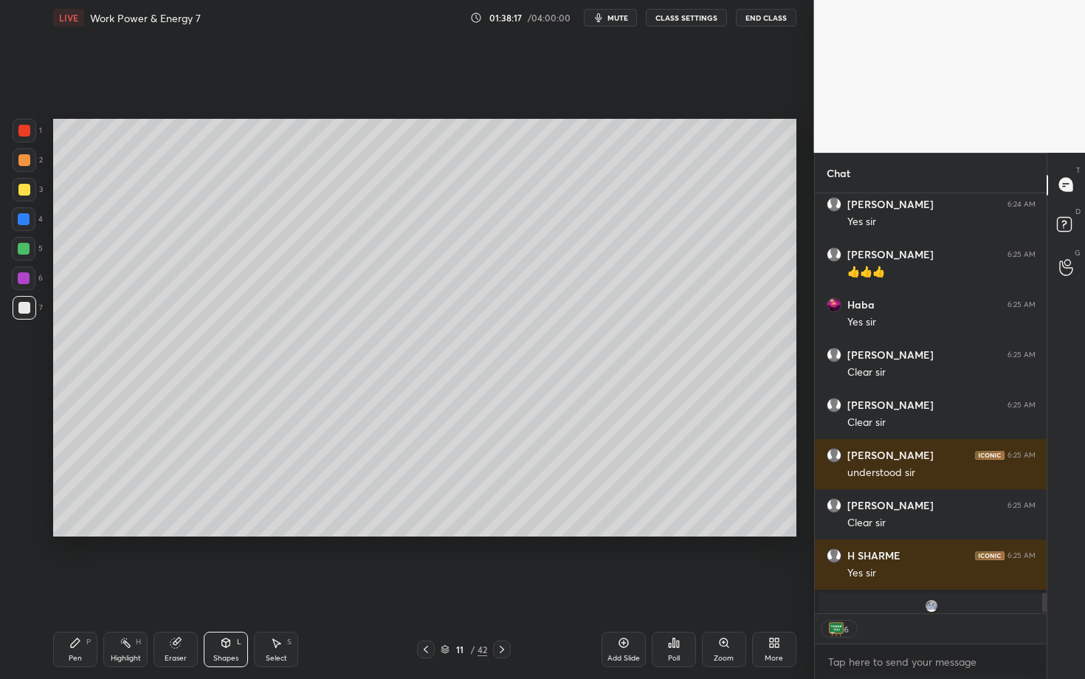
click at [281, 588] on icon at bounding box center [276, 643] width 12 height 12
drag, startPoint x: 228, startPoint y: 376, endPoint x: 241, endPoint y: 391, distance: 19.4
click at [241, 390] on div "0 ° Undo Copy Duplicate Duplicate to new slide Delete" at bounding box center [424, 328] width 743 height 418
drag, startPoint x: 202, startPoint y: 350, endPoint x: 178, endPoint y: 348, distance: 23.7
click at [178, 348] on div "0 ° Undo Copy Duplicate Duplicate to new slide Delete" at bounding box center [424, 328] width 743 height 418
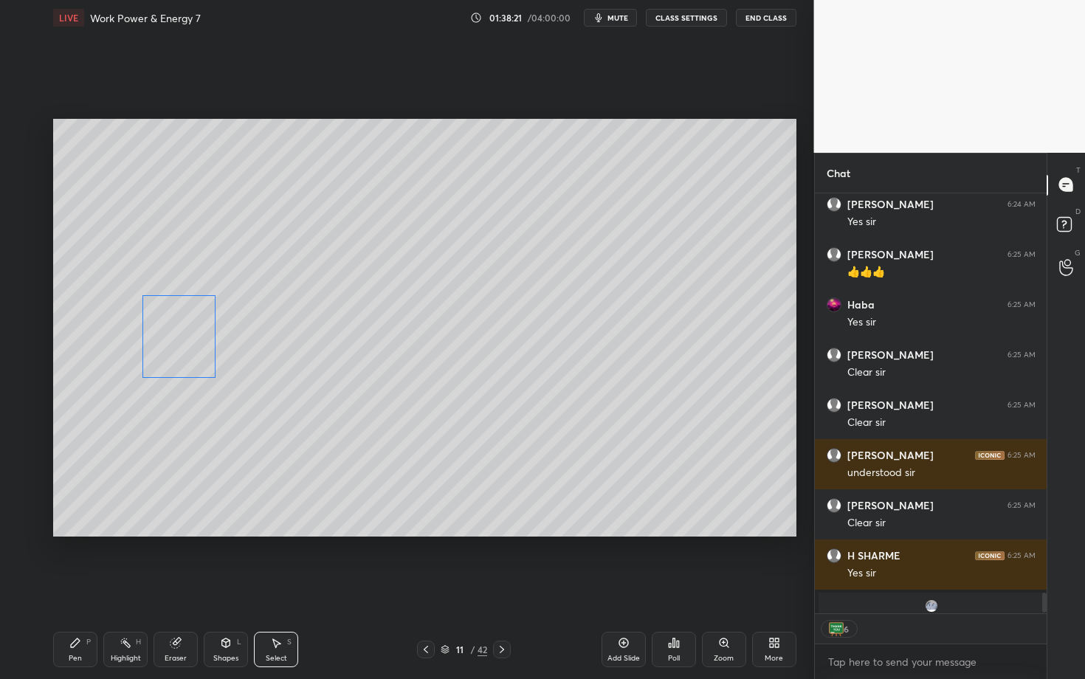
click at [179, 351] on div "0 ° Undo Copy Duplicate Duplicate to new slide Delete" at bounding box center [424, 328] width 743 height 418
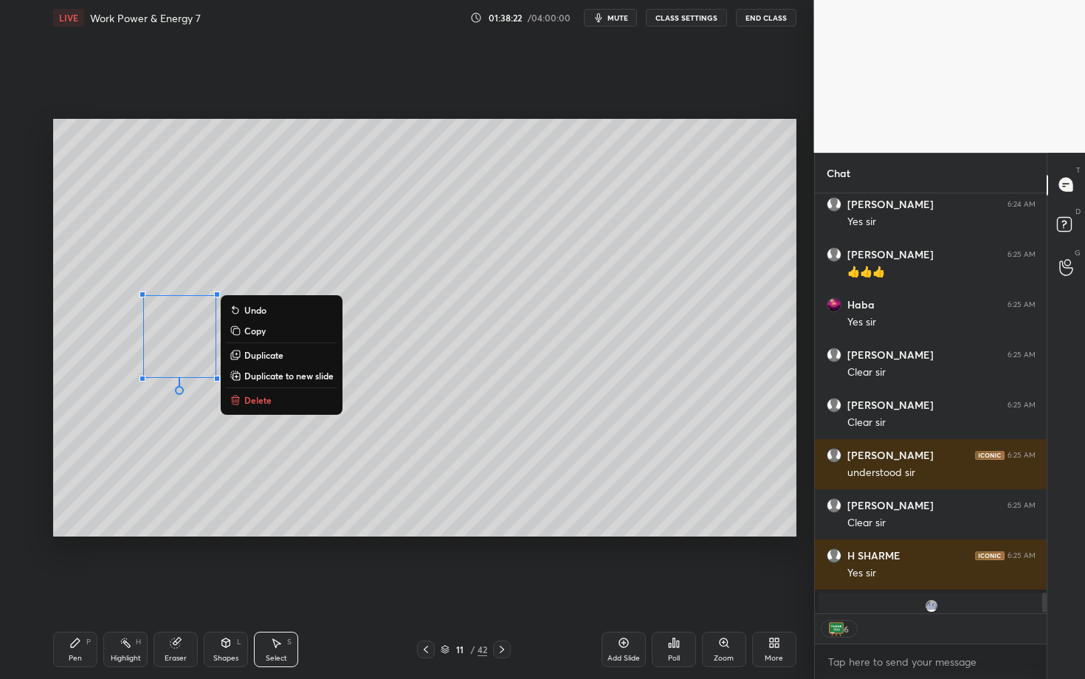
click at [69, 588] on icon at bounding box center [75, 643] width 12 height 12
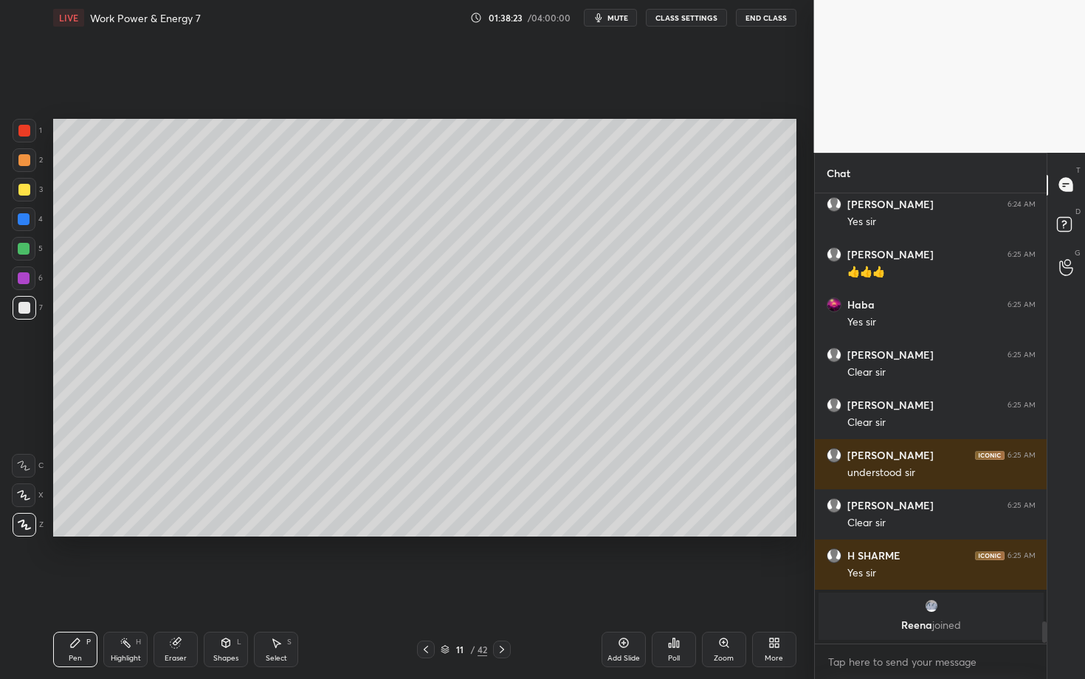
scroll to position [8650, 0]
click at [271, 588] on div "Select" at bounding box center [276, 658] width 21 height 7
drag, startPoint x: 187, startPoint y: 368, endPoint x: 202, endPoint y: 388, distance: 25.8
click at [202, 389] on div "0 ° Undo Copy Duplicate Duplicate to new slide Delete" at bounding box center [424, 328] width 743 height 418
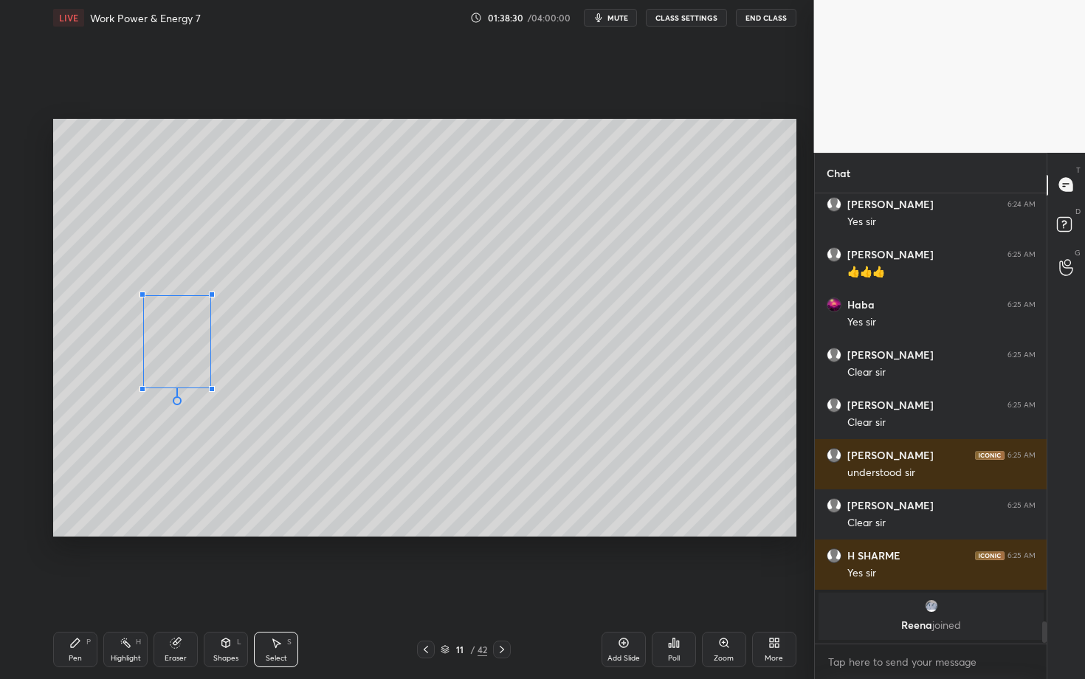
click at [210, 387] on div at bounding box center [212, 389] width 6 height 6
click at [179, 368] on div "0 ° Undo Copy Duplicate Duplicate to new slide Delete" at bounding box center [424, 328] width 743 height 418
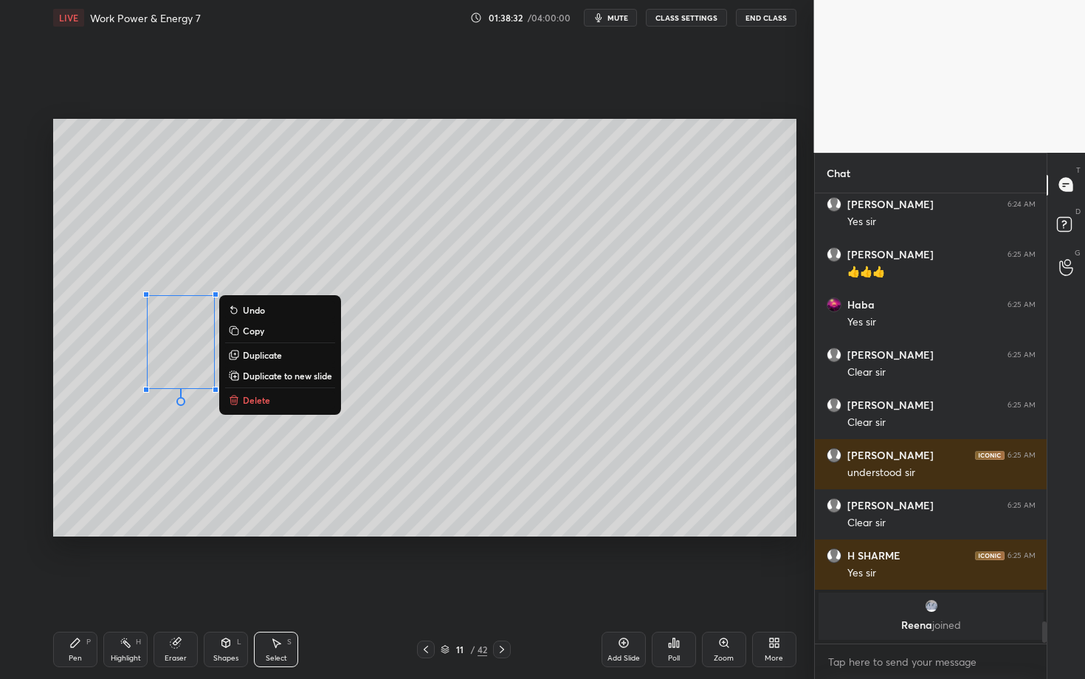
click at [224, 588] on div "Shapes L" at bounding box center [226, 649] width 44 height 35
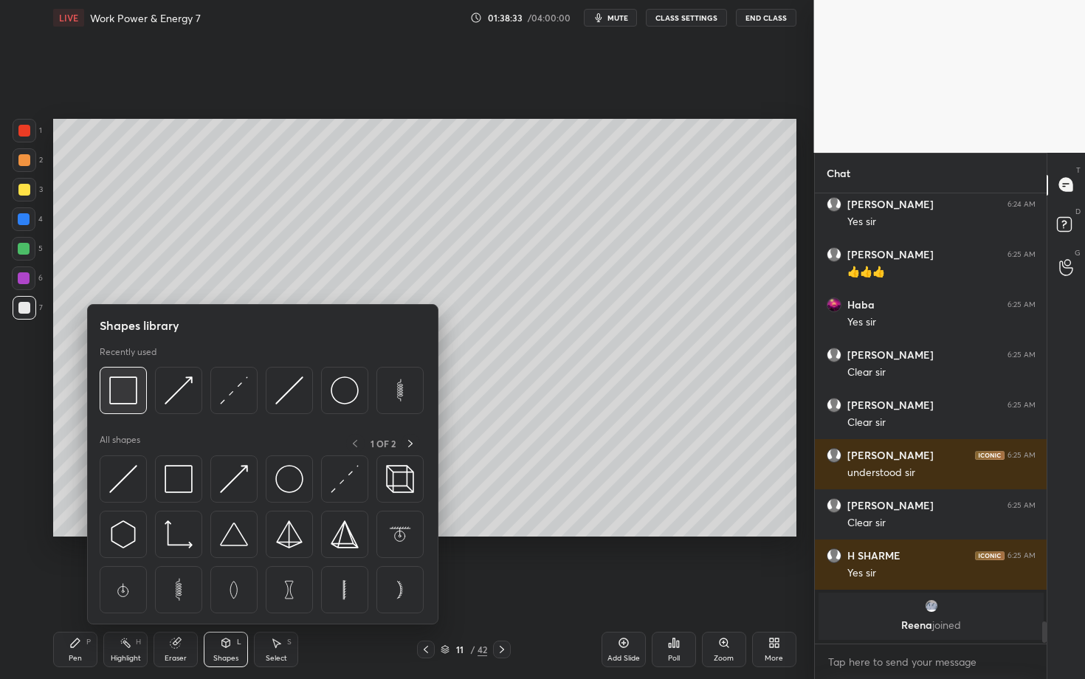
click at [123, 396] on img at bounding box center [123, 390] width 28 height 28
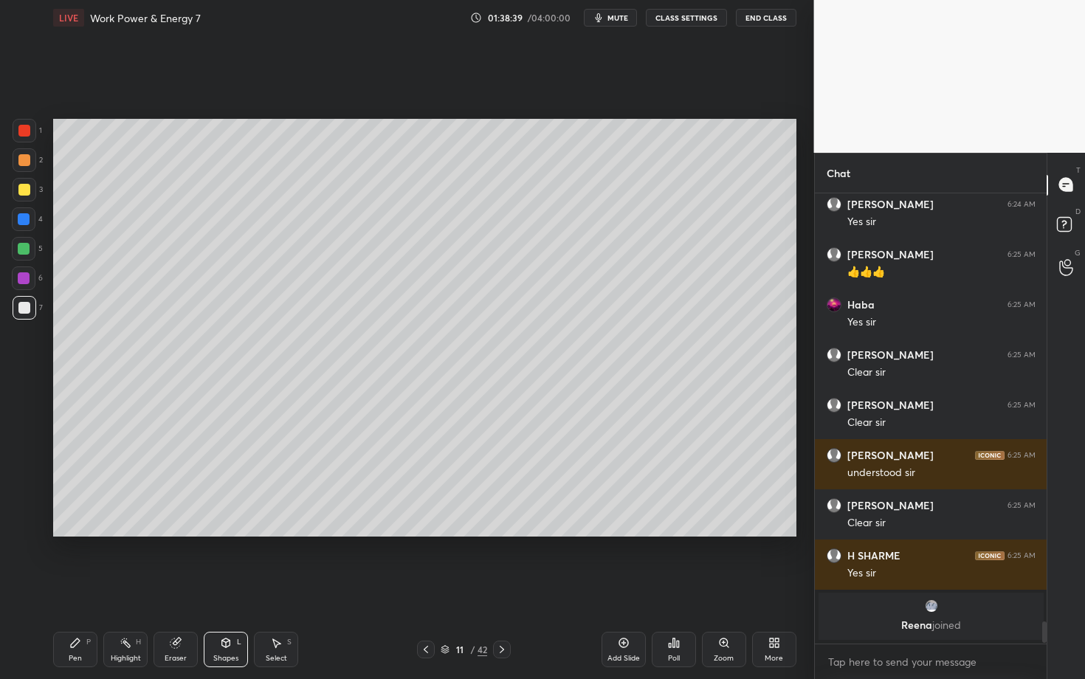
click at [69, 588] on div "Pen" at bounding box center [75, 658] width 13 height 7
click at [125, 588] on icon at bounding box center [126, 643] width 12 height 12
click at [281, 588] on div "Select S" at bounding box center [276, 649] width 44 height 35
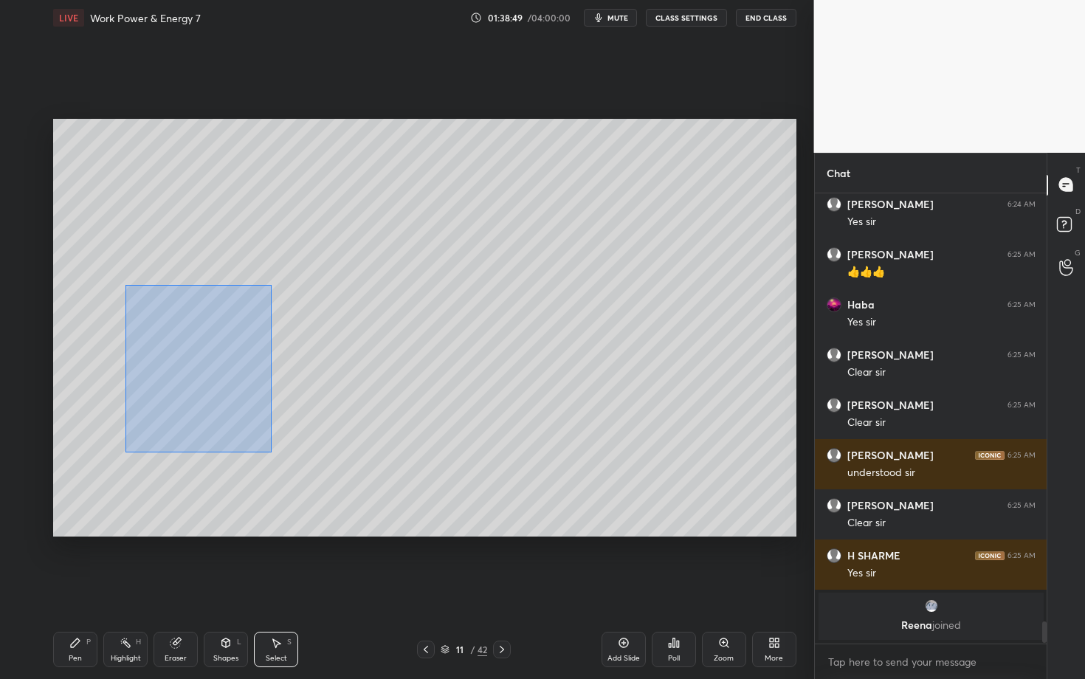
drag, startPoint x: 151, startPoint y: 314, endPoint x: 269, endPoint y: 450, distance: 181.0
click at [269, 450] on div "0 ° Undo Copy Duplicate Duplicate to new slide Delete" at bounding box center [424, 328] width 743 height 418
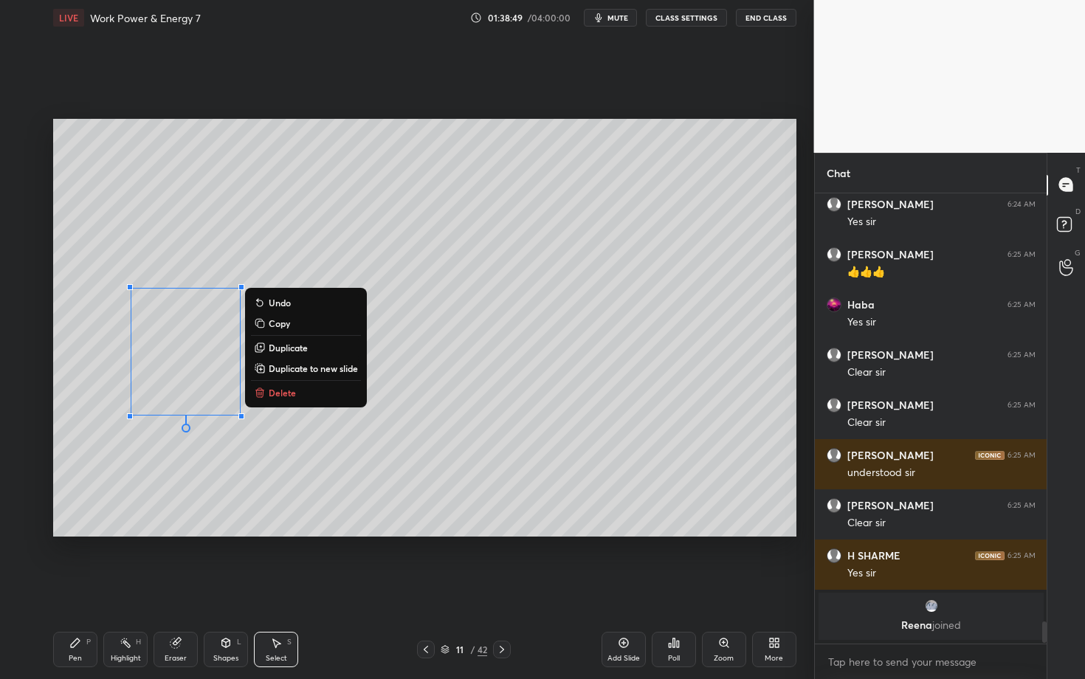
click at [286, 349] on p "Duplicate" at bounding box center [288, 348] width 39 height 12
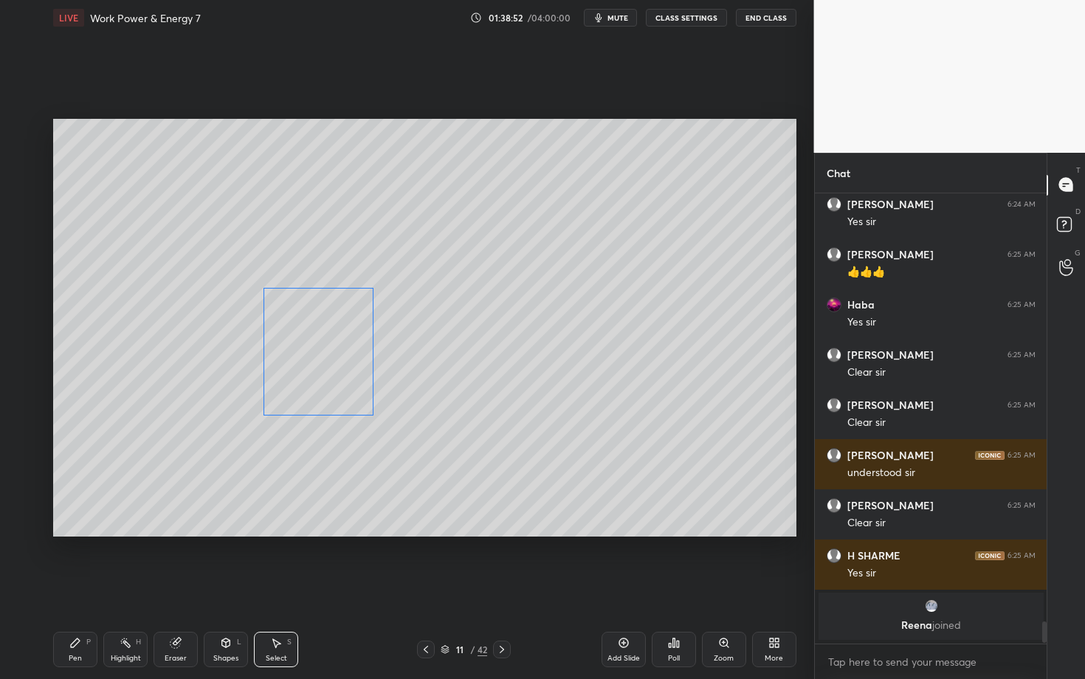
drag, startPoint x: 273, startPoint y: 360, endPoint x: 326, endPoint y: 351, distance: 53.9
click at [326, 350] on div "0 ° Undo Copy Duplicate Duplicate to new slide Delete" at bounding box center [424, 328] width 743 height 418
click at [278, 484] on div "0 ° Undo Copy Duplicate Duplicate to new slide Delete" at bounding box center [424, 328] width 743 height 418
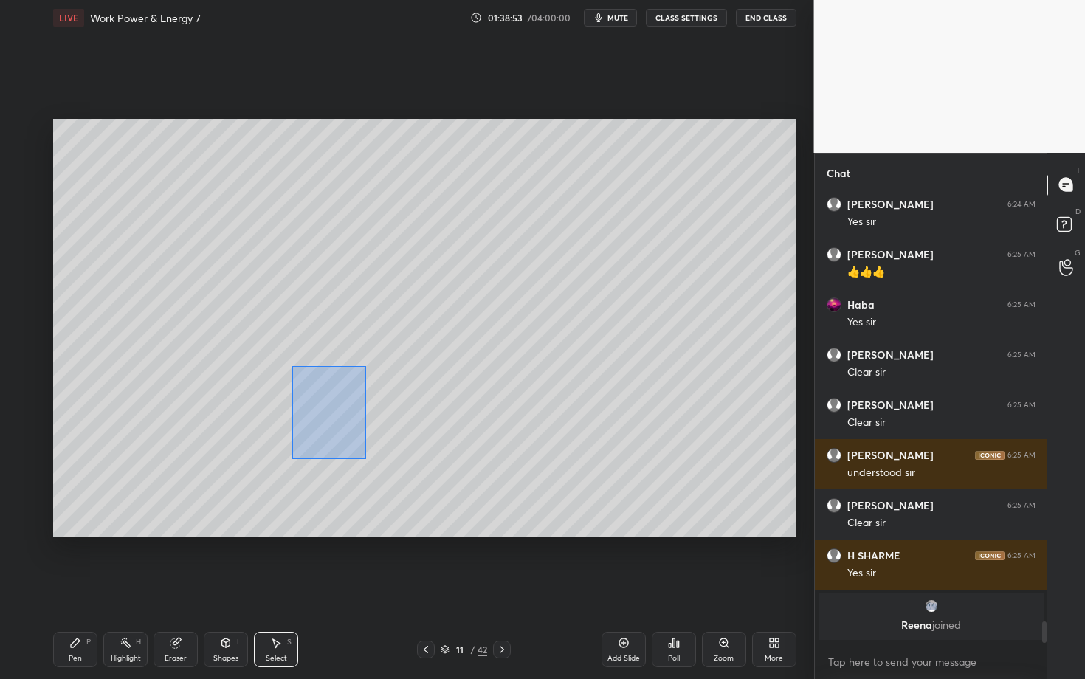
drag, startPoint x: 289, startPoint y: 365, endPoint x: 372, endPoint y: 467, distance: 131.8
click at [372, 467] on div "0 ° Undo Copy Duplicate Duplicate to new slide Delete" at bounding box center [424, 328] width 743 height 418
drag, startPoint x: 348, startPoint y: 415, endPoint x: 351, endPoint y: 450, distance: 34.8
click at [351, 450] on div at bounding box center [352, 452] width 6 height 6
drag, startPoint x: 288, startPoint y: 387, endPoint x: 362, endPoint y: 457, distance: 101.8
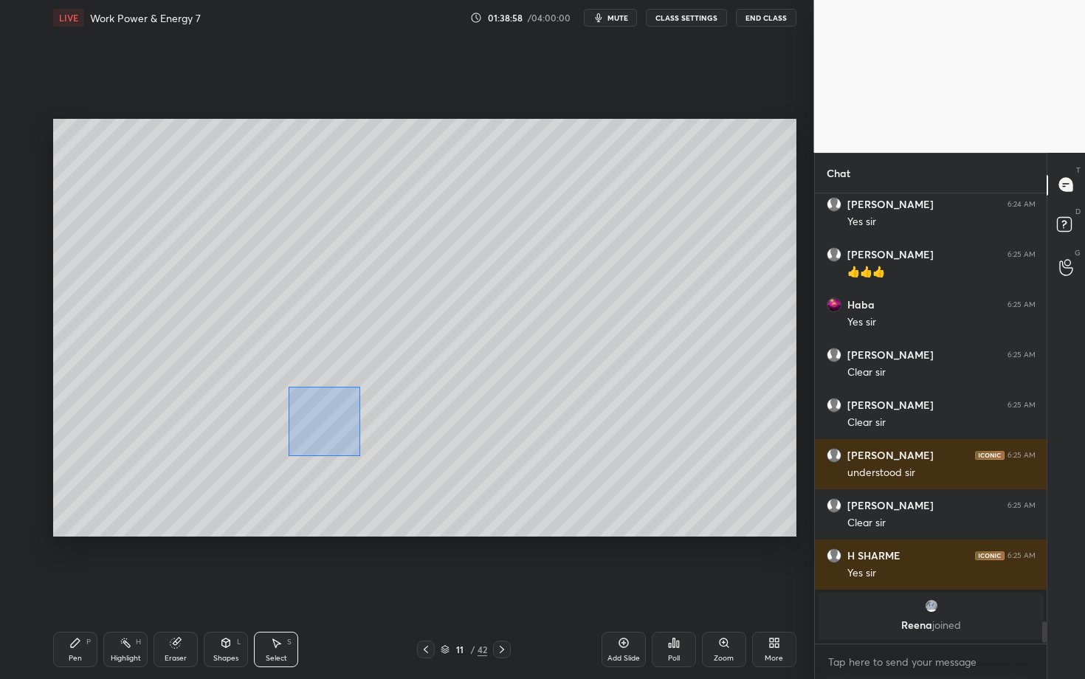
click at [362, 457] on div "0 ° Undo Copy Duplicate Duplicate to new slide Delete" at bounding box center [424, 328] width 743 height 418
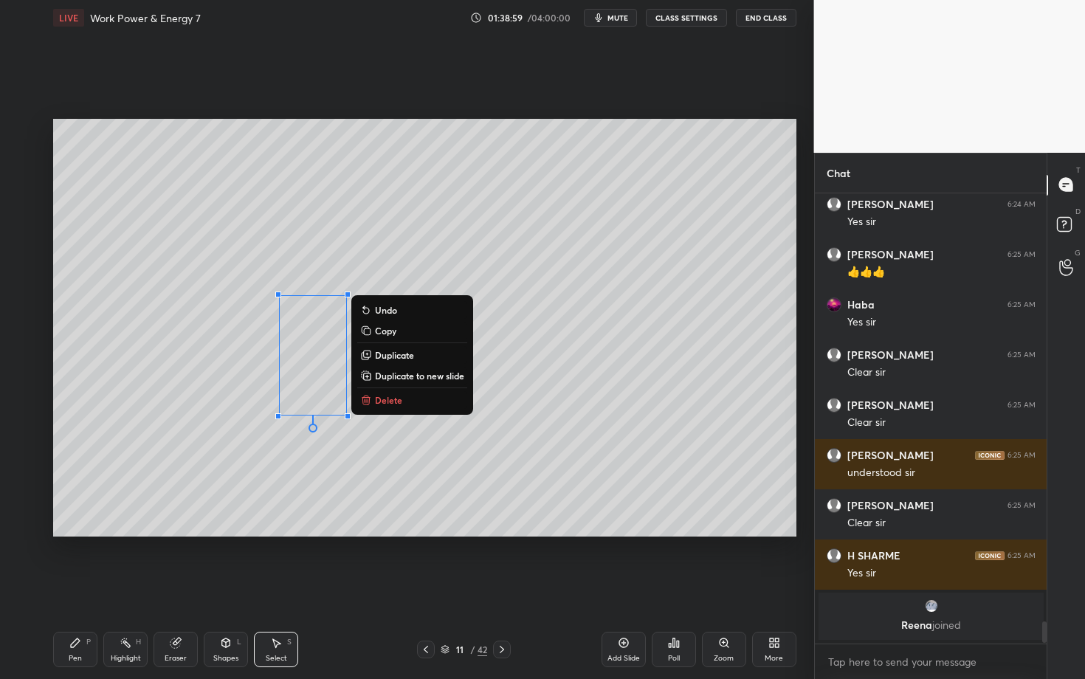
click at [295, 459] on div "0 ° Undo Copy Duplicate Duplicate to new slide Delete" at bounding box center [424, 328] width 743 height 418
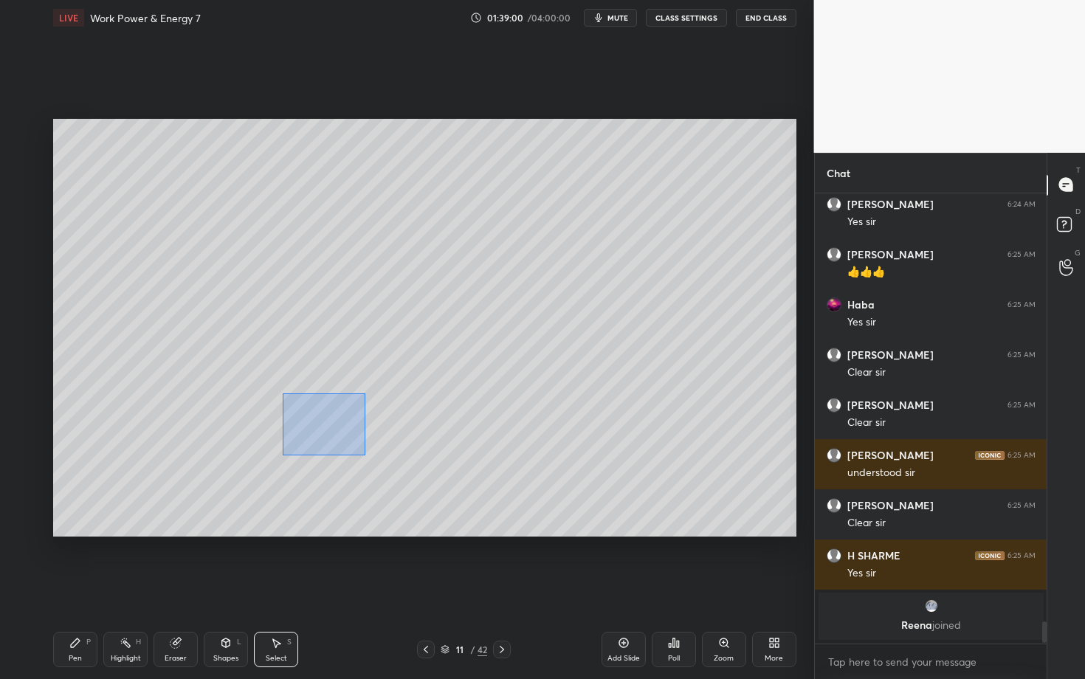
drag, startPoint x: 315, startPoint y: 424, endPoint x: 365, endPoint y: 454, distance: 57.6
click at [364, 454] on div "0 ° Undo Copy Duplicate Duplicate to new slide Delete" at bounding box center [424, 328] width 743 height 418
drag, startPoint x: 316, startPoint y: 438, endPoint x: 315, endPoint y: 464, distance: 26.6
click at [315, 464] on div "0 ° Undo Copy Duplicate Duplicate to new slide Delete" at bounding box center [424, 328] width 743 height 418
click at [334, 399] on div "0 ° Undo Copy Duplicate Duplicate to new slide Delete" at bounding box center [424, 328] width 743 height 418
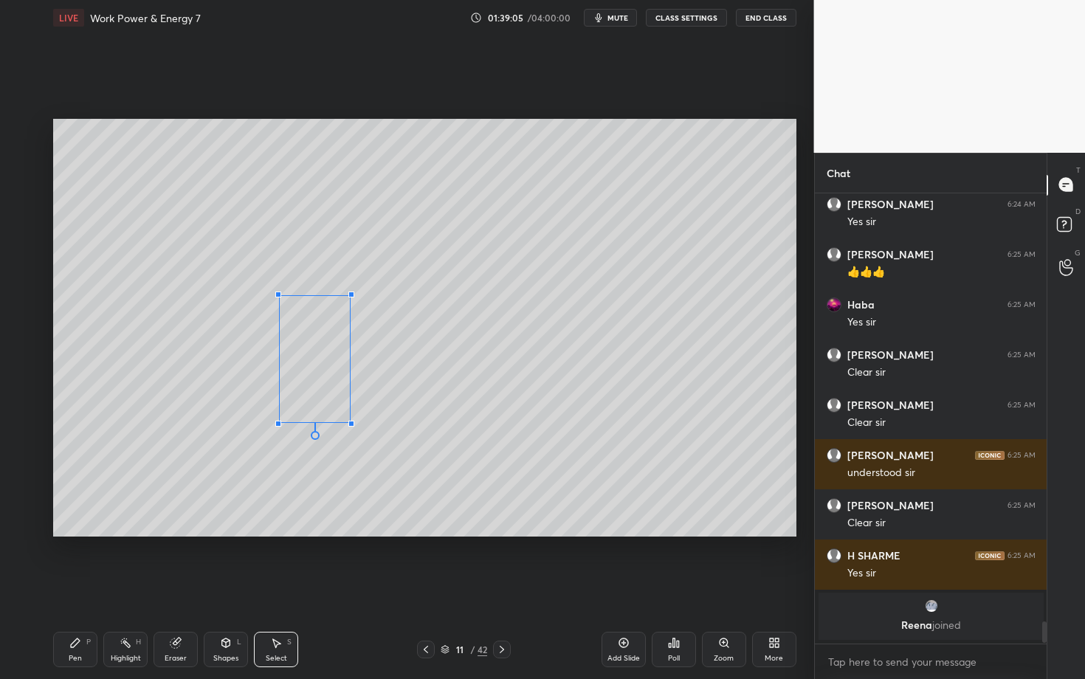
drag, startPoint x: 348, startPoint y: 388, endPoint x: 350, endPoint y: 422, distance: 34.0
click at [350, 422] on div at bounding box center [351, 424] width 6 height 6
click at [348, 431] on div at bounding box center [350, 433] width 6 height 6
drag, startPoint x: 270, startPoint y: 467, endPoint x: 368, endPoint y: 502, distance: 104.4
click at [368, 502] on div "0 ° Undo Copy Duplicate Duplicate to new slide Delete" at bounding box center [424, 328] width 743 height 418
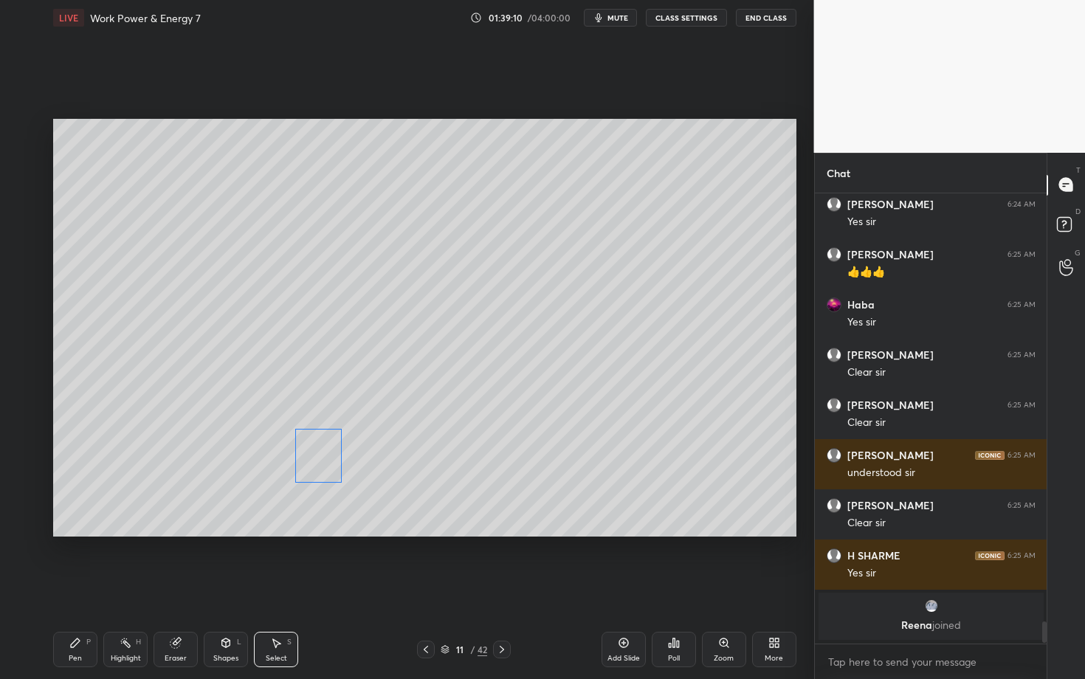
drag, startPoint x: 315, startPoint y: 466, endPoint x: 320, endPoint y: 450, distance: 17.0
click at [320, 450] on div "0 ° Undo Copy Duplicate Duplicate to new slide Delete" at bounding box center [424, 328] width 743 height 418
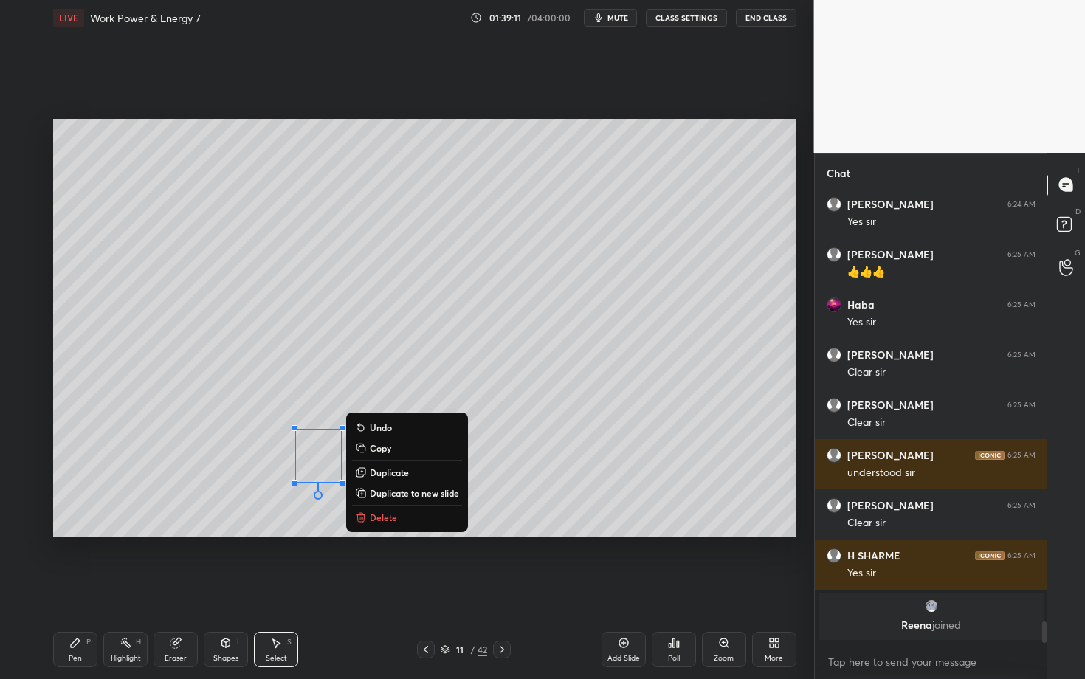
click at [239, 491] on div "0 ° Undo Copy Duplicate Duplicate to new slide Delete" at bounding box center [424, 328] width 743 height 418
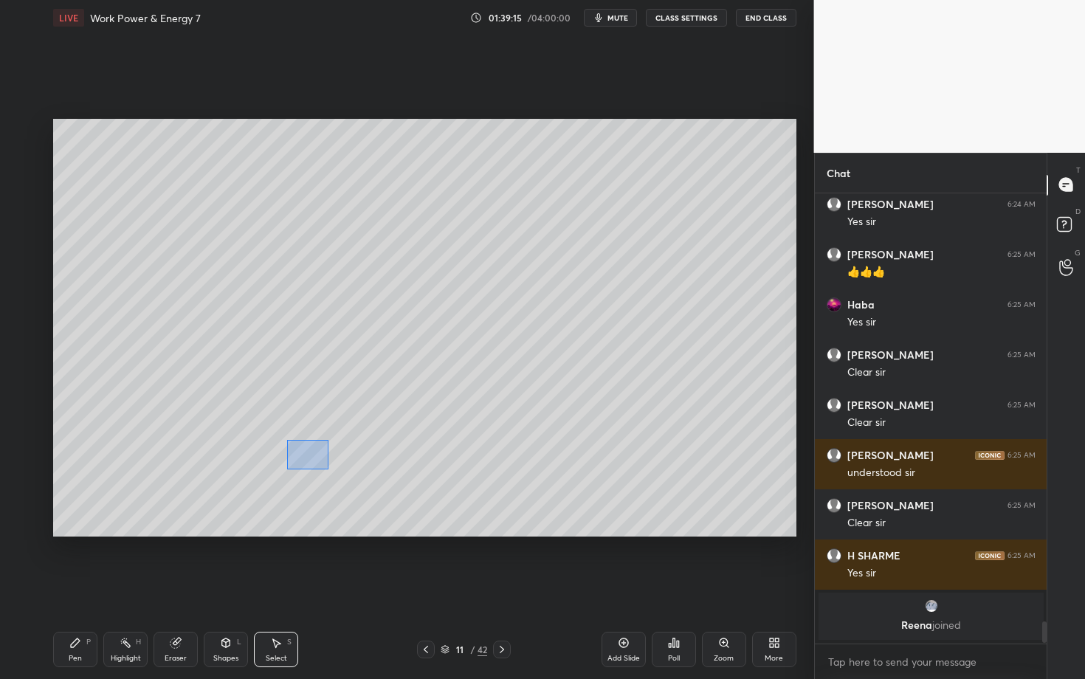
drag, startPoint x: 329, startPoint y: 469, endPoint x: 380, endPoint y: 498, distance: 59.2
click at [379, 497] on div "0 ° Undo Copy Duplicate Duplicate to new slide Delete" at bounding box center [424, 328] width 743 height 418
drag, startPoint x: 322, startPoint y: 452, endPoint x: 320, endPoint y: 481, distance: 28.9
click at [320, 480] on div "0 ° Undo Copy Duplicate Duplicate to new slide Delete" at bounding box center [424, 328] width 743 height 418
drag, startPoint x: 300, startPoint y: 395, endPoint x: 330, endPoint y: 429, distance: 45.5
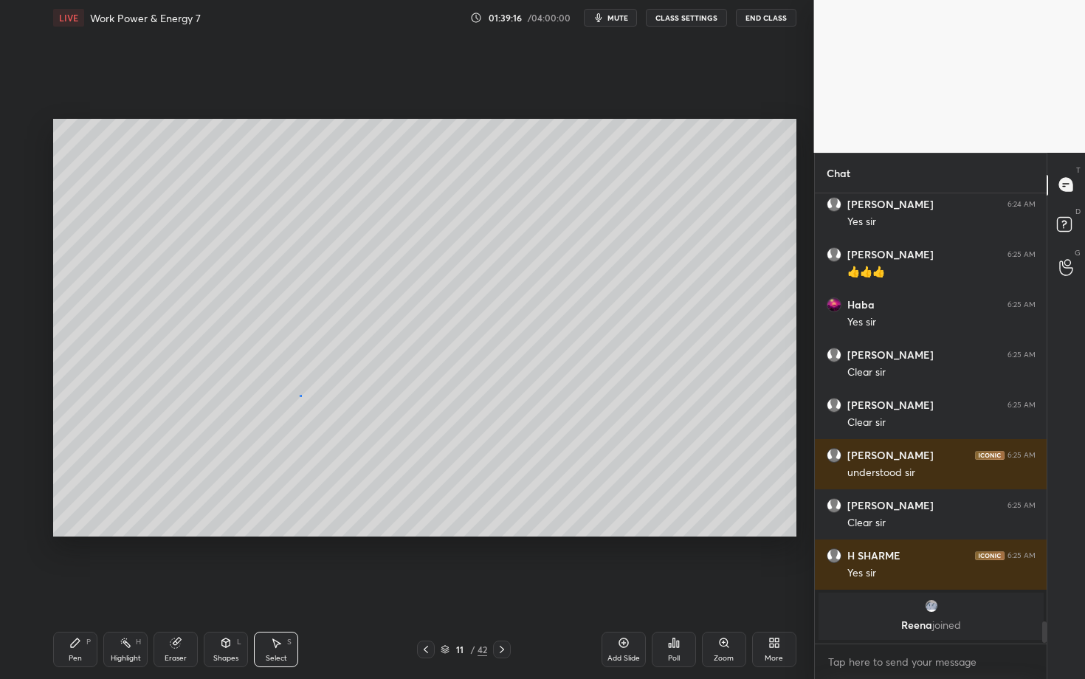
click at [330, 429] on div "0 ° Undo Copy Duplicate Duplicate to new slide Delete" at bounding box center [424, 328] width 743 height 418
drag, startPoint x: 325, startPoint y: 404, endPoint x: 340, endPoint y: 416, distance: 19.9
click at [340, 416] on div "0 ° Undo Copy Duplicate Duplicate to new slide Delete" at bounding box center [424, 328] width 743 height 418
drag, startPoint x: 339, startPoint y: 416, endPoint x: 351, endPoint y: 424, distance: 14.3
click at [351, 424] on div "0 ° Undo Copy Duplicate Duplicate to new slide Delete" at bounding box center [424, 328] width 743 height 418
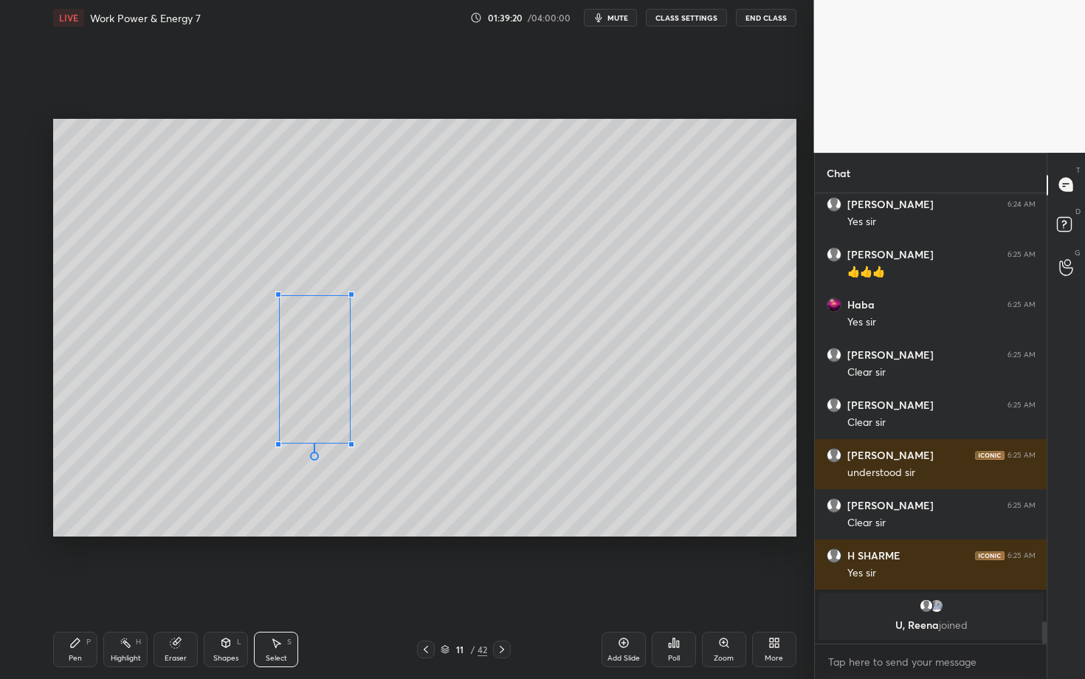
drag, startPoint x: 348, startPoint y: 434, endPoint x: 349, endPoint y: 443, distance: 8.9
click at [350, 443] on div at bounding box center [351, 444] width 6 height 6
click at [194, 371] on div "0 ° Undo Copy Duplicate Duplicate to new slide Delete" at bounding box center [424, 328] width 743 height 418
drag, startPoint x: 203, startPoint y: 365, endPoint x: 217, endPoint y: 372, distance: 15.5
click at [218, 373] on div "0 ° Undo Copy Duplicate Duplicate to new slide Delete" at bounding box center [424, 328] width 743 height 418
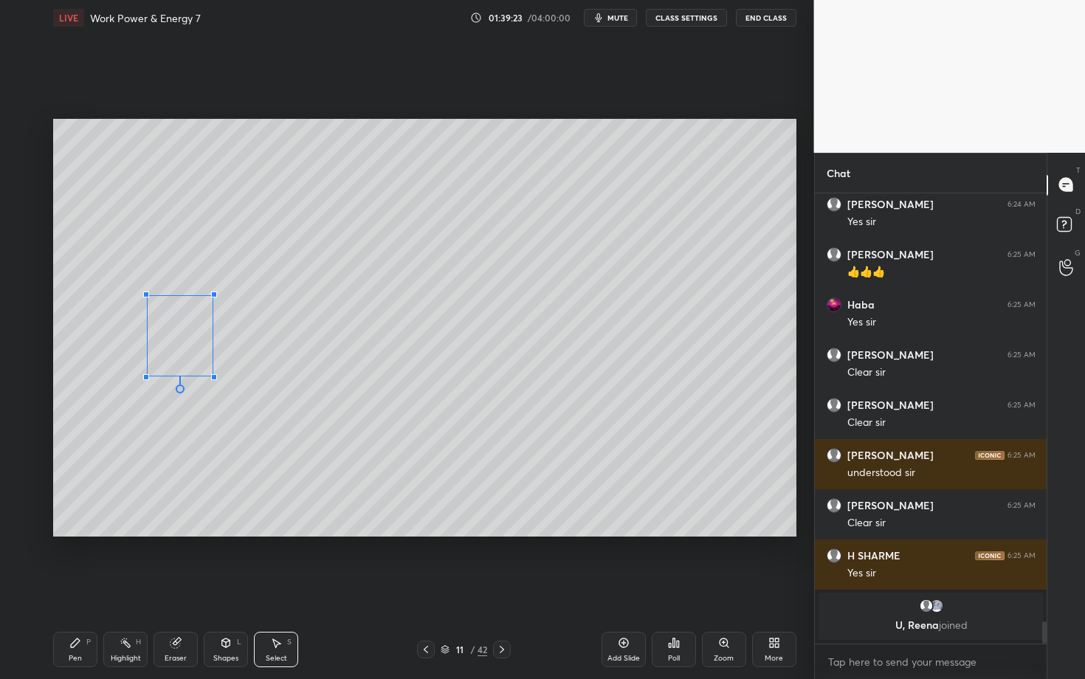
drag, startPoint x: 214, startPoint y: 384, endPoint x: 213, endPoint y: 376, distance: 8.3
click at [213, 376] on div at bounding box center [214, 377] width 6 height 6
drag, startPoint x: 204, startPoint y: 430, endPoint x: 239, endPoint y: 450, distance: 40.4
click at [239, 450] on div "0 ° Undo Copy Duplicate Duplicate to new slide Delete" at bounding box center [424, 328] width 743 height 418
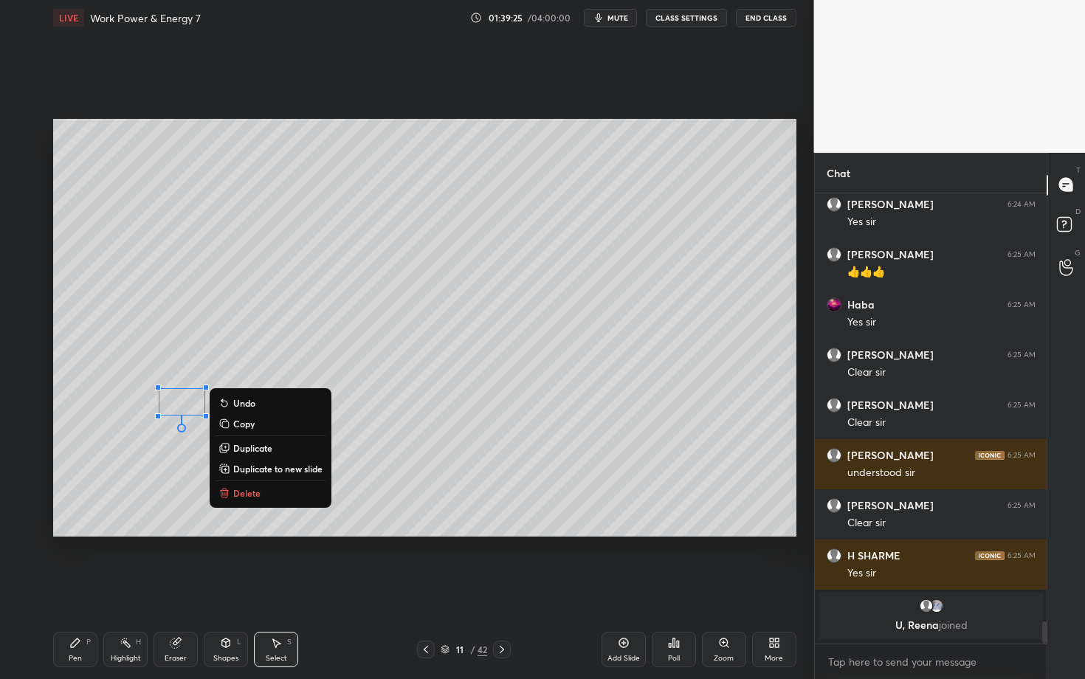
click at [133, 471] on div "0 ° Undo Copy Duplicate Duplicate to new slide Delete" at bounding box center [424, 328] width 743 height 418
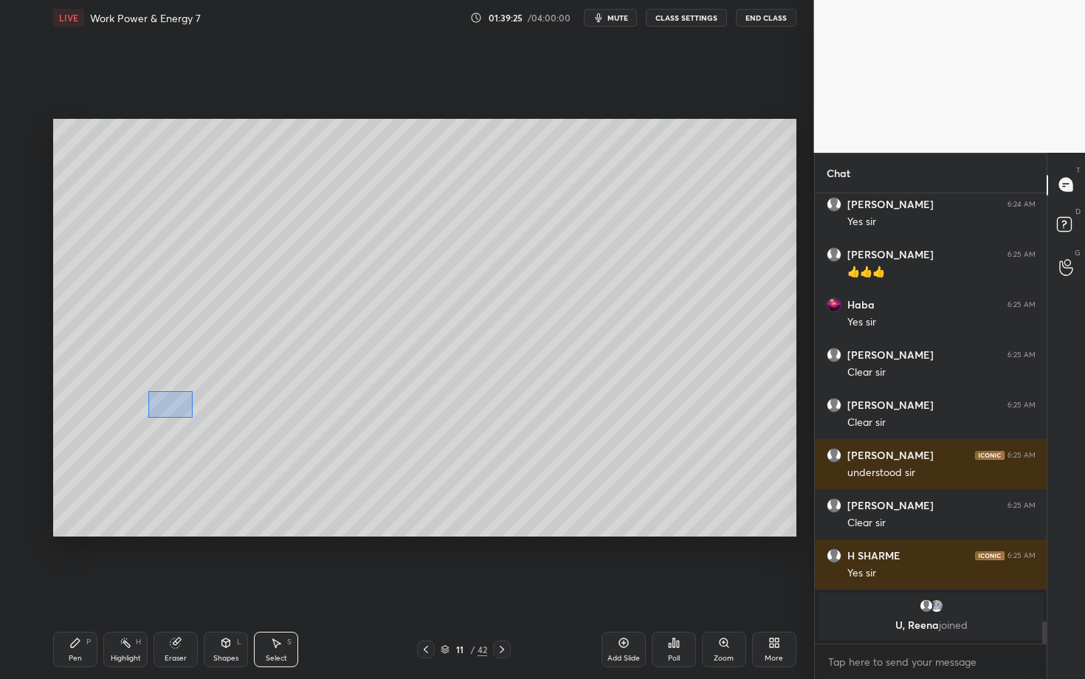
drag, startPoint x: 192, startPoint y: 418, endPoint x: 243, endPoint y: 437, distance: 54.4
click at [242, 436] on div "0 ° Undo Copy Duplicate Duplicate to new slide Delete" at bounding box center [424, 328] width 743 height 418
click at [188, 393] on div "0 ° Undo Copy Duplicate Duplicate to new slide Delete" at bounding box center [424, 328] width 743 height 418
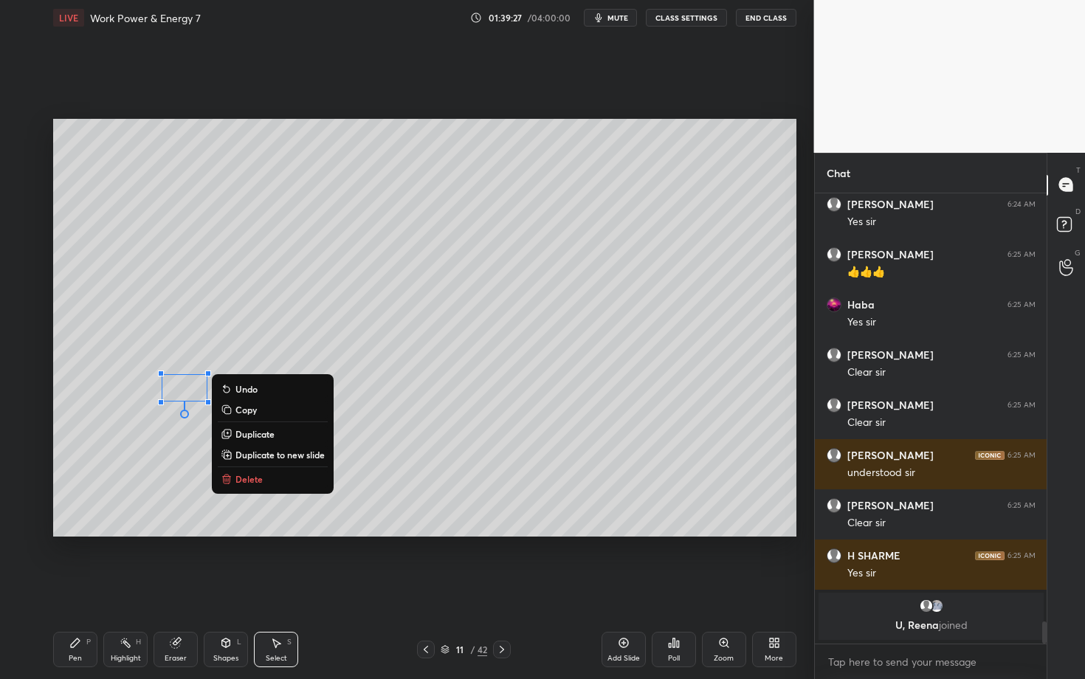
click at [162, 447] on div "0 ° Undo Copy Duplicate Duplicate to new slide Delete" at bounding box center [424, 328] width 743 height 418
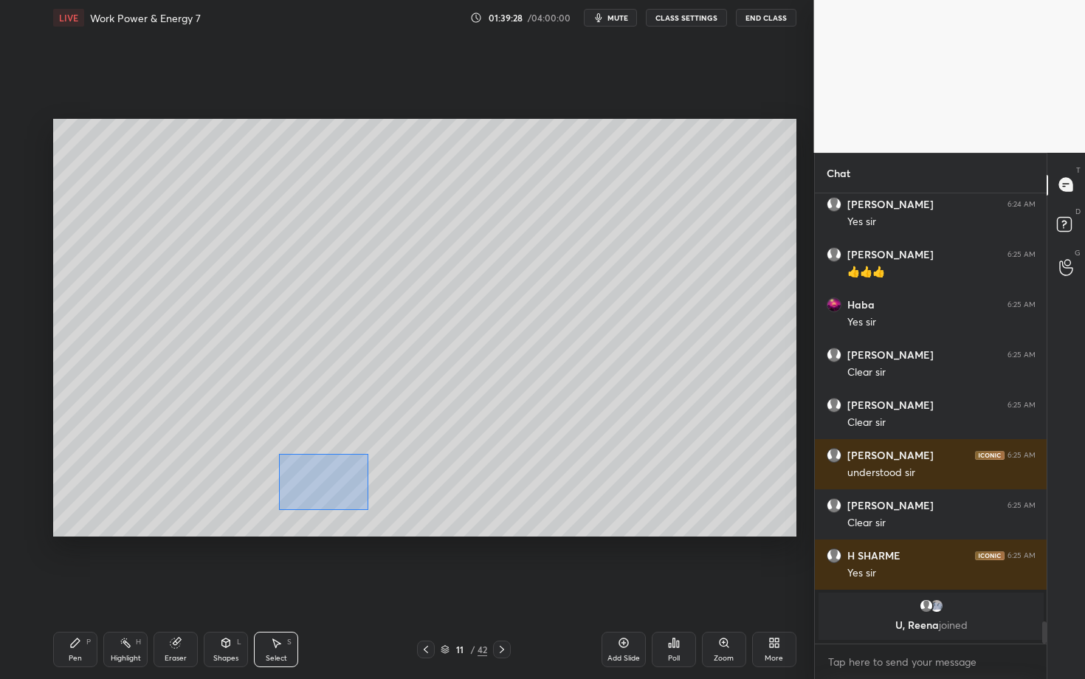
drag, startPoint x: 357, startPoint y: 505, endPoint x: 378, endPoint y: 512, distance: 21.7
click at [377, 512] on div "0 ° Undo Copy Duplicate Duplicate to new slide Delete" at bounding box center [424, 328] width 743 height 418
drag, startPoint x: 326, startPoint y: 468, endPoint x: 328, endPoint y: 454, distance: 14.2
click at [327, 454] on div "0 ° Undo Copy Duplicate Duplicate to new slide Delete" at bounding box center [424, 328] width 743 height 418
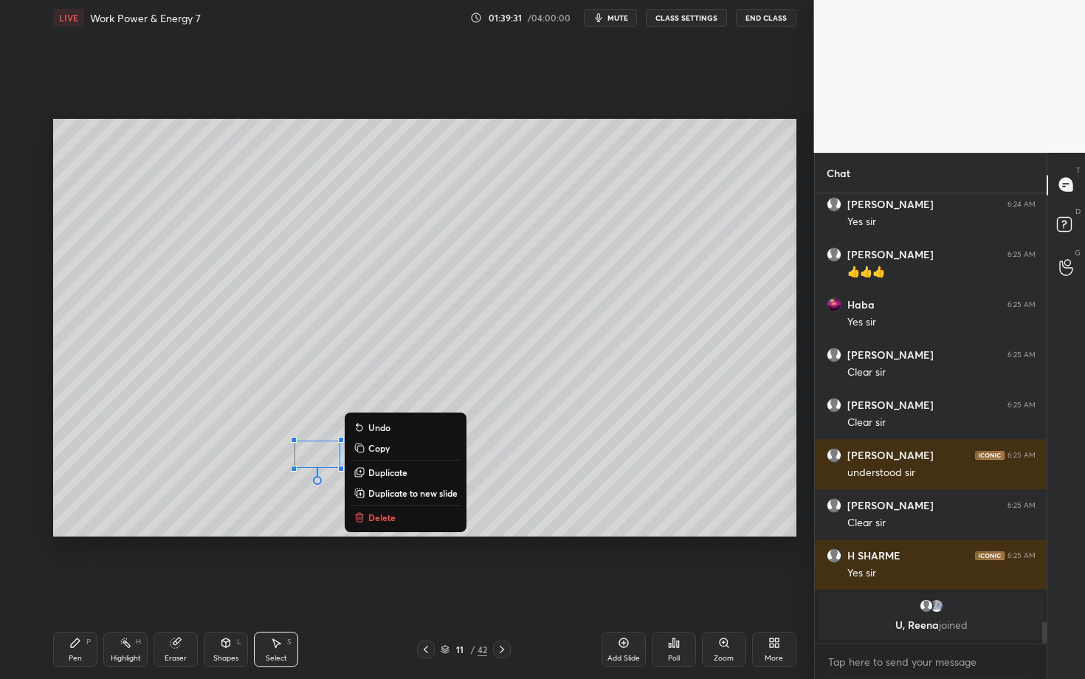
click at [211, 481] on div "0 ° Undo Copy Duplicate Duplicate to new slide Delete" at bounding box center [424, 328] width 743 height 418
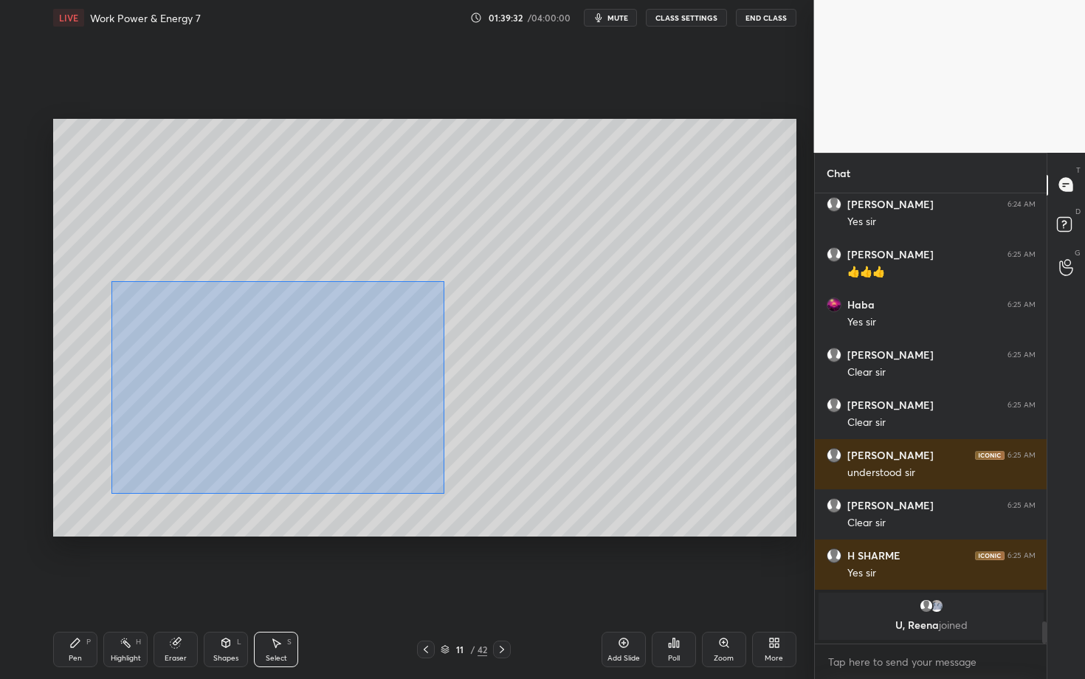
drag, startPoint x: 111, startPoint y: 280, endPoint x: 445, endPoint y: 495, distance: 397.9
click at [445, 495] on div "0 ° Undo Copy Duplicate Duplicate to new slide Delete" at bounding box center [424, 328] width 743 height 418
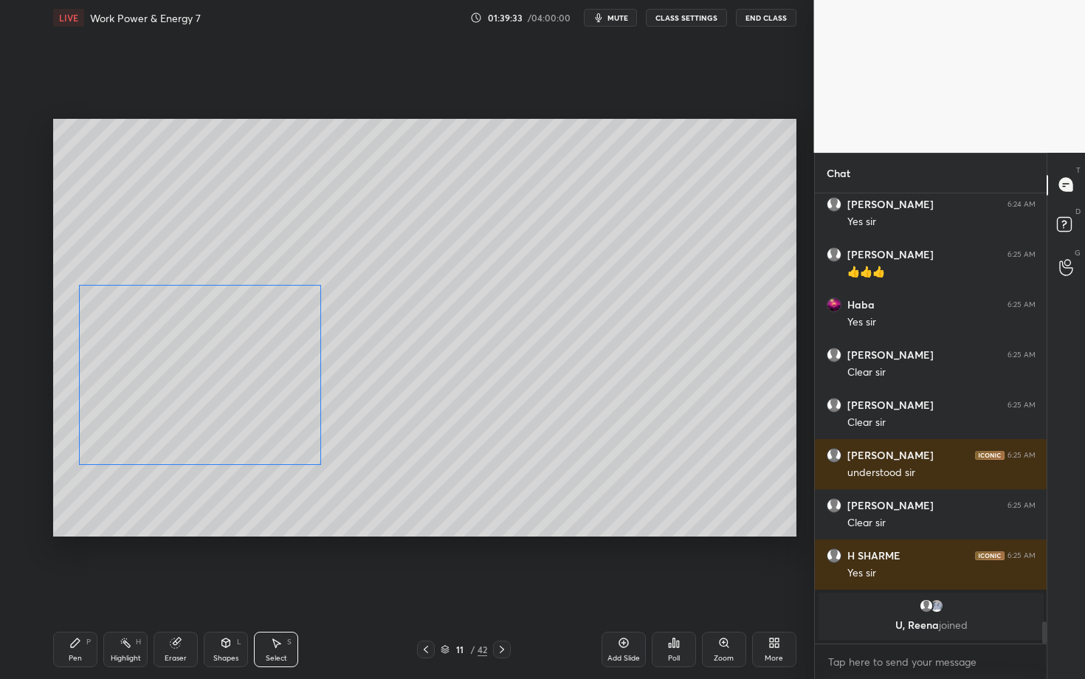
drag, startPoint x: 219, startPoint y: 383, endPoint x: 187, endPoint y: 381, distance: 31.8
click at [187, 381] on div "0 ° Undo Copy Duplicate Duplicate to new slide Delete" at bounding box center [424, 328] width 743 height 418
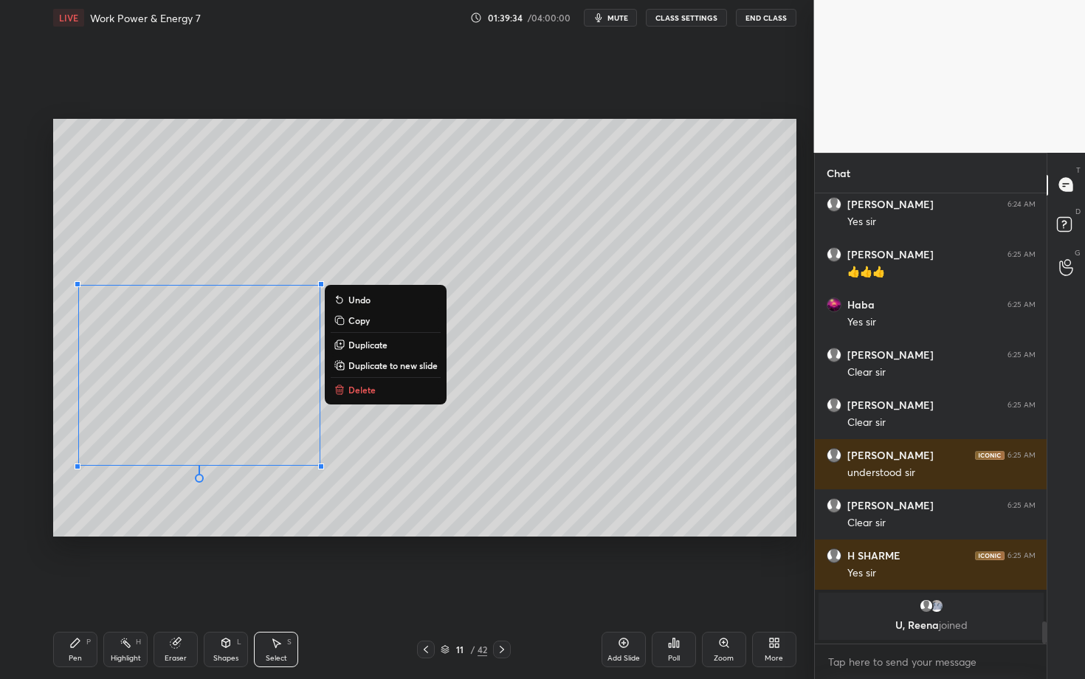
click at [78, 588] on div "Pen P" at bounding box center [75, 649] width 44 height 35
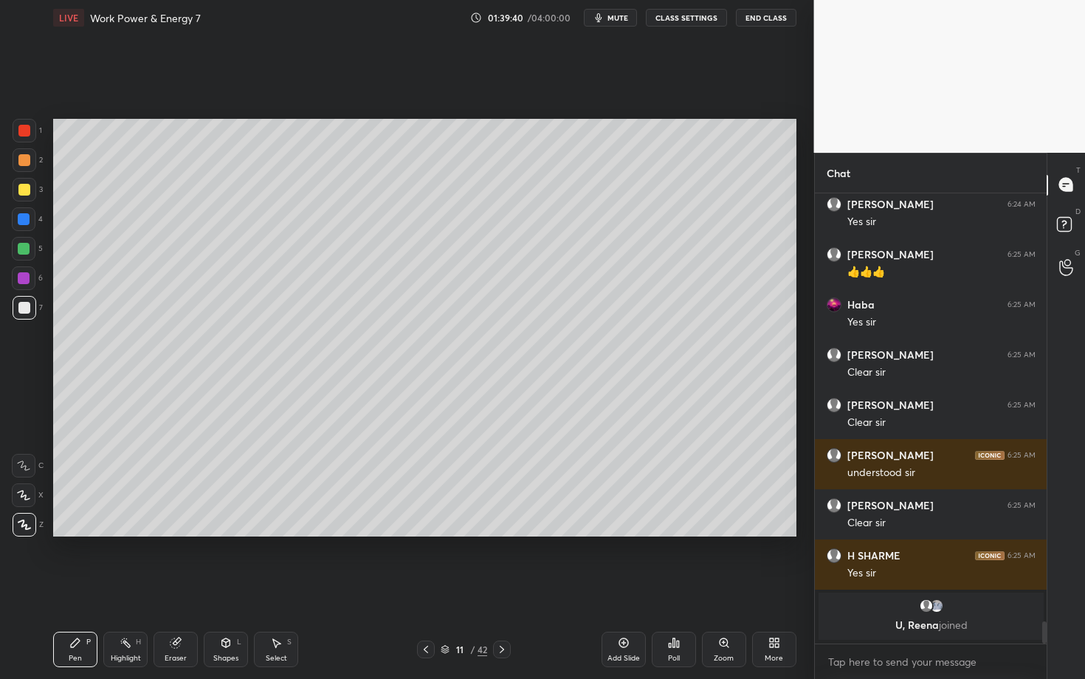
click at [228, 588] on div "Shapes L" at bounding box center [226, 649] width 44 height 35
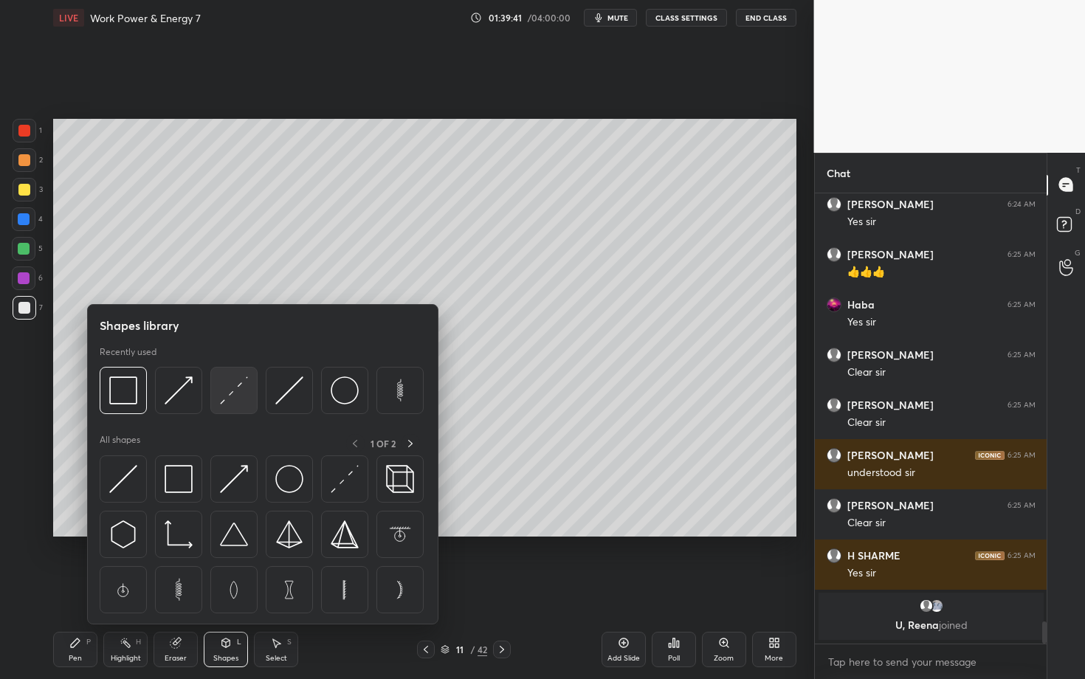
click at [234, 393] on img at bounding box center [234, 390] width 28 height 28
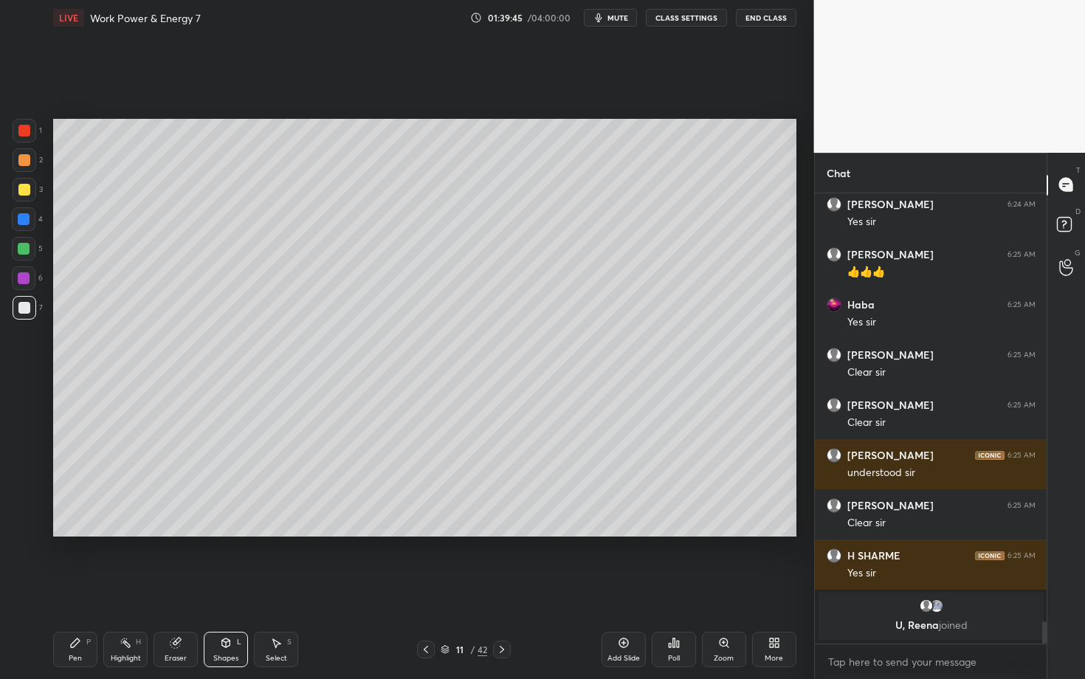
click at [26, 217] on div at bounding box center [24, 219] width 12 height 12
click at [69, 588] on div "Pen P" at bounding box center [75, 649] width 44 height 35
click at [557, 588] on div "Pen P Highlight H Eraser Shapes L Select S 11 / 42 Add Slide Poll Zoom More" at bounding box center [424, 649] width 743 height 59
click at [24, 252] on div at bounding box center [24, 249] width 12 height 12
click at [119, 588] on div "Highlight" at bounding box center [126, 658] width 30 height 7
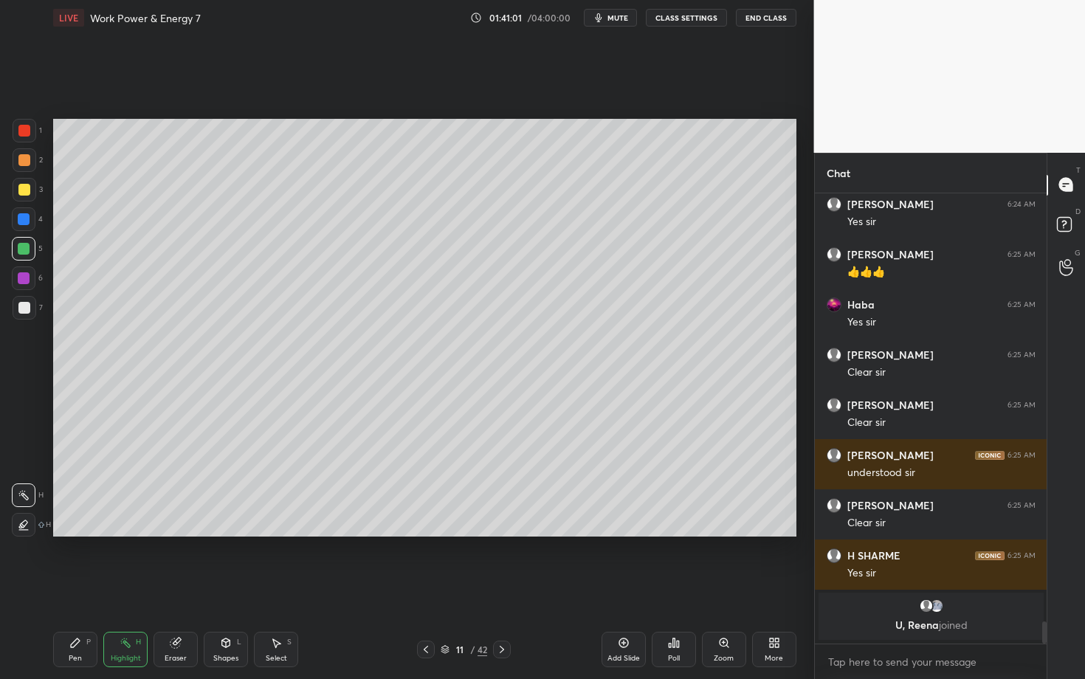
click at [81, 588] on div "Pen P" at bounding box center [75, 649] width 44 height 35
click at [119, 588] on div "Highlight H" at bounding box center [125, 649] width 44 height 35
click at [69, 588] on icon at bounding box center [75, 643] width 12 height 12
click at [91, 588] on div "Pen P" at bounding box center [75, 649] width 44 height 35
click at [126, 588] on div "Highlight H" at bounding box center [125, 649] width 44 height 35
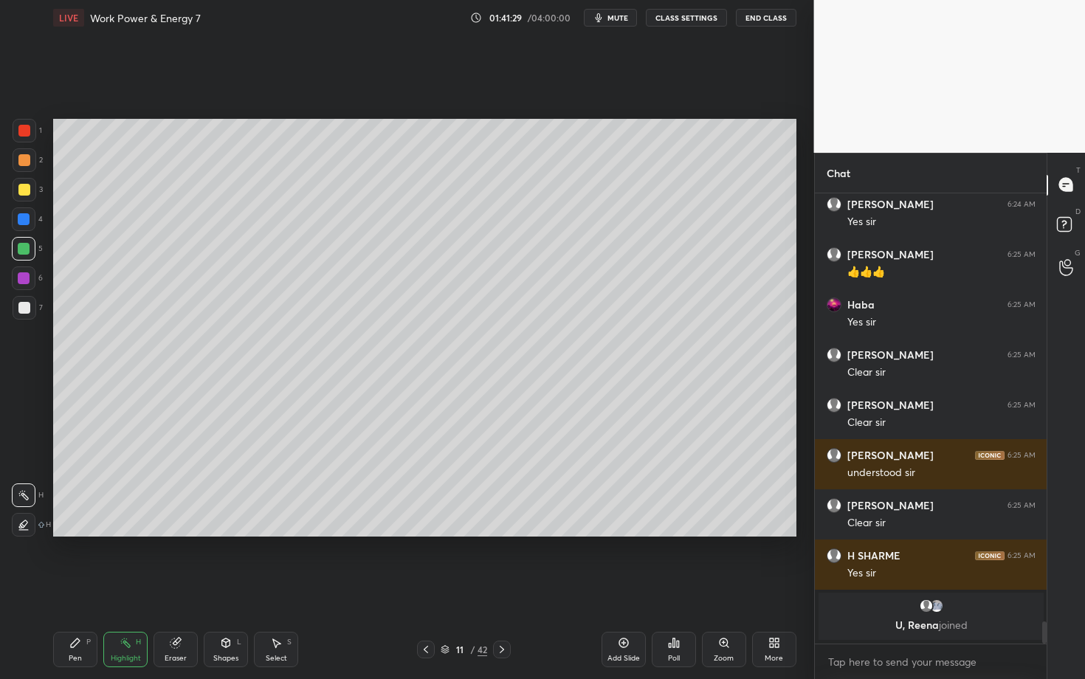
click at [374, 588] on div "11 / 42" at bounding box center [464, 650] width 274 height 18
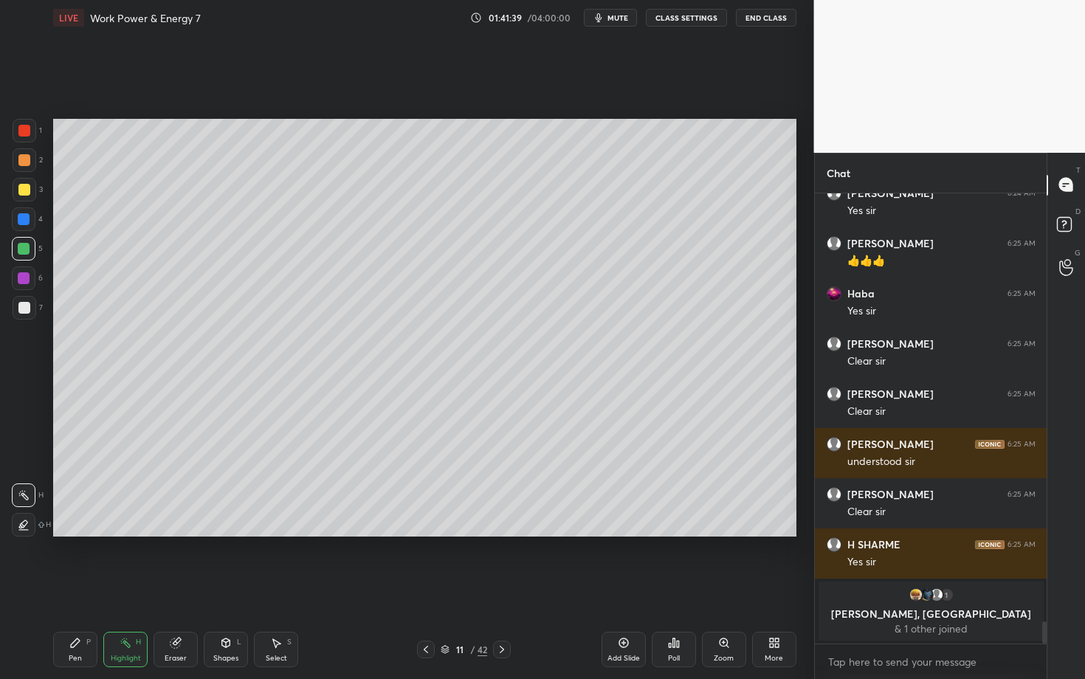
click at [68, 588] on div "Pen P" at bounding box center [75, 649] width 44 height 35
click at [124, 588] on div "Highlight H" at bounding box center [125, 649] width 44 height 35
click at [78, 588] on div "Pen" at bounding box center [75, 658] width 13 height 7
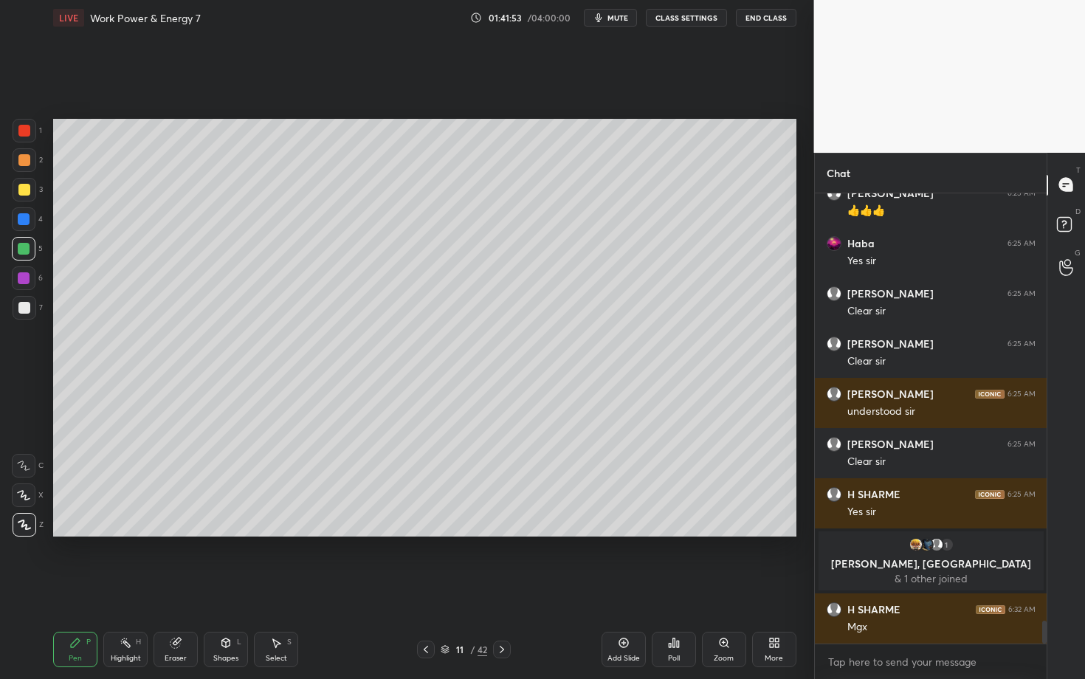
click at [165, 588] on div "Eraser" at bounding box center [176, 649] width 44 height 35
click at [75, 588] on icon at bounding box center [75, 643] width 9 height 9
click at [118, 588] on div "Highlight" at bounding box center [126, 658] width 30 height 7
click at [85, 588] on div "Pen P" at bounding box center [75, 649] width 44 height 35
click at [131, 588] on div "Highlight H" at bounding box center [125, 649] width 44 height 35
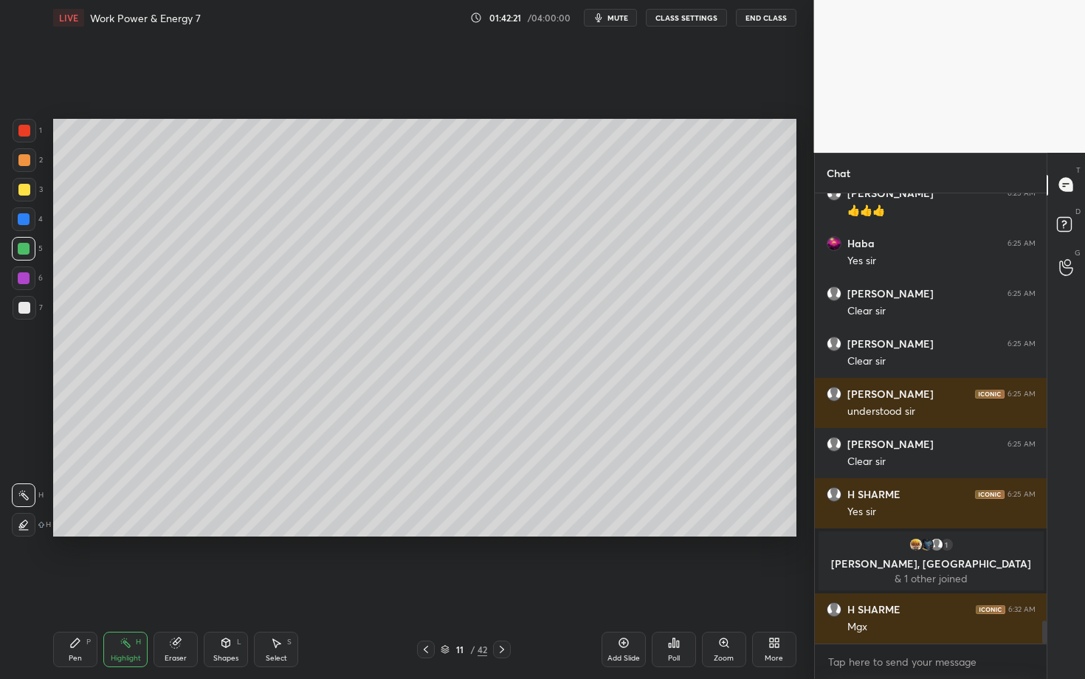
click at [69, 588] on div "Pen P" at bounding box center [75, 649] width 44 height 35
click at [177, 588] on div "Eraser" at bounding box center [176, 658] width 22 height 7
click at [73, 588] on div "Pen" at bounding box center [75, 658] width 13 height 7
click at [21, 278] on div at bounding box center [24, 278] width 12 height 12
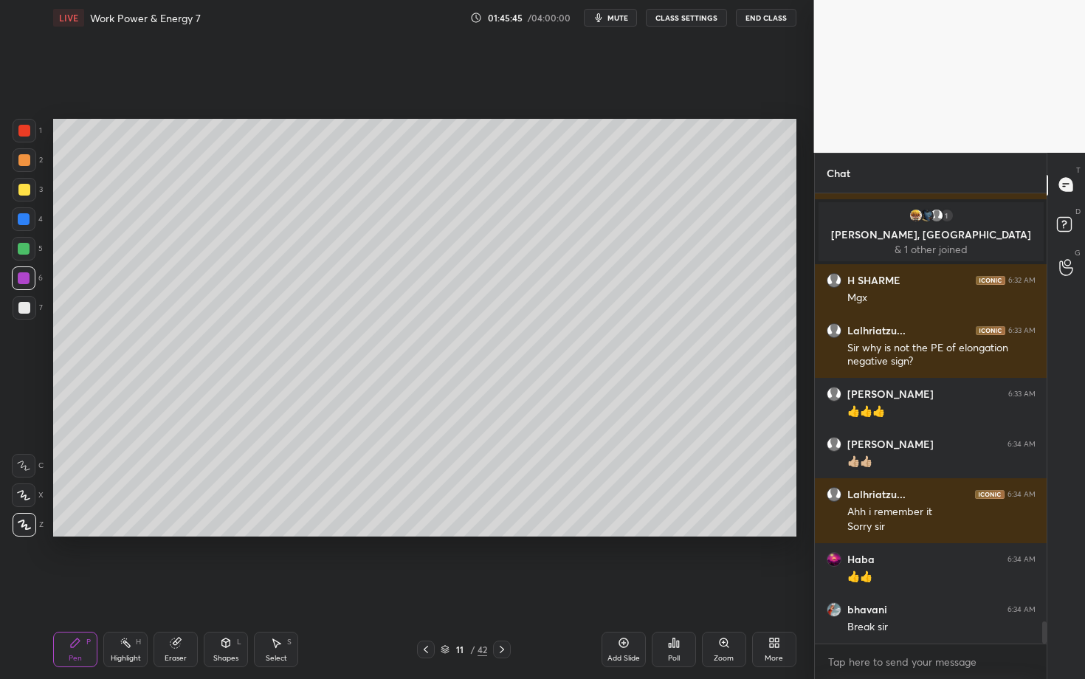
scroll to position [8840, 0]
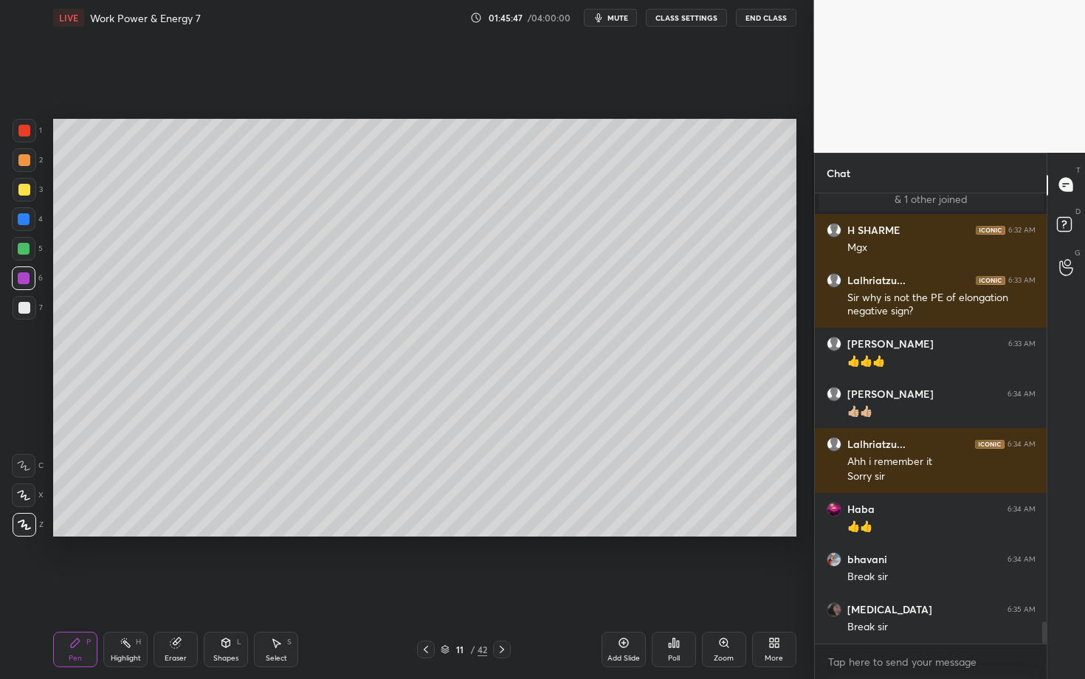
click at [500, 588] on icon at bounding box center [502, 650] width 12 height 12
click at [66, 588] on div "Pen P" at bounding box center [75, 649] width 44 height 35
click at [30, 163] on div at bounding box center [25, 160] width 24 height 24
click at [179, 588] on div "Eraser" at bounding box center [176, 658] width 22 height 7
click at [78, 588] on div "Pen P" at bounding box center [75, 649] width 44 height 35
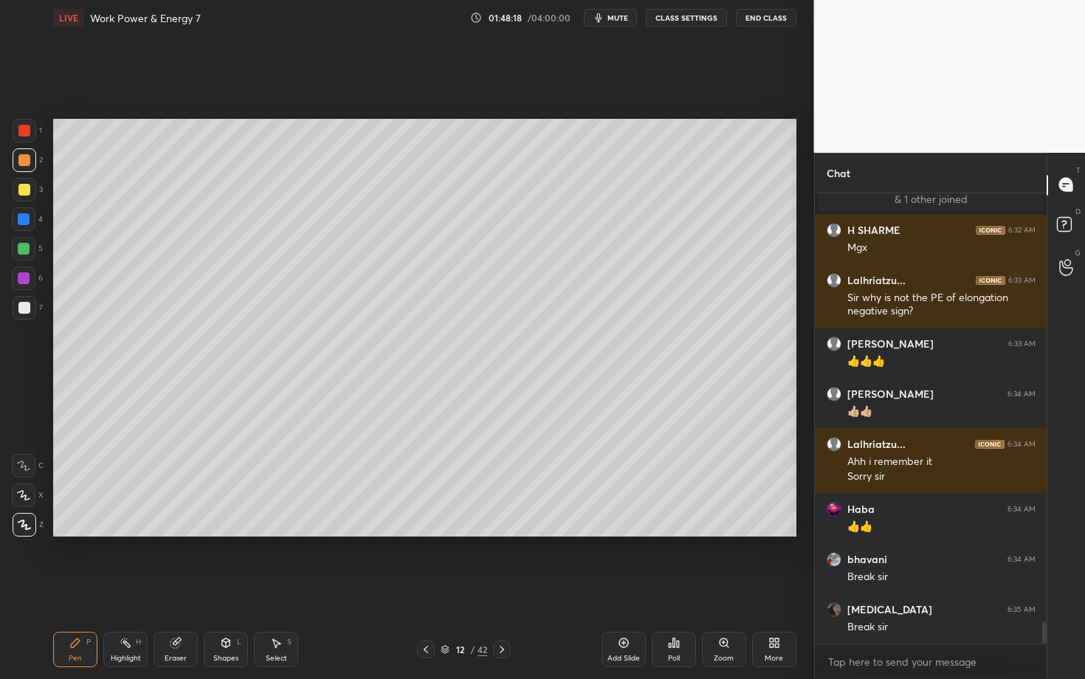
click at [192, 588] on div "Eraser" at bounding box center [176, 649] width 44 height 35
click at [83, 588] on div "Pen P" at bounding box center [75, 649] width 44 height 35
click at [25, 306] on div at bounding box center [24, 308] width 12 height 12
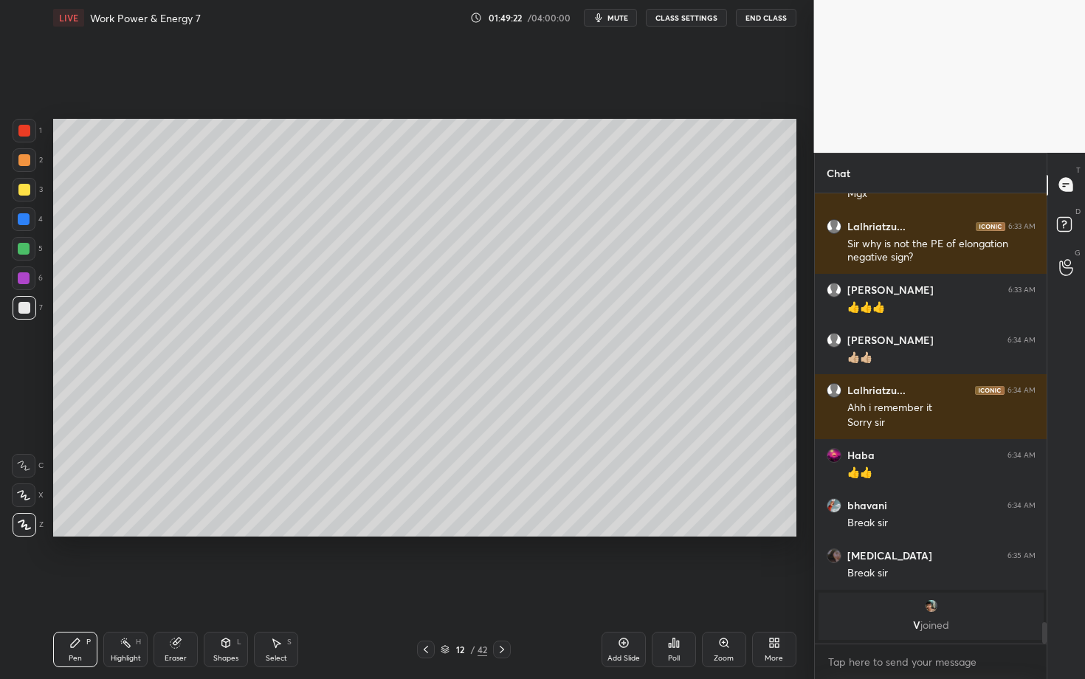
click at [75, 588] on div "Pen P" at bounding box center [75, 649] width 44 height 35
click at [267, 588] on div "Setting up your live class Poll for secs No correct answer Start poll" at bounding box center [424, 327] width 755 height 585
click at [30, 307] on div at bounding box center [25, 308] width 24 height 24
click at [23, 285] on div at bounding box center [24, 278] width 24 height 24
click at [117, 588] on div "Highlight H" at bounding box center [125, 649] width 44 height 35
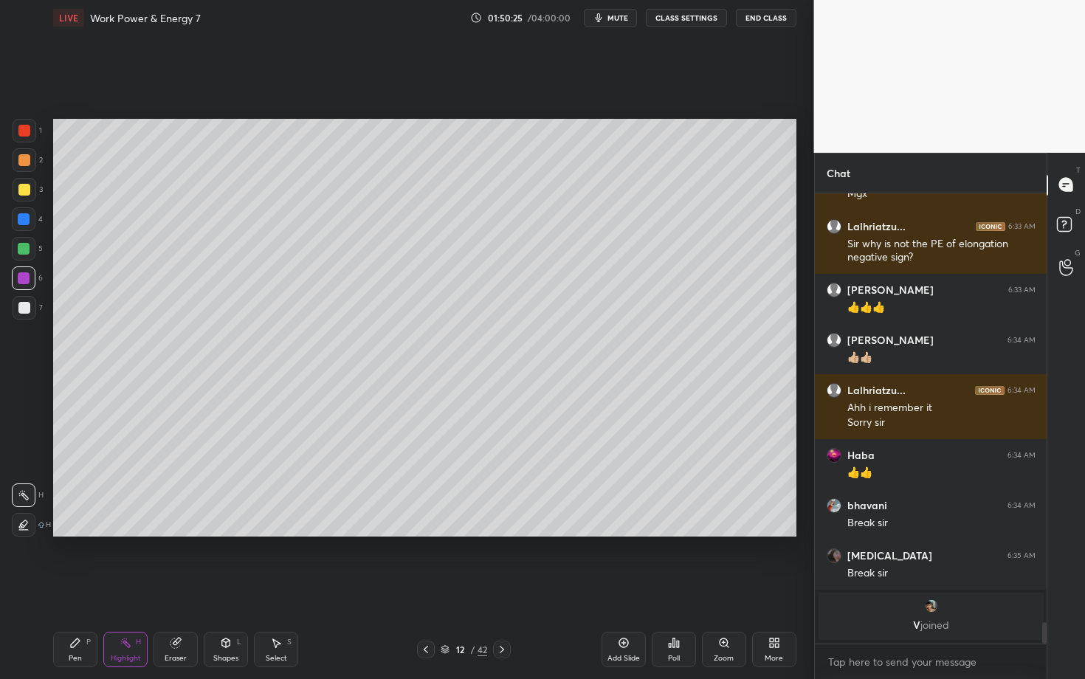
click at [73, 588] on div "Pen P" at bounding box center [75, 649] width 44 height 35
click at [32, 312] on div at bounding box center [25, 308] width 24 height 24
click at [26, 249] on div at bounding box center [24, 249] width 12 height 12
click at [78, 588] on div "Pen P" at bounding box center [75, 649] width 44 height 35
click at [131, 588] on div "Highlight H" at bounding box center [125, 649] width 44 height 35
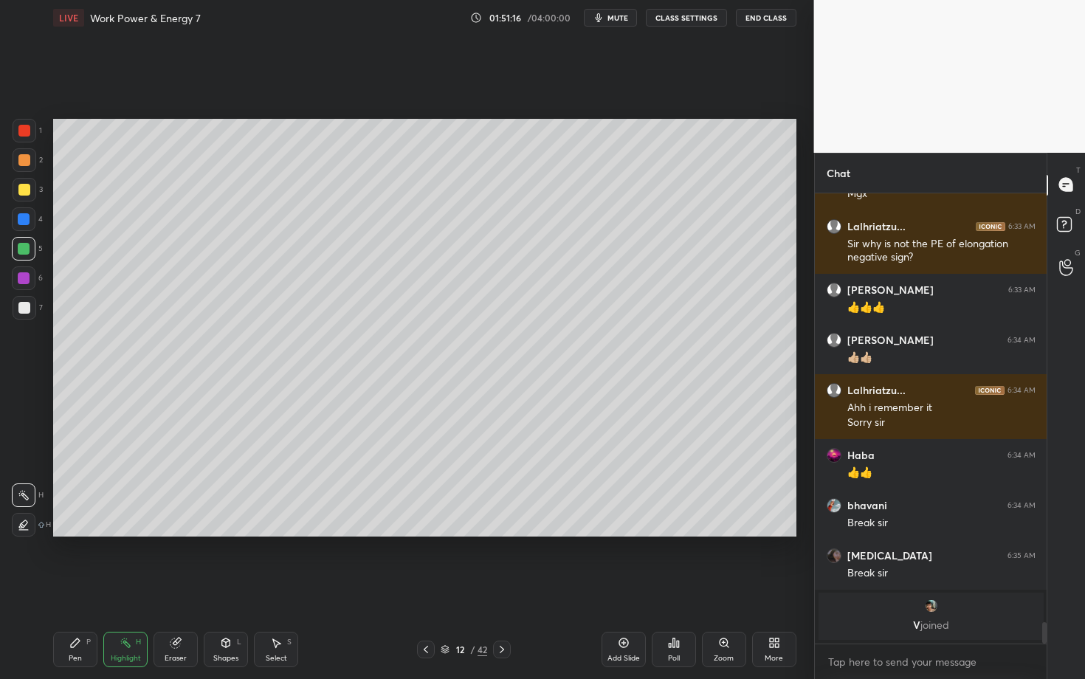
click at [84, 588] on div "Pen P" at bounding box center [75, 649] width 44 height 35
click at [22, 275] on div at bounding box center [24, 278] width 12 height 12
click at [501, 588] on icon at bounding box center [502, 650] width 12 height 12
click at [281, 588] on div "Select" at bounding box center [276, 658] width 21 height 7
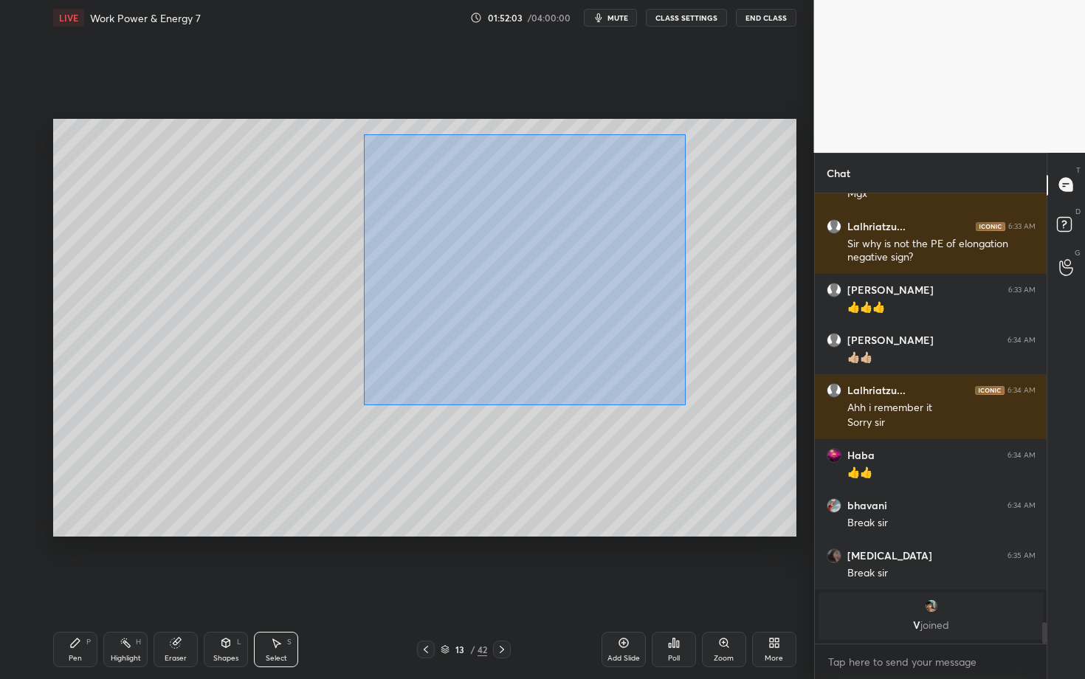
drag, startPoint x: 397, startPoint y: 195, endPoint x: 685, endPoint y: 409, distance: 358.8
click at [685, 408] on div "0 ° Undo Copy Duplicate Duplicate to new slide Delete" at bounding box center [424, 328] width 743 height 418
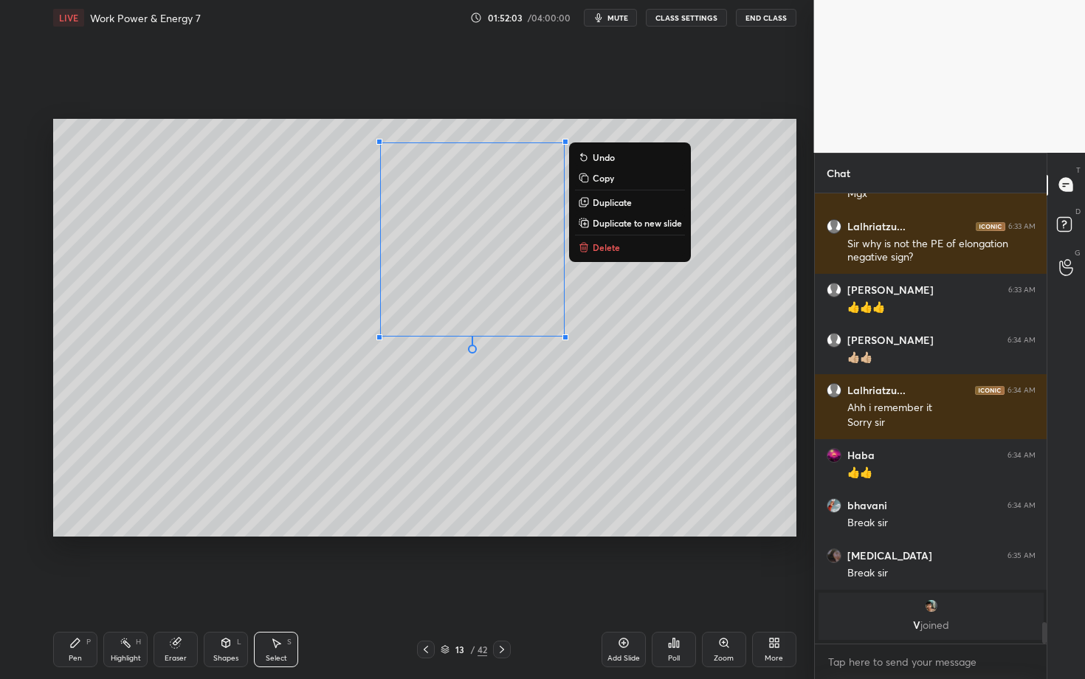
click at [604, 244] on p "Delete" at bounding box center [606, 247] width 27 height 12
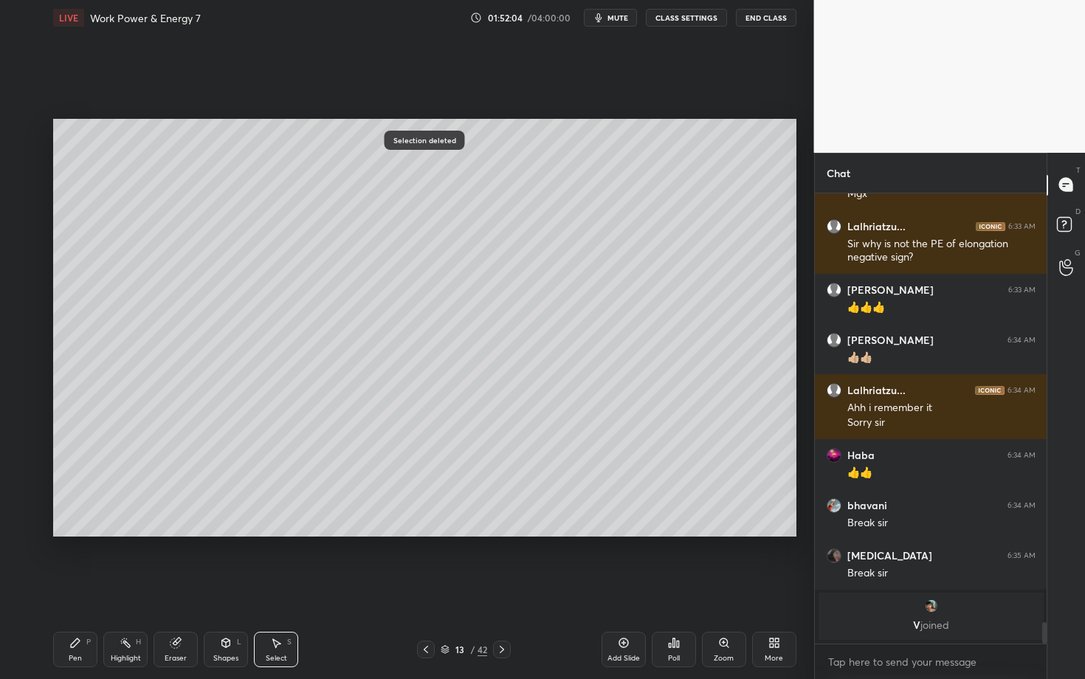
click at [427, 588] on icon at bounding box center [426, 650] width 12 height 12
drag, startPoint x: 511, startPoint y: 323, endPoint x: 714, endPoint y: 374, distance: 209.1
click at [713, 373] on div "0 ° Undo Copy Duplicate Duplicate to new slide Delete" at bounding box center [424, 328] width 743 height 418
drag, startPoint x: 538, startPoint y: 307, endPoint x: 543, endPoint y: 375, distance: 68.1
click at [543, 374] on div "0 ° Undo Copy Duplicate Duplicate to new slide Delete" at bounding box center [424, 328] width 743 height 418
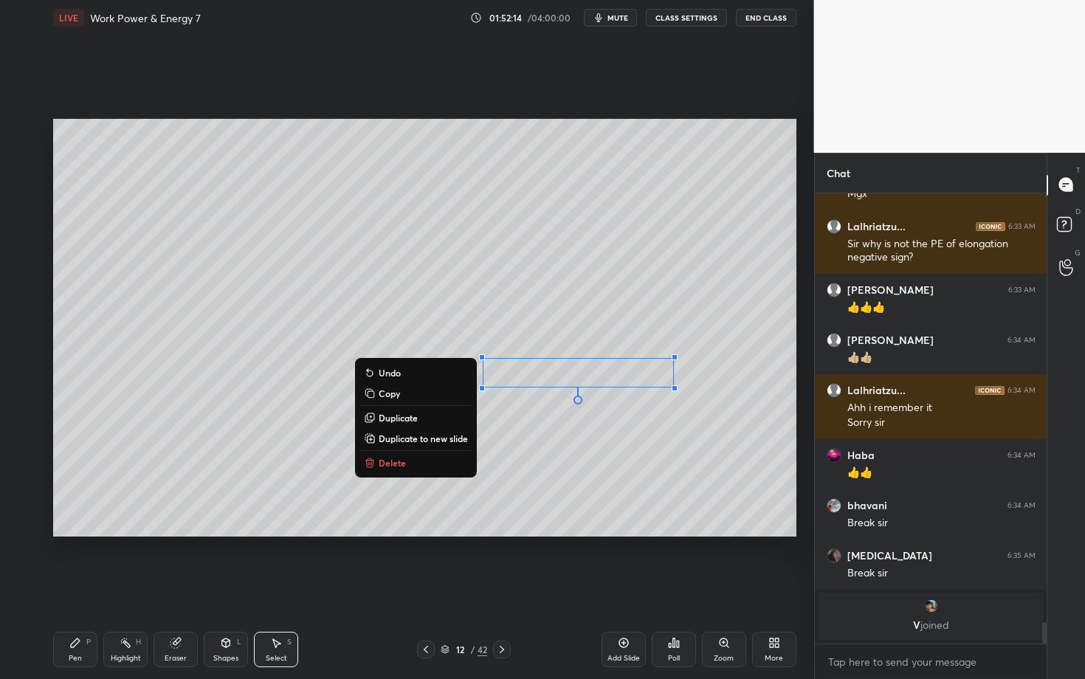
click at [81, 588] on div "Pen" at bounding box center [75, 658] width 13 height 7
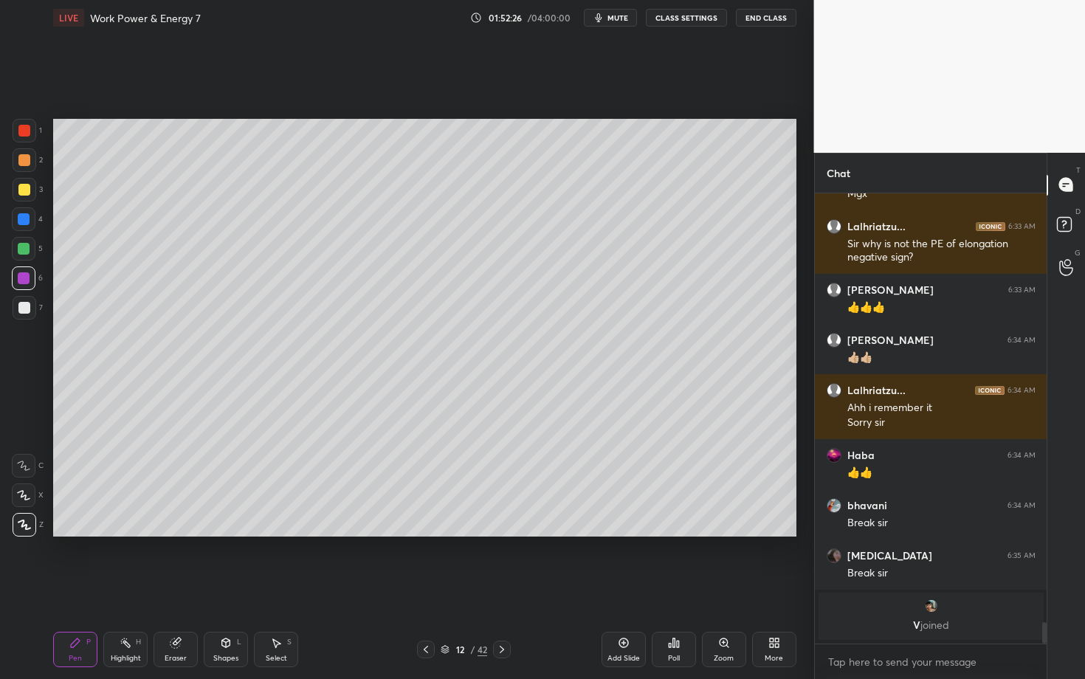
click at [274, 588] on div "Select S" at bounding box center [276, 649] width 44 height 35
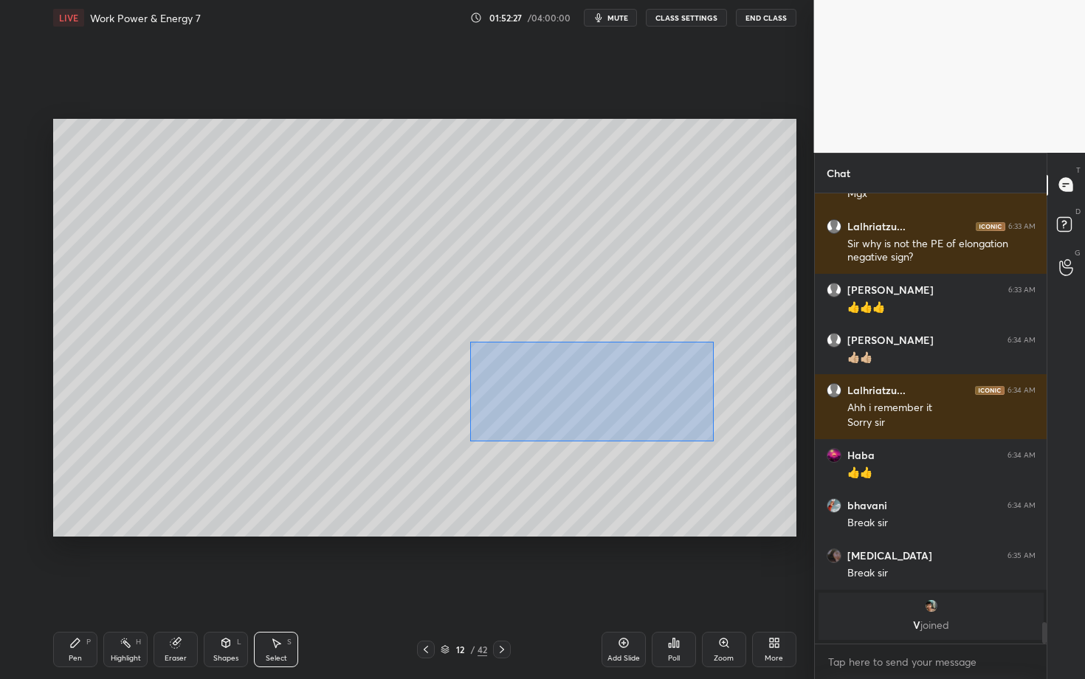
drag, startPoint x: 471, startPoint y: 342, endPoint x: 719, endPoint y: 441, distance: 267.0
click at [719, 441] on div "0 ° Undo Copy Duplicate Duplicate to new slide Delete" at bounding box center [424, 328] width 743 height 418
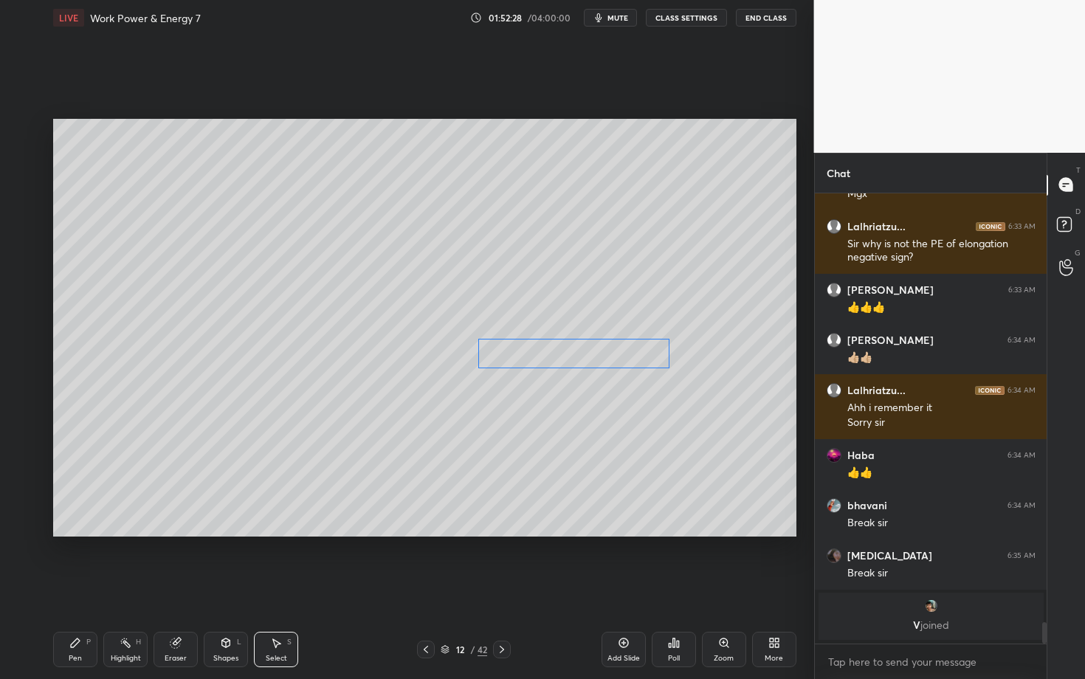
drag, startPoint x: 554, startPoint y: 364, endPoint x: 550, endPoint y: 357, distance: 7.6
click at [550, 358] on div "0 ° Undo Copy Duplicate Duplicate to new slide Delete" at bounding box center [424, 328] width 743 height 418
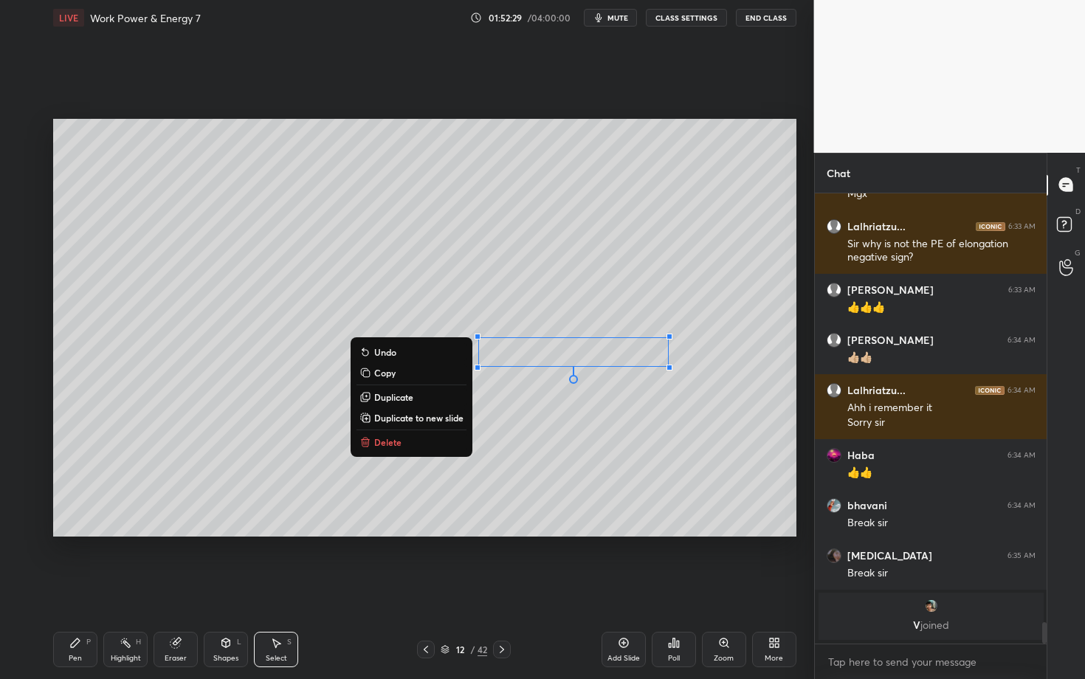
click at [77, 588] on div "Pen P" at bounding box center [75, 649] width 44 height 35
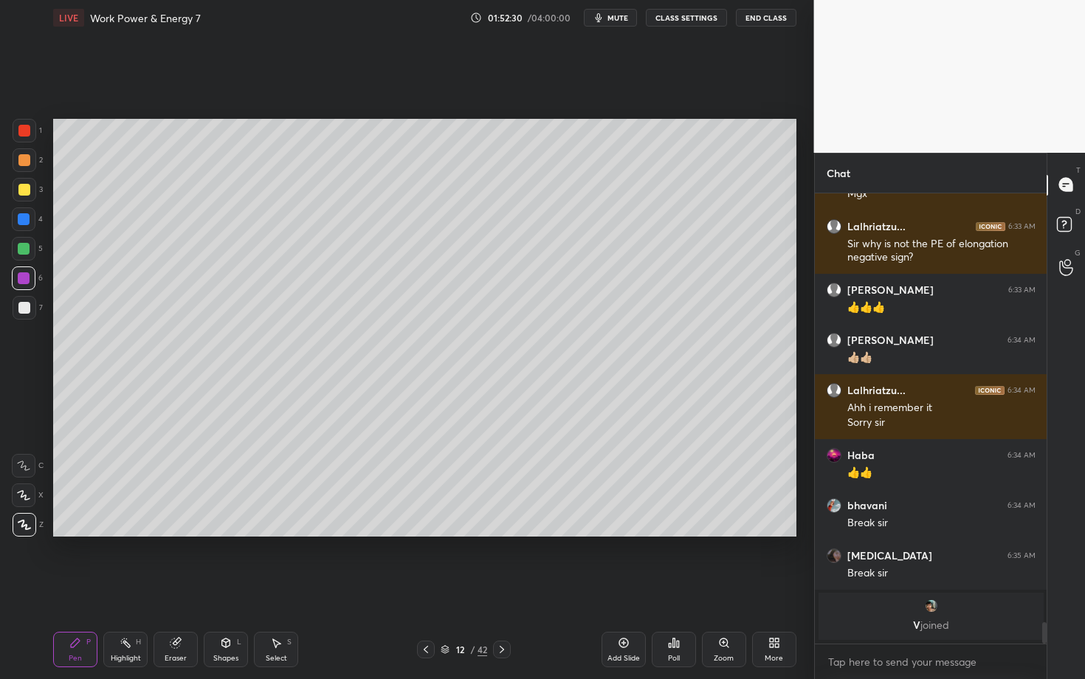
click at [27, 306] on div at bounding box center [24, 308] width 12 height 12
click at [22, 225] on div at bounding box center [24, 219] width 24 height 24
click at [22, 246] on div at bounding box center [24, 249] width 12 height 12
click at [111, 588] on div "Highlight" at bounding box center [126, 658] width 30 height 7
click at [80, 588] on div "Pen P" at bounding box center [75, 649] width 44 height 35
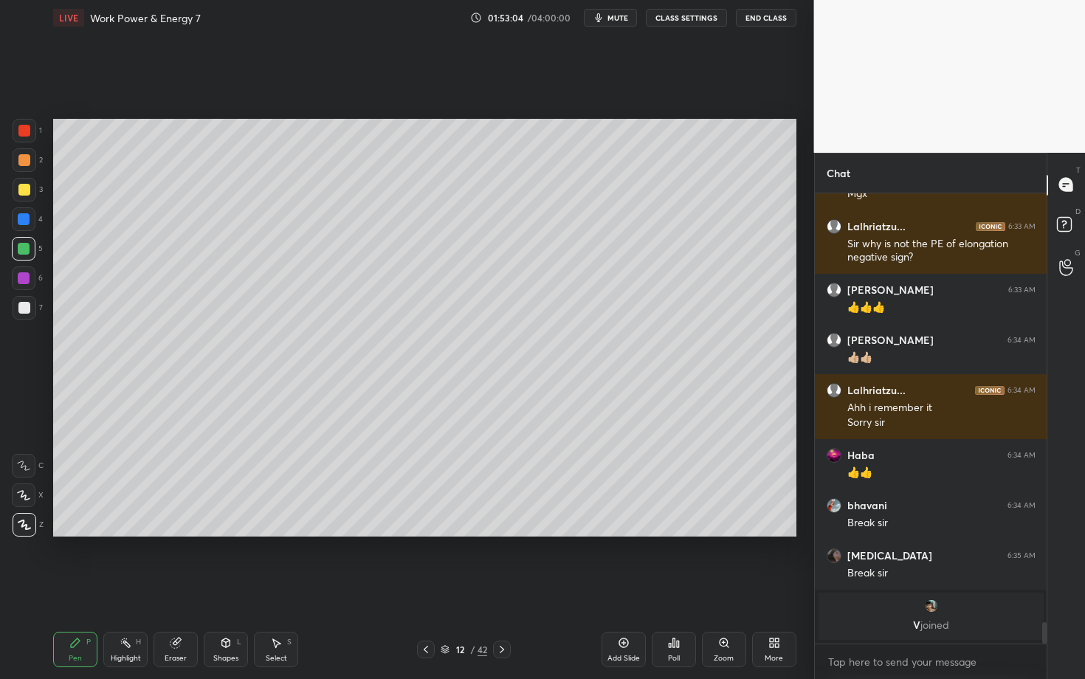
scroll to position [8808, 0]
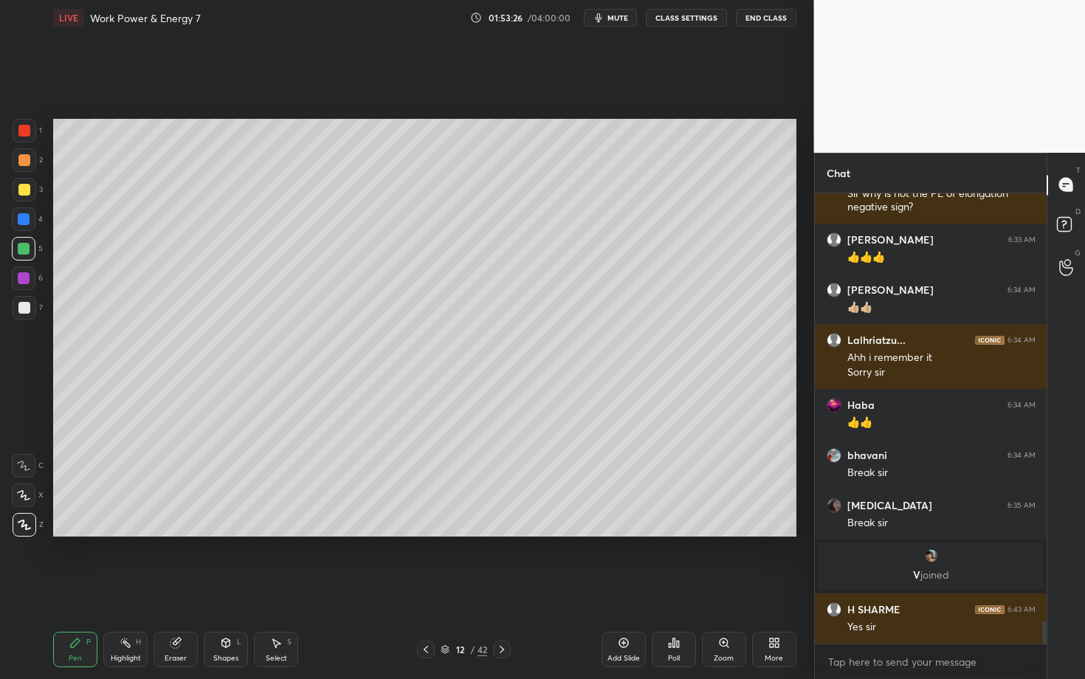
click at [505, 588] on icon at bounding box center [502, 650] width 12 height 12
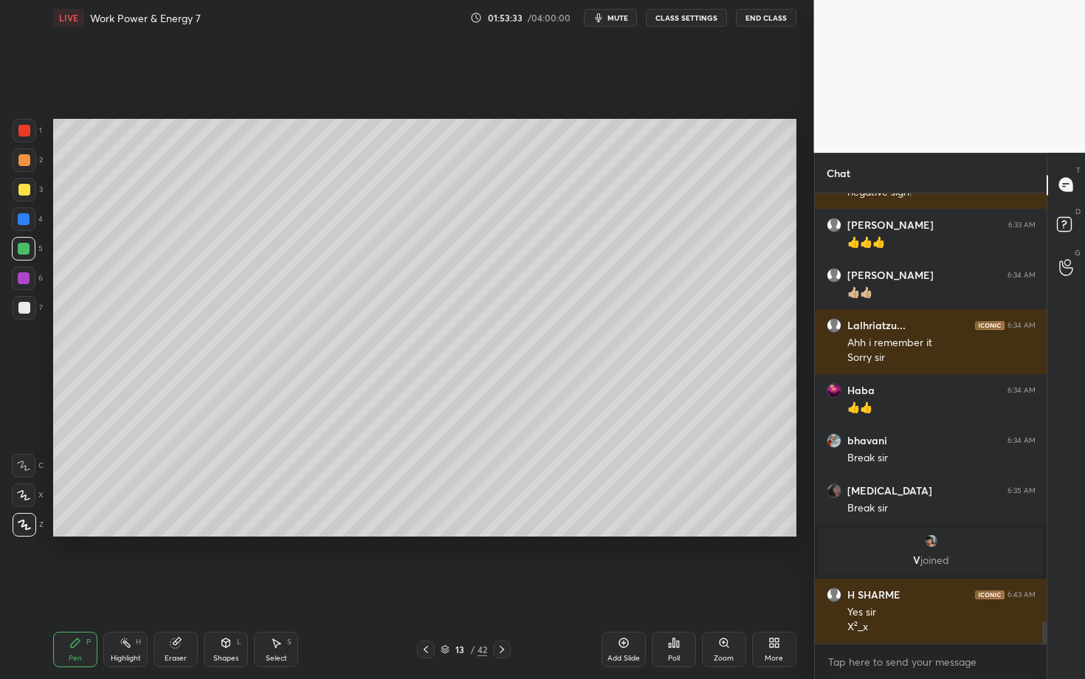
click at [424, 588] on icon at bounding box center [426, 650] width 12 height 12
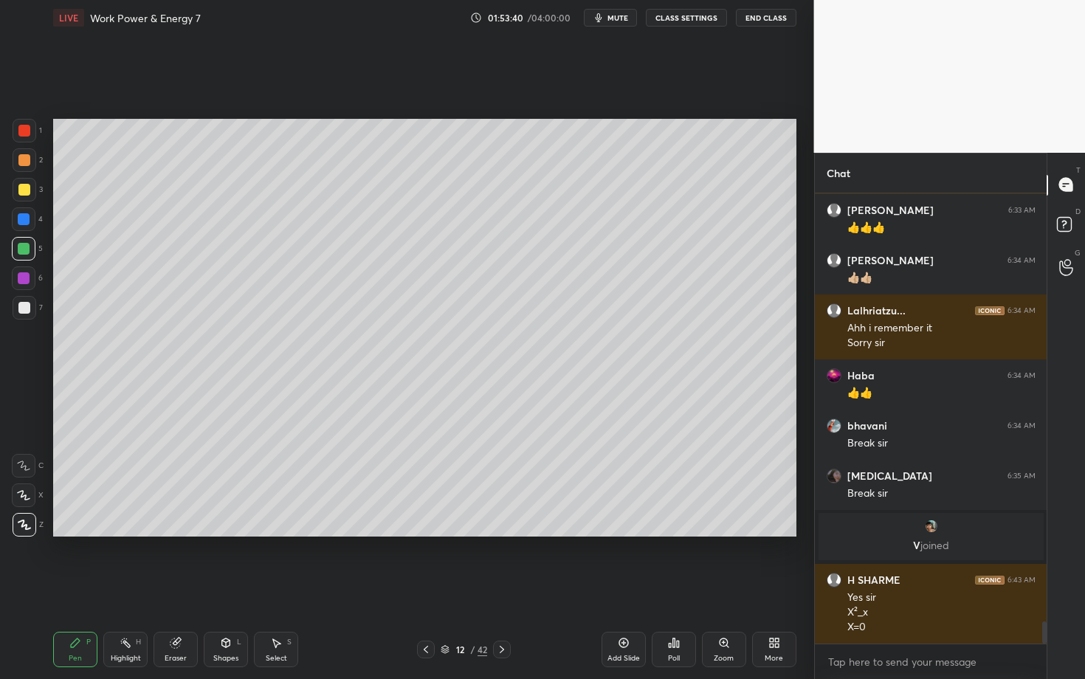
click at [503, 588] on icon at bounding box center [502, 650] width 12 height 12
click at [289, 588] on div "Select S" at bounding box center [276, 649] width 44 height 35
drag, startPoint x: 253, startPoint y: 165, endPoint x: 370, endPoint y: 209, distance: 124.8
click at [369, 210] on div "0 ° Undo Copy Duplicate Duplicate to new slide Delete" at bounding box center [424, 328] width 743 height 418
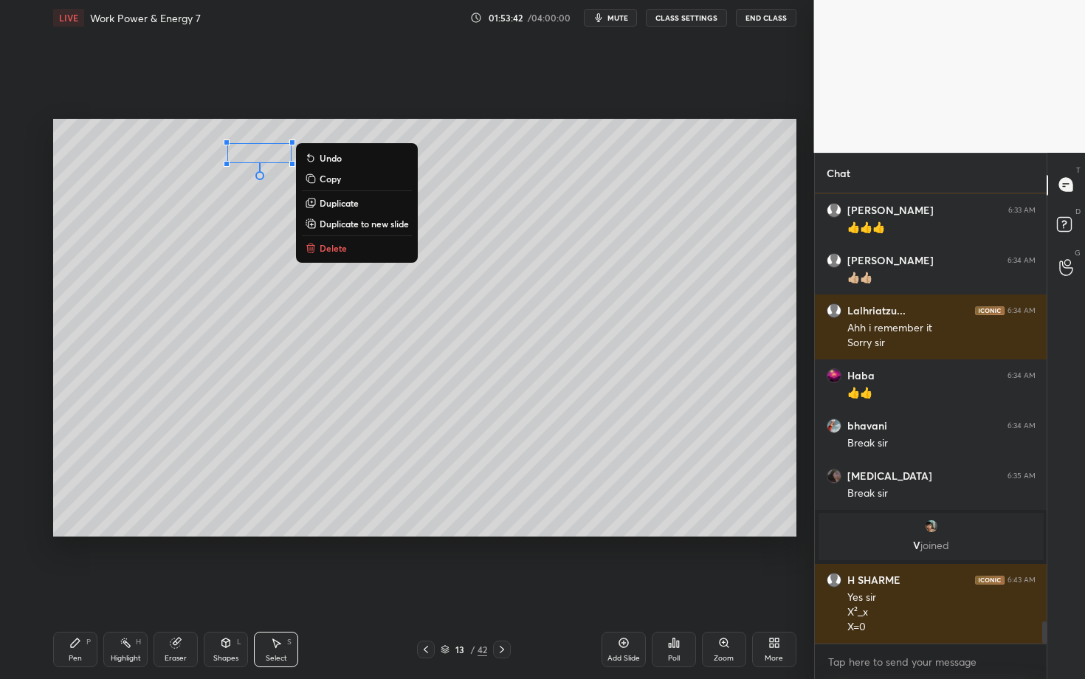
click at [342, 242] on p "Delete" at bounding box center [333, 248] width 27 height 12
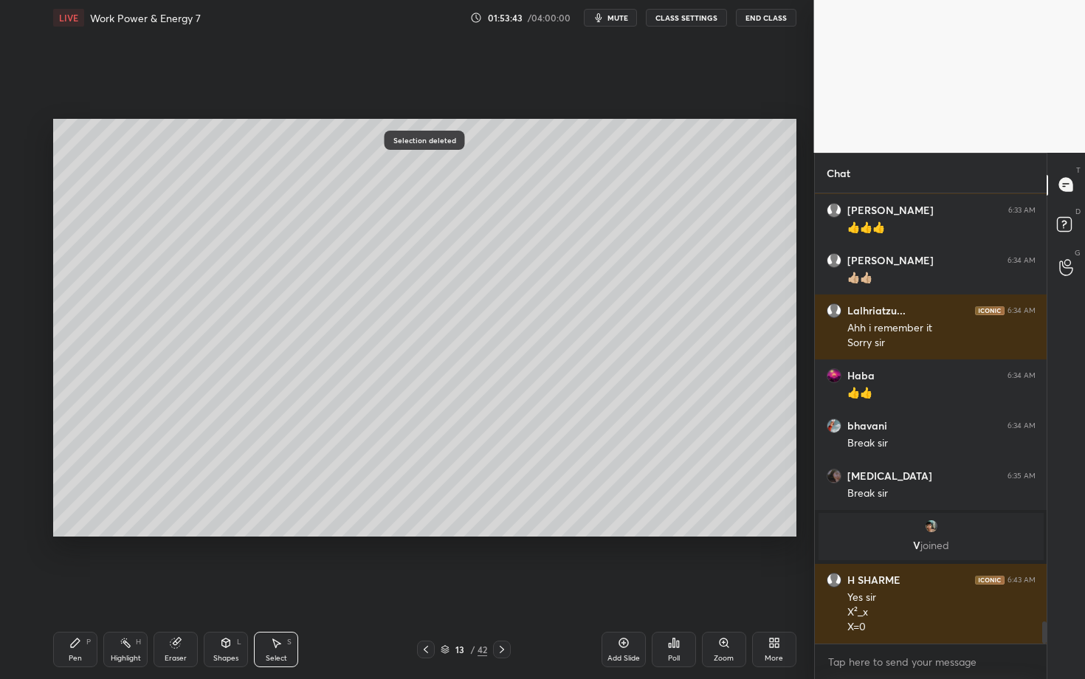
click at [79, 588] on div "Pen" at bounding box center [75, 658] width 13 height 7
click at [426, 588] on icon at bounding box center [426, 650] width 12 height 12
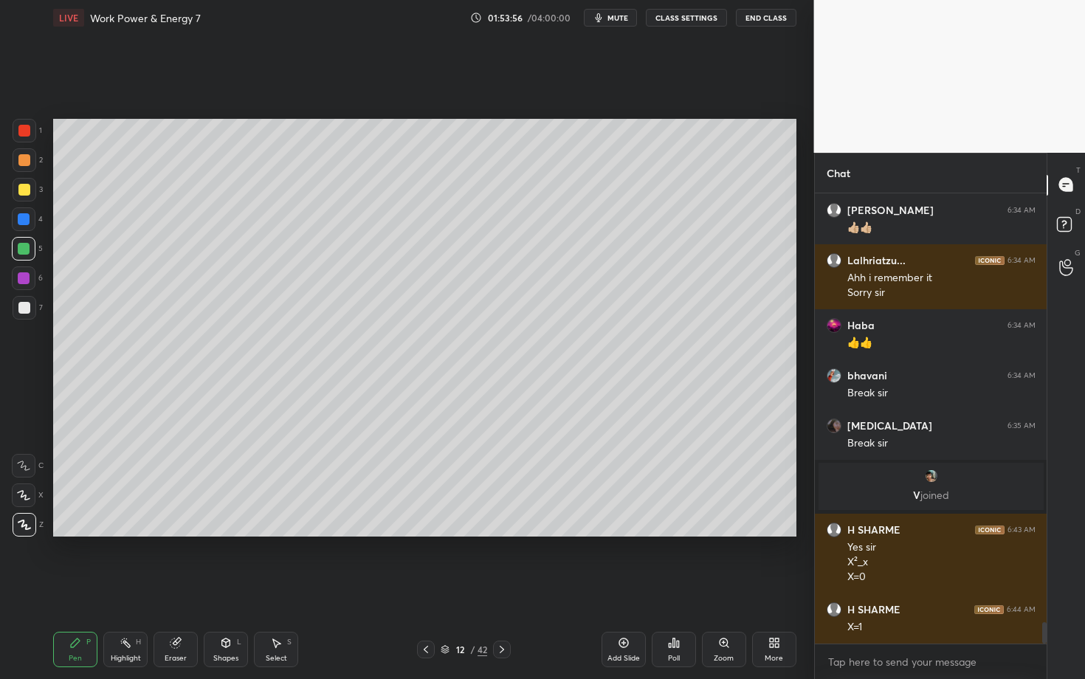
click at [503, 588] on icon at bounding box center [502, 650] width 12 height 12
click at [89, 588] on div "Pen P" at bounding box center [75, 649] width 44 height 35
click at [227, 543] on div "Setting up your live class Poll for secs No correct answer Start poll" at bounding box center [424, 327] width 755 height 585
click at [23, 306] on div at bounding box center [24, 308] width 12 height 12
click at [426, 588] on icon at bounding box center [426, 650] width 12 height 12
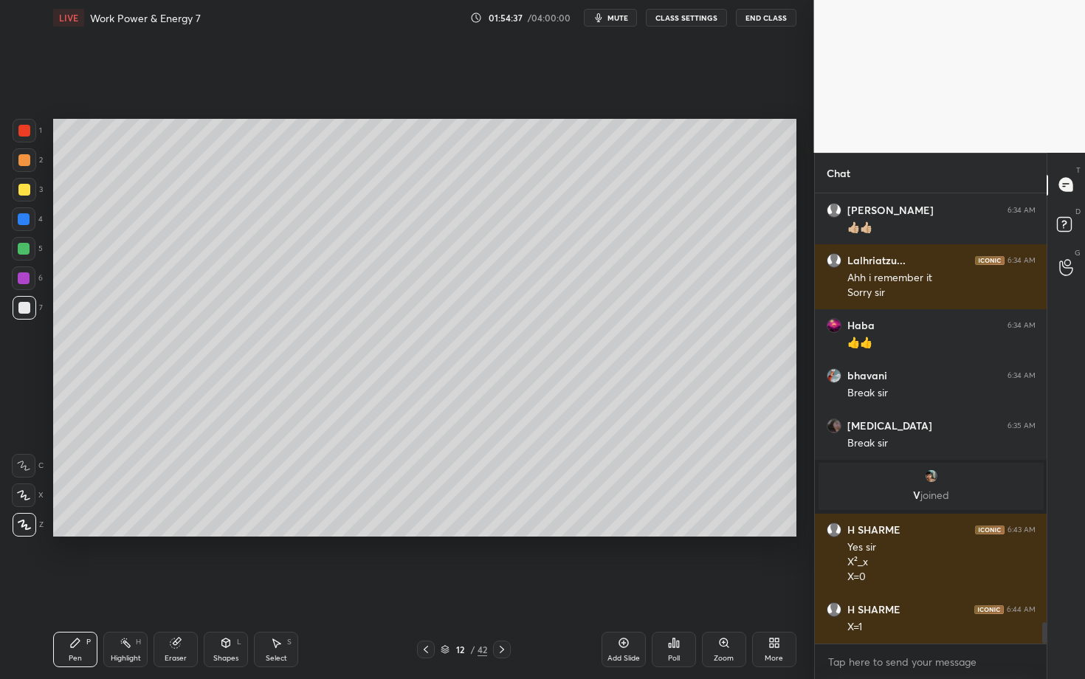
click at [112, 588] on div "Highlight H" at bounding box center [125, 649] width 44 height 35
click at [500, 588] on icon at bounding box center [502, 650] width 12 height 12
click at [86, 588] on div "Pen P" at bounding box center [75, 649] width 44 height 35
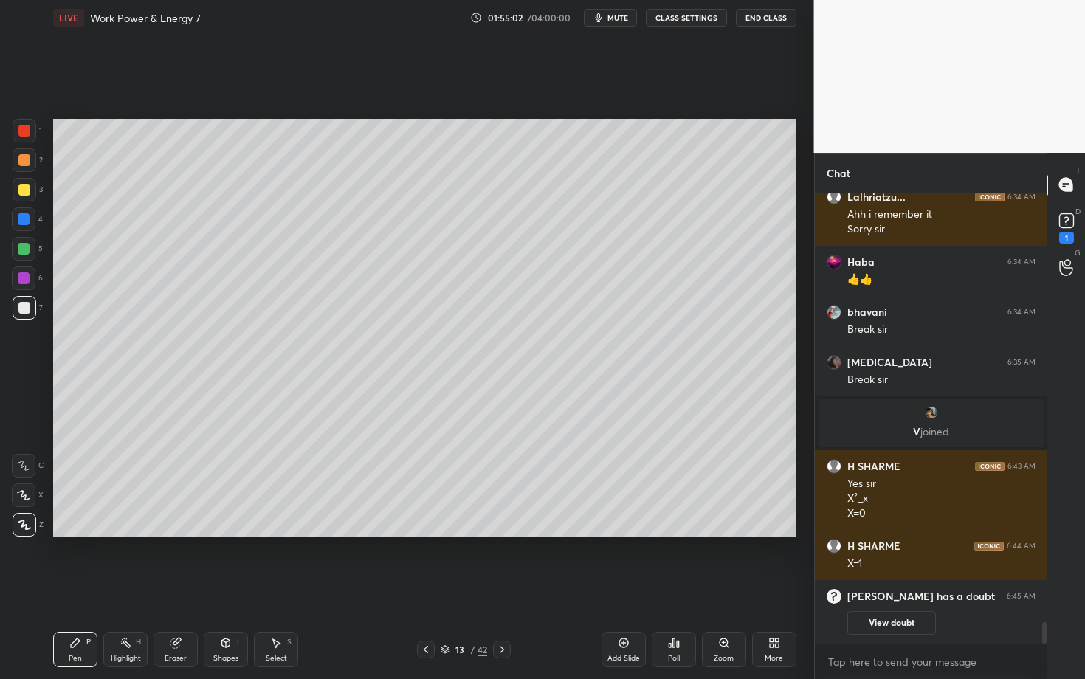
click at [78, 588] on div "Pen P" at bounding box center [75, 649] width 44 height 35
click at [29, 283] on div at bounding box center [24, 278] width 24 height 24
click at [428, 588] on icon at bounding box center [426, 650] width 12 height 12
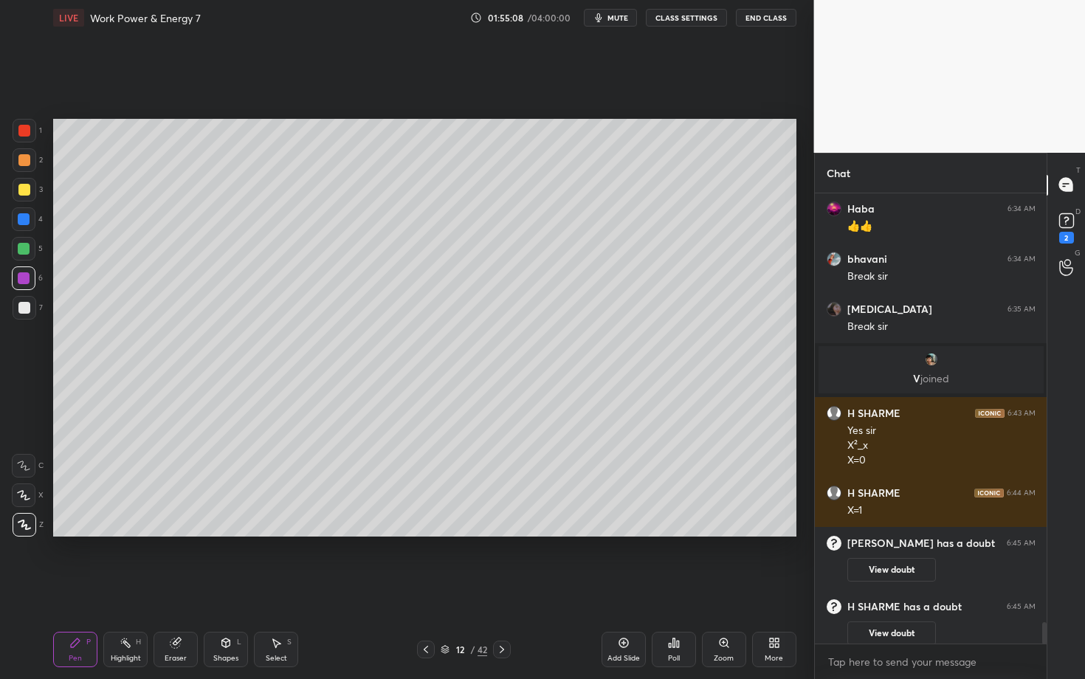
scroll to position [8961, 0]
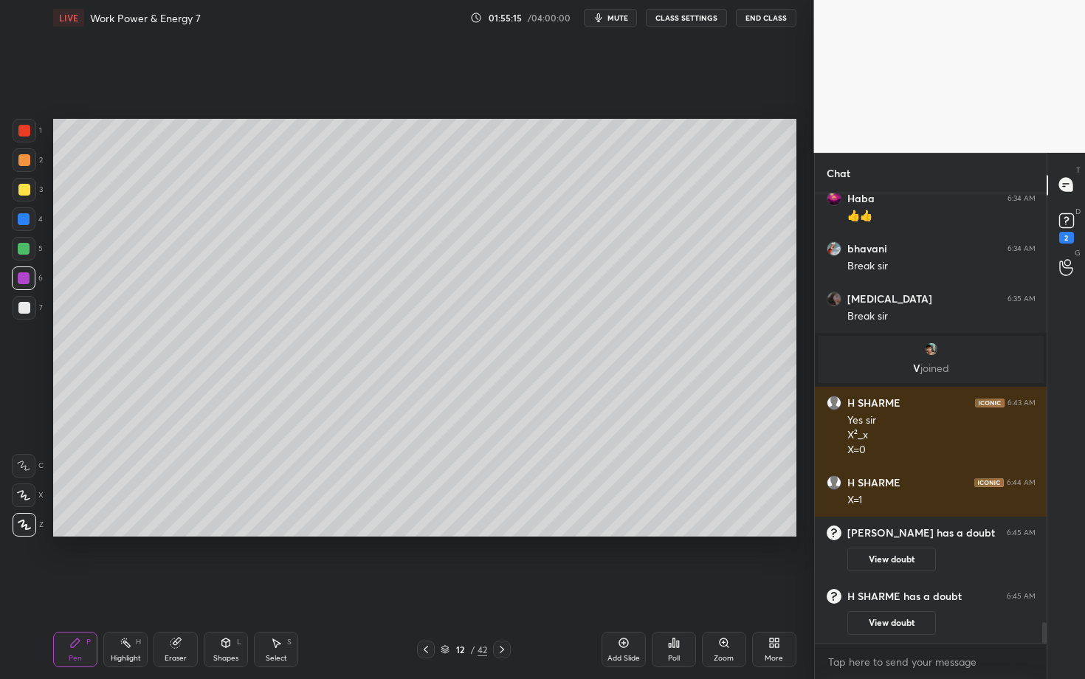
click at [502, 588] on icon at bounding box center [502, 650] width 12 height 12
click at [71, 588] on div "Pen" at bounding box center [75, 658] width 13 height 7
click at [463, 588] on div "Pen P Highlight H Eraser Shapes L Select S 13 / 42 Add Slide Poll Zoom More" at bounding box center [424, 649] width 743 height 59
click at [427, 588] on icon at bounding box center [426, 650] width 12 height 12
click at [125, 588] on div "Highlight H" at bounding box center [125, 649] width 44 height 35
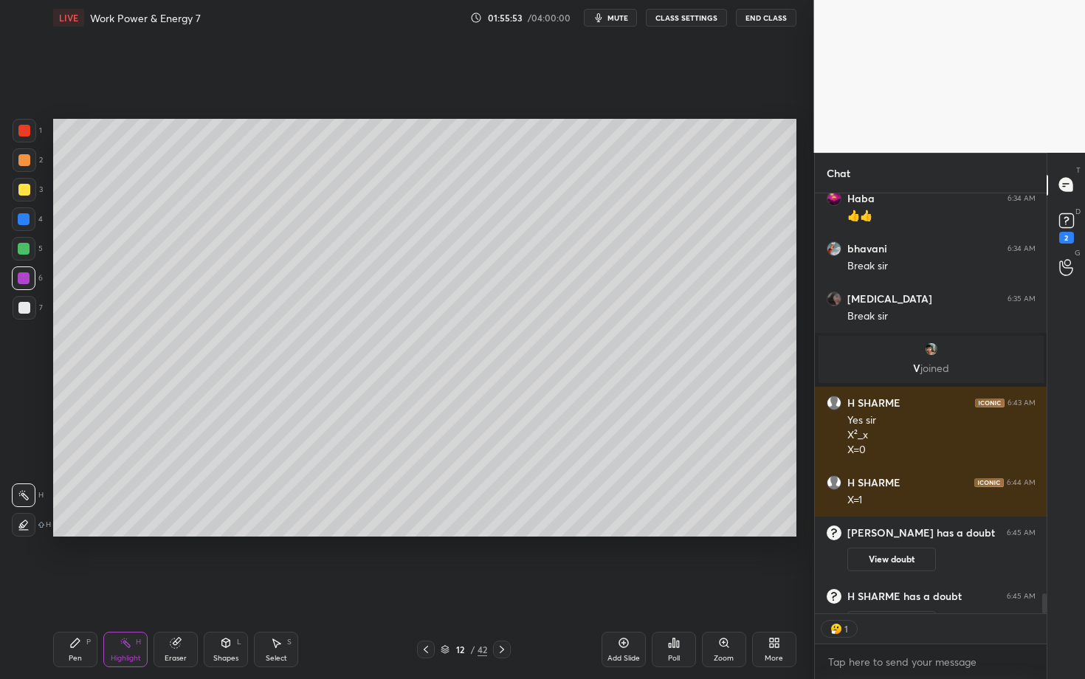
scroll to position [4, 5]
click at [503, 588] on icon at bounding box center [502, 650] width 12 height 12
click at [505, 588] on icon at bounding box center [502, 650] width 12 height 12
click at [17, 188] on div at bounding box center [25, 190] width 24 height 24
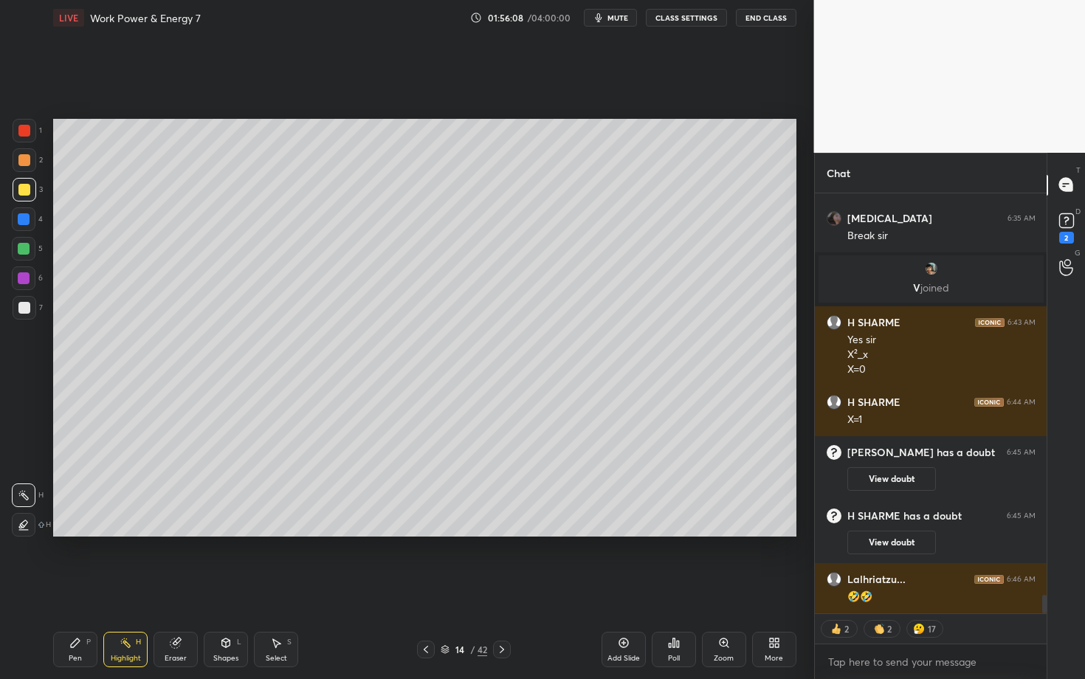
click at [79, 588] on icon at bounding box center [75, 643] width 12 height 12
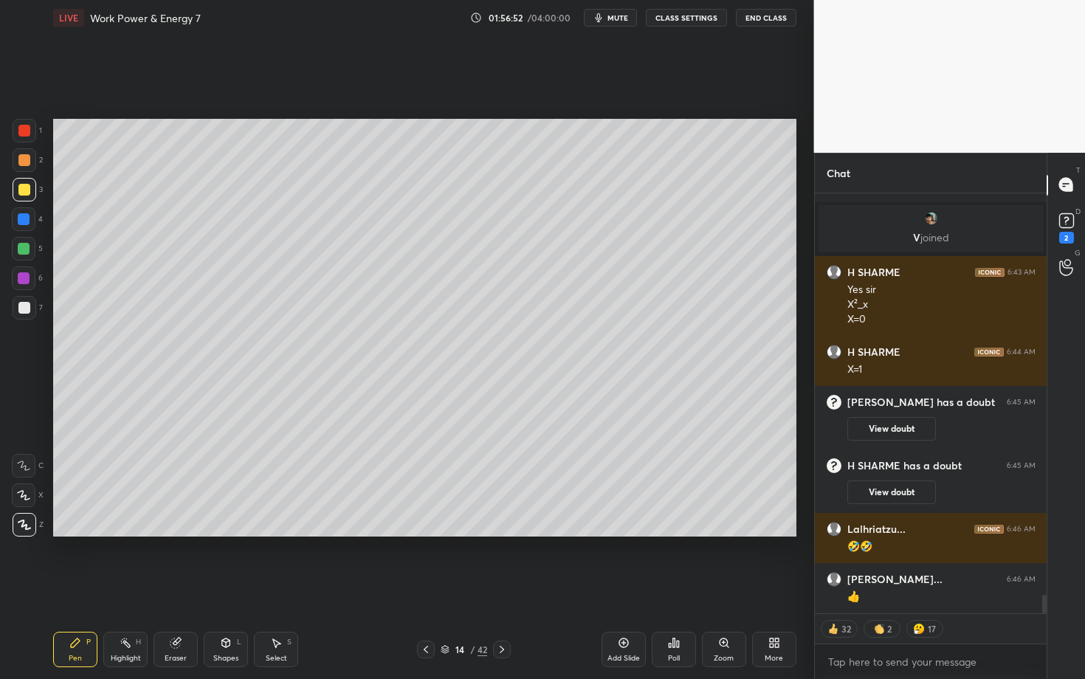
scroll to position [9142, 0]
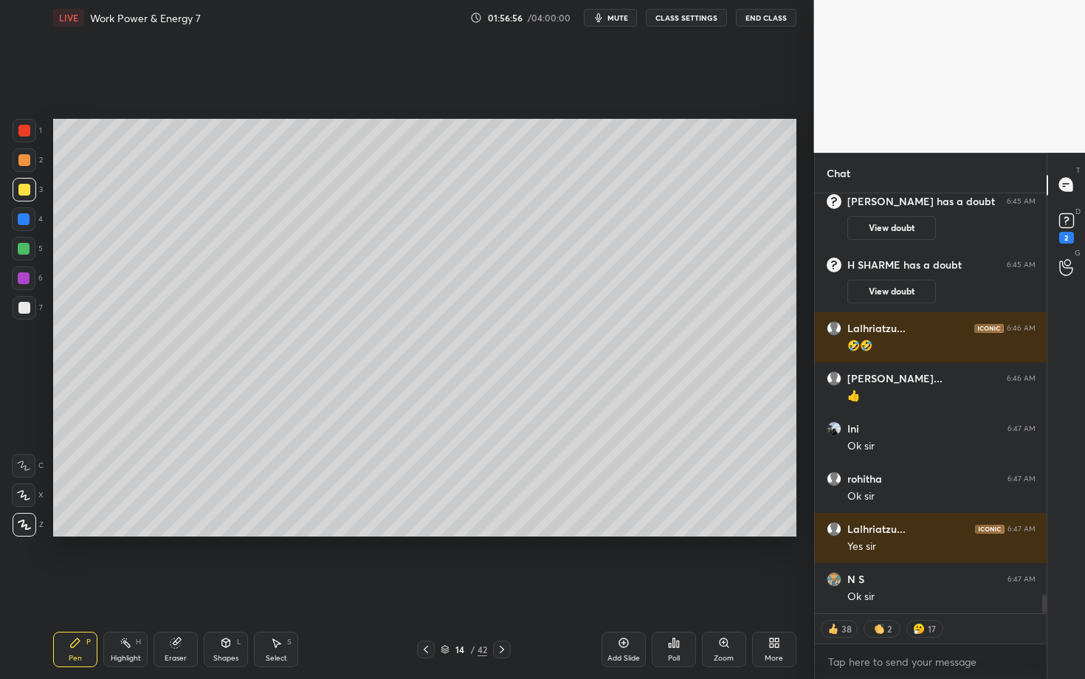
click at [283, 588] on div "Select S" at bounding box center [276, 649] width 44 height 35
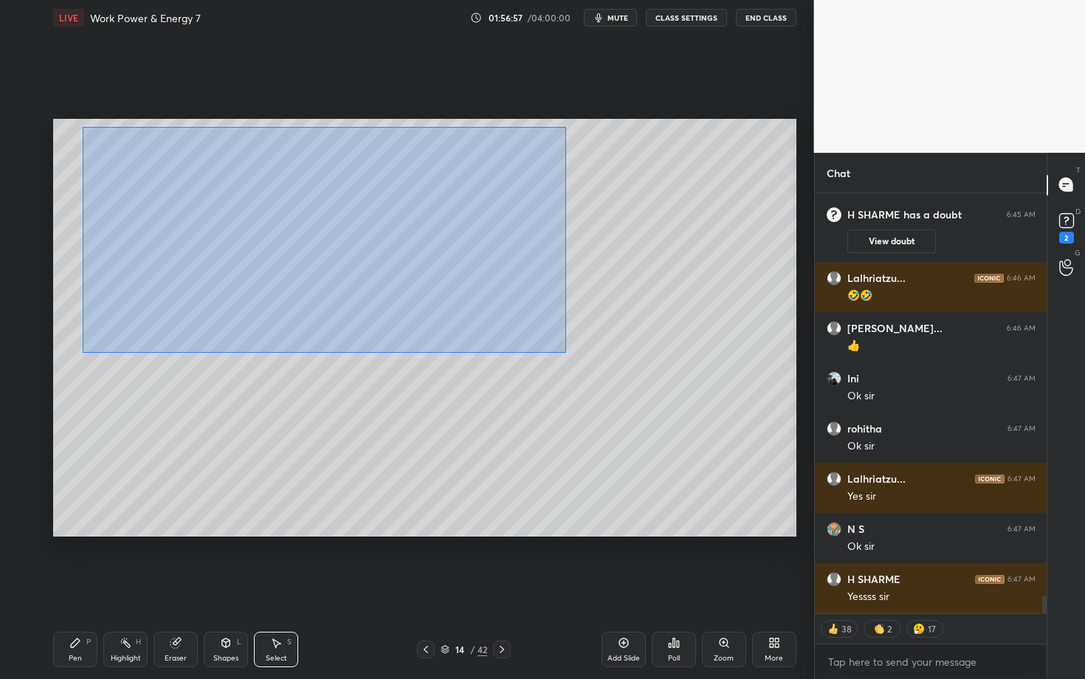
drag, startPoint x: 97, startPoint y: 145, endPoint x: 564, endPoint y: 351, distance: 510.4
click at [563, 350] on div "0 ° Undo Copy Duplicate Duplicate to new slide Delete" at bounding box center [424, 328] width 743 height 418
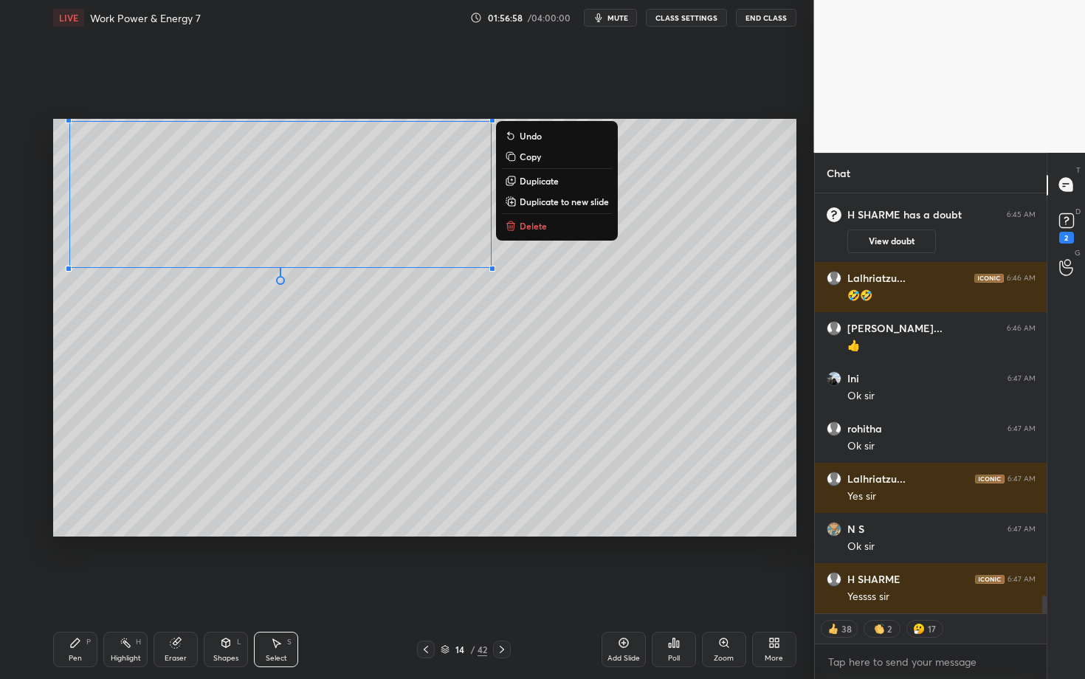
click at [521, 235] on div "0 ° Undo Copy Duplicate Duplicate to new slide Delete" at bounding box center [424, 328] width 743 height 418
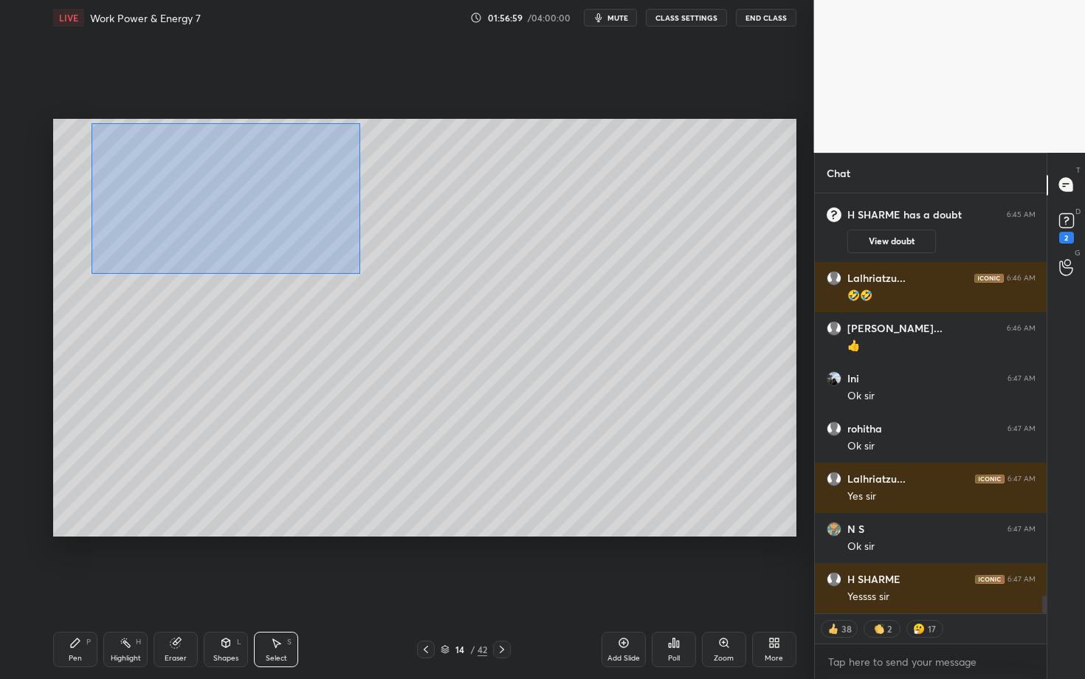
scroll to position [9393, 0]
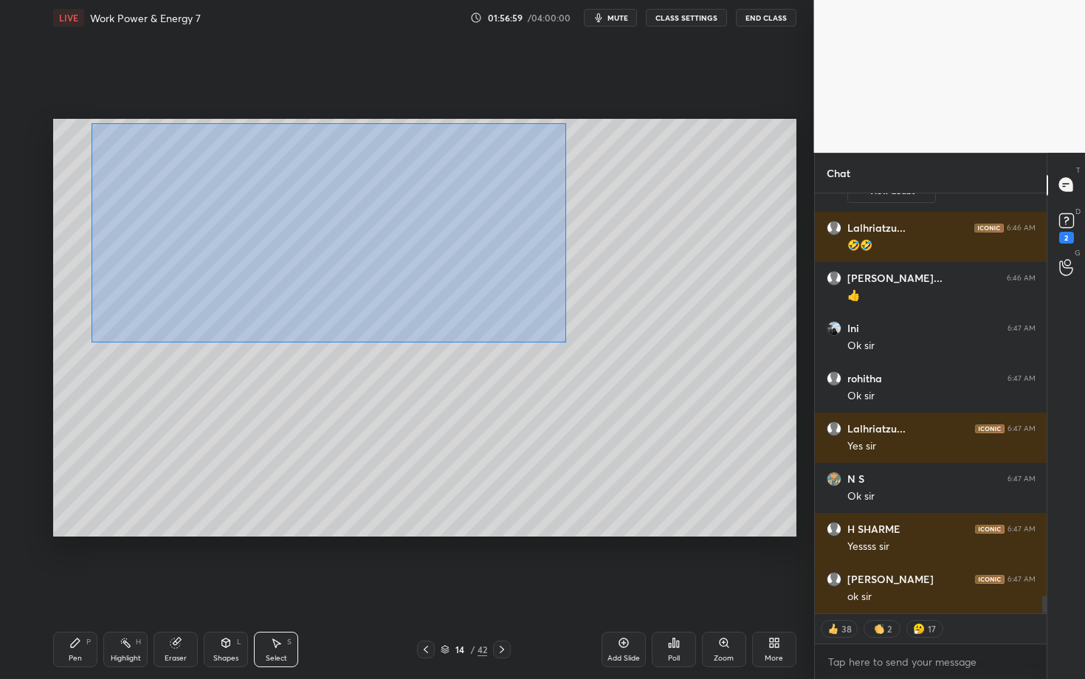
drag, startPoint x: 90, startPoint y: 121, endPoint x: 563, endPoint y: 340, distance: 521.5
click at [563, 340] on div "0 ° Undo Copy Duplicate Duplicate to new slide Delete" at bounding box center [424, 328] width 743 height 418
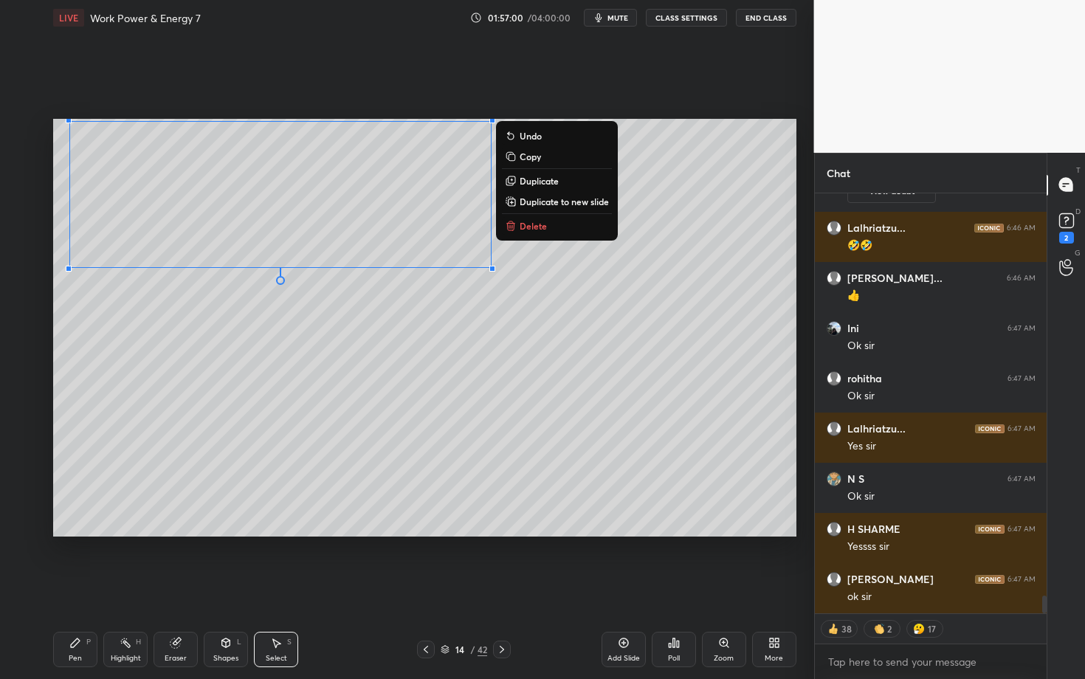
click at [532, 223] on p "Delete" at bounding box center [533, 226] width 27 height 12
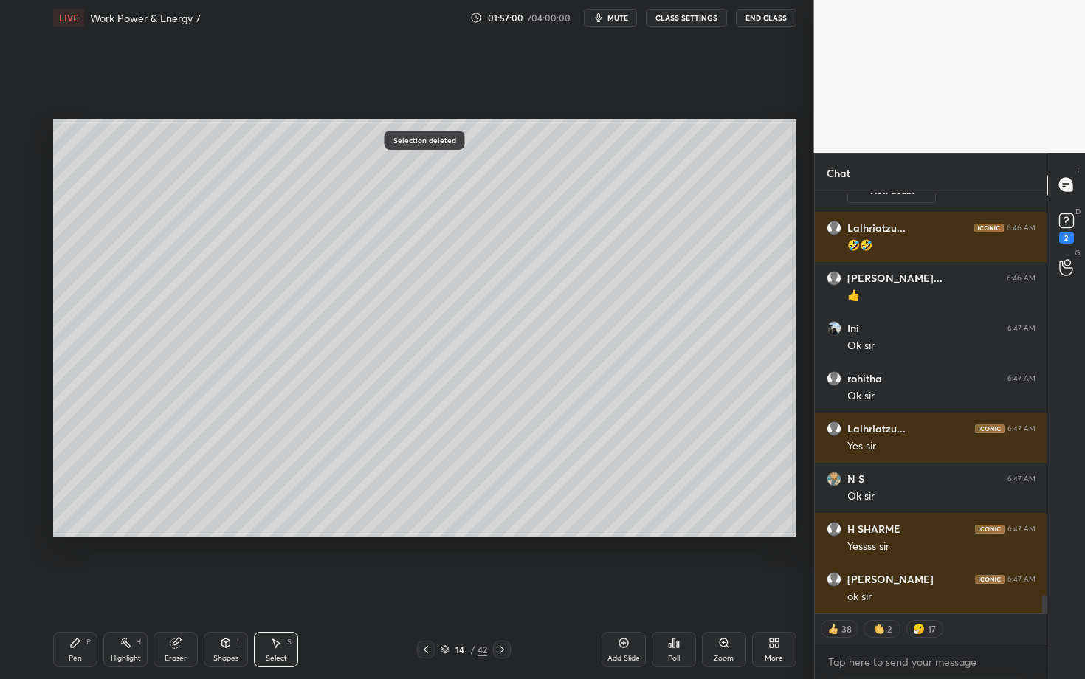
click at [85, 588] on div "Pen P" at bounding box center [75, 649] width 44 height 35
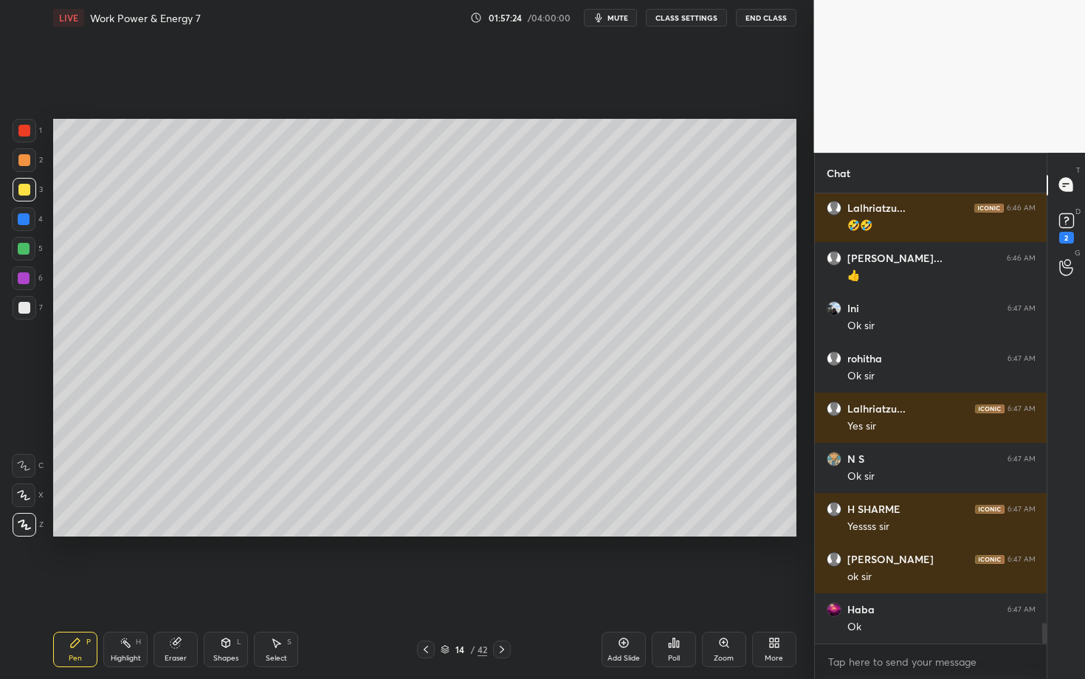
scroll to position [9463, 0]
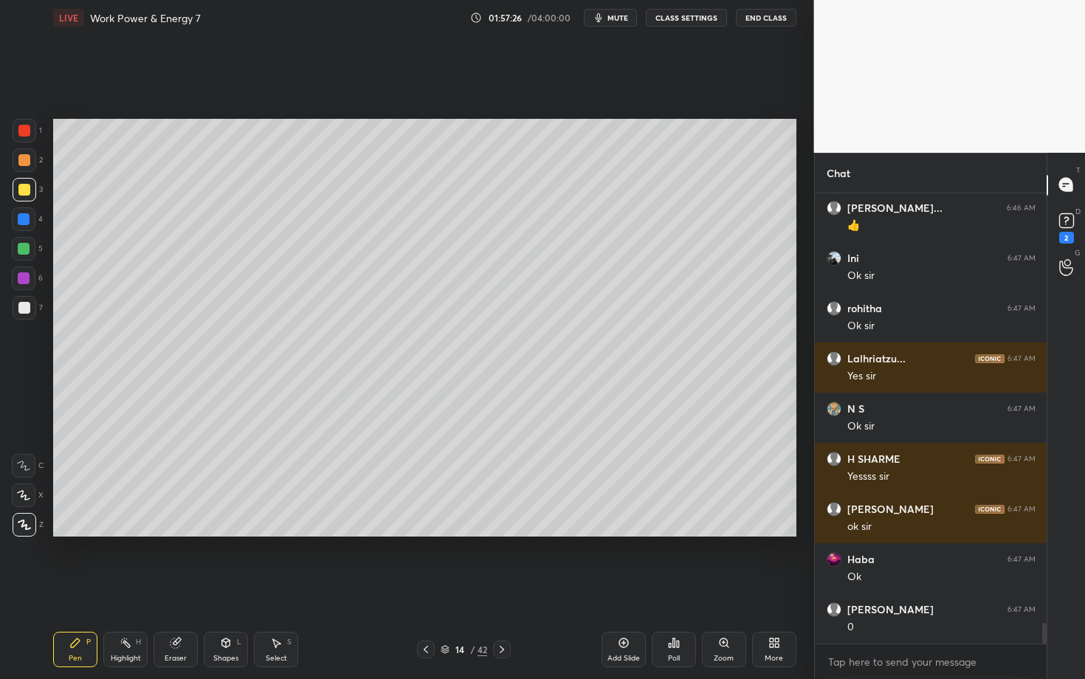
click at [274, 588] on icon at bounding box center [277, 643] width 8 height 9
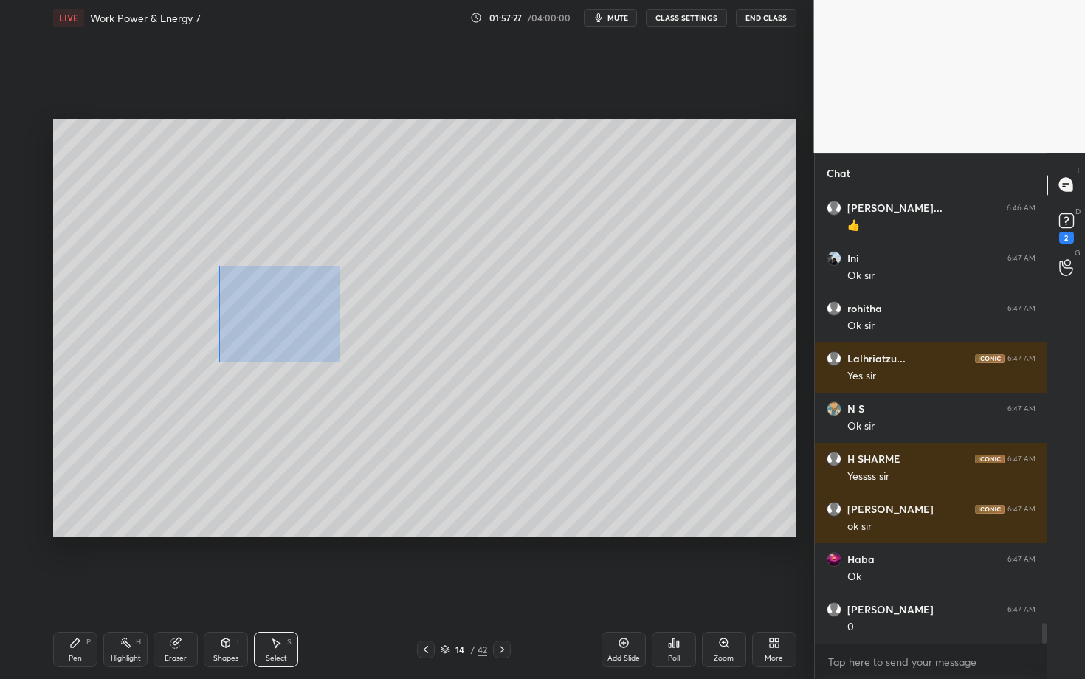
drag, startPoint x: 218, startPoint y: 264, endPoint x: 338, endPoint y: 361, distance: 154.4
click at [337, 360] on div "0 ° Undo Copy Duplicate Duplicate to new slide Delete" at bounding box center [424, 328] width 743 height 418
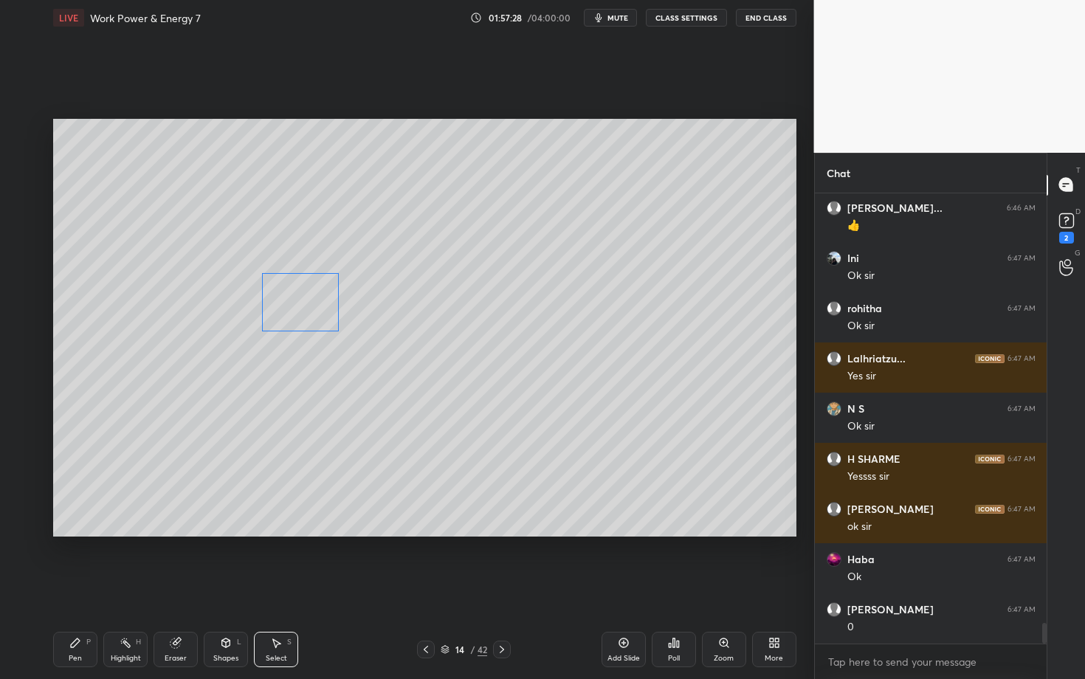
drag, startPoint x: 280, startPoint y: 306, endPoint x: 294, endPoint y: 302, distance: 14.5
click at [294, 302] on div "0 ° Undo Copy Duplicate Duplicate to new slide Delete" at bounding box center [424, 328] width 743 height 418
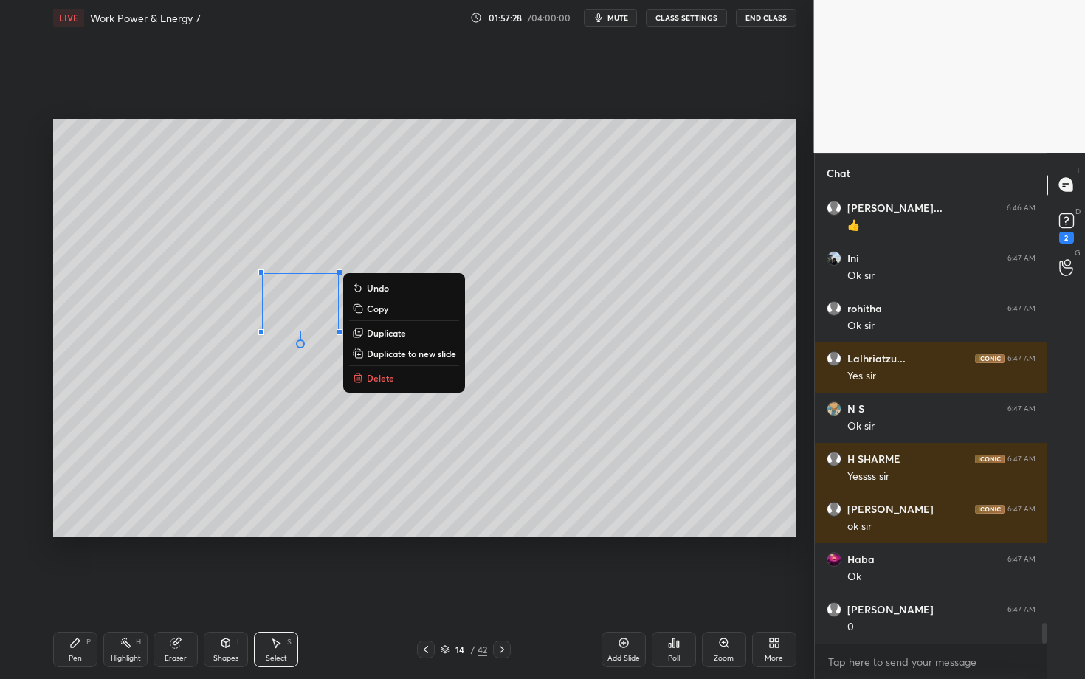
click at [77, 588] on icon at bounding box center [75, 643] width 12 height 12
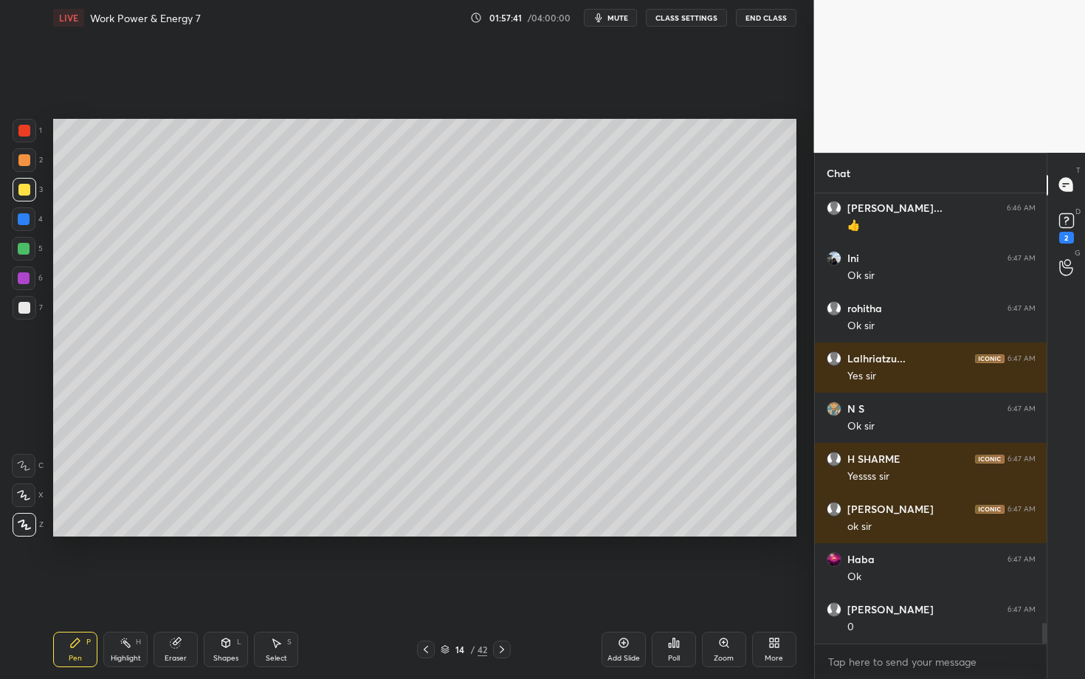
click at [117, 588] on div "Highlight H" at bounding box center [125, 649] width 44 height 35
click at [85, 588] on div "Pen P" at bounding box center [75, 649] width 44 height 35
click at [278, 588] on div "Select S" at bounding box center [276, 649] width 44 height 35
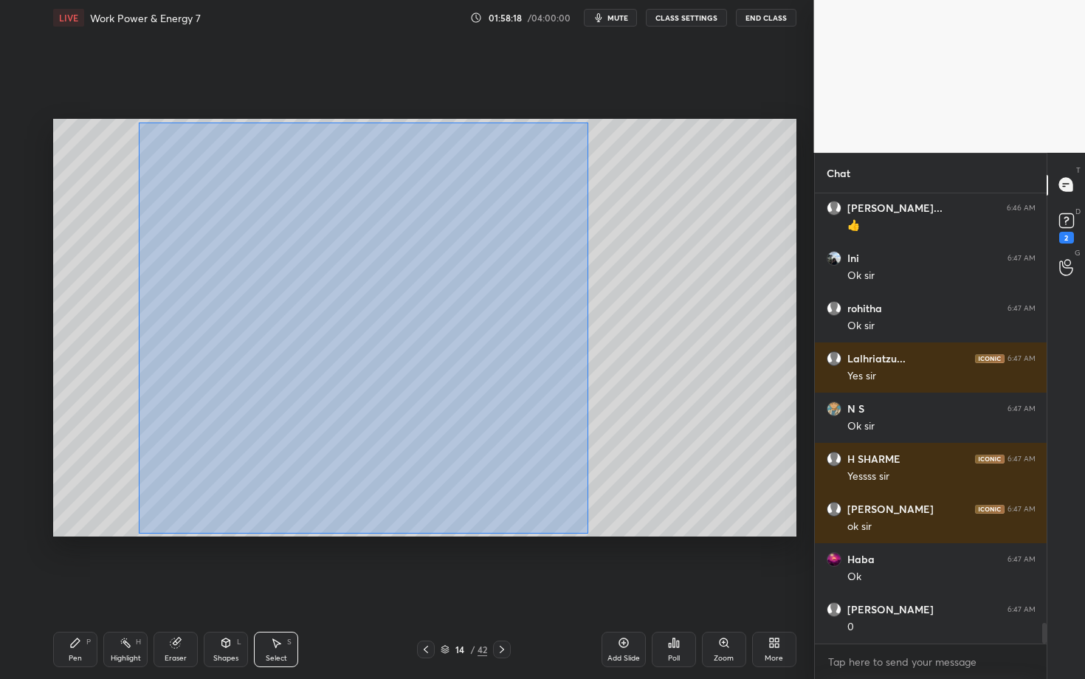
drag, startPoint x: 171, startPoint y: 227, endPoint x: 587, endPoint y: 532, distance: 516.0
click at [587, 532] on div "0 ° Undo Copy Duplicate Duplicate to new slide Delete" at bounding box center [424, 328] width 743 height 418
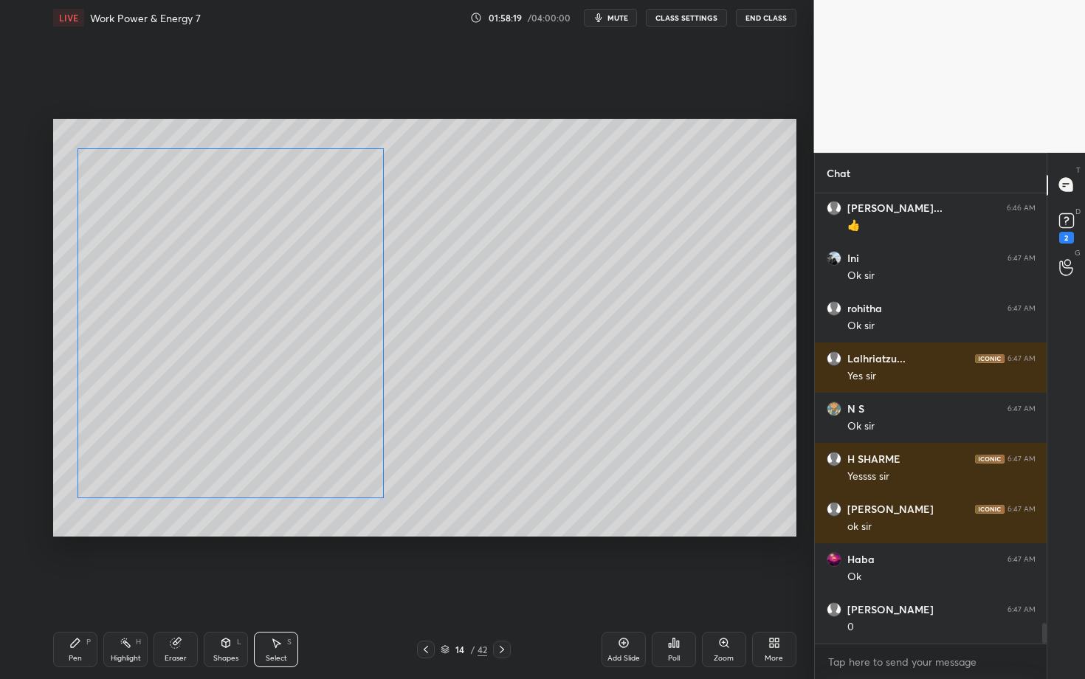
drag, startPoint x: 309, startPoint y: 375, endPoint x: 244, endPoint y: 376, distance: 64.2
click at [244, 376] on div "0 ° Undo Copy Duplicate Duplicate to new slide Delete" at bounding box center [424, 328] width 743 height 418
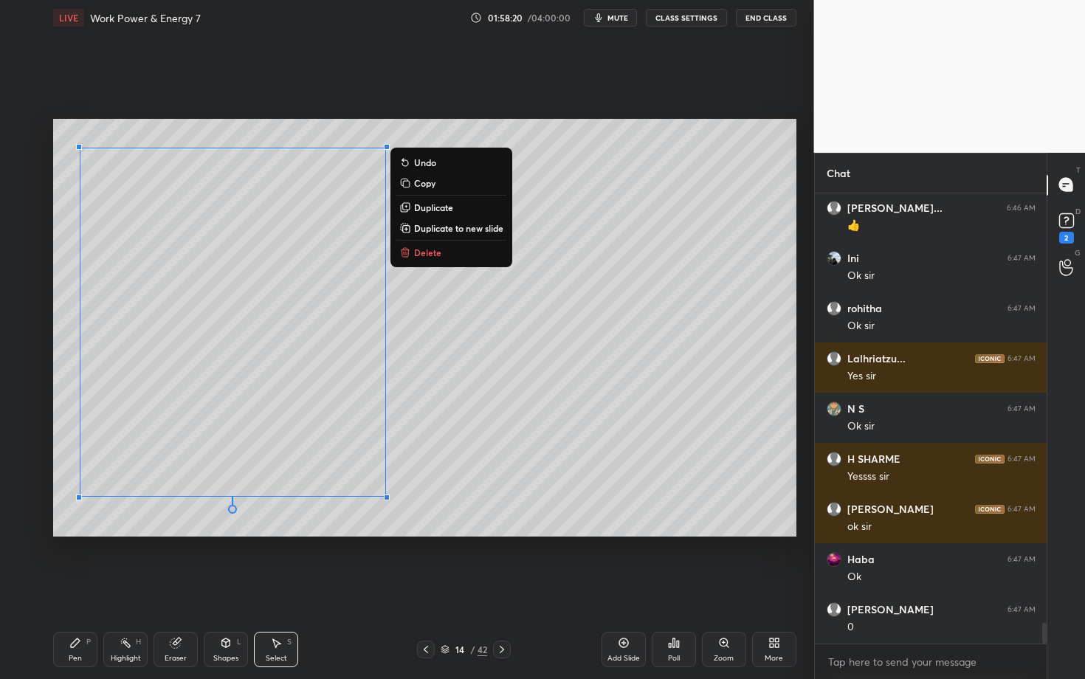
click at [87, 588] on div "Pen P" at bounding box center [75, 649] width 44 height 35
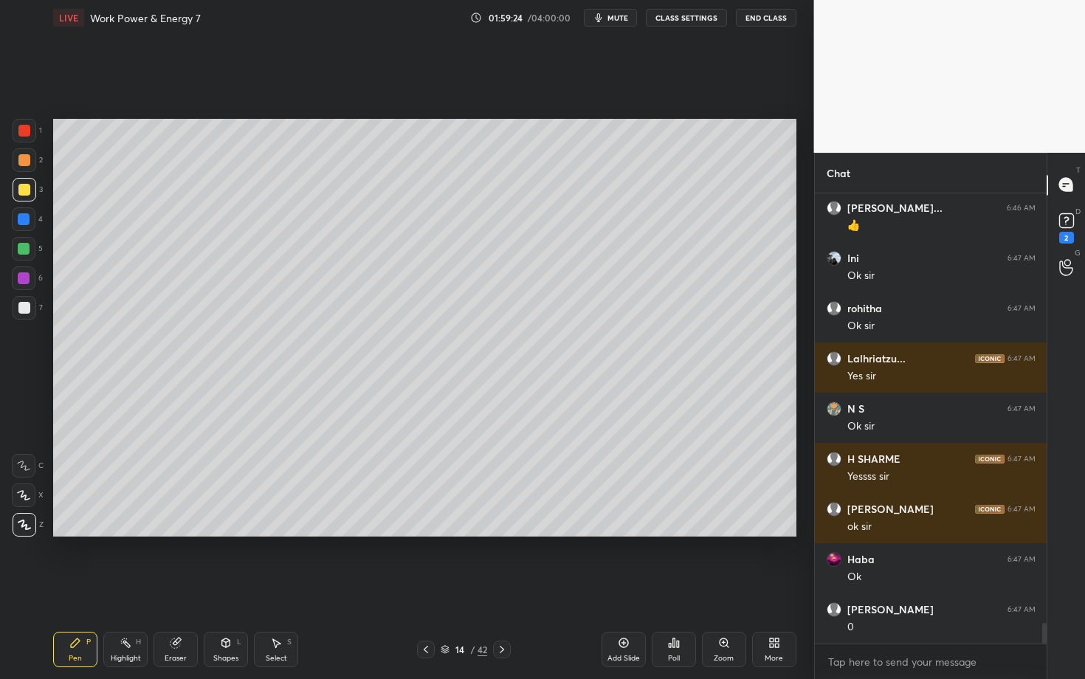
click at [622, 588] on icon at bounding box center [624, 643] width 12 height 12
click at [418, 588] on div at bounding box center [426, 650] width 18 height 18
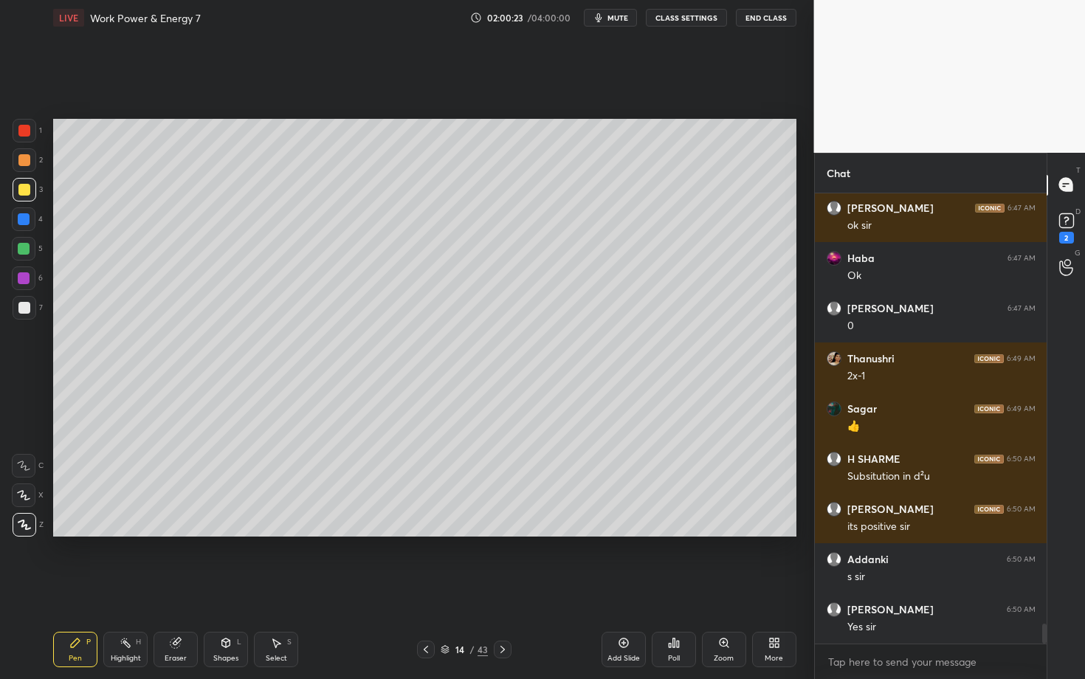
scroll to position [9818, 0]
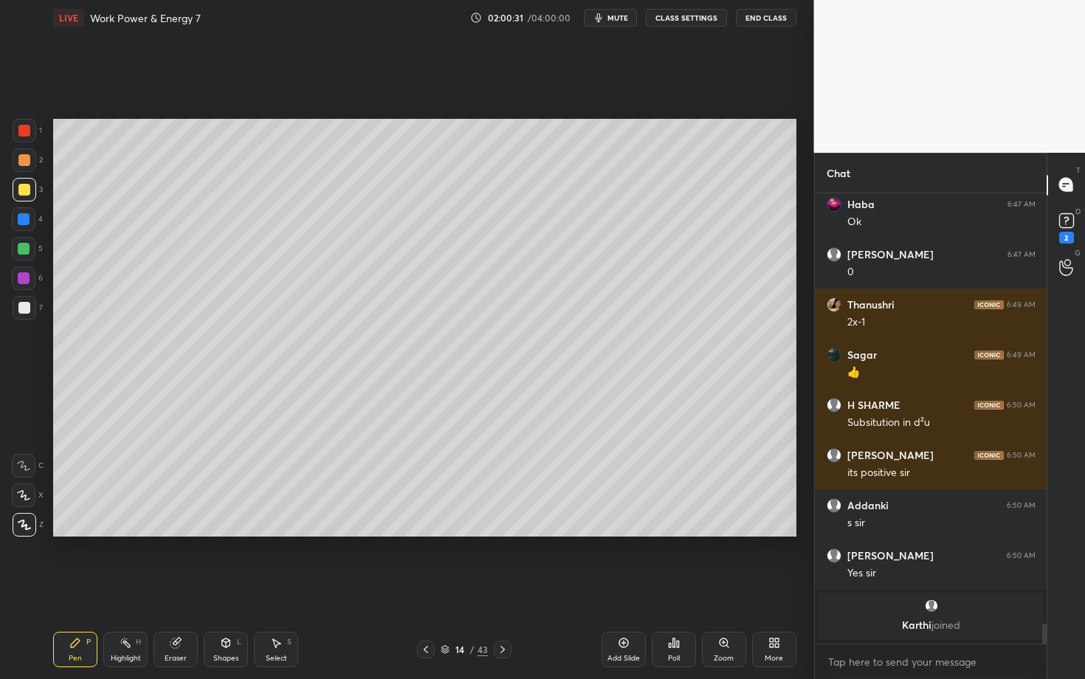
click at [427, 588] on icon at bounding box center [426, 650] width 12 height 12
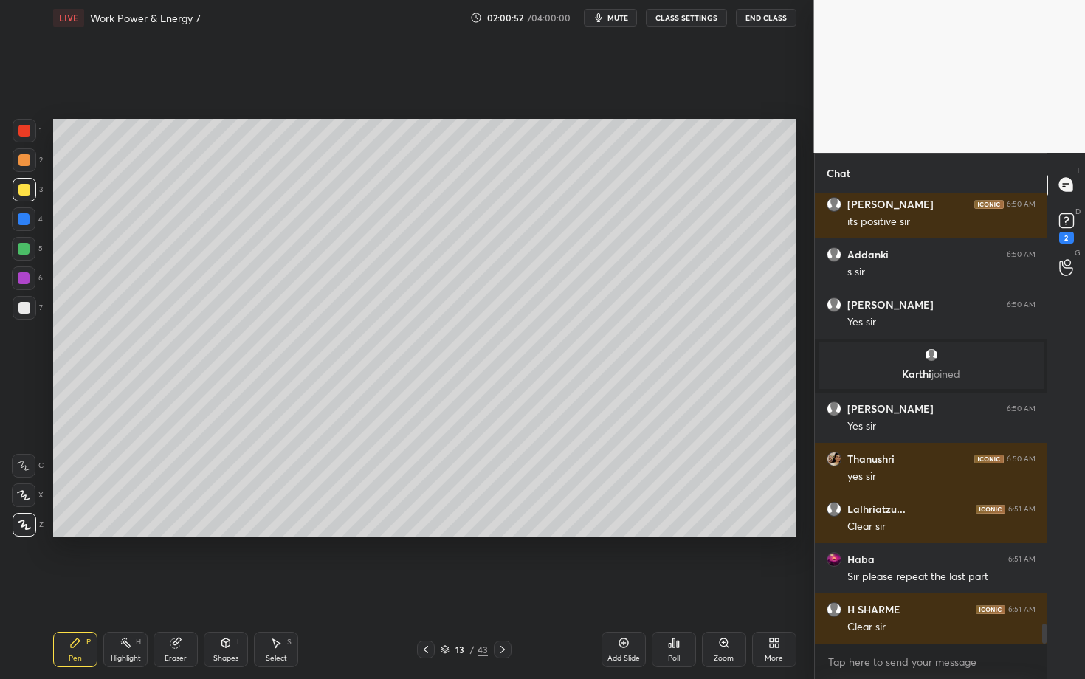
scroll to position [9877, 0]
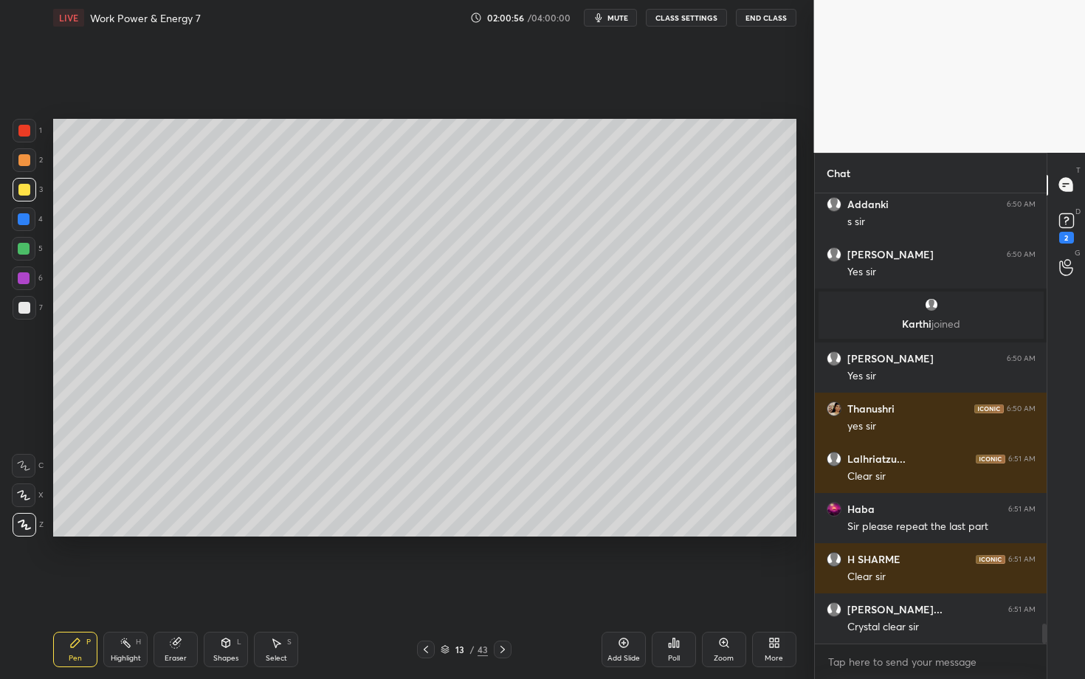
click at [503, 588] on icon at bounding box center [503, 650] width 12 height 12
click at [140, 588] on div "H" at bounding box center [138, 642] width 5 height 7
click at [77, 588] on div "Pen P" at bounding box center [75, 649] width 44 height 35
click at [118, 588] on div "Highlight H" at bounding box center [125, 649] width 44 height 35
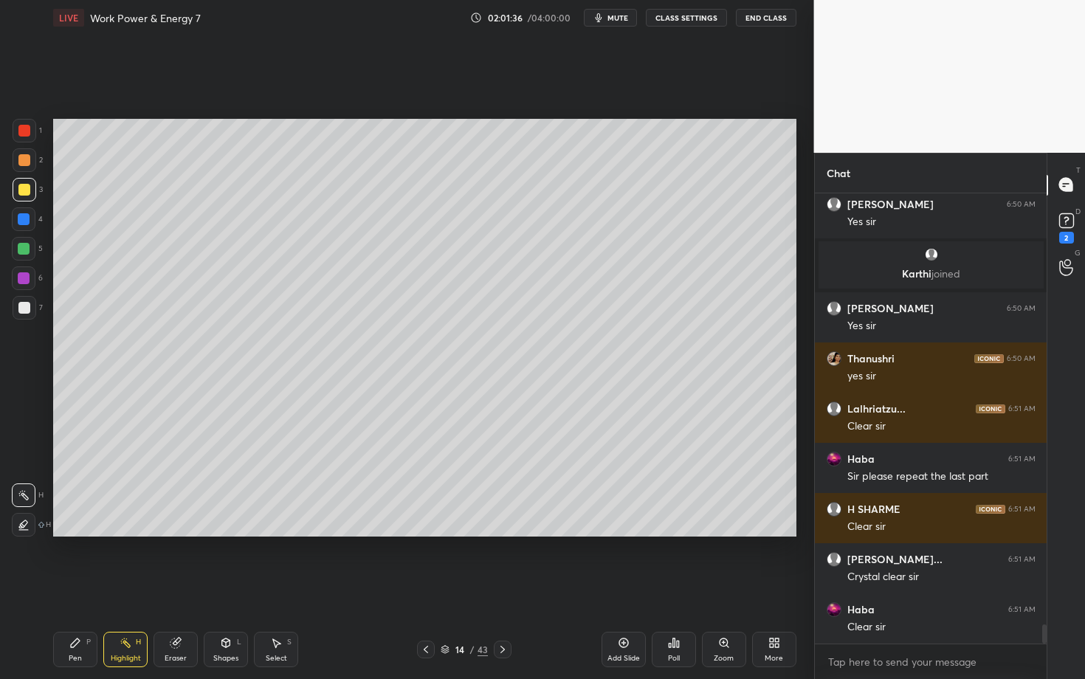
click at [78, 588] on div "Pen" at bounding box center [75, 658] width 13 height 7
click at [424, 588] on icon at bounding box center [426, 650] width 12 height 12
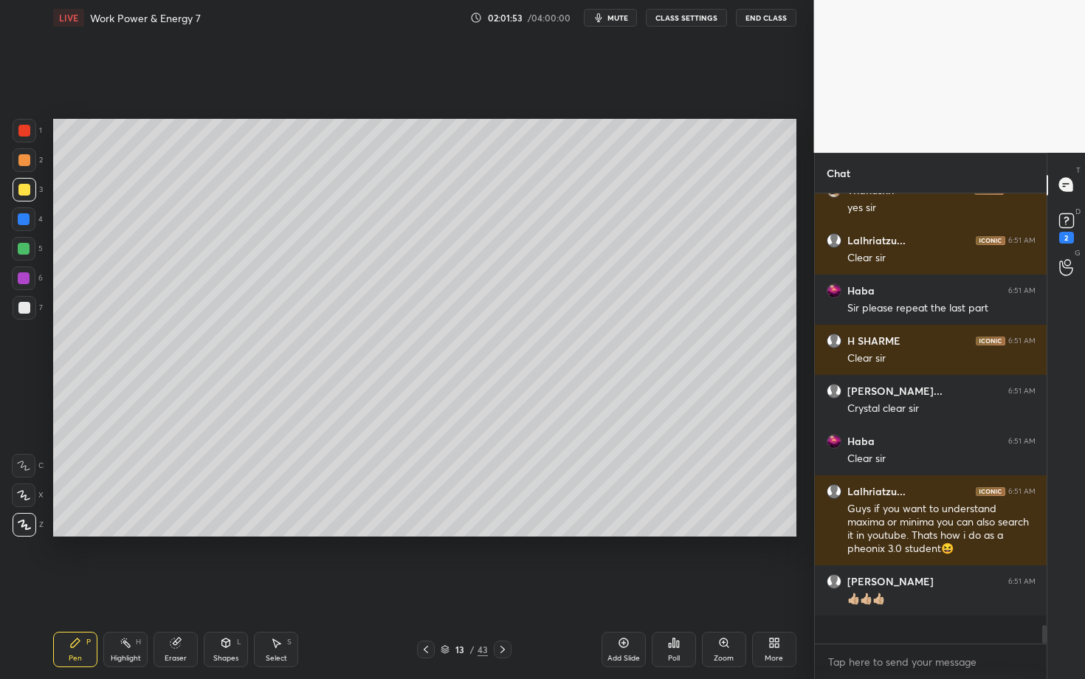
scroll to position [10068, 0]
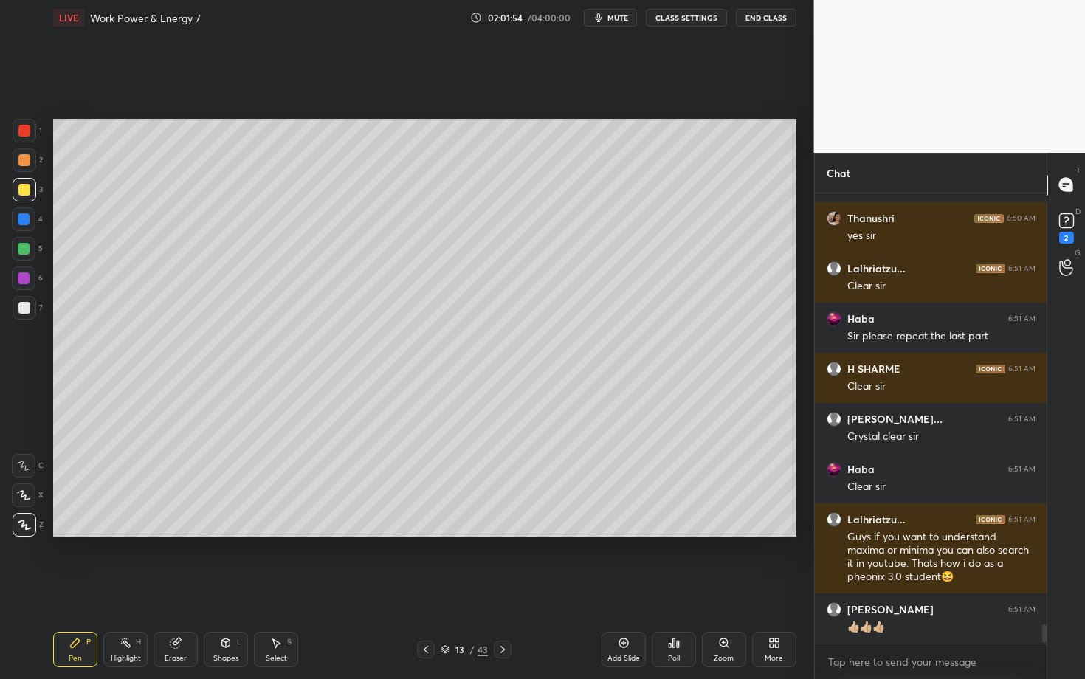
click at [18, 308] on div at bounding box center [24, 308] width 12 height 12
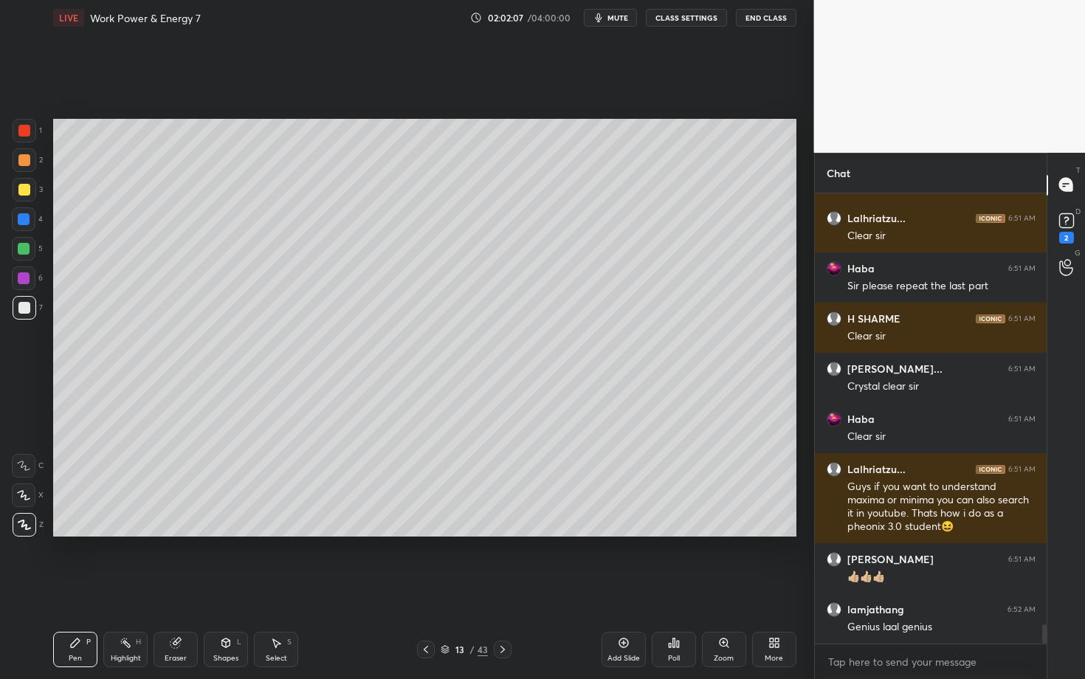
scroll to position [10168, 0]
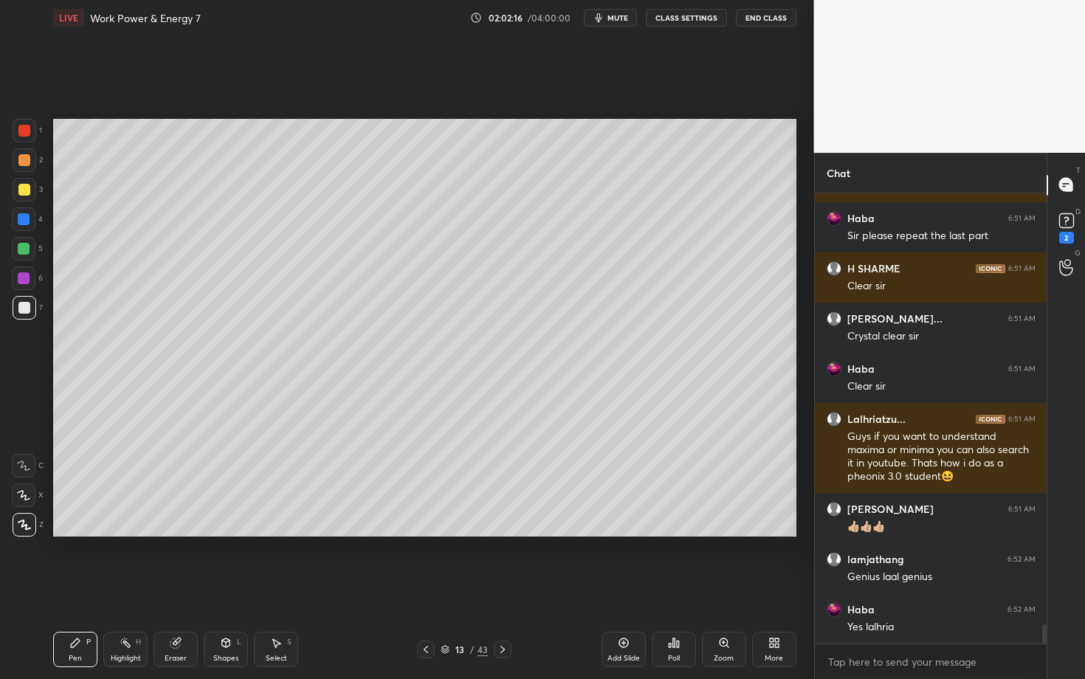
click at [129, 588] on icon at bounding box center [126, 643] width 12 height 12
click at [69, 588] on div "Pen P" at bounding box center [75, 649] width 44 height 35
click at [29, 254] on div at bounding box center [24, 249] width 24 height 24
click at [172, 588] on div "Eraser" at bounding box center [176, 649] width 44 height 35
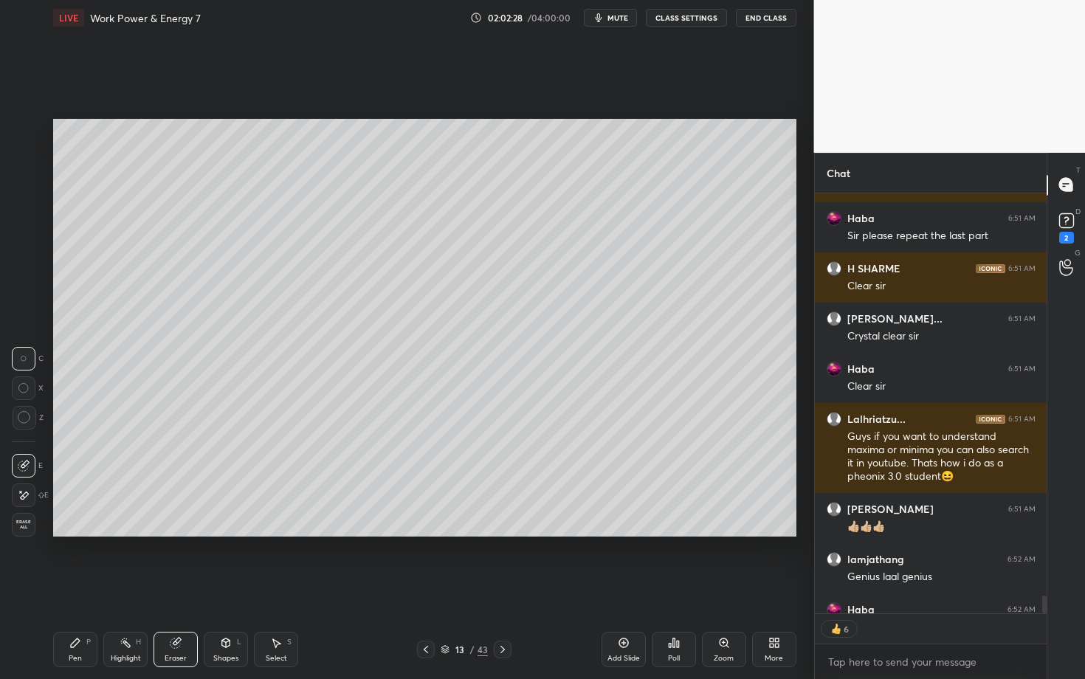
click at [93, 588] on div "Pen P" at bounding box center [75, 649] width 44 height 35
click at [425, 588] on icon at bounding box center [426, 650] width 12 height 12
click at [128, 588] on icon at bounding box center [126, 643] width 12 height 12
click at [501, 588] on icon at bounding box center [503, 650] width 12 height 12
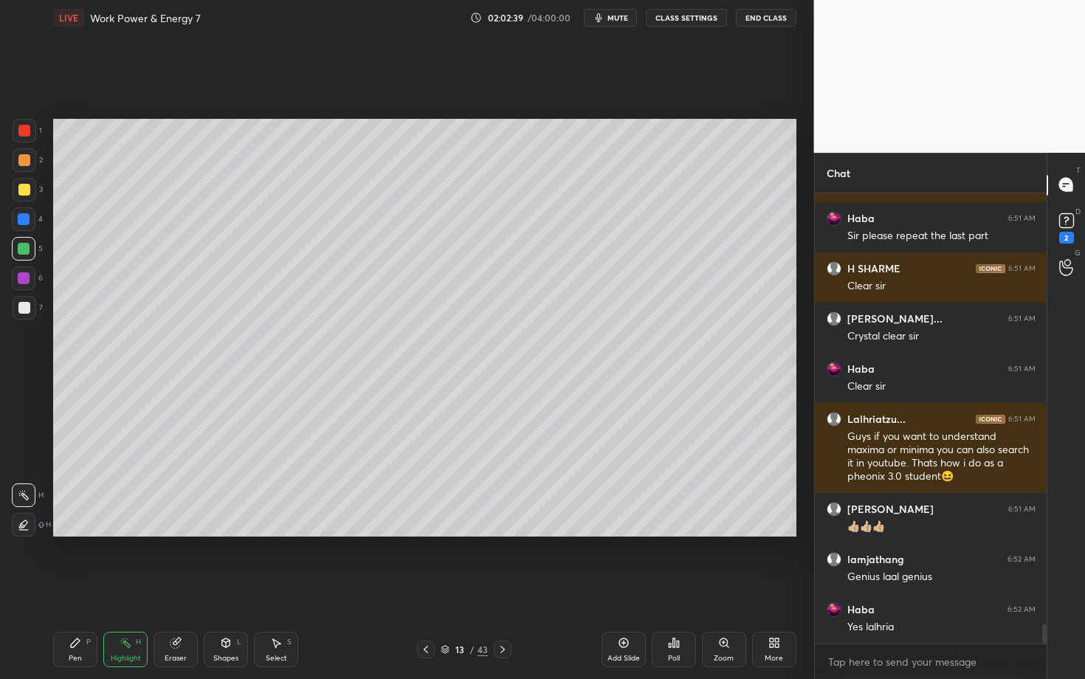
click at [77, 588] on div "Pen P" at bounding box center [75, 649] width 44 height 35
click at [24, 278] on div at bounding box center [24, 278] width 12 height 12
click at [126, 588] on rect at bounding box center [126, 644] width 7 height 7
click at [84, 588] on div "Pen P" at bounding box center [75, 649] width 44 height 35
click at [27, 312] on div at bounding box center [24, 308] width 12 height 12
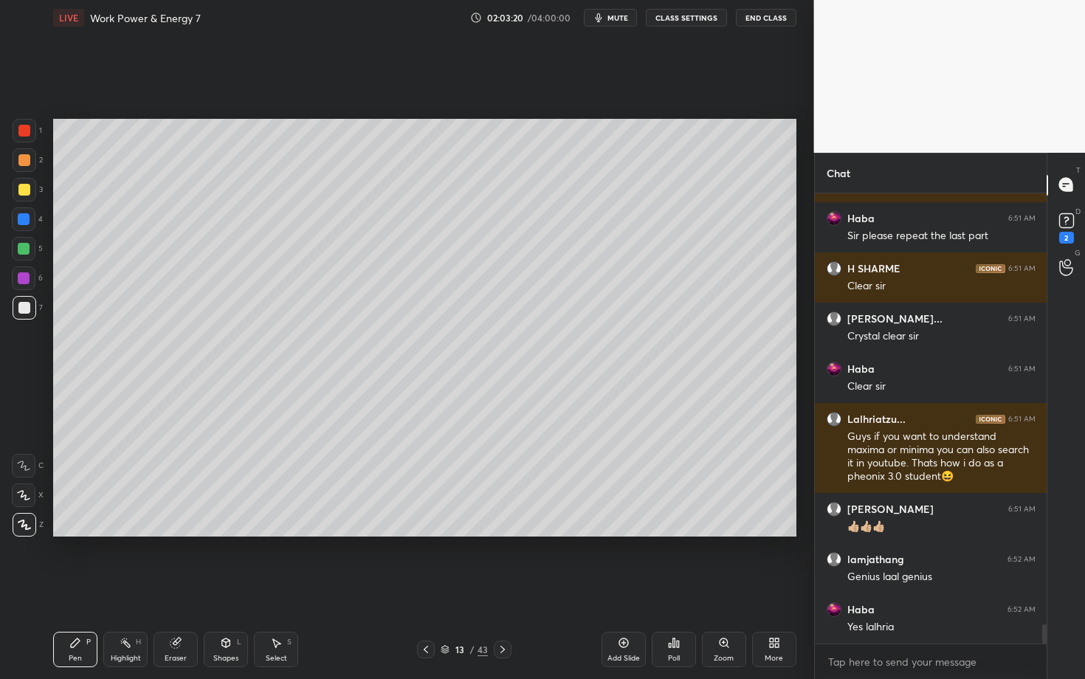
scroll to position [10218, 0]
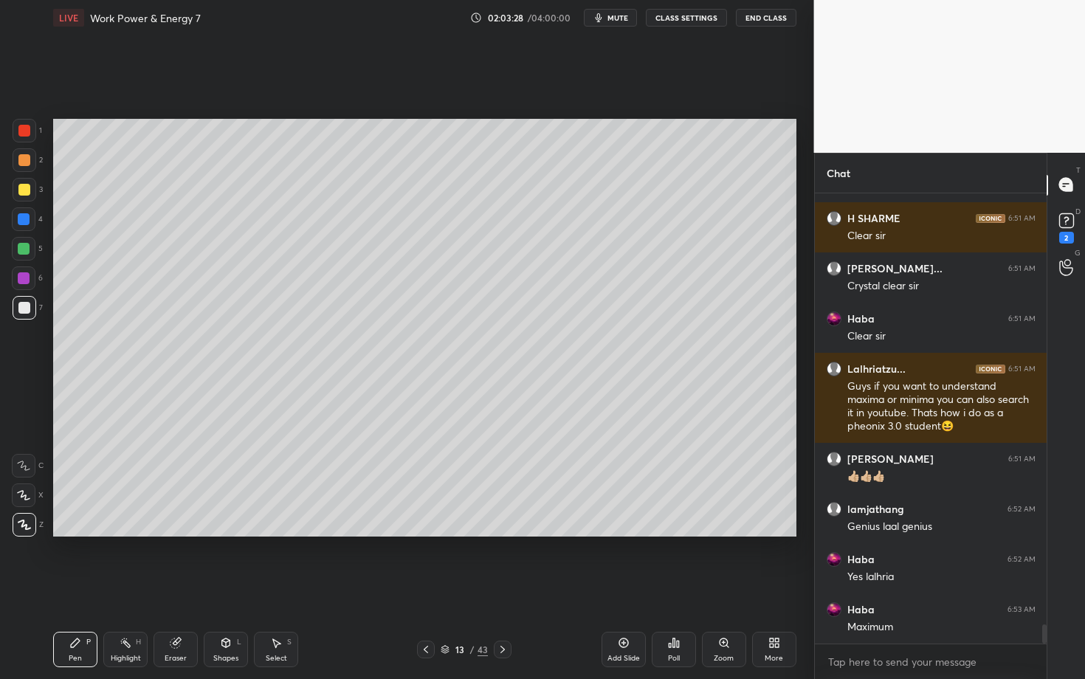
click at [642, 588] on div "Setting up your live class Poll for secs No correct answer Start poll" at bounding box center [424, 327] width 755 height 585
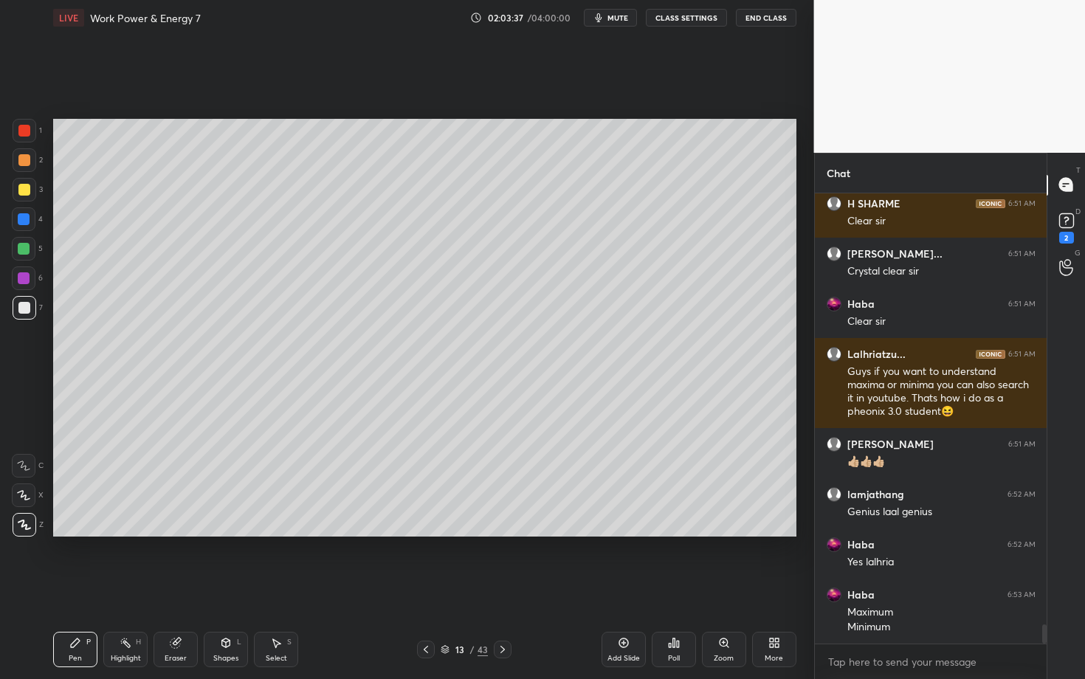
scroll to position [10283, 0]
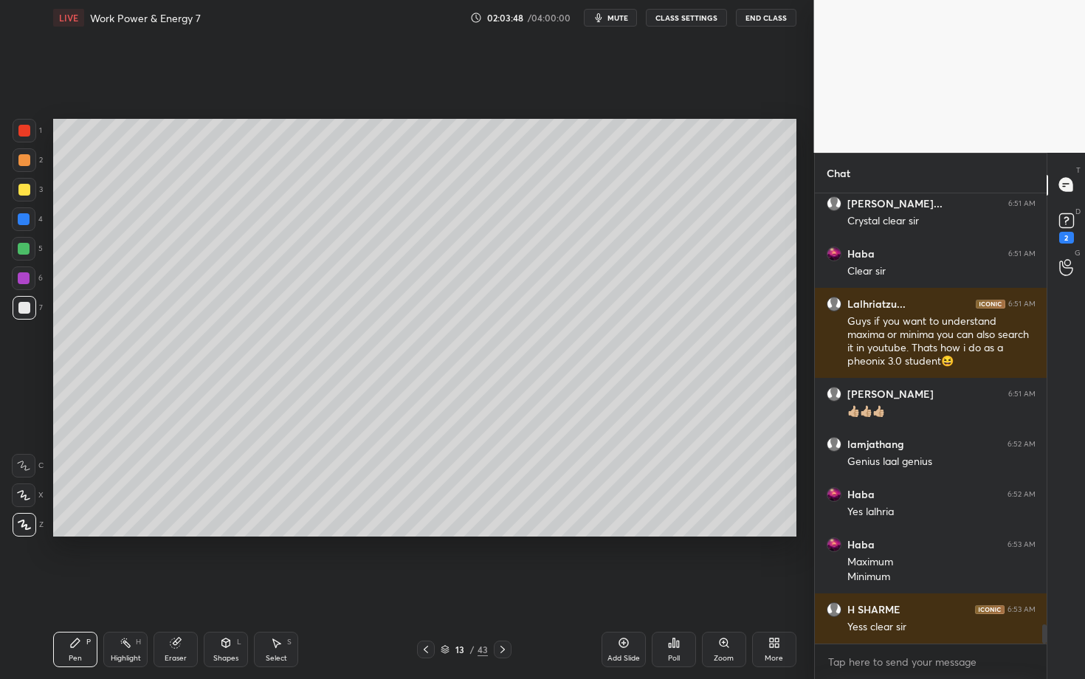
click at [502, 588] on icon at bounding box center [503, 649] width 4 height 7
click at [291, 588] on div "Select S" at bounding box center [276, 649] width 44 height 35
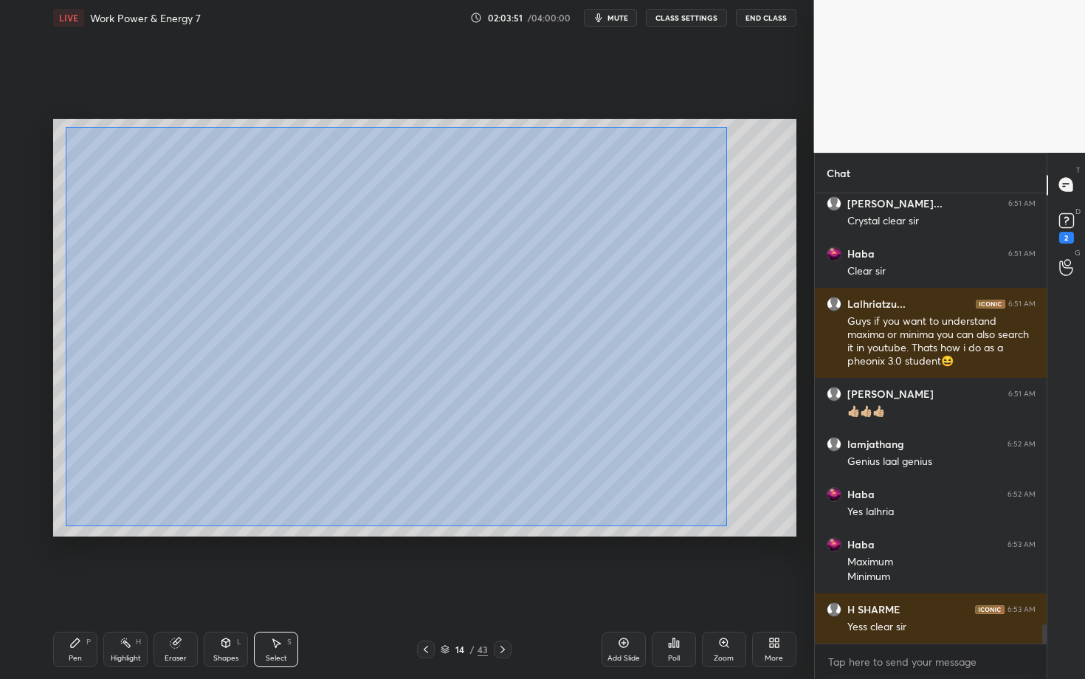
drag, startPoint x: 66, startPoint y: 126, endPoint x: 728, endPoint y: 526, distance: 773.7
click at [728, 526] on div "0 ° Undo Copy Duplicate Duplicate to new slide Delete" at bounding box center [424, 328] width 743 height 418
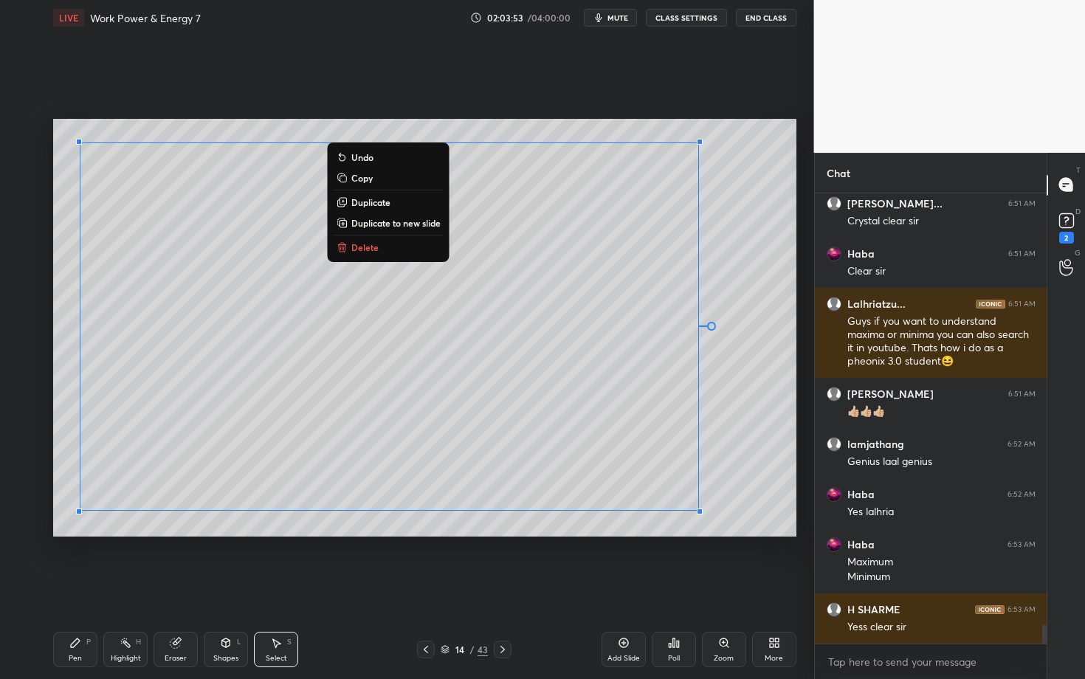
click at [383, 247] on button "Delete" at bounding box center [389, 247] width 110 height 18
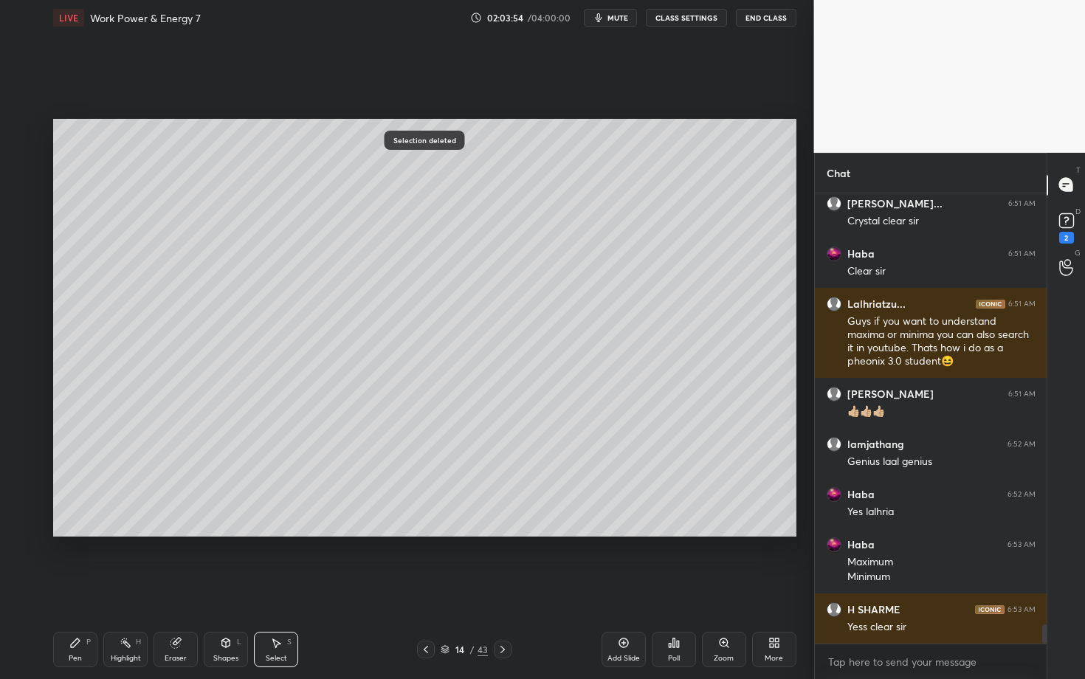
click at [84, 588] on div "Pen P" at bounding box center [75, 649] width 44 height 35
click at [28, 248] on div at bounding box center [24, 249] width 12 height 12
click at [421, 588] on icon at bounding box center [426, 650] width 12 height 12
click at [420, 588] on icon at bounding box center [426, 650] width 12 height 12
click at [133, 588] on div "Highlight H" at bounding box center [125, 649] width 44 height 35
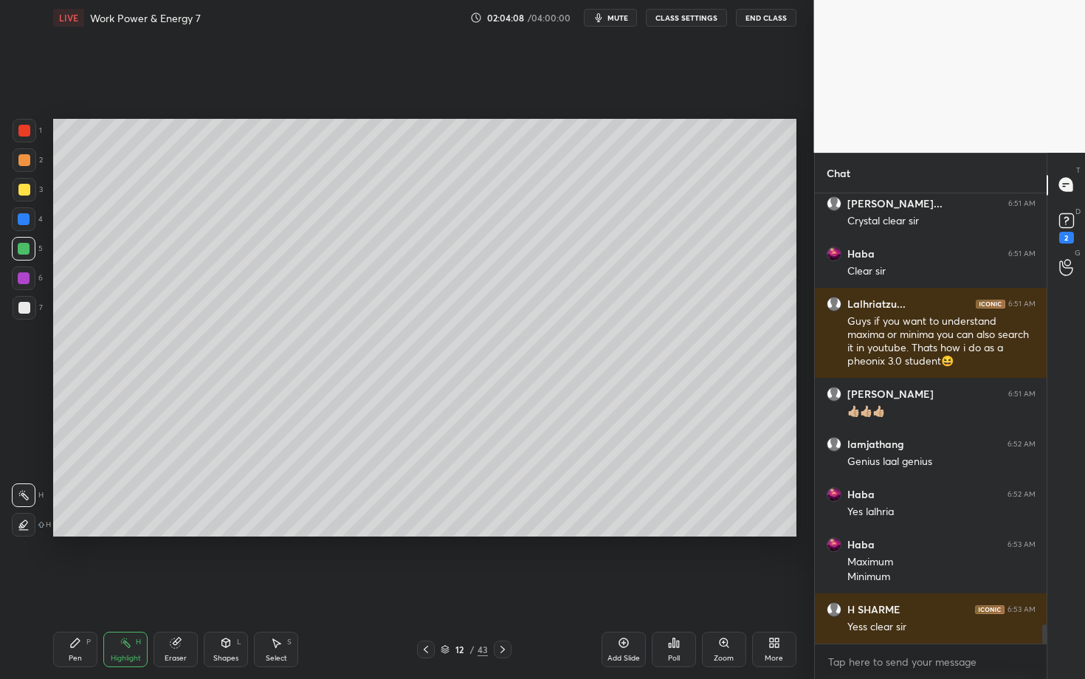
click at [504, 588] on icon at bounding box center [503, 650] width 12 height 12
click at [74, 588] on icon at bounding box center [75, 643] width 12 height 12
click at [501, 588] on icon at bounding box center [503, 649] width 4 height 7
click at [27, 308] on div at bounding box center [24, 308] width 12 height 12
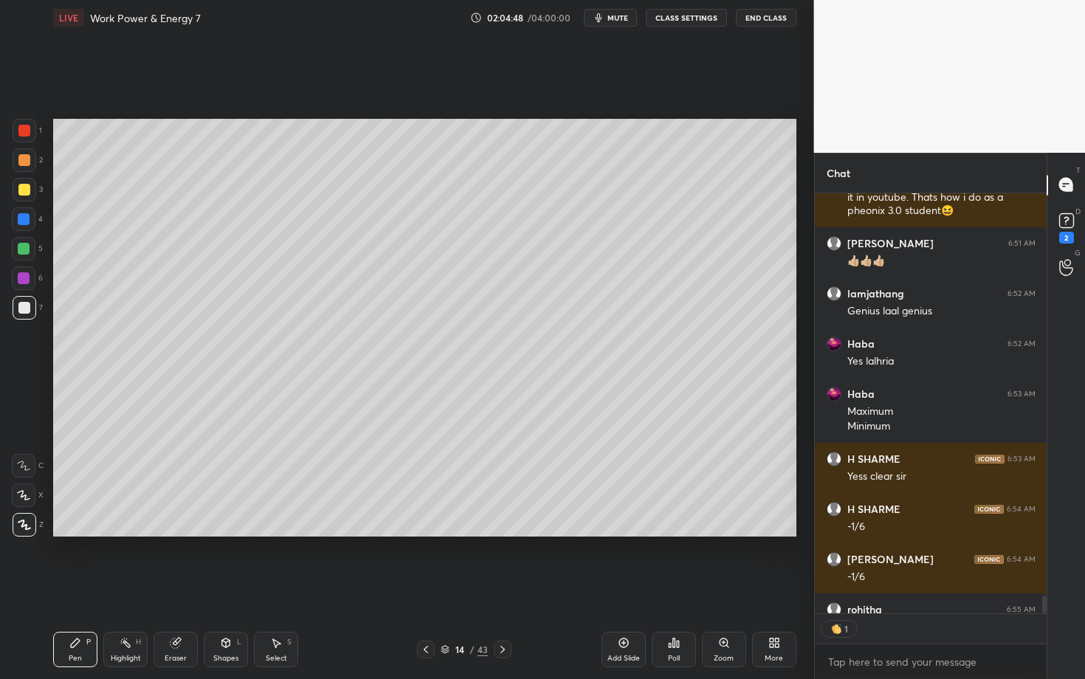
scroll to position [4, 5]
click at [24, 250] on div at bounding box center [24, 249] width 12 height 12
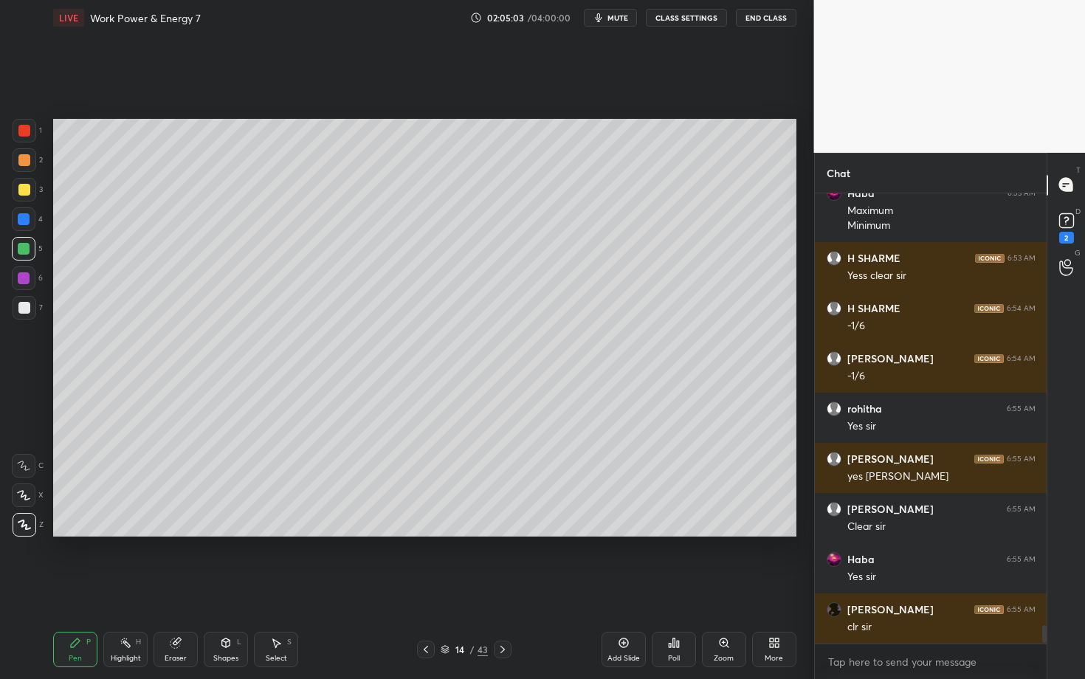
scroll to position [10685, 0]
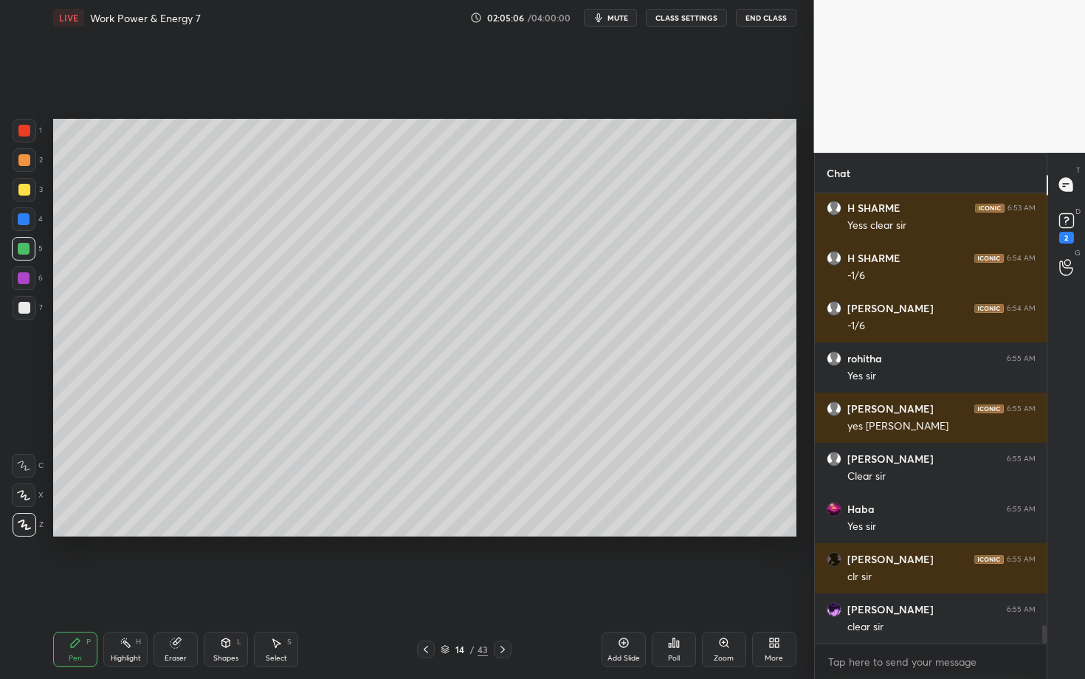
click at [27, 279] on div at bounding box center [24, 278] width 12 height 12
click at [424, 588] on icon at bounding box center [426, 650] width 12 height 12
click at [422, 588] on icon at bounding box center [426, 650] width 12 height 12
click at [117, 588] on div "Highlight H" at bounding box center [125, 649] width 44 height 35
click at [501, 588] on icon at bounding box center [503, 650] width 12 height 12
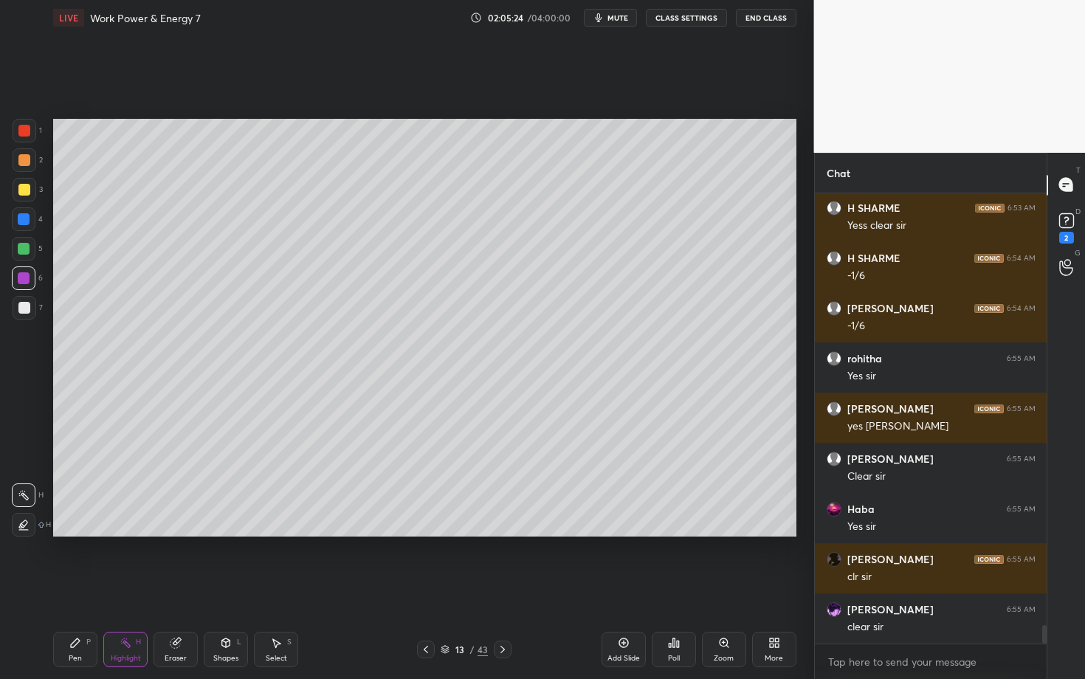
click at [500, 588] on icon at bounding box center [503, 650] width 12 height 12
click at [82, 588] on div "Pen P" at bounding box center [75, 649] width 44 height 35
click at [500, 588] on icon at bounding box center [503, 650] width 12 height 12
click at [422, 588] on icon at bounding box center [426, 650] width 12 height 12
click at [73, 588] on div "Pen" at bounding box center [75, 658] width 13 height 7
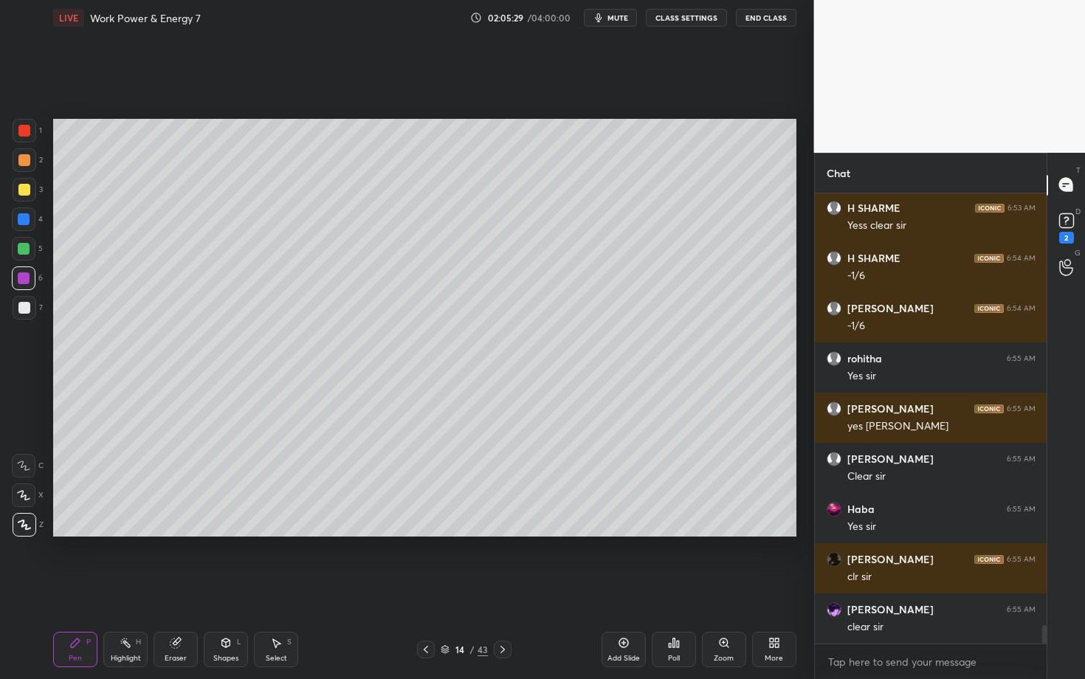
click at [22, 250] on div at bounding box center [24, 249] width 12 height 12
click at [27, 131] on div at bounding box center [24, 131] width 12 height 12
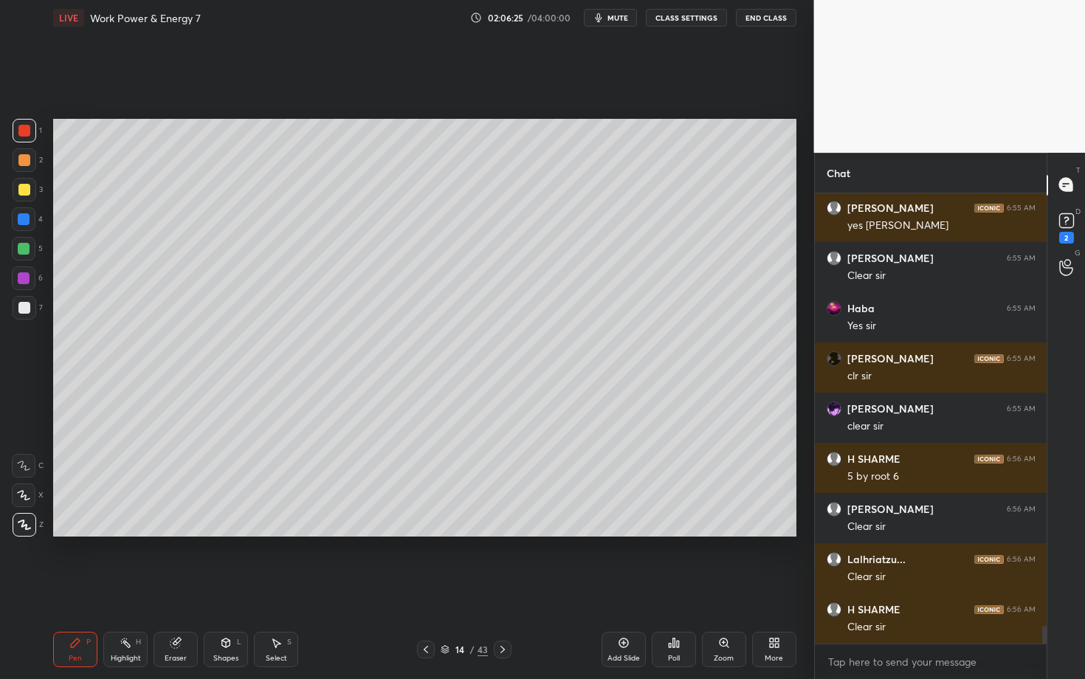
scroll to position [10936, 0]
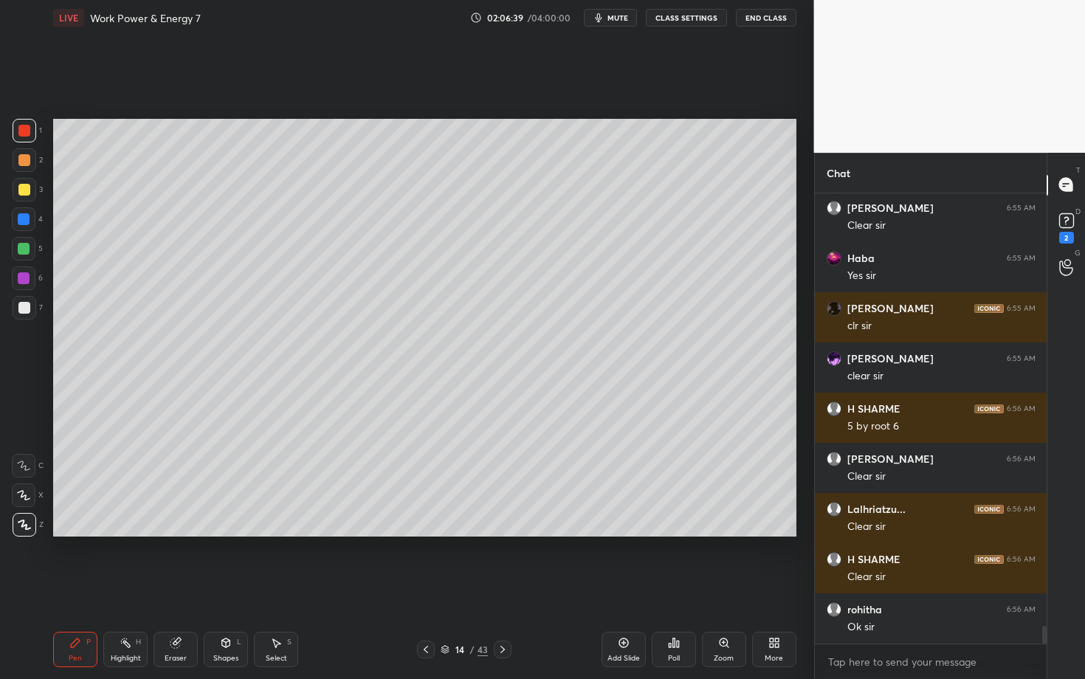
click at [502, 588] on icon at bounding box center [503, 650] width 12 height 12
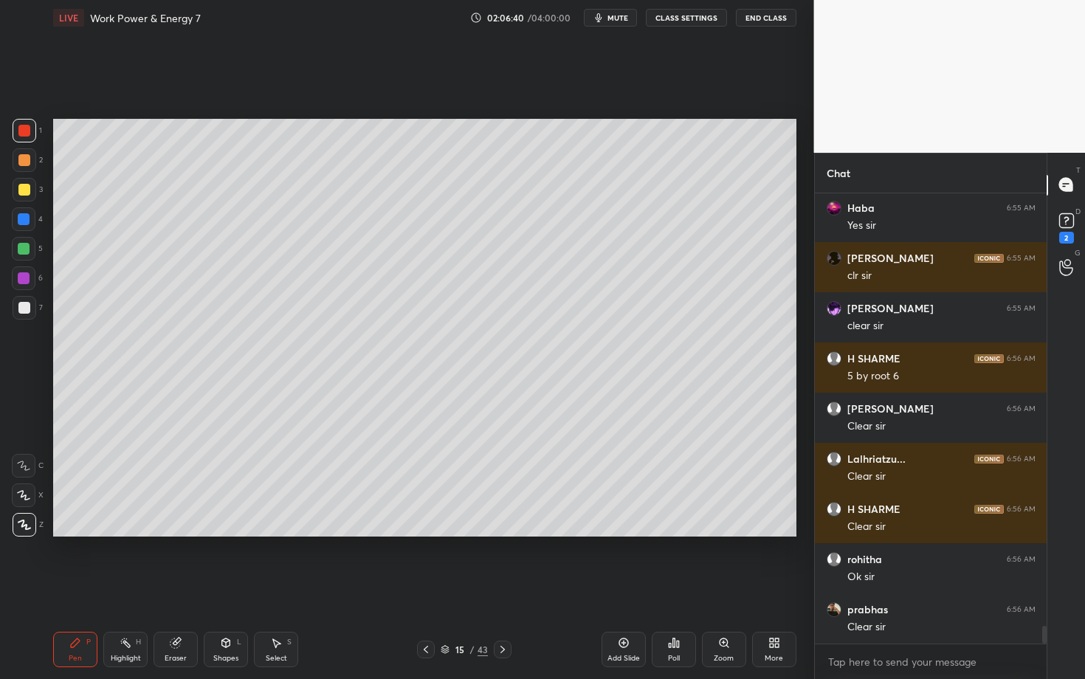
click at [286, 588] on div "Select S" at bounding box center [276, 649] width 44 height 35
drag, startPoint x: 461, startPoint y: 446, endPoint x: 514, endPoint y: 491, distance: 69.1
click at [513, 491] on div "0 ° Undo Copy Duplicate Duplicate to new slide Delete" at bounding box center [424, 328] width 743 height 418
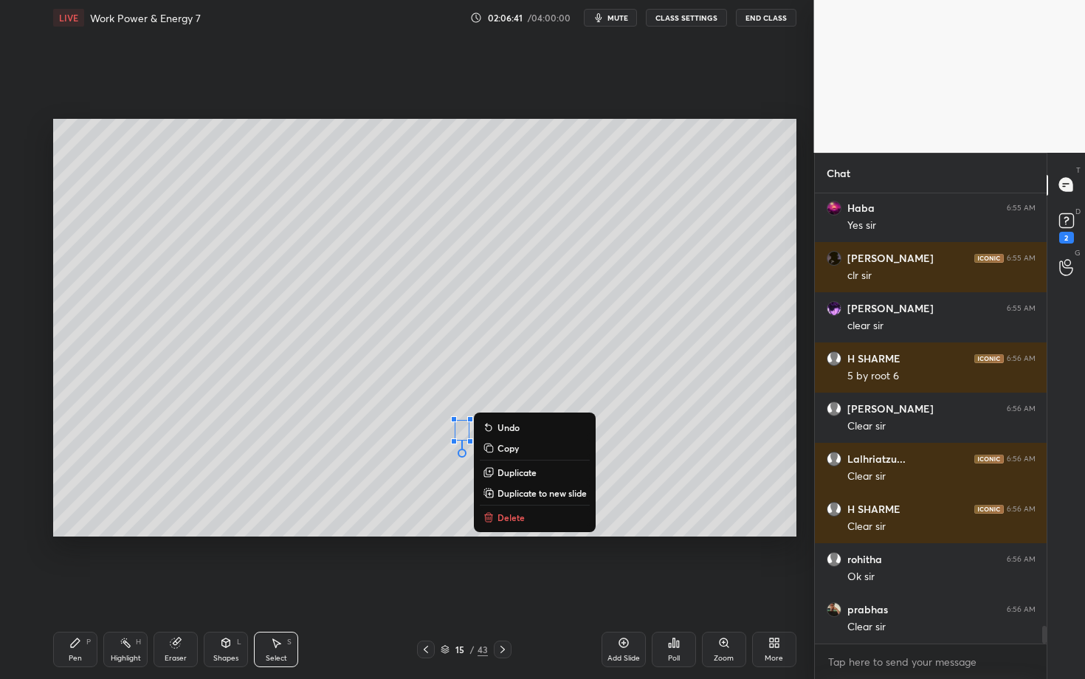
click at [507, 512] on p "Delete" at bounding box center [511, 518] width 27 height 12
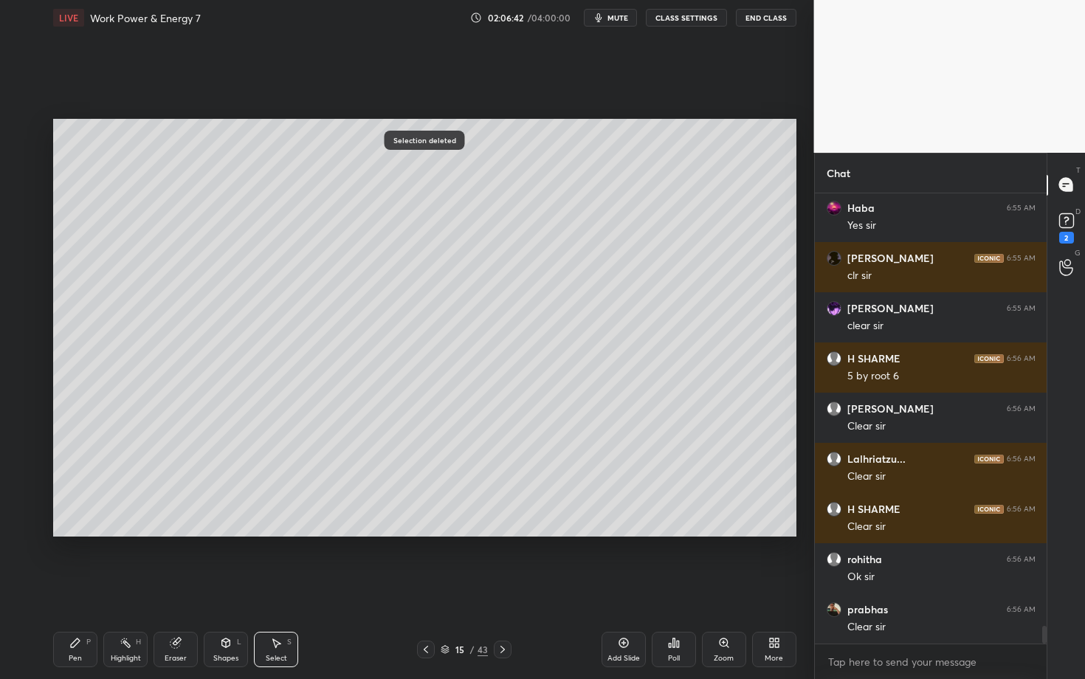
click at [82, 588] on div "Pen P" at bounding box center [75, 649] width 44 height 35
click at [427, 588] on icon at bounding box center [426, 650] width 12 height 12
click at [422, 588] on icon at bounding box center [426, 650] width 12 height 12
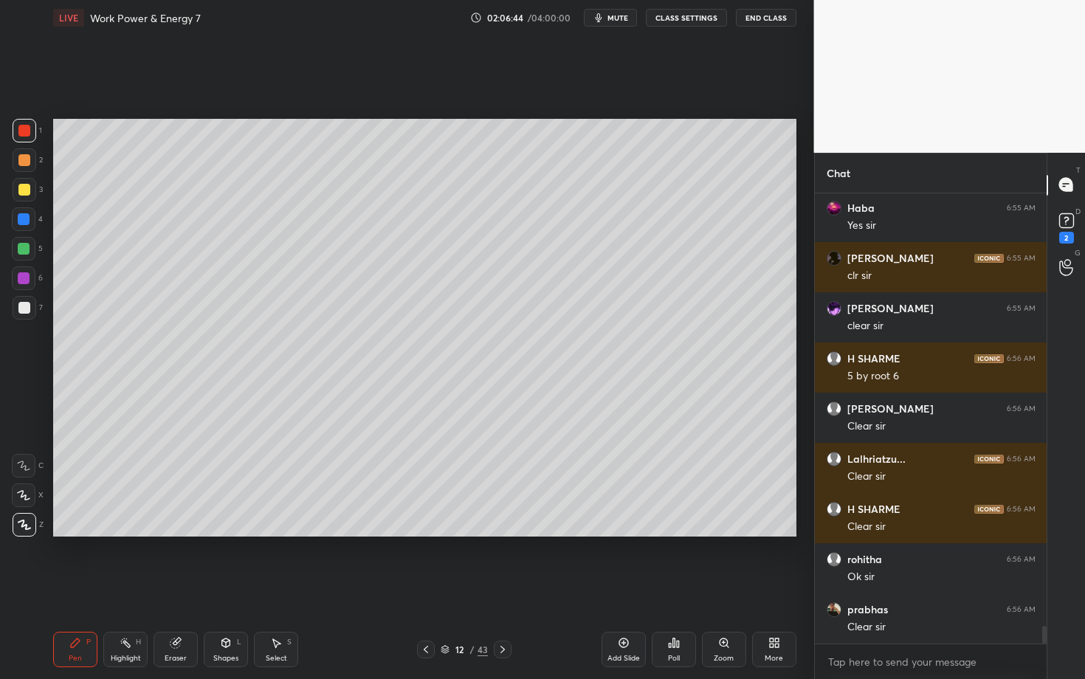
scroll to position [11001, 0]
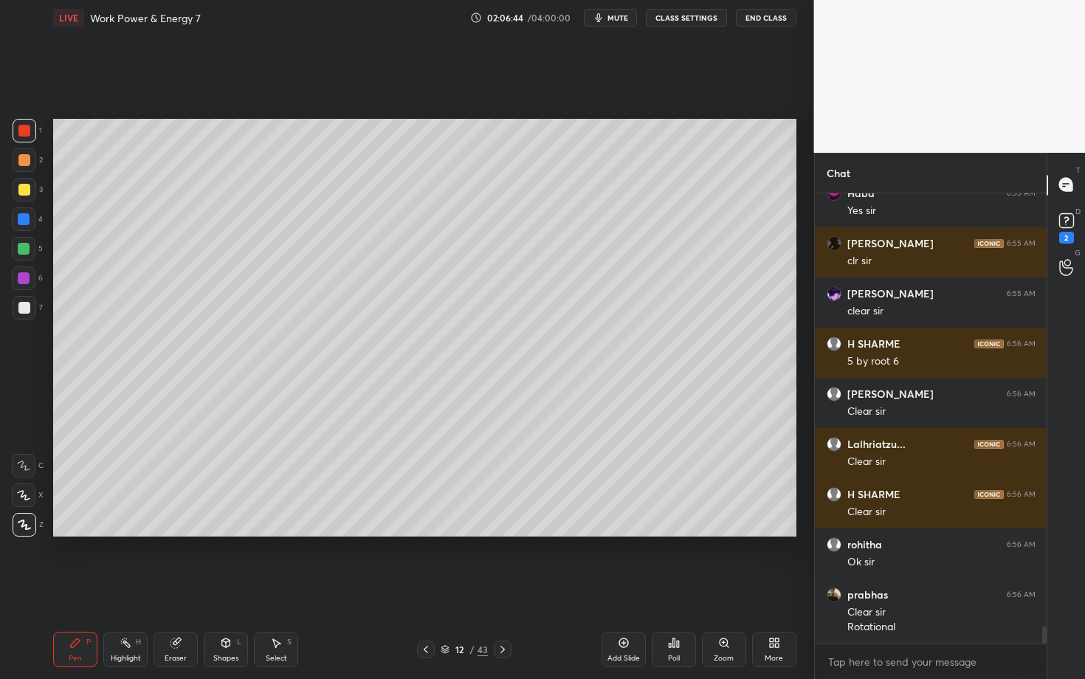
click at [424, 588] on icon at bounding box center [426, 650] width 12 height 12
click at [501, 588] on icon at bounding box center [503, 650] width 12 height 12
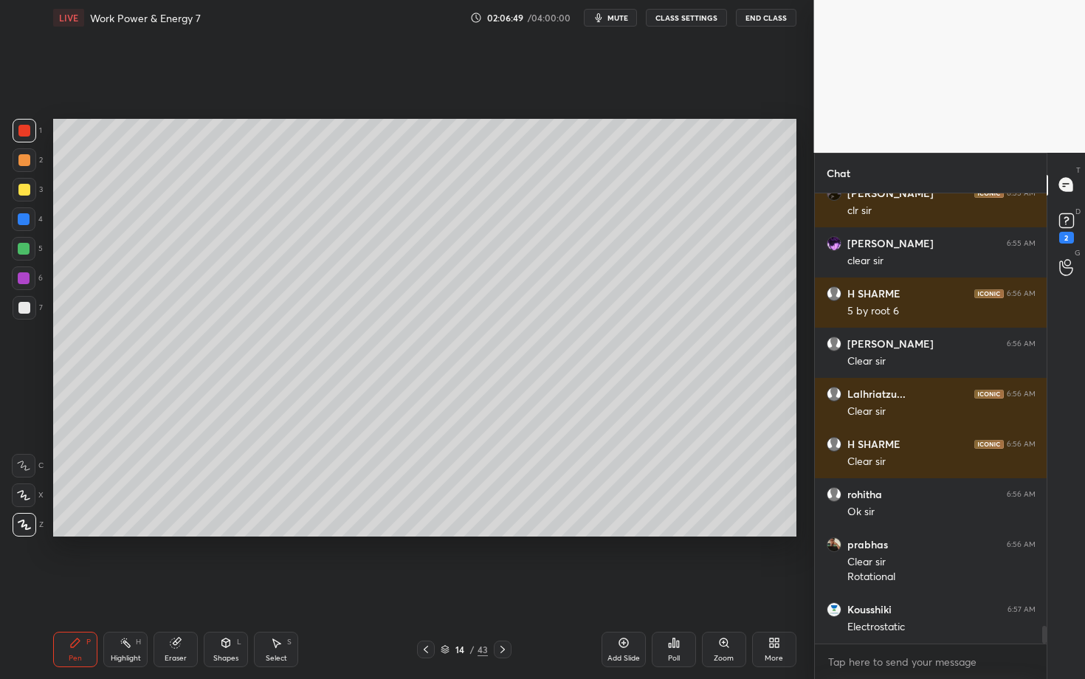
click at [501, 588] on icon at bounding box center [503, 650] width 12 height 12
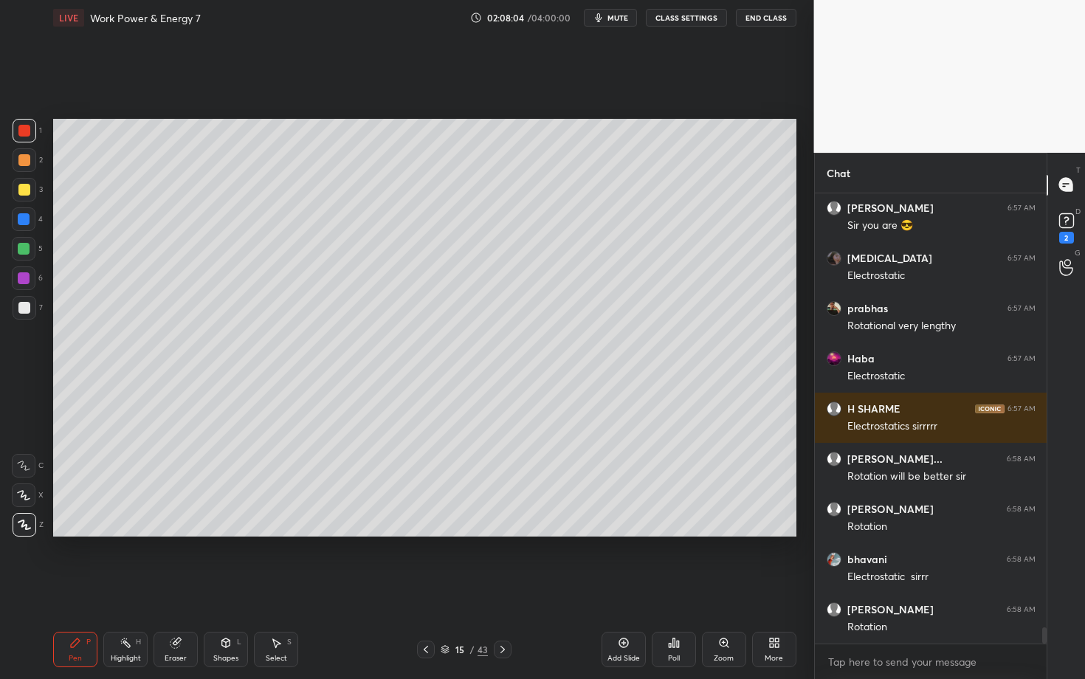
scroll to position [12282, 0]
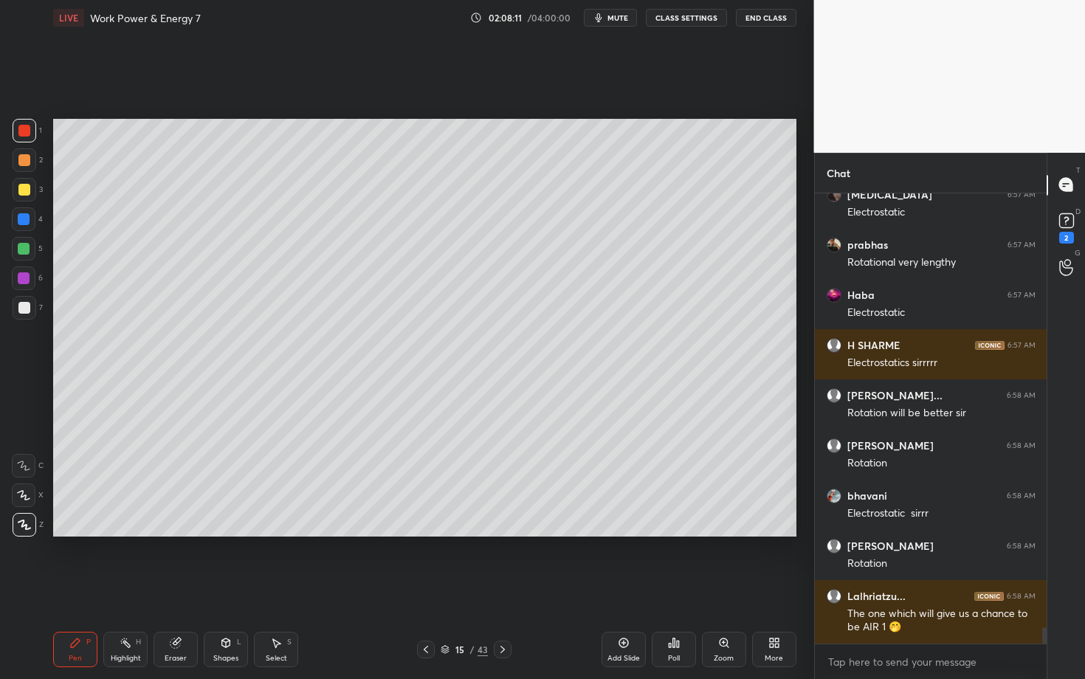
click at [427, 588] on icon at bounding box center [426, 650] width 12 height 12
click at [505, 588] on icon at bounding box center [503, 650] width 12 height 12
click at [423, 588] on icon at bounding box center [426, 650] width 12 height 12
click at [422, 588] on icon at bounding box center [426, 650] width 12 height 12
click at [503, 588] on icon at bounding box center [503, 650] width 12 height 12
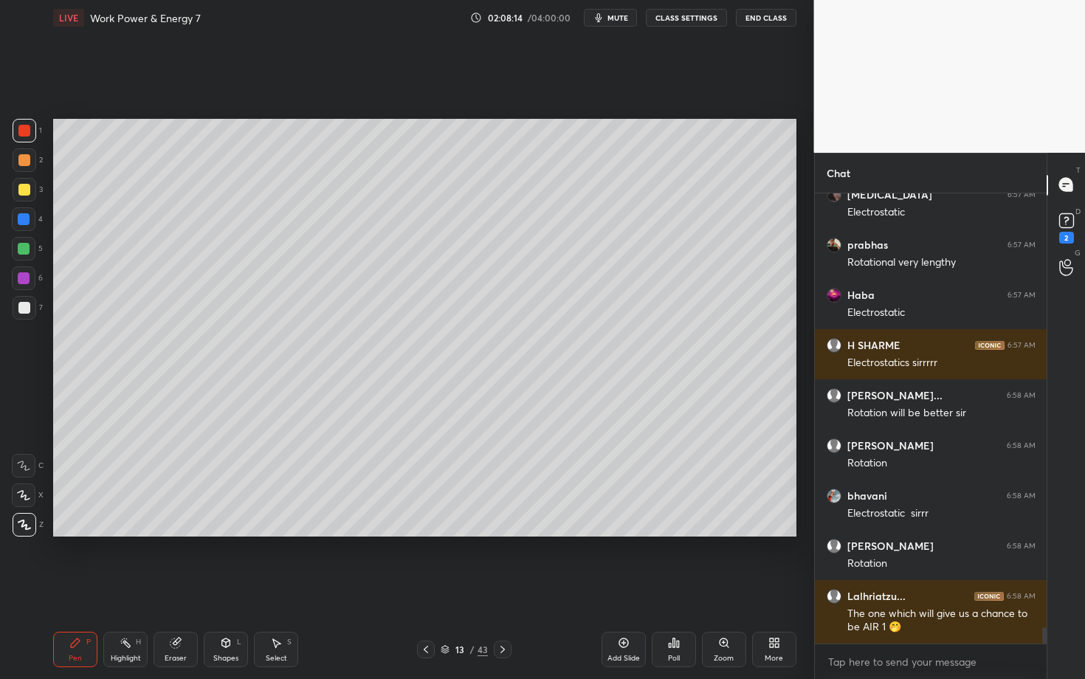
click at [502, 588] on icon at bounding box center [503, 650] width 12 height 12
click at [427, 588] on icon at bounding box center [426, 650] width 12 height 12
click at [726, 89] on div "Setting up your live class Poll for secs No correct answer Start poll" at bounding box center [424, 327] width 755 height 585
click at [610, 16] on span "mute" at bounding box center [618, 18] width 21 height 10
click at [684, 588] on div "Poll" at bounding box center [674, 649] width 44 height 35
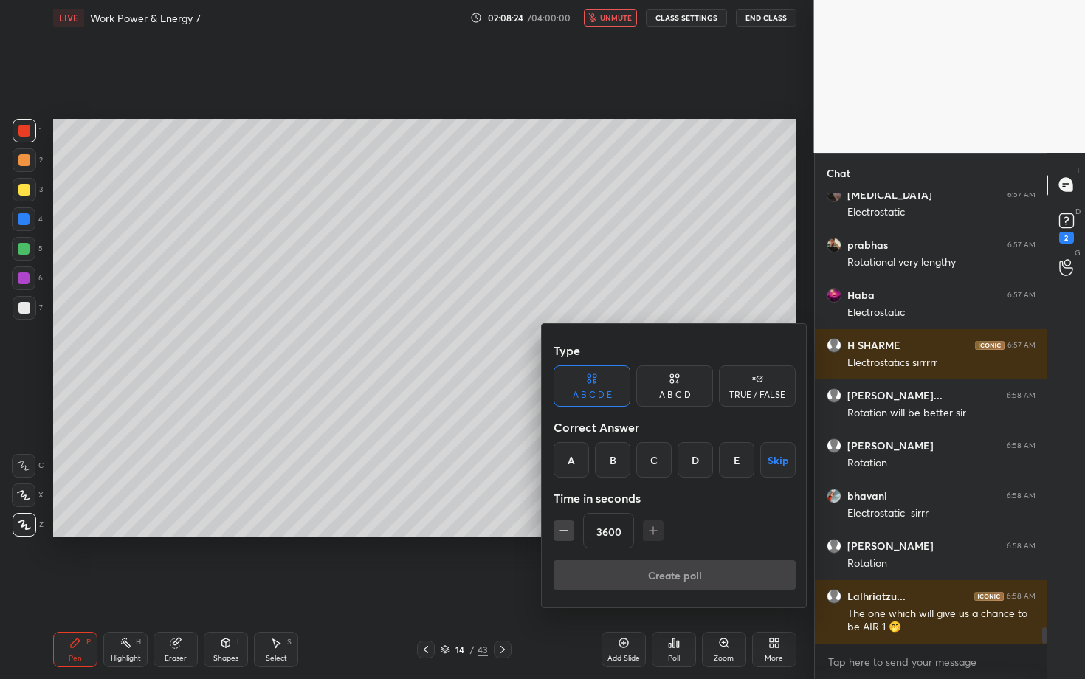
scroll to position [12333, 0]
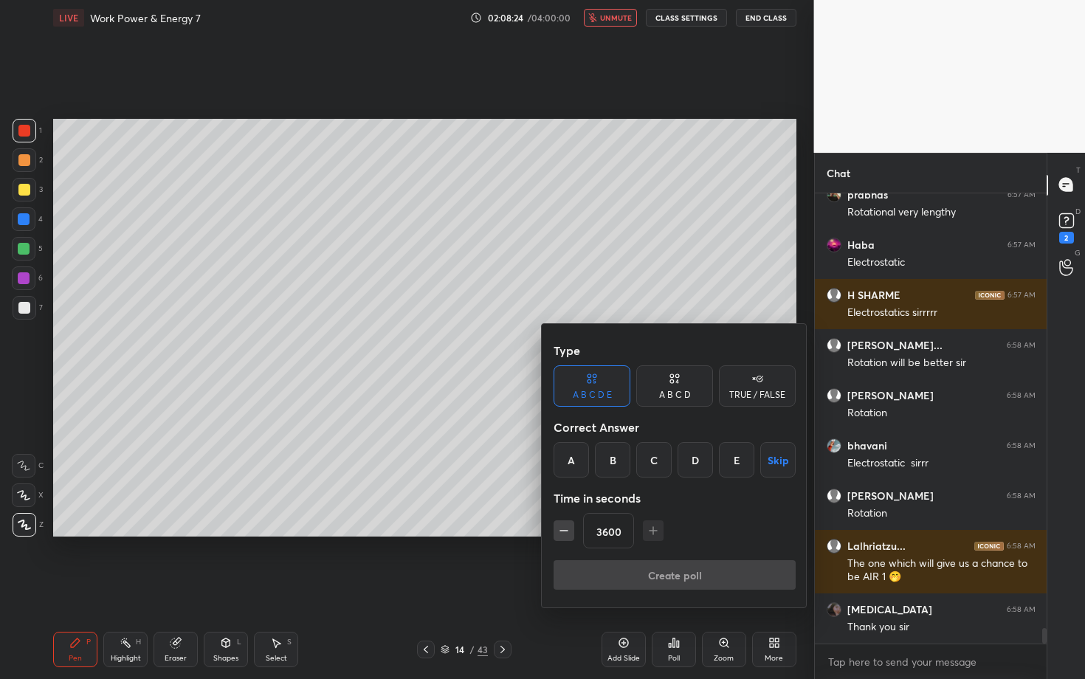
click at [771, 461] on button "Skip" at bounding box center [777, 459] width 35 height 35
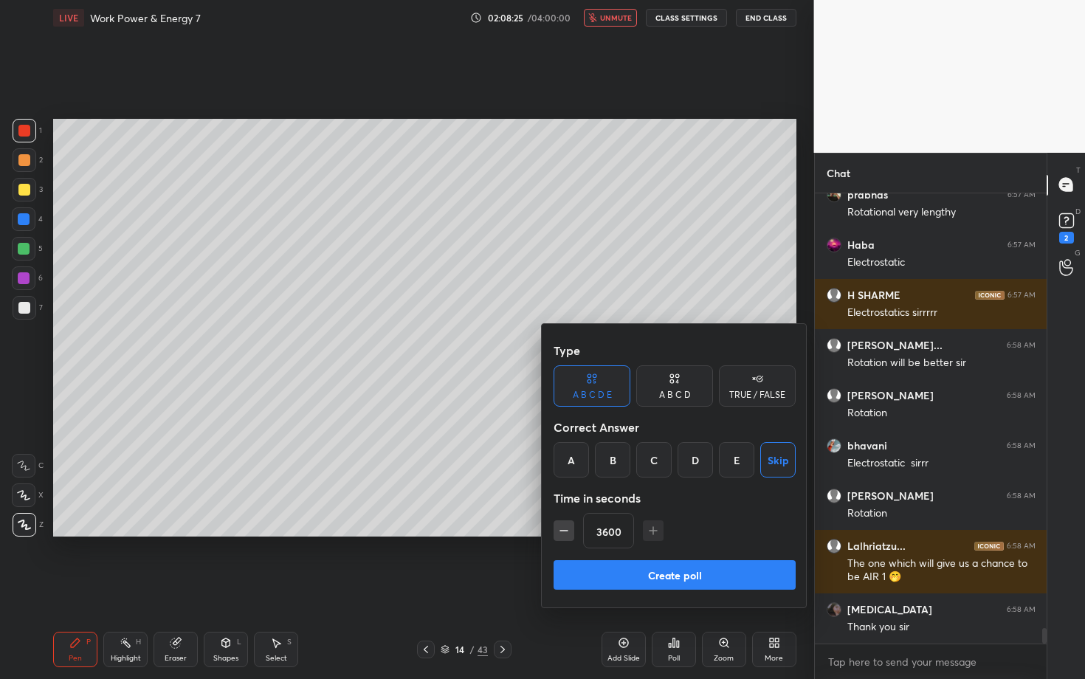
scroll to position [12383, 0]
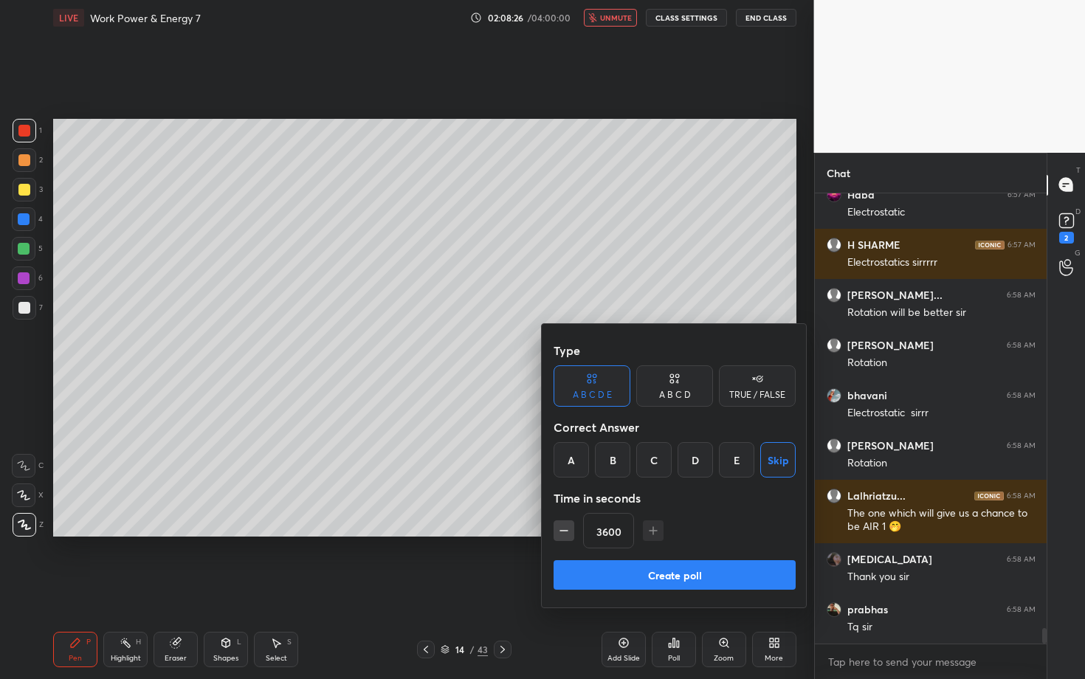
click at [708, 576] on button "Create poll" at bounding box center [675, 575] width 242 height 30
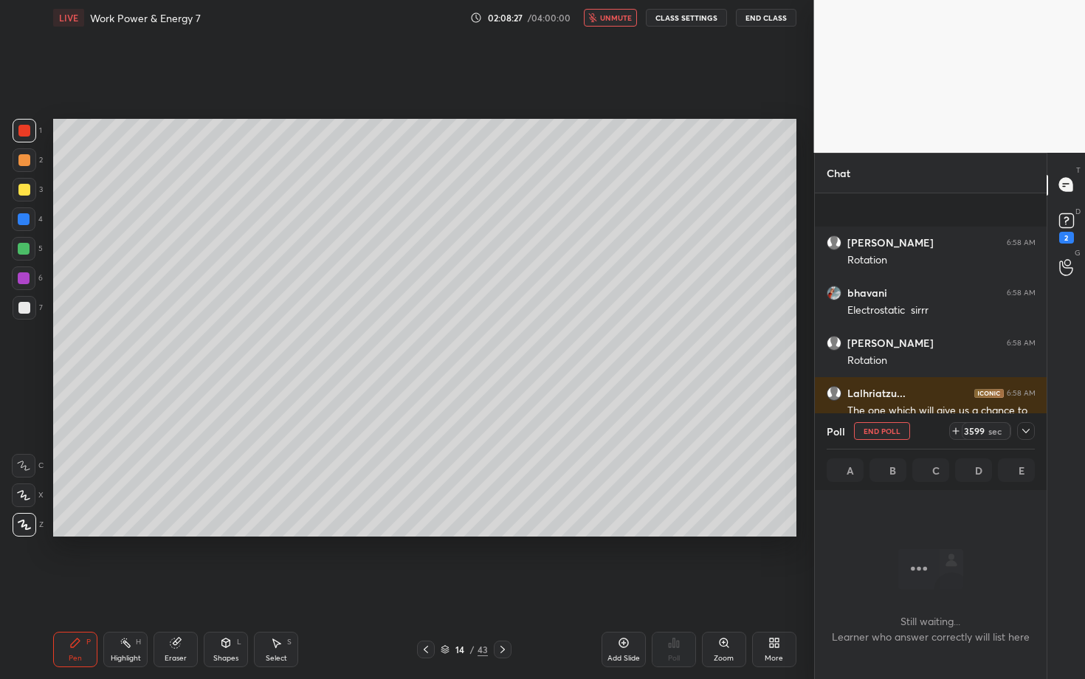
scroll to position [12610, 0]
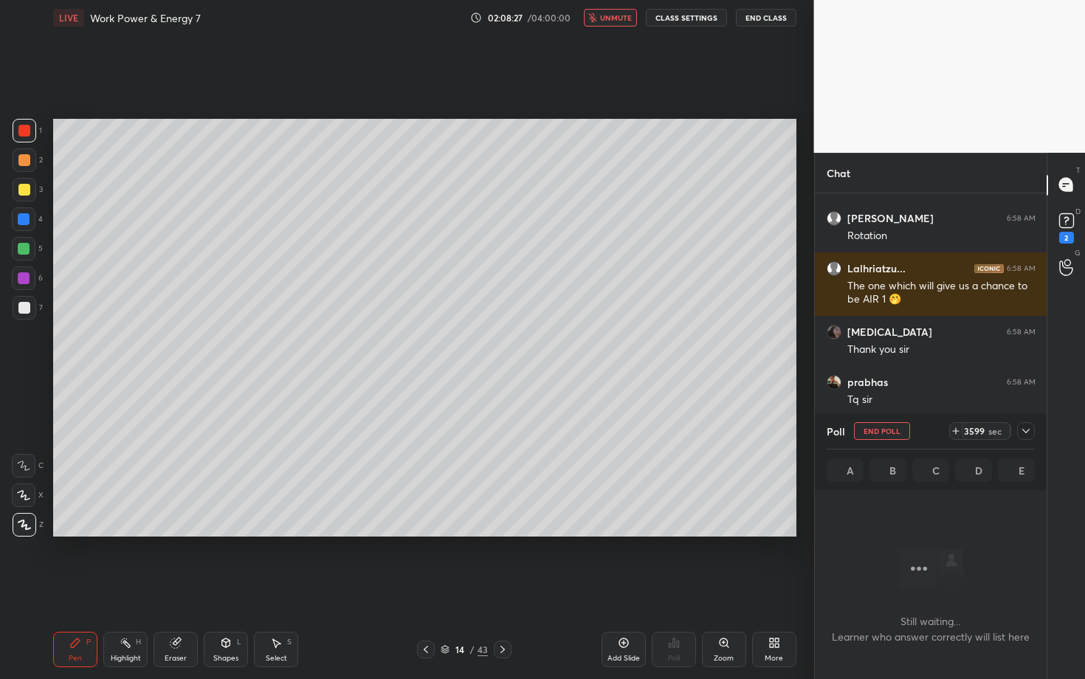
click at [1023, 433] on icon at bounding box center [1026, 431] width 12 height 12
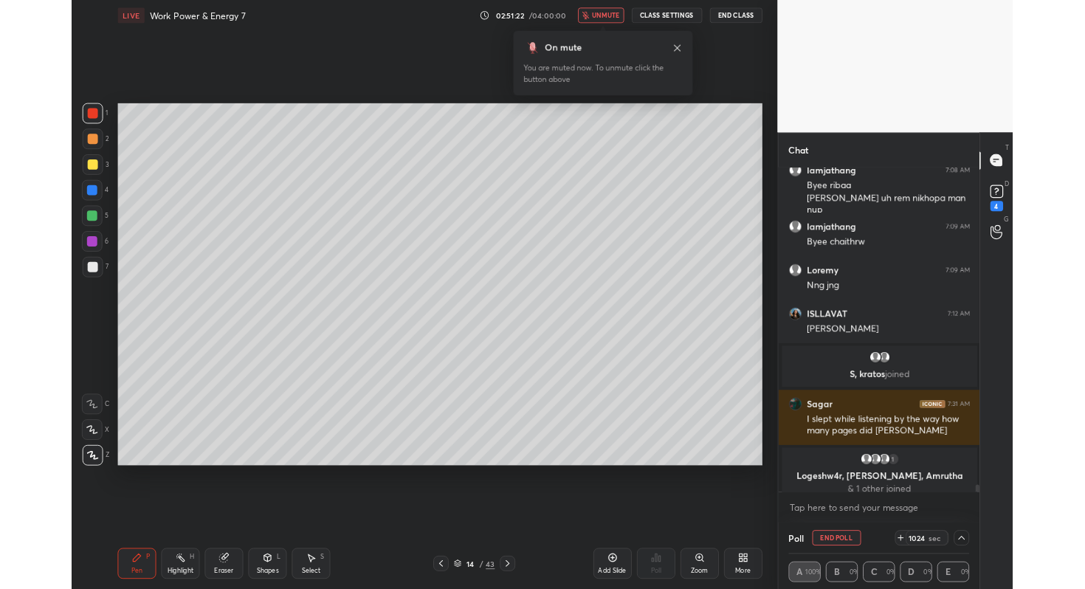
scroll to position [16822, 0]
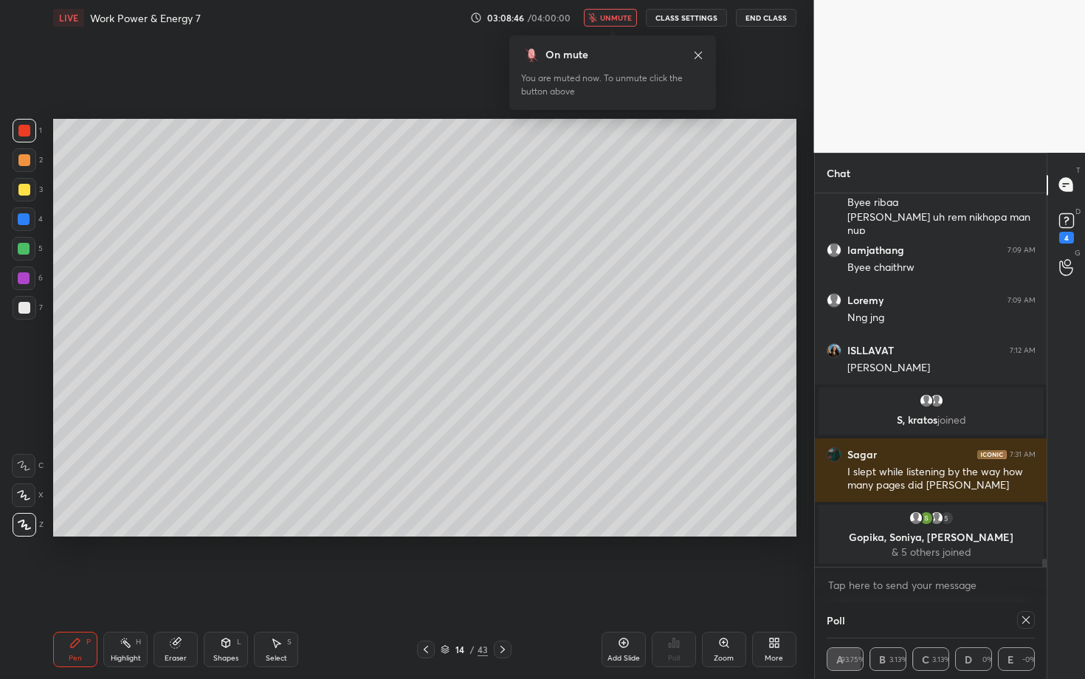
click at [758, 588] on div "More" at bounding box center [774, 649] width 44 height 35
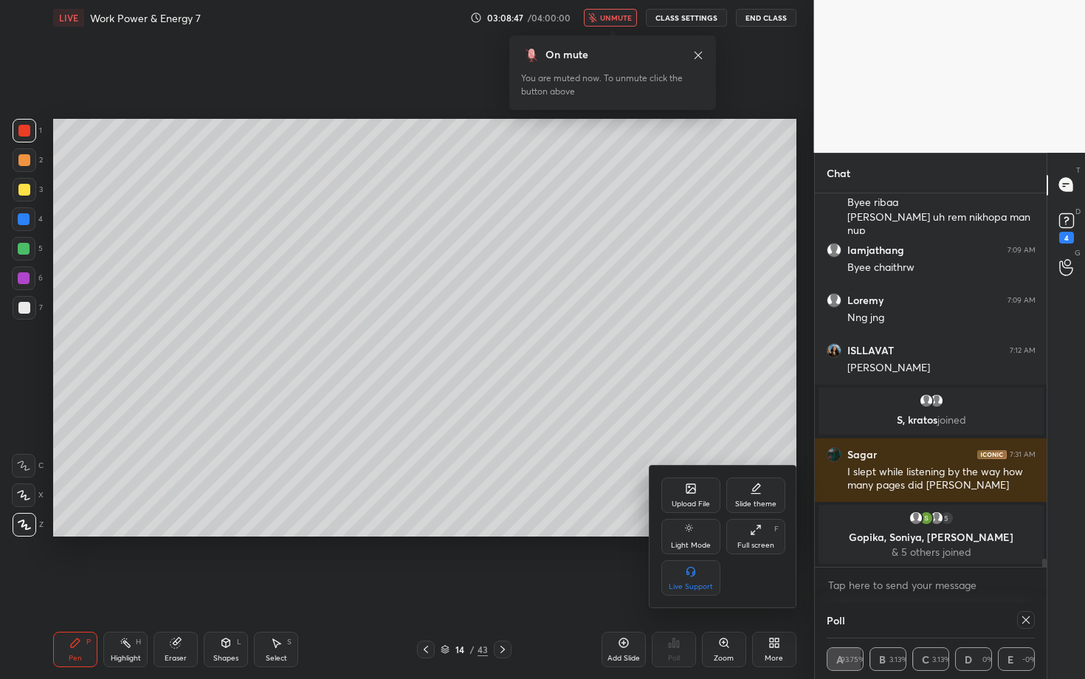
click at [742, 513] on div "Upload File Slide theme Light Mode Full screen F Live Support" at bounding box center [723, 537] width 124 height 118
click at [759, 529] on icon at bounding box center [756, 530] width 12 height 12
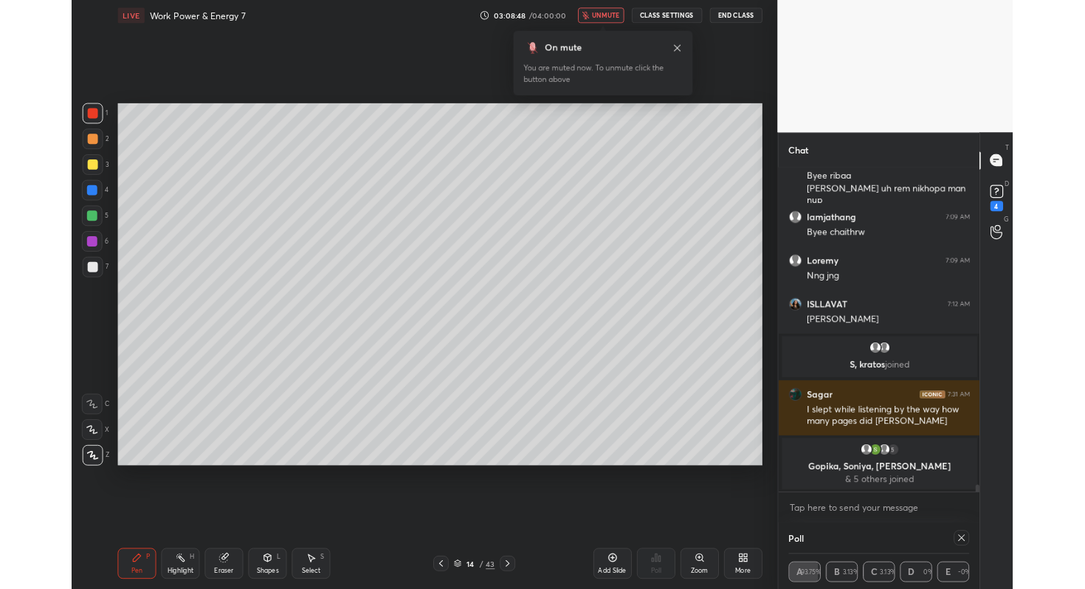
scroll to position [73326, 73066]
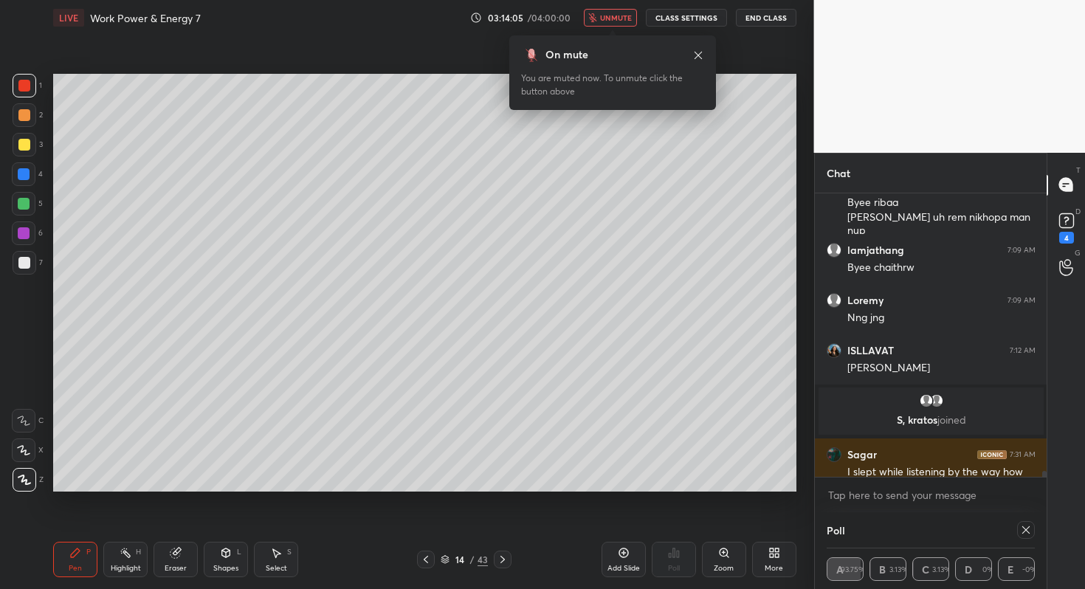
click at [766, 15] on button "End Class" at bounding box center [766, 18] width 61 height 18
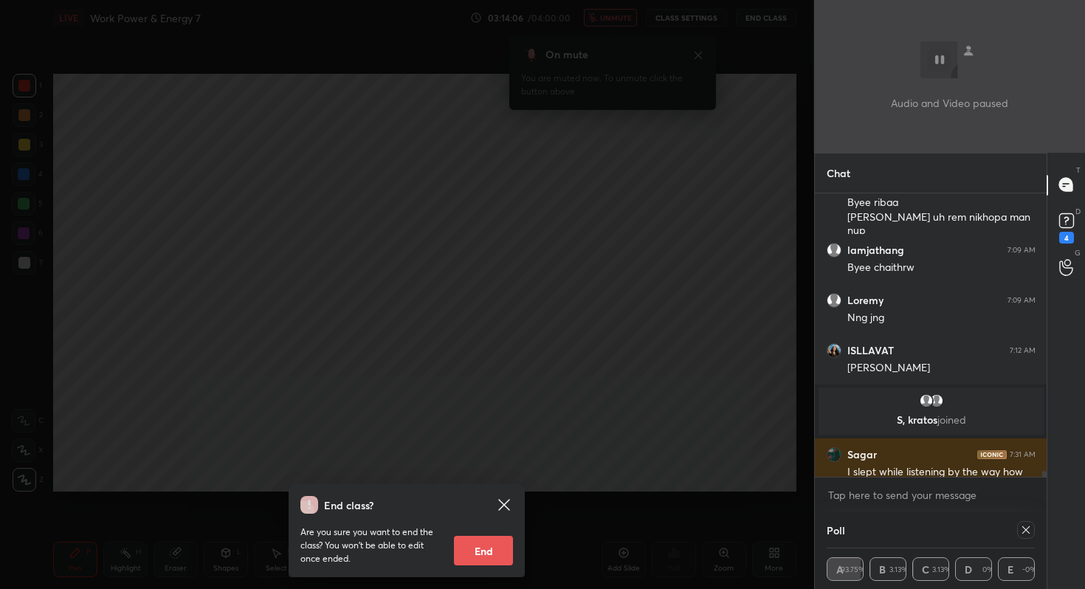
click at [494, 551] on button "End" at bounding box center [483, 551] width 59 height 30
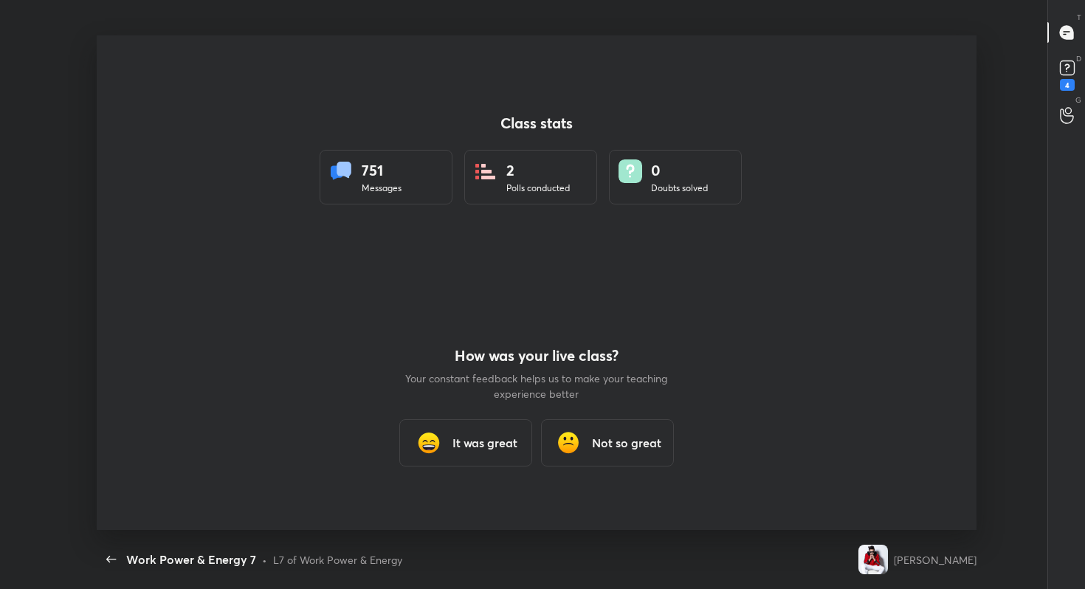
scroll to position [73326, 72748]
